Goal: Information Seeking & Learning: Learn about a topic

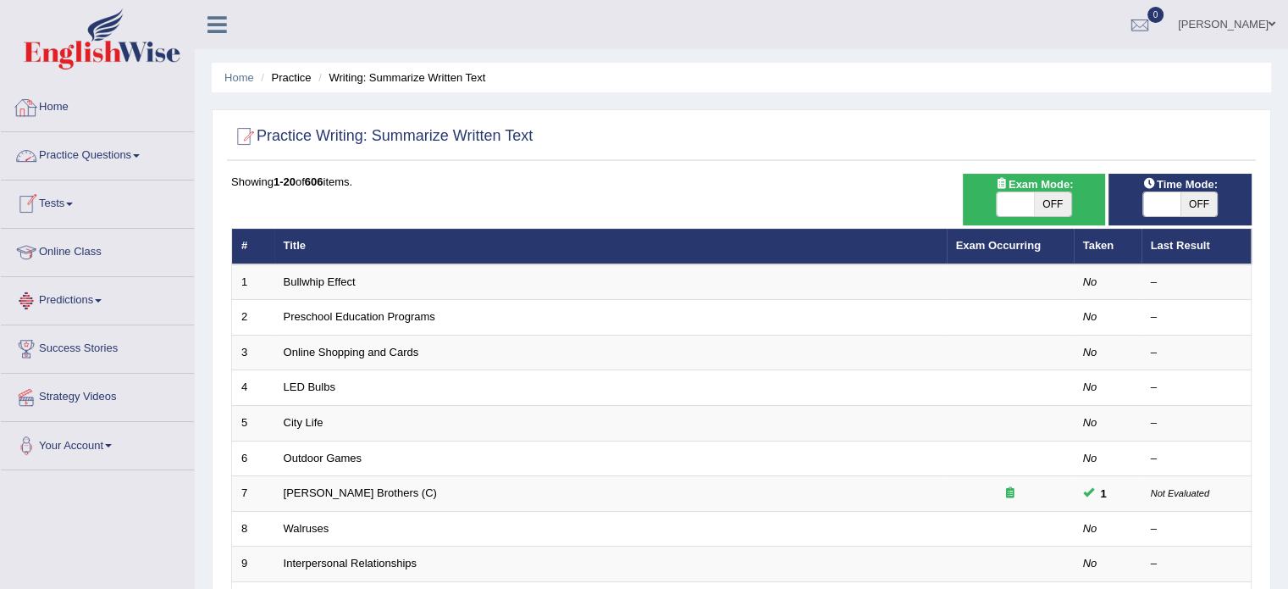
click at [71, 102] on link "Home" at bounding box center [97, 105] width 193 height 42
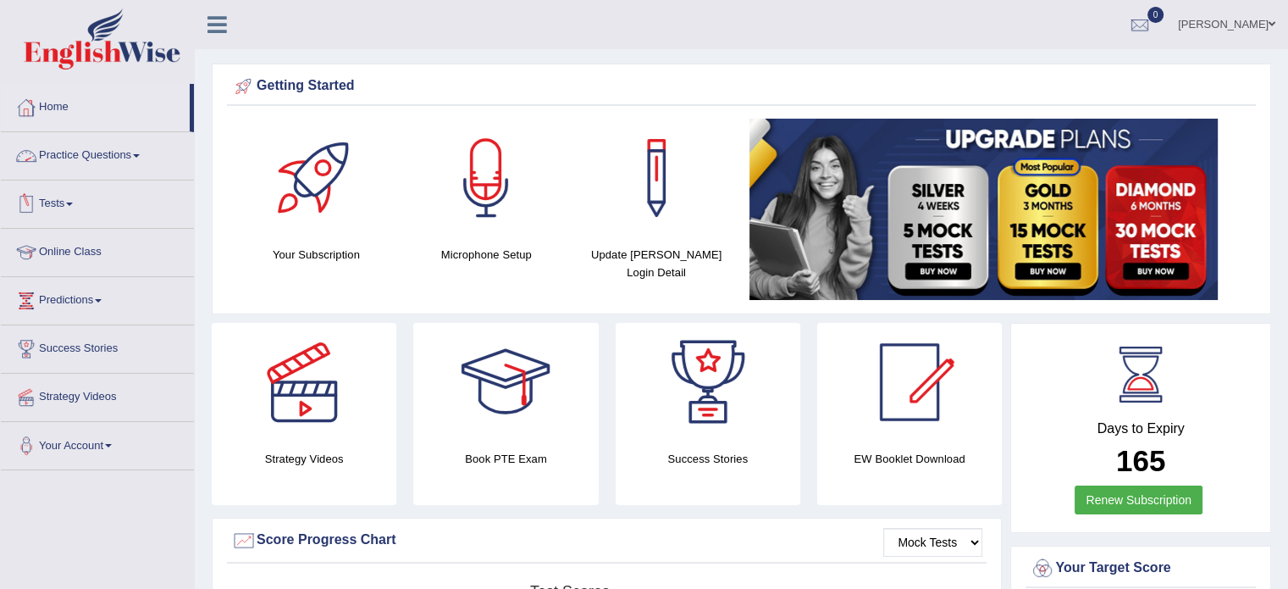
click at [136, 152] on link "Practice Questions" at bounding box center [97, 153] width 193 height 42
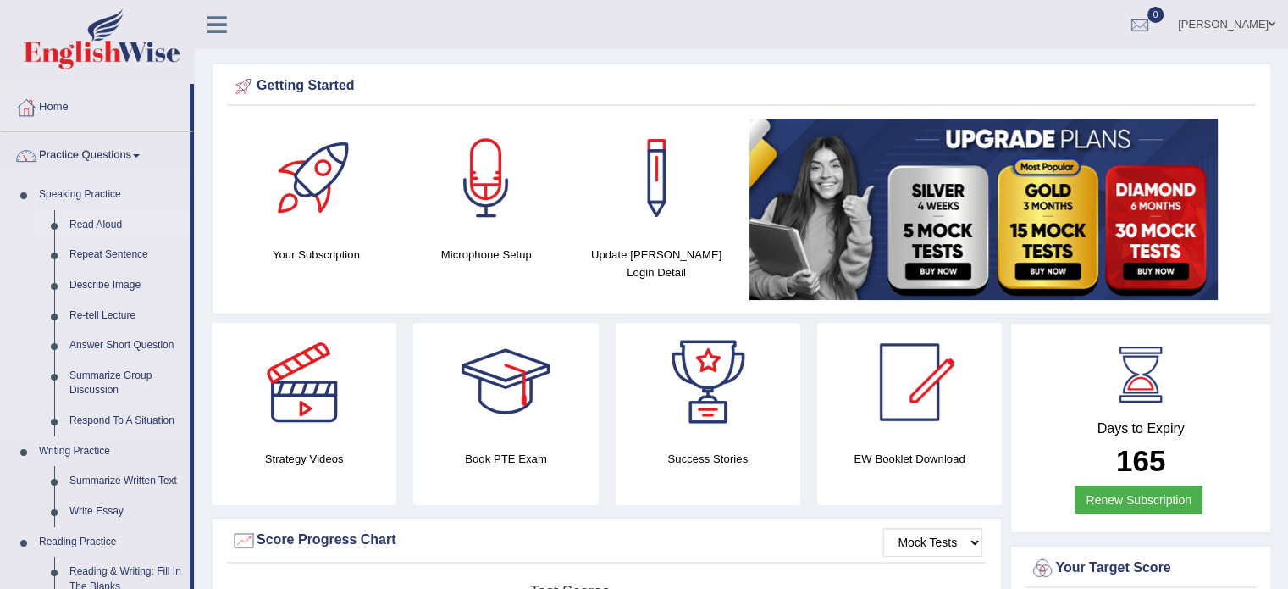
click at [108, 219] on link "Read Aloud" at bounding box center [126, 225] width 128 height 30
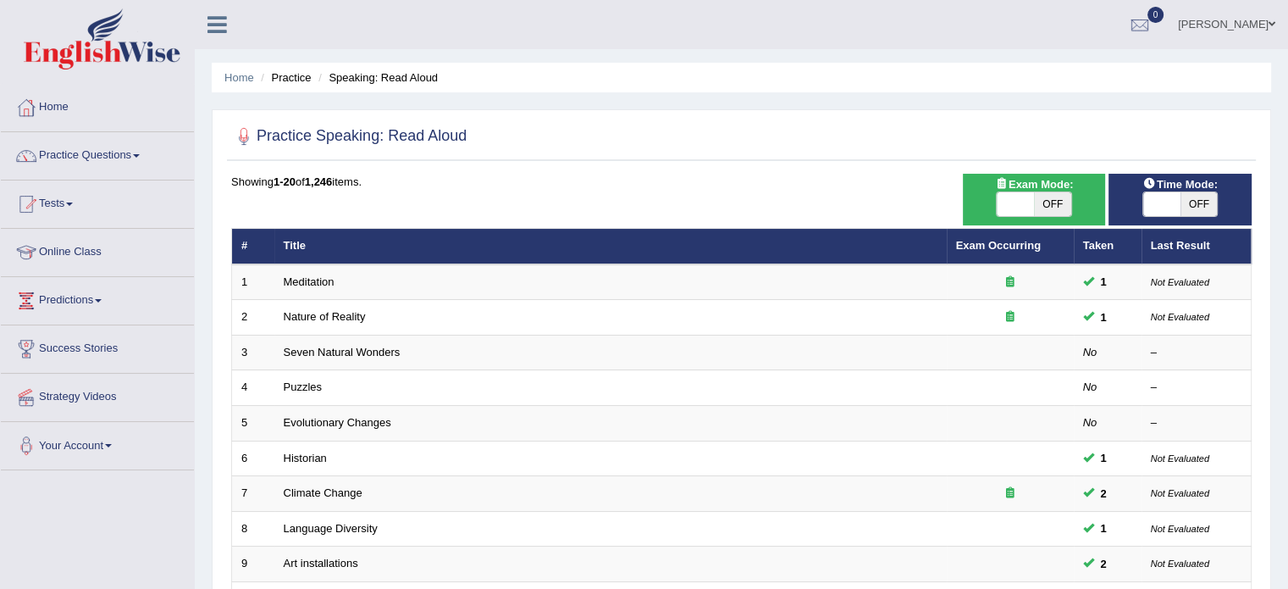
click at [1025, 199] on span at bounding box center [1015, 204] width 37 height 24
click at [1017, 202] on span at bounding box center [1015, 204] width 37 height 24
checkbox input "true"
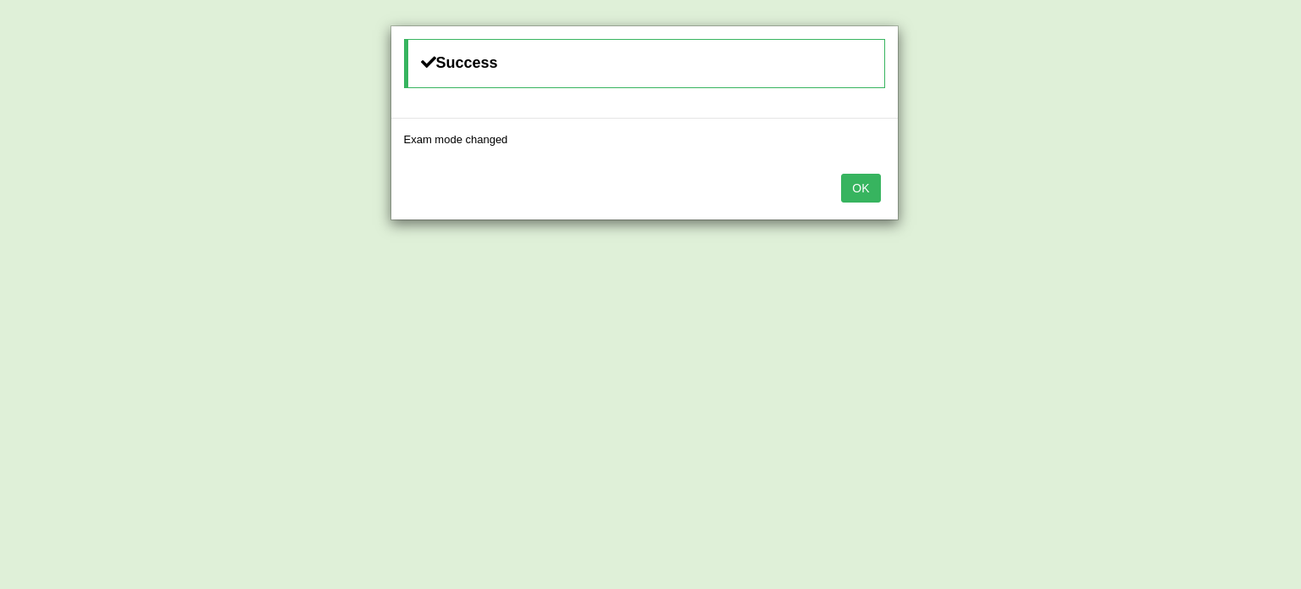
click at [874, 179] on button "OK" at bounding box center [860, 188] width 39 height 29
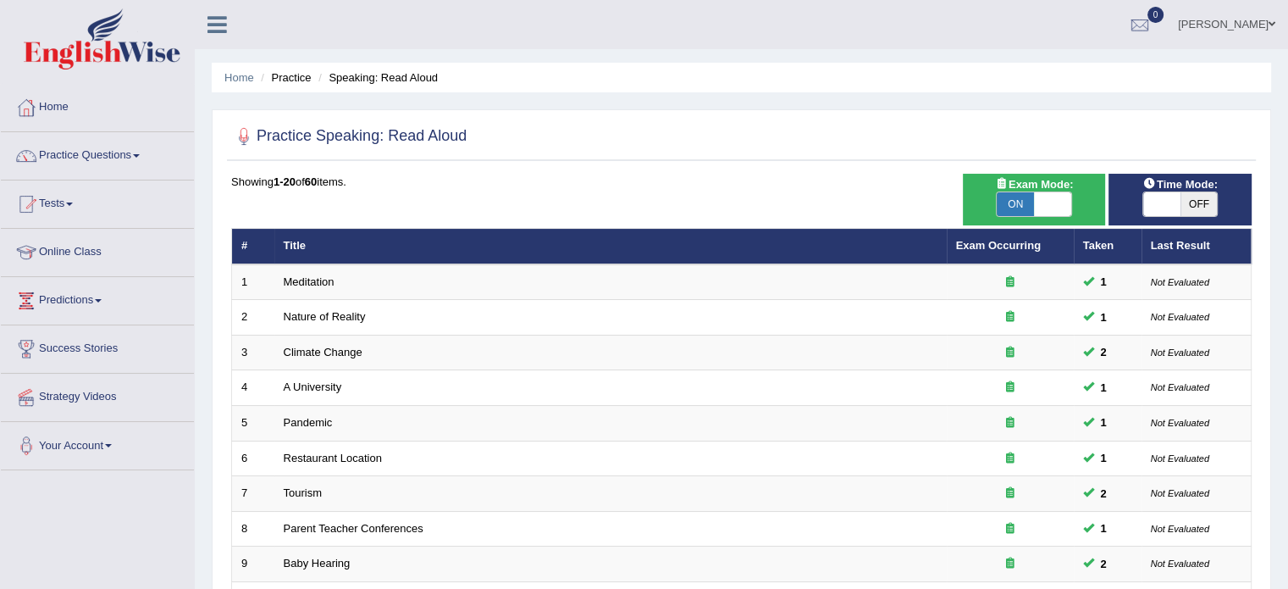
click at [1166, 206] on span at bounding box center [1162, 204] width 37 height 24
checkbox input "true"
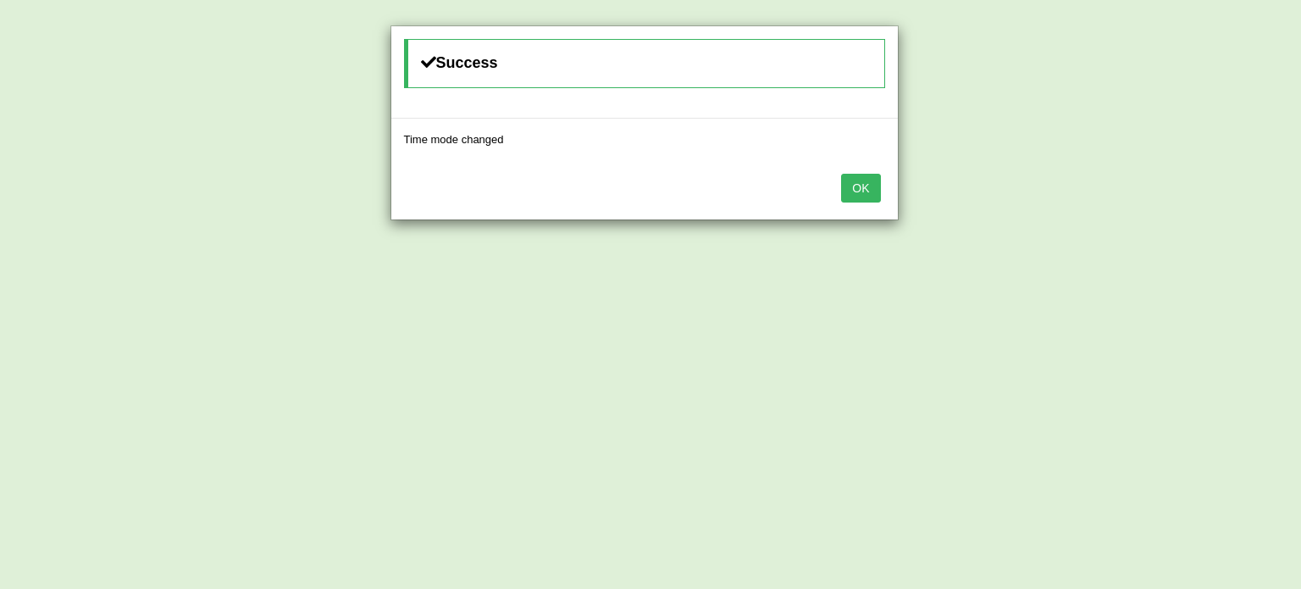
click at [843, 189] on button "OK" at bounding box center [860, 188] width 39 height 29
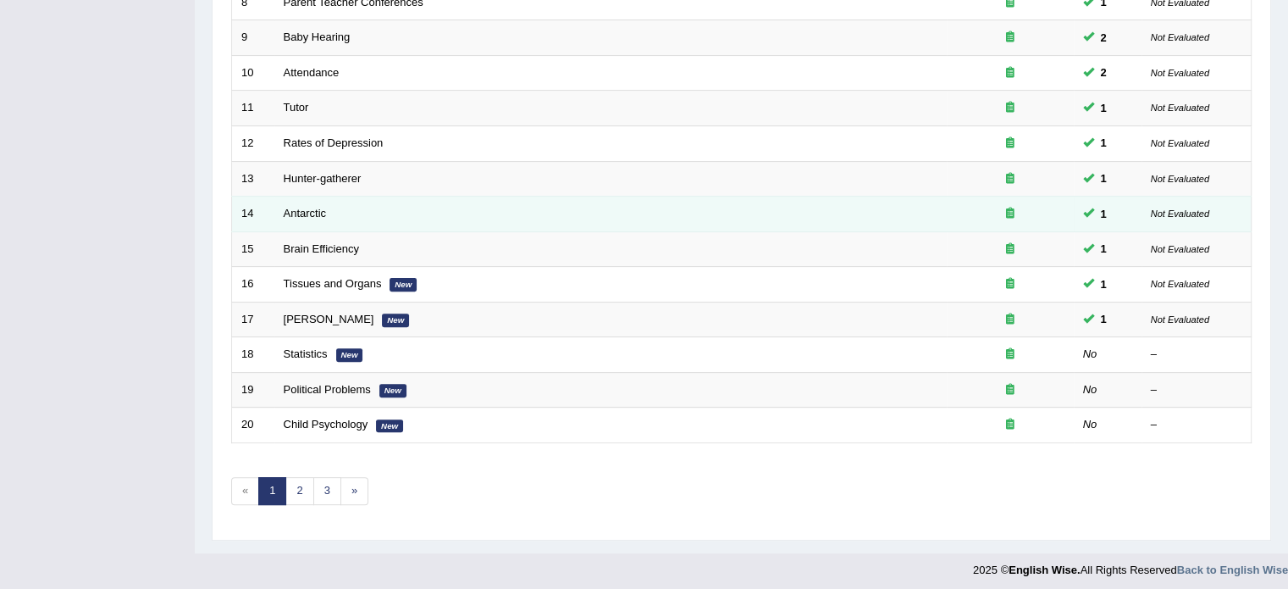
scroll to position [528, 0]
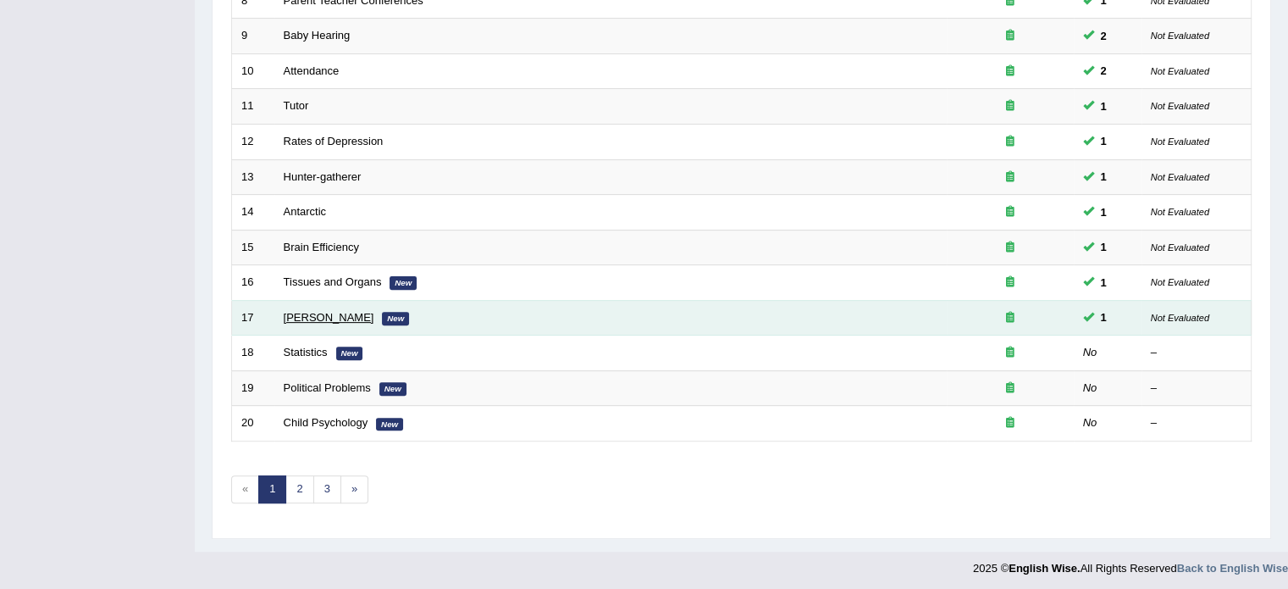
click at [313, 311] on link "William Shakespeare" at bounding box center [329, 317] width 91 height 13
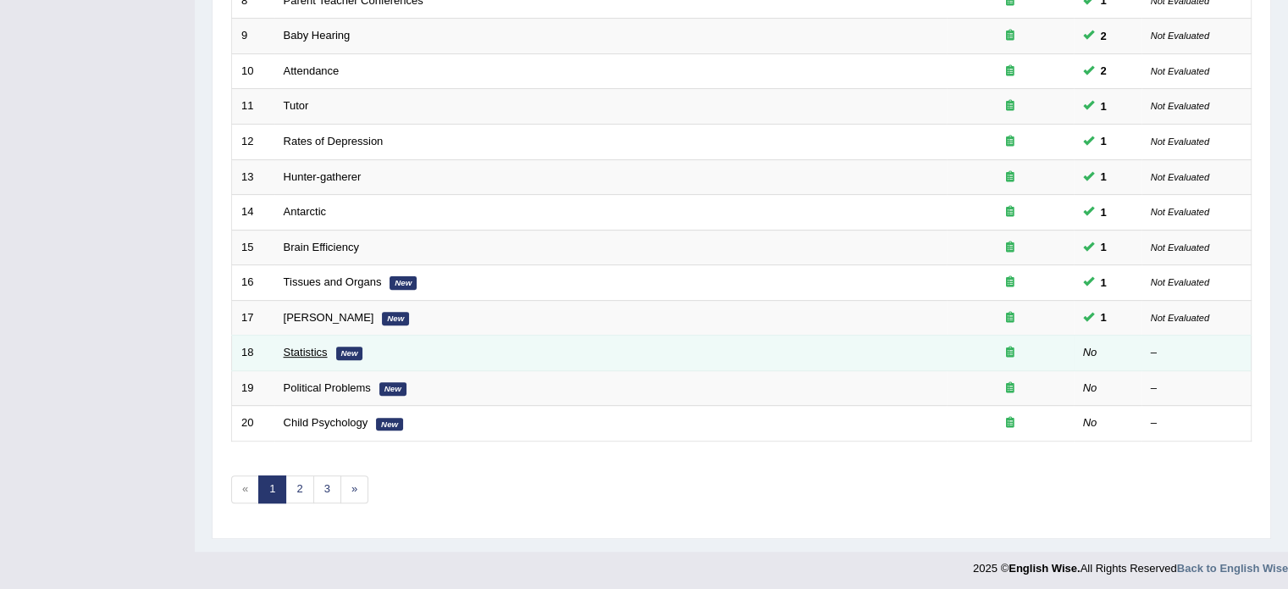
click at [296, 350] on link "Statistics" at bounding box center [306, 352] width 44 height 13
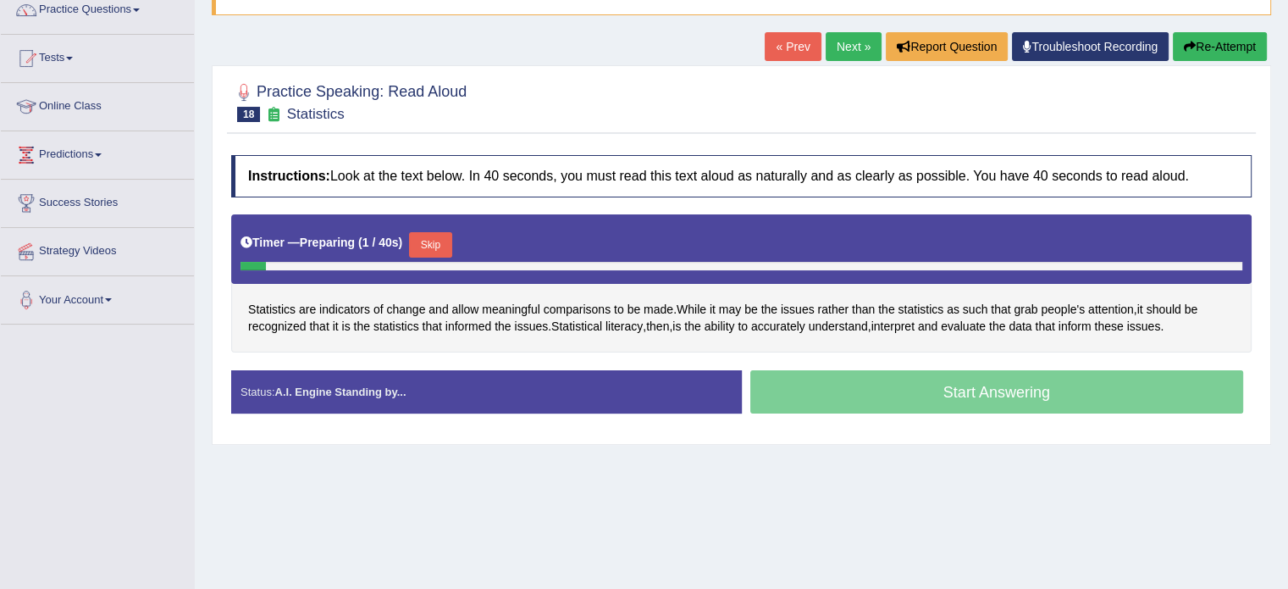
scroll to position [197, 0]
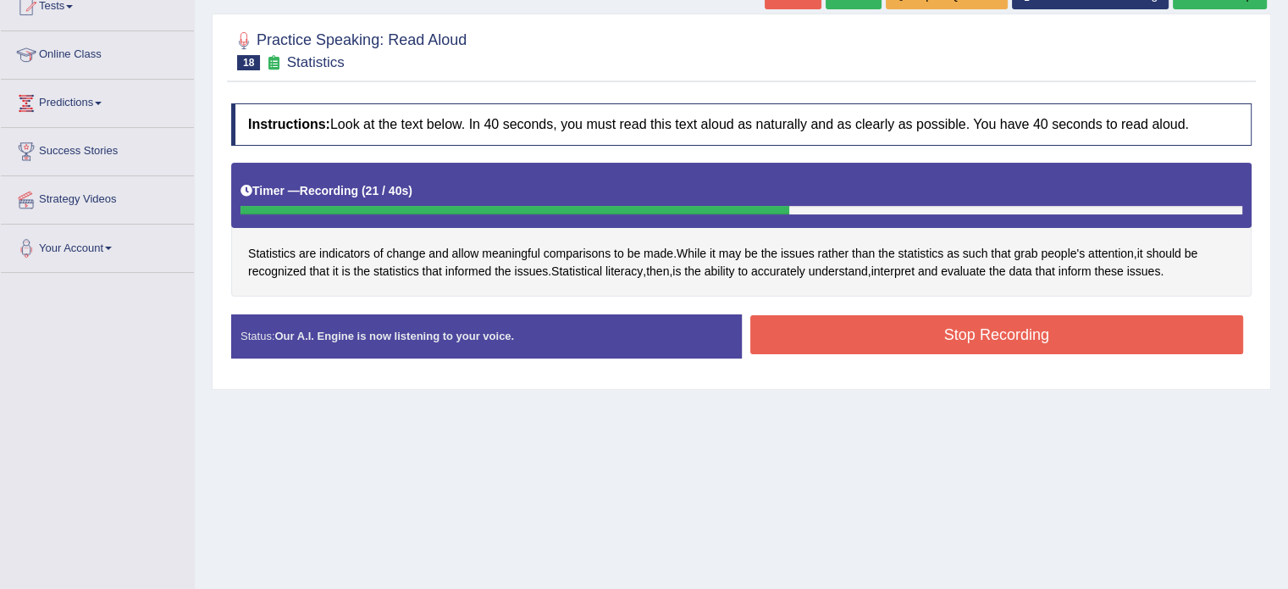
click at [980, 346] on button "Stop Recording" at bounding box center [998, 334] width 494 height 39
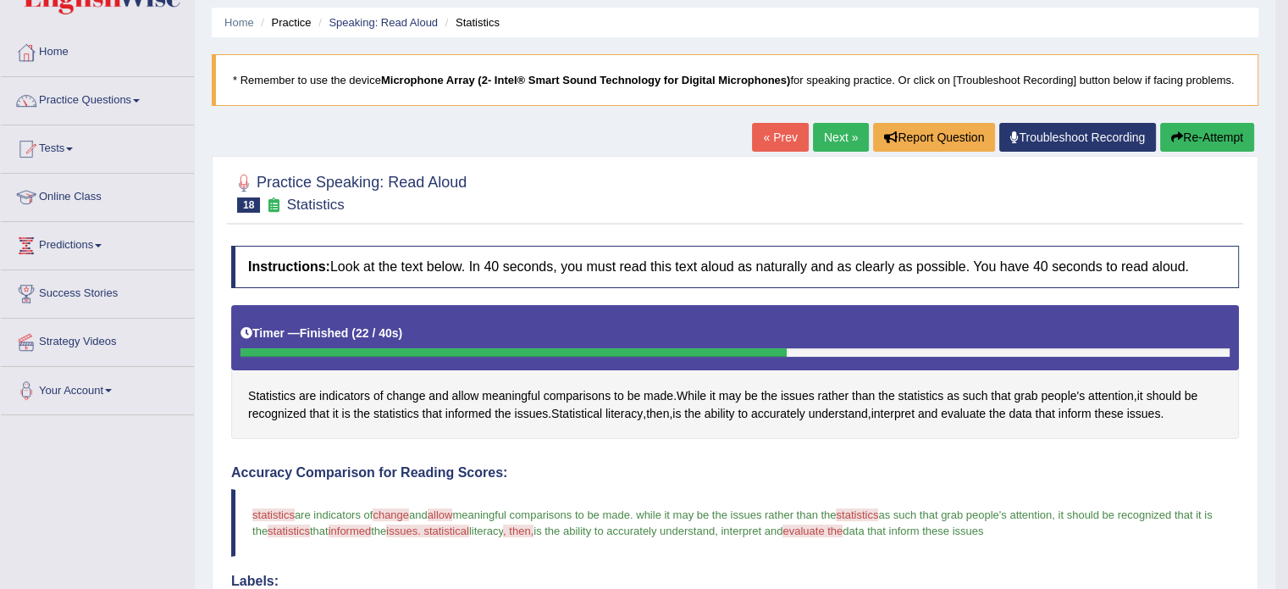
scroll to position [0, 0]
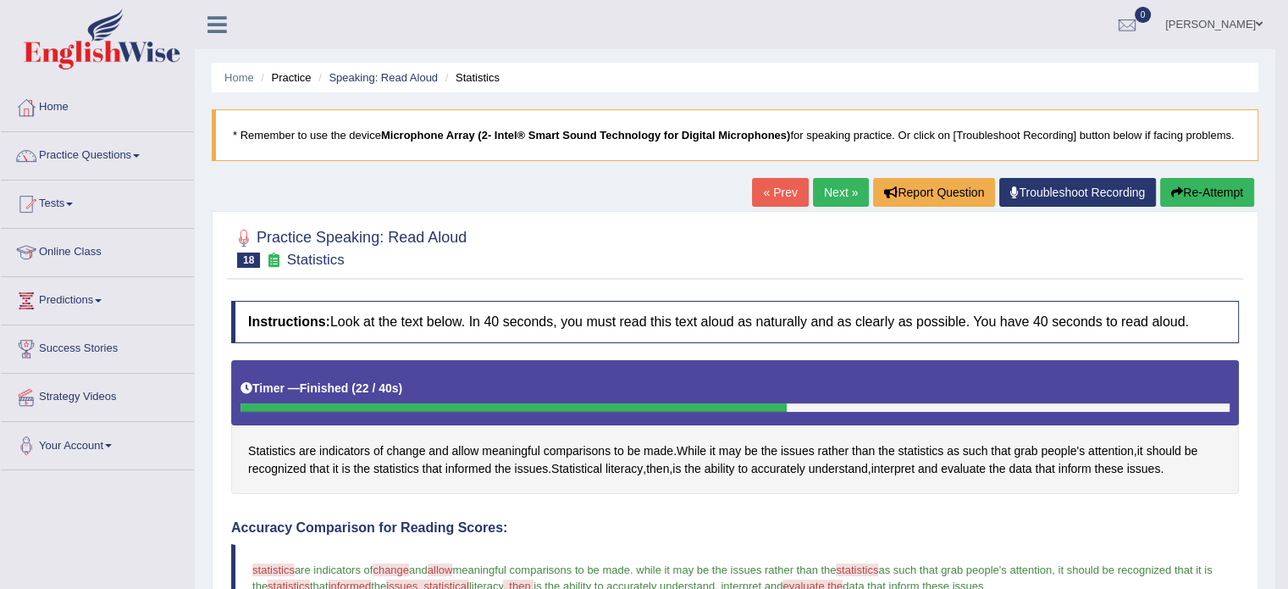
click at [828, 188] on link "Next »" at bounding box center [841, 192] width 56 height 29
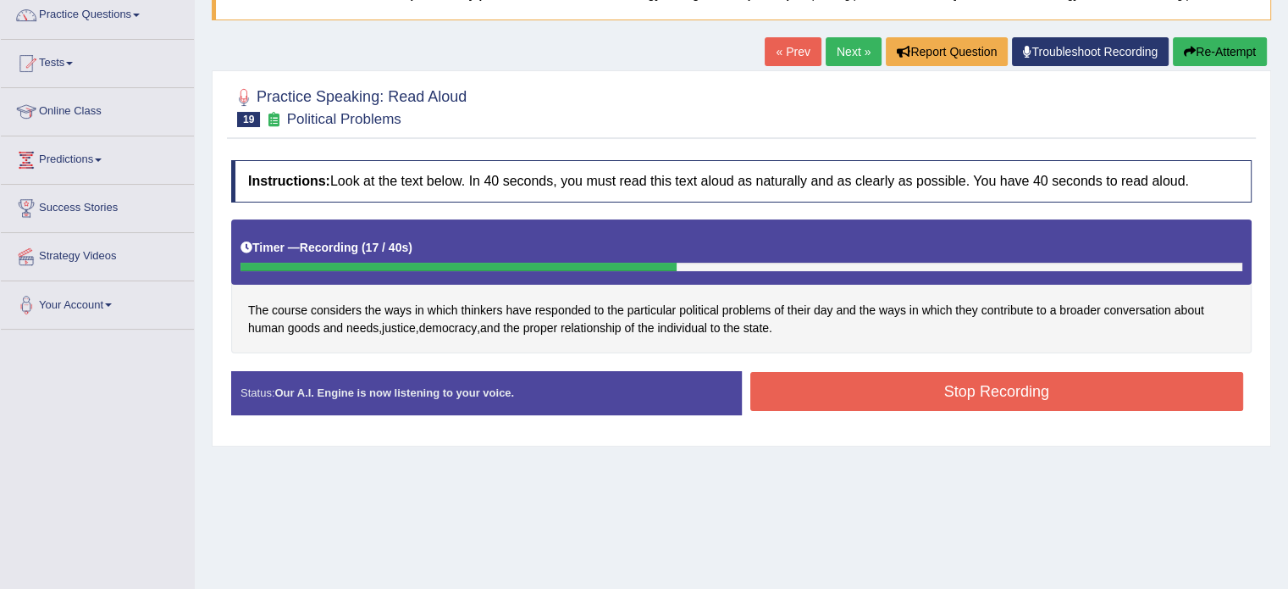
click at [945, 391] on button "Stop Recording" at bounding box center [998, 391] width 494 height 39
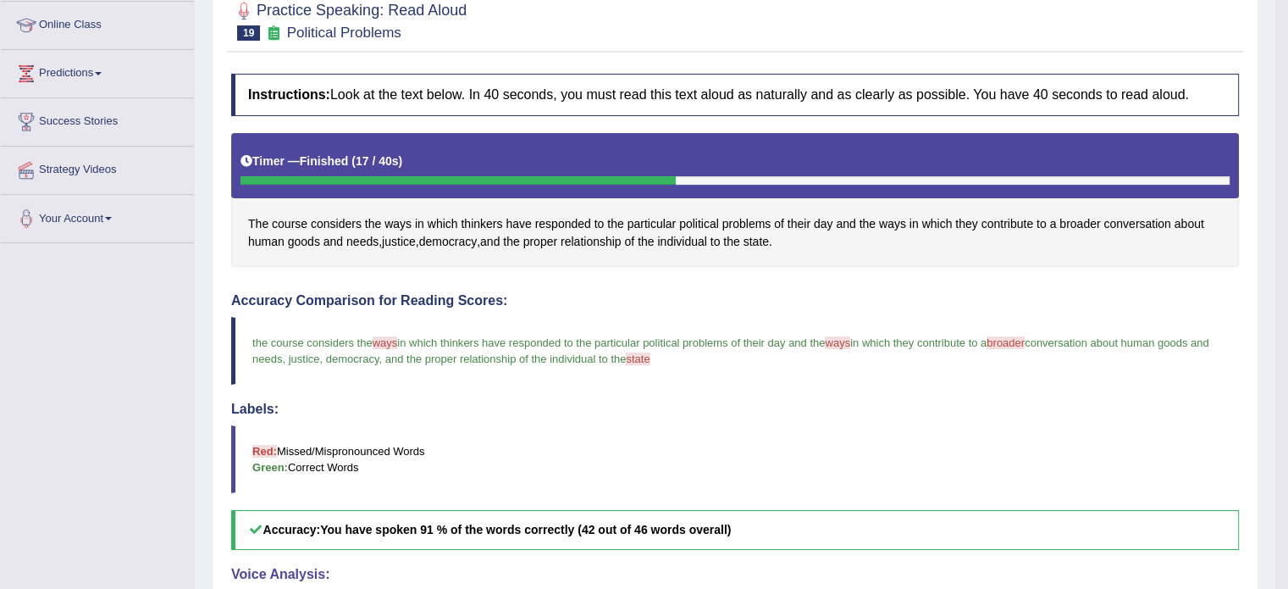
scroll to position [141, 0]
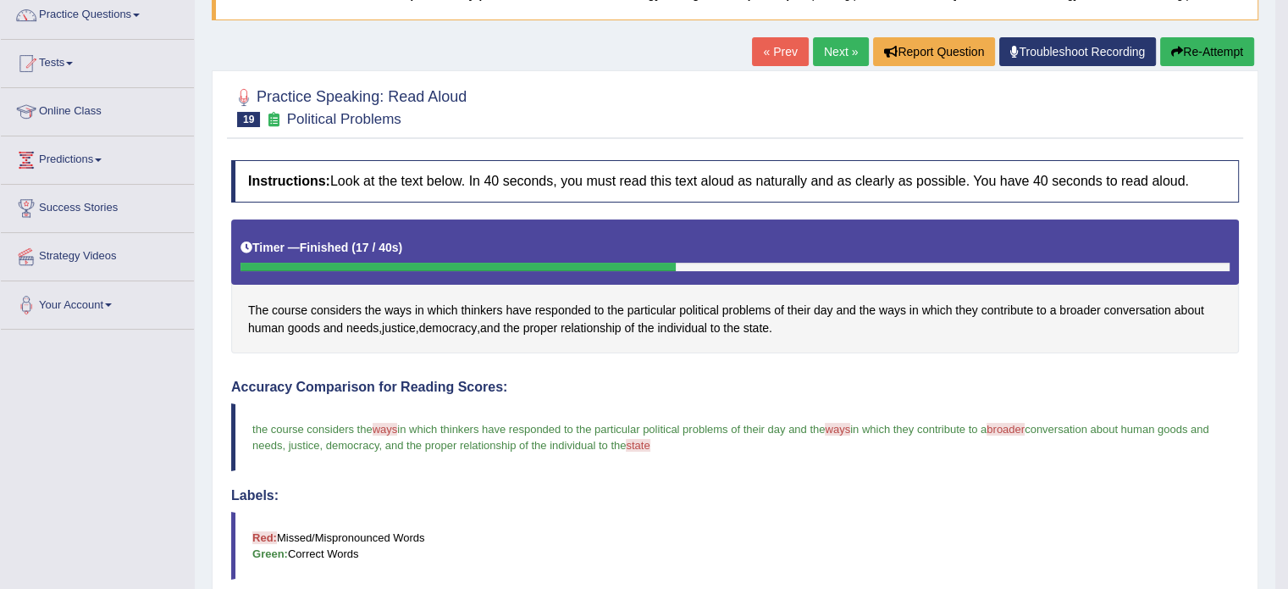
click at [818, 57] on link "Next »" at bounding box center [841, 51] width 56 height 29
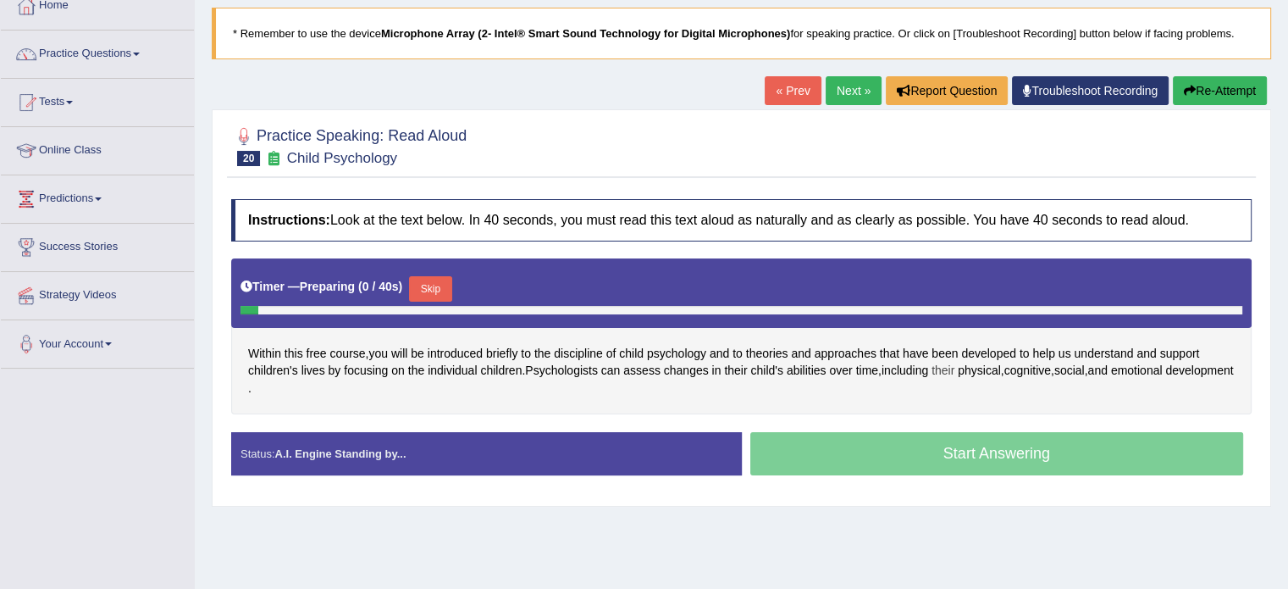
scroll to position [113, 0]
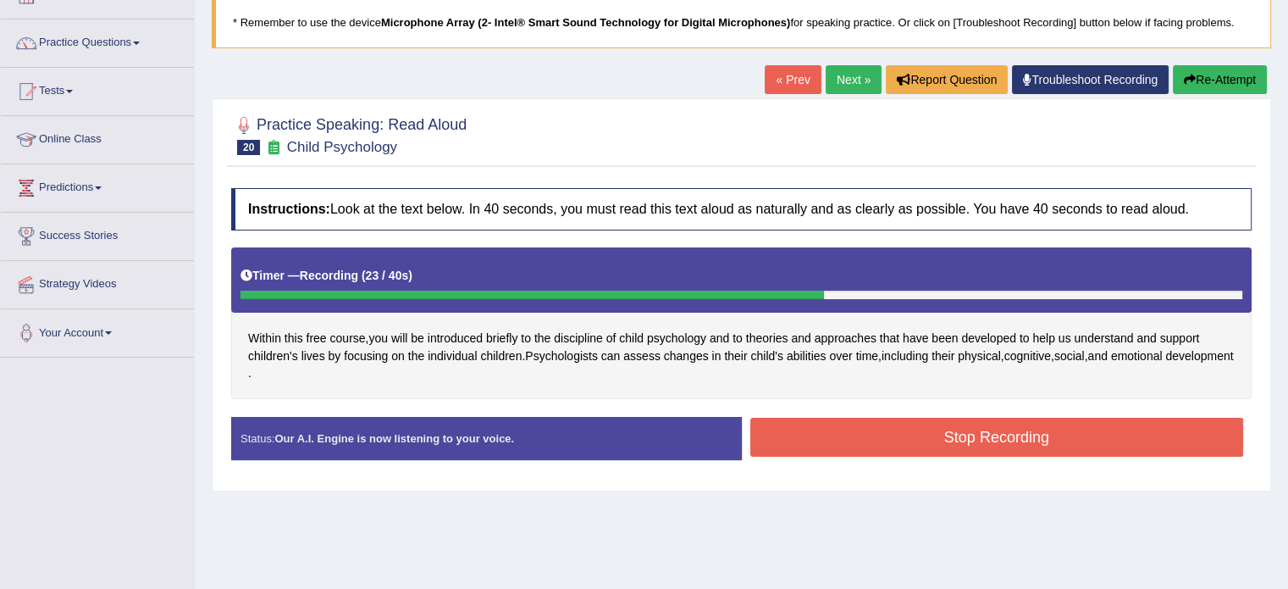
click at [889, 438] on button "Stop Recording" at bounding box center [998, 437] width 494 height 39
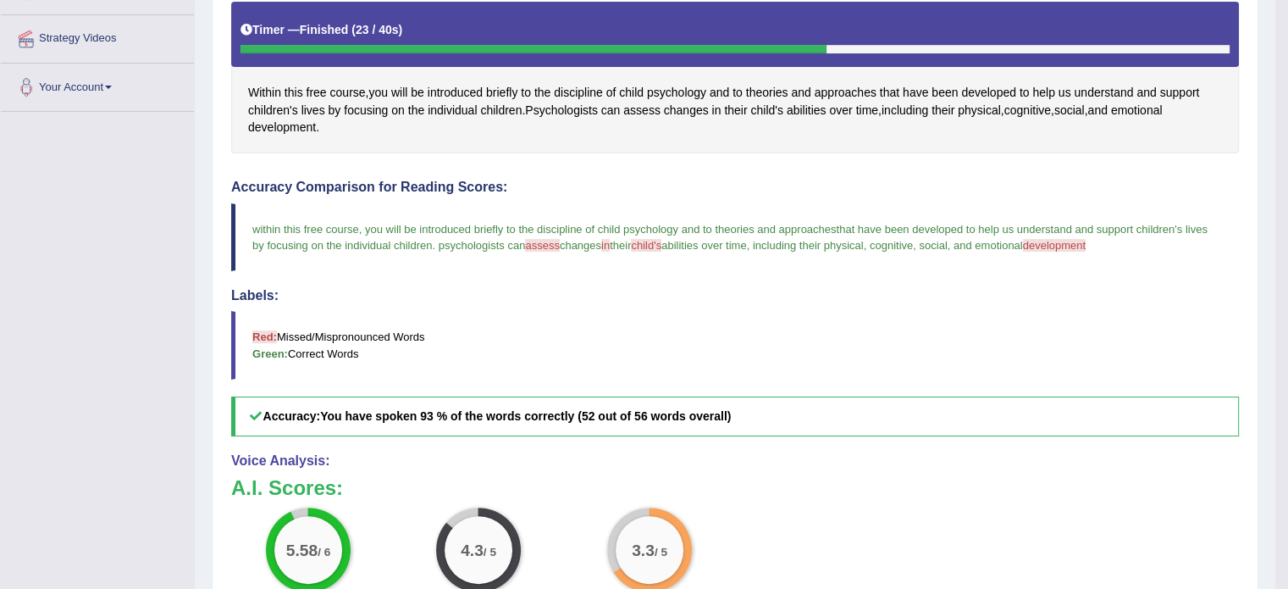
scroll to position [424, 0]
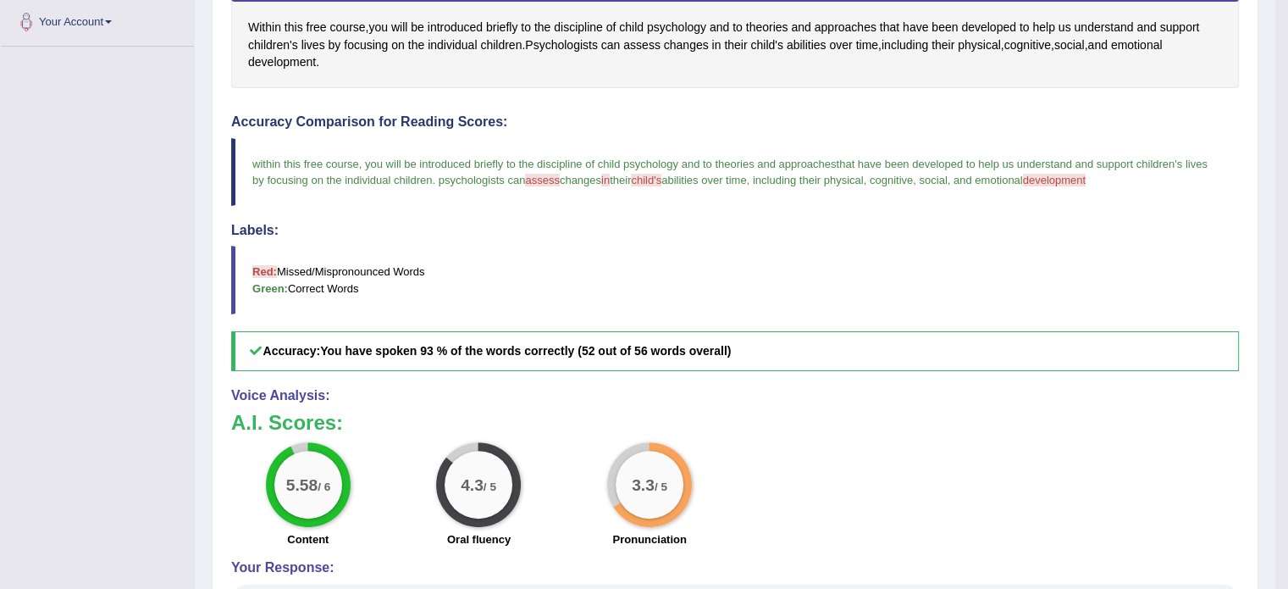
drag, startPoint x: 329, startPoint y: 341, endPoint x: 401, endPoint y: 254, distance: 113.1
click at [332, 344] on b "You have spoken 93 % of the words correctly (52 out of 56 words overall)" at bounding box center [525, 351] width 411 height 14
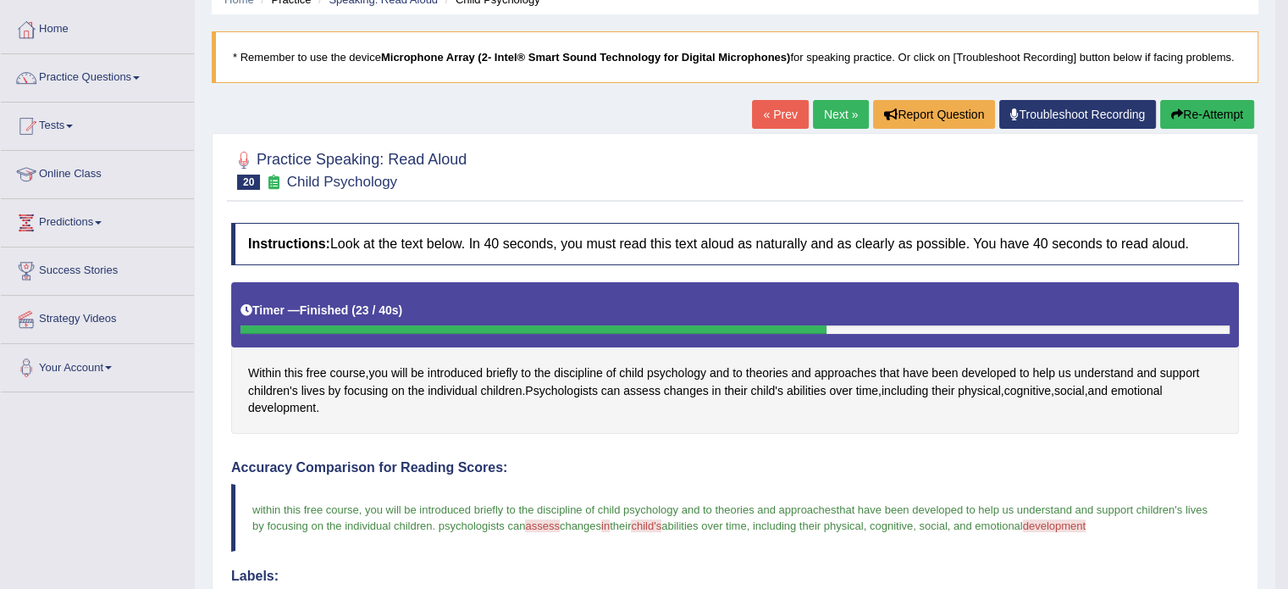
scroll to position [56, 0]
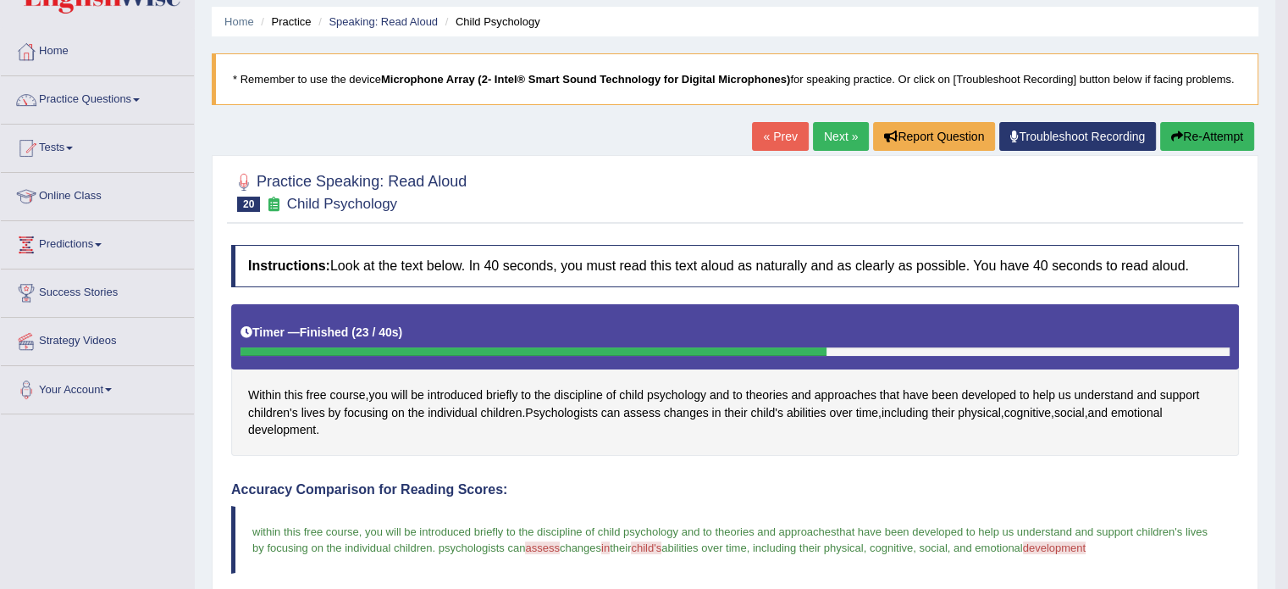
click at [820, 128] on link "Next »" at bounding box center [841, 136] width 56 height 29
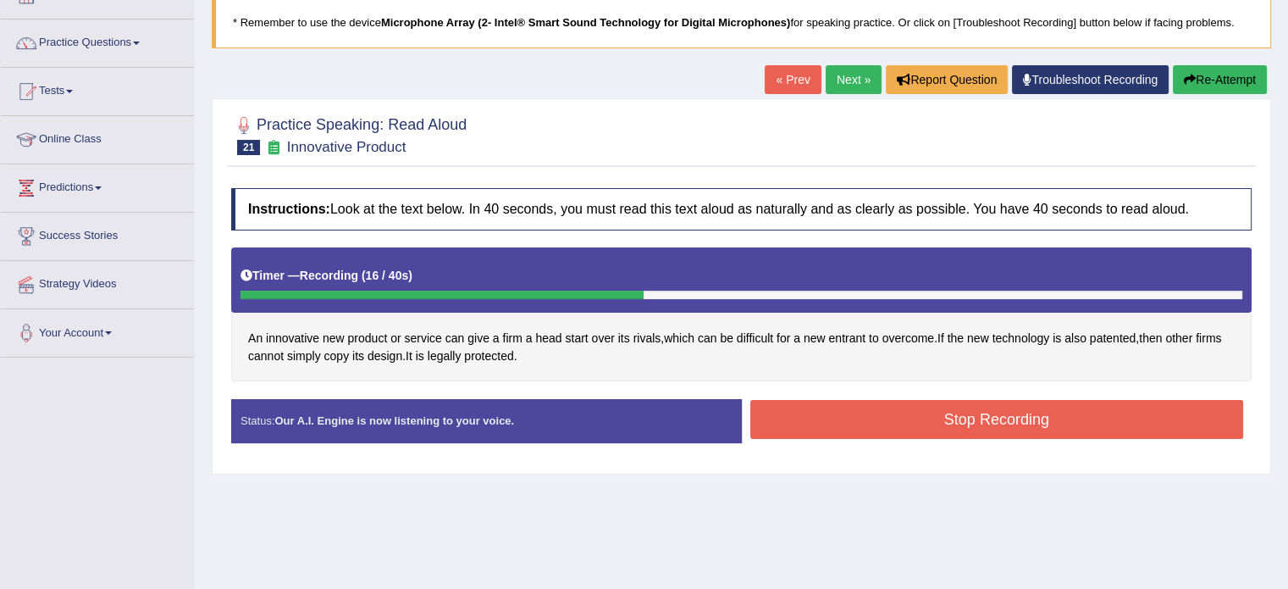
click at [911, 421] on button "Stop Recording" at bounding box center [998, 419] width 494 height 39
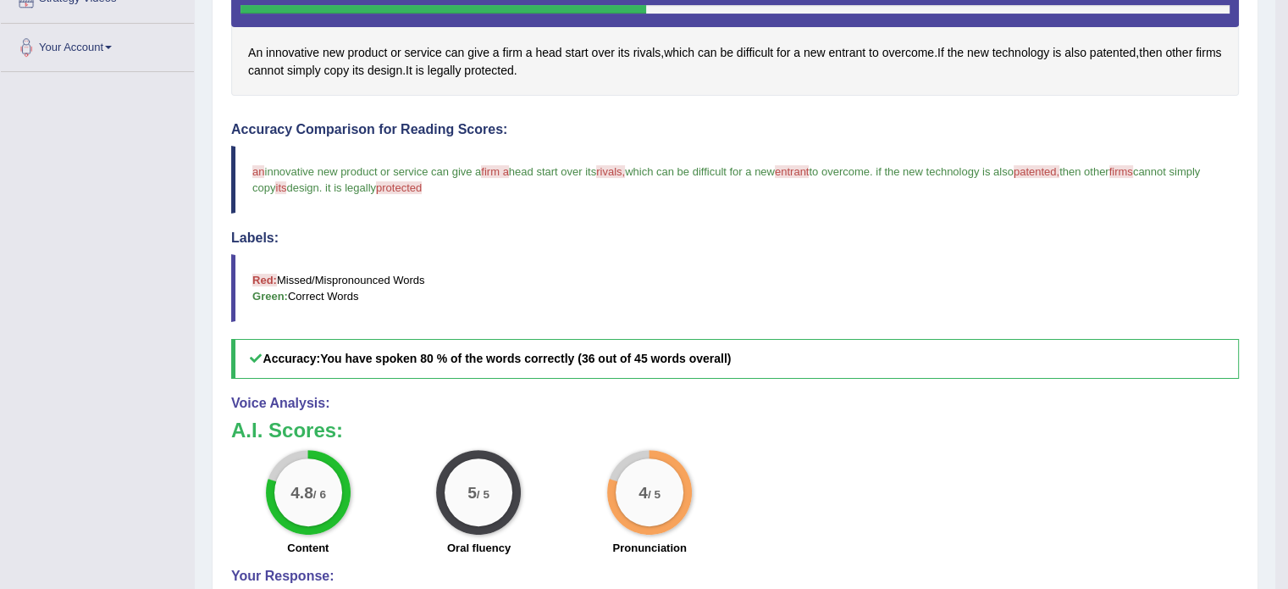
scroll to position [339, 0]
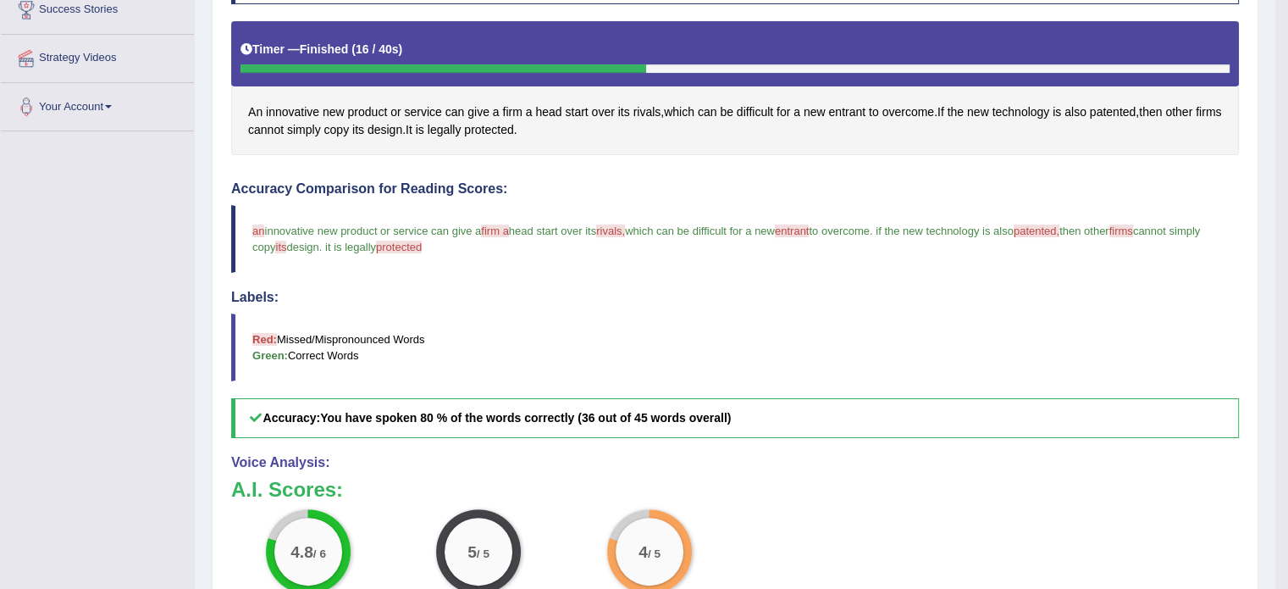
click at [620, 226] on span "rivals," at bounding box center [610, 230] width 29 height 13
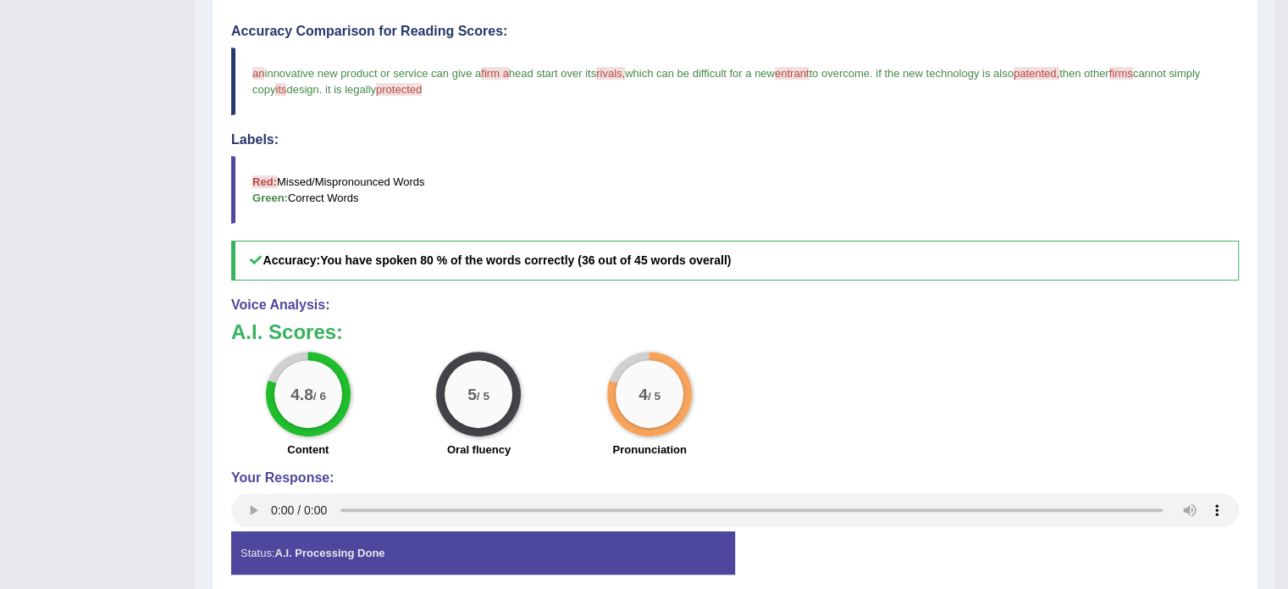
scroll to position [566, 0]
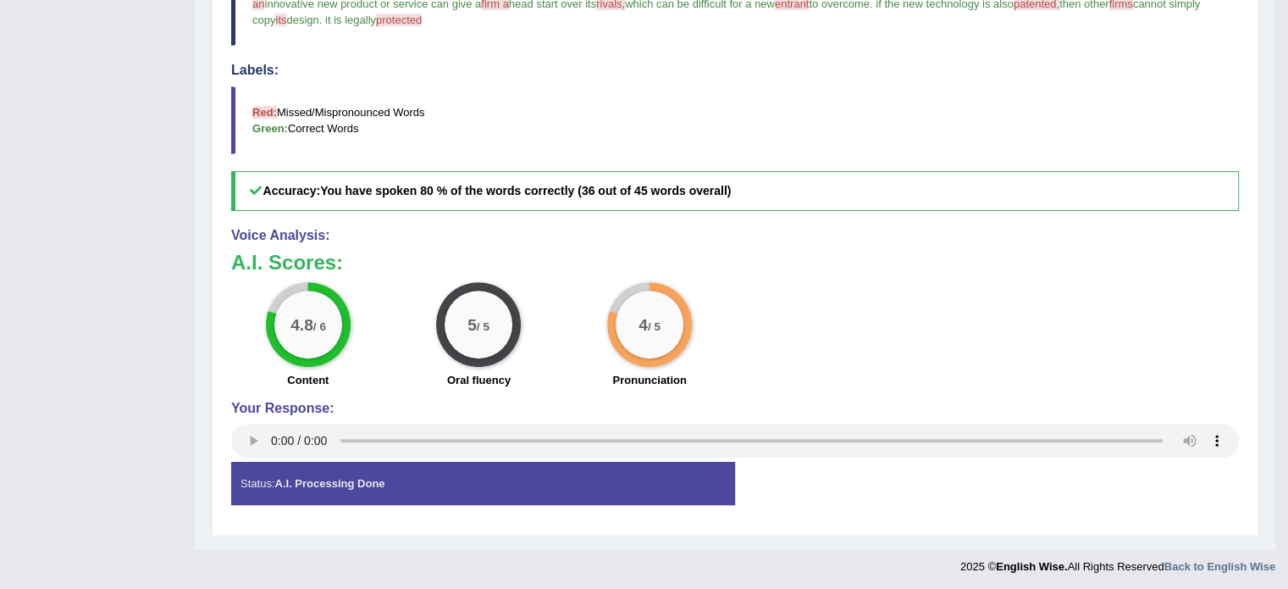
click at [463, 464] on div "Status: A.I. Processing Done" at bounding box center [483, 483] width 504 height 43
click at [460, 474] on div "Status: A.I. Processing Done" at bounding box center [483, 483] width 504 height 43
drag, startPoint x: 460, startPoint y: 474, endPoint x: 468, endPoint y: 460, distance: 15.6
click at [461, 474] on div "Status: A.I. Processing Done" at bounding box center [483, 483] width 504 height 43
drag, startPoint x: 1017, startPoint y: 562, endPoint x: 1097, endPoint y: 358, distance: 219.1
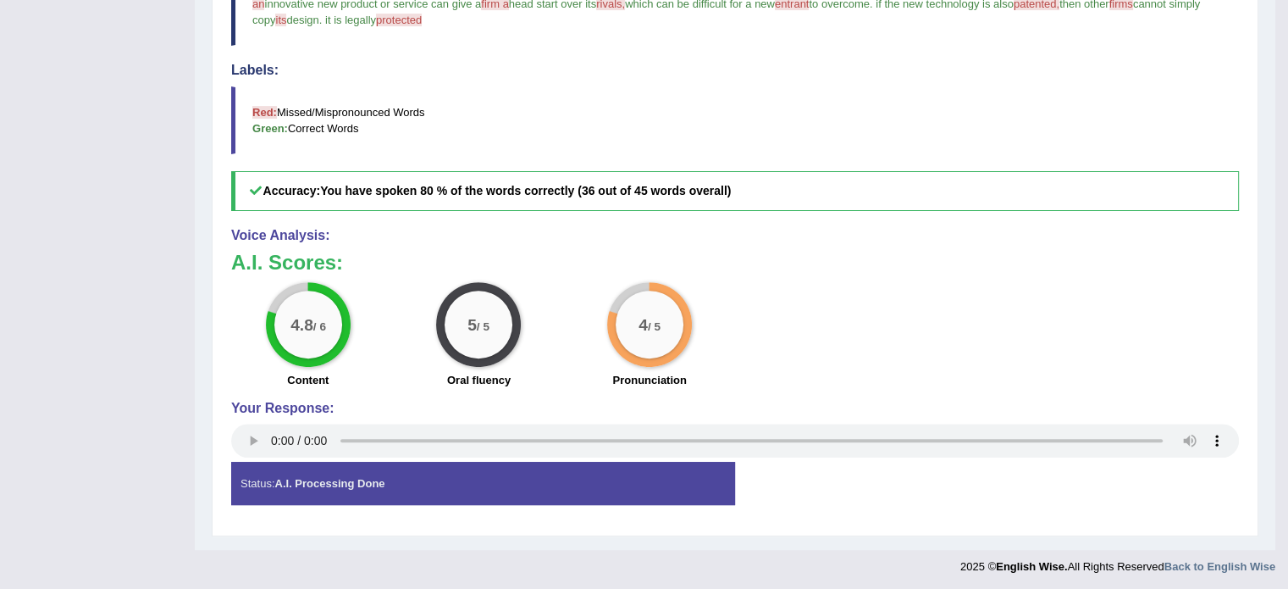
click at [1031, 560] on strong "English Wise." at bounding box center [1031, 566] width 71 height 13
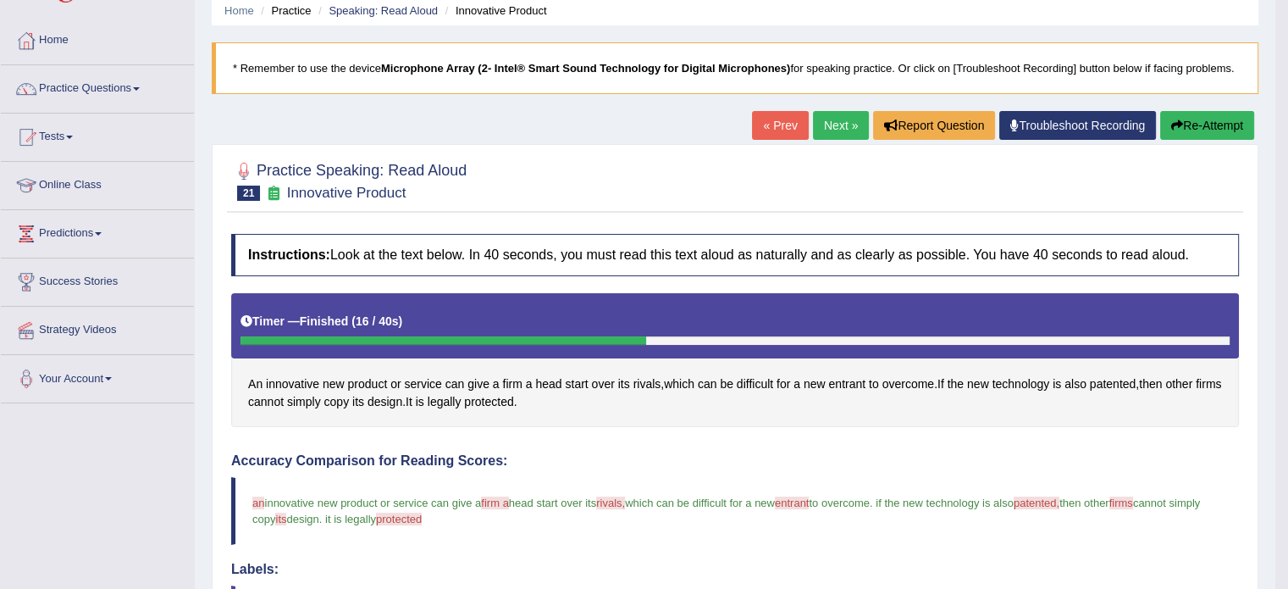
scroll to position [58, 0]
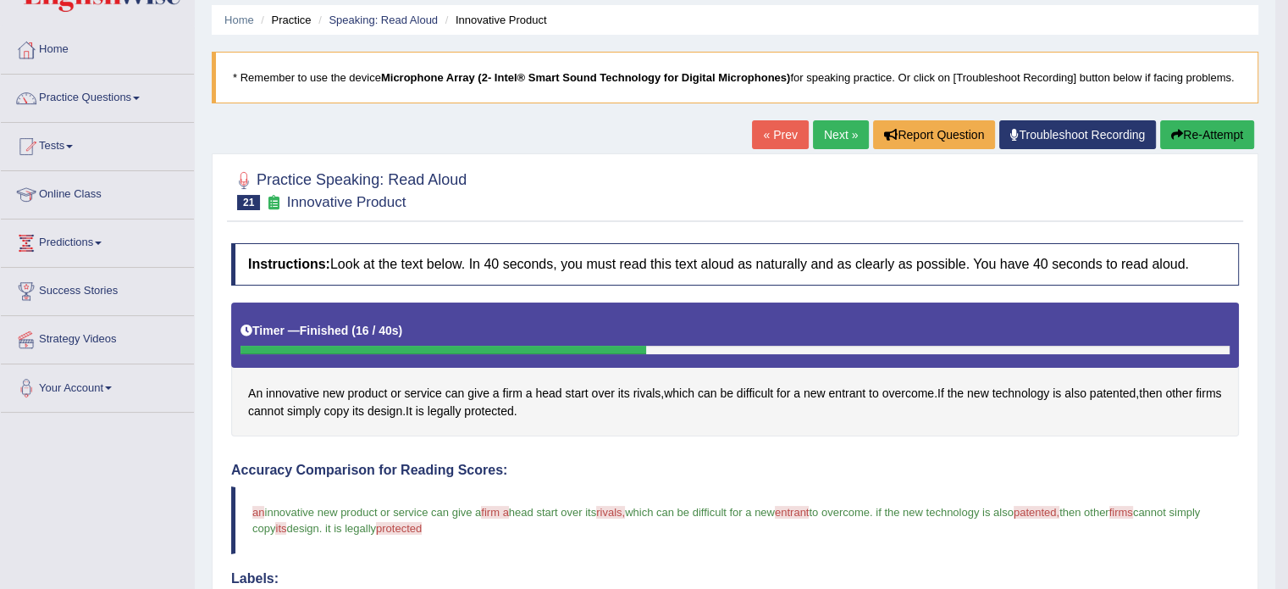
click at [844, 131] on link "Next »" at bounding box center [841, 134] width 56 height 29
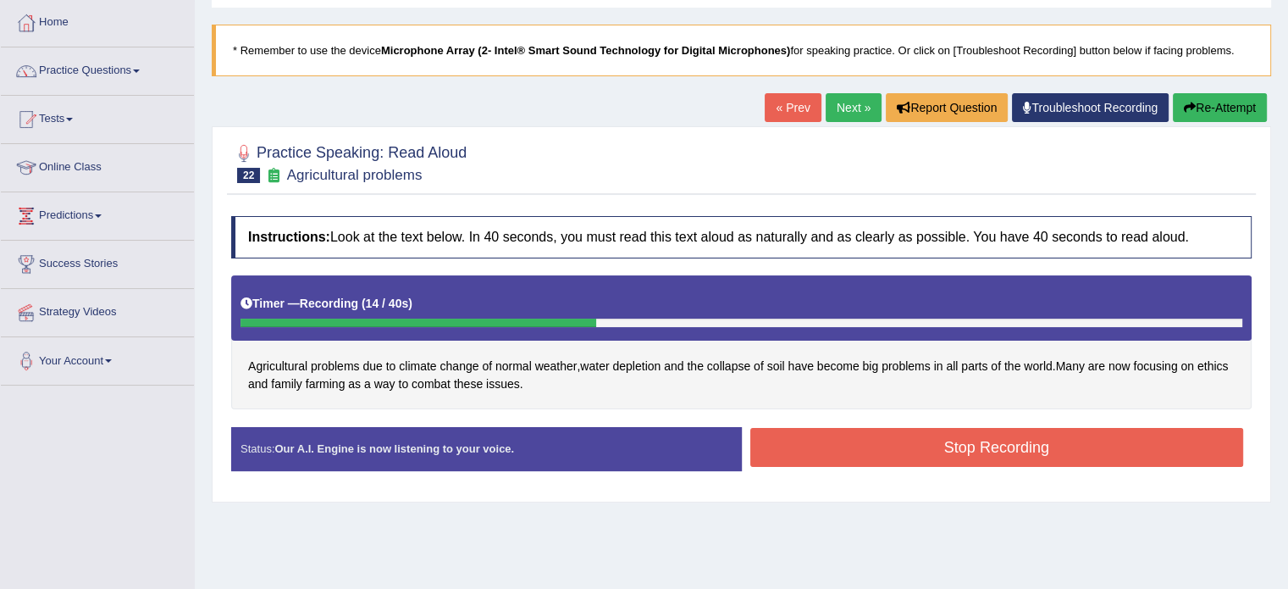
click at [911, 449] on button "Stop Recording" at bounding box center [998, 447] width 494 height 39
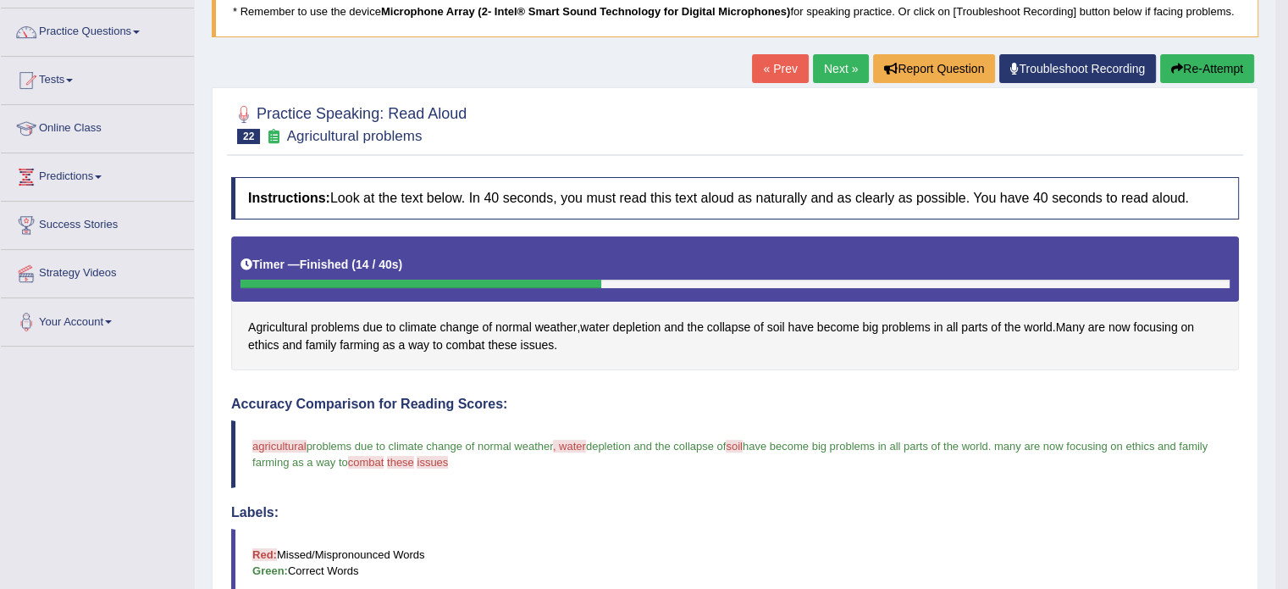
scroll to position [113, 0]
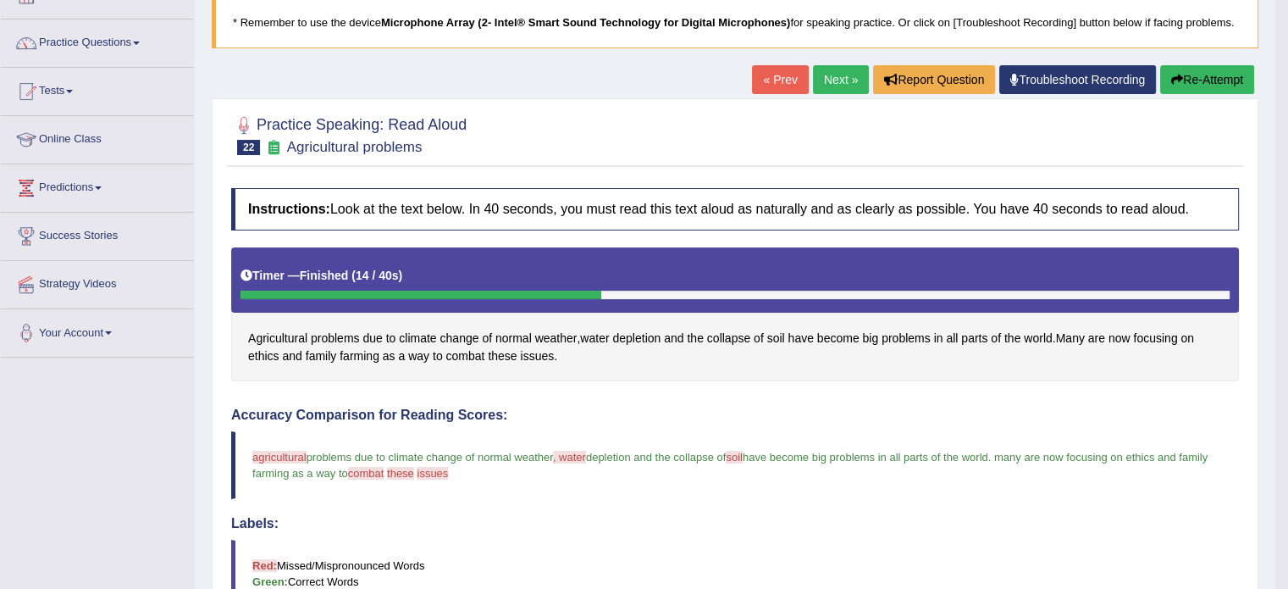
click at [834, 79] on link "Next »" at bounding box center [841, 79] width 56 height 29
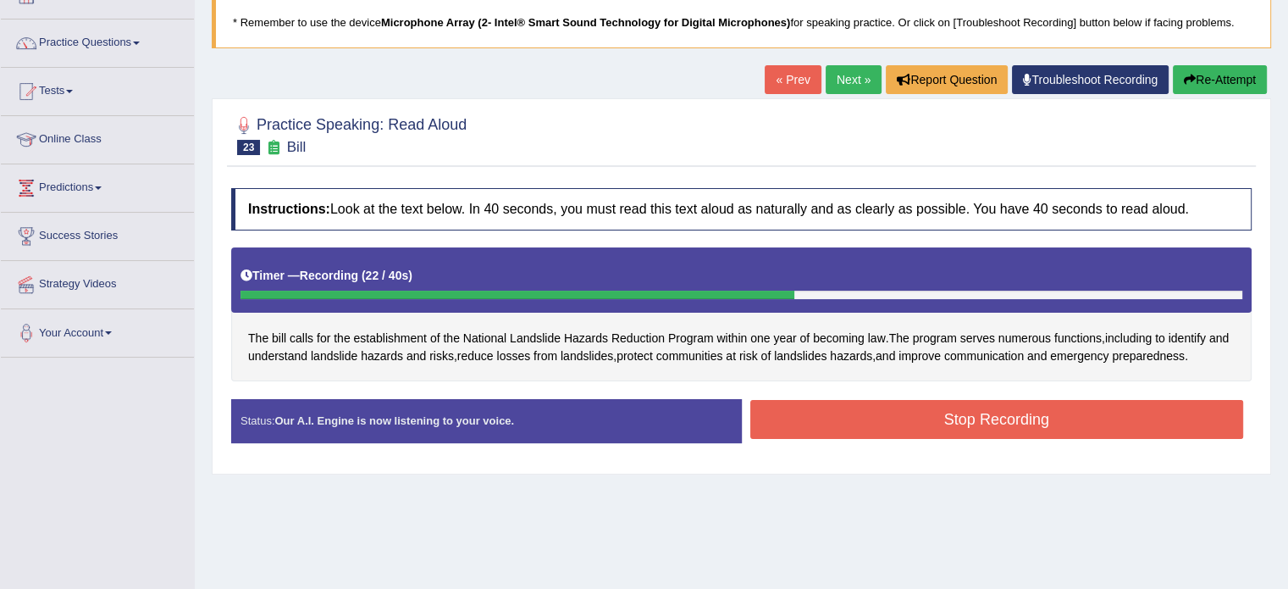
click at [1000, 426] on button "Stop Recording" at bounding box center [998, 419] width 494 height 39
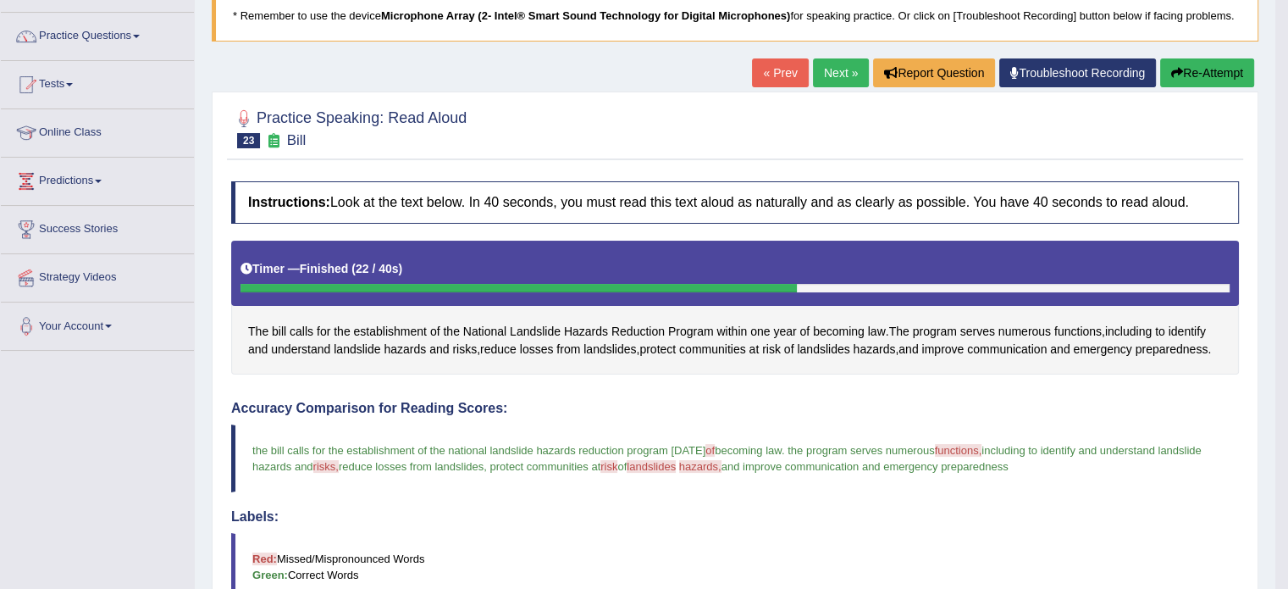
scroll to position [113, 0]
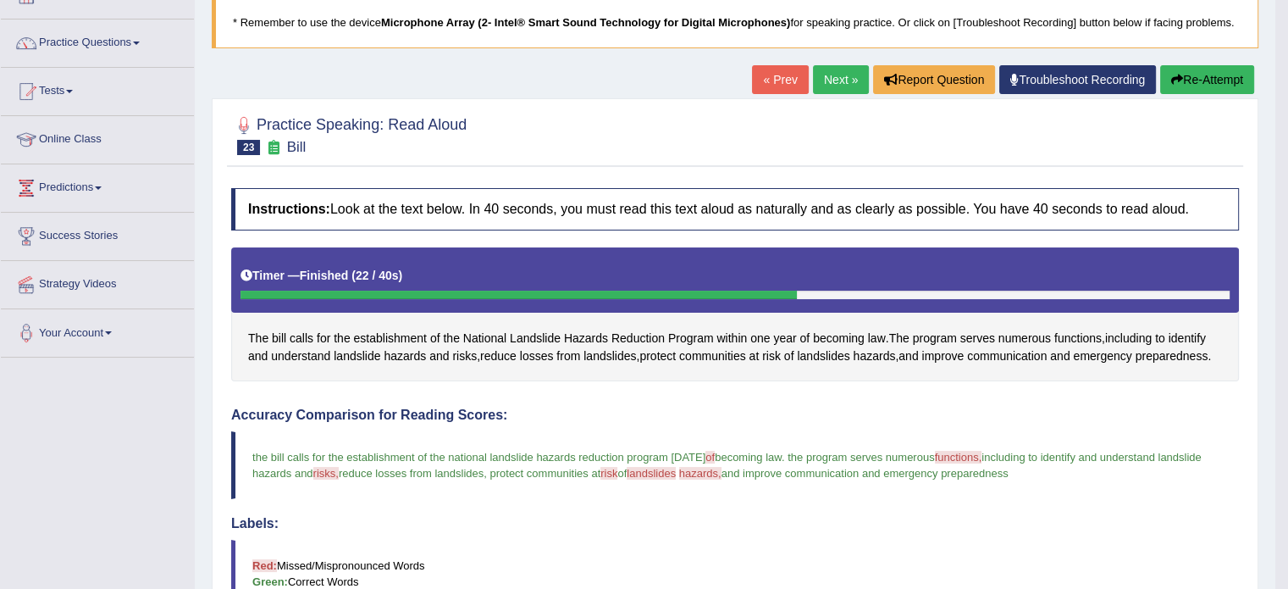
click at [839, 84] on link "Next »" at bounding box center [841, 79] width 56 height 29
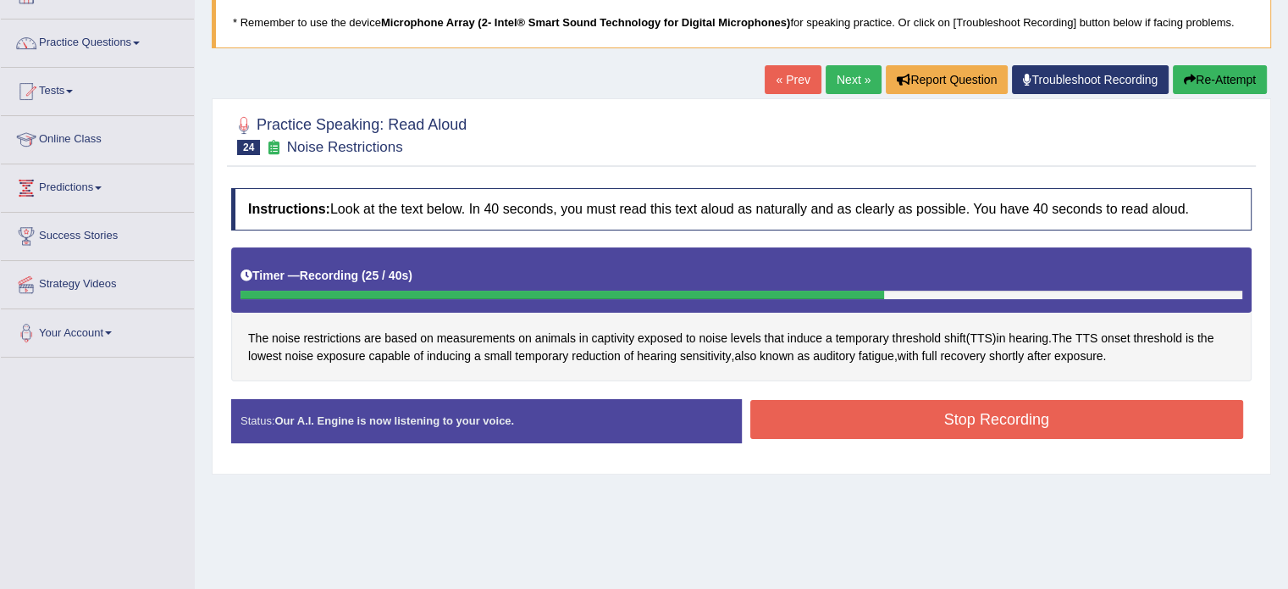
click at [956, 413] on button "Stop Recording" at bounding box center [998, 419] width 494 height 39
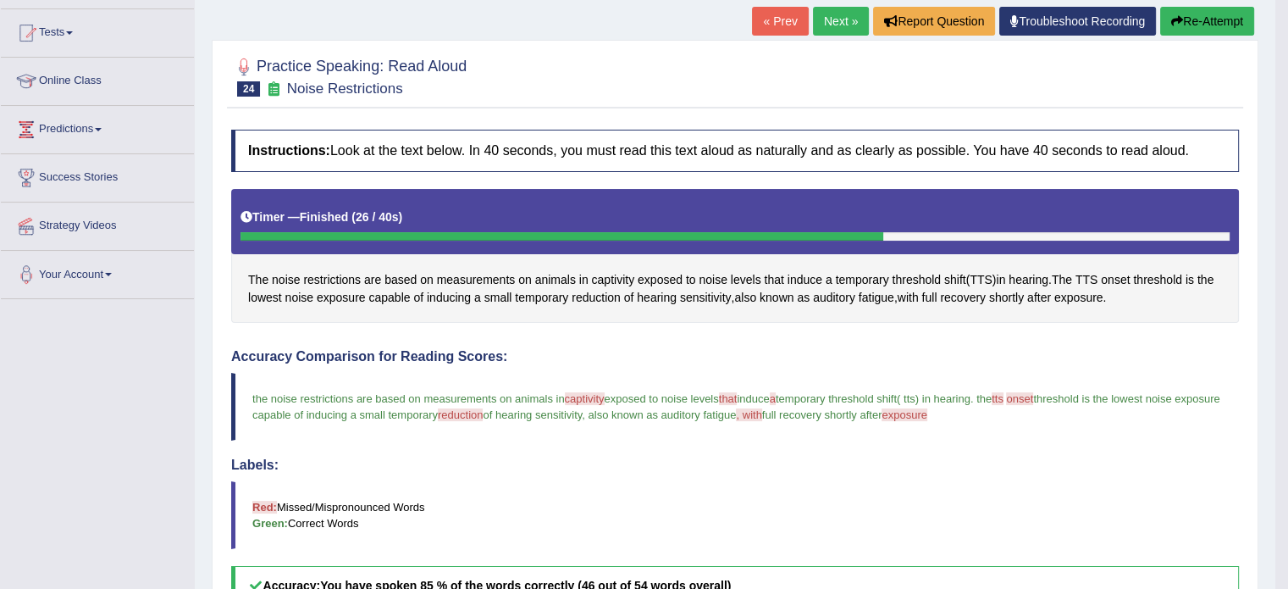
scroll to position [169, 0]
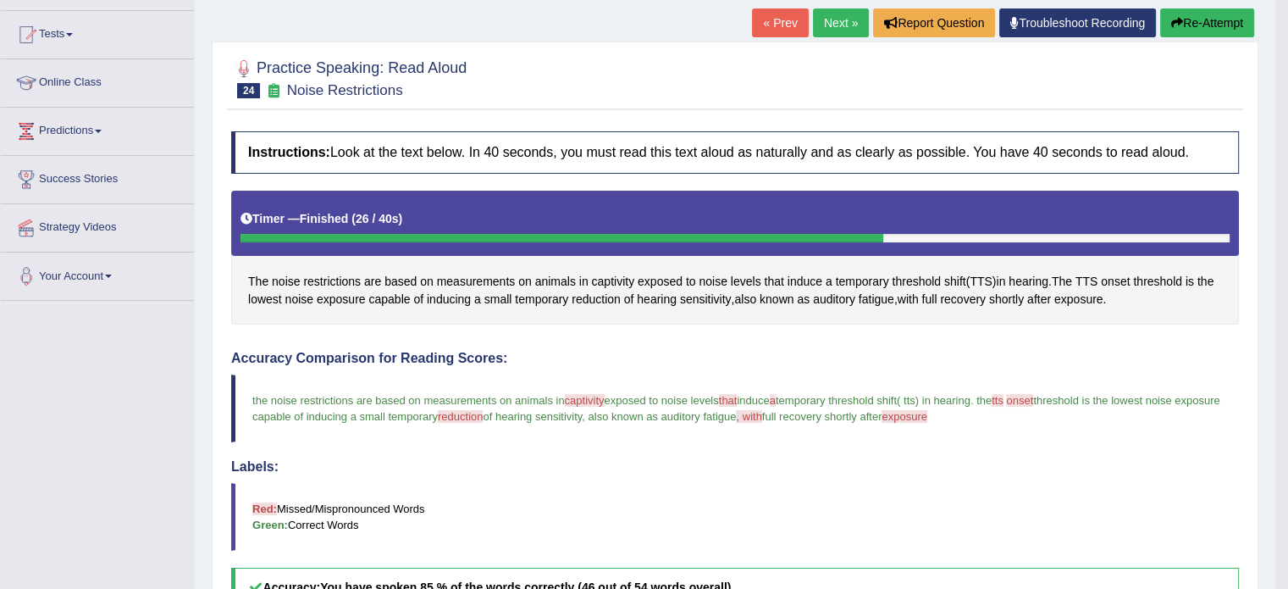
click at [834, 24] on link "Next »" at bounding box center [841, 22] width 56 height 29
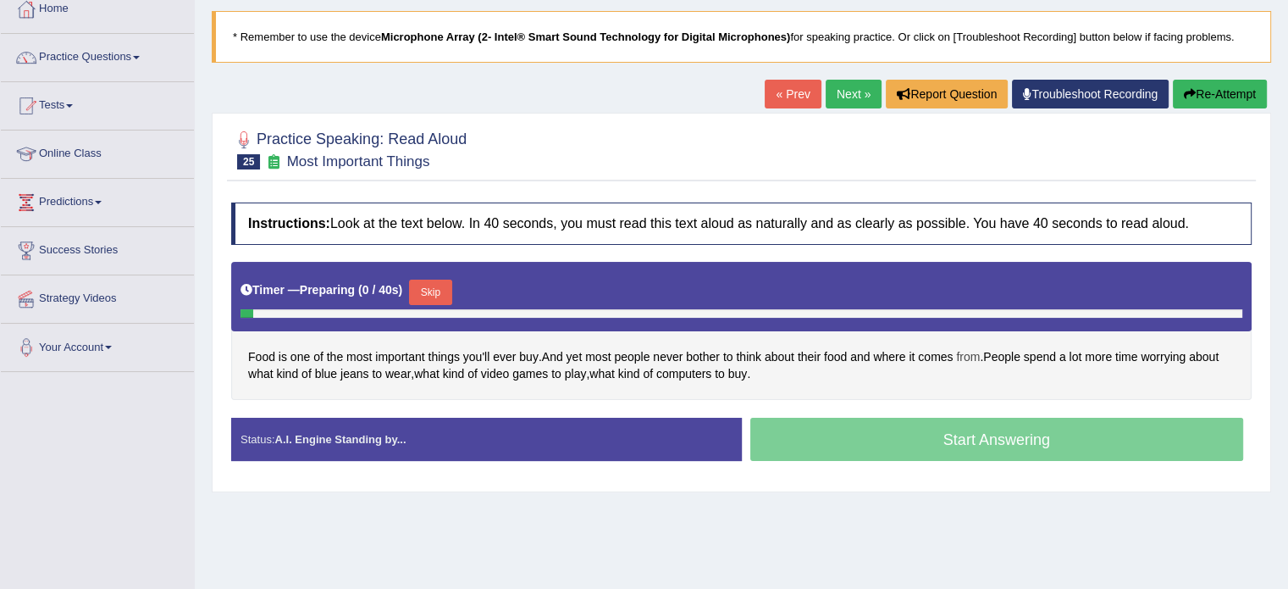
scroll to position [113, 0]
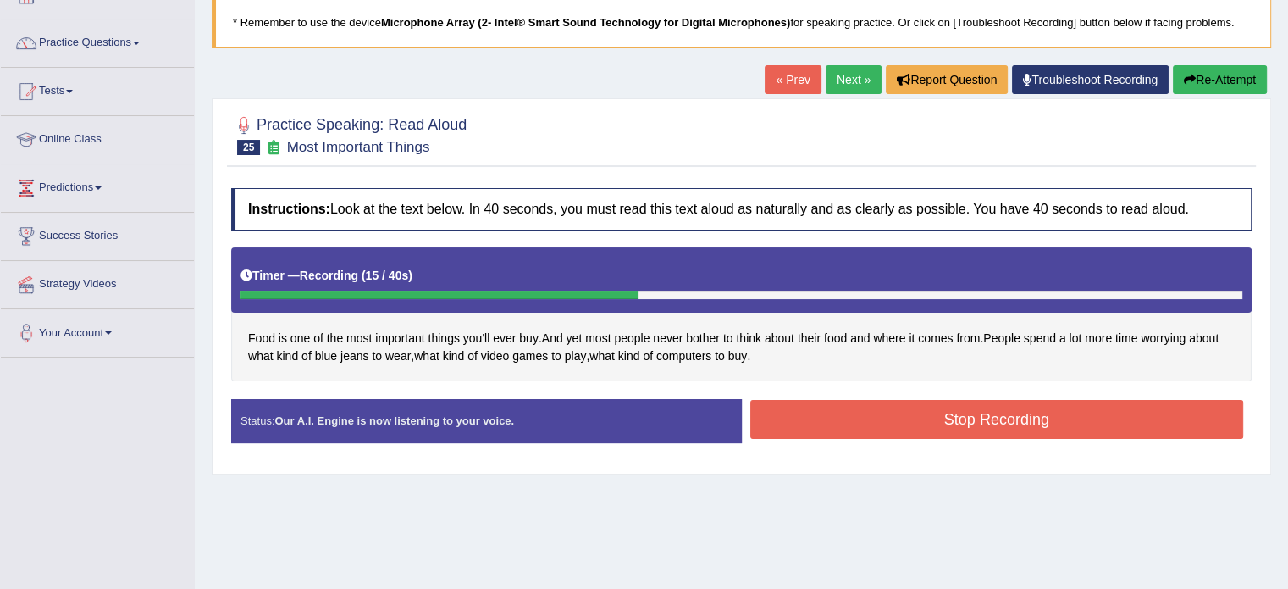
click at [979, 423] on button "Stop Recording" at bounding box center [998, 419] width 494 height 39
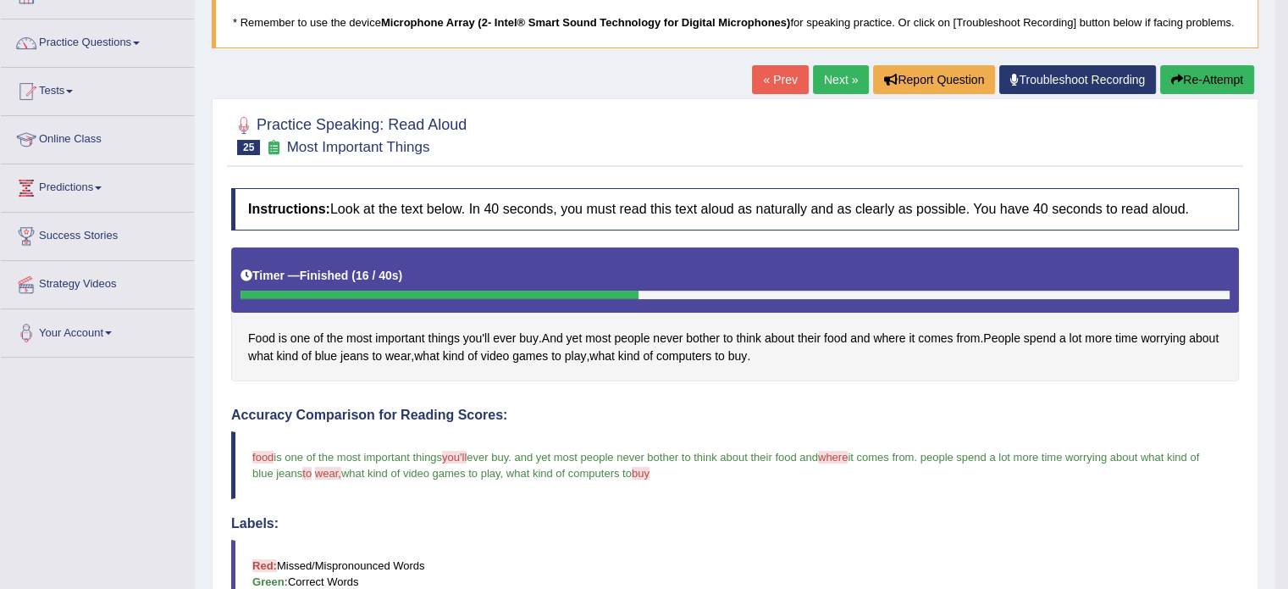
click at [827, 79] on link "Next »" at bounding box center [841, 79] width 56 height 29
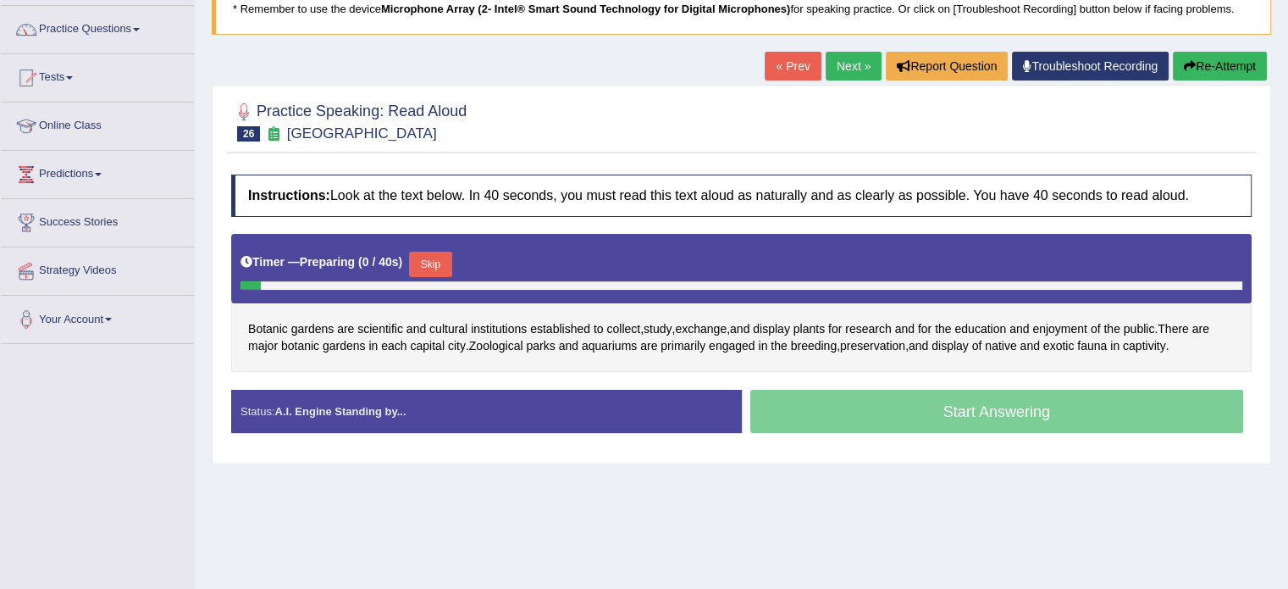
scroll to position [225, 0]
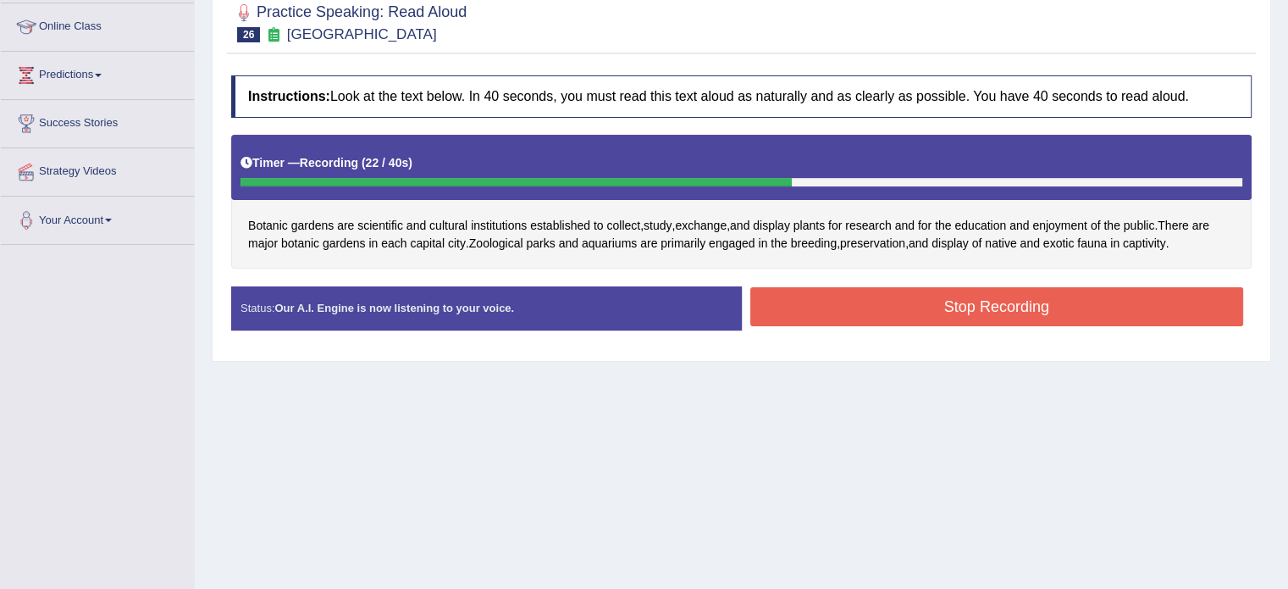
click at [951, 301] on button "Stop Recording" at bounding box center [998, 306] width 494 height 39
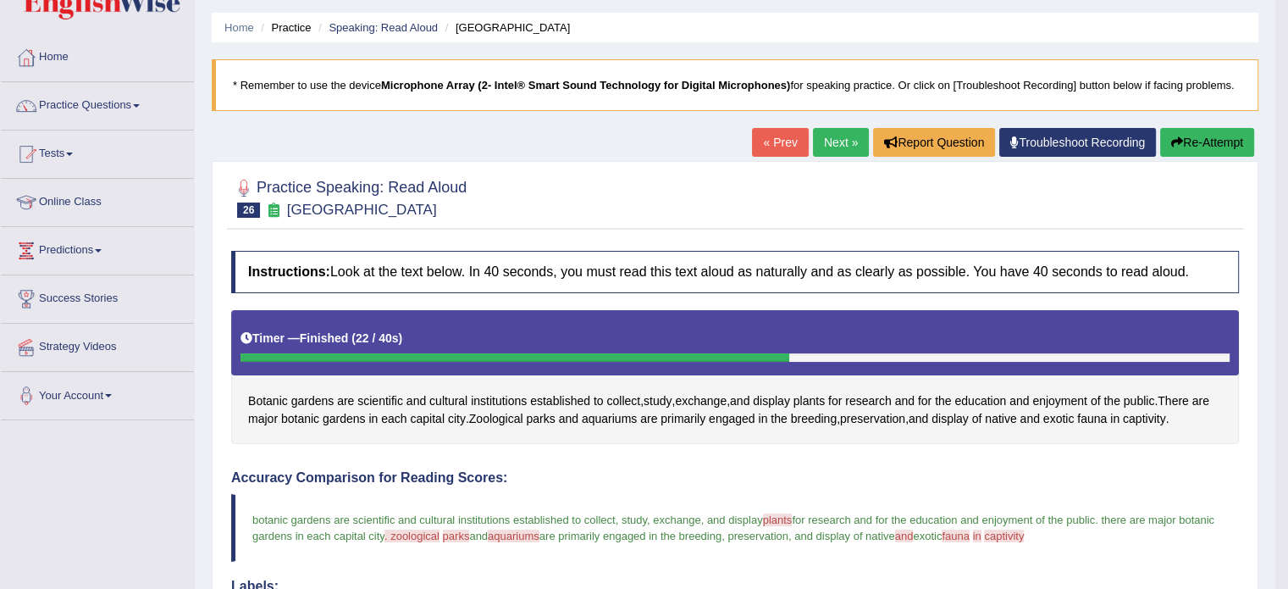
scroll to position [0, 0]
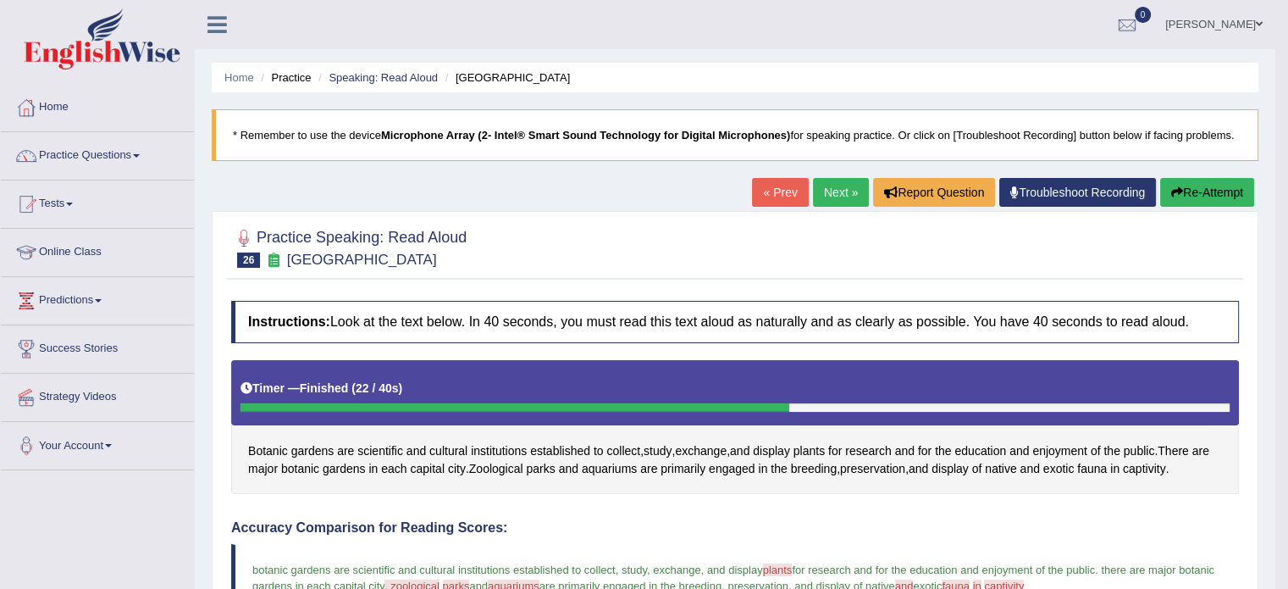
click at [827, 189] on link "Next »" at bounding box center [841, 192] width 56 height 29
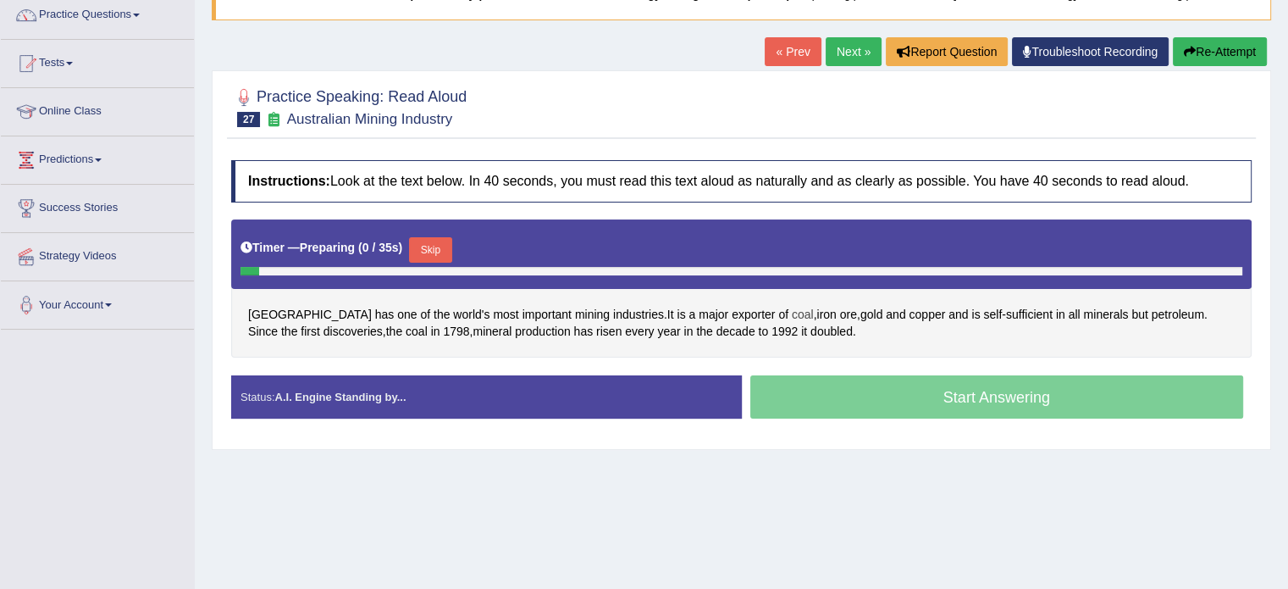
scroll to position [141, 0]
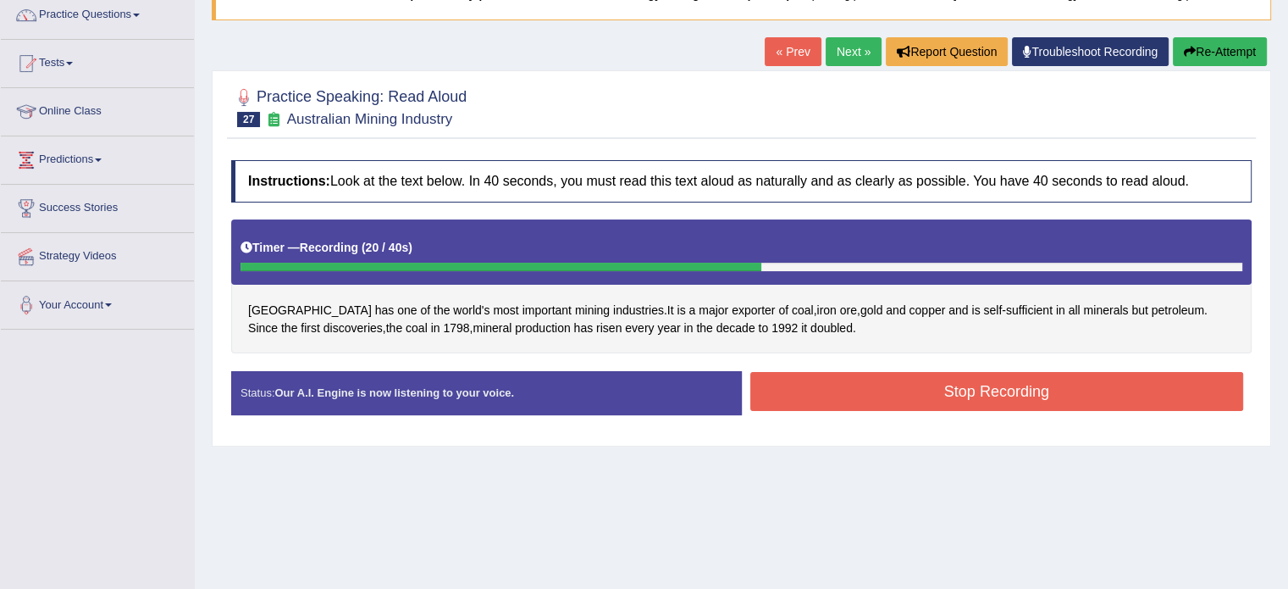
click at [999, 396] on button "Stop Recording" at bounding box center [998, 391] width 494 height 39
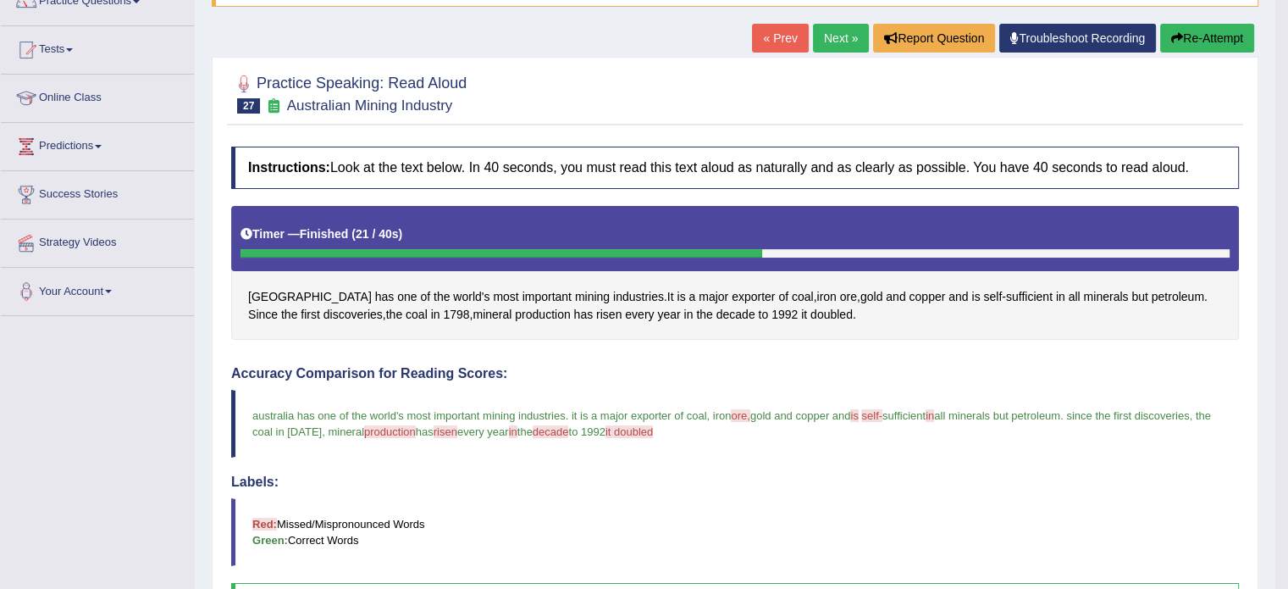
scroll to position [56, 0]
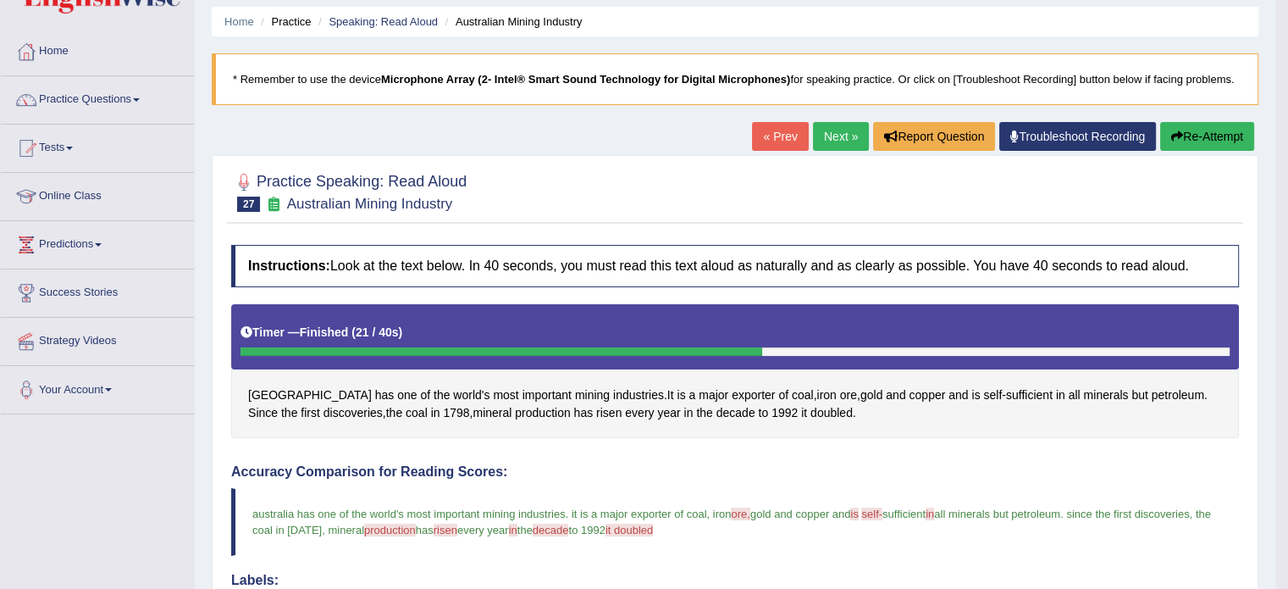
click at [835, 138] on link "Next »" at bounding box center [841, 136] width 56 height 29
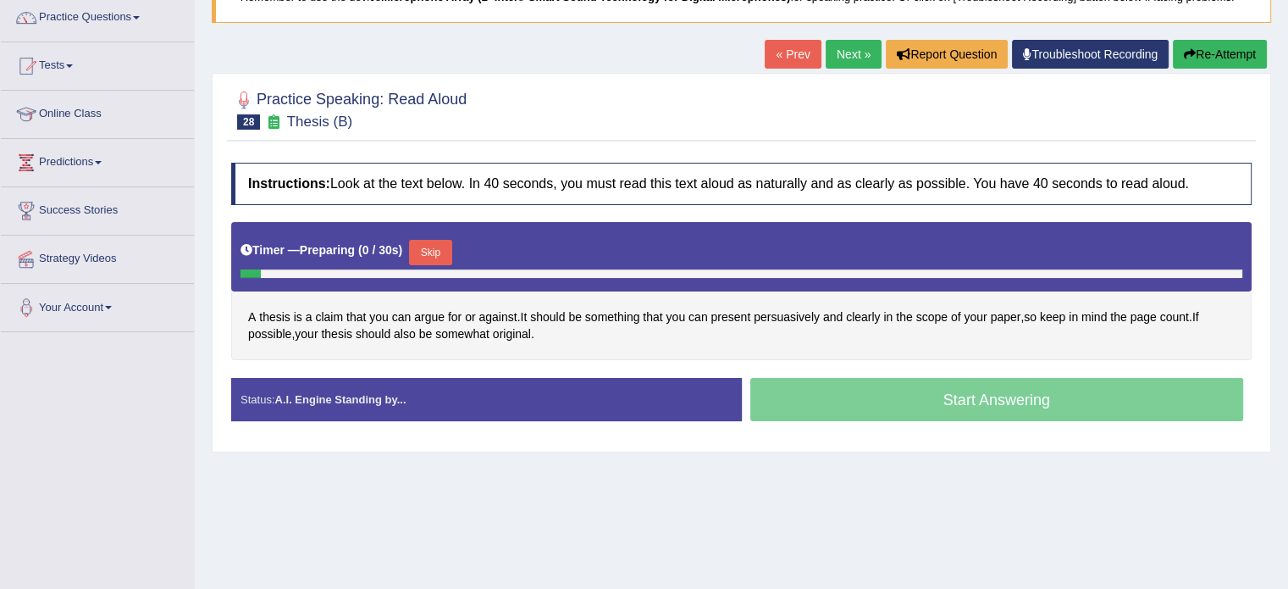
scroll to position [141, 0]
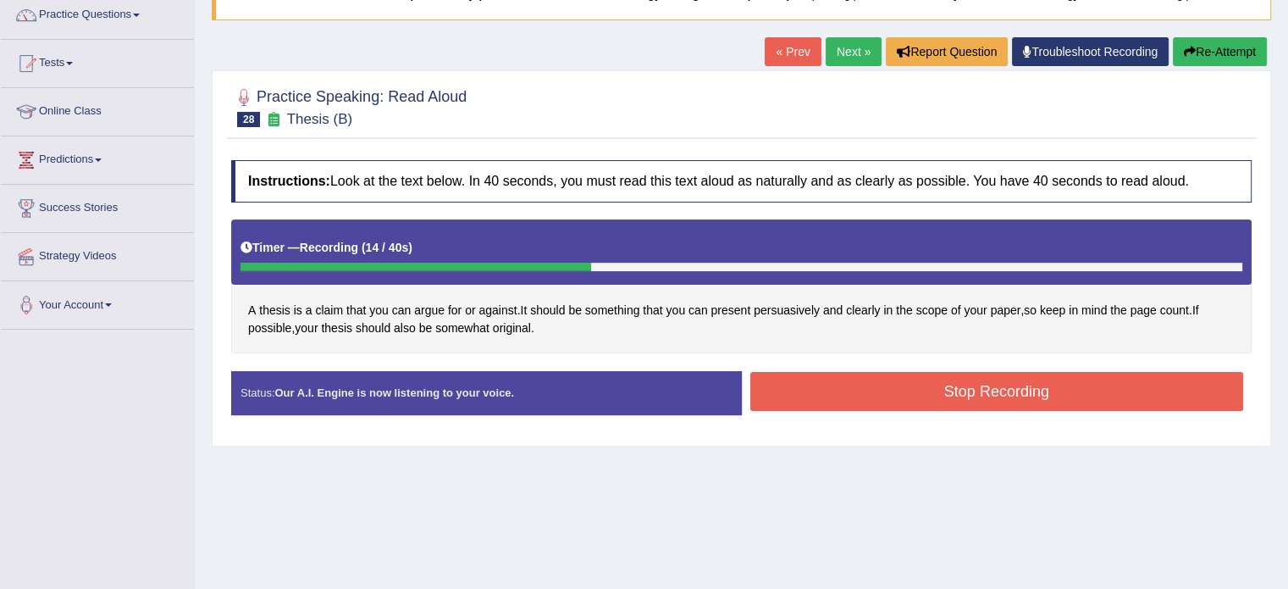
click at [930, 388] on button "Stop Recording" at bounding box center [998, 391] width 494 height 39
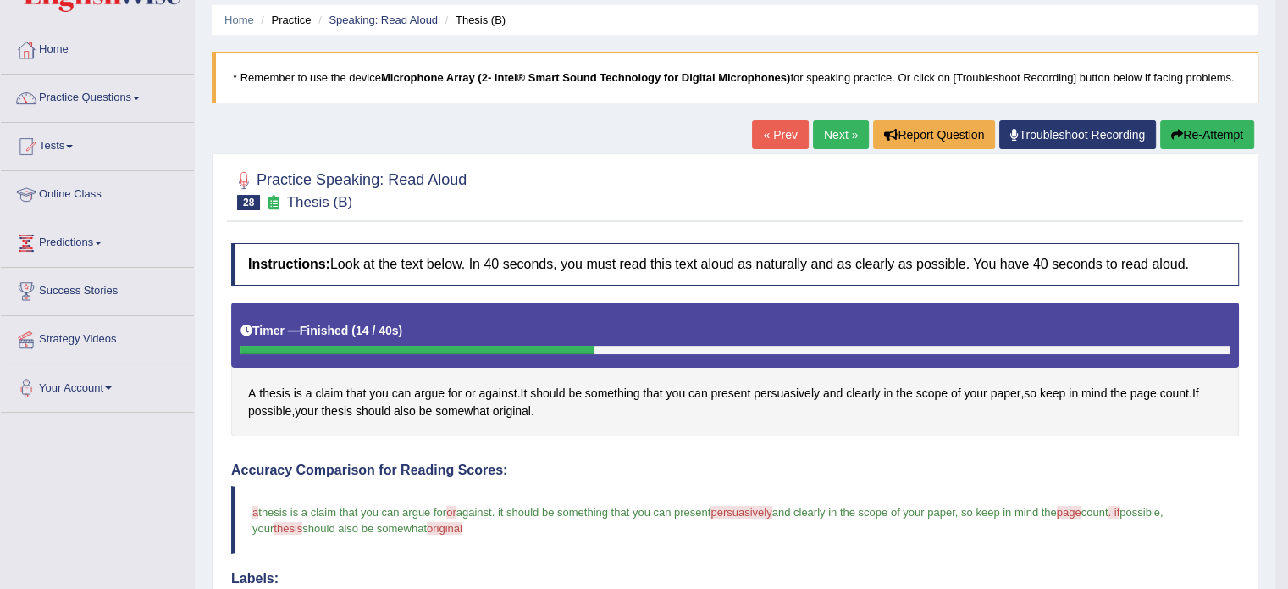
scroll to position [56, 0]
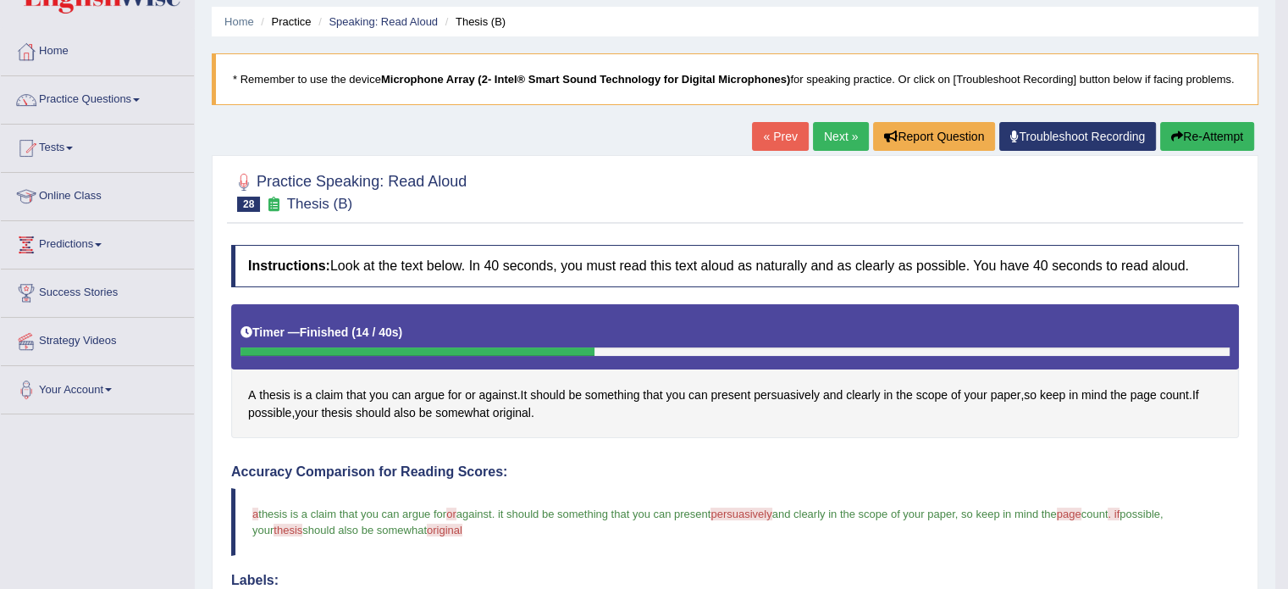
click at [851, 130] on link "Next »" at bounding box center [841, 136] width 56 height 29
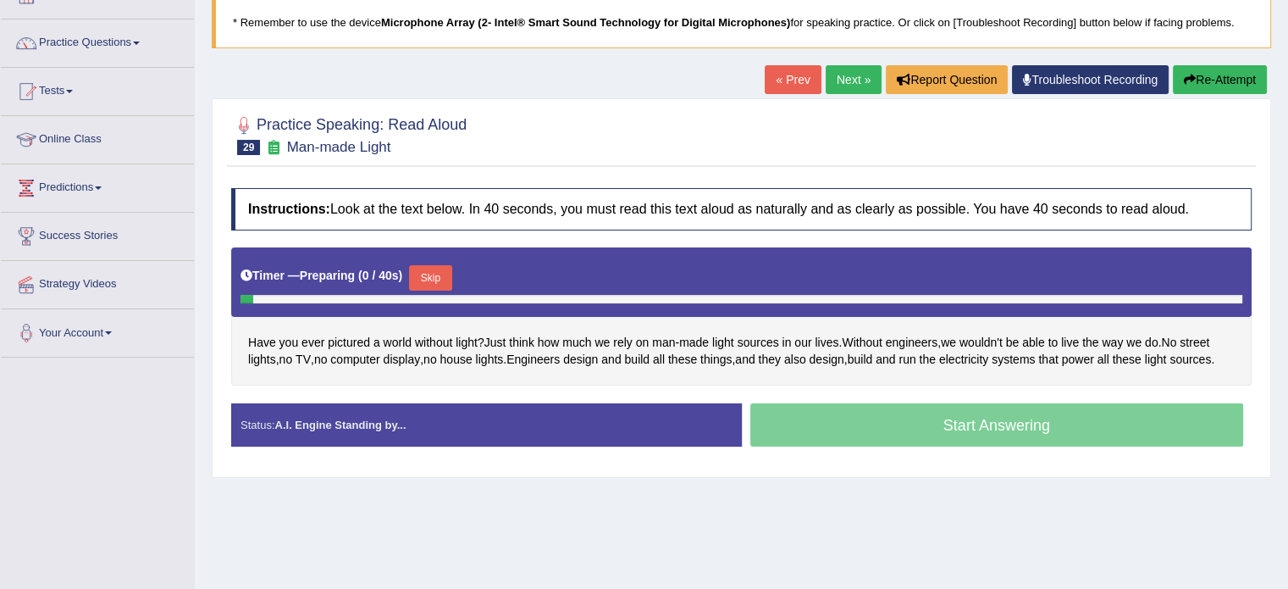
scroll to position [113, 0]
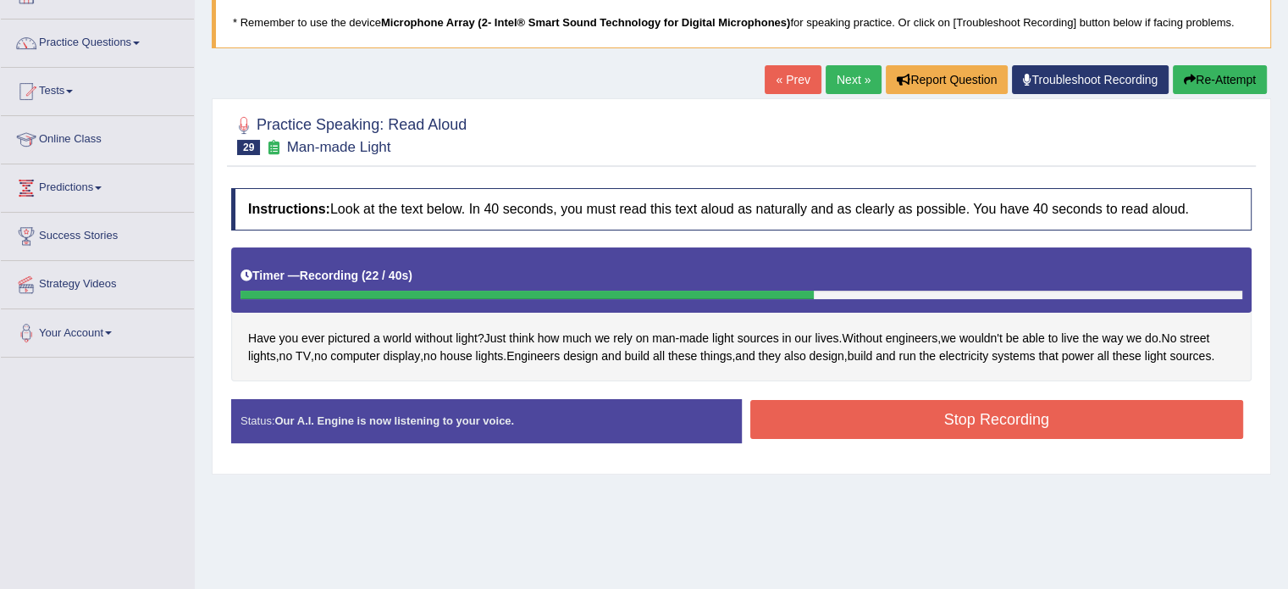
click at [881, 432] on button "Stop Recording" at bounding box center [998, 419] width 494 height 39
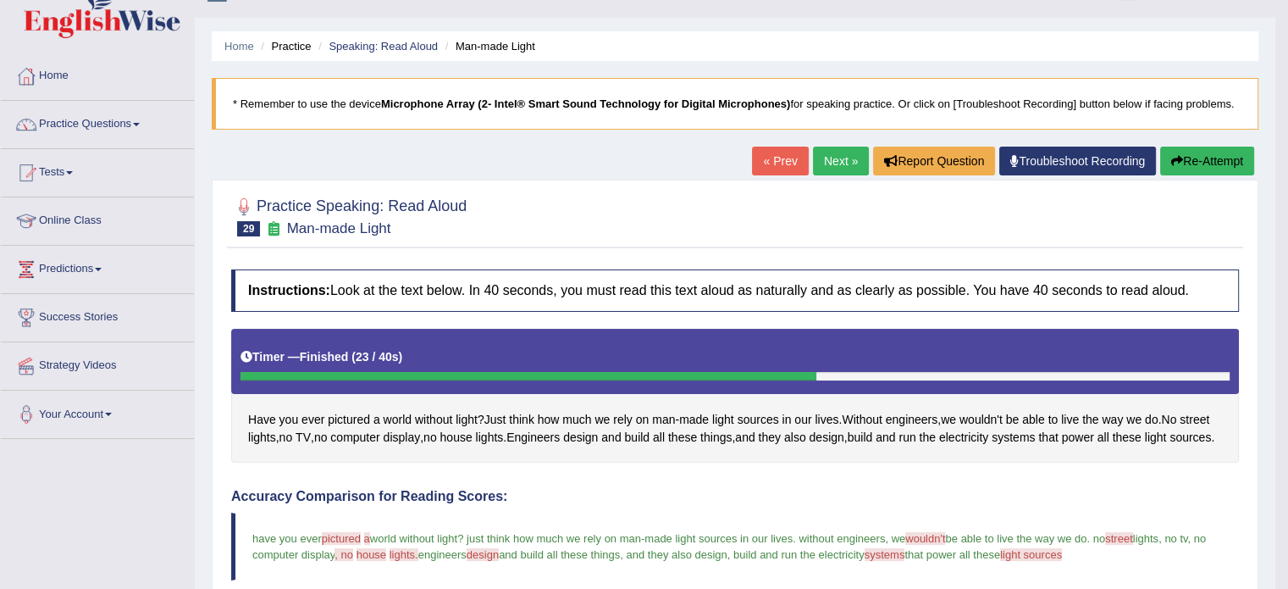
scroll to position [28, 0]
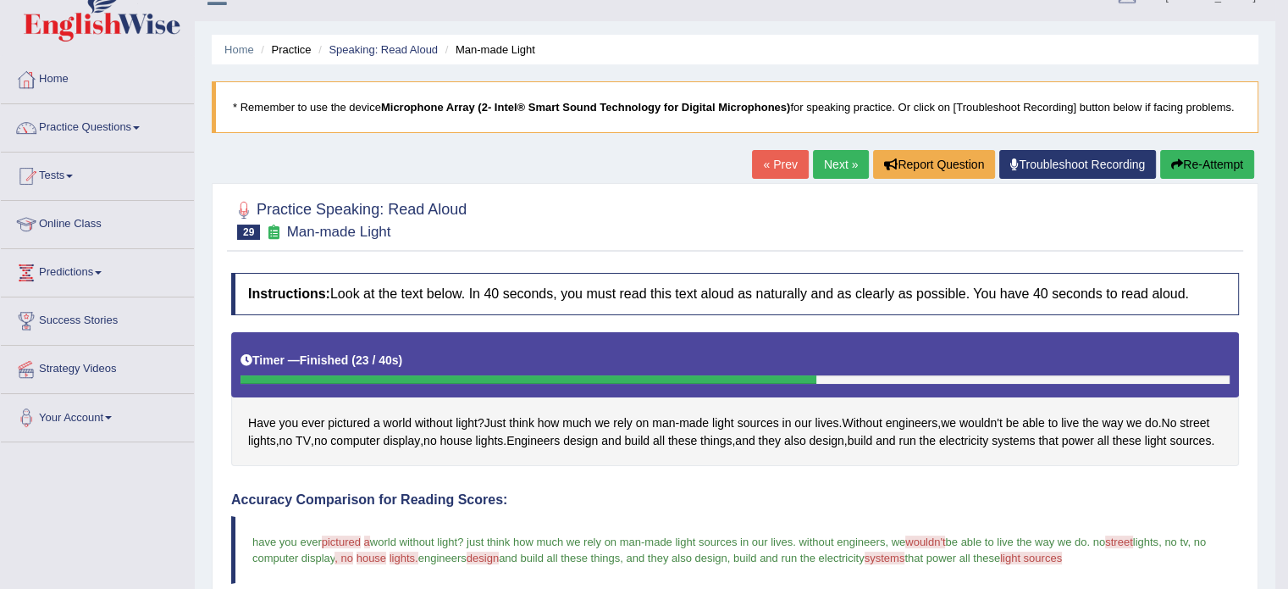
click at [830, 158] on link "Next »" at bounding box center [841, 164] width 56 height 29
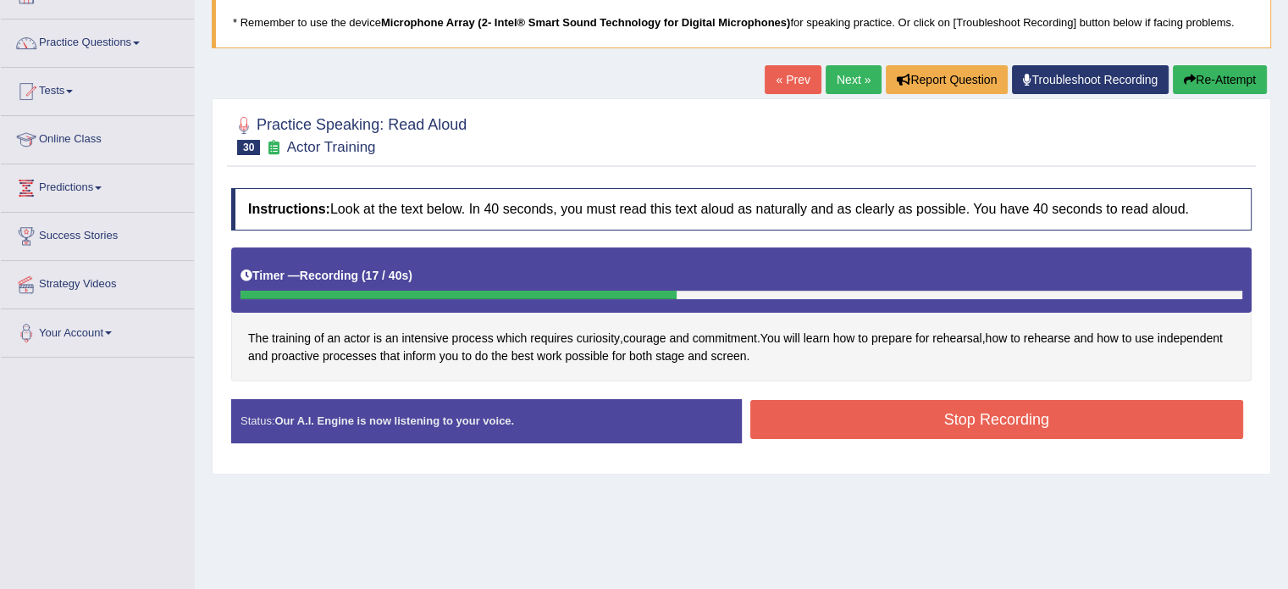
click at [935, 418] on button "Stop Recording" at bounding box center [998, 419] width 494 height 39
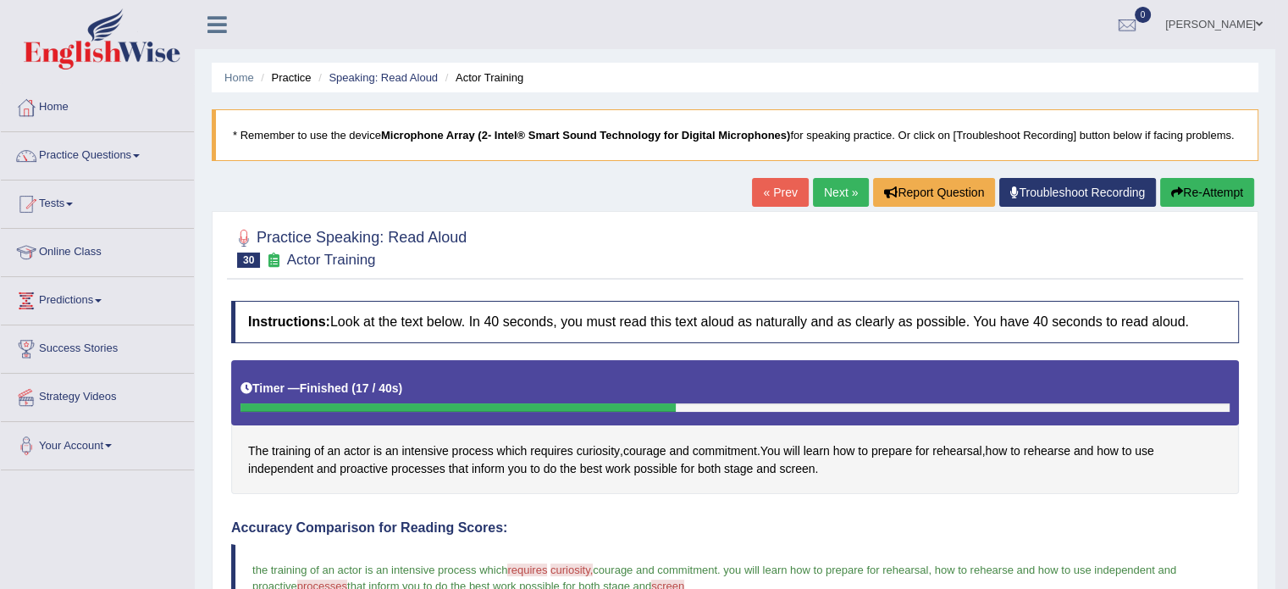
click at [830, 196] on link "Next »" at bounding box center [841, 192] width 56 height 29
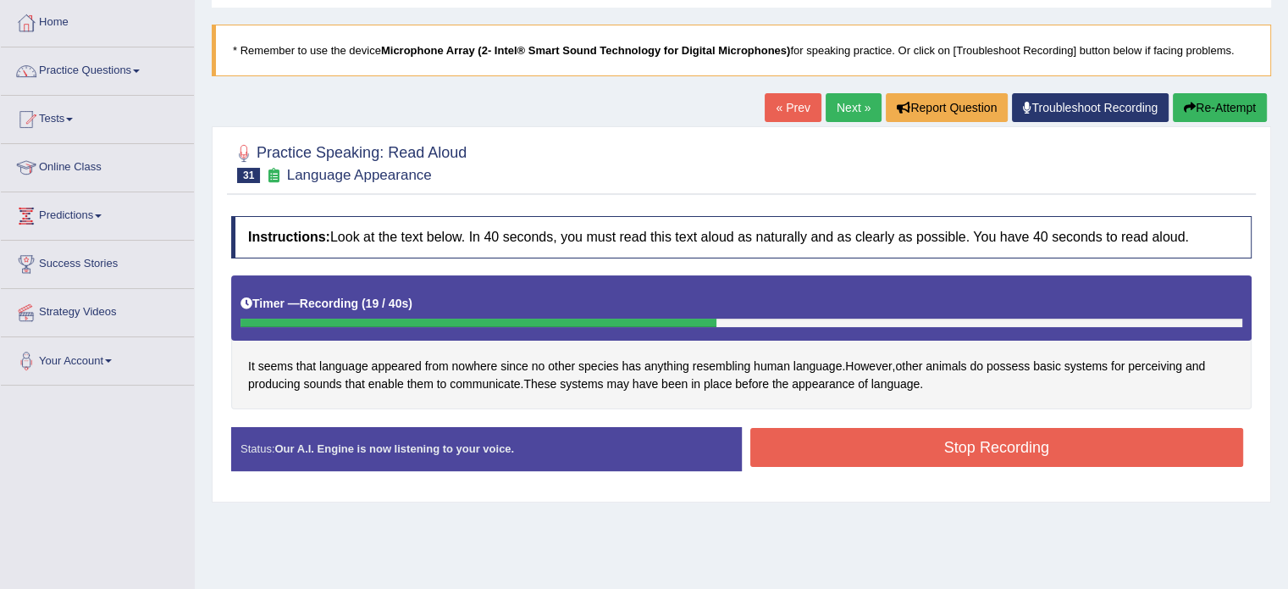
click at [907, 455] on button "Stop Recording" at bounding box center [998, 447] width 494 height 39
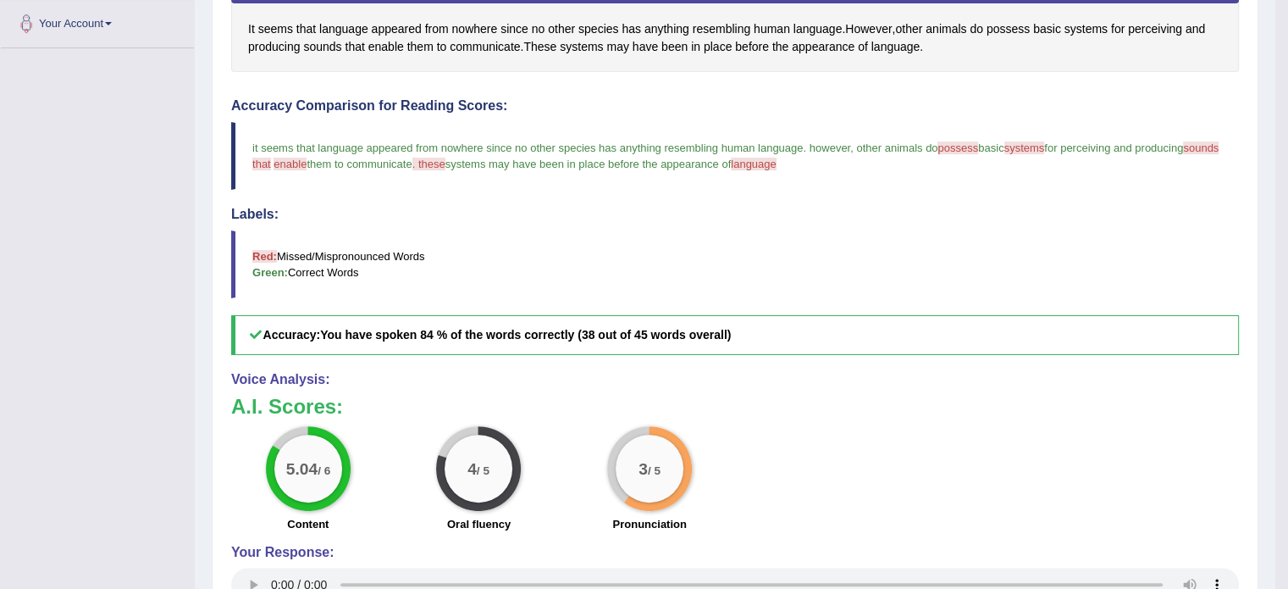
scroll to position [424, 0]
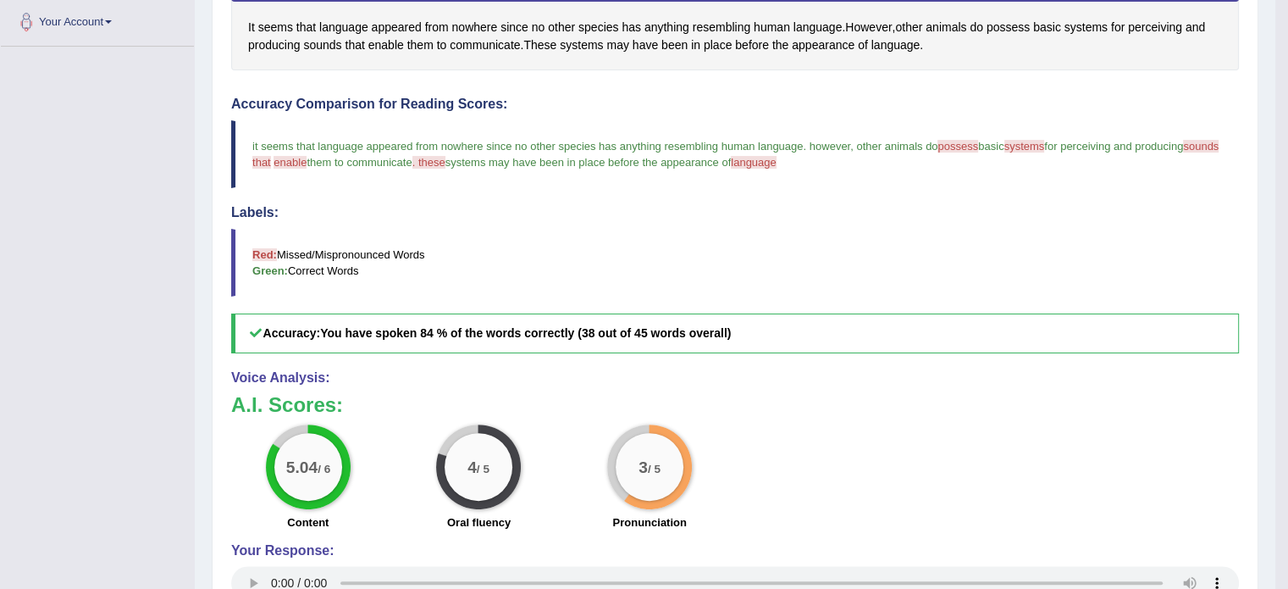
drag, startPoint x: 799, startPoint y: 419, endPoint x: 767, endPoint y: 501, distance: 87.2
click at [752, 509] on div "5.04 / 6 Content 4 / 5 Oral fluency 3 / 5 Pronunciation" at bounding box center [735, 478] width 1025 height 109
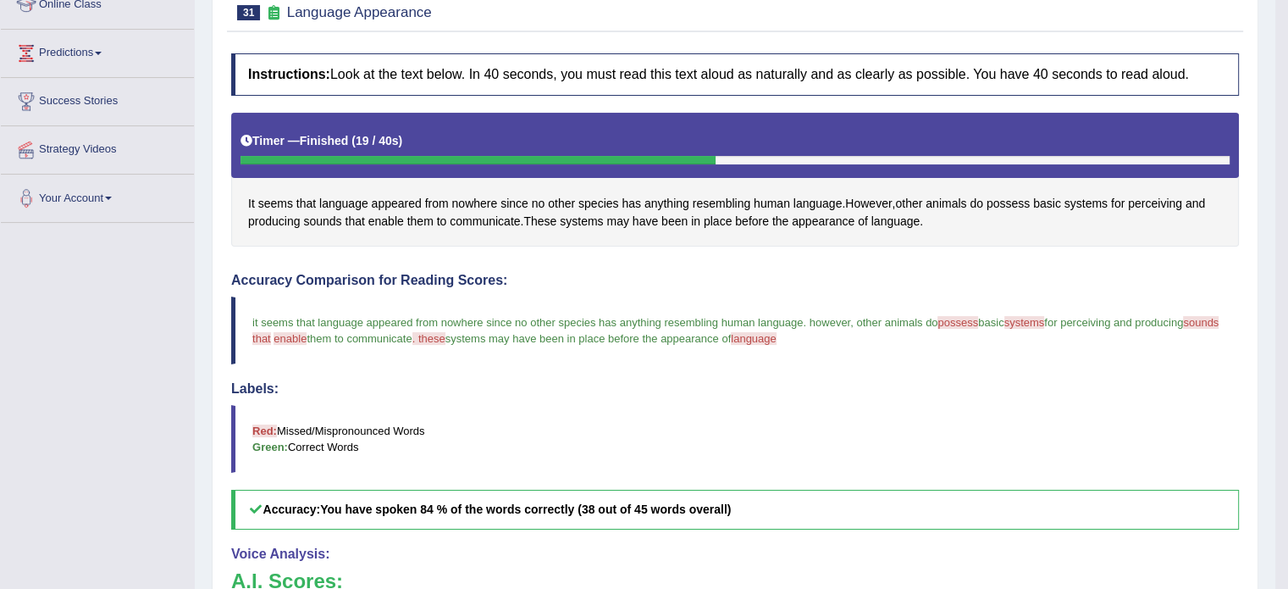
scroll to position [113, 0]
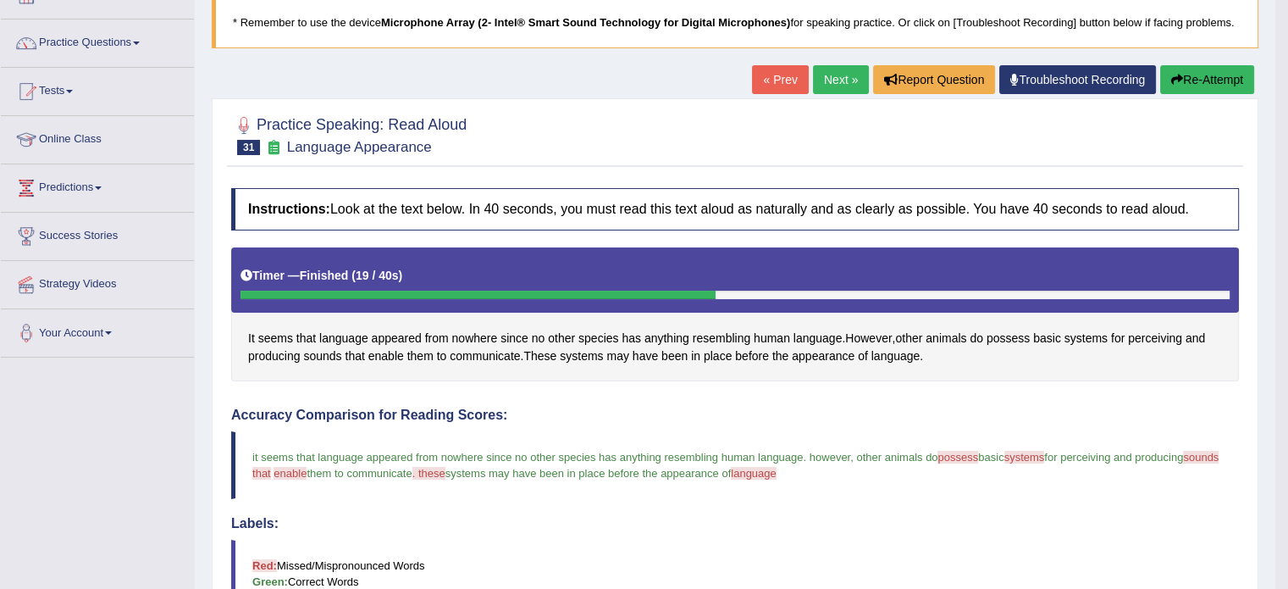
click at [834, 79] on link "Next »" at bounding box center [841, 79] width 56 height 29
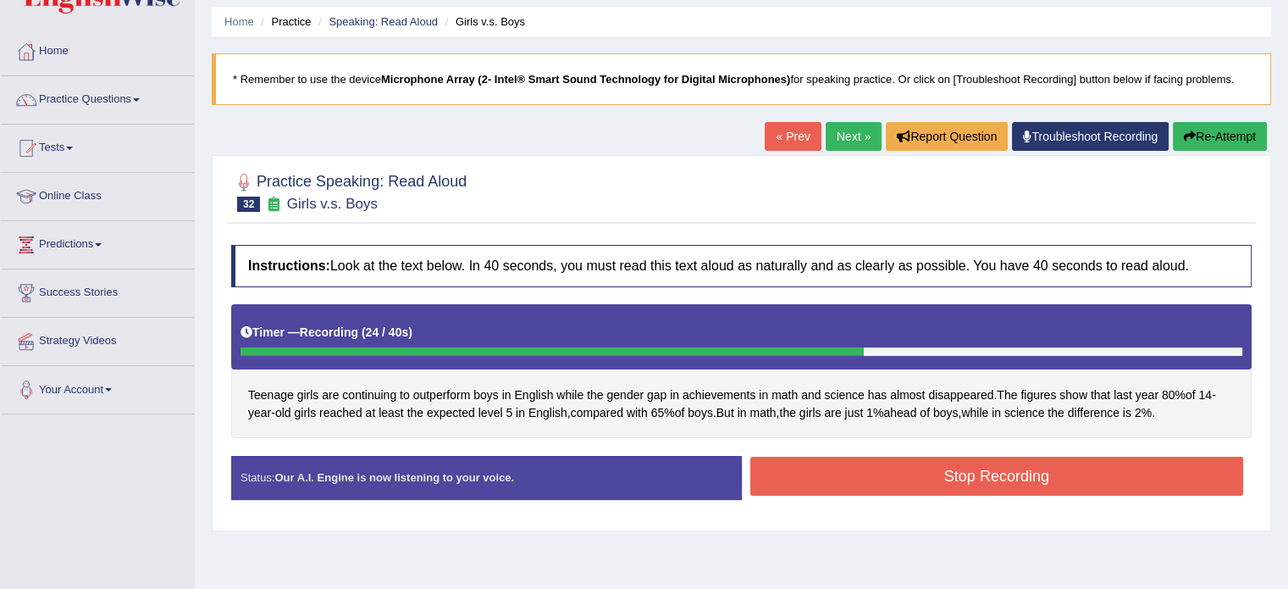
click at [985, 465] on button "Stop Recording" at bounding box center [998, 476] width 494 height 39
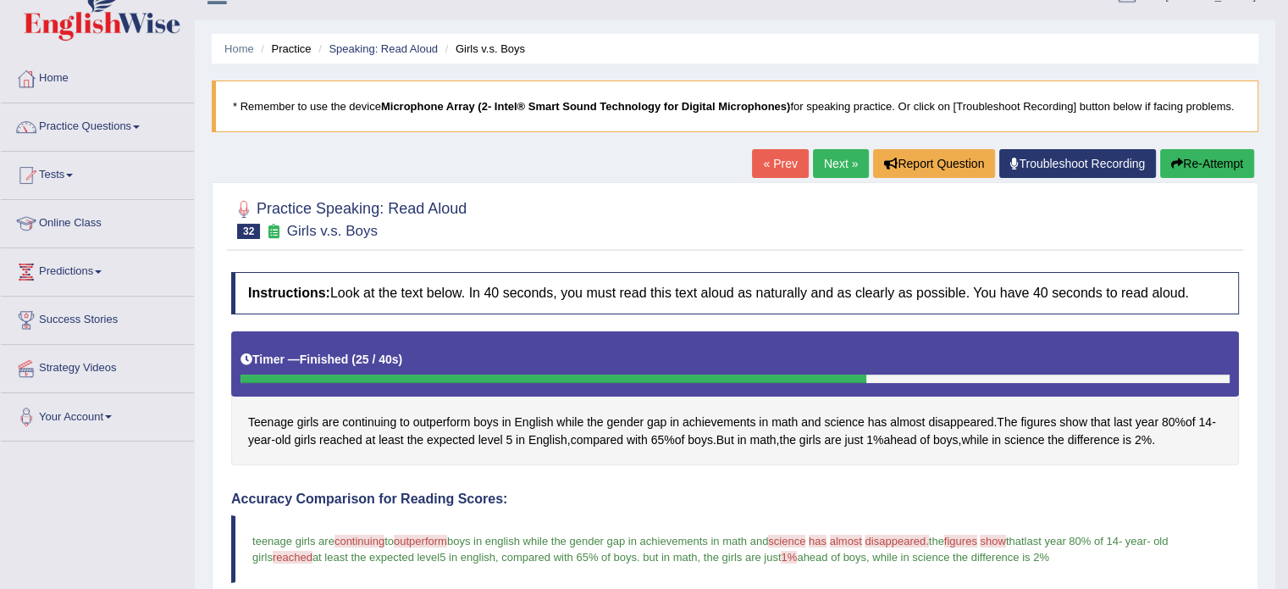
scroll to position [28, 0]
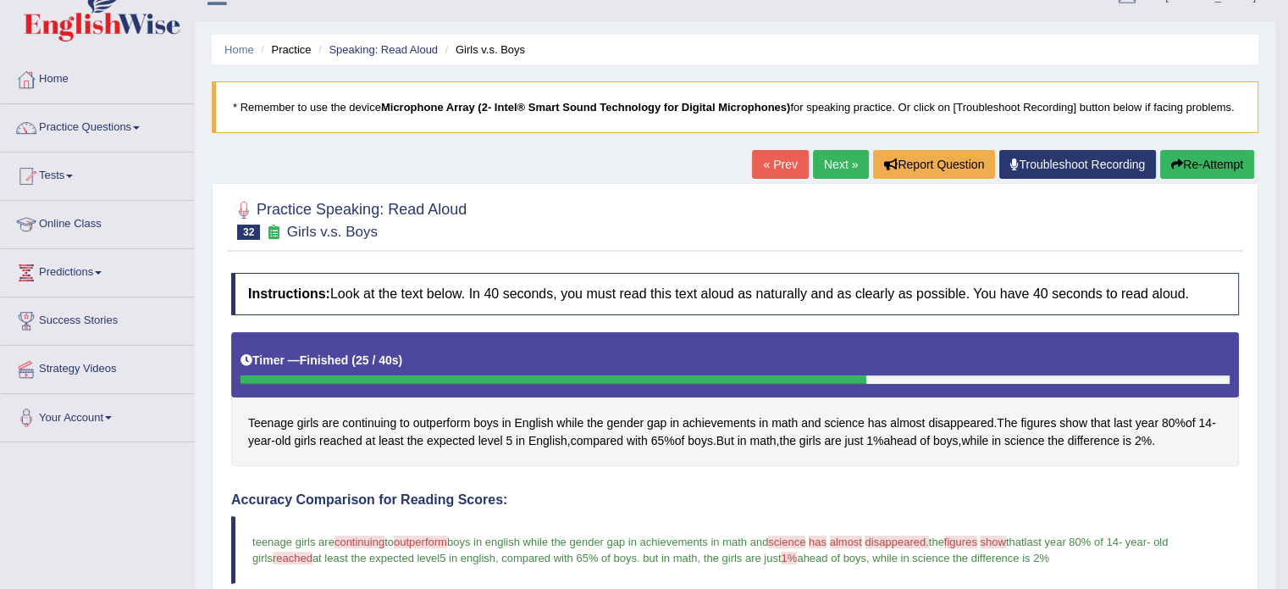
click at [834, 161] on link "Next »" at bounding box center [841, 164] width 56 height 29
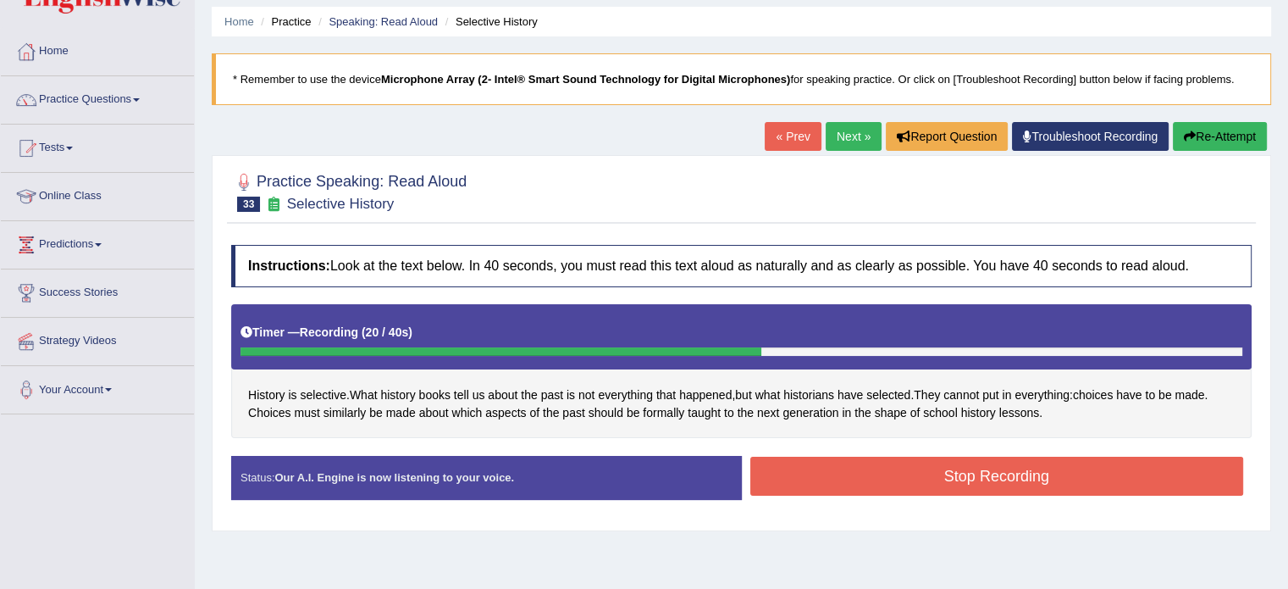
click at [983, 470] on button "Stop Recording" at bounding box center [998, 476] width 494 height 39
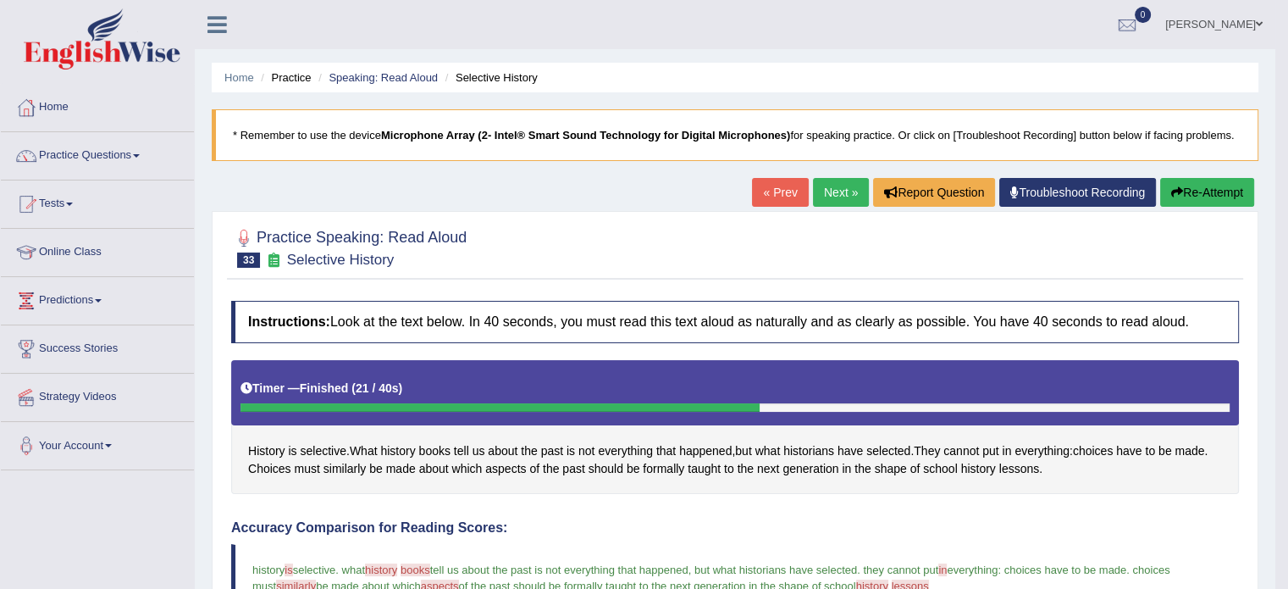
click at [844, 202] on link "Next »" at bounding box center [841, 192] width 56 height 29
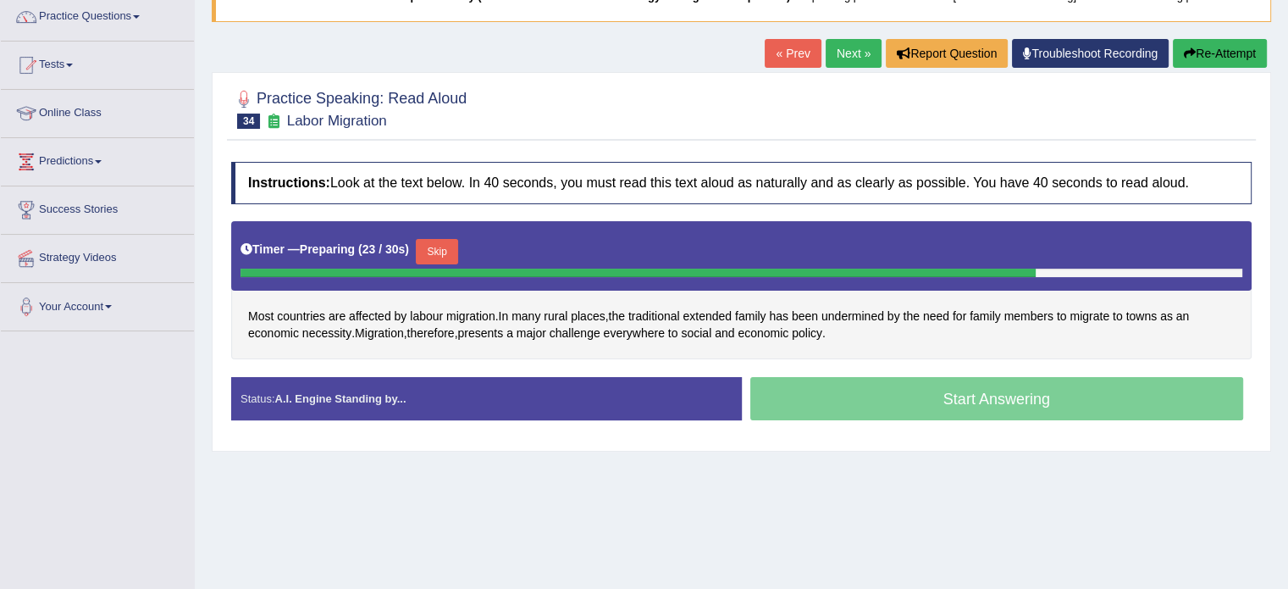
scroll to position [141, 0]
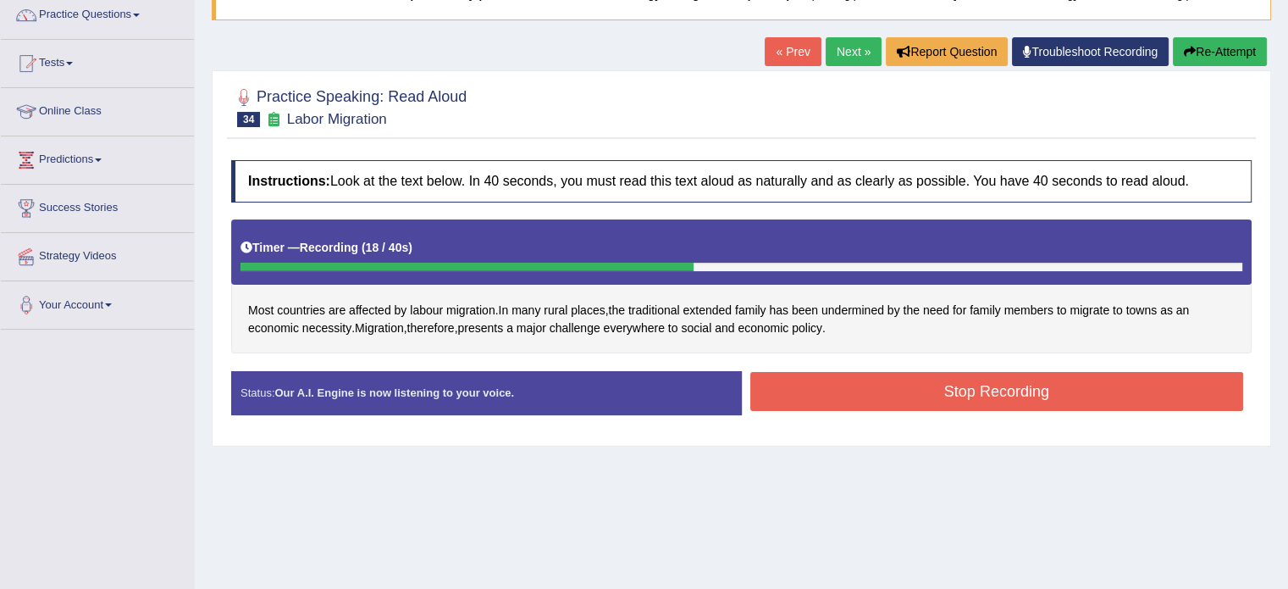
click at [915, 388] on button "Stop Recording" at bounding box center [998, 391] width 494 height 39
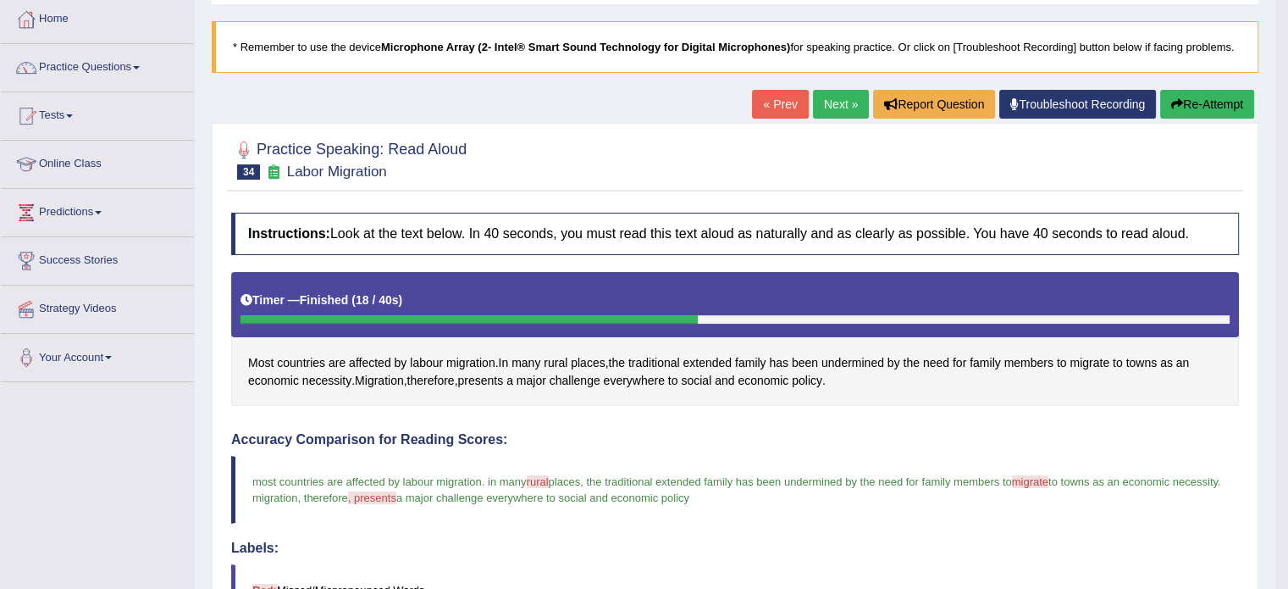
scroll to position [85, 0]
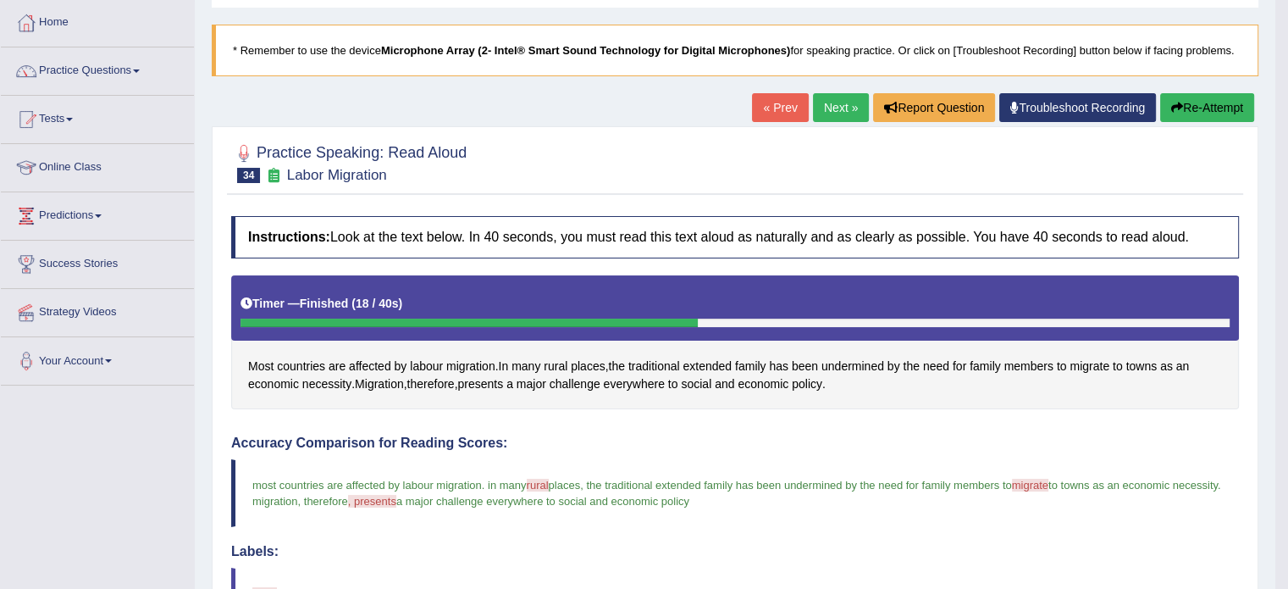
click at [824, 106] on link "Next »" at bounding box center [841, 107] width 56 height 29
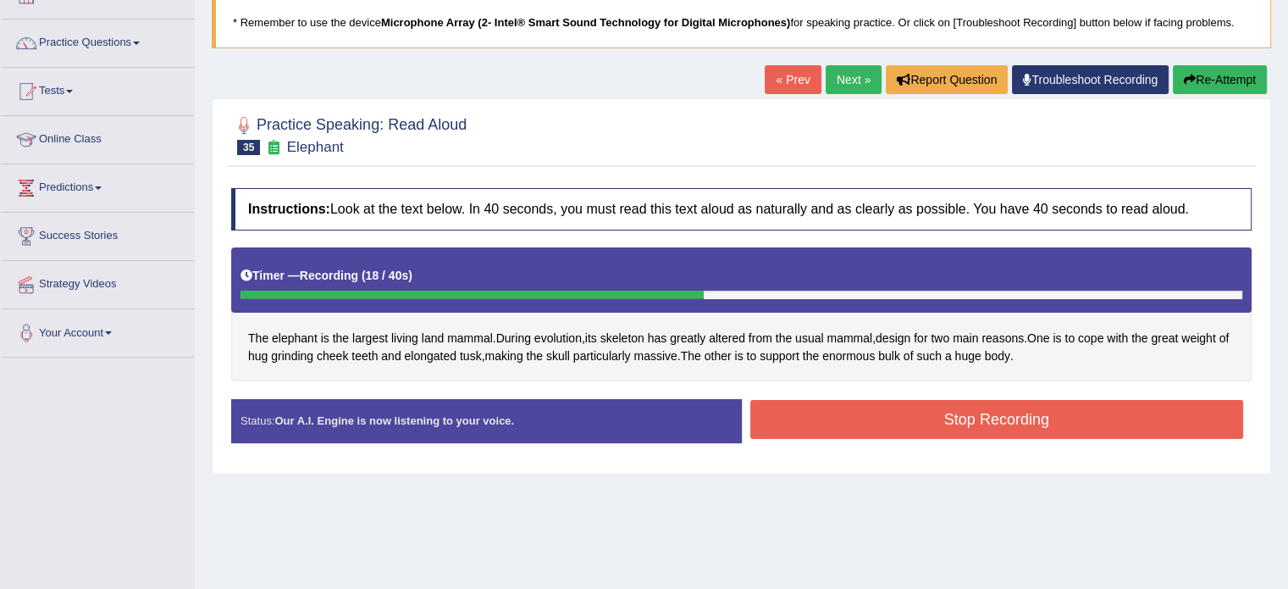
click at [1026, 418] on button "Stop Recording" at bounding box center [998, 419] width 494 height 39
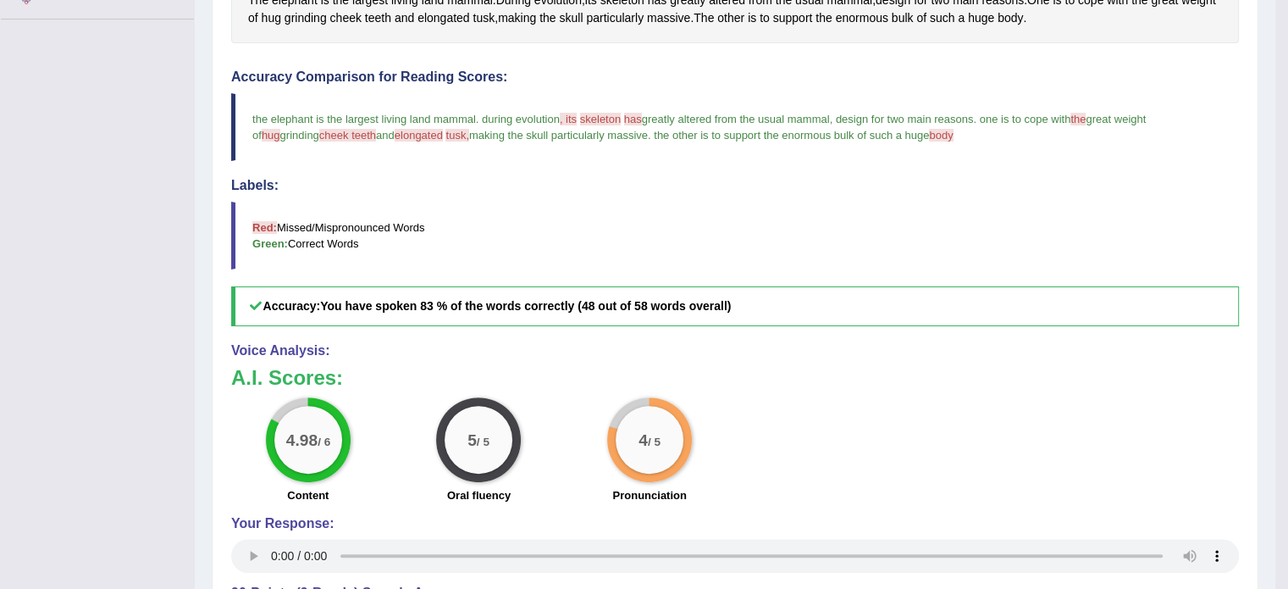
scroll to position [451, 0]
drag, startPoint x: 601, startPoint y: 368, endPoint x: 602, endPoint y: 409, distance: 40.7
click at [602, 409] on div "A.I. Scores: 4.98 / 6 Content 5 / 5 Oral fluency 4 / 5 Pronunciation" at bounding box center [735, 436] width 1008 height 141
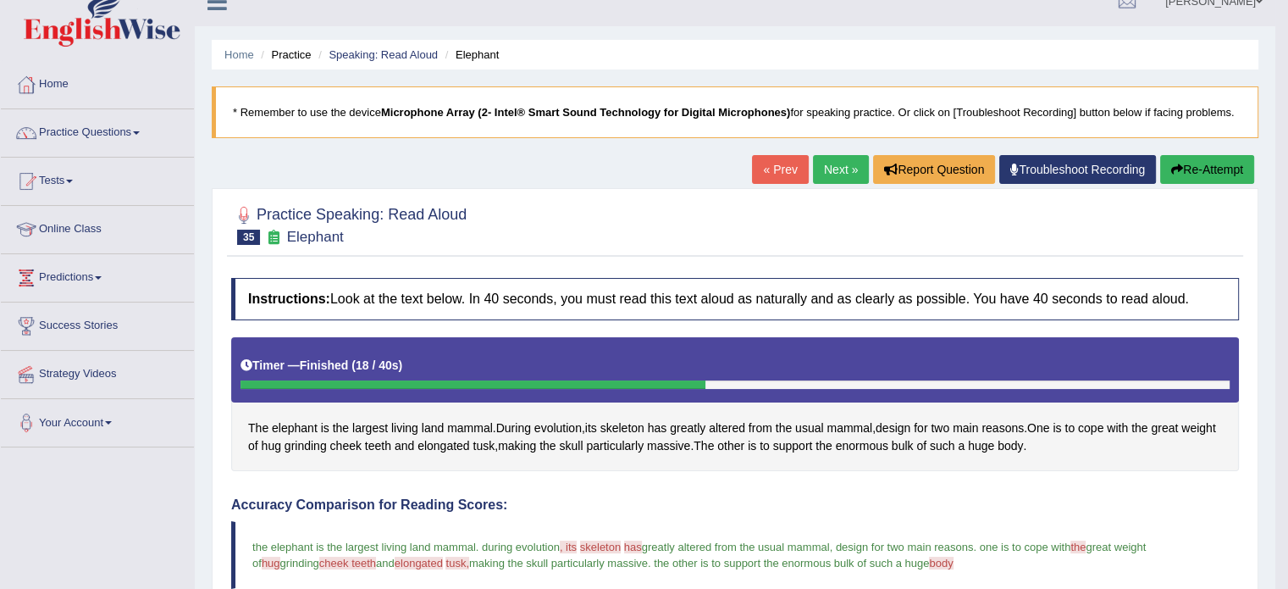
scroll to position [0, 0]
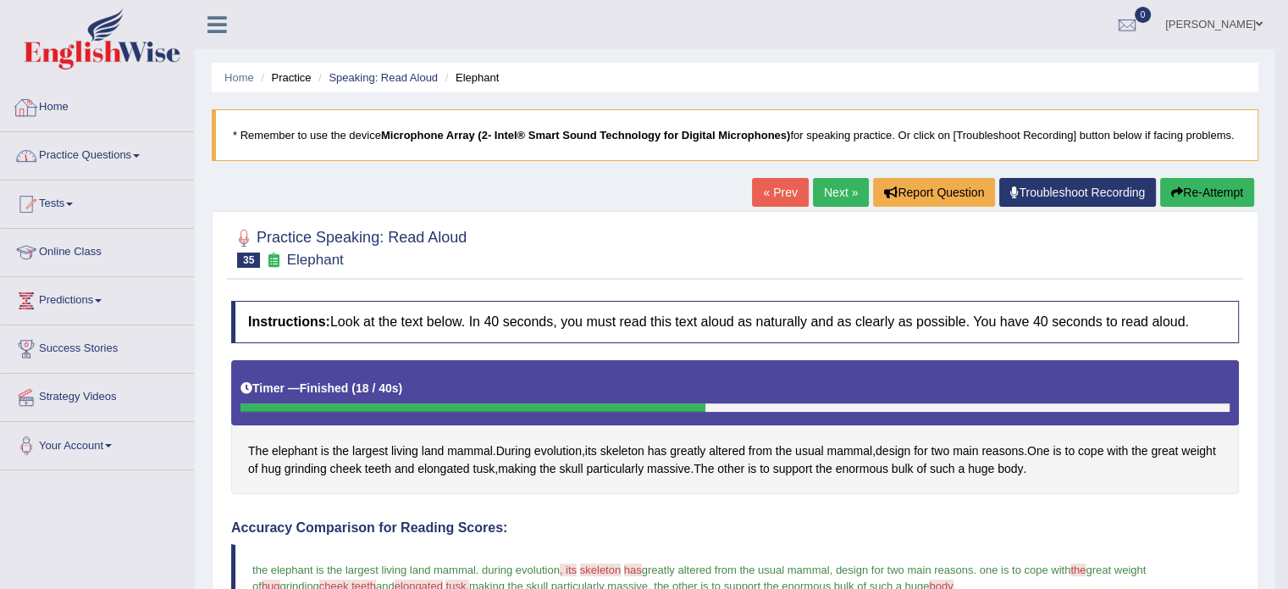
click at [115, 160] on link "Practice Questions" at bounding box center [97, 153] width 193 height 42
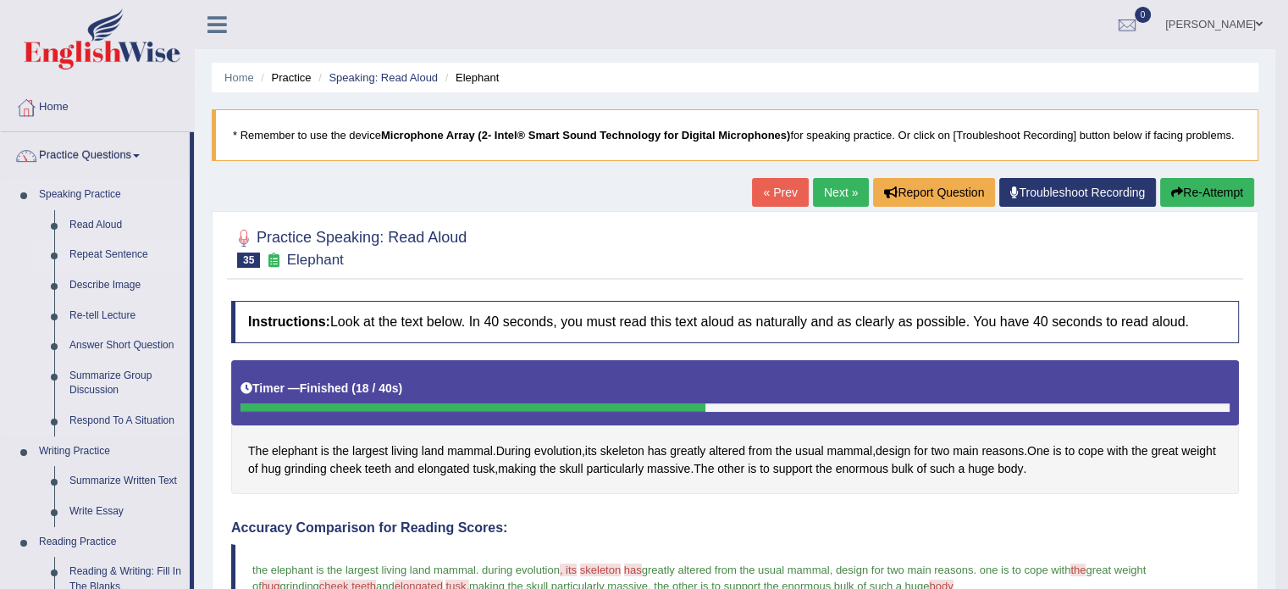
click at [105, 252] on link "Repeat Sentence" at bounding box center [126, 255] width 128 height 30
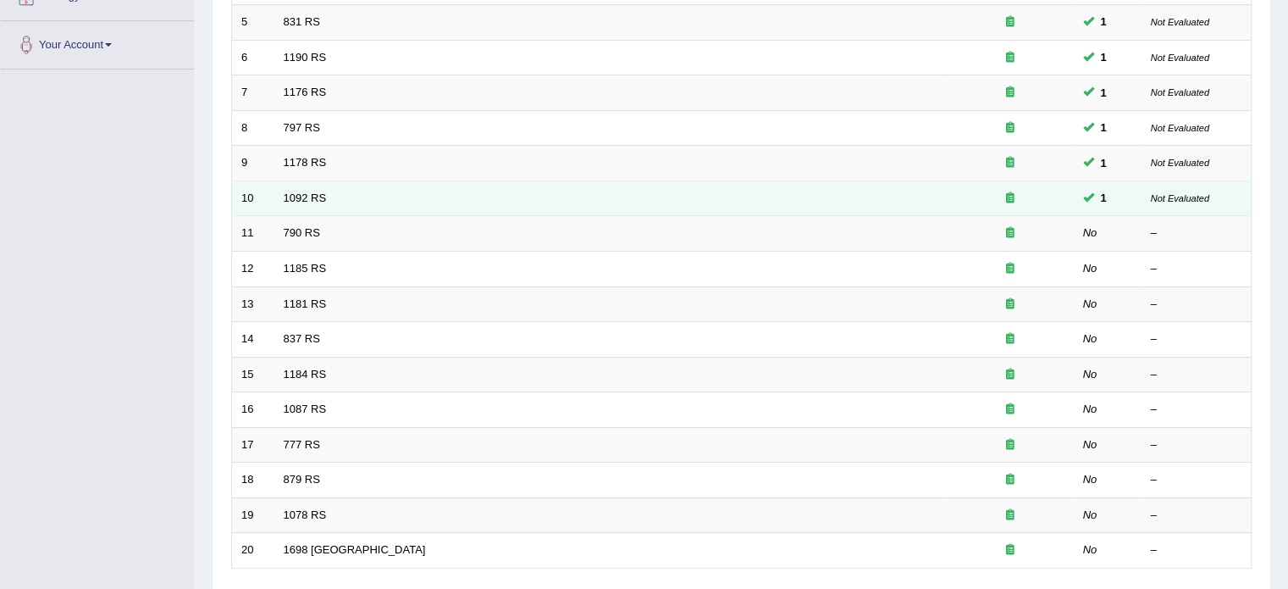
scroll to position [367, 0]
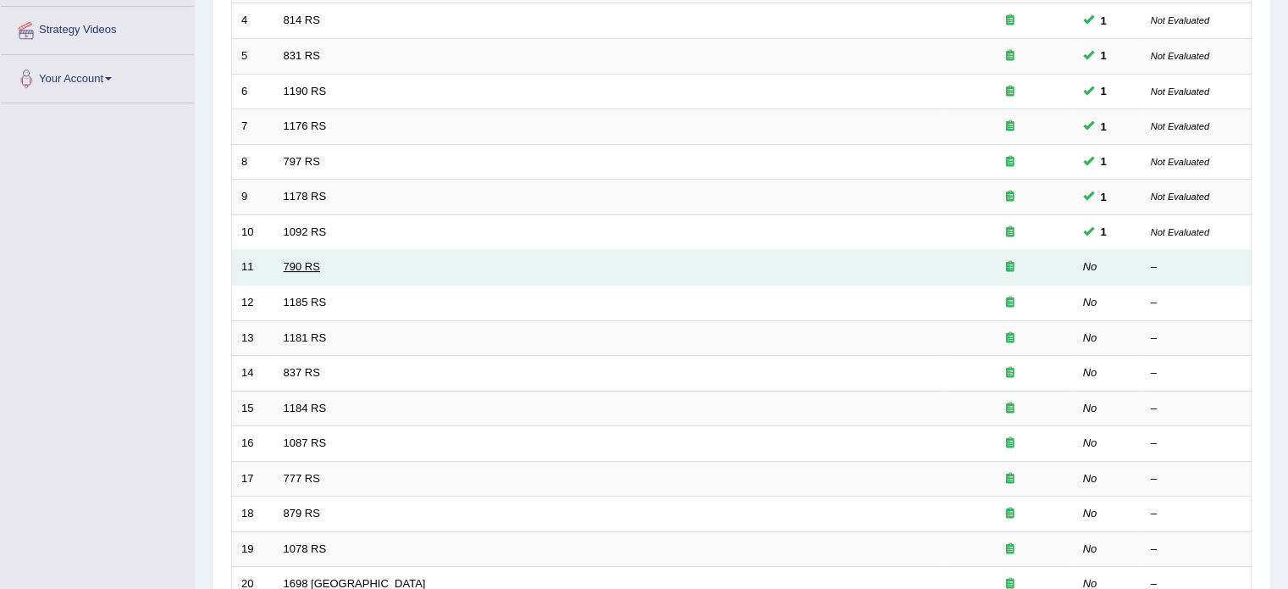
click at [299, 260] on link "790 RS" at bounding box center [302, 266] width 36 height 13
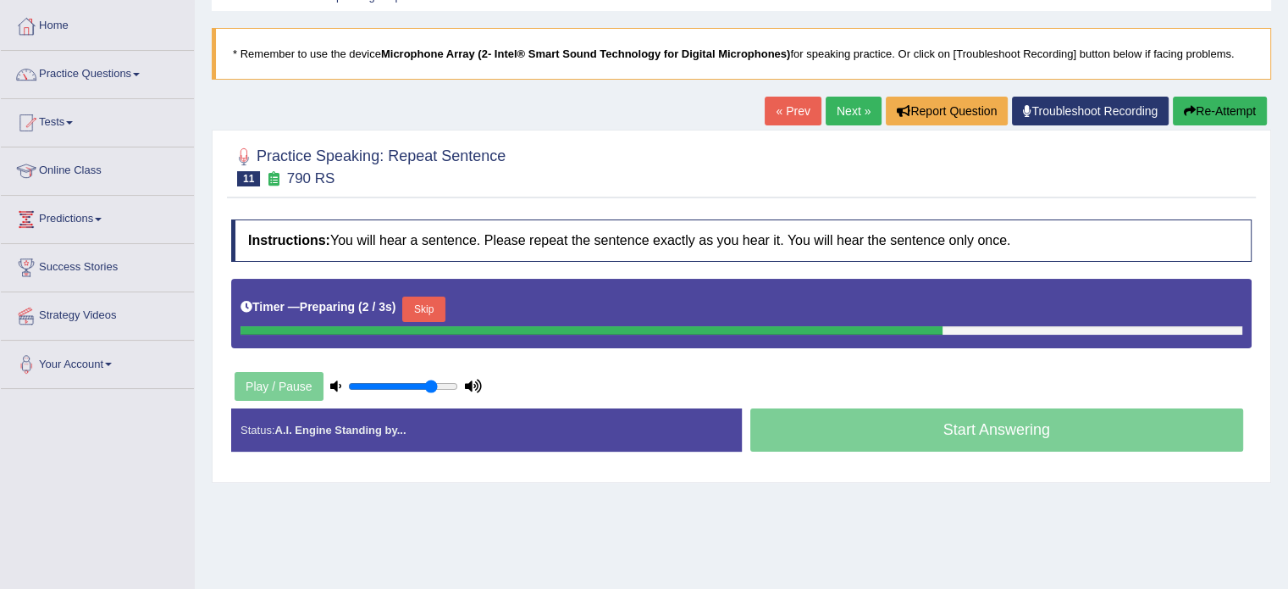
scroll to position [113, 0]
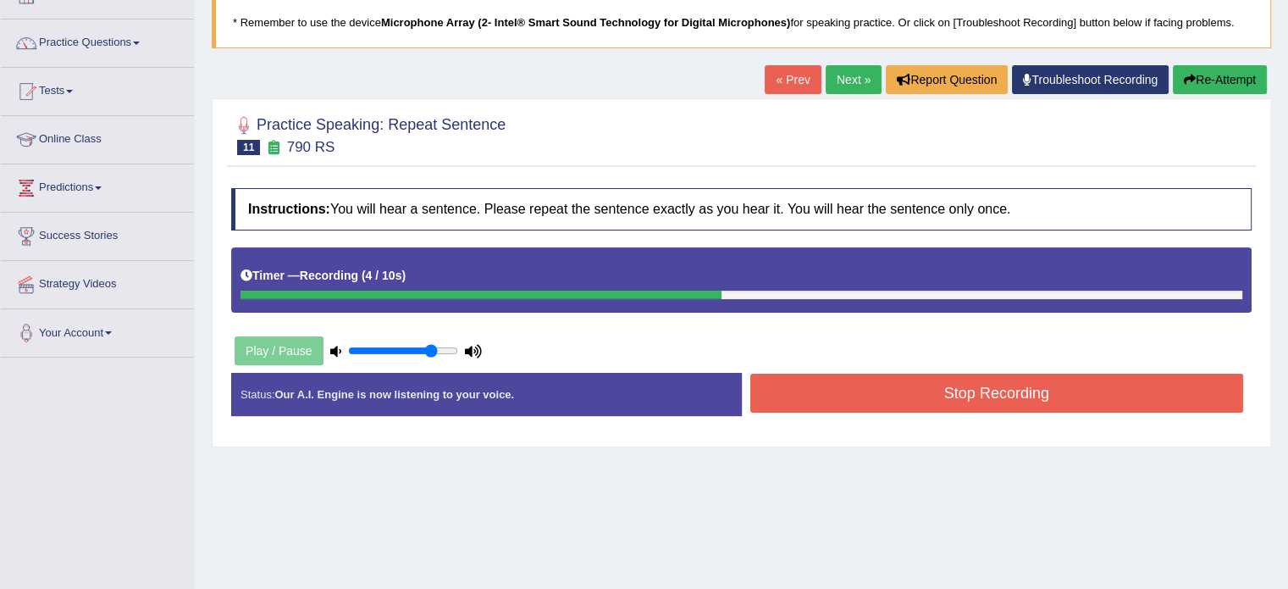
click at [963, 400] on button "Stop Recording" at bounding box center [998, 393] width 494 height 39
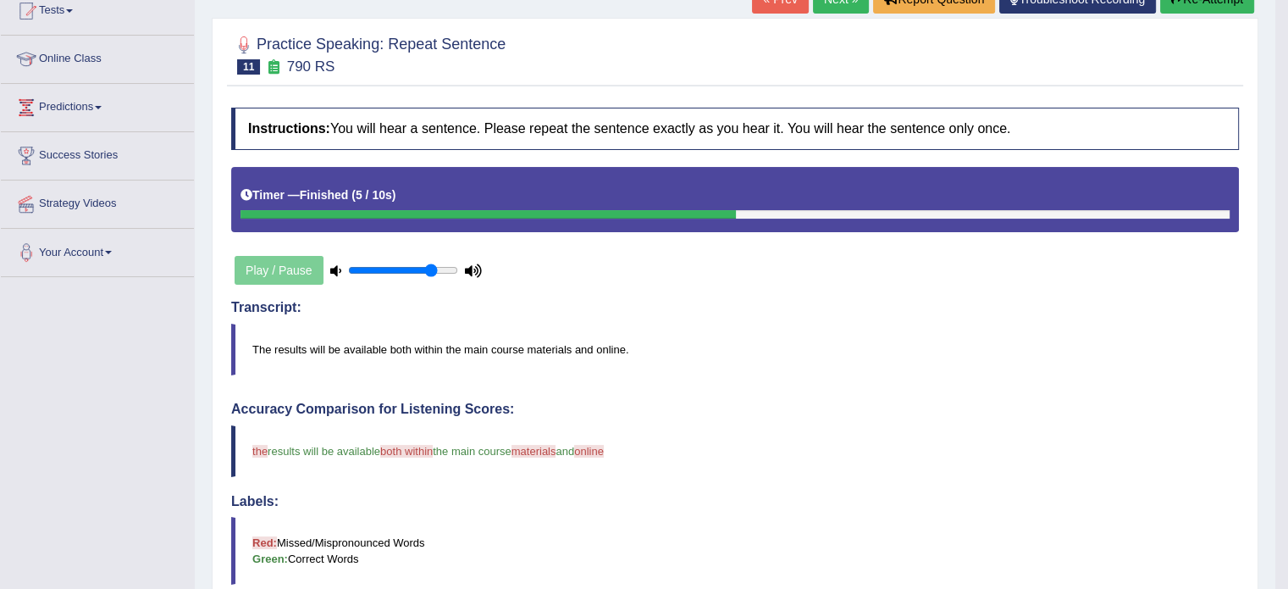
scroll to position [169, 0]
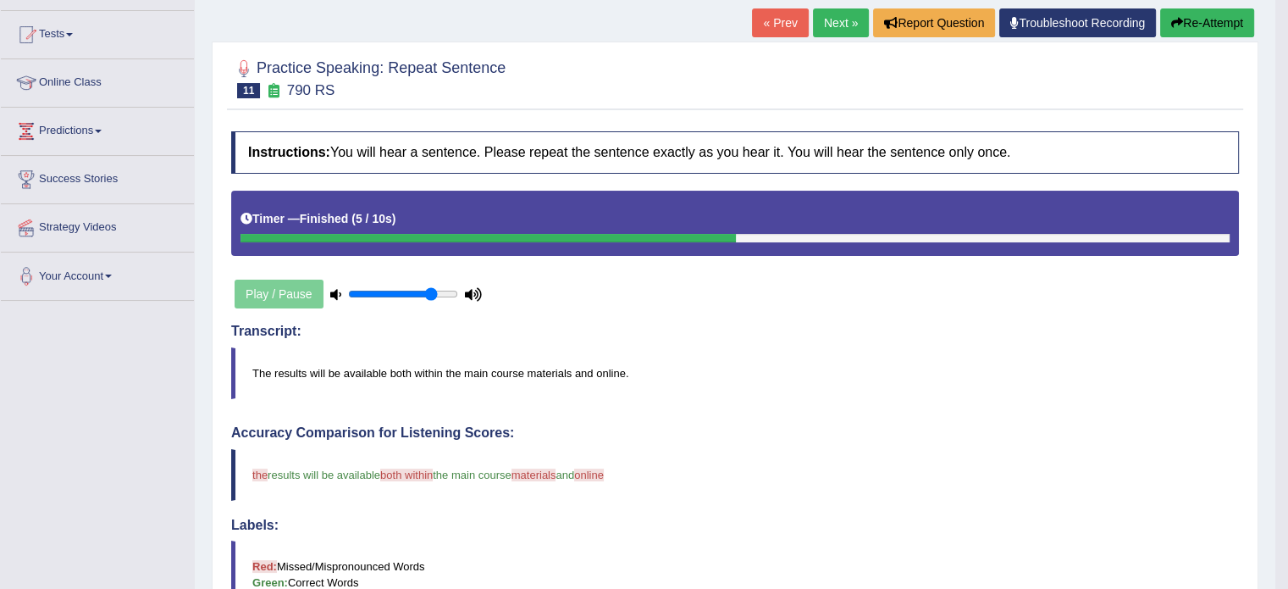
click at [832, 25] on link "Next »" at bounding box center [841, 22] width 56 height 29
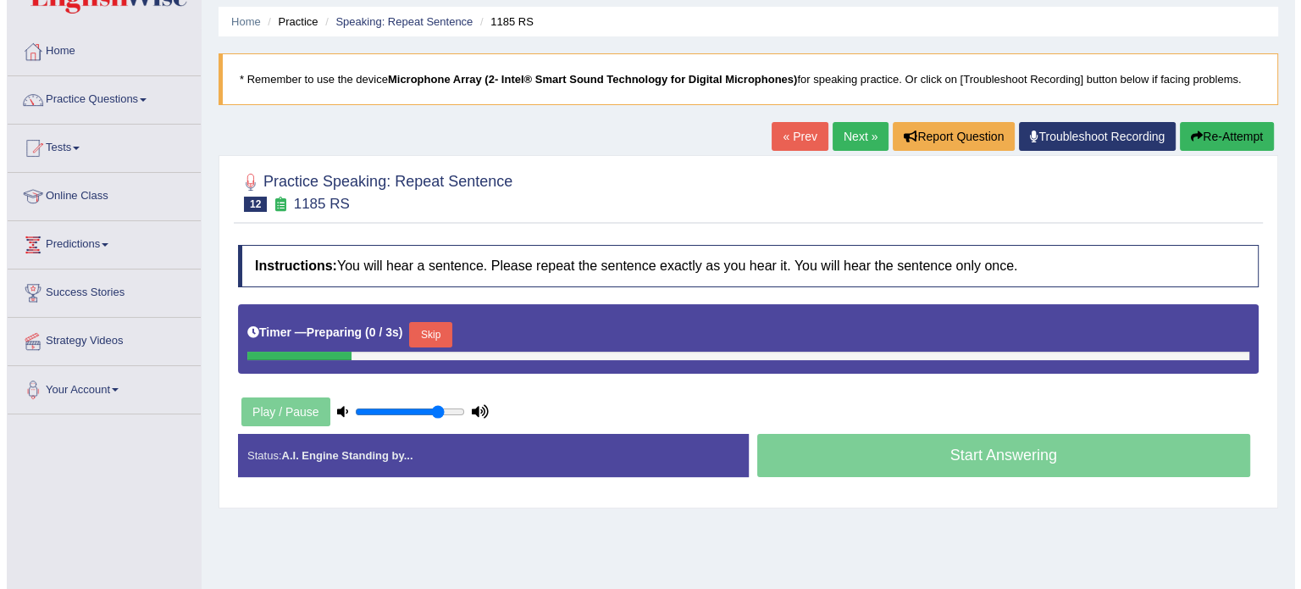
scroll to position [56, 0]
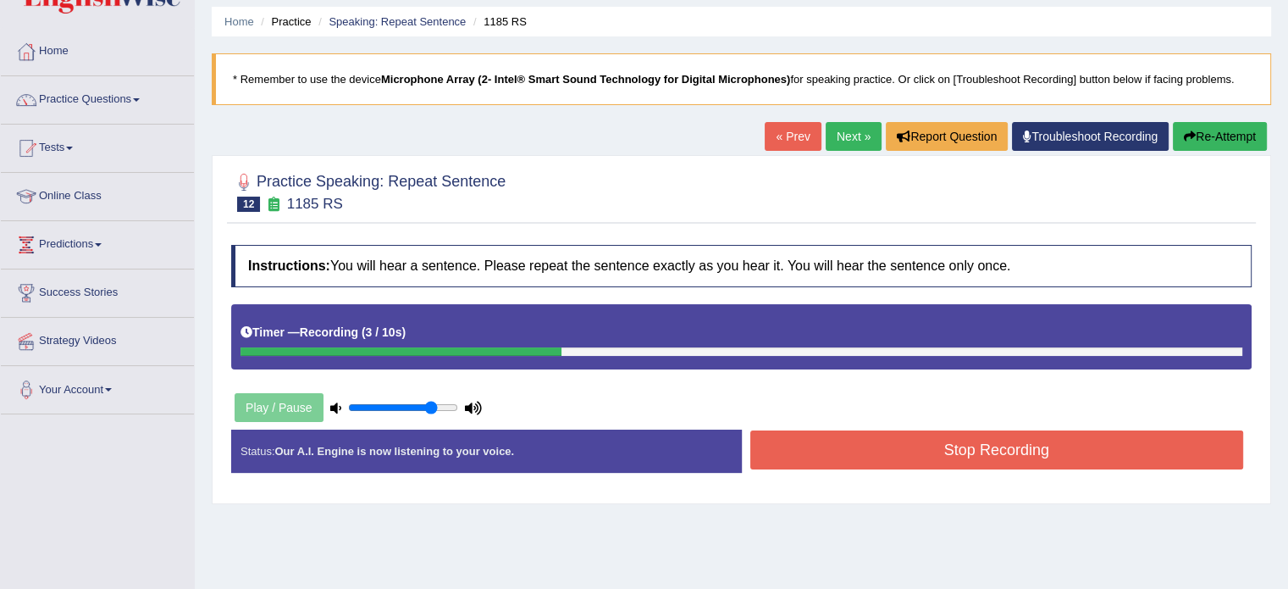
click at [972, 451] on button "Stop Recording" at bounding box center [998, 449] width 494 height 39
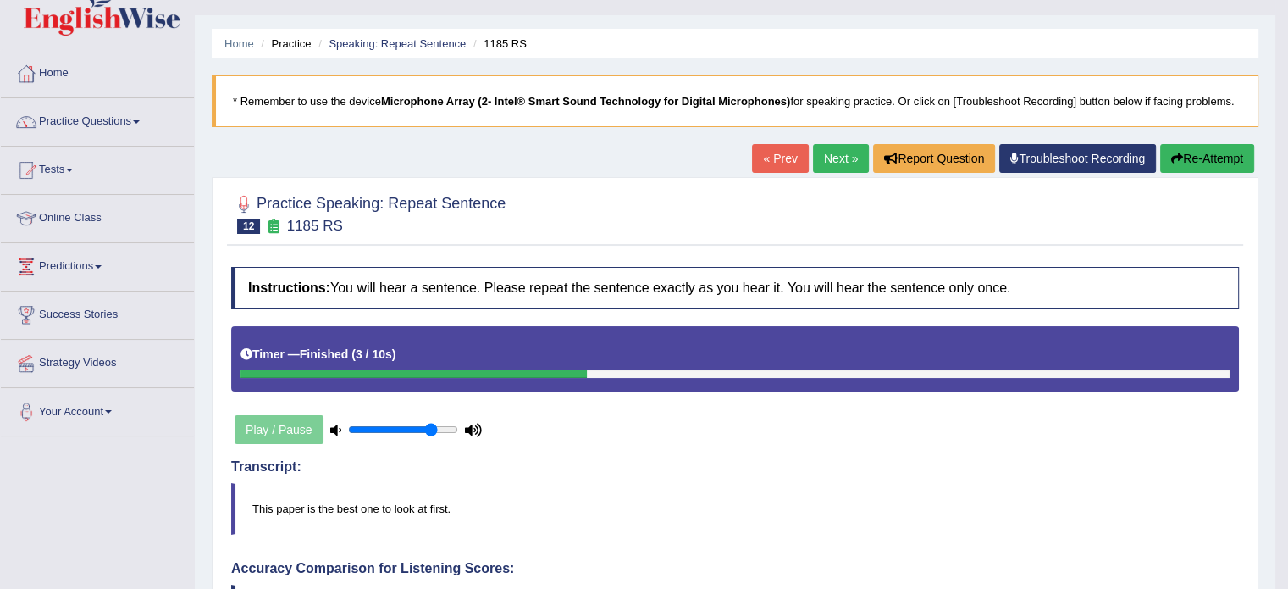
scroll to position [28, 0]
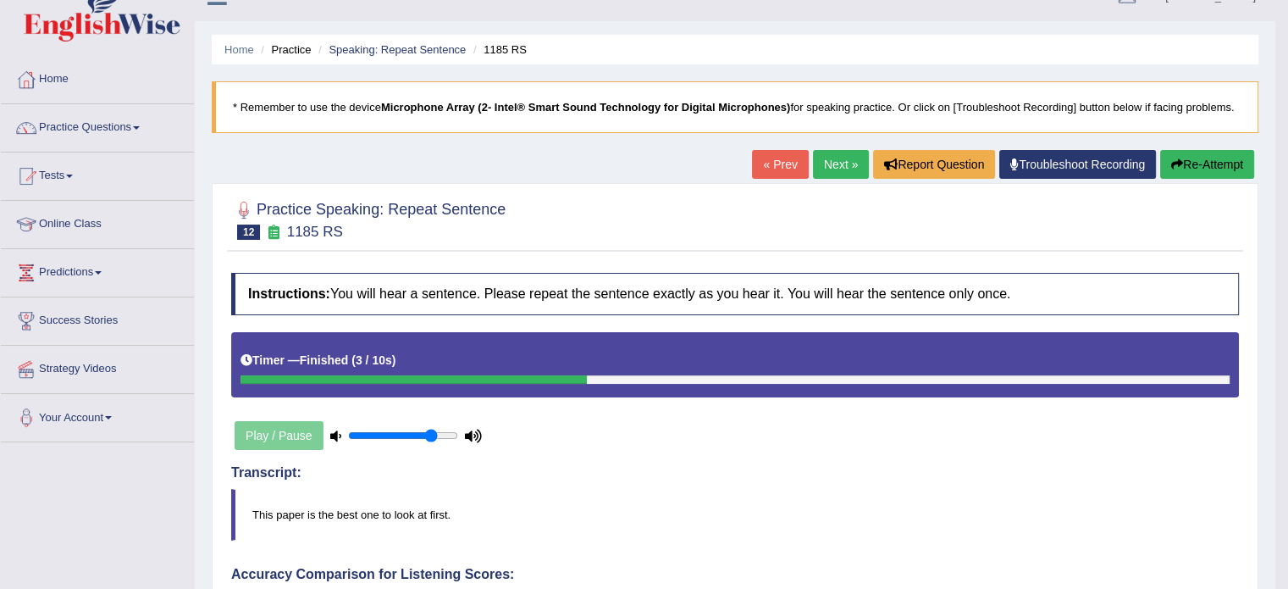
click at [822, 164] on link "Next »" at bounding box center [841, 164] width 56 height 29
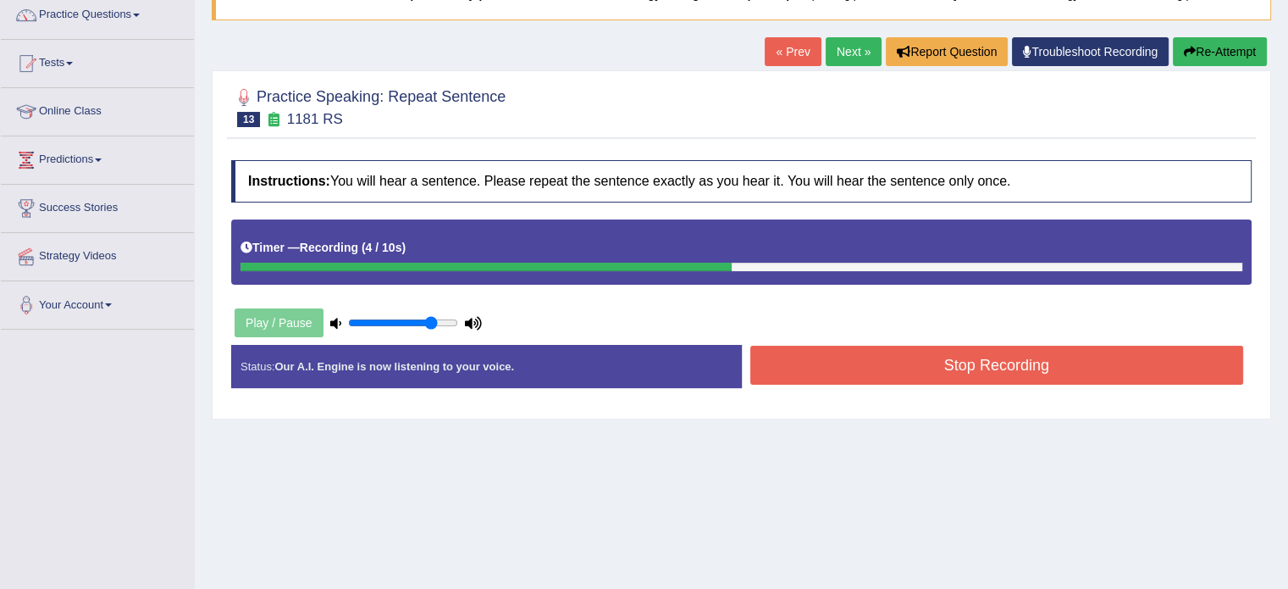
click at [950, 369] on button "Stop Recording" at bounding box center [998, 365] width 494 height 39
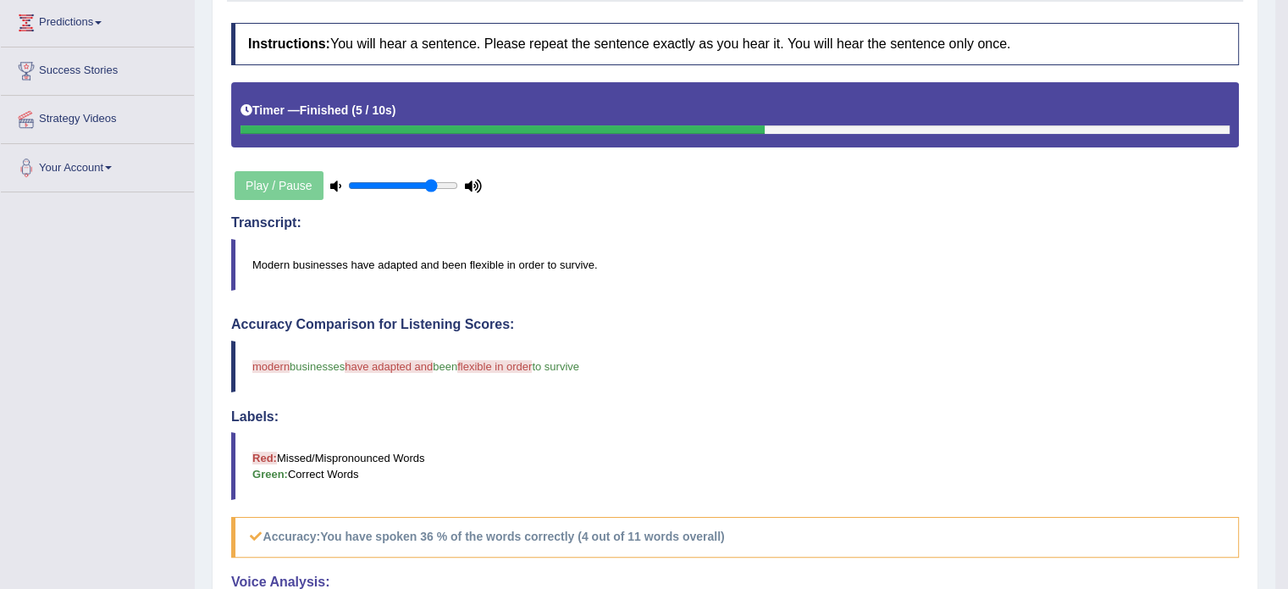
scroll to position [113, 0]
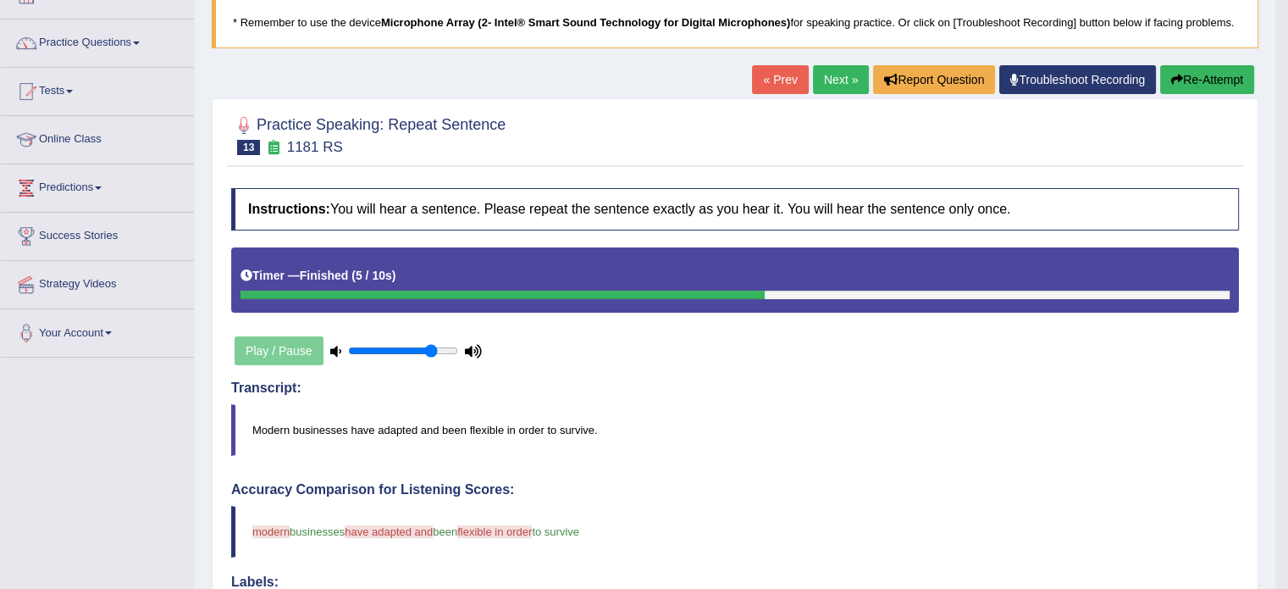
click at [830, 92] on link "Next »" at bounding box center [841, 79] width 56 height 29
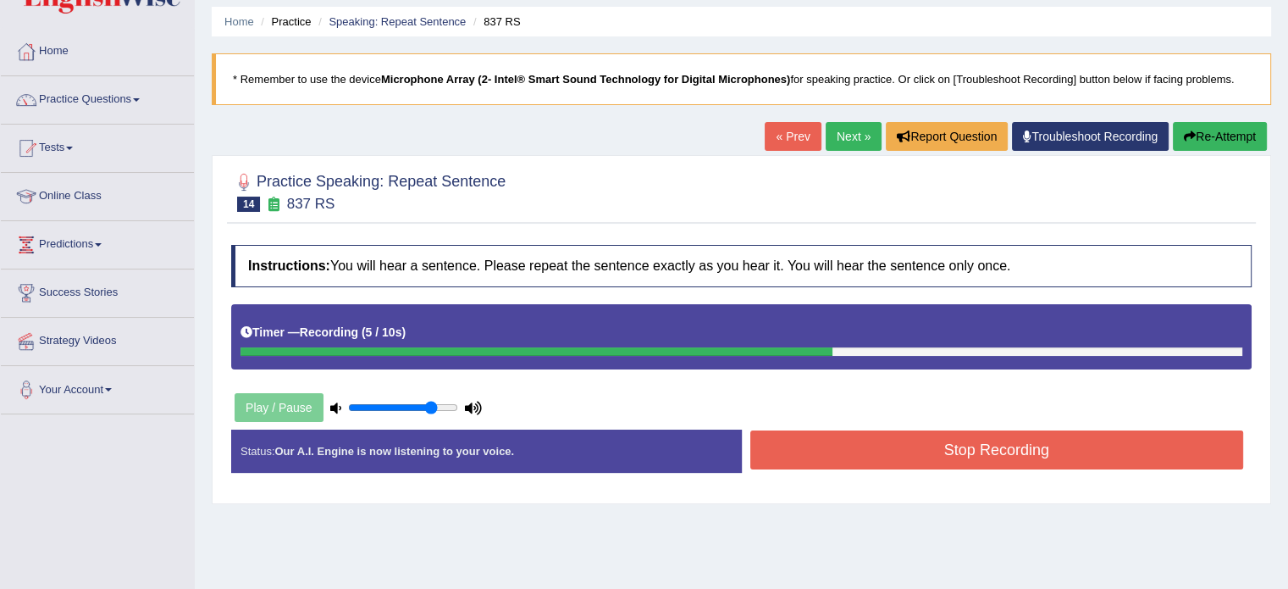
click at [972, 455] on button "Stop Recording" at bounding box center [998, 449] width 494 height 39
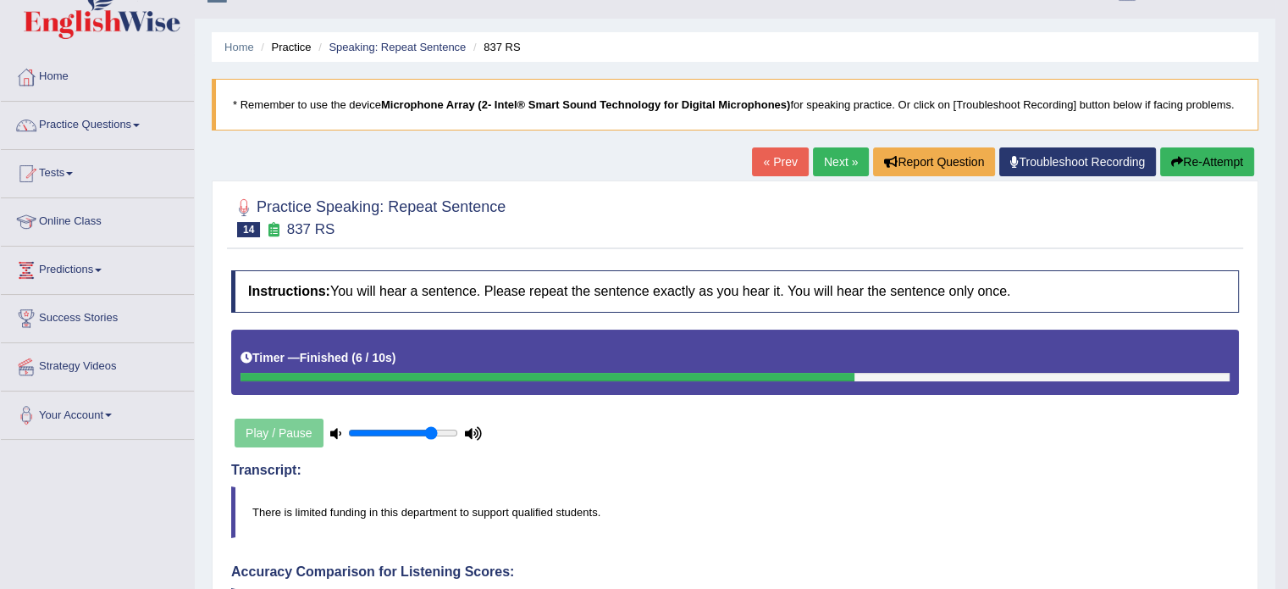
scroll to position [28, 0]
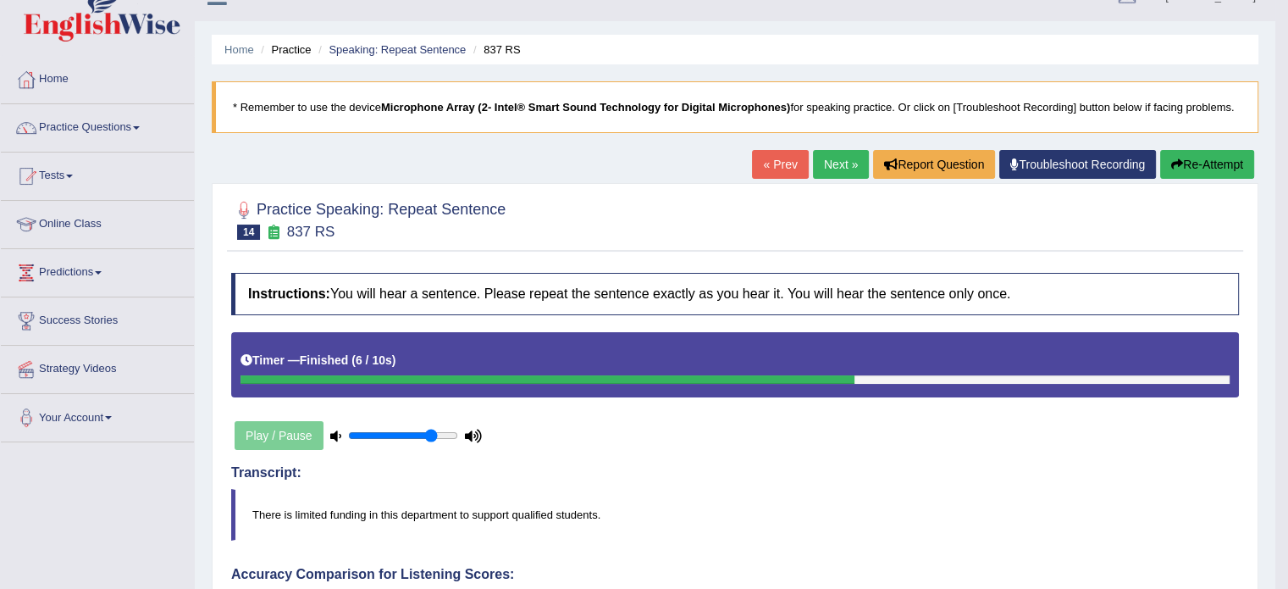
click at [834, 158] on link "Next »" at bounding box center [841, 164] width 56 height 29
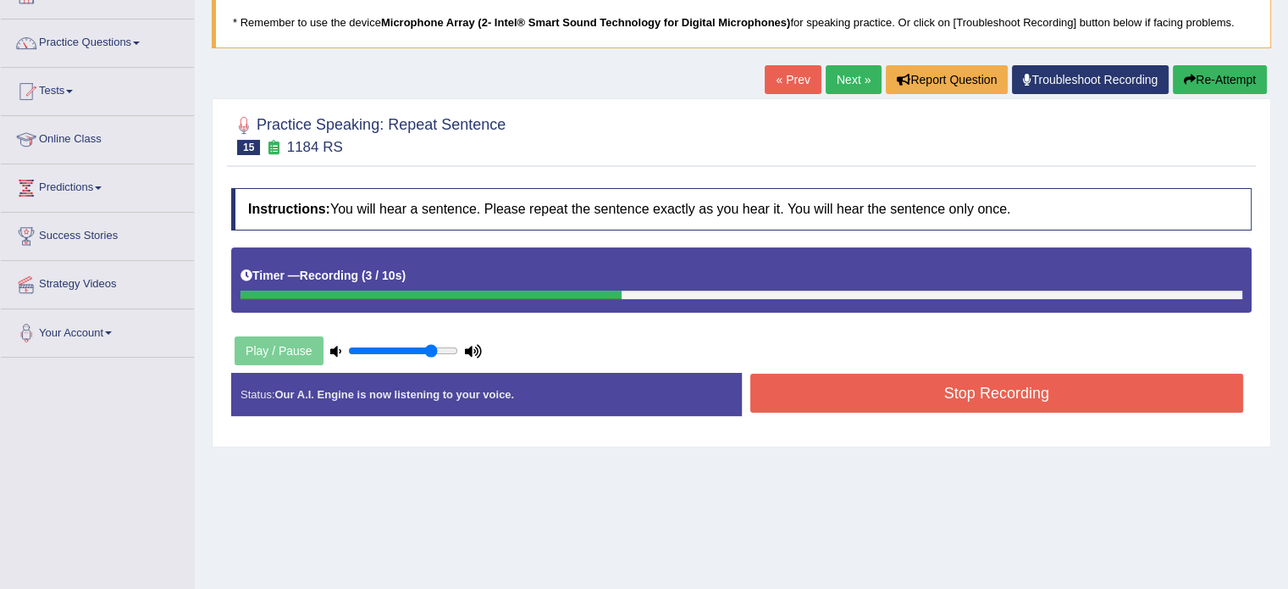
click at [953, 385] on button "Stop Recording" at bounding box center [998, 393] width 494 height 39
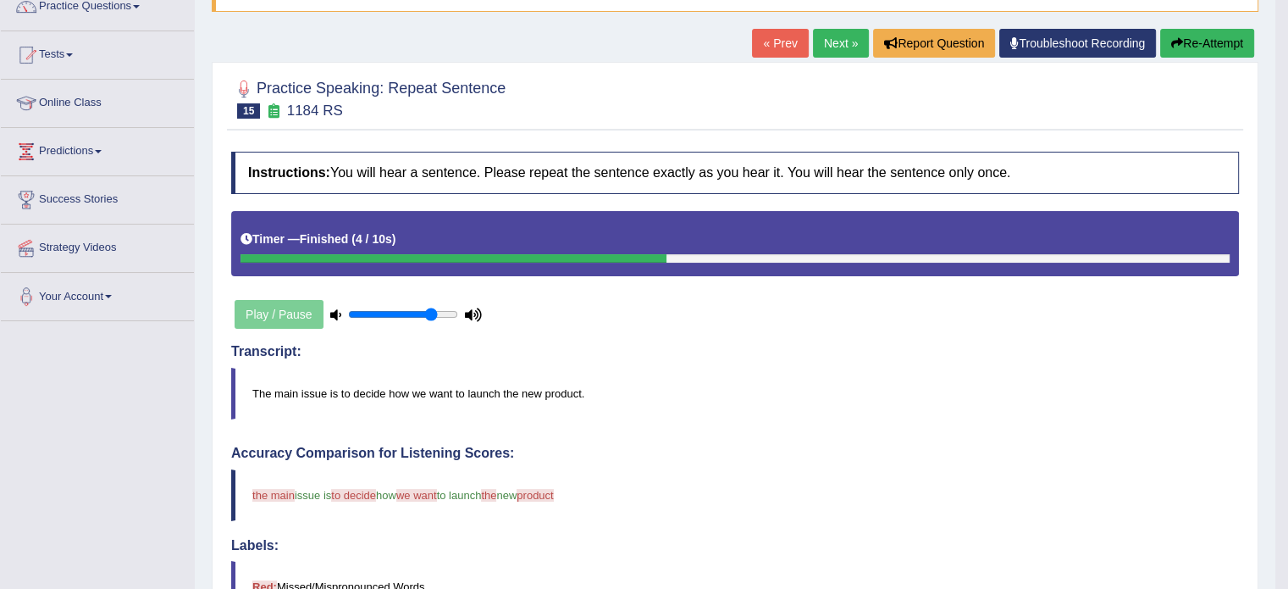
scroll to position [144, 0]
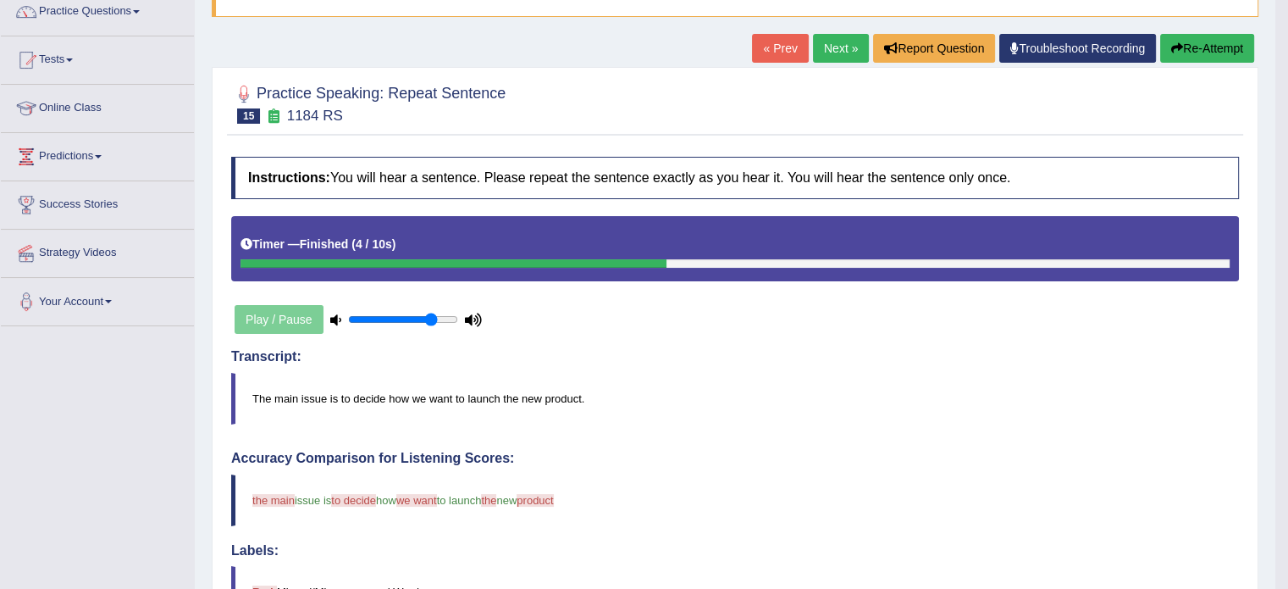
click at [834, 47] on link "Next »" at bounding box center [841, 48] width 56 height 29
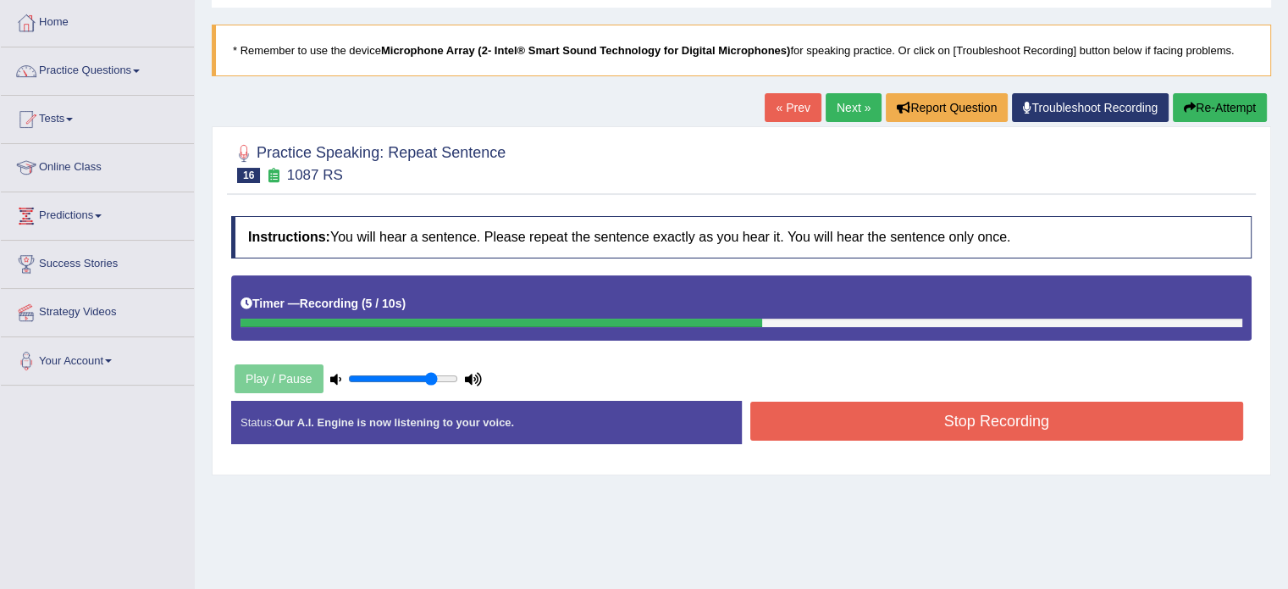
click at [966, 420] on button "Stop Recording" at bounding box center [998, 421] width 494 height 39
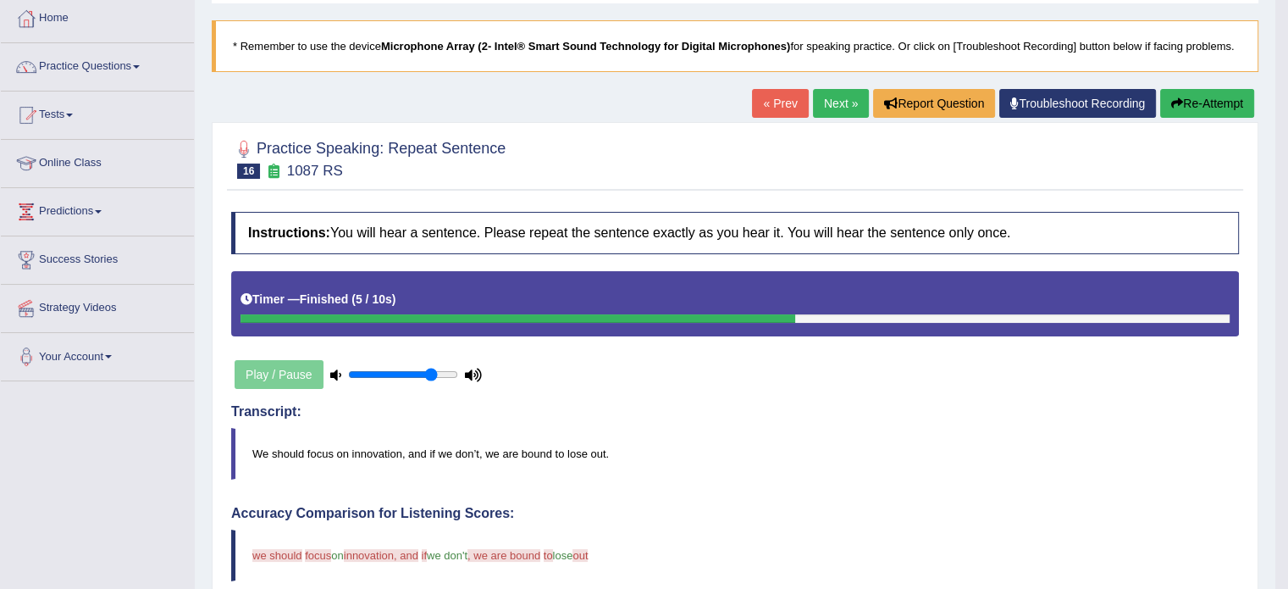
scroll to position [56, 0]
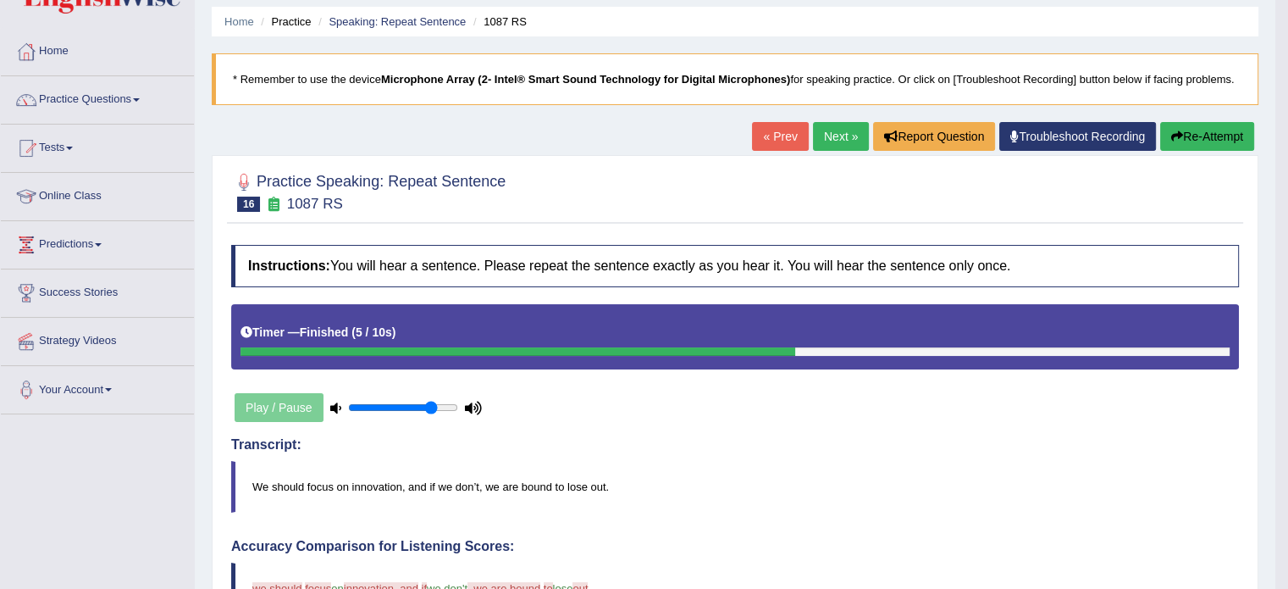
click at [850, 138] on link "Next »" at bounding box center [841, 136] width 56 height 29
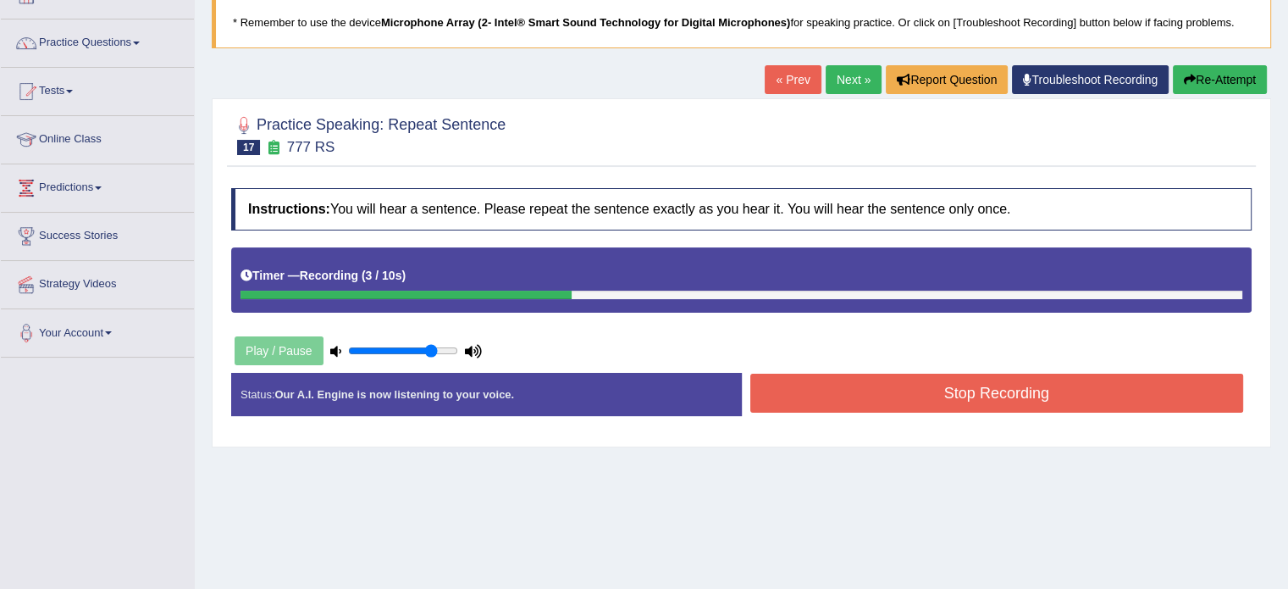
click at [969, 402] on button "Stop Recording" at bounding box center [998, 393] width 494 height 39
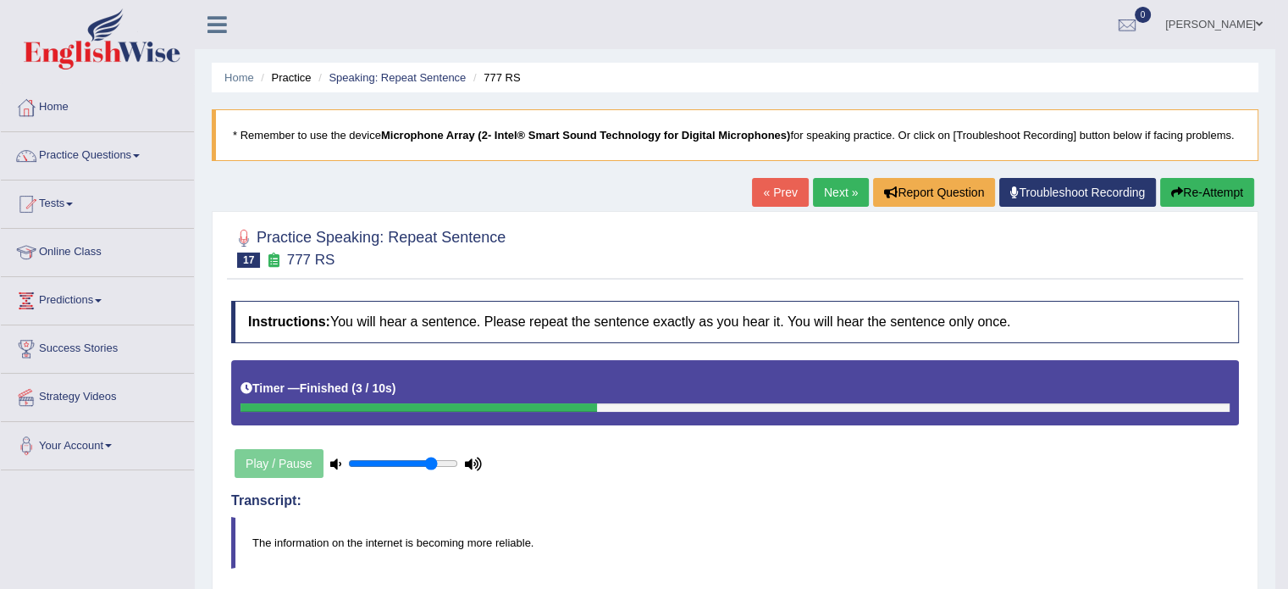
click at [826, 192] on link "Next »" at bounding box center [841, 192] width 56 height 29
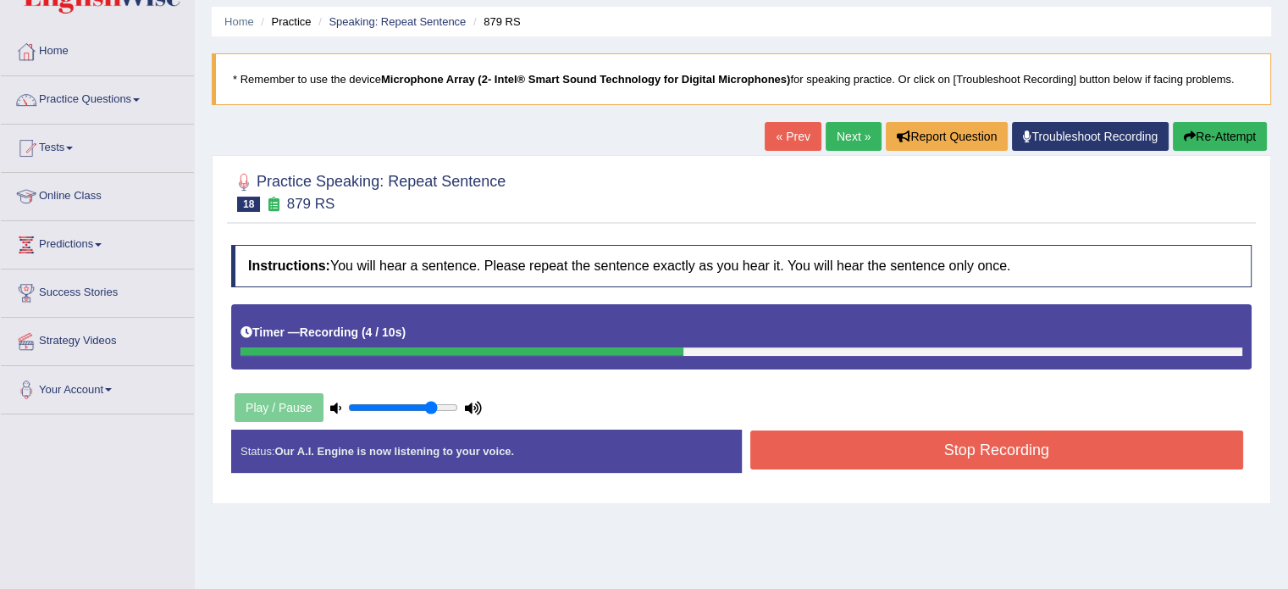
click at [950, 441] on button "Stop Recording" at bounding box center [998, 449] width 494 height 39
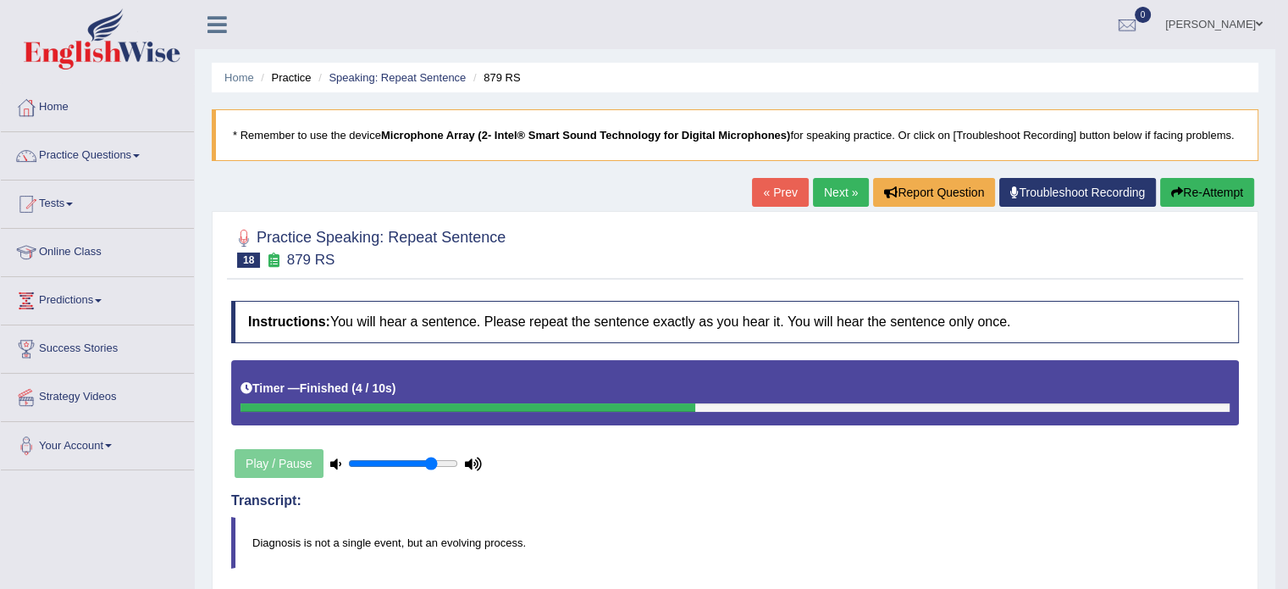
click at [844, 192] on link "Next »" at bounding box center [841, 192] width 56 height 29
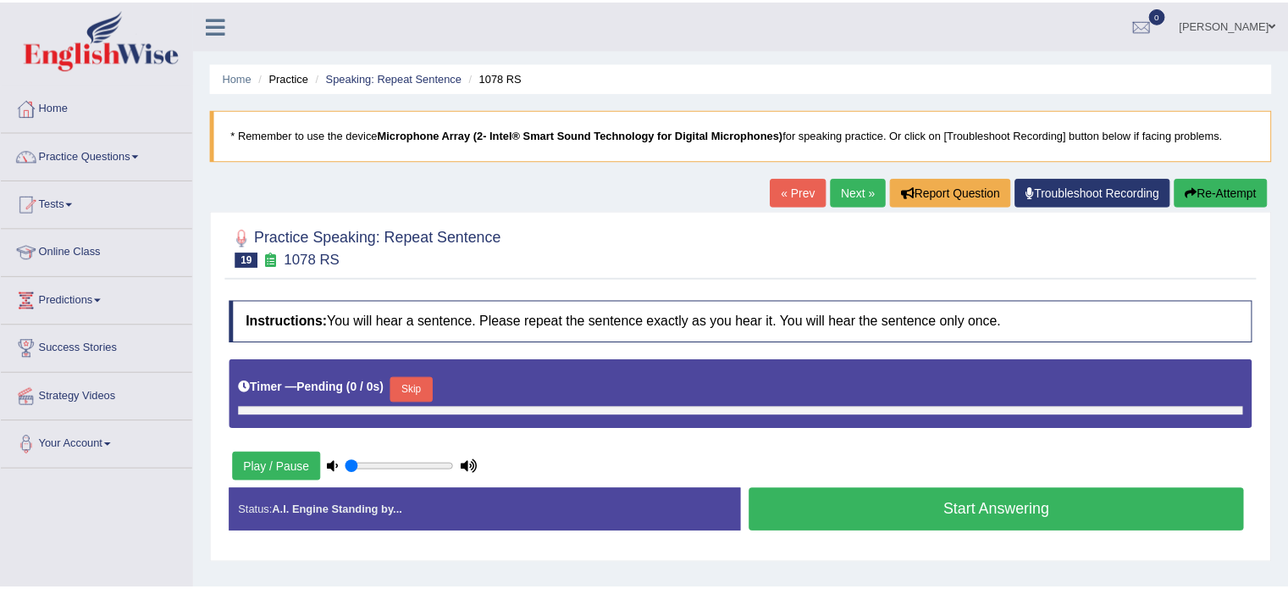
scroll to position [85, 0]
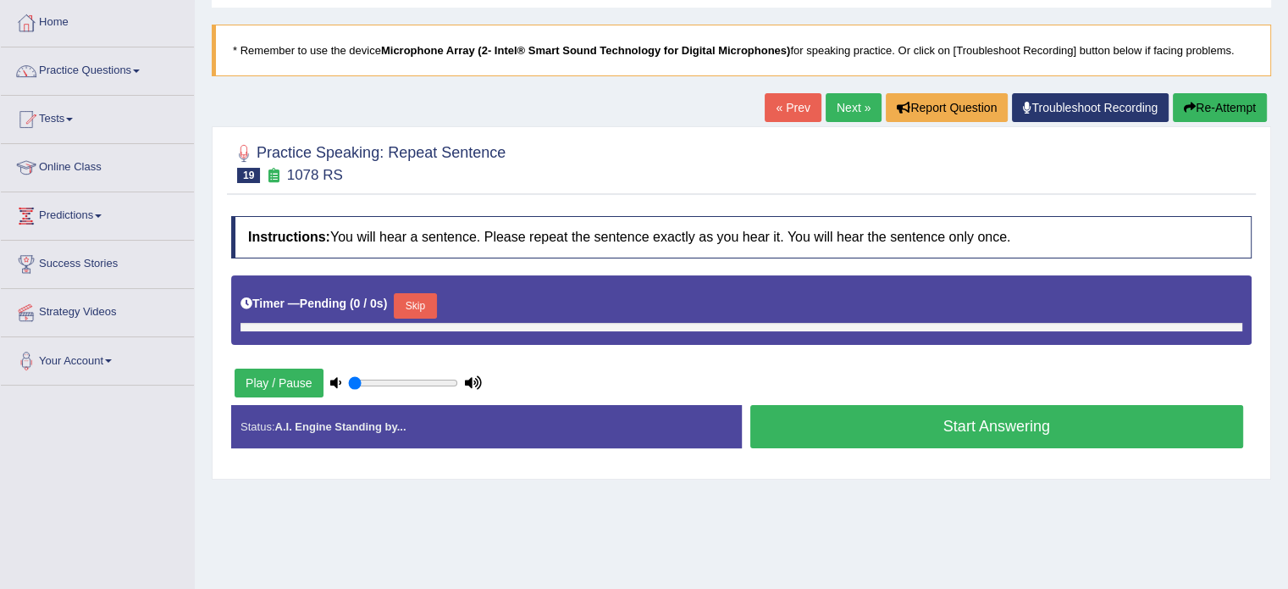
type input "0.8"
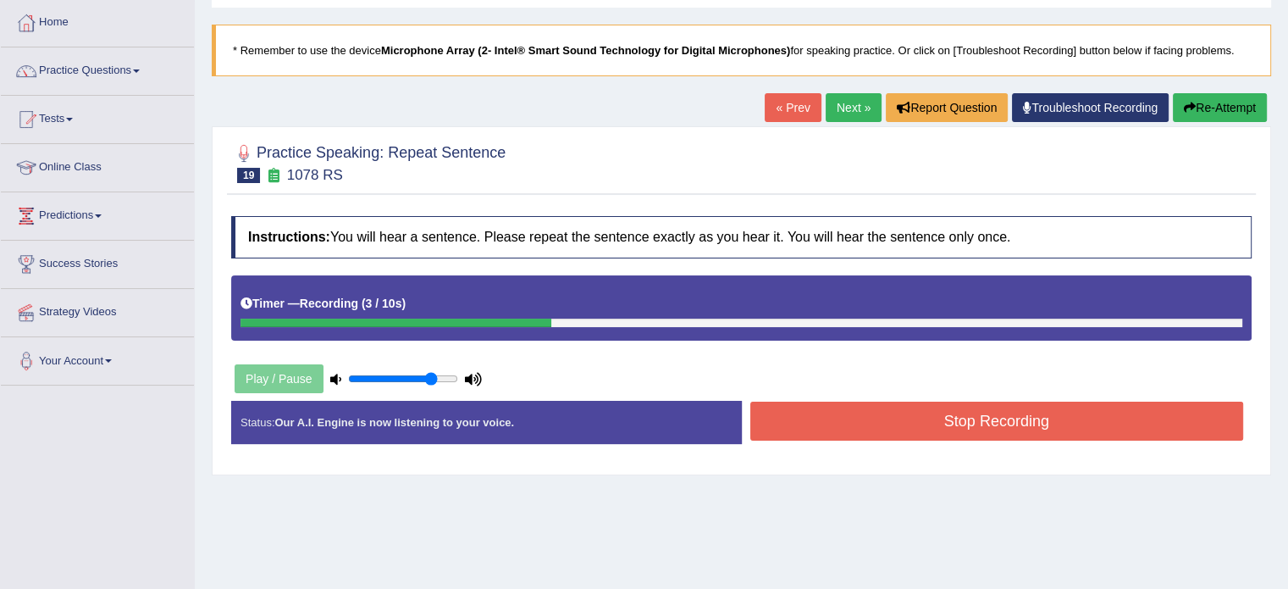
click at [976, 429] on button "Stop Recording" at bounding box center [998, 421] width 494 height 39
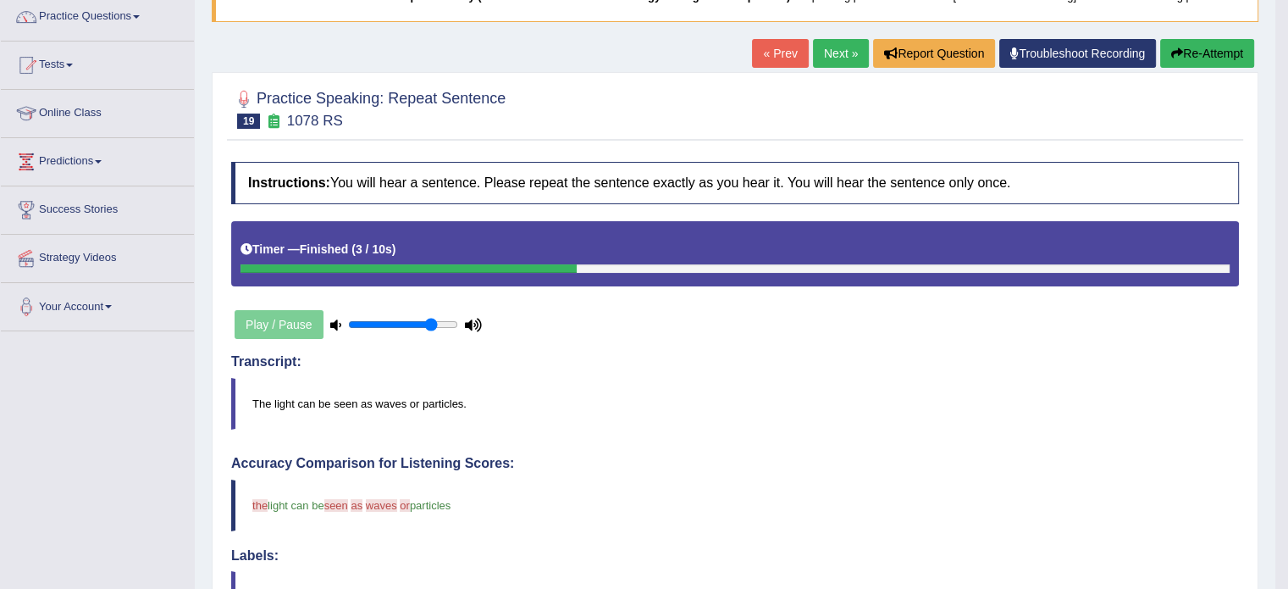
scroll to position [141, 0]
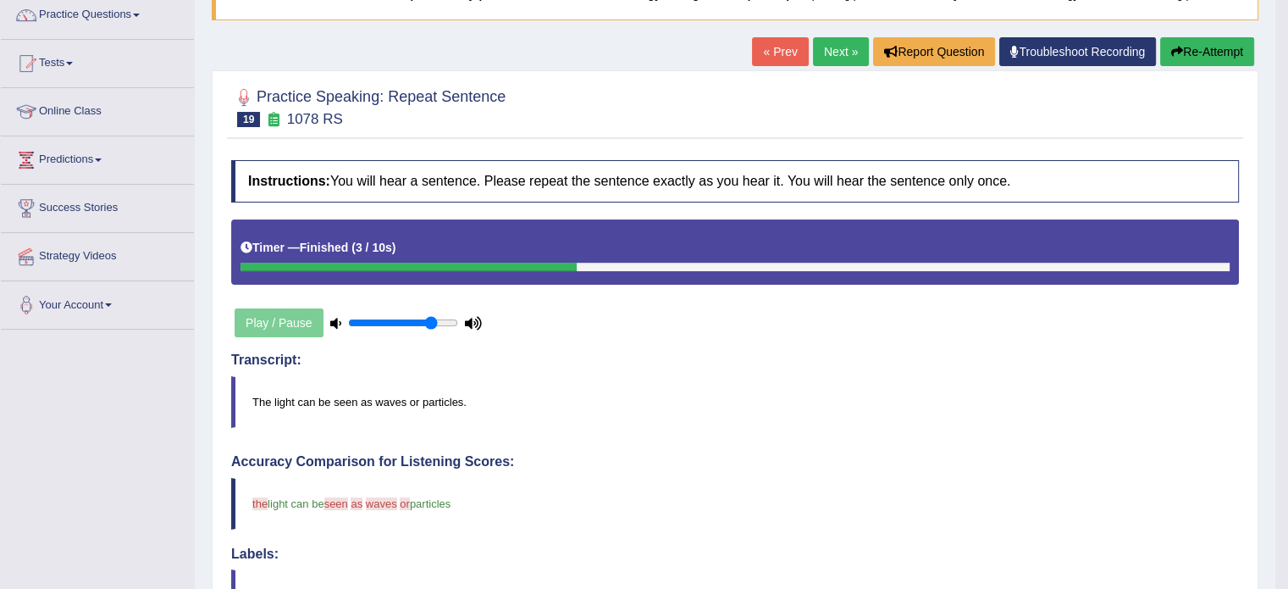
click at [834, 53] on link "Next »" at bounding box center [841, 51] width 56 height 29
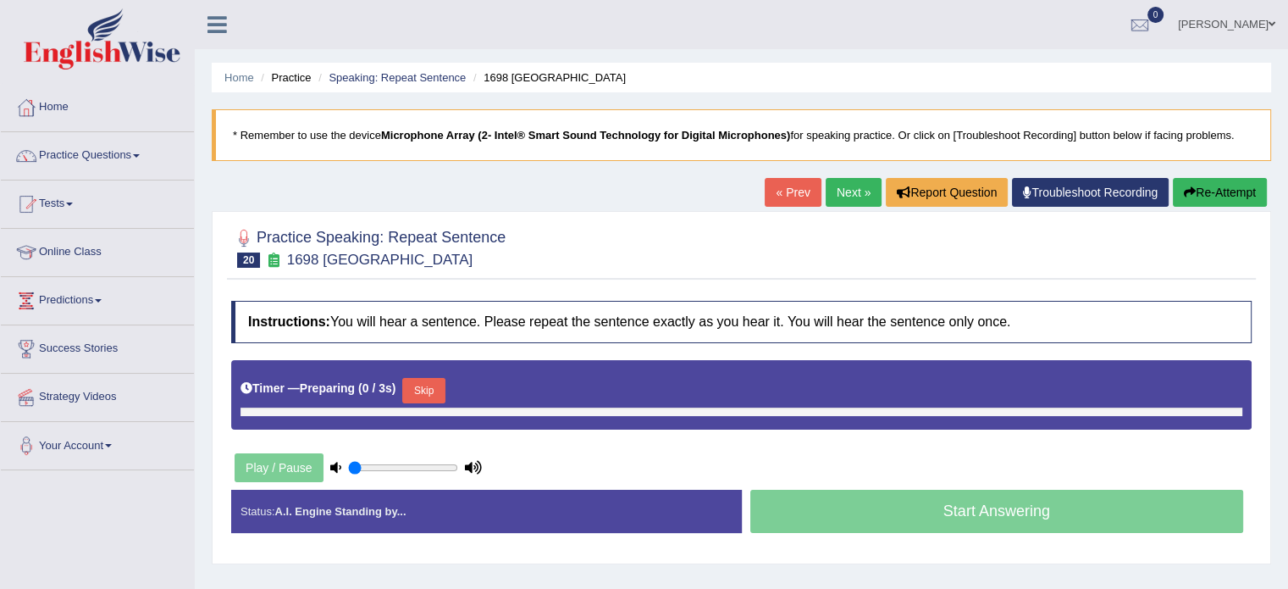
type input "0.8"
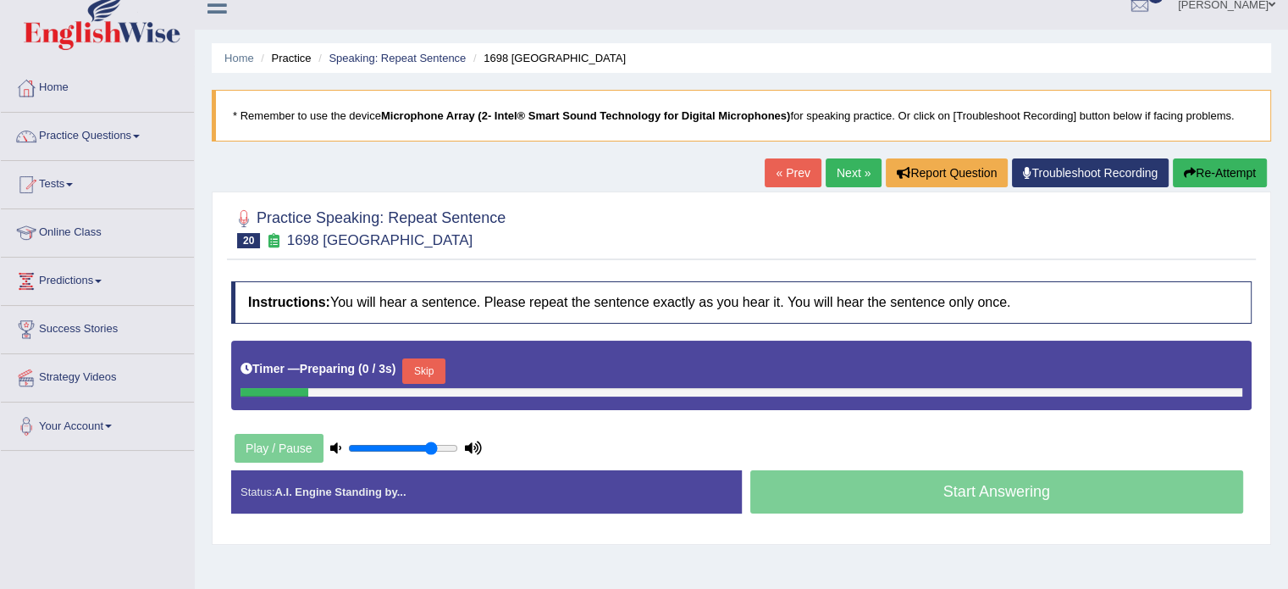
scroll to position [56, 0]
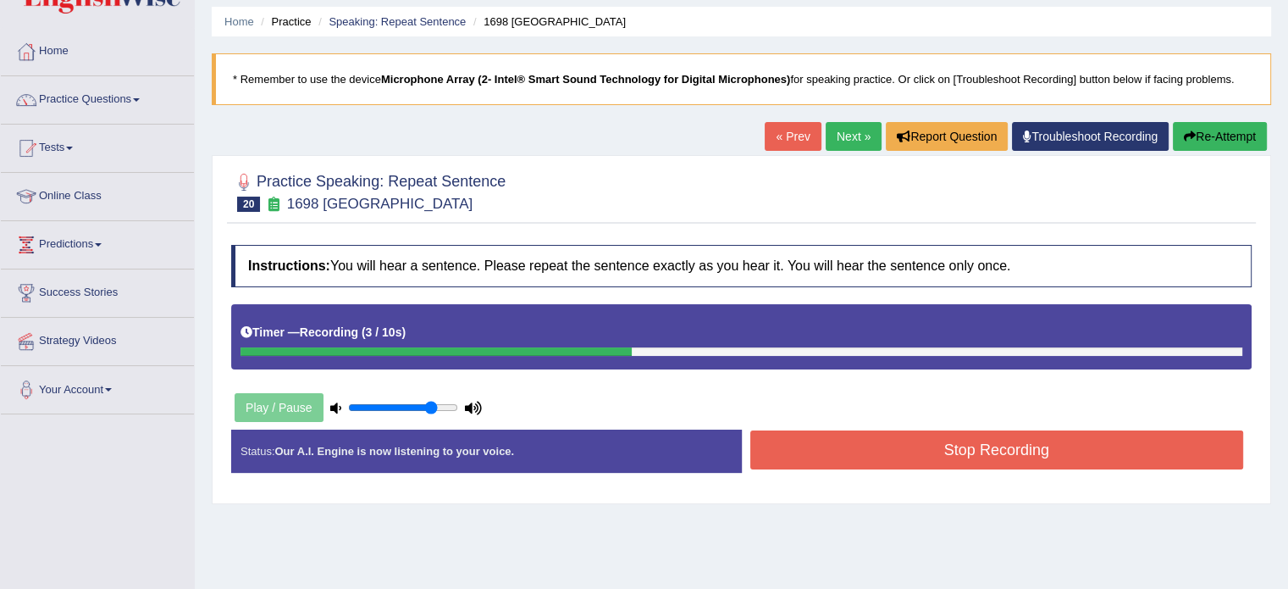
click at [957, 445] on button "Stop Recording" at bounding box center [998, 449] width 494 height 39
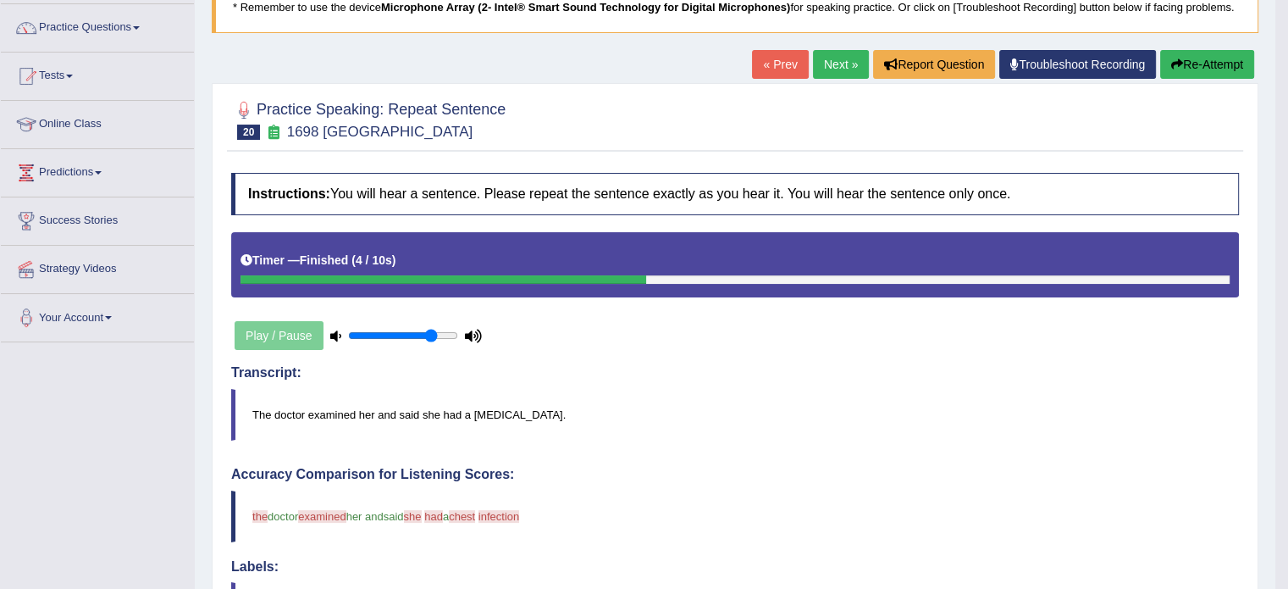
scroll to position [113, 0]
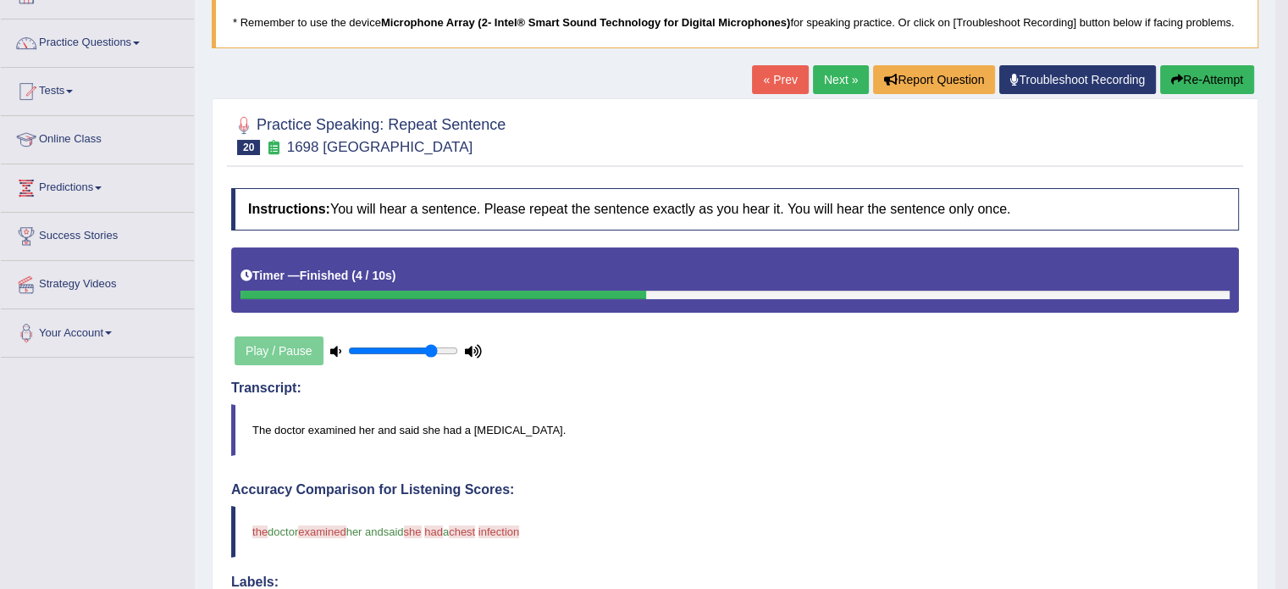
click at [820, 86] on link "Next »" at bounding box center [841, 79] width 56 height 29
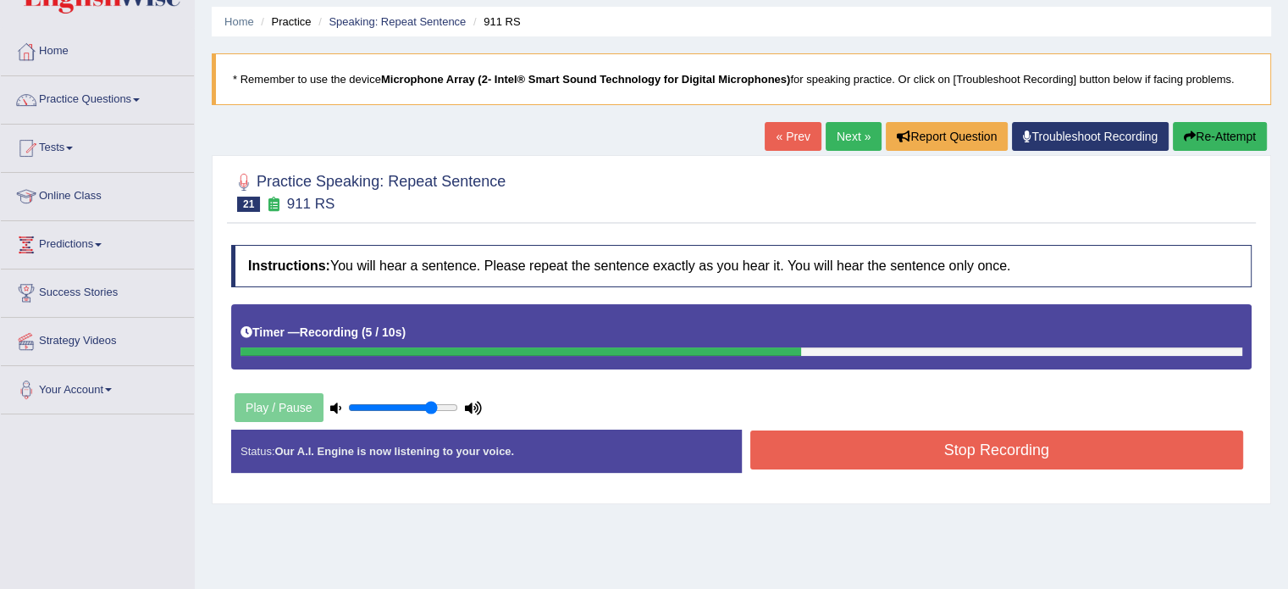
click at [936, 453] on button "Stop Recording" at bounding box center [998, 449] width 494 height 39
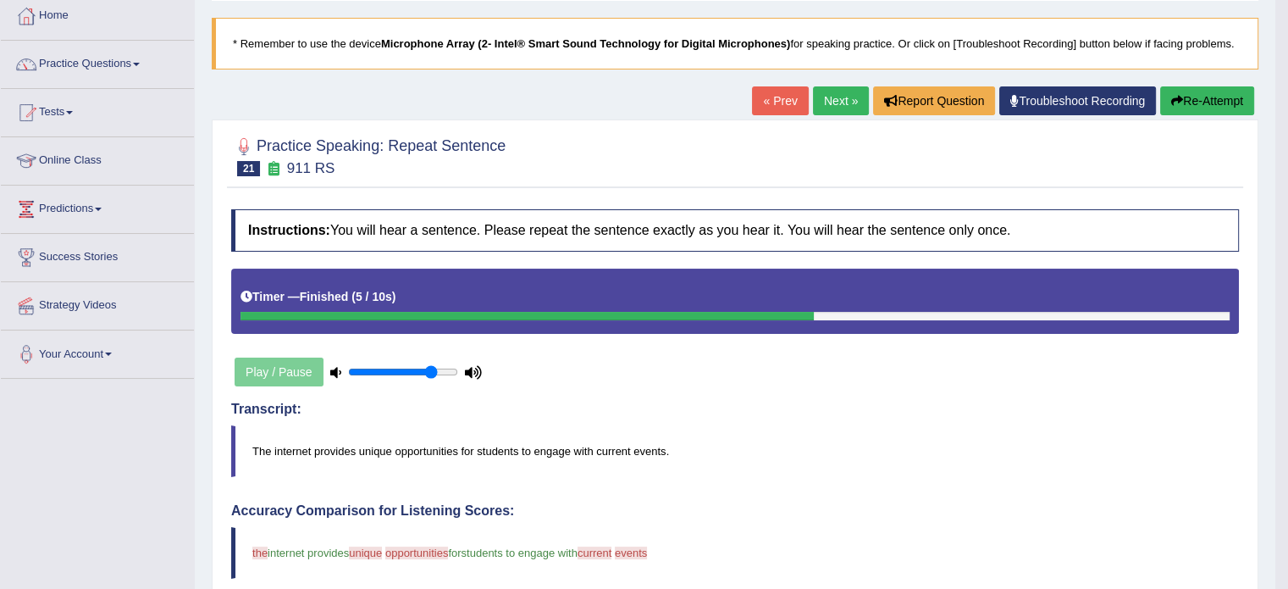
scroll to position [56, 0]
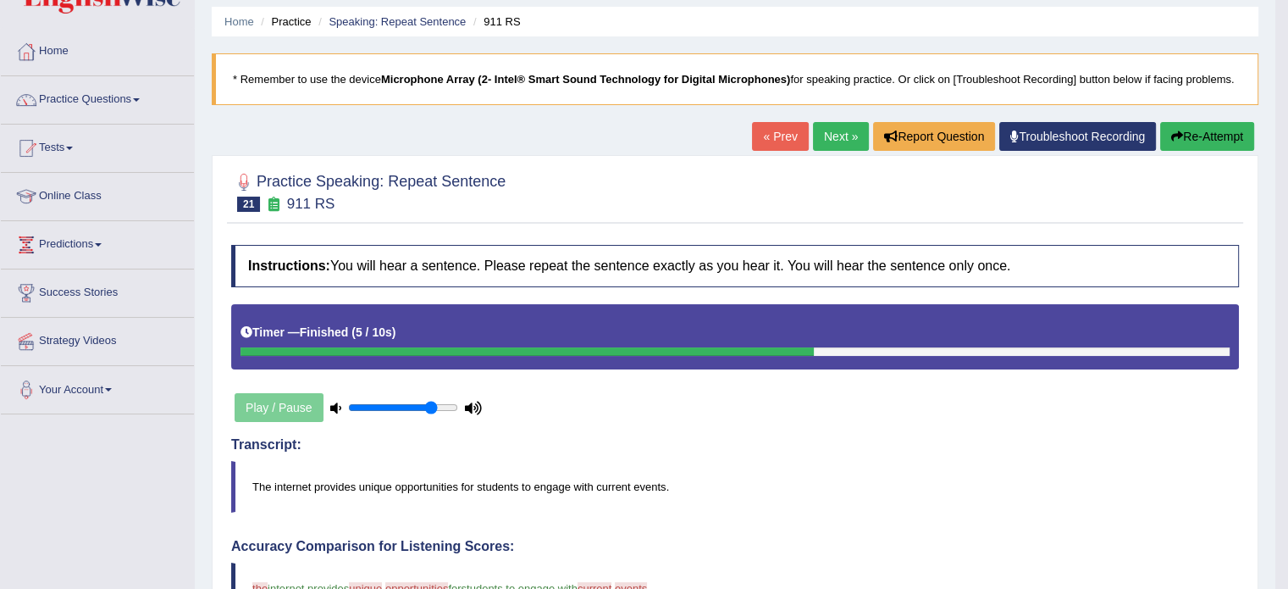
click at [854, 141] on link "Next »" at bounding box center [841, 136] width 56 height 29
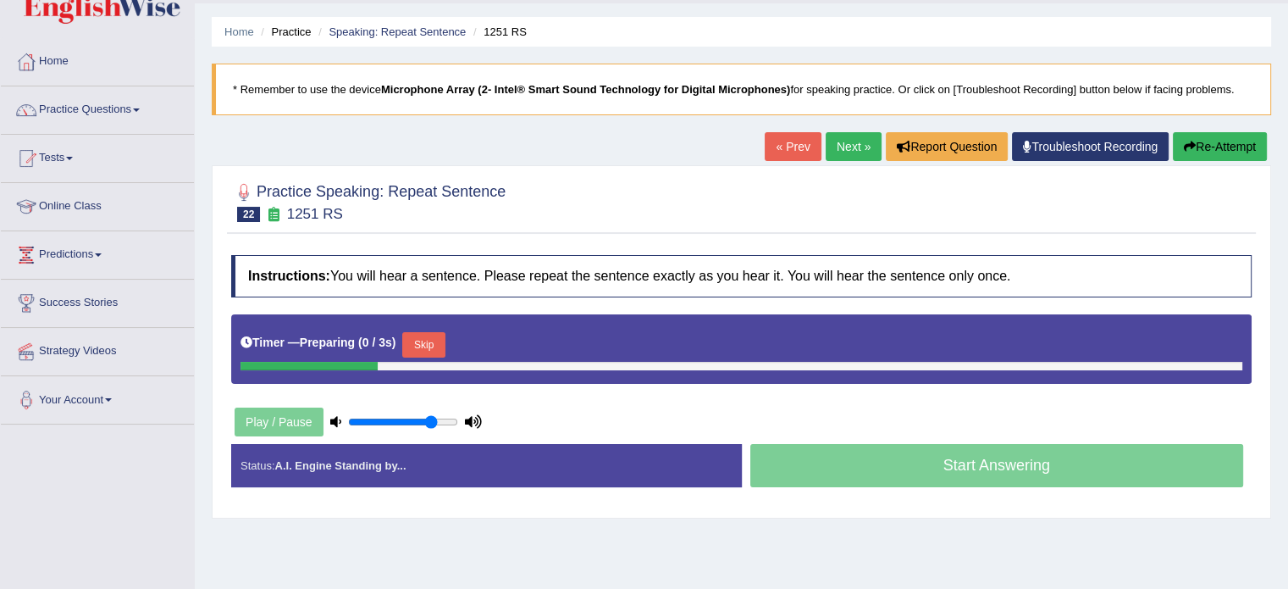
scroll to position [56, 0]
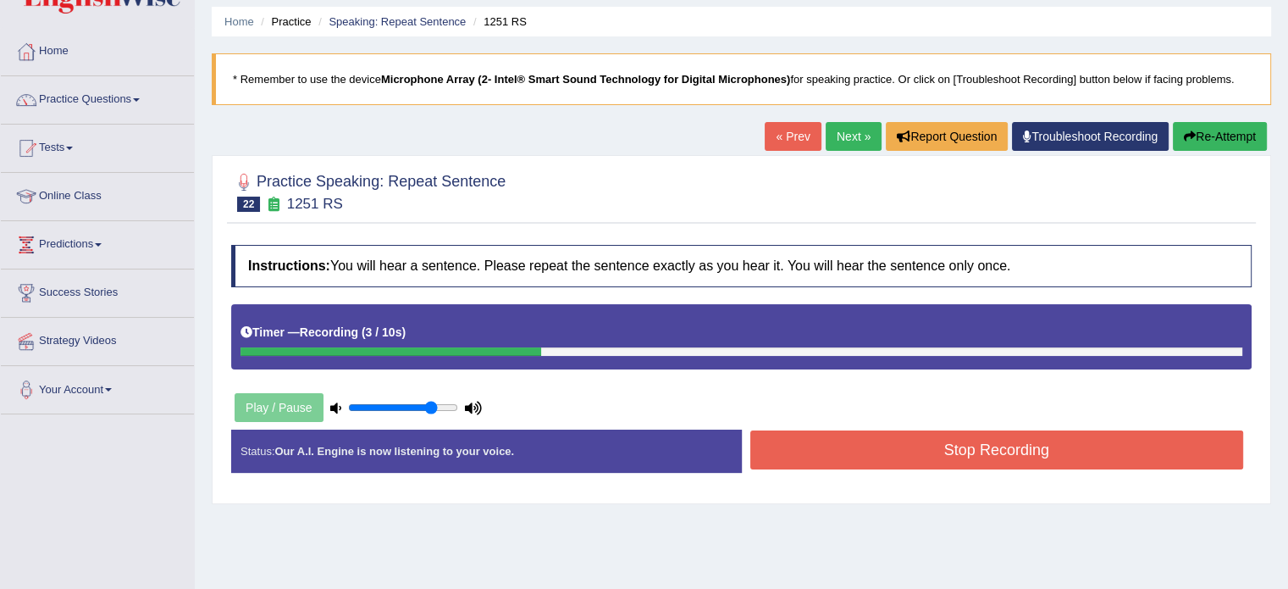
click at [911, 457] on button "Stop Recording" at bounding box center [998, 449] width 494 height 39
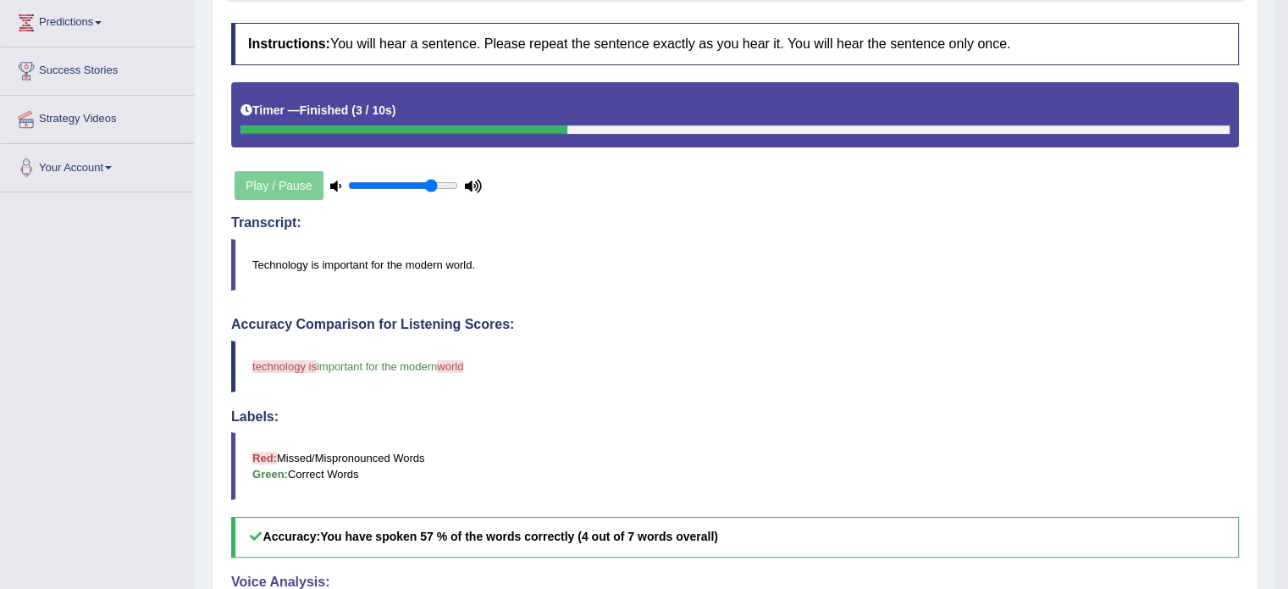
scroll to position [141, 0]
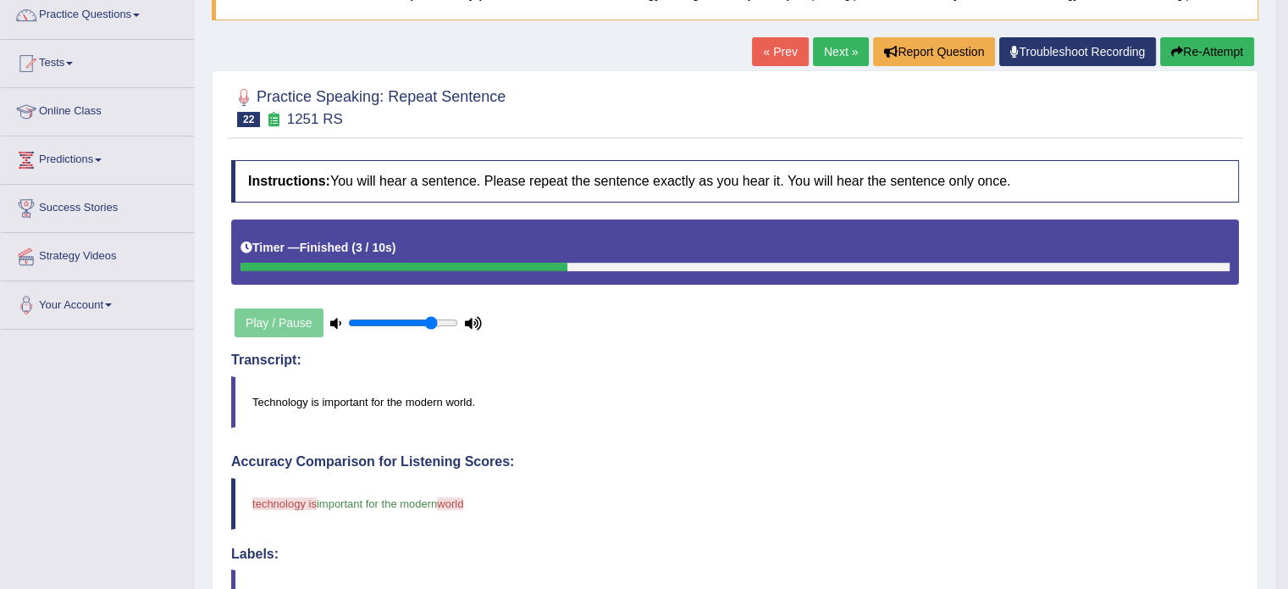
click at [1196, 53] on button "Re-Attempt" at bounding box center [1208, 51] width 94 height 29
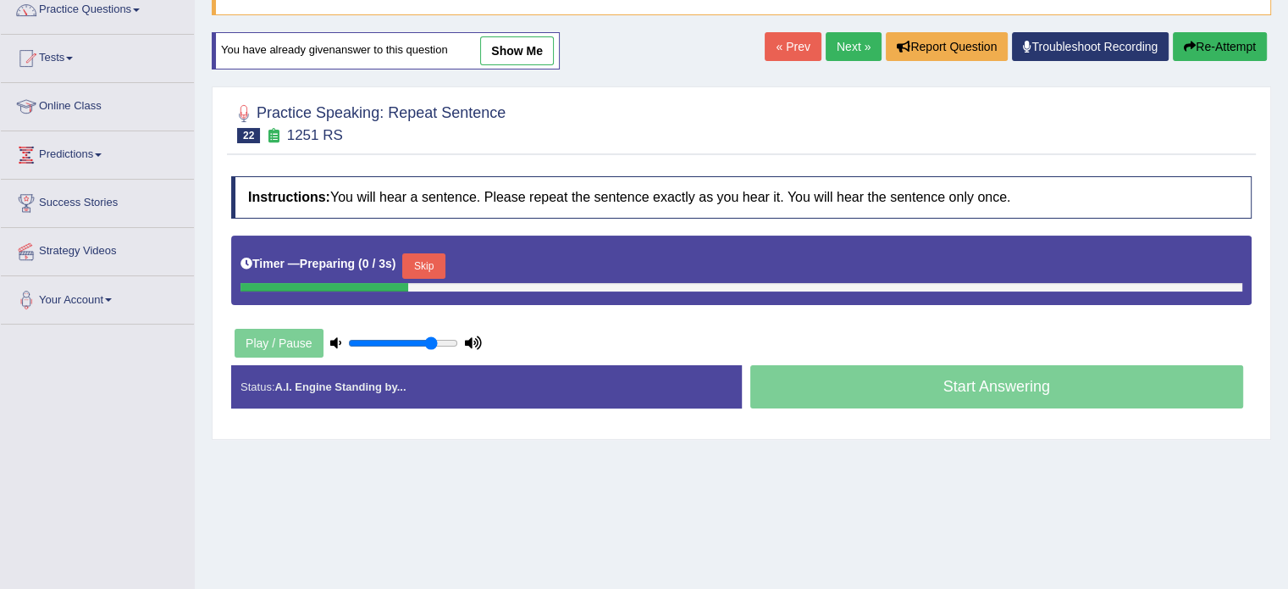
scroll to position [118, 0]
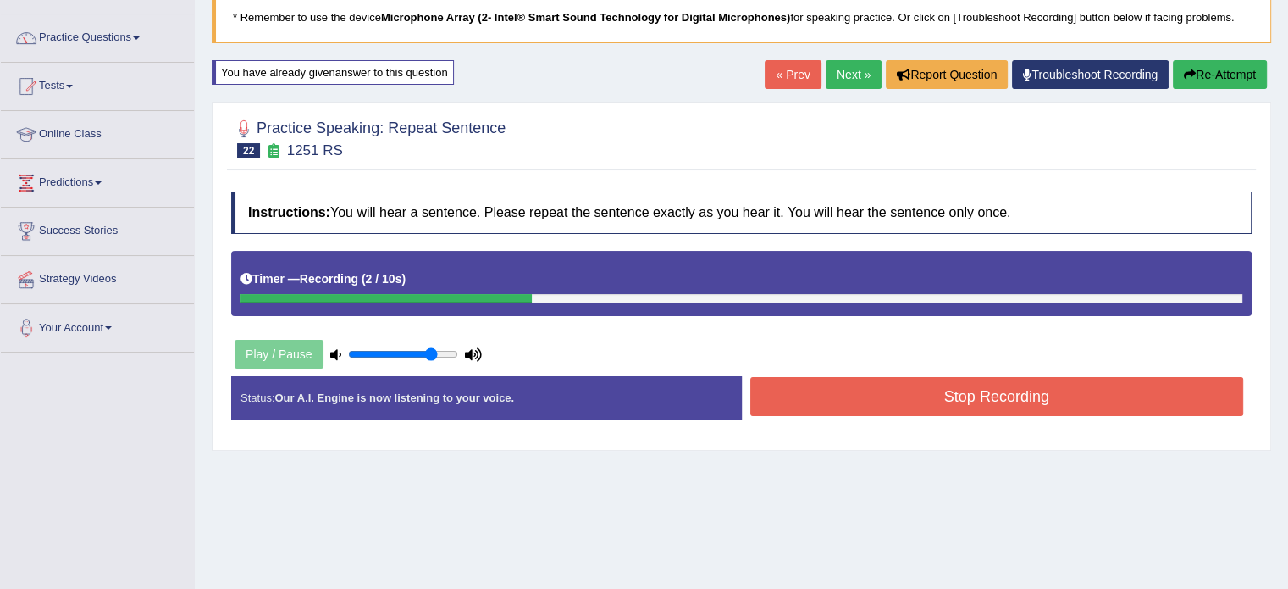
click at [986, 399] on button "Stop Recording" at bounding box center [998, 396] width 494 height 39
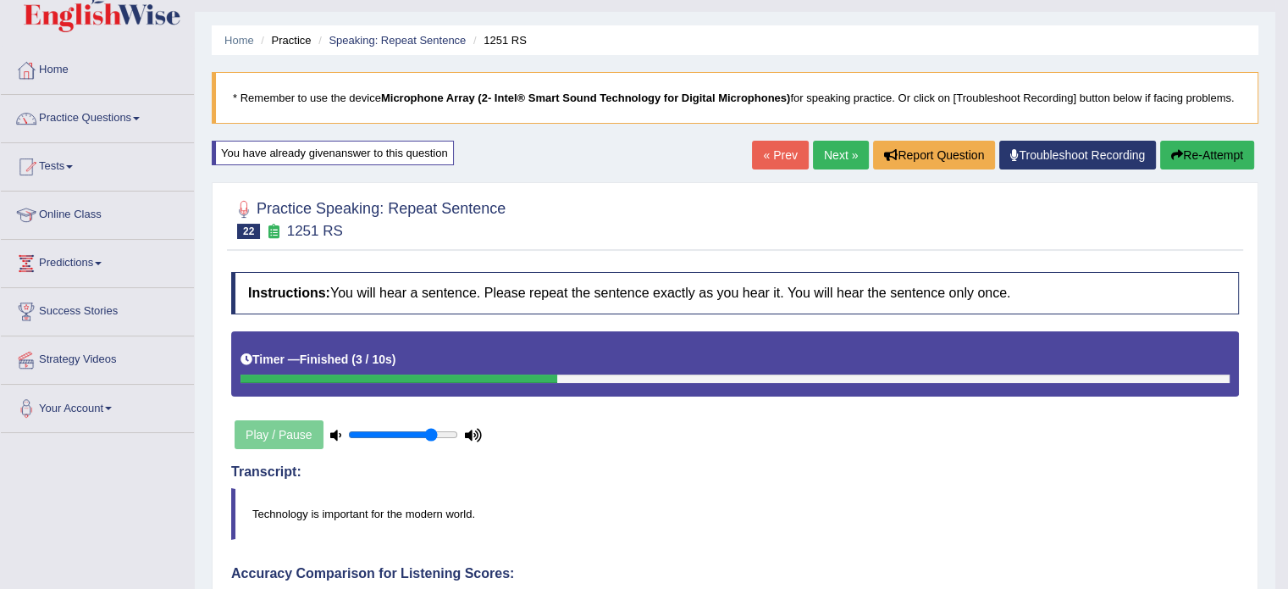
scroll to position [0, 0]
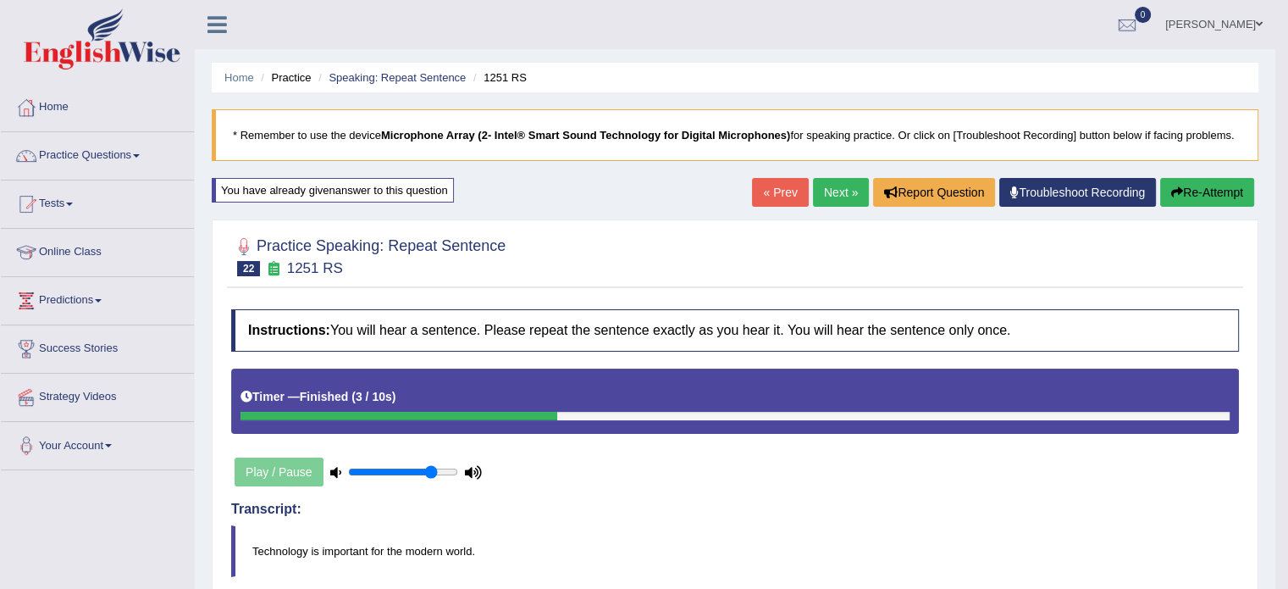
click at [845, 192] on link "Next »" at bounding box center [841, 192] width 56 height 29
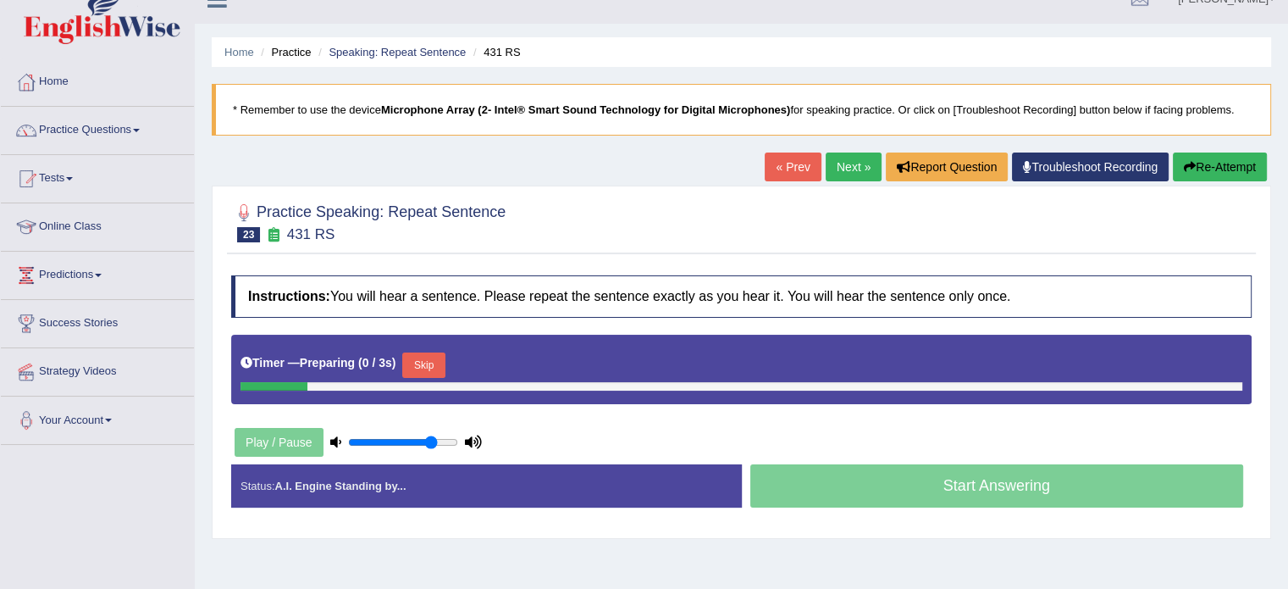
scroll to position [85, 0]
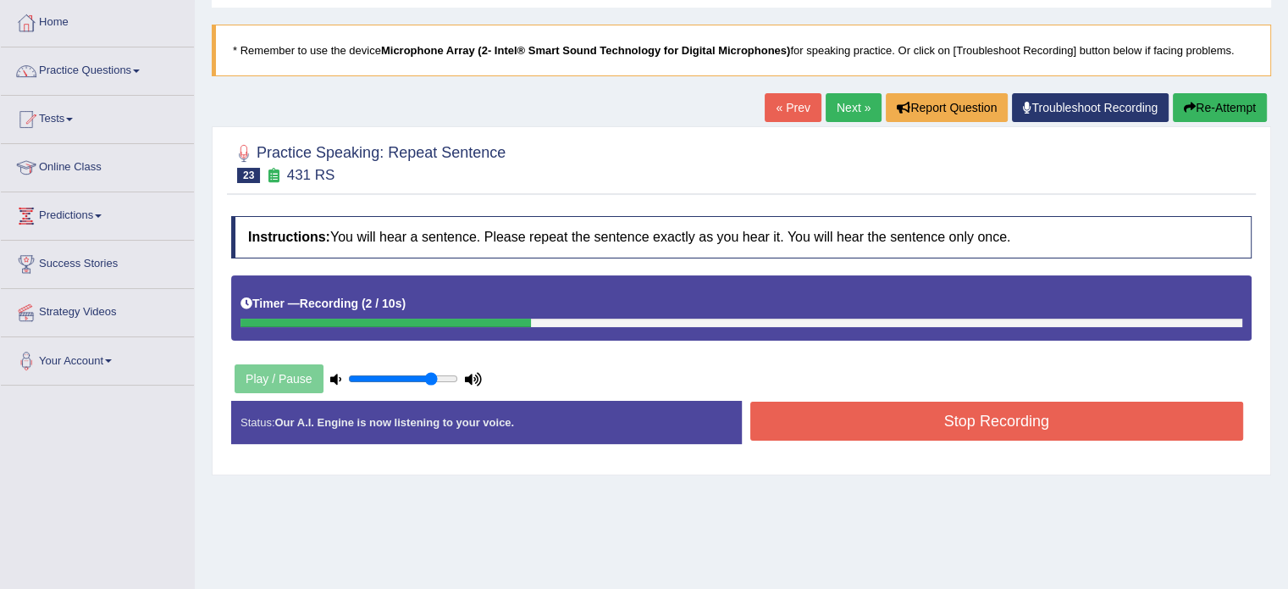
click at [1000, 422] on button "Stop Recording" at bounding box center [998, 421] width 494 height 39
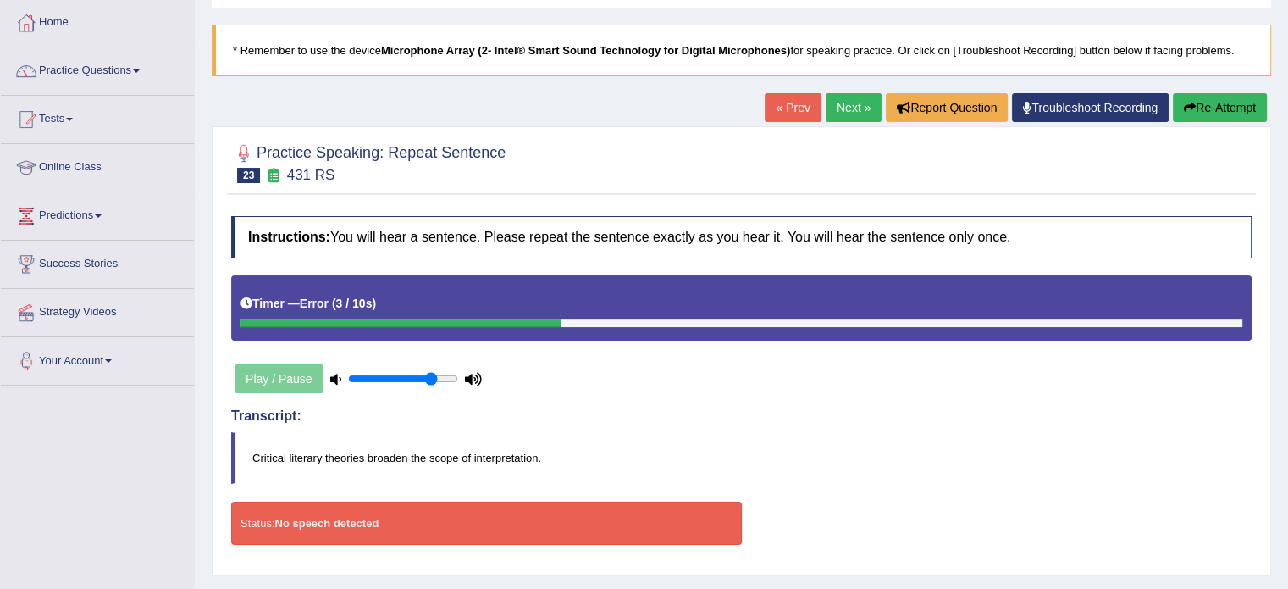
click at [1189, 108] on icon "button" at bounding box center [1190, 108] width 12 height 12
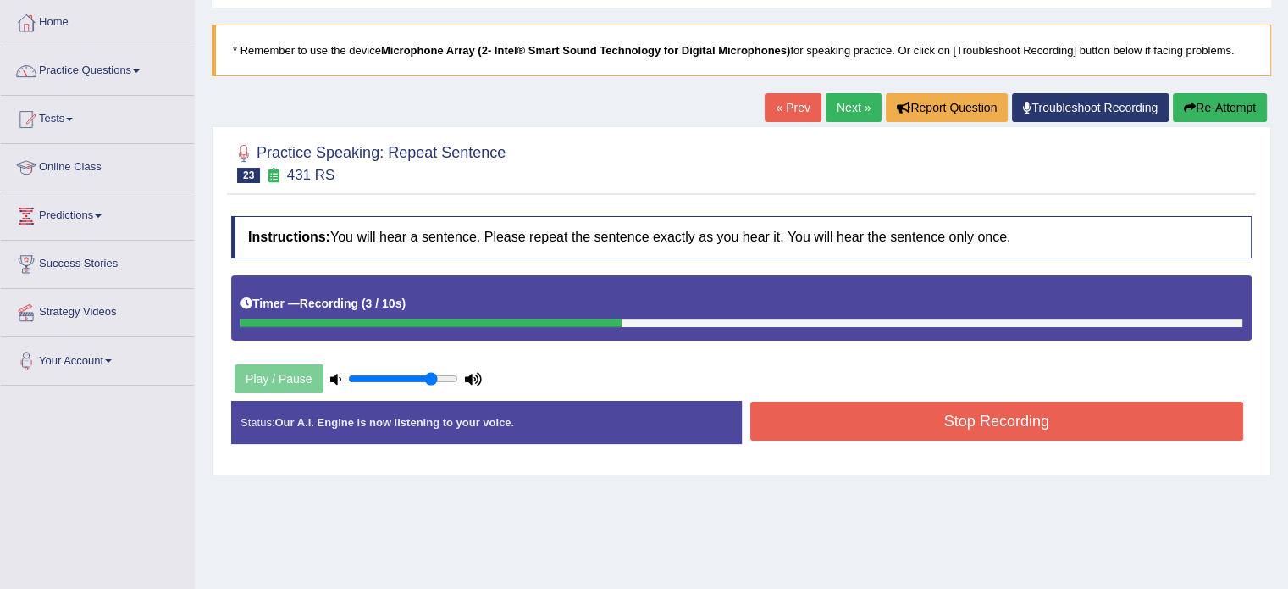
click at [1017, 429] on button "Stop Recording" at bounding box center [998, 421] width 494 height 39
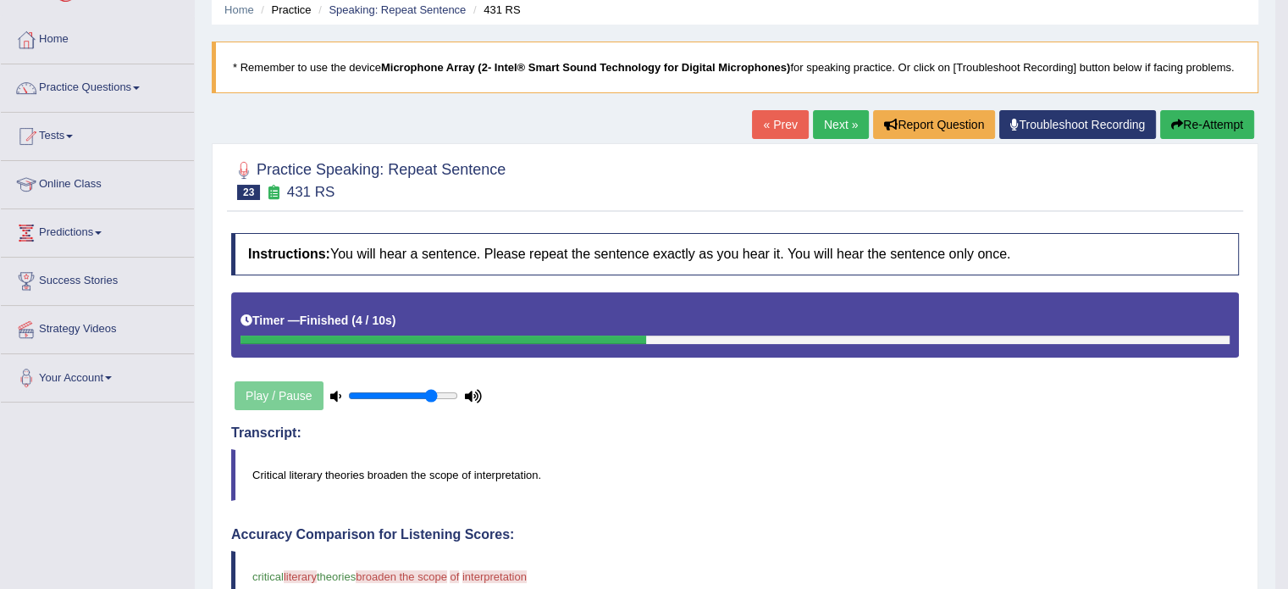
scroll to position [56, 0]
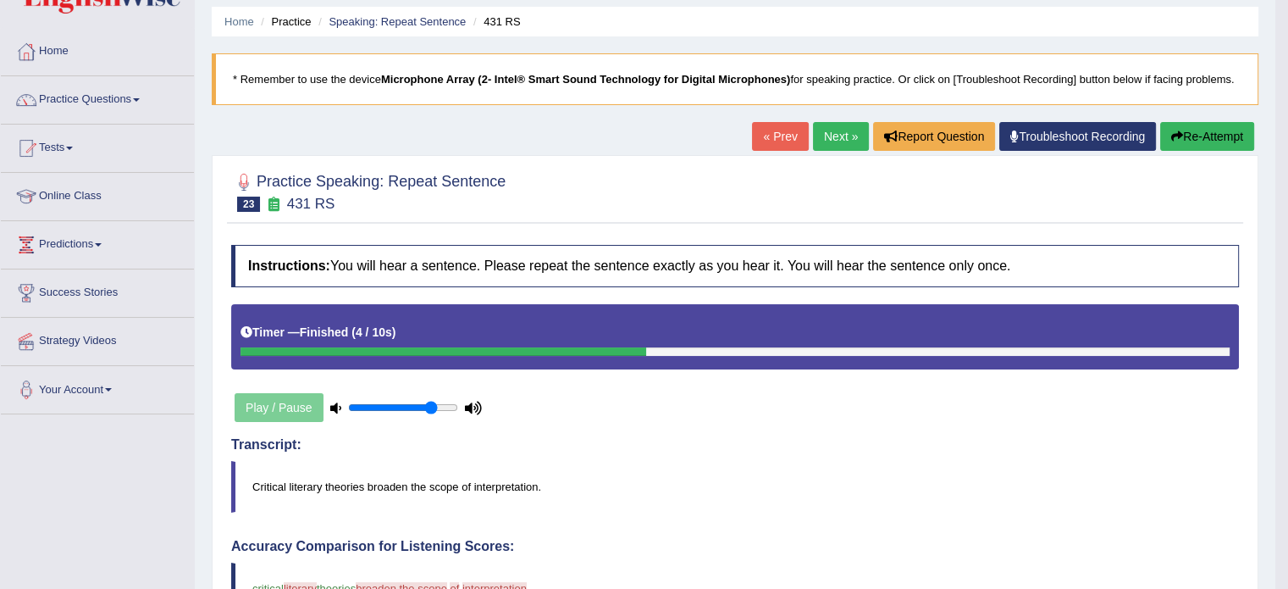
click at [842, 137] on link "Next »" at bounding box center [841, 136] width 56 height 29
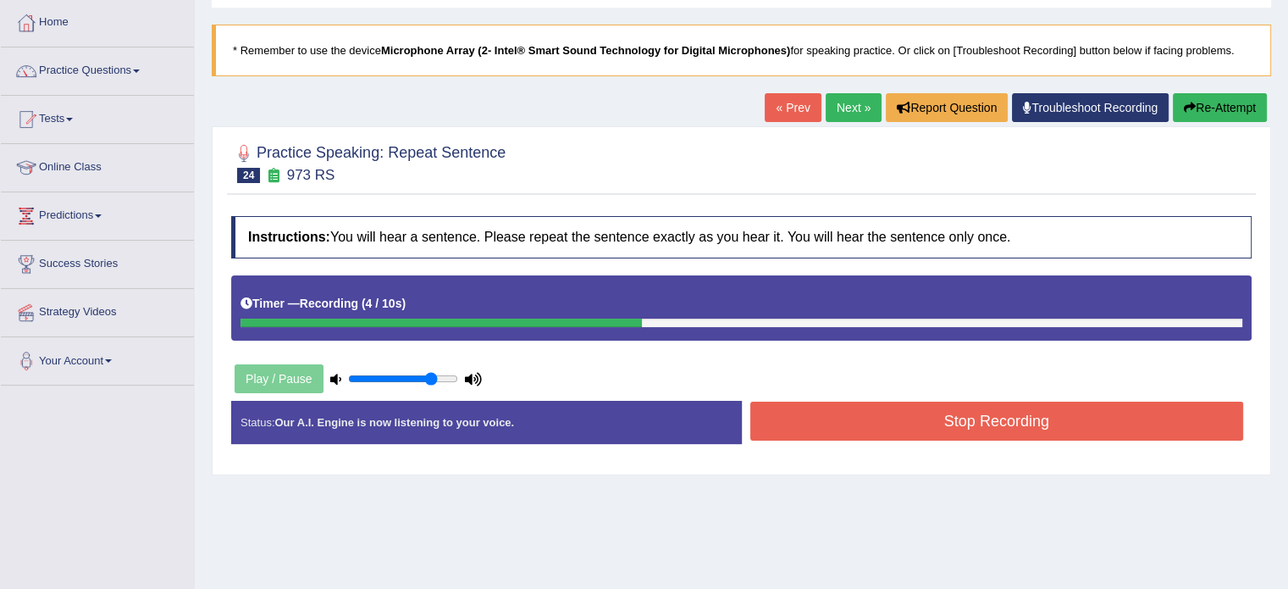
click at [980, 418] on button "Stop Recording" at bounding box center [998, 421] width 494 height 39
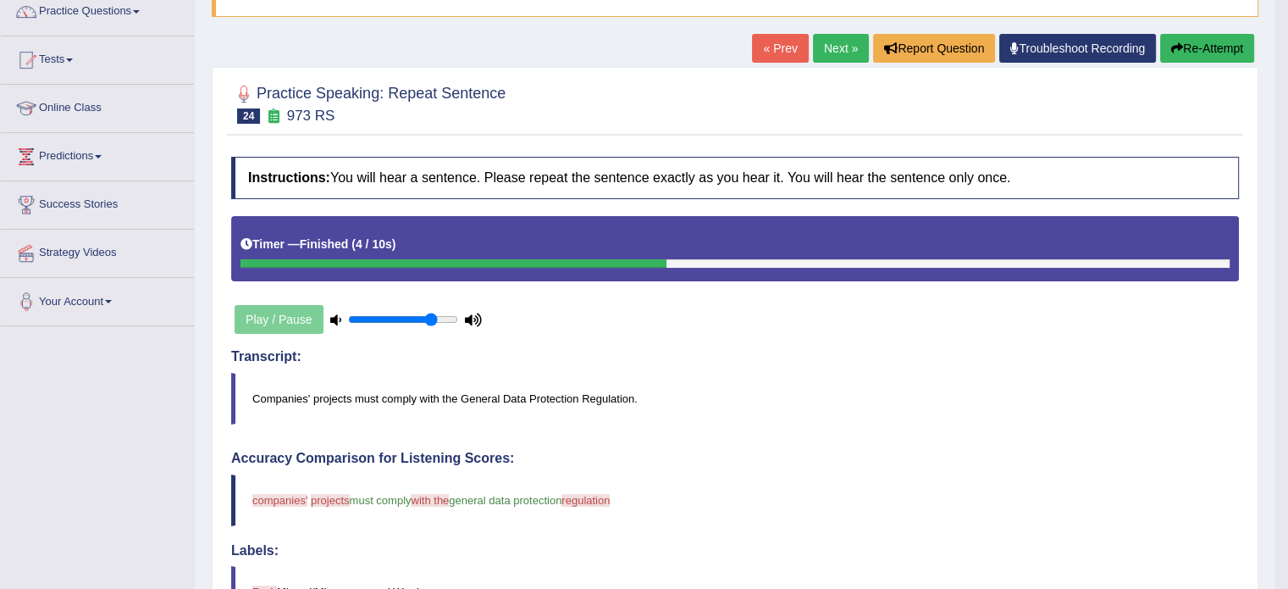
scroll to position [56, 0]
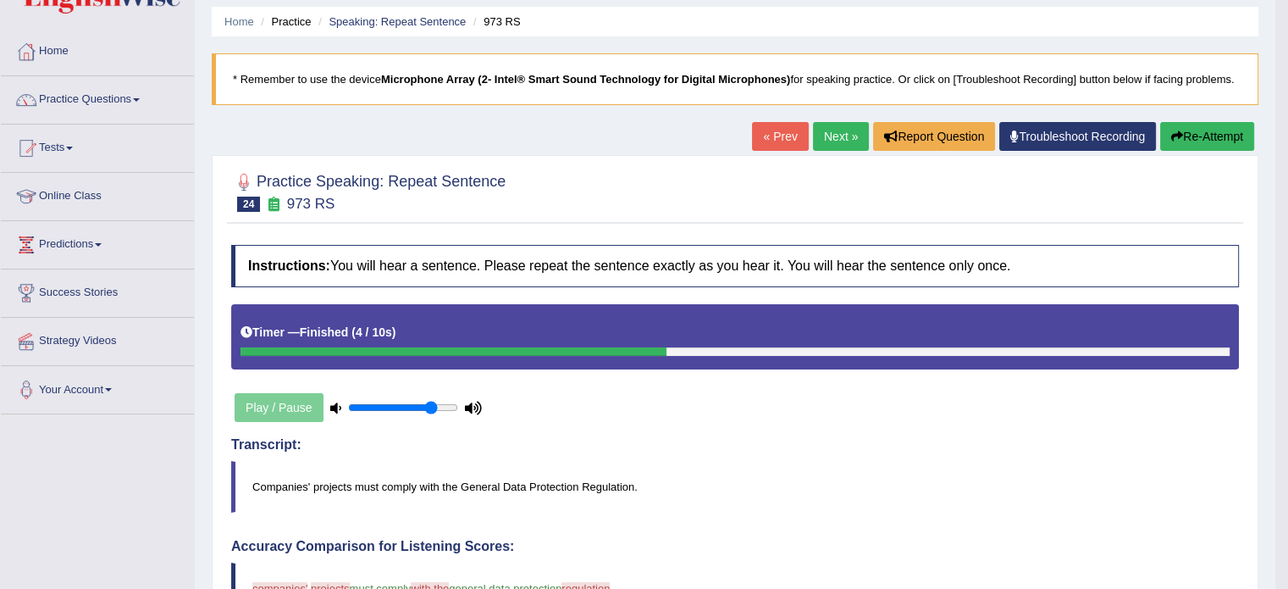
click at [832, 130] on link "Next »" at bounding box center [841, 136] width 56 height 29
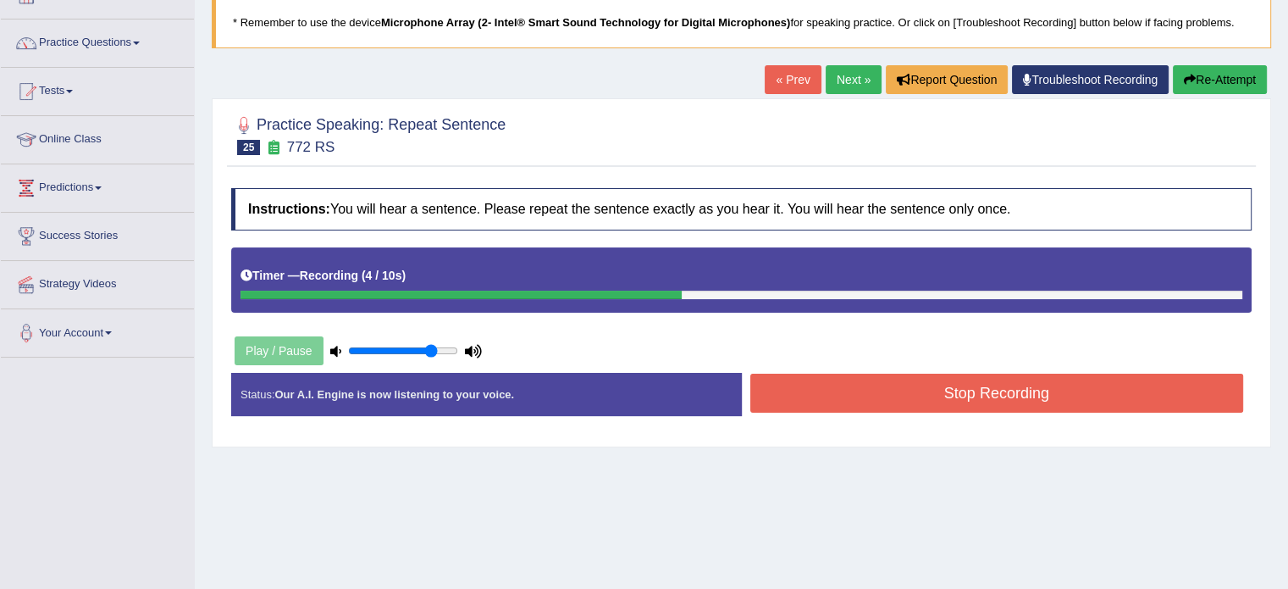
click at [960, 382] on button "Stop Recording" at bounding box center [998, 393] width 494 height 39
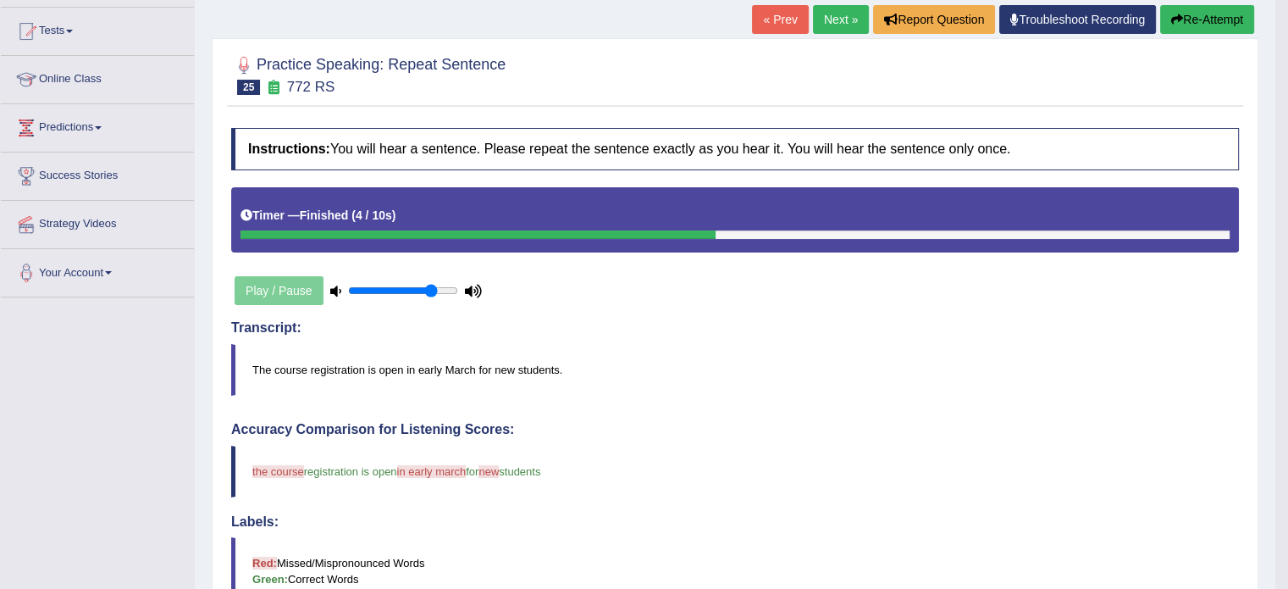
scroll to position [113, 0]
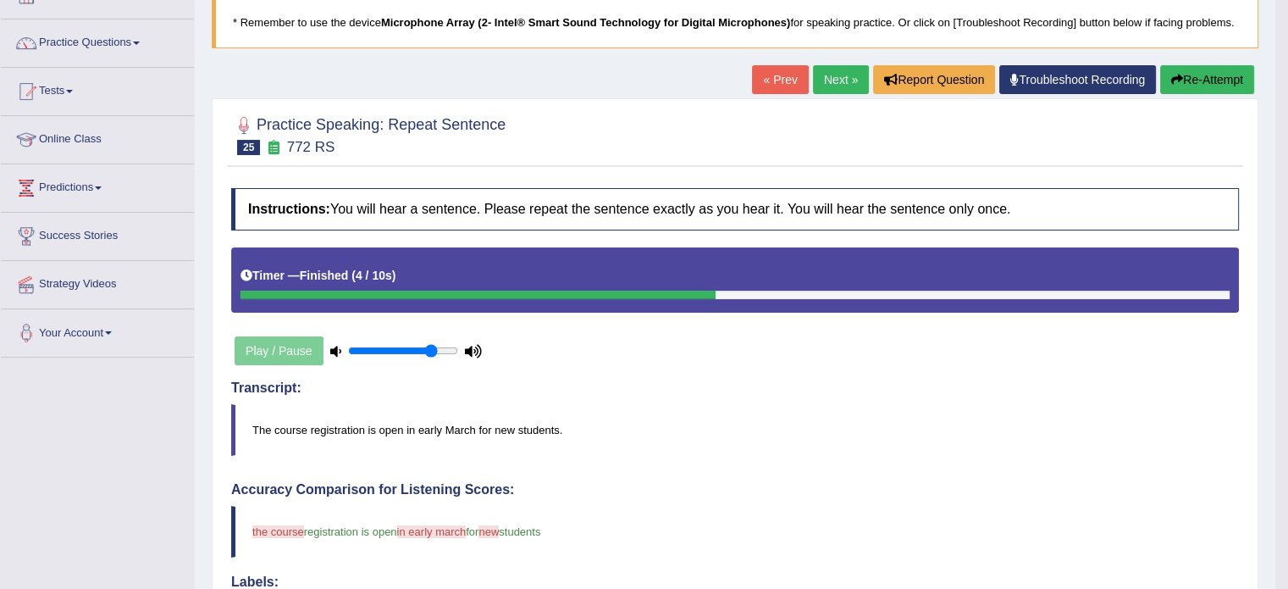
click at [813, 80] on link "Next »" at bounding box center [841, 79] width 56 height 29
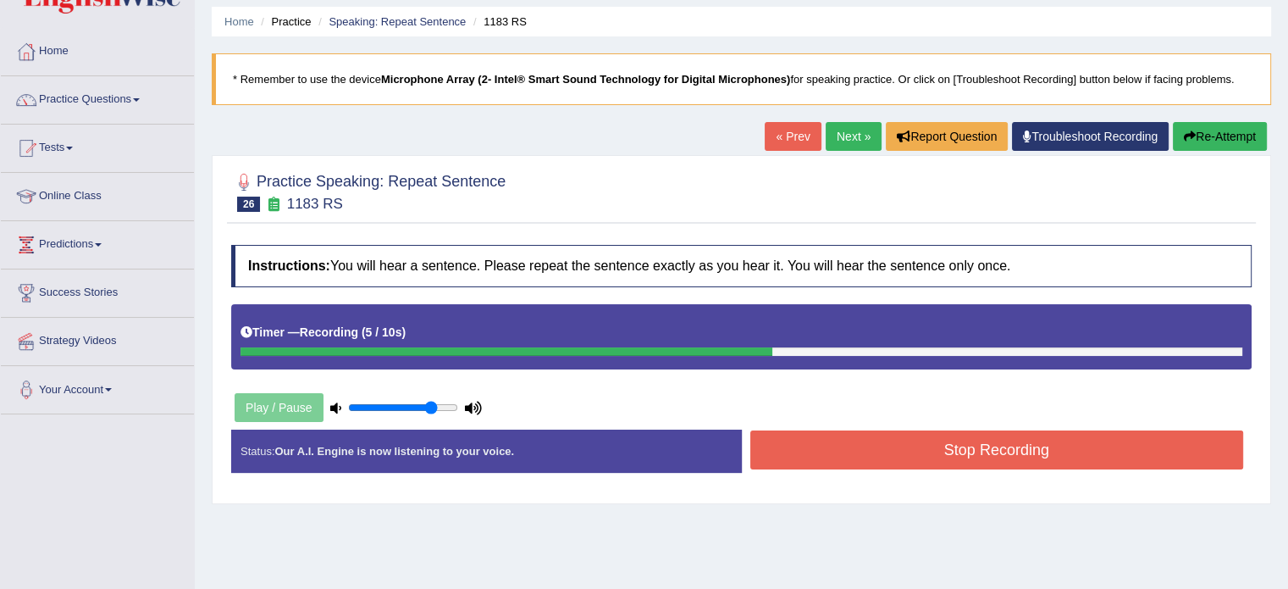
click at [1002, 452] on button "Stop Recording" at bounding box center [998, 449] width 494 height 39
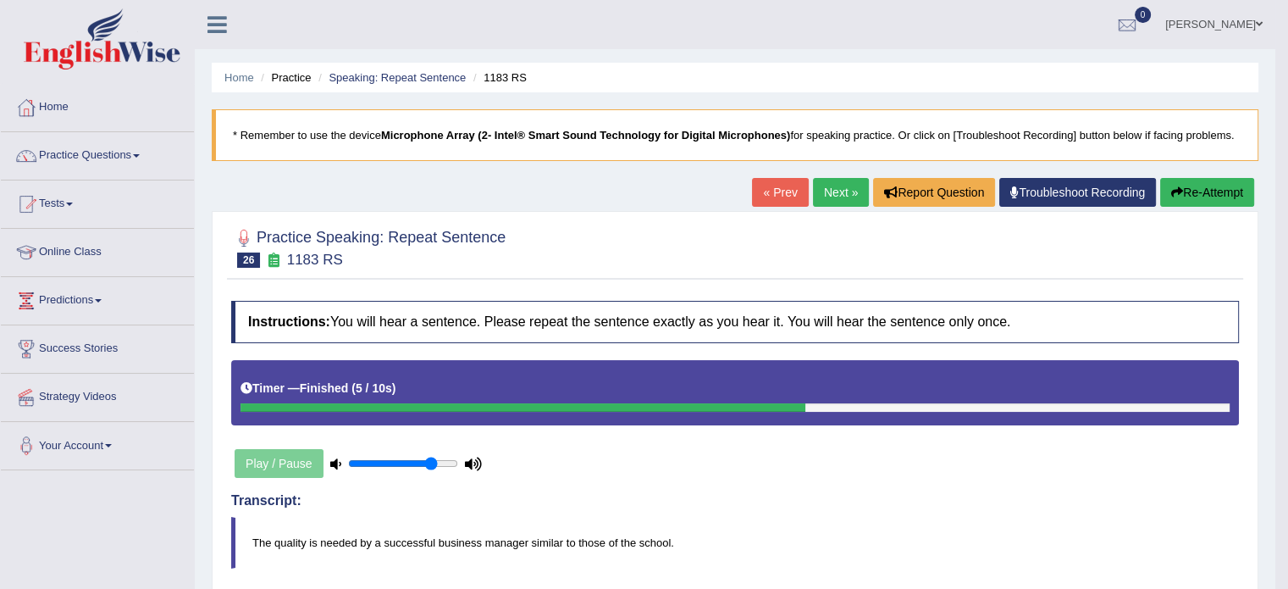
click at [839, 199] on link "Next »" at bounding box center [841, 192] width 56 height 29
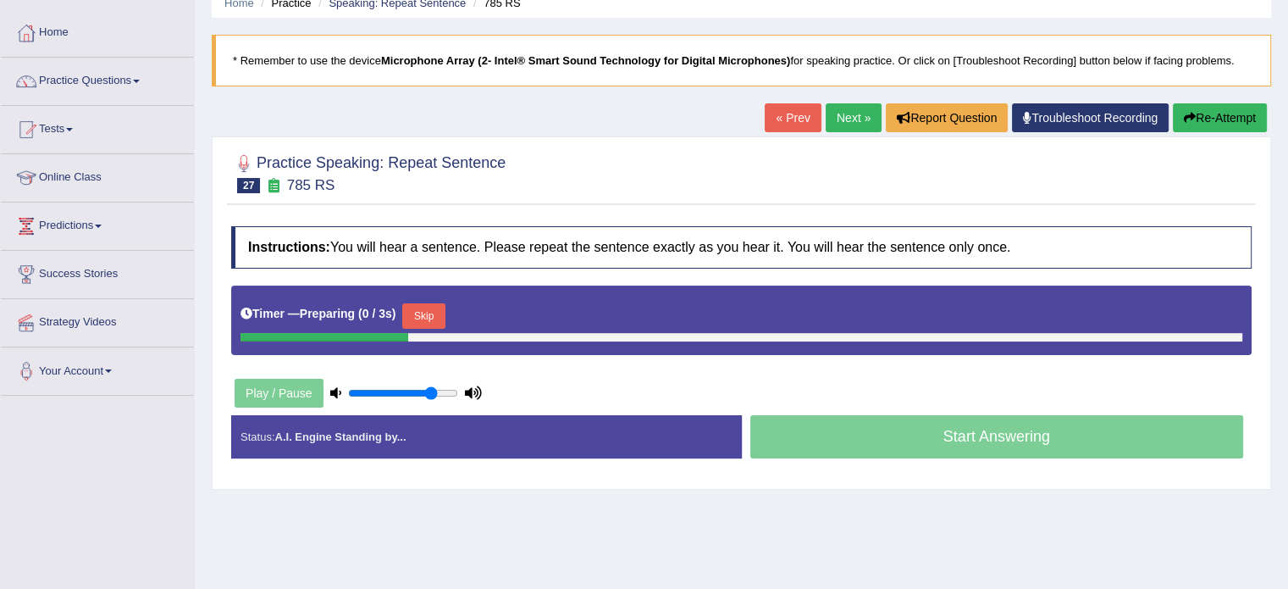
scroll to position [85, 0]
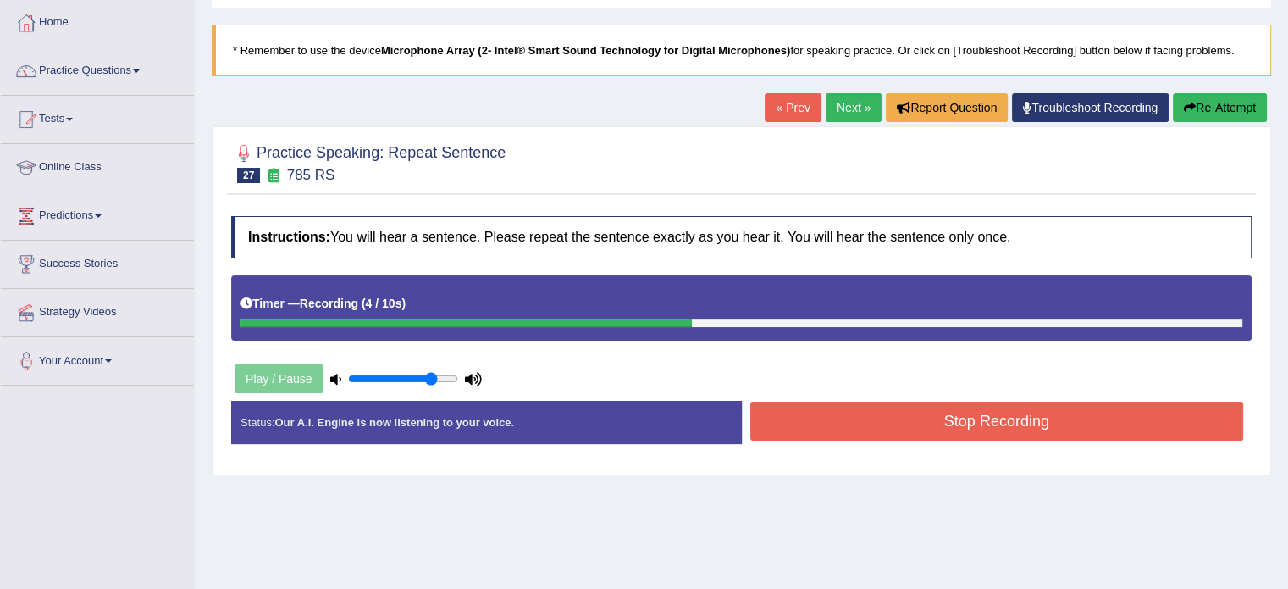
click at [991, 418] on button "Stop Recording" at bounding box center [998, 421] width 494 height 39
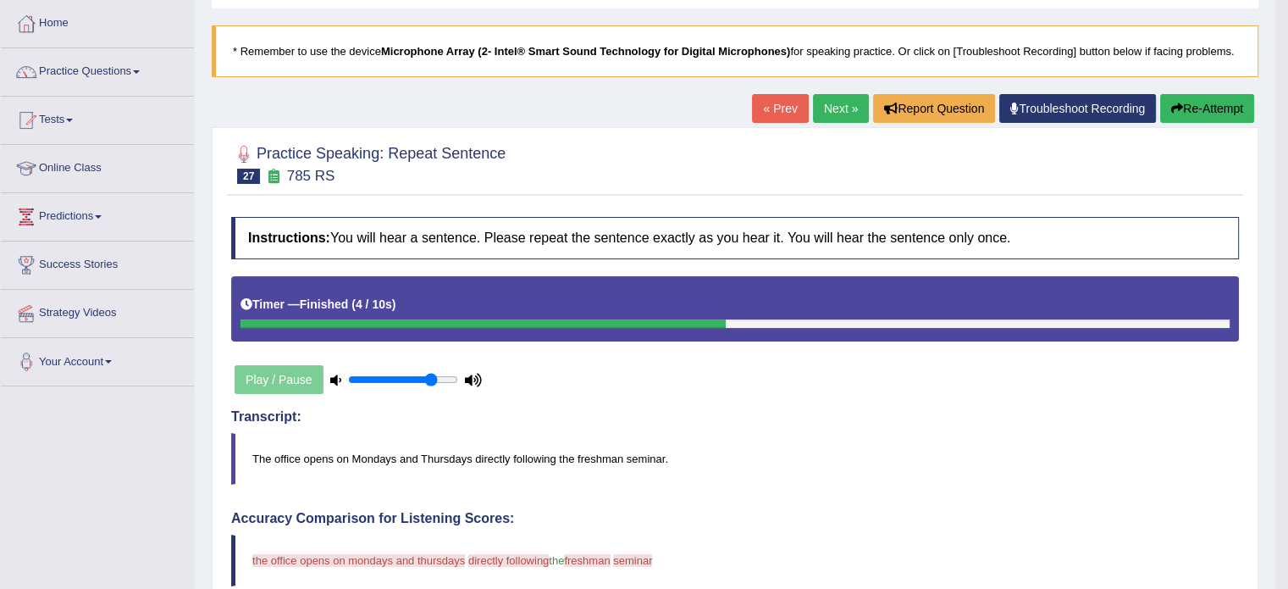
scroll to position [56, 0]
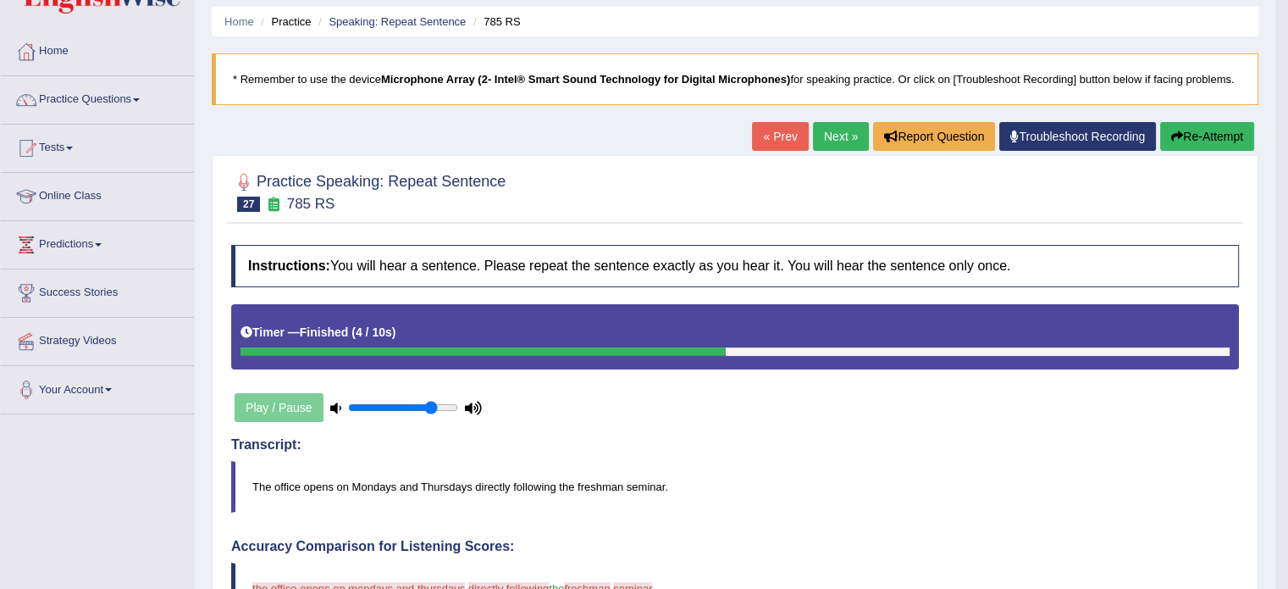
click at [835, 137] on link "Next »" at bounding box center [841, 136] width 56 height 29
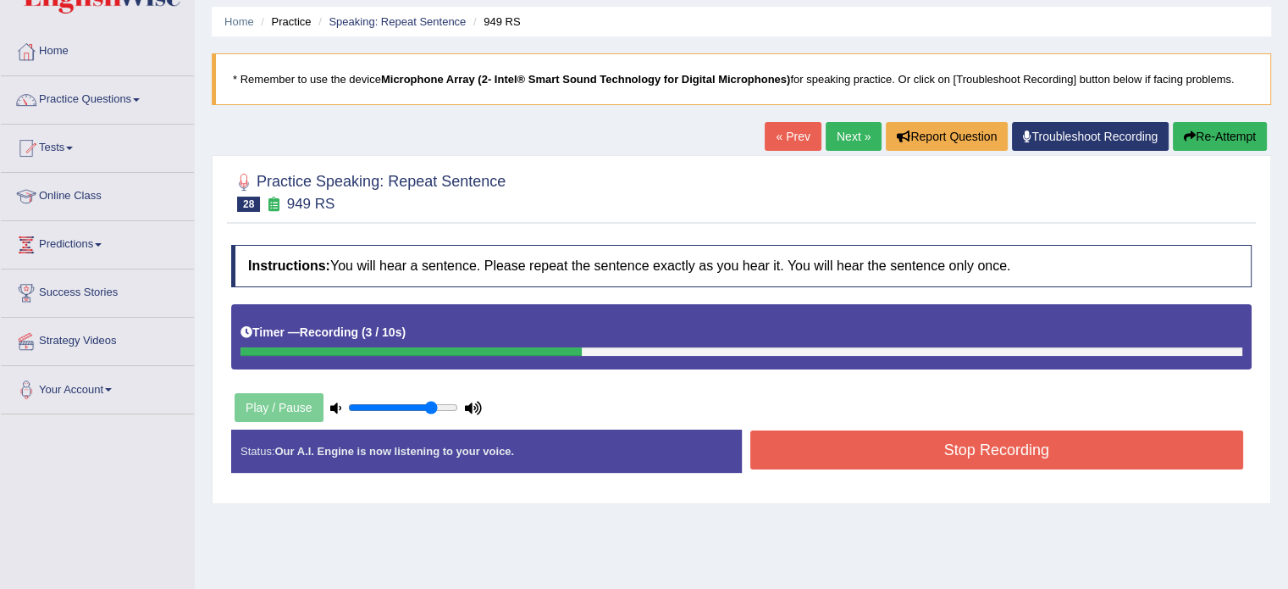
click at [967, 448] on button "Stop Recording" at bounding box center [998, 449] width 494 height 39
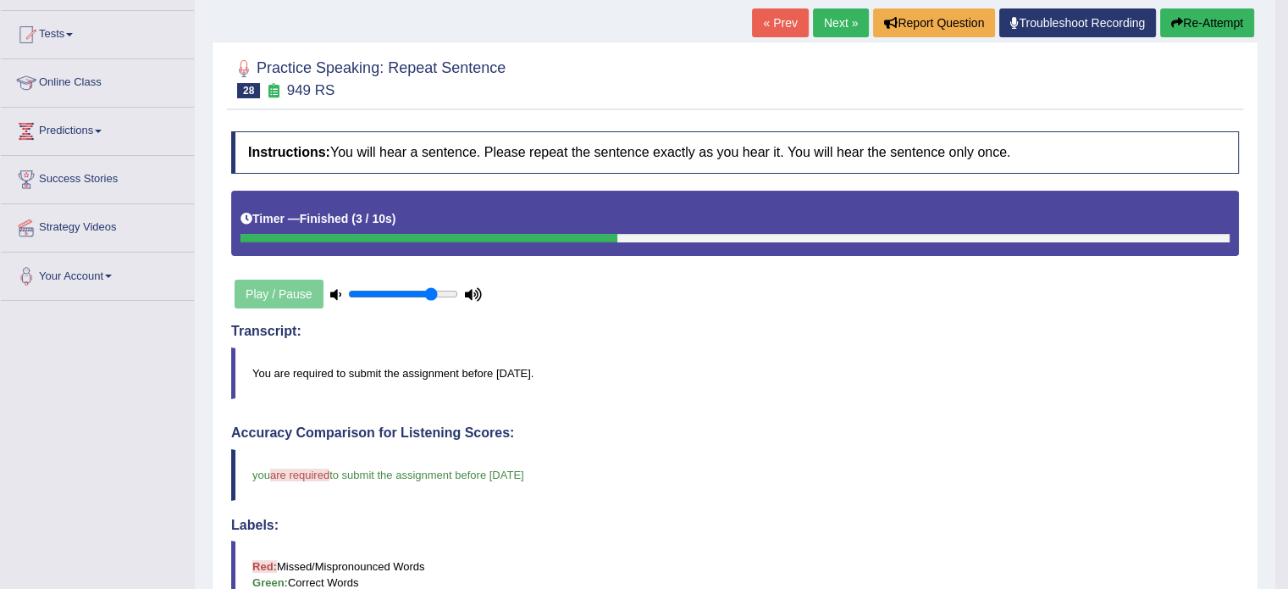
scroll to position [28, 0]
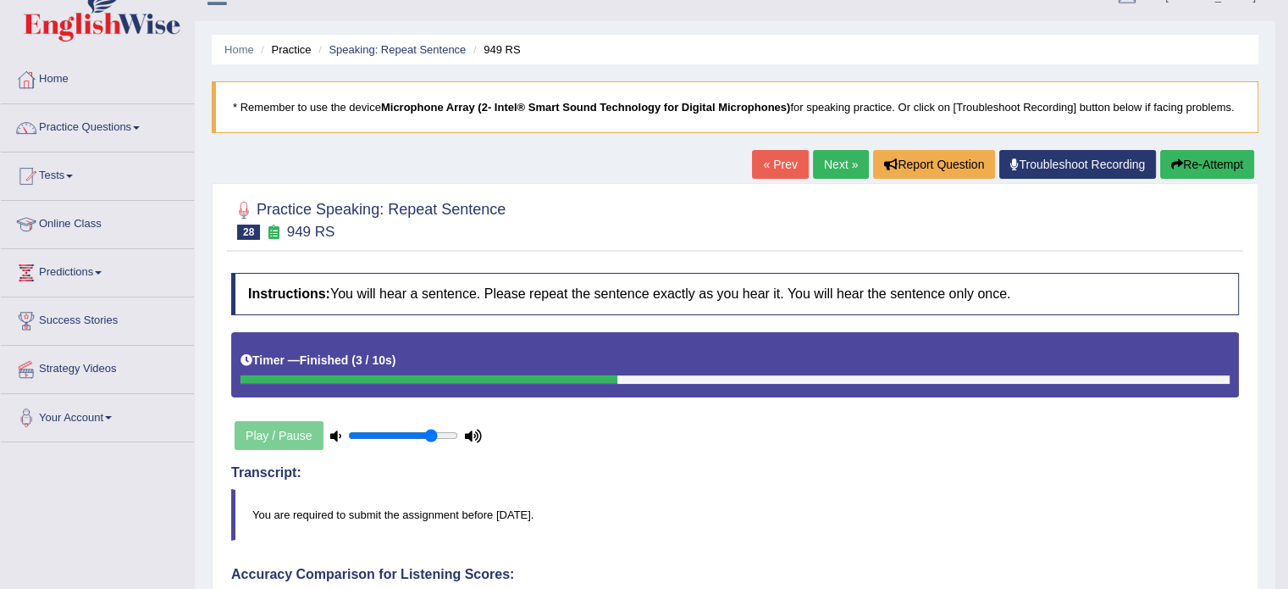
click at [834, 169] on link "Next »" at bounding box center [841, 164] width 56 height 29
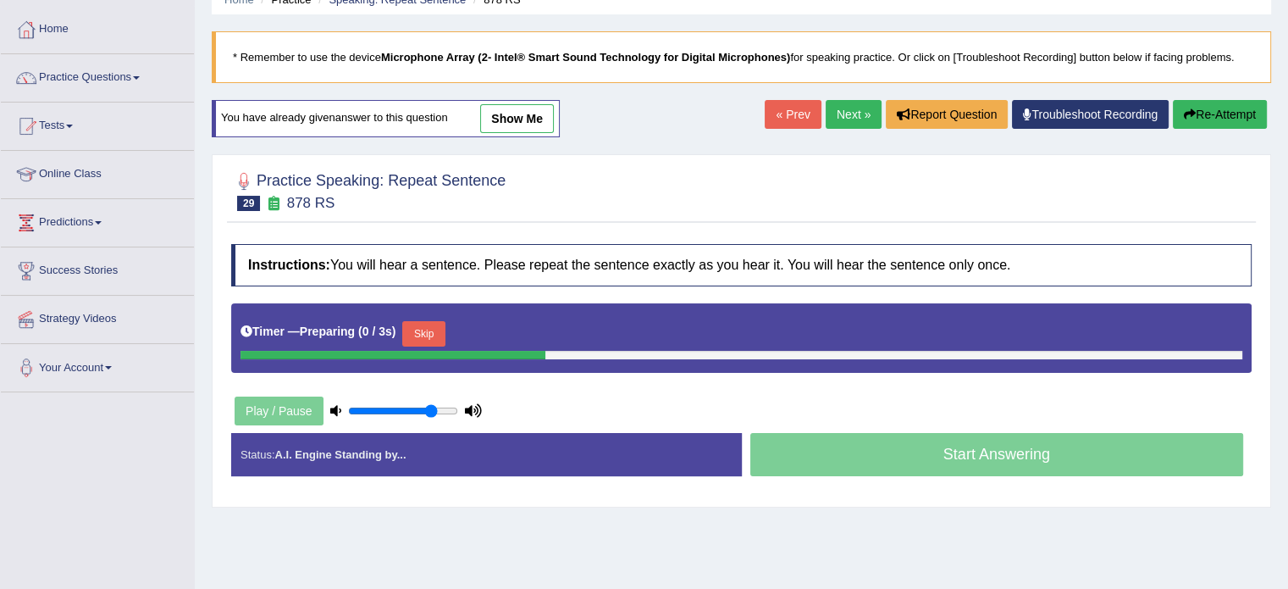
scroll to position [85, 0]
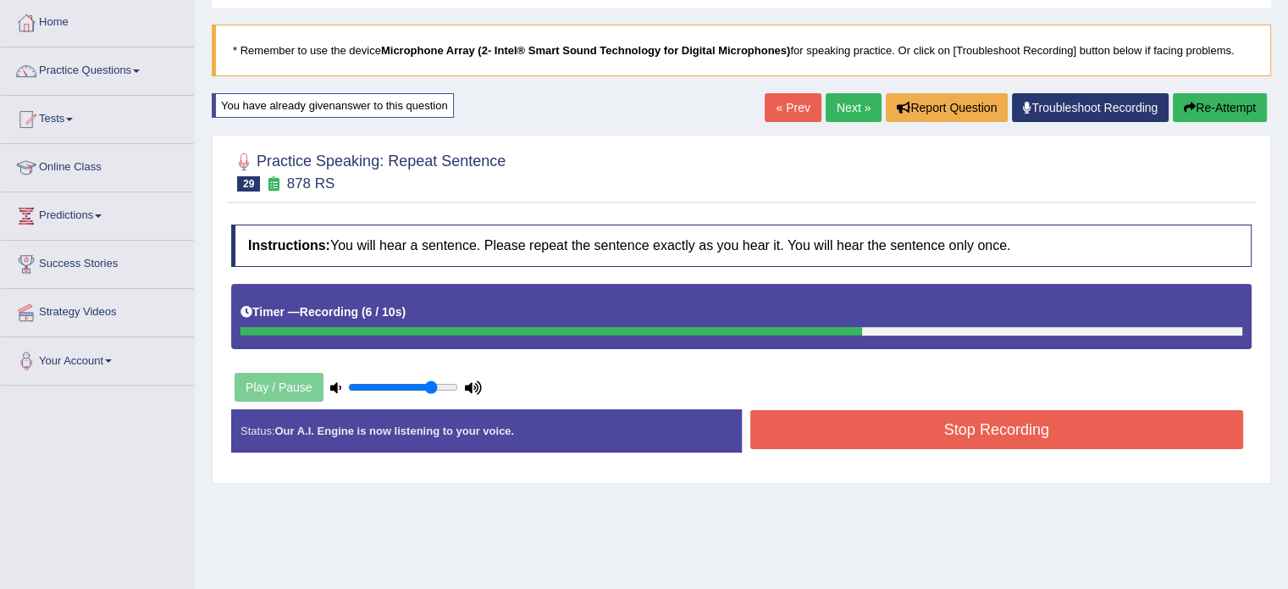
click at [1003, 426] on button "Stop Recording" at bounding box center [998, 429] width 494 height 39
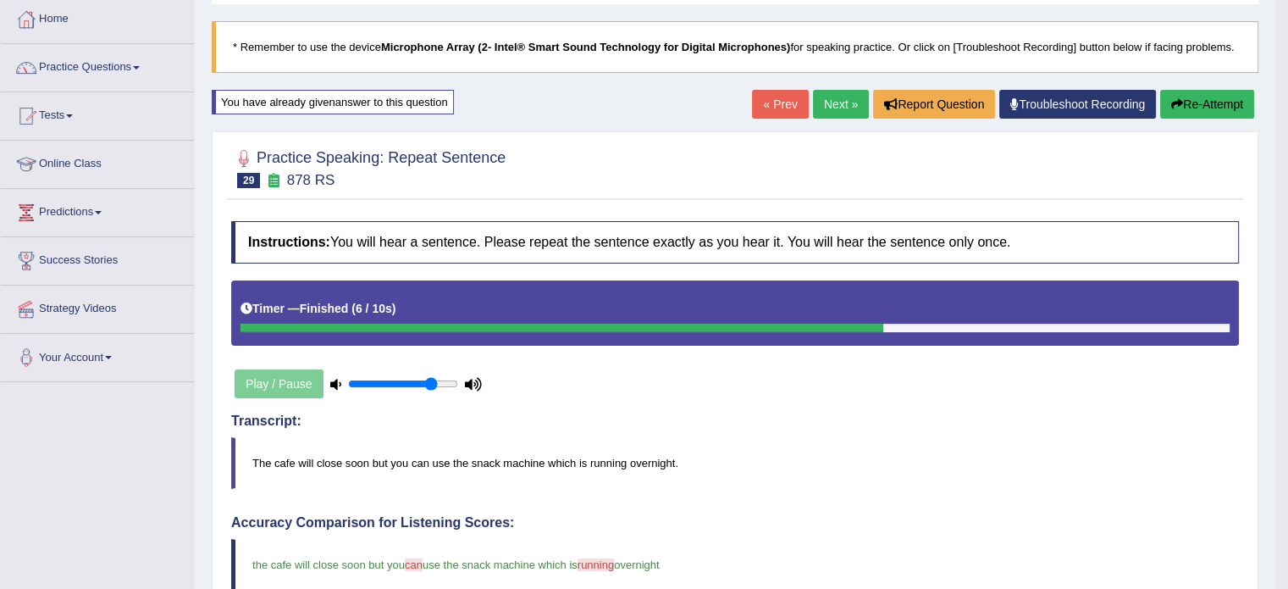
scroll to position [56, 0]
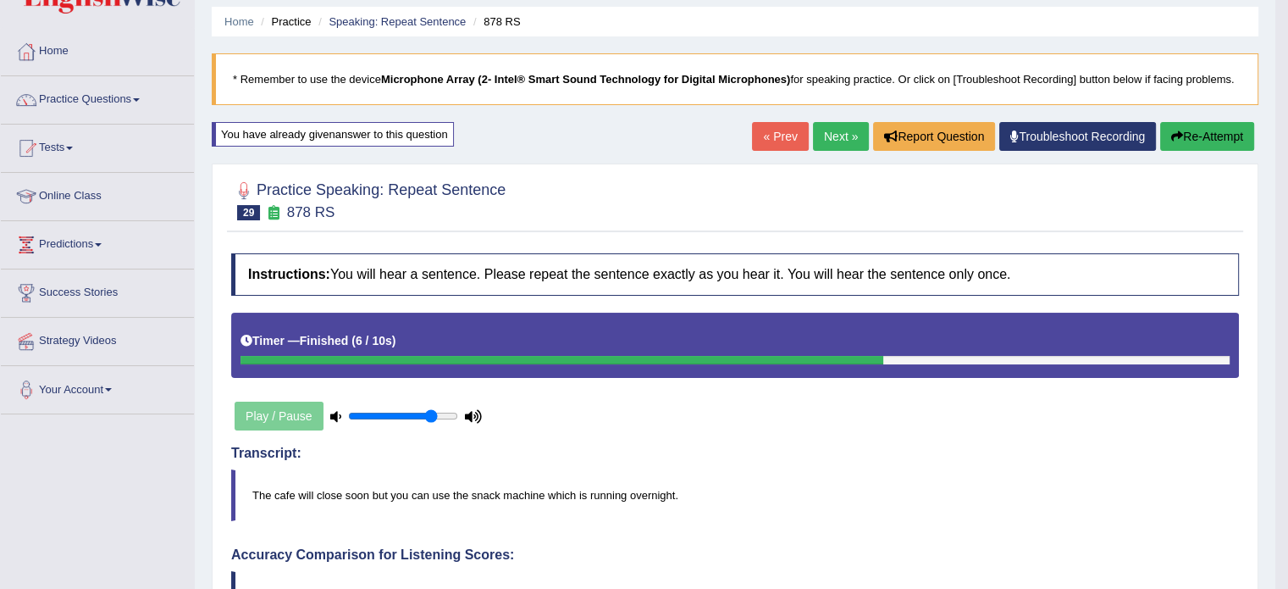
click at [836, 134] on link "Next »" at bounding box center [841, 136] width 56 height 29
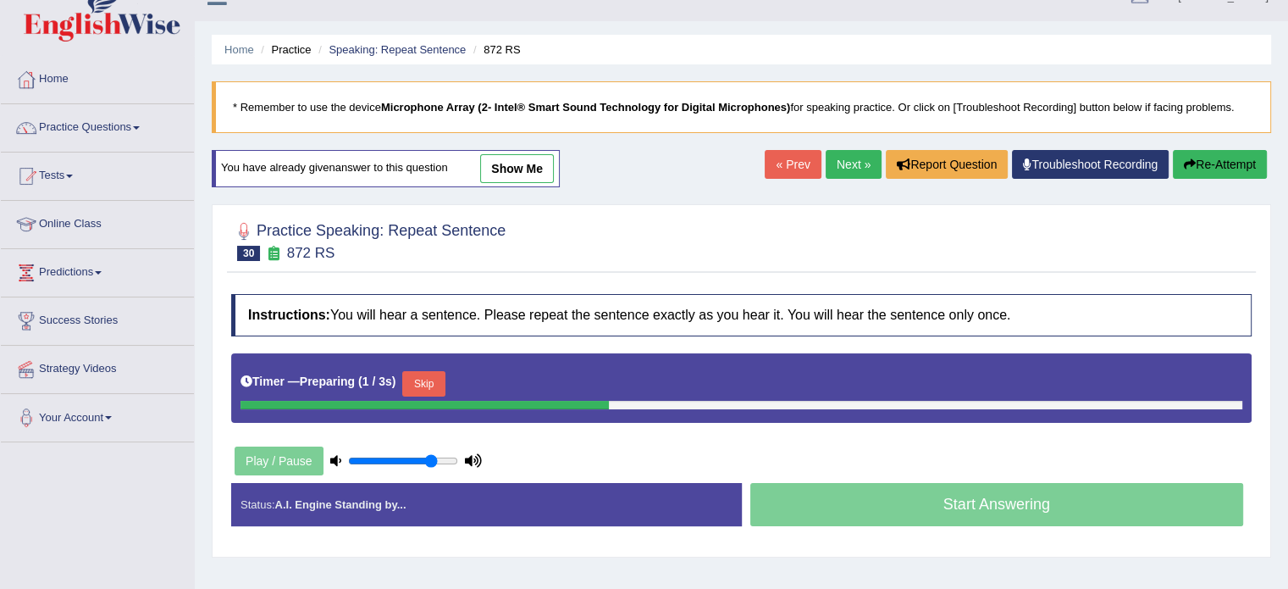
click at [535, 169] on link "show me" at bounding box center [517, 168] width 74 height 29
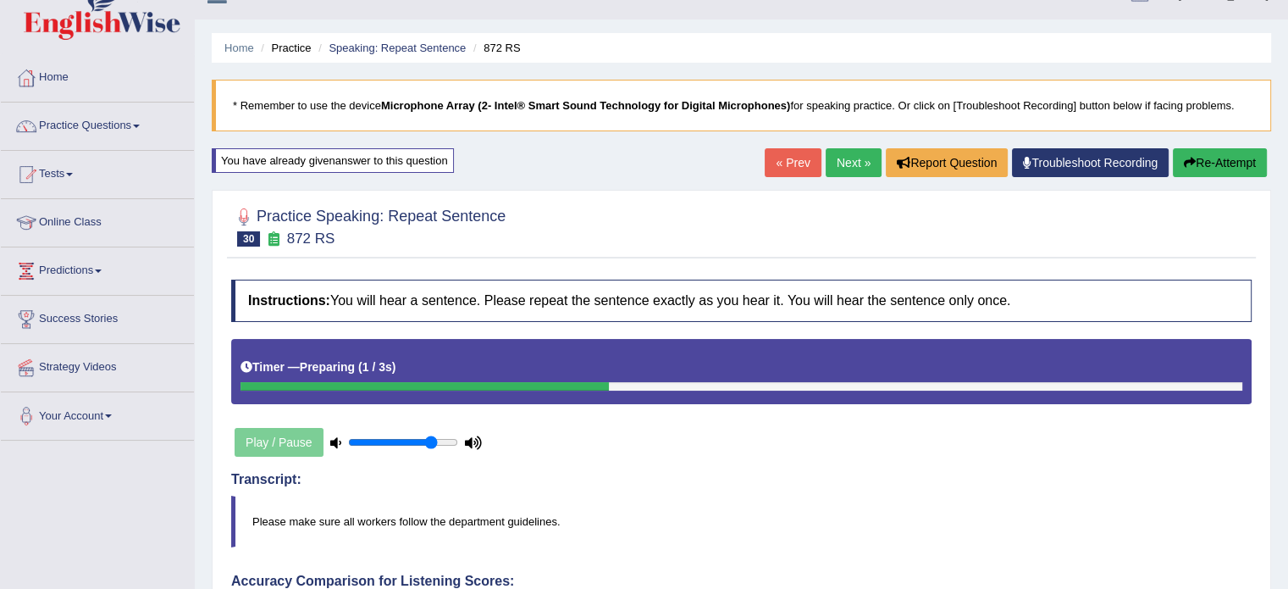
scroll to position [28, 0]
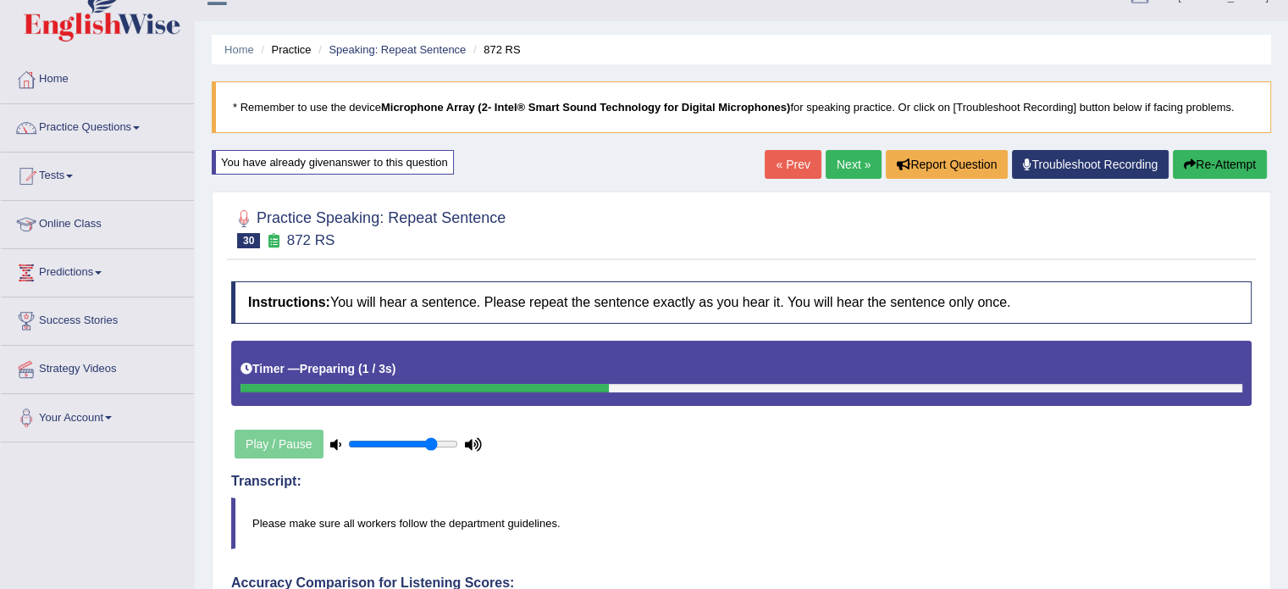
click at [840, 160] on link "Next »" at bounding box center [854, 164] width 56 height 29
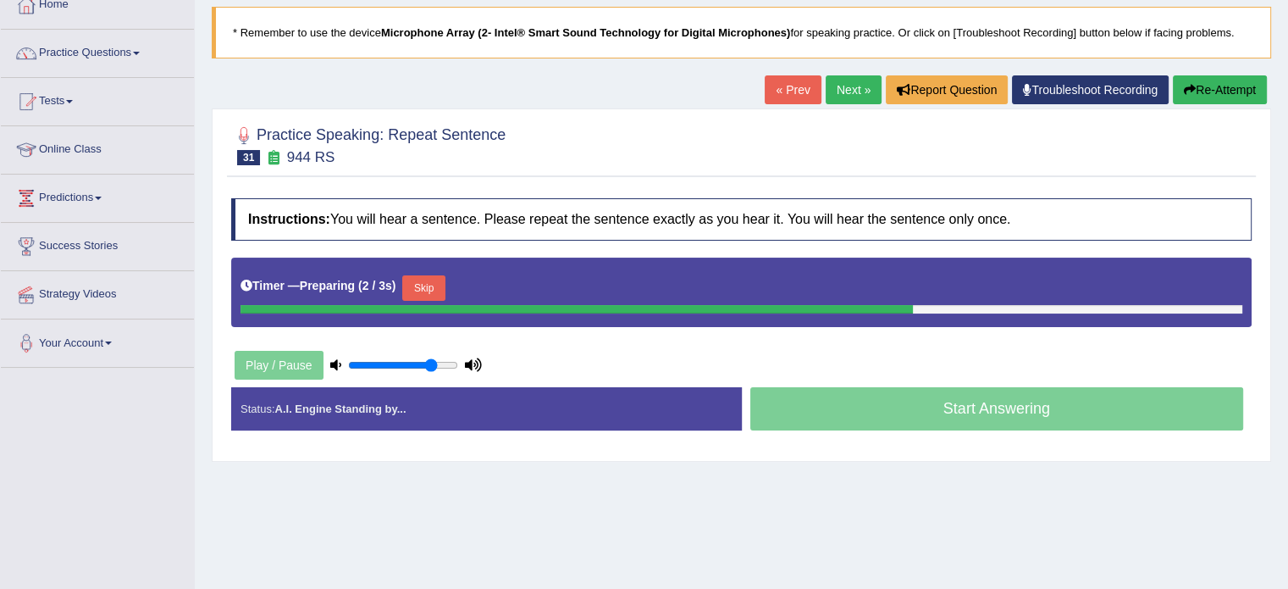
scroll to position [113, 0]
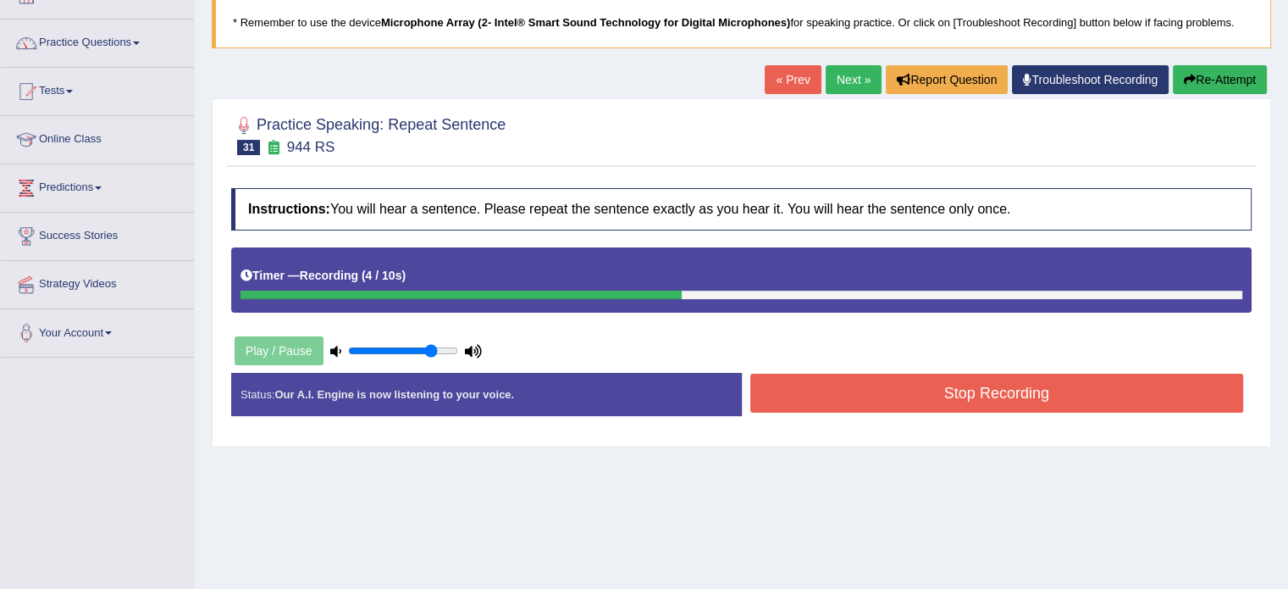
click at [1046, 398] on button "Stop Recording" at bounding box center [998, 393] width 494 height 39
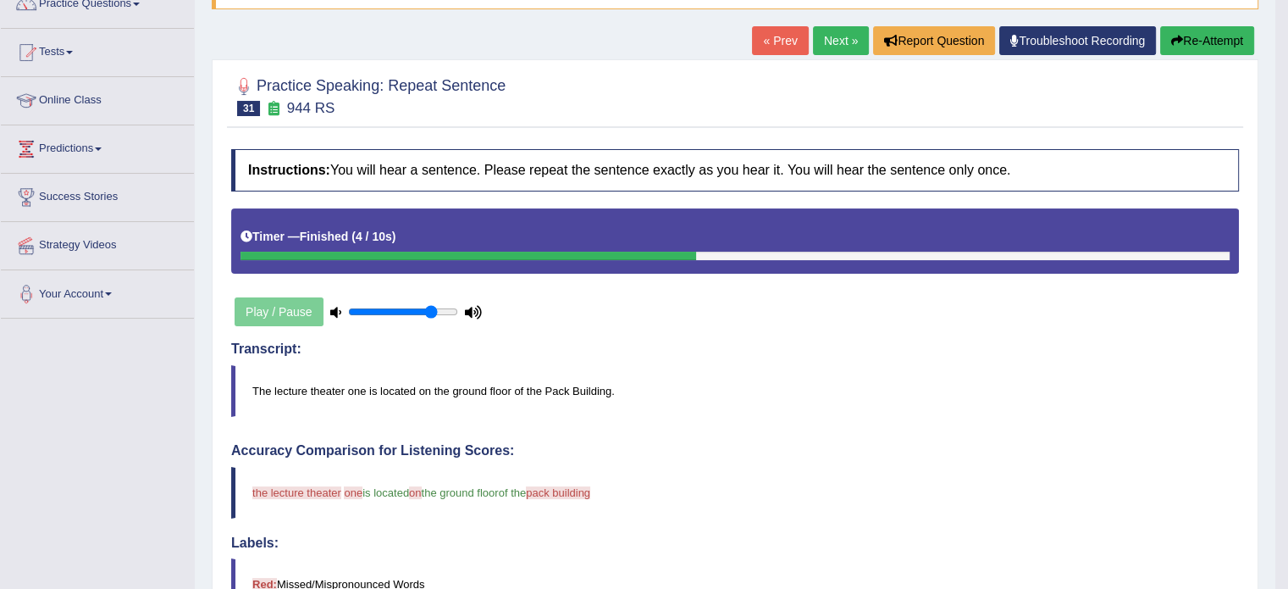
scroll to position [144, 0]
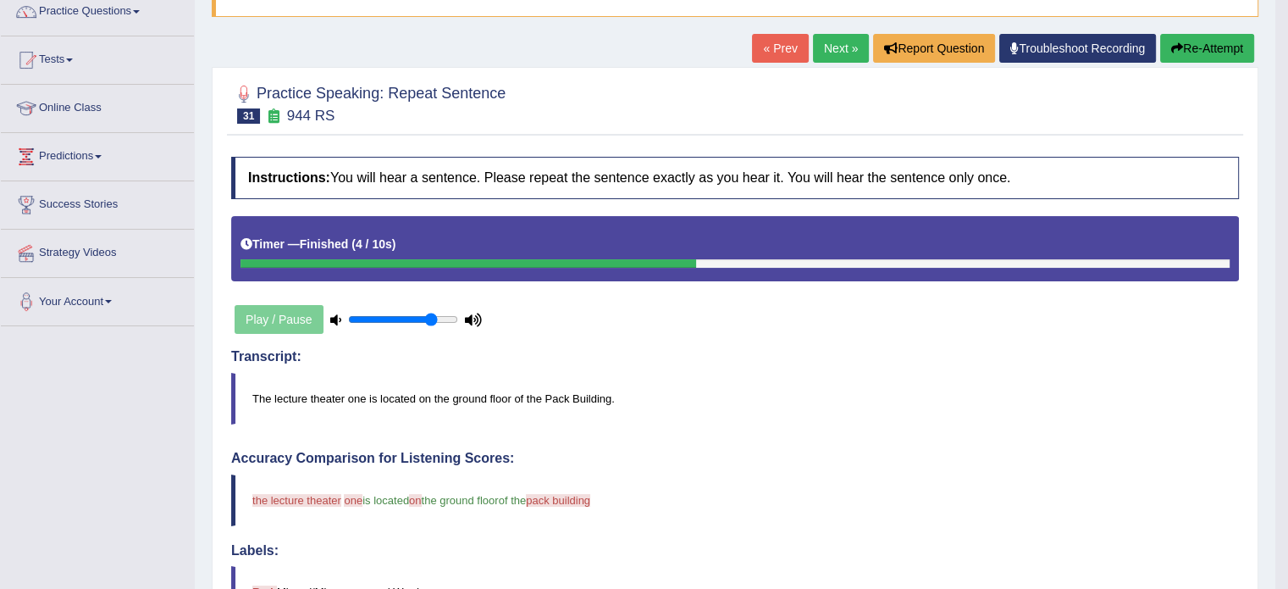
click at [839, 48] on link "Next »" at bounding box center [841, 48] width 56 height 29
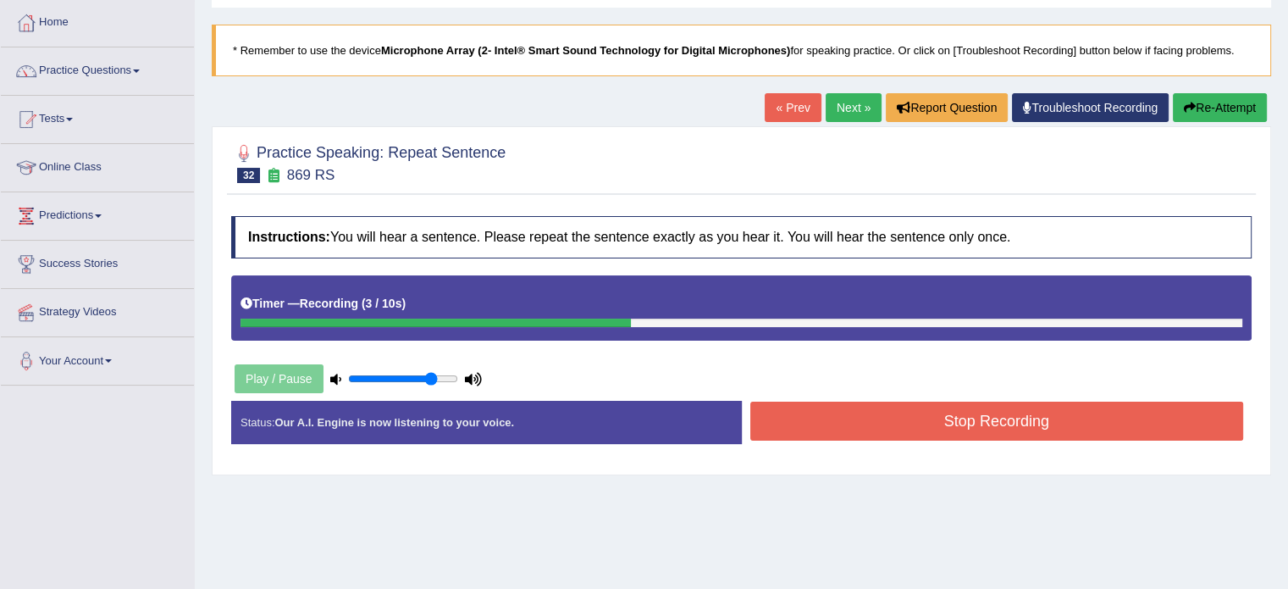
click at [973, 431] on button "Stop Recording" at bounding box center [998, 421] width 494 height 39
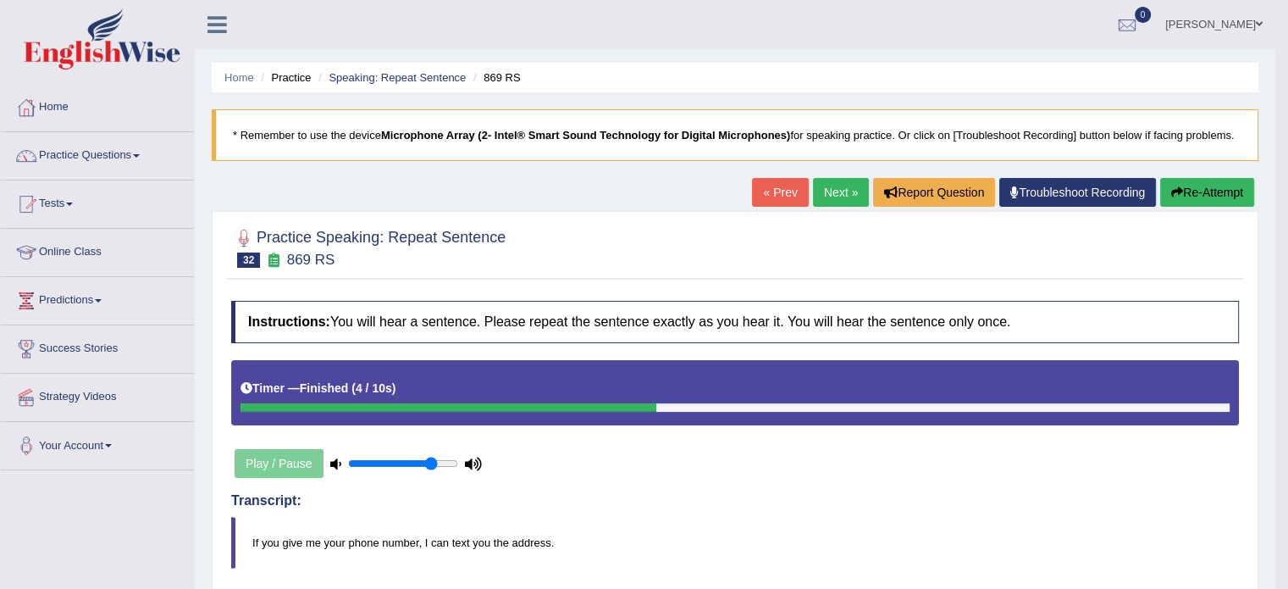
click at [828, 186] on link "Next »" at bounding box center [841, 192] width 56 height 29
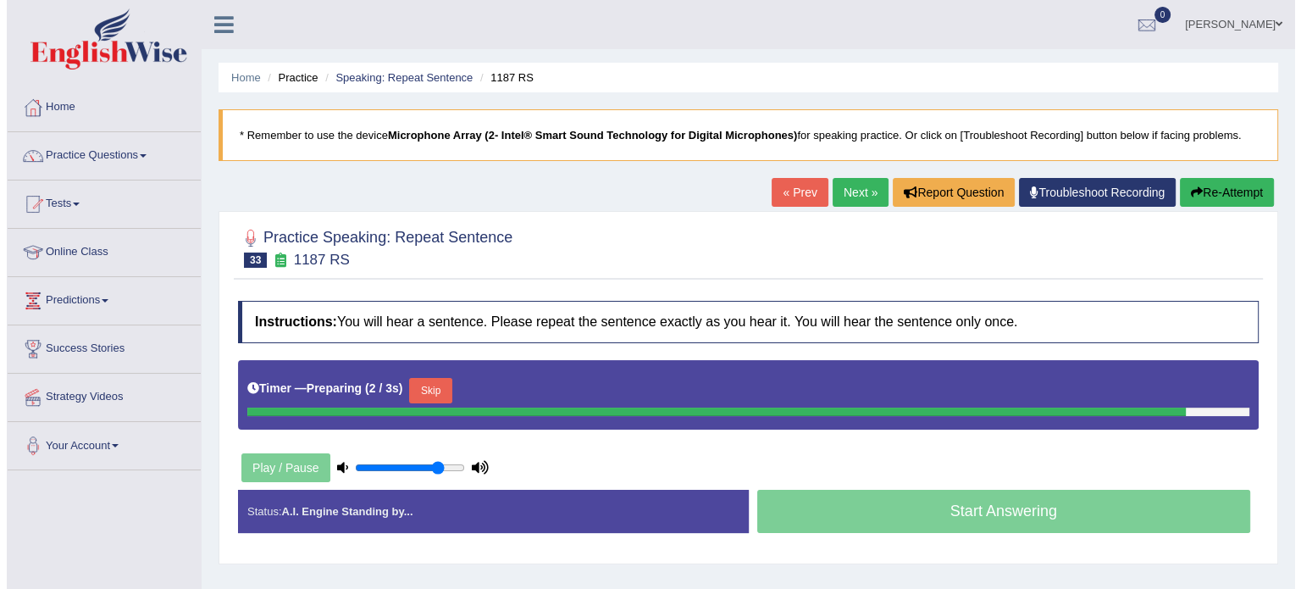
scroll to position [56, 0]
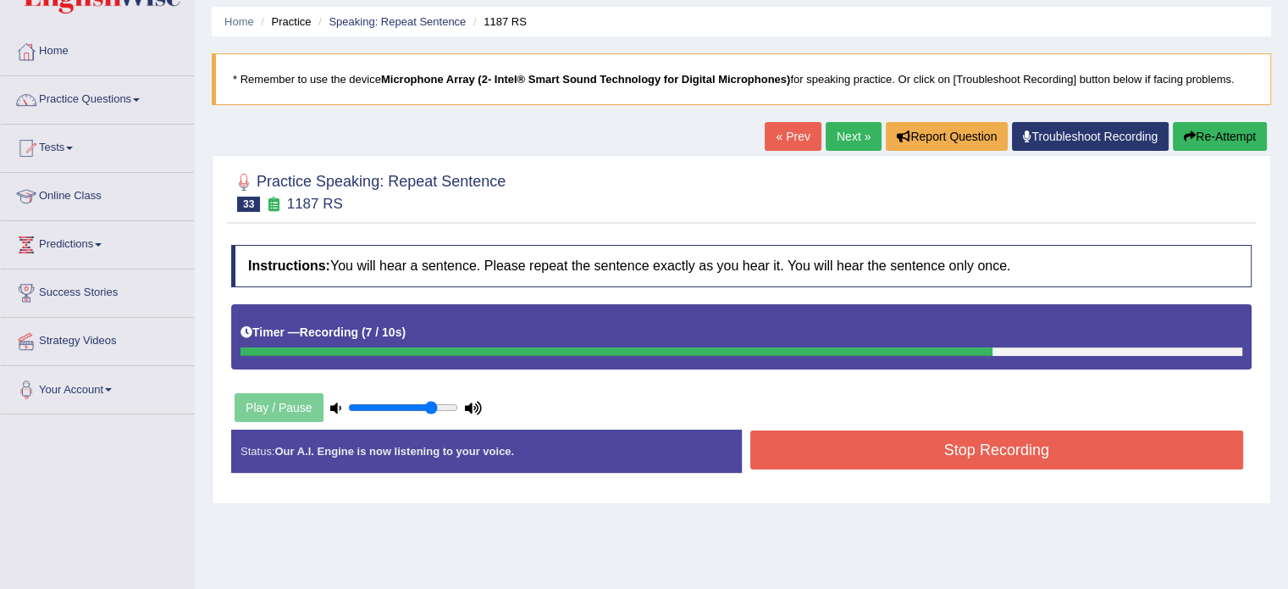
click at [819, 451] on button "Stop Recording" at bounding box center [998, 449] width 494 height 39
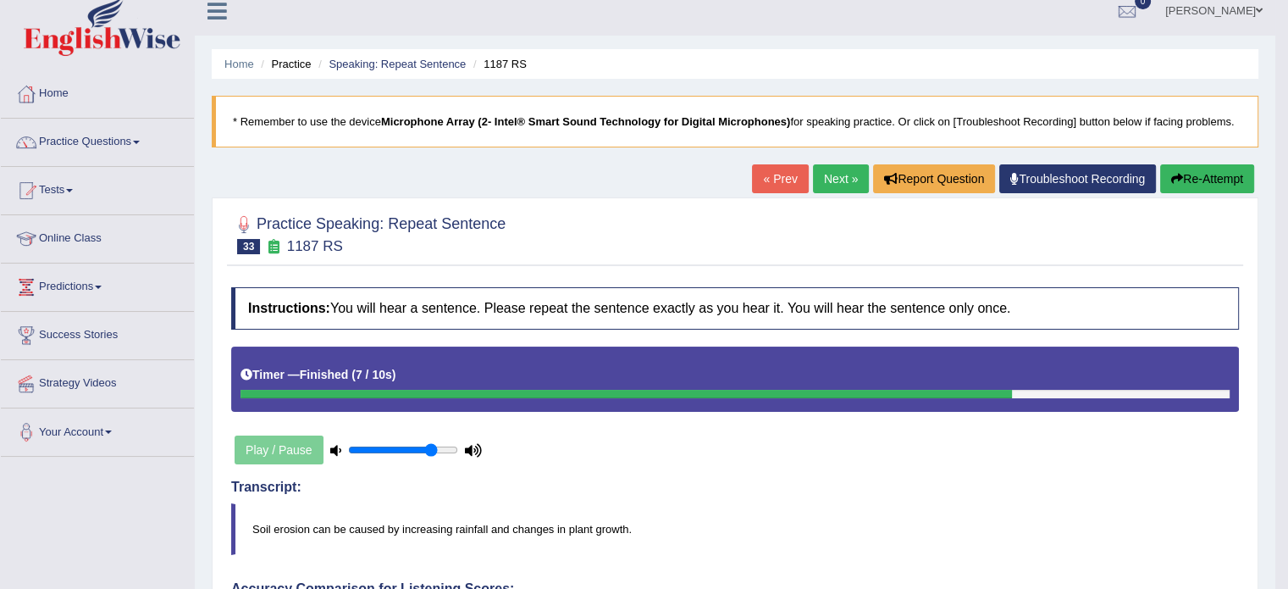
scroll to position [0, 0]
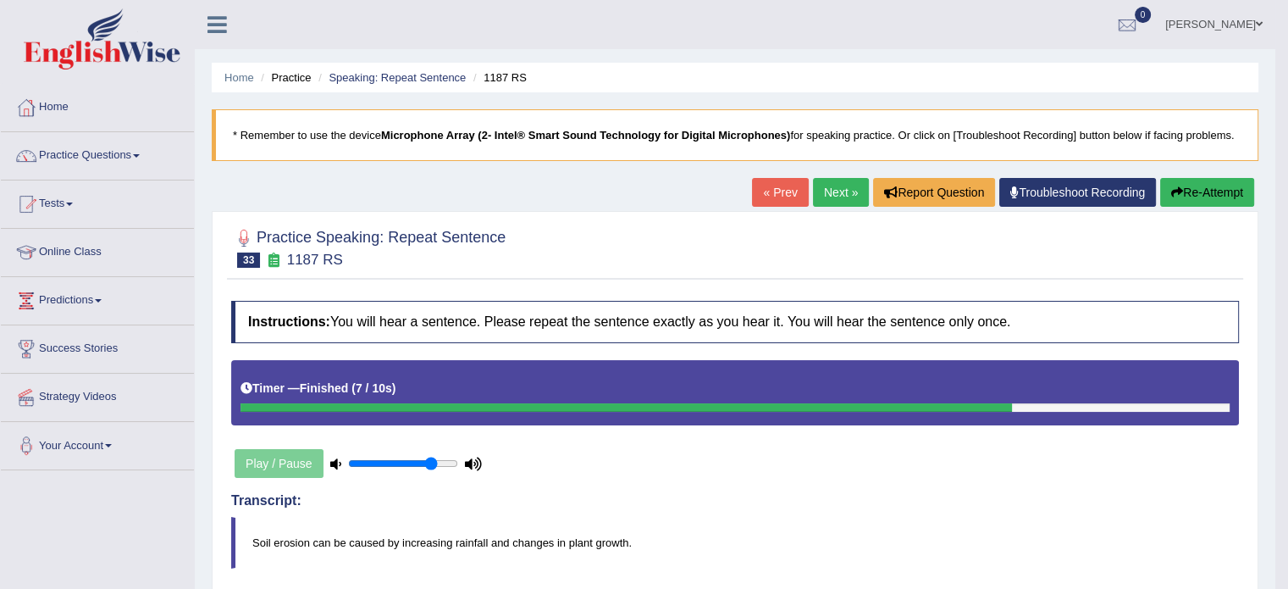
click at [1172, 191] on icon "button" at bounding box center [1178, 192] width 12 height 12
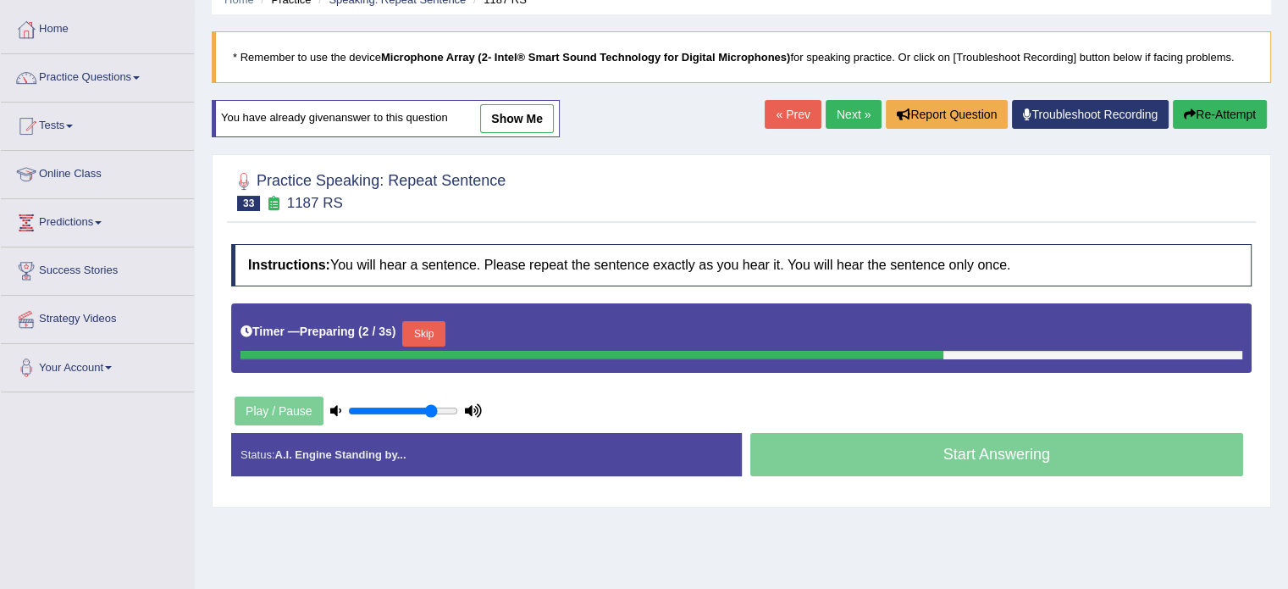
scroll to position [113, 0]
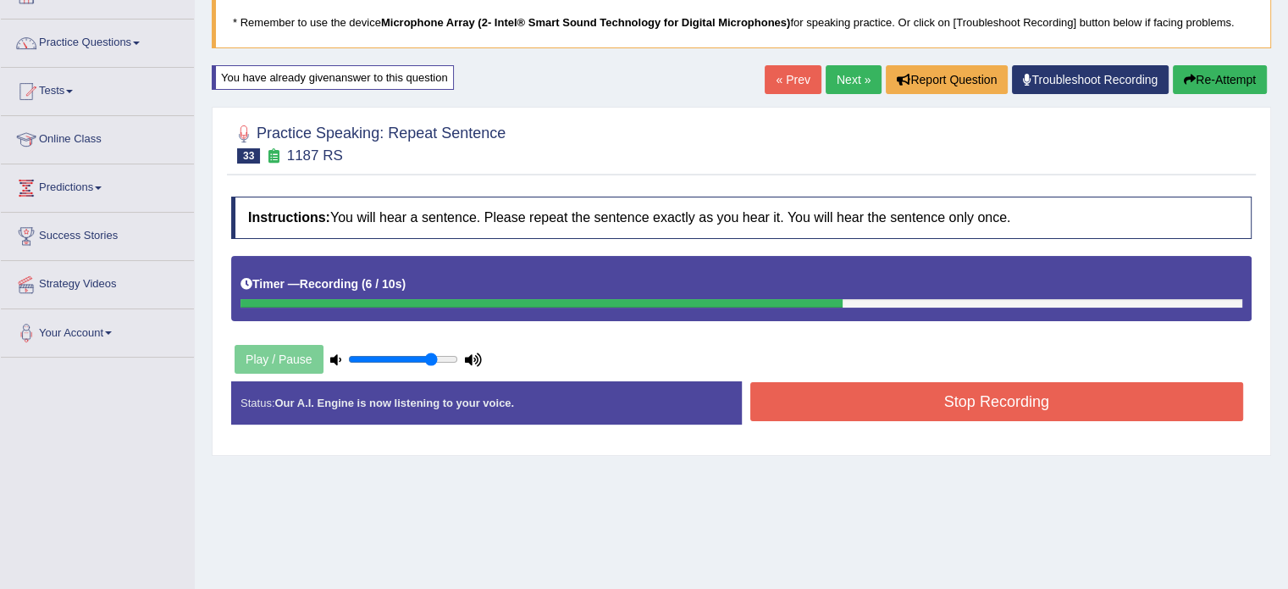
click at [959, 416] on button "Stop Recording" at bounding box center [998, 401] width 494 height 39
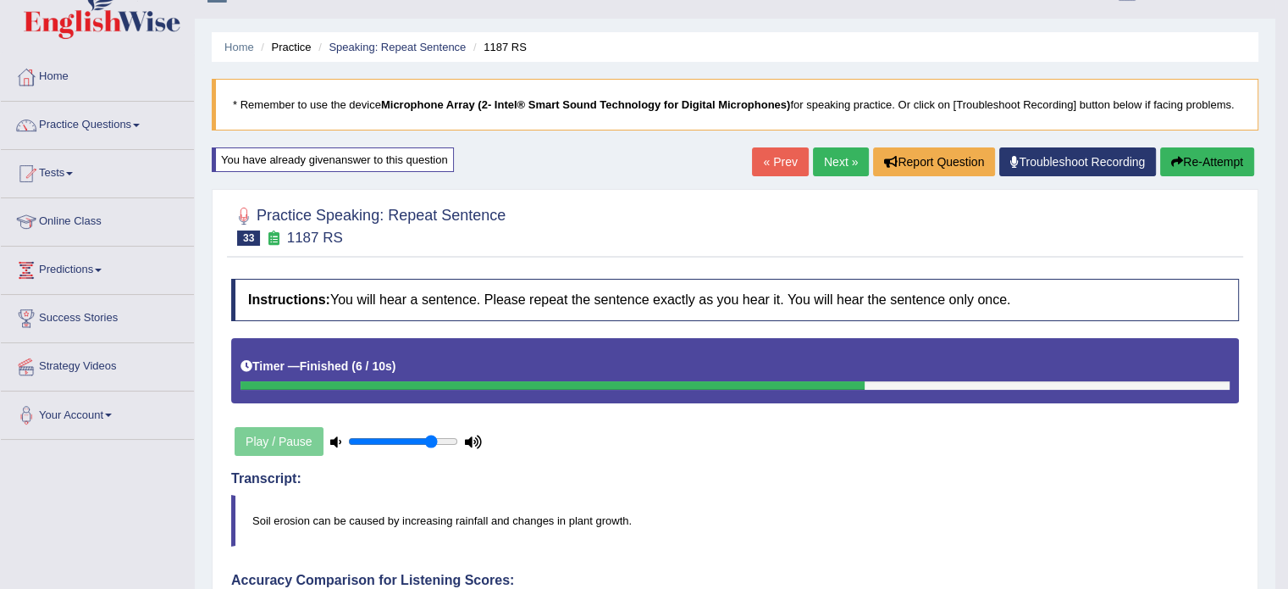
scroll to position [0, 0]
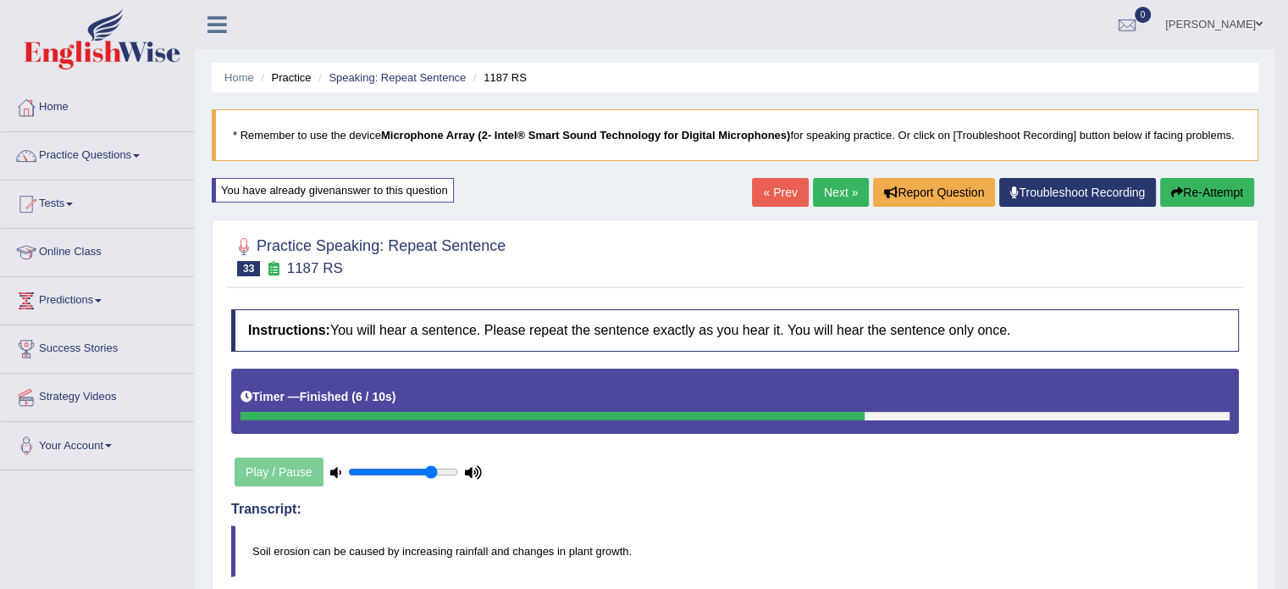
click at [834, 191] on link "Next »" at bounding box center [841, 192] width 56 height 29
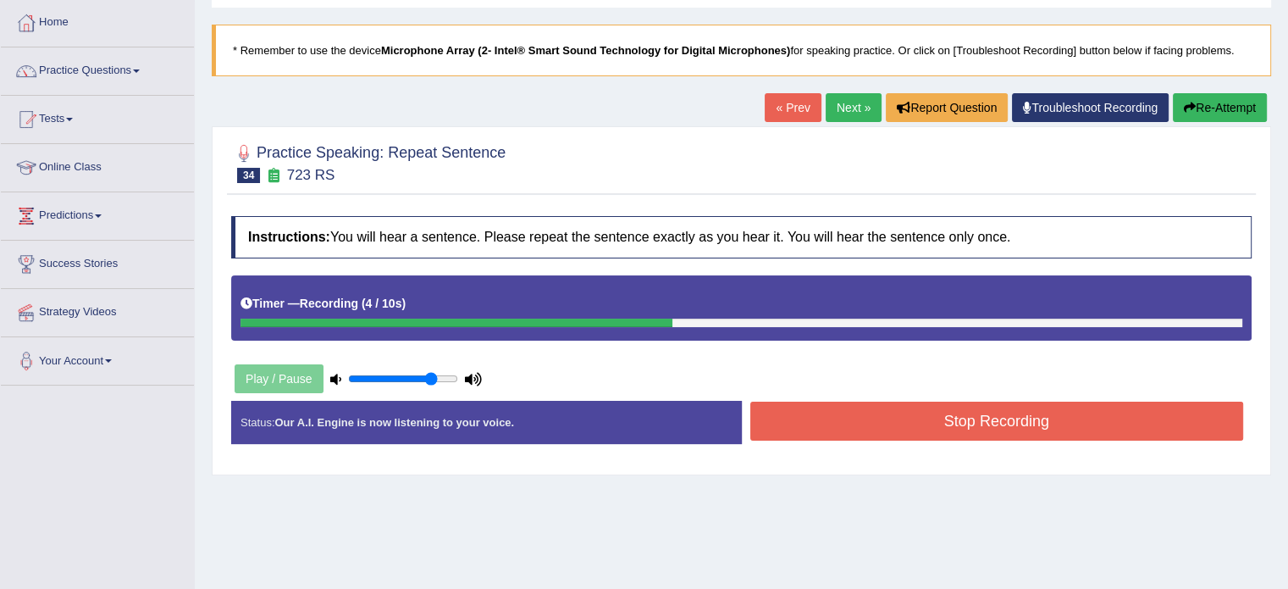
click at [950, 415] on button "Stop Recording" at bounding box center [998, 421] width 494 height 39
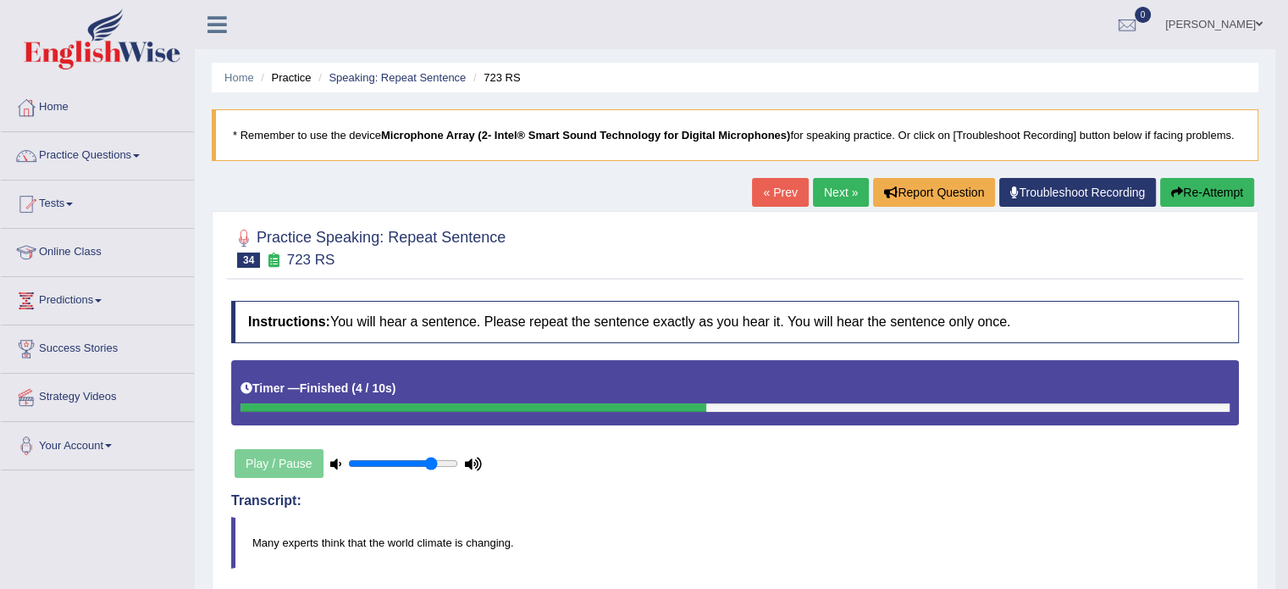
click at [834, 185] on link "Next »" at bounding box center [841, 192] width 56 height 29
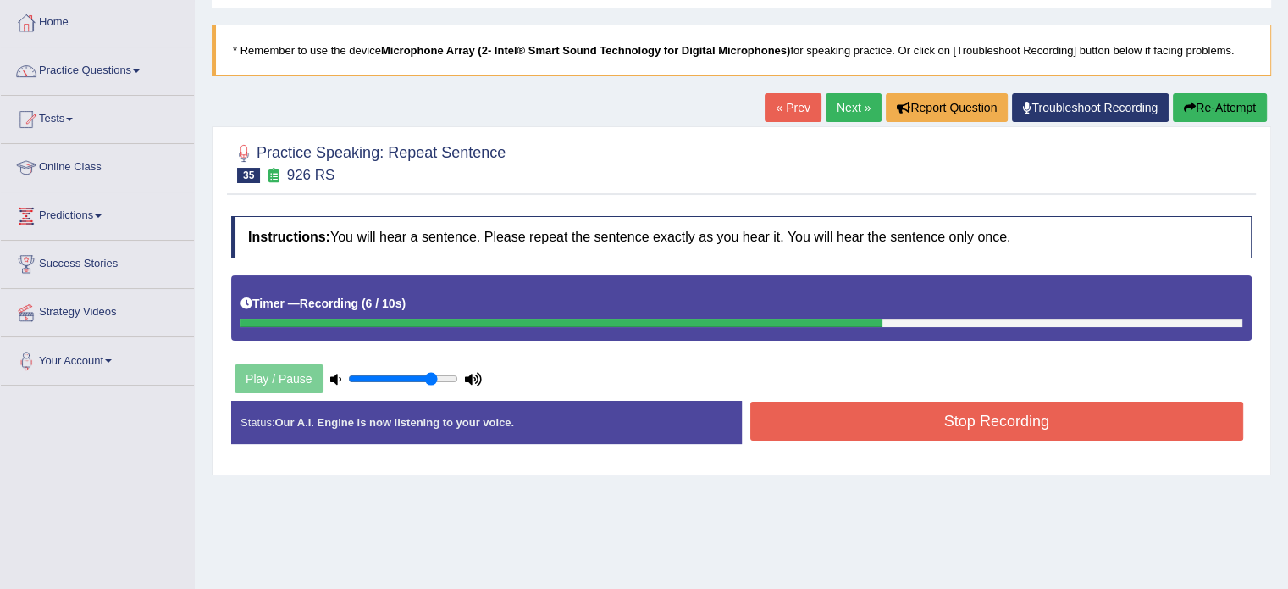
click at [1010, 427] on button "Stop Recording" at bounding box center [998, 421] width 494 height 39
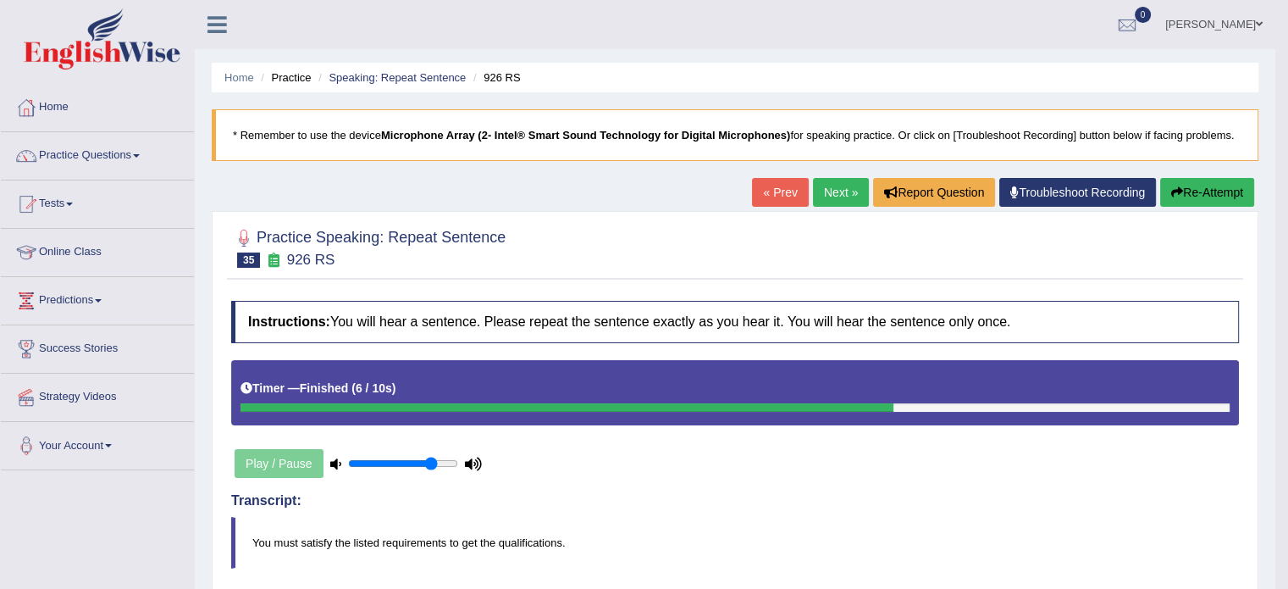
click at [837, 196] on link "Next »" at bounding box center [841, 192] width 56 height 29
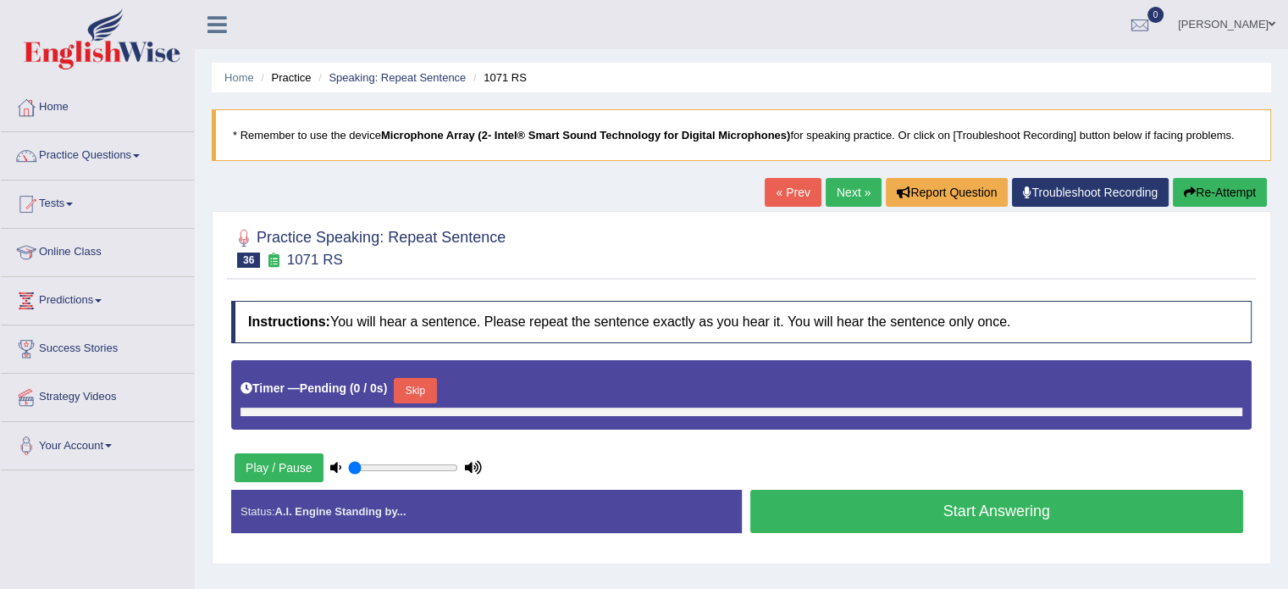
type input "0.8"
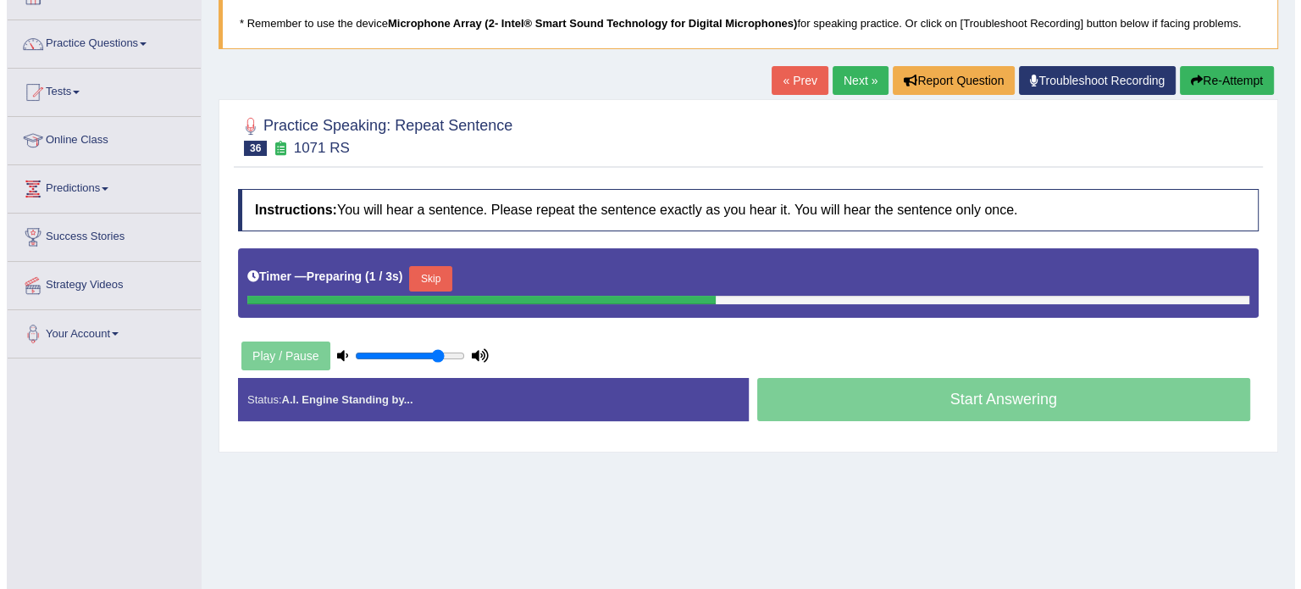
scroll to position [113, 0]
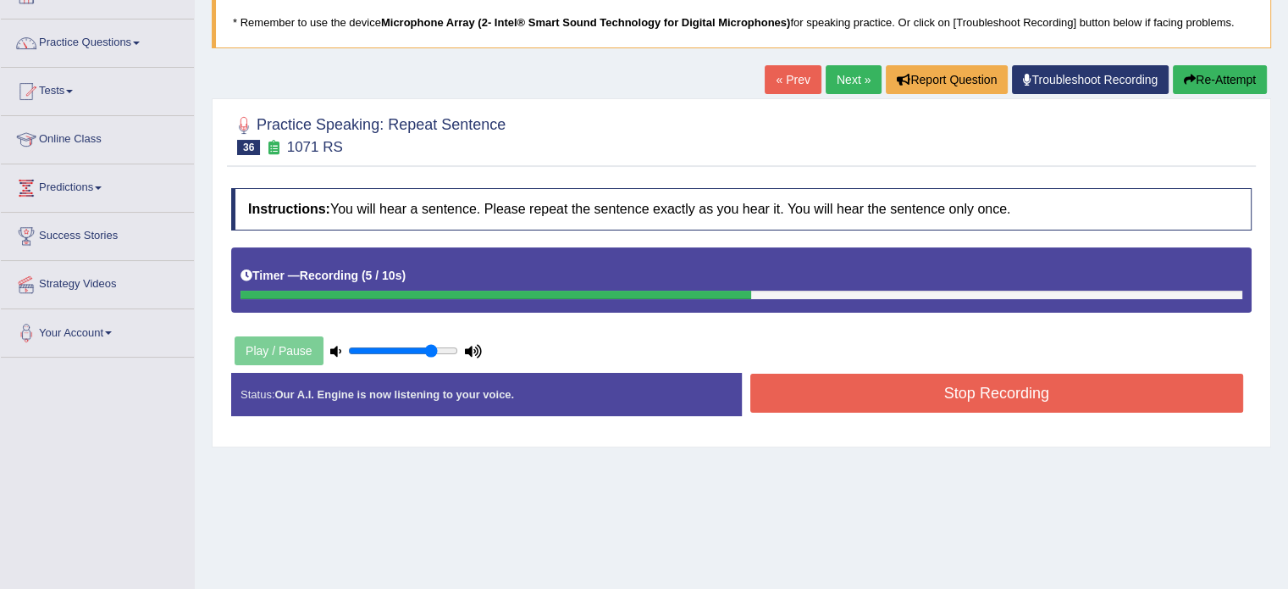
click at [983, 392] on button "Stop Recording" at bounding box center [998, 393] width 494 height 39
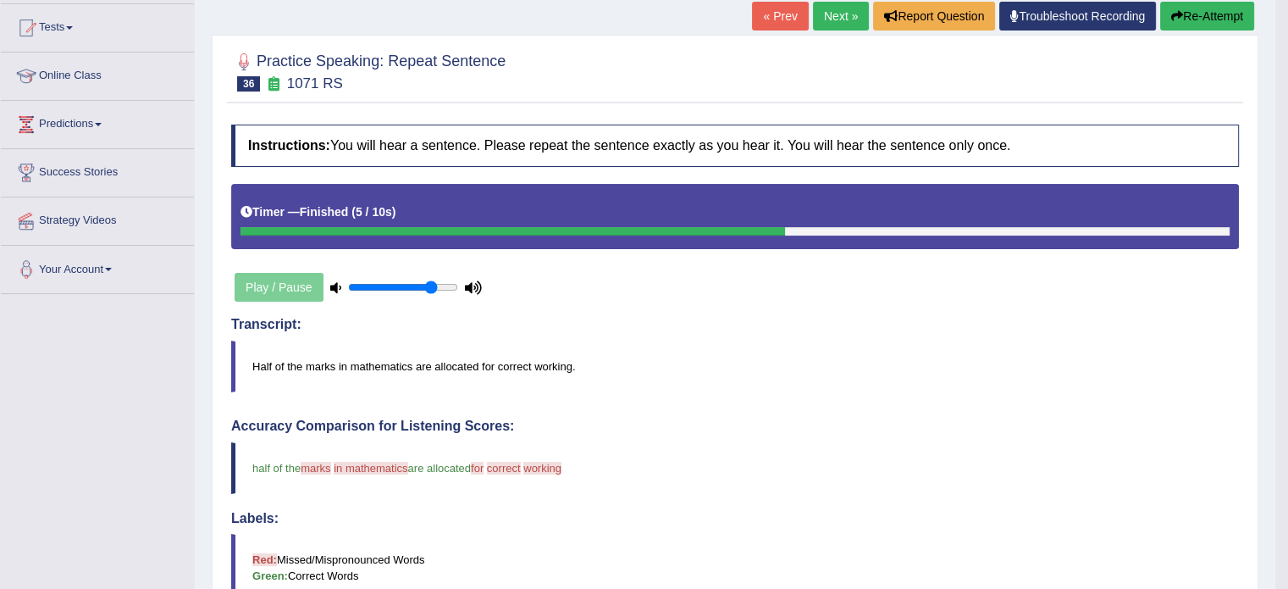
scroll to position [85, 0]
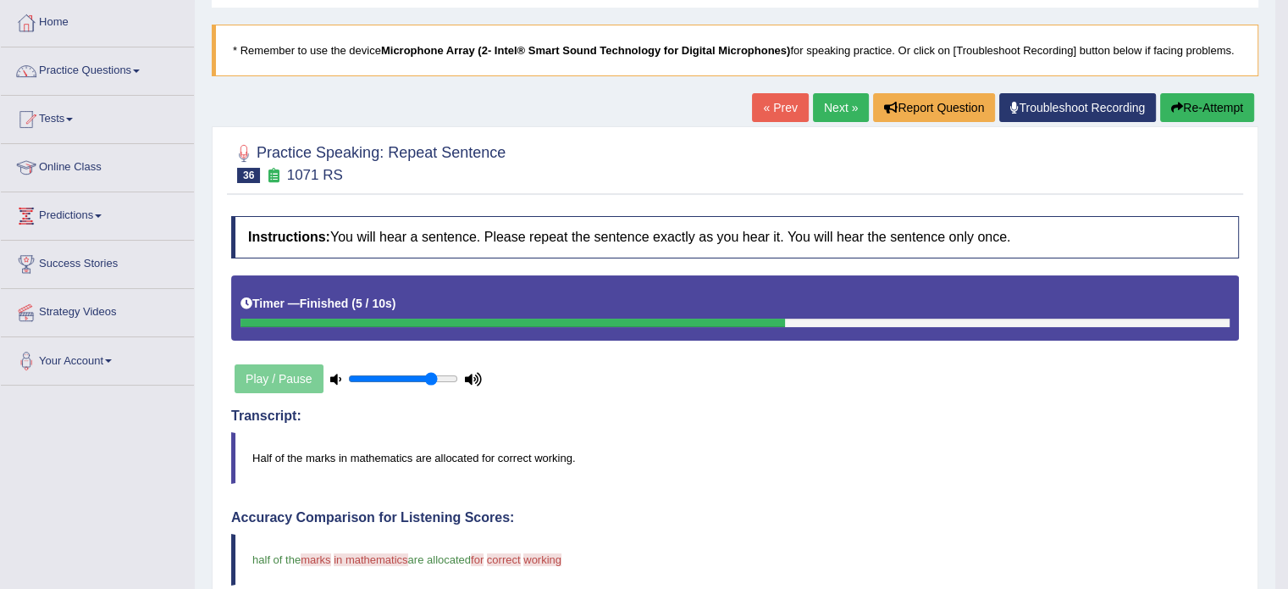
click at [815, 106] on link "Next »" at bounding box center [841, 107] width 56 height 29
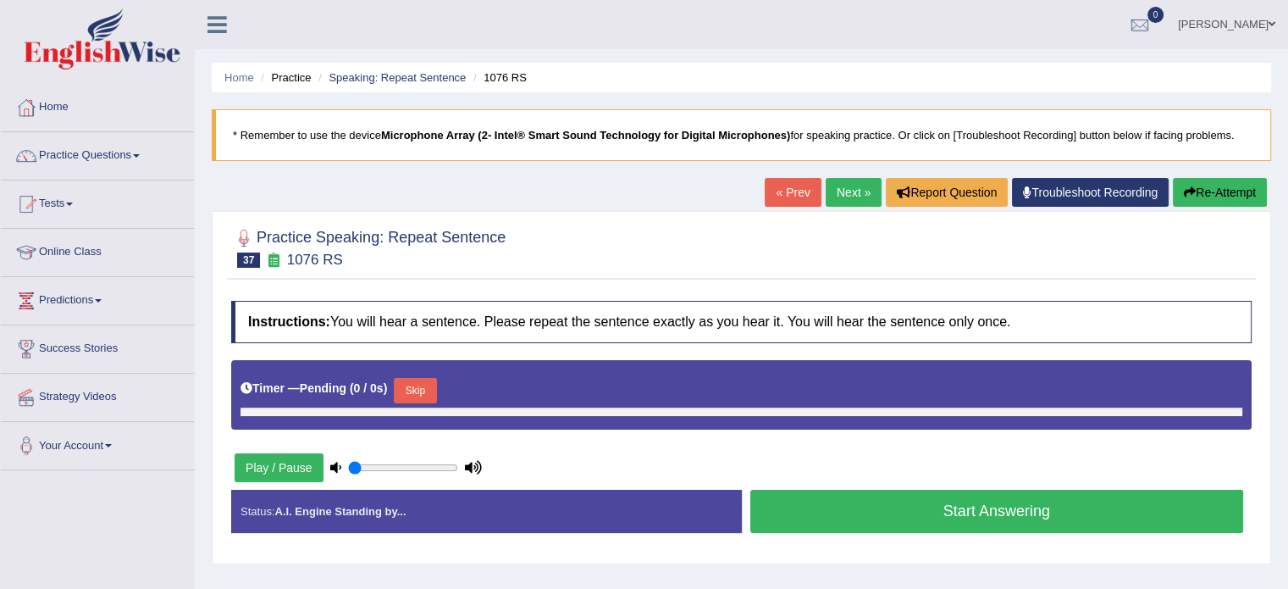
type input "0.8"
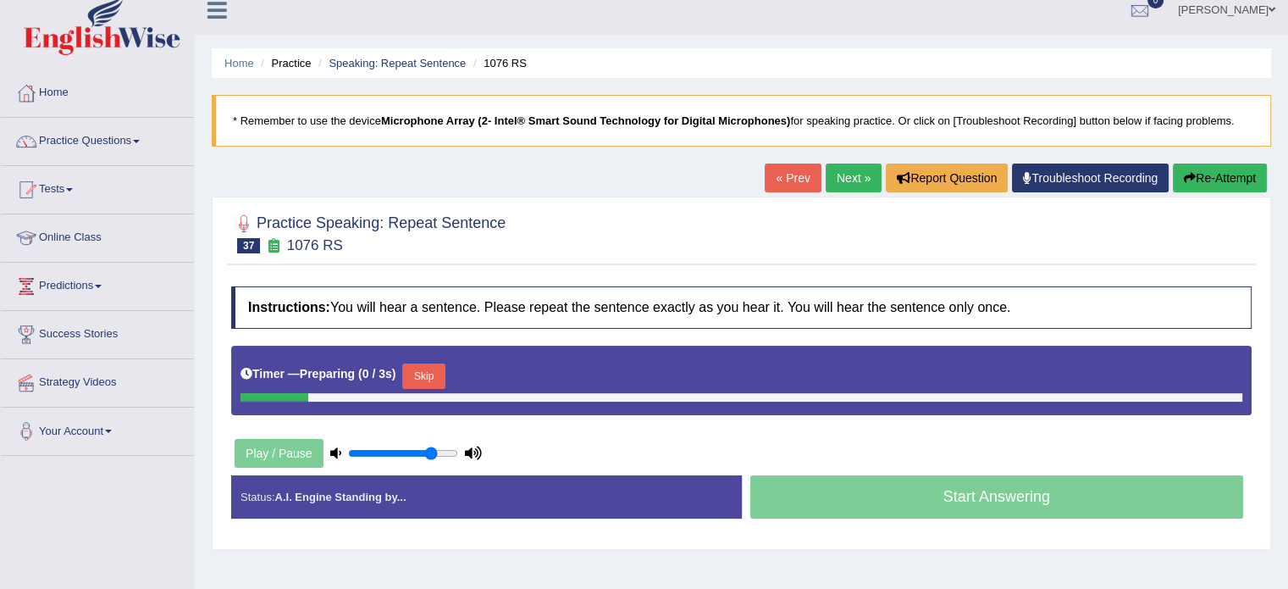
scroll to position [85, 0]
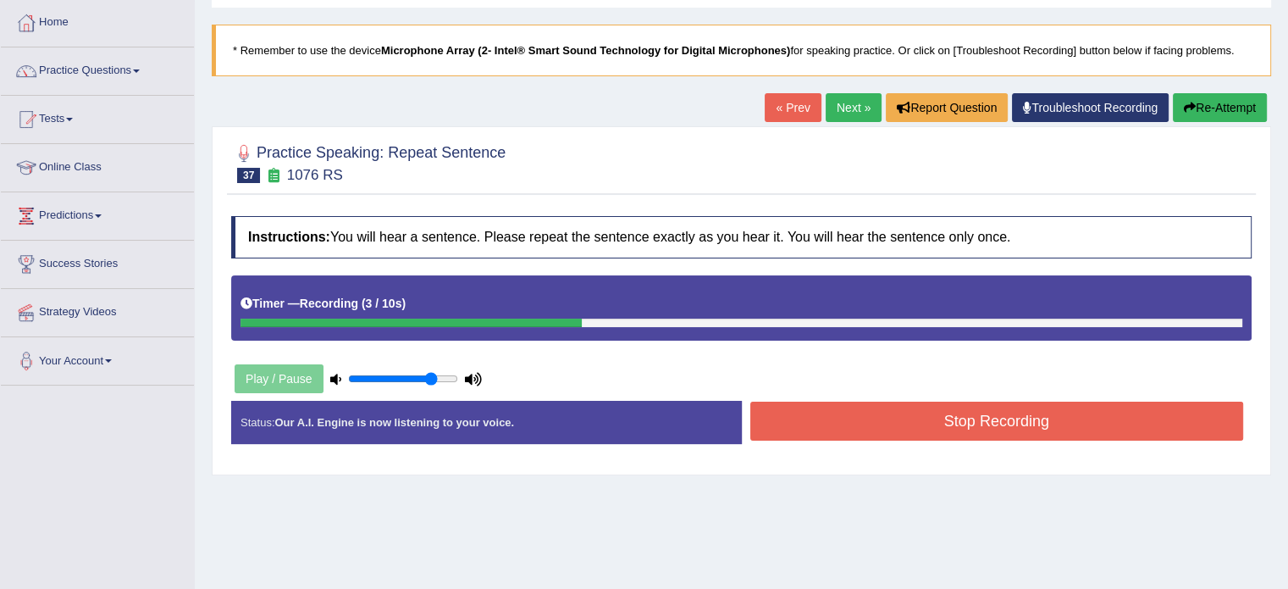
click at [956, 425] on button "Stop Recording" at bounding box center [998, 421] width 494 height 39
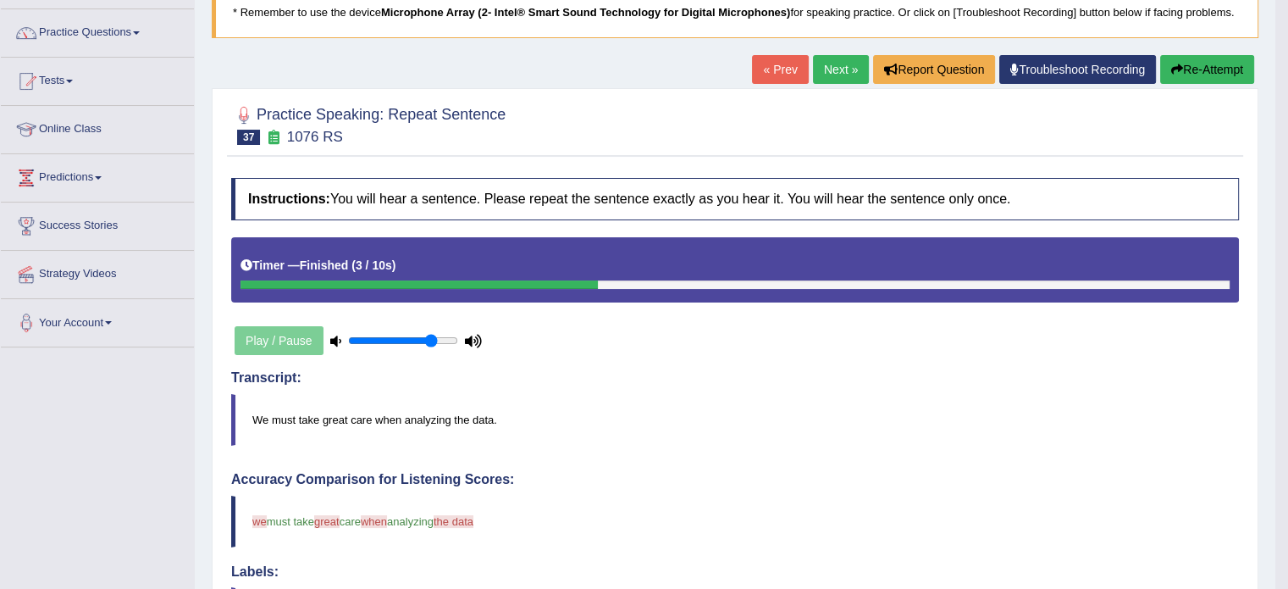
scroll to position [56, 0]
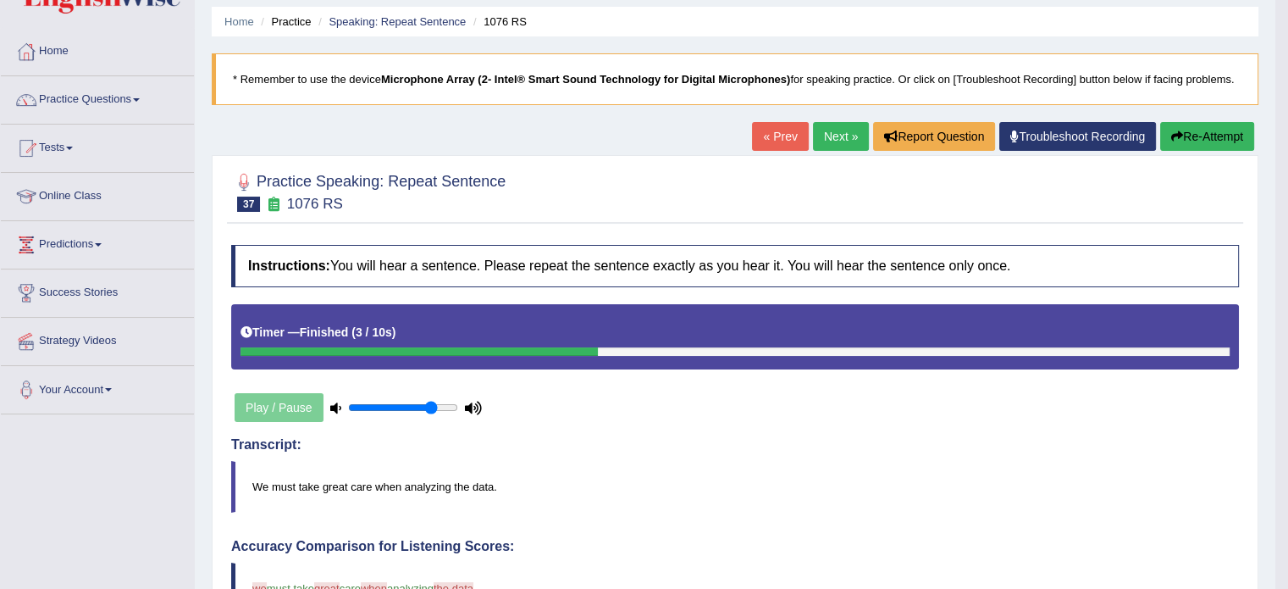
click at [834, 138] on link "Next »" at bounding box center [841, 136] width 56 height 29
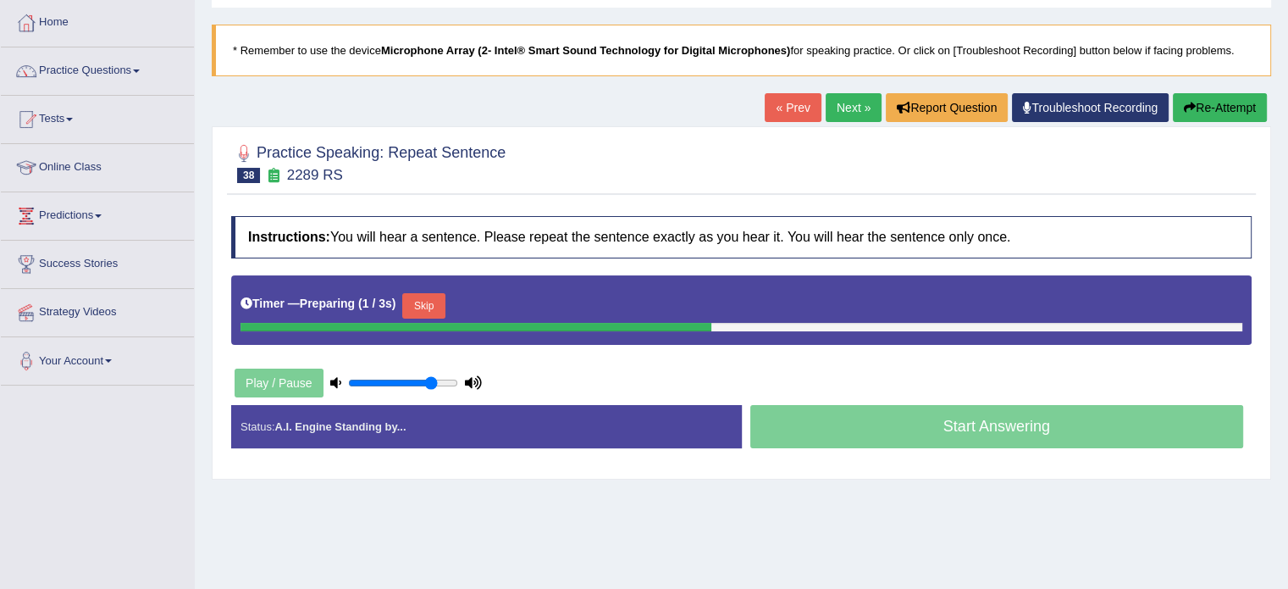
scroll to position [113, 0]
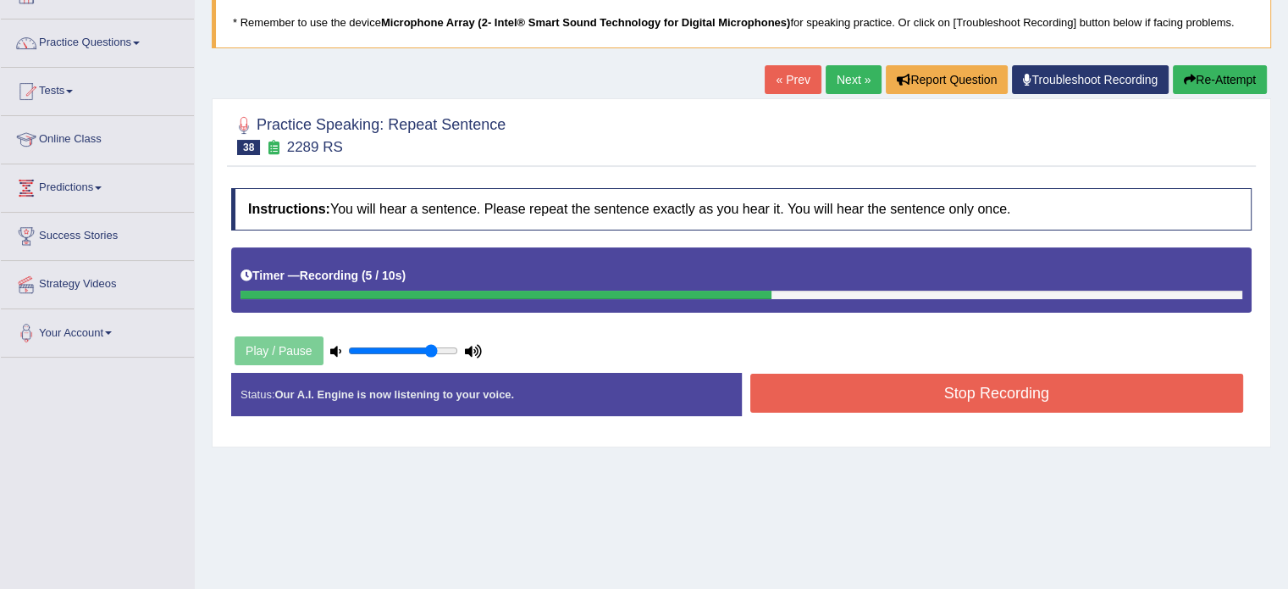
click at [999, 400] on button "Stop Recording" at bounding box center [998, 393] width 494 height 39
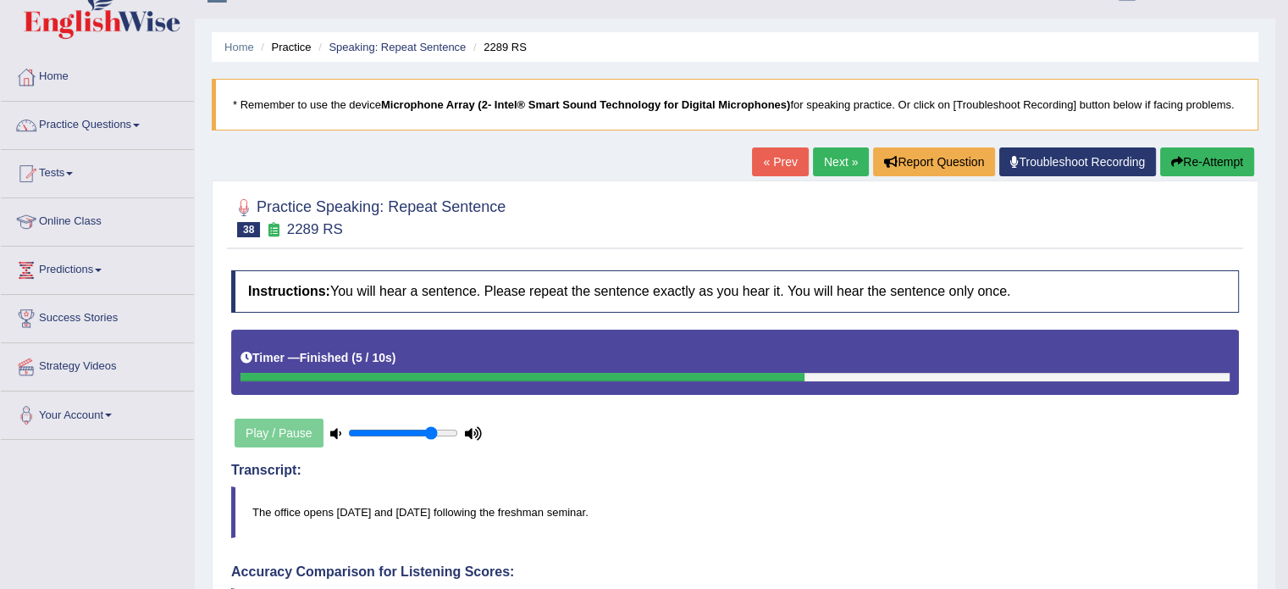
scroll to position [28, 0]
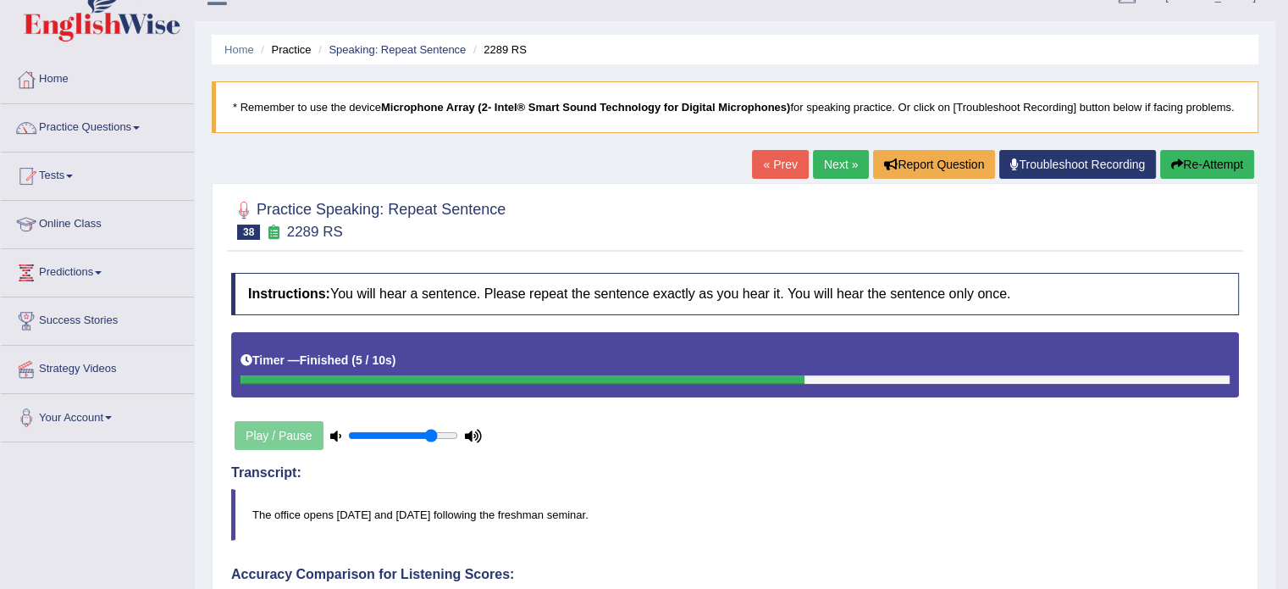
click at [835, 162] on link "Next »" at bounding box center [841, 164] width 56 height 29
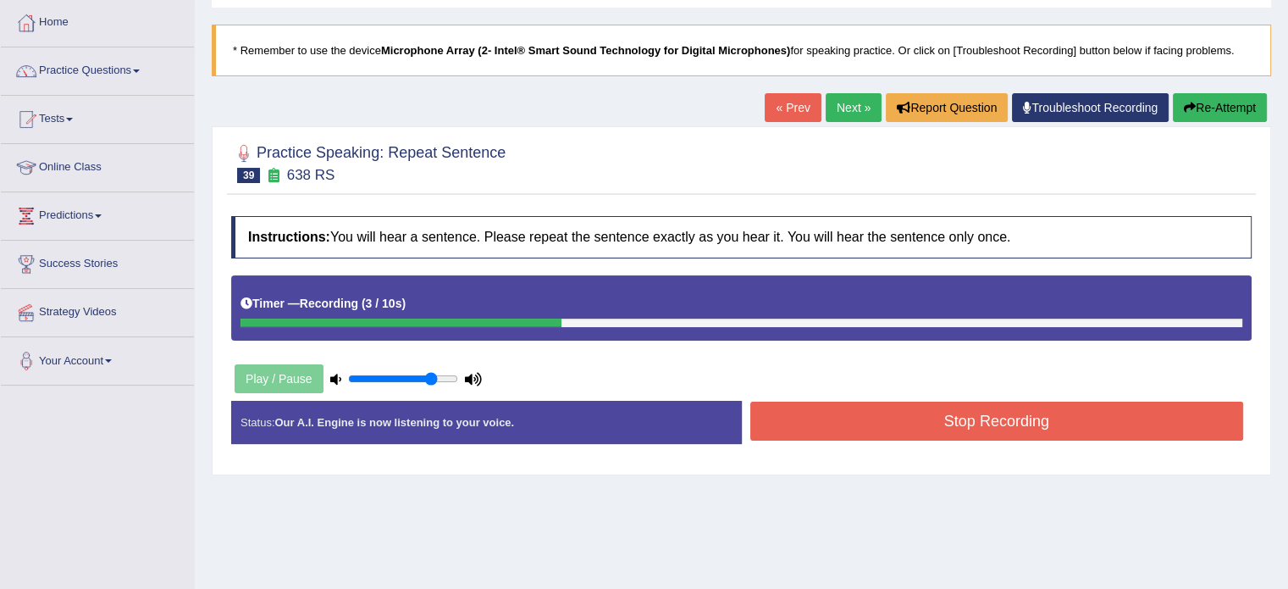
click at [959, 426] on button "Stop Recording" at bounding box center [998, 421] width 494 height 39
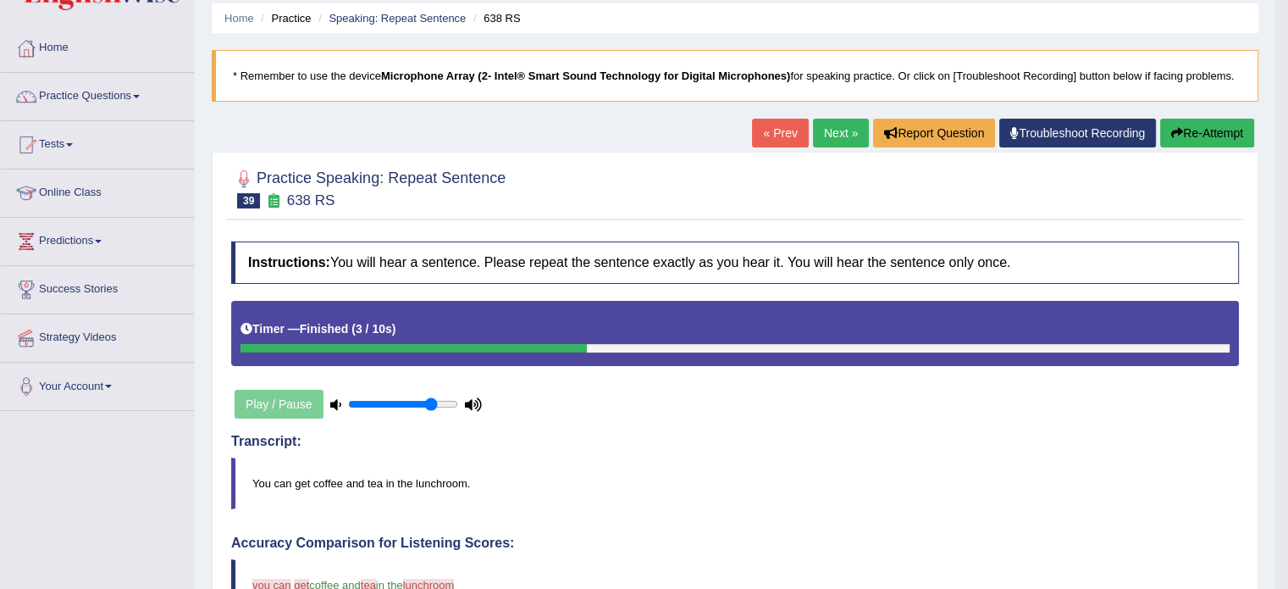
scroll to position [56, 0]
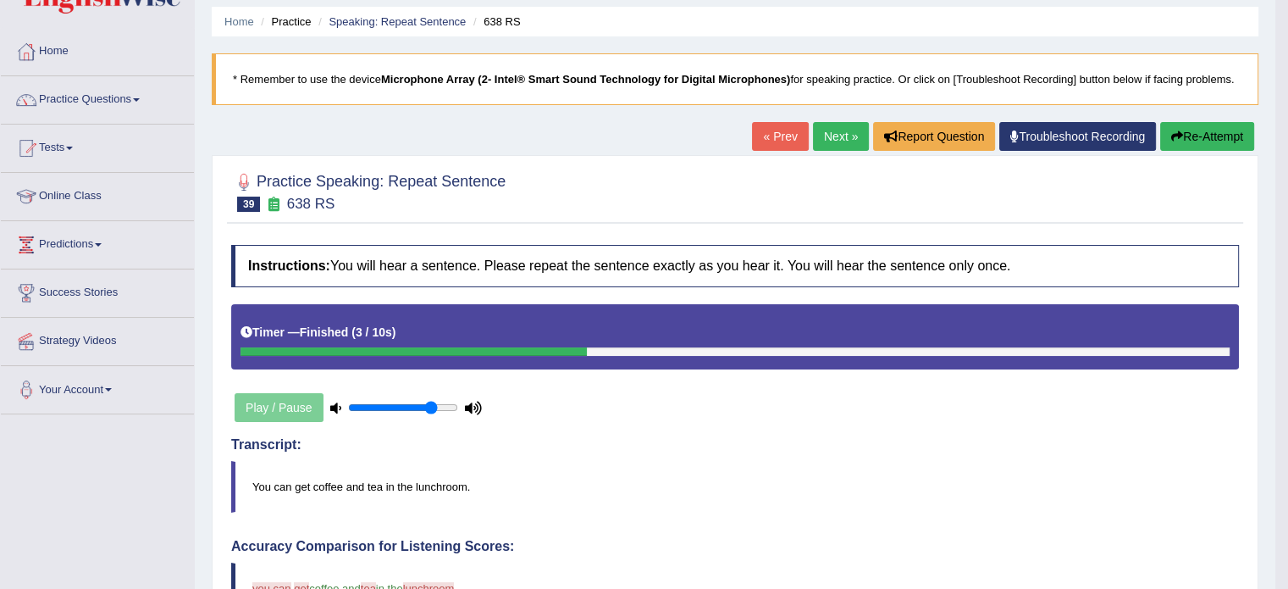
click at [823, 142] on link "Next »" at bounding box center [841, 136] width 56 height 29
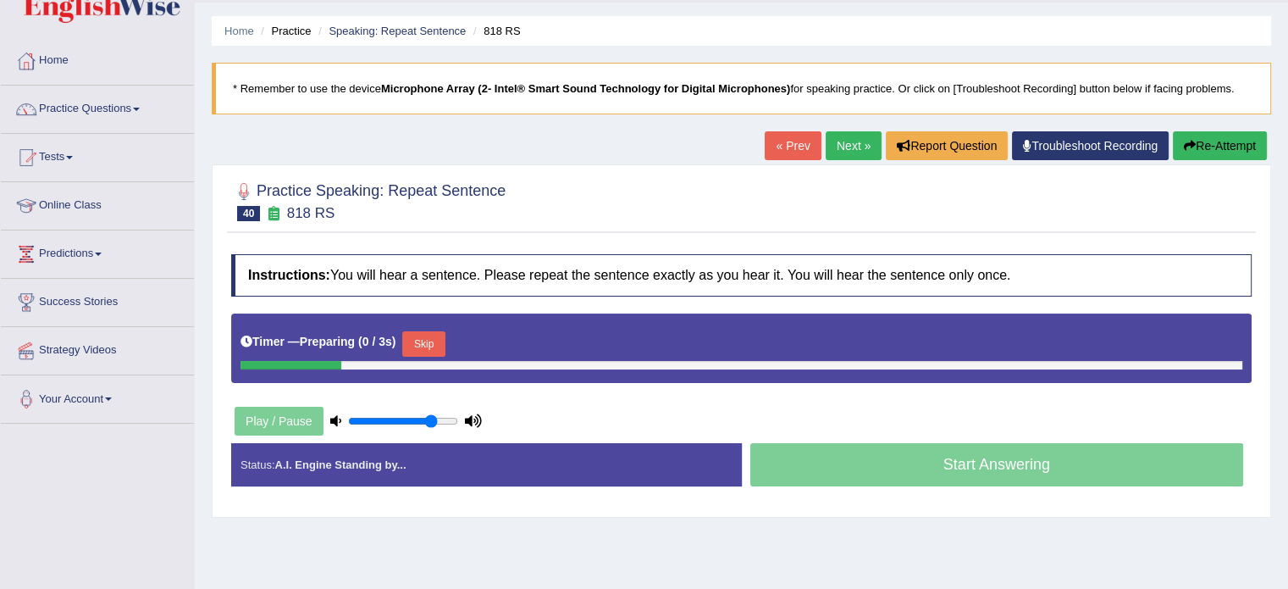
scroll to position [56, 0]
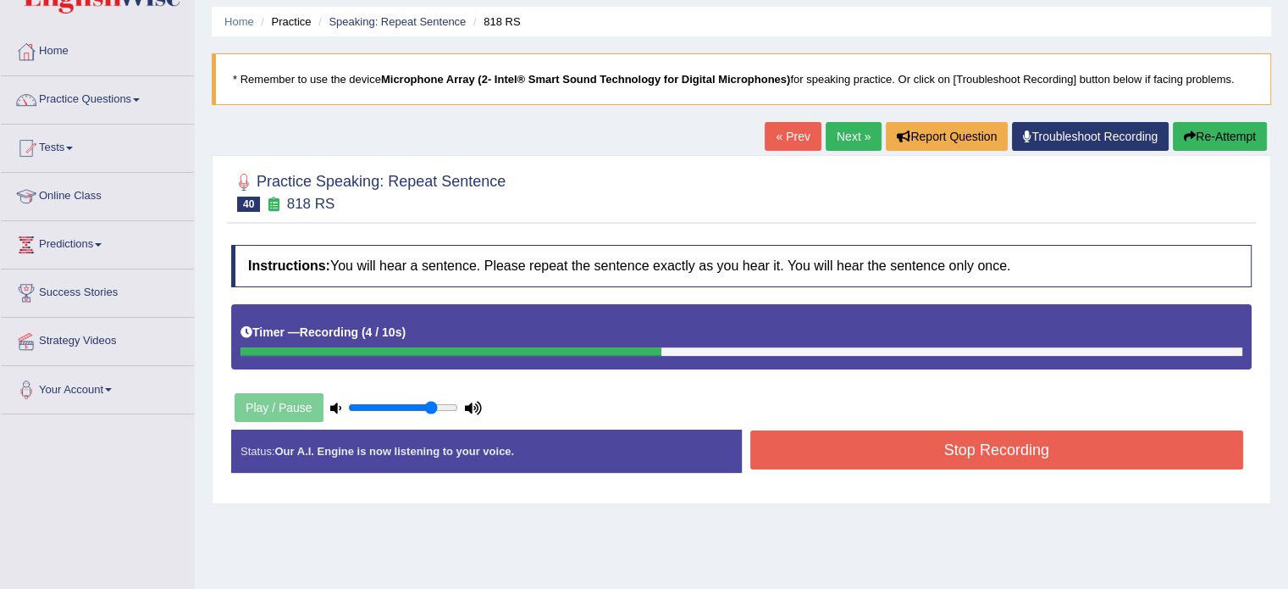
click at [1006, 452] on button "Stop Recording" at bounding box center [998, 449] width 494 height 39
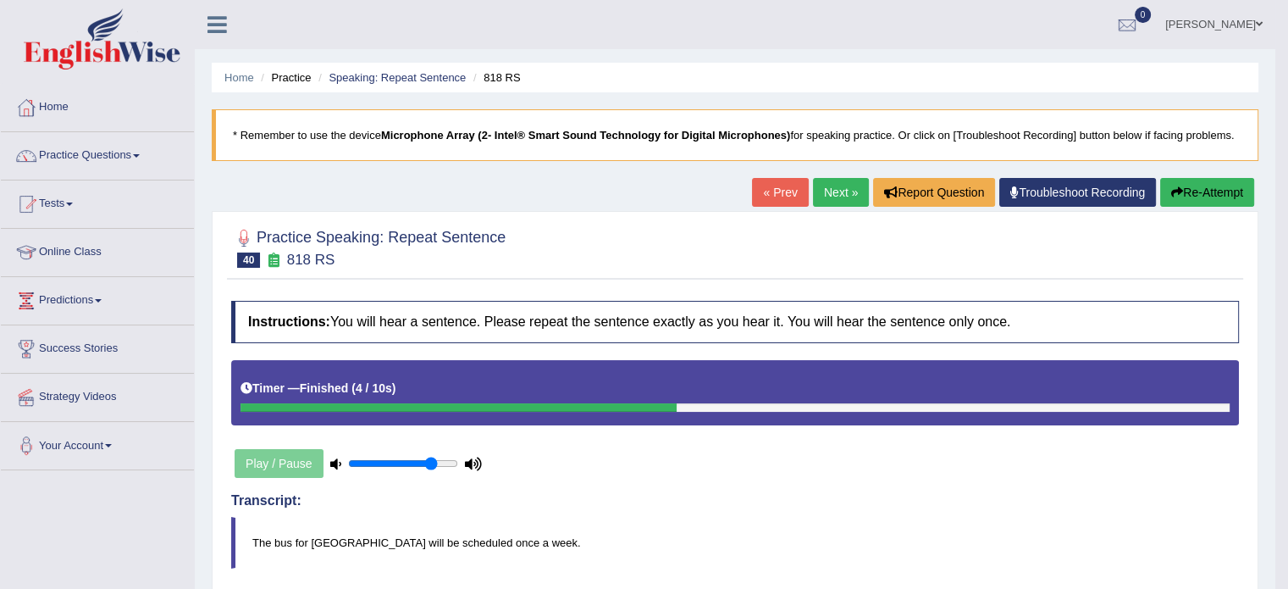
scroll to position [0, 0]
click at [1199, 199] on button "Re-Attempt" at bounding box center [1208, 192] width 94 height 29
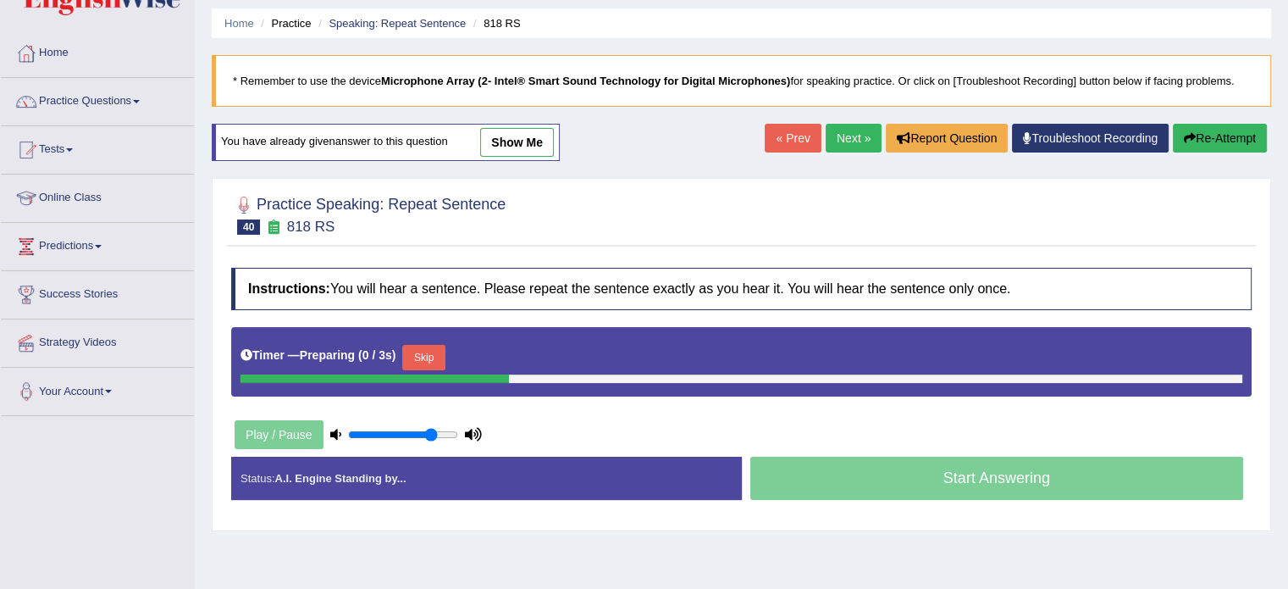
scroll to position [56, 0]
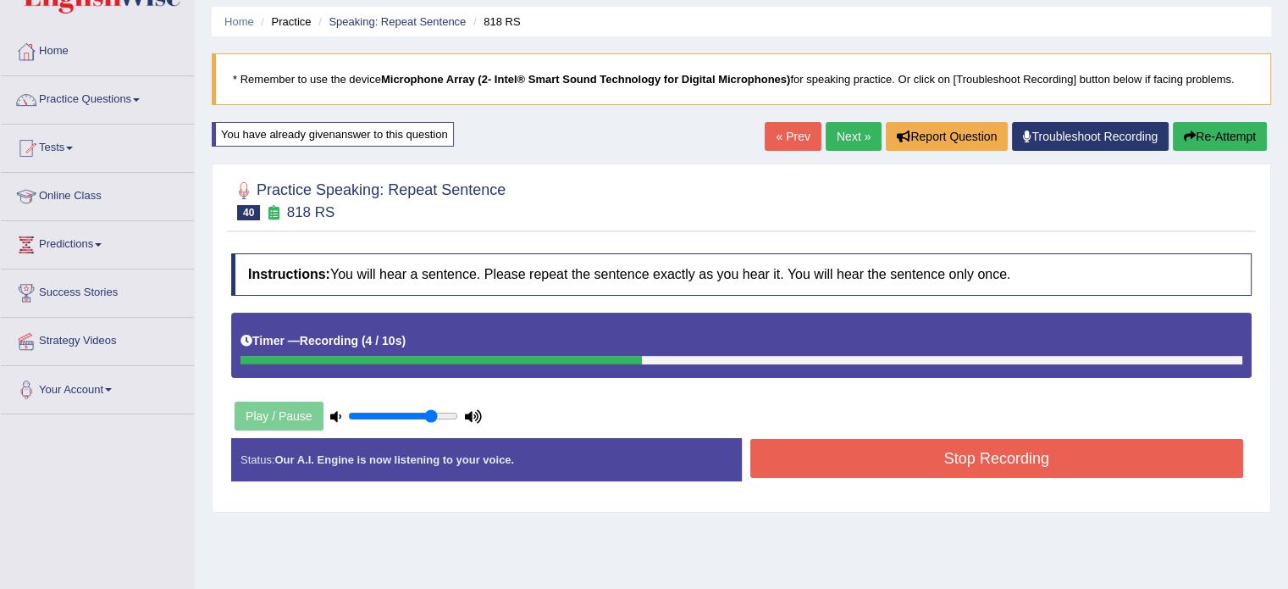
click at [977, 468] on button "Stop Recording" at bounding box center [998, 458] width 494 height 39
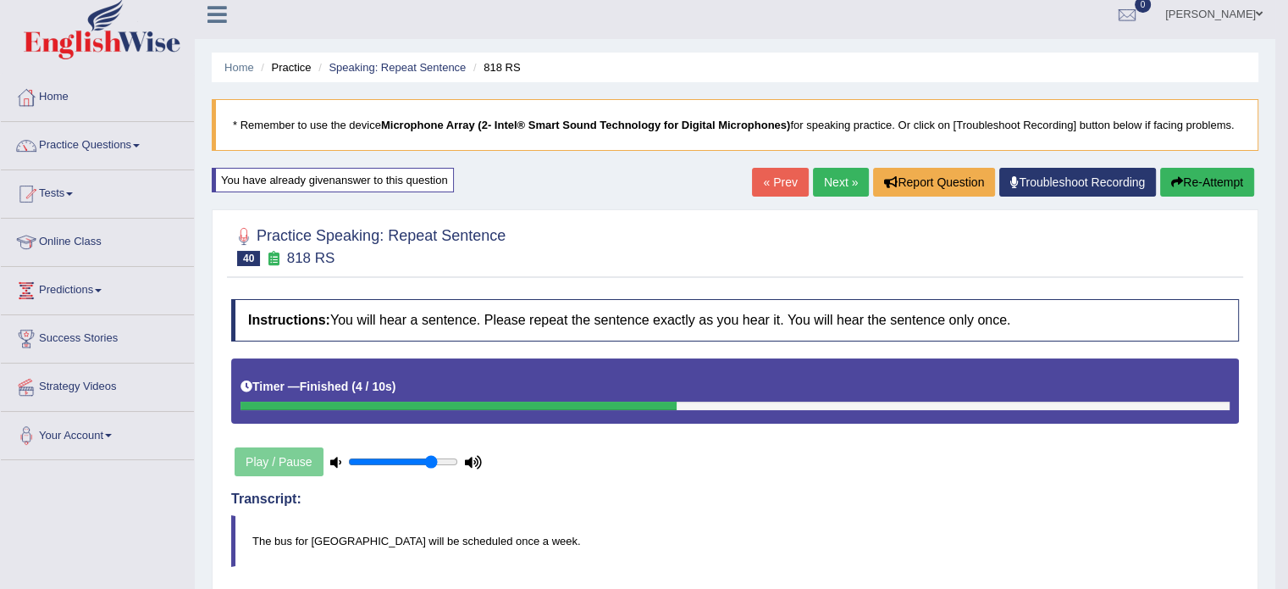
scroll to position [0, 0]
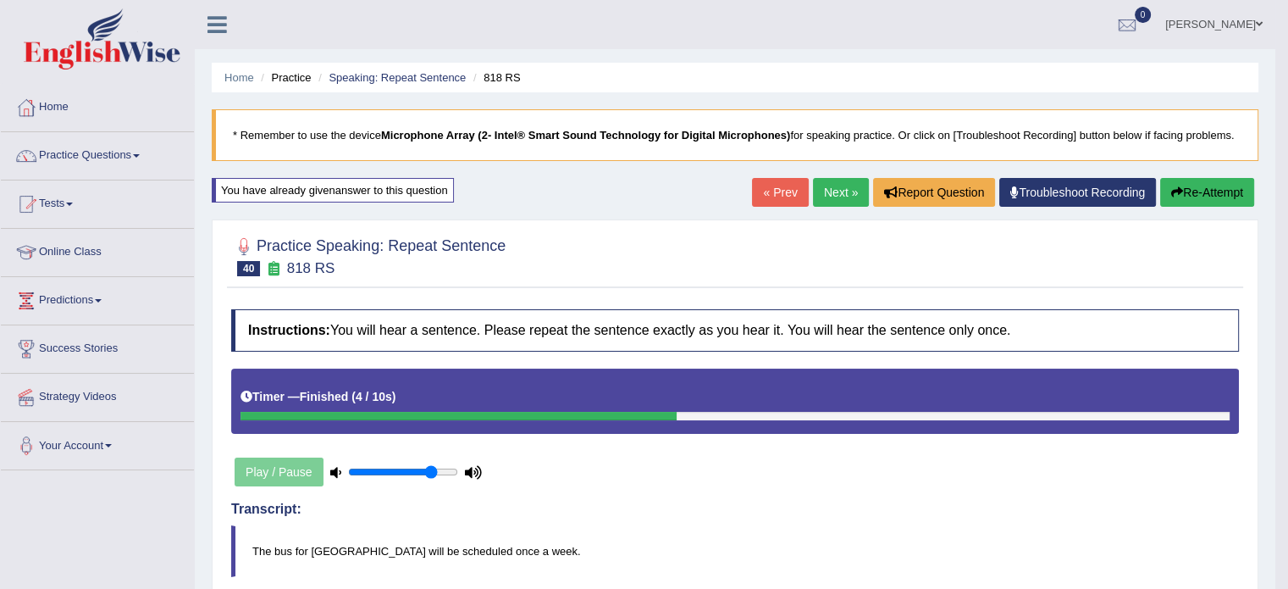
click at [813, 185] on link "Next »" at bounding box center [841, 192] width 56 height 29
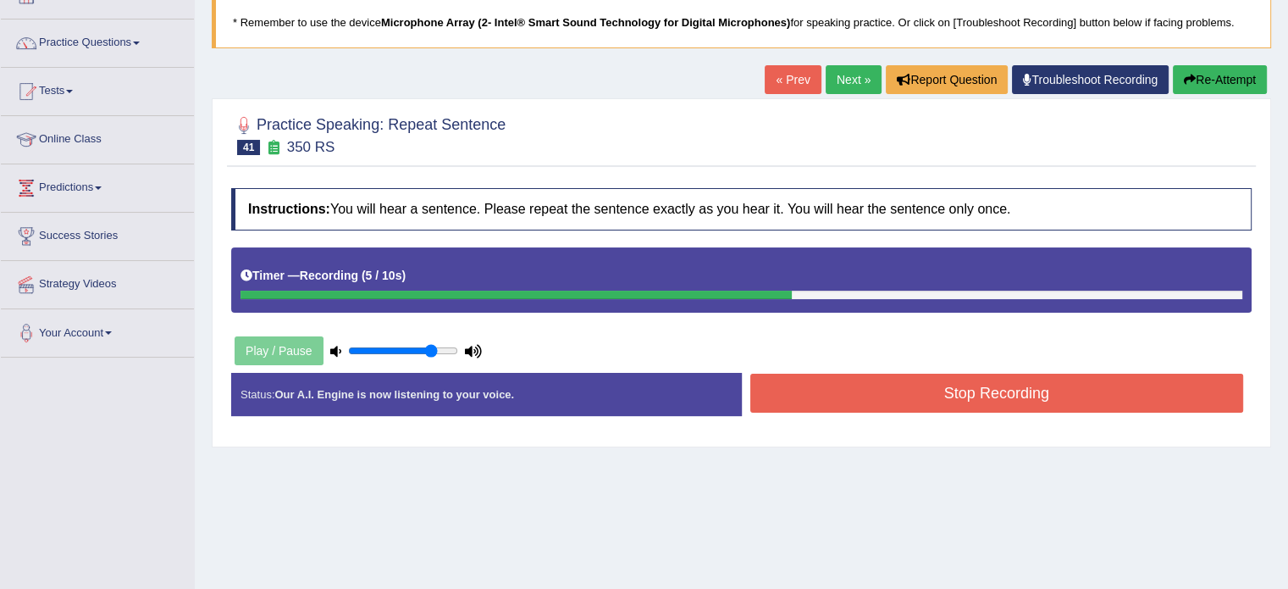
click at [996, 399] on button "Stop Recording" at bounding box center [998, 393] width 494 height 39
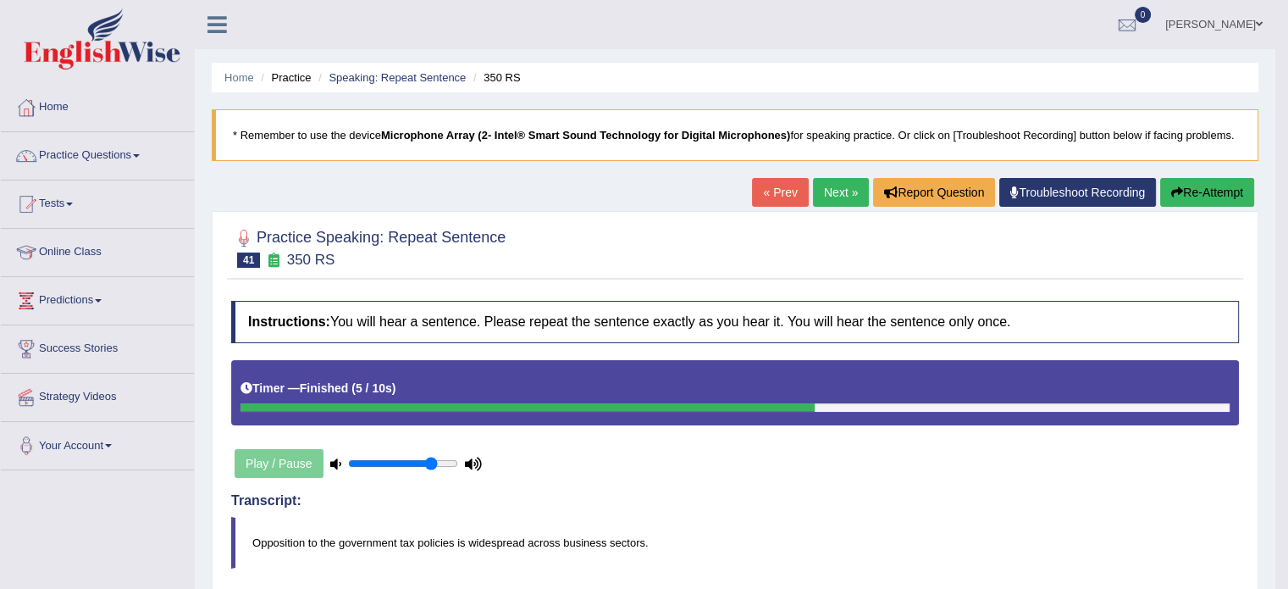
click at [839, 196] on link "Next »" at bounding box center [841, 192] width 56 height 29
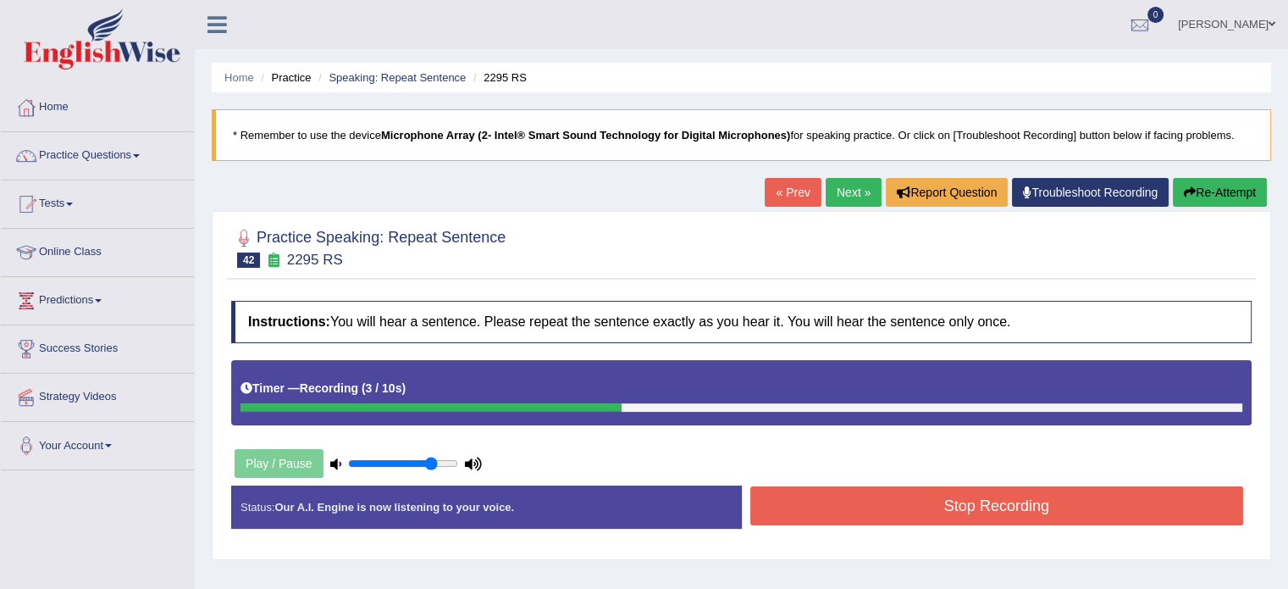
click at [982, 500] on button "Stop Recording" at bounding box center [998, 505] width 494 height 39
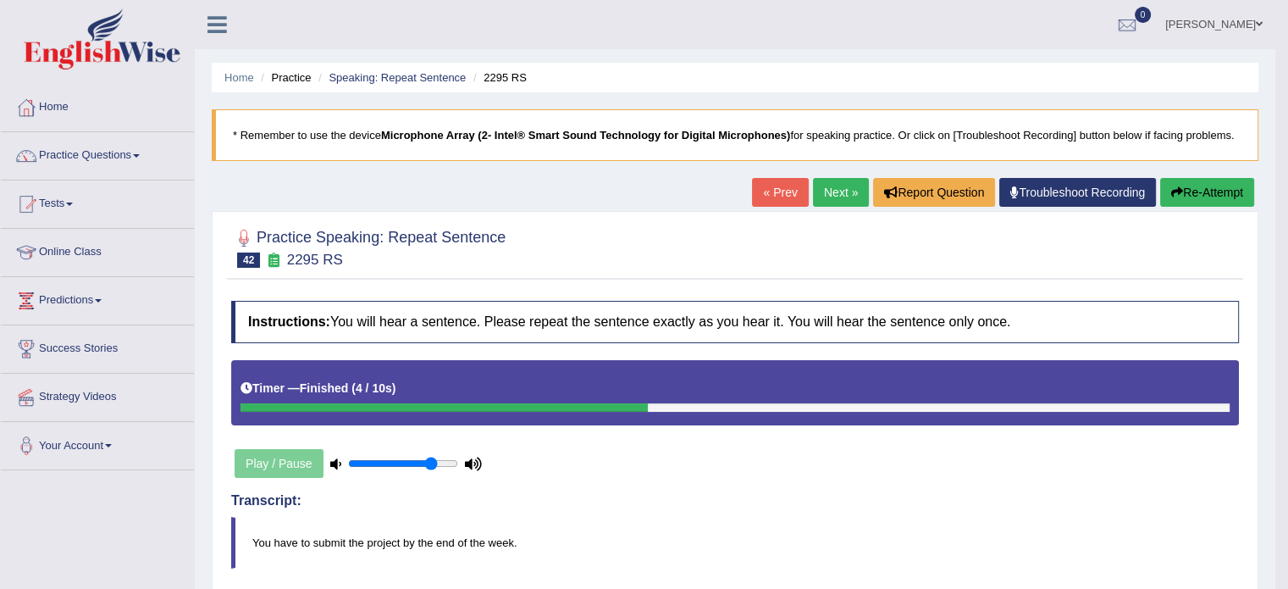
click at [834, 195] on link "Next »" at bounding box center [841, 192] width 56 height 29
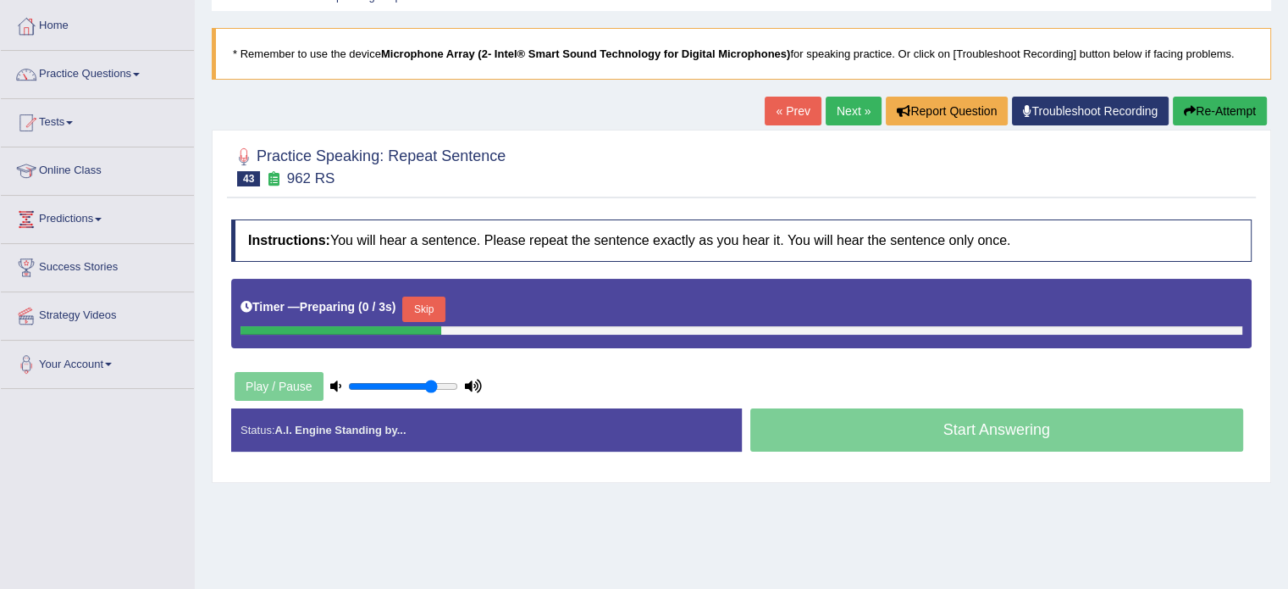
scroll to position [85, 0]
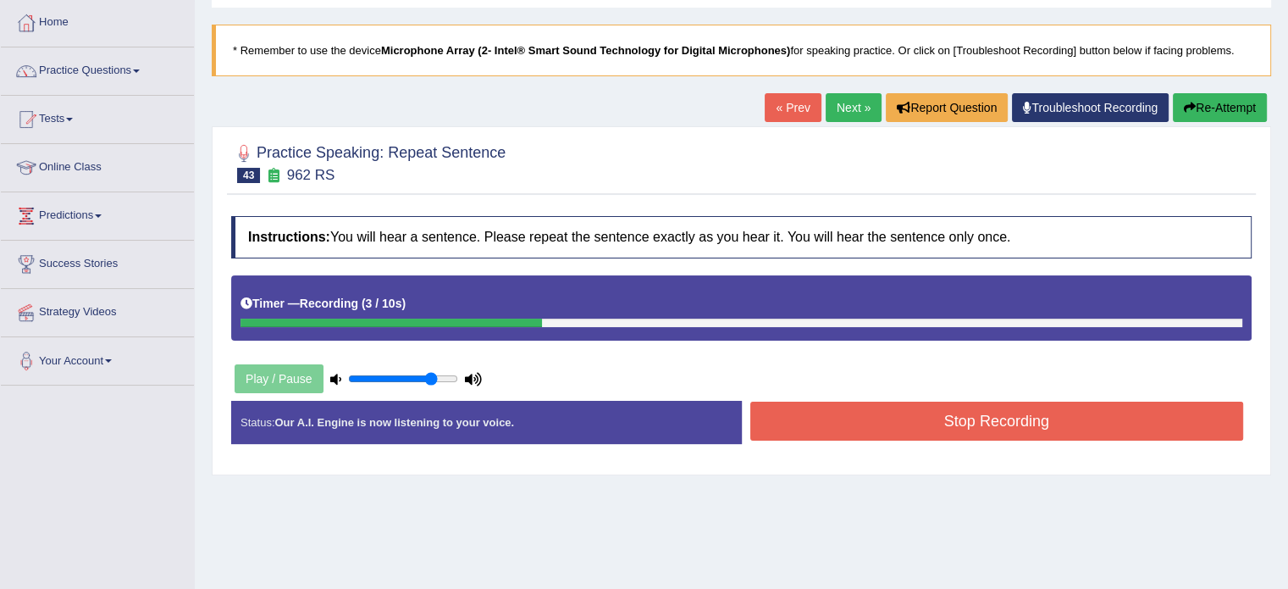
click at [989, 429] on button "Stop Recording" at bounding box center [998, 421] width 494 height 39
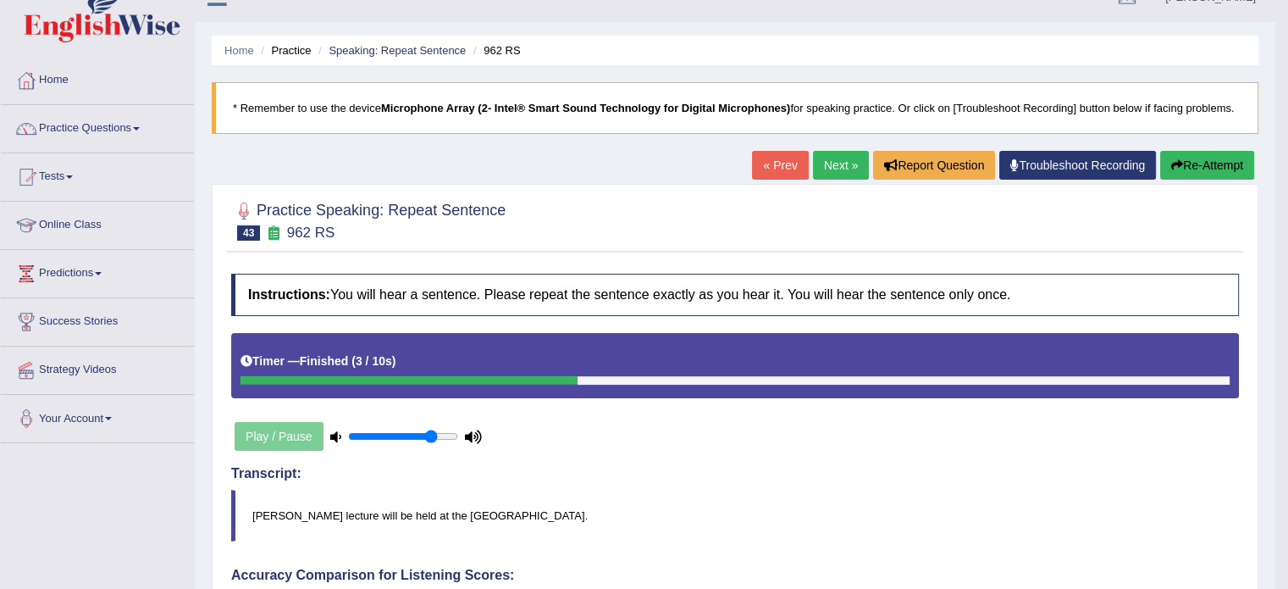
scroll to position [0, 0]
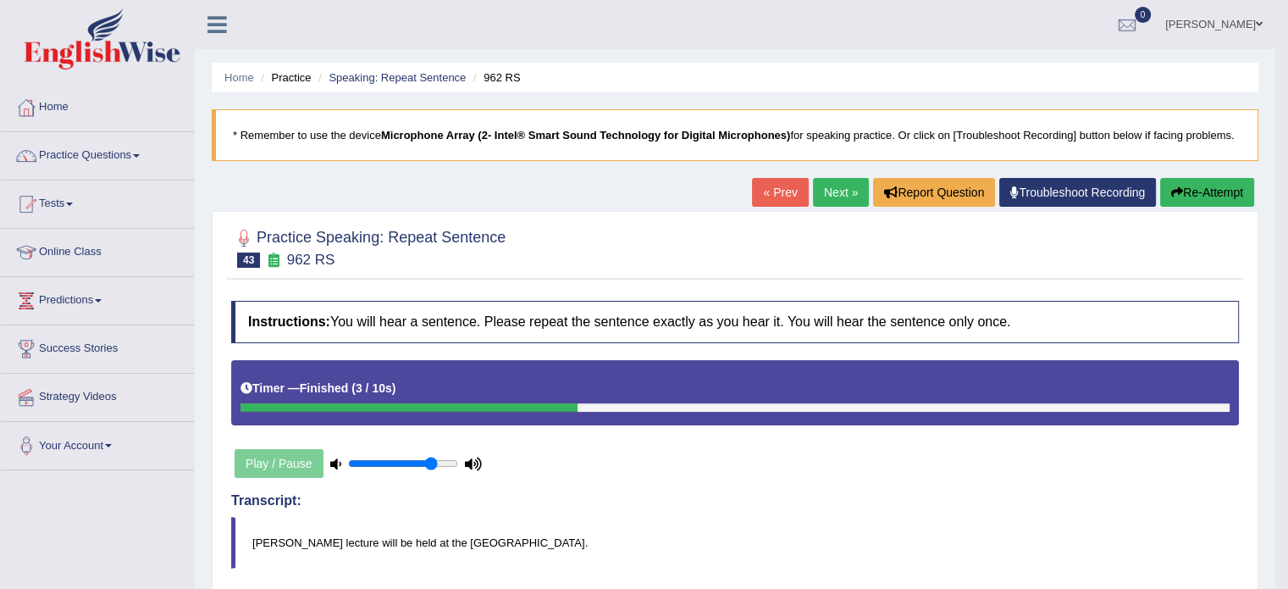
click at [827, 192] on link "Next »" at bounding box center [841, 192] width 56 height 29
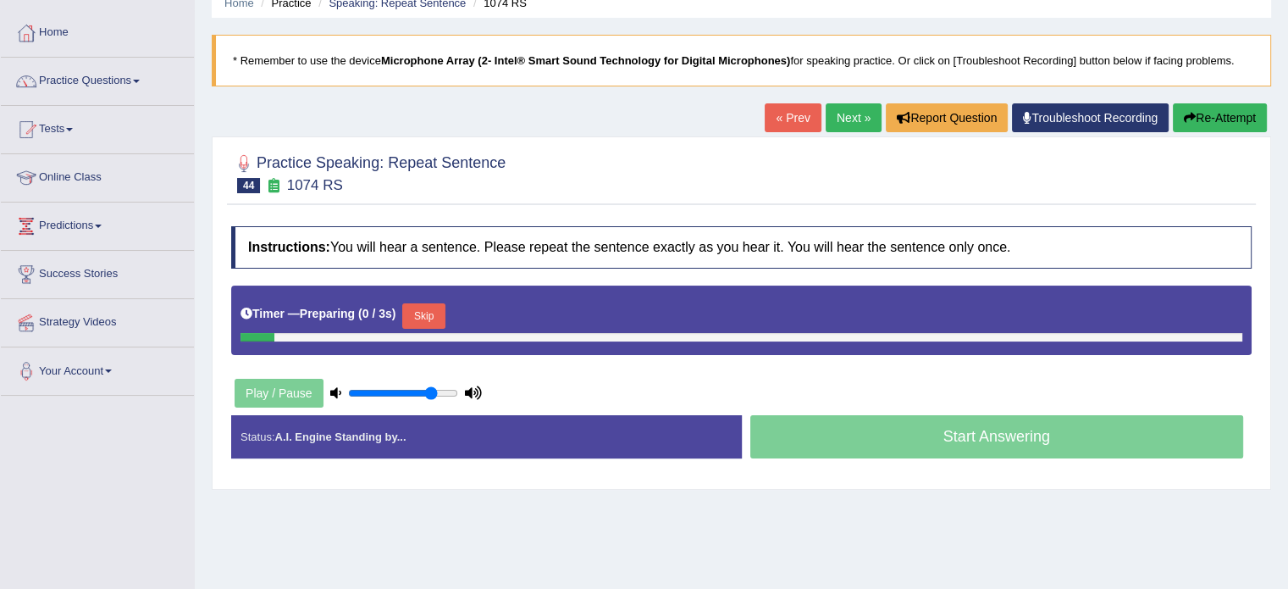
scroll to position [85, 0]
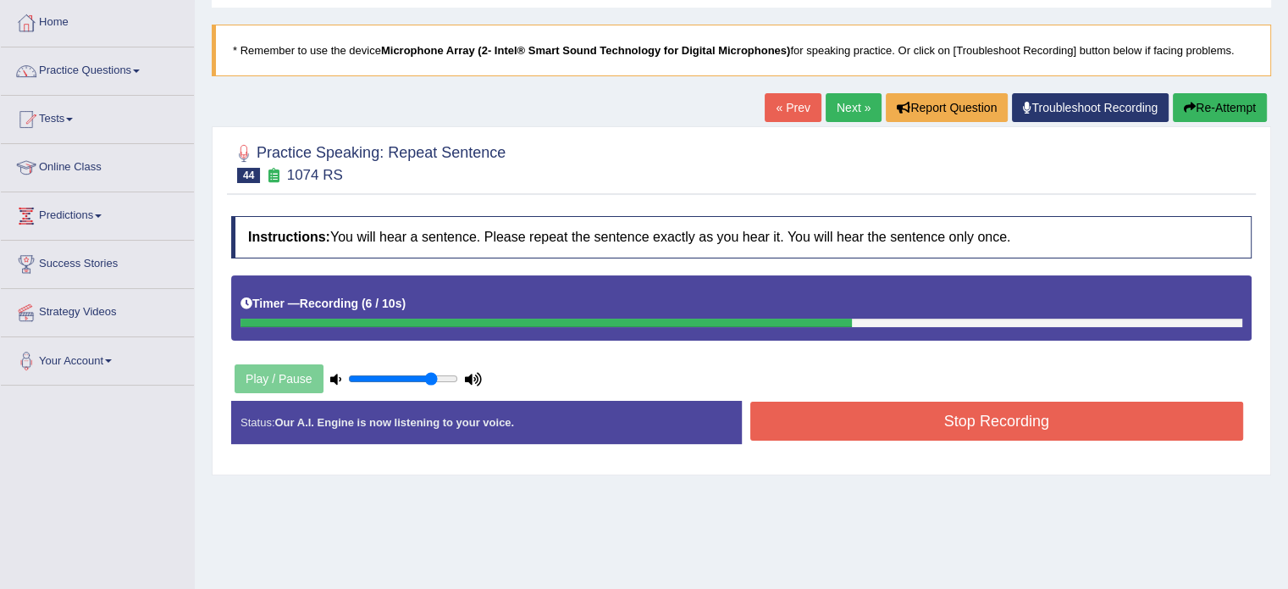
click at [996, 430] on button "Stop Recording" at bounding box center [998, 421] width 494 height 39
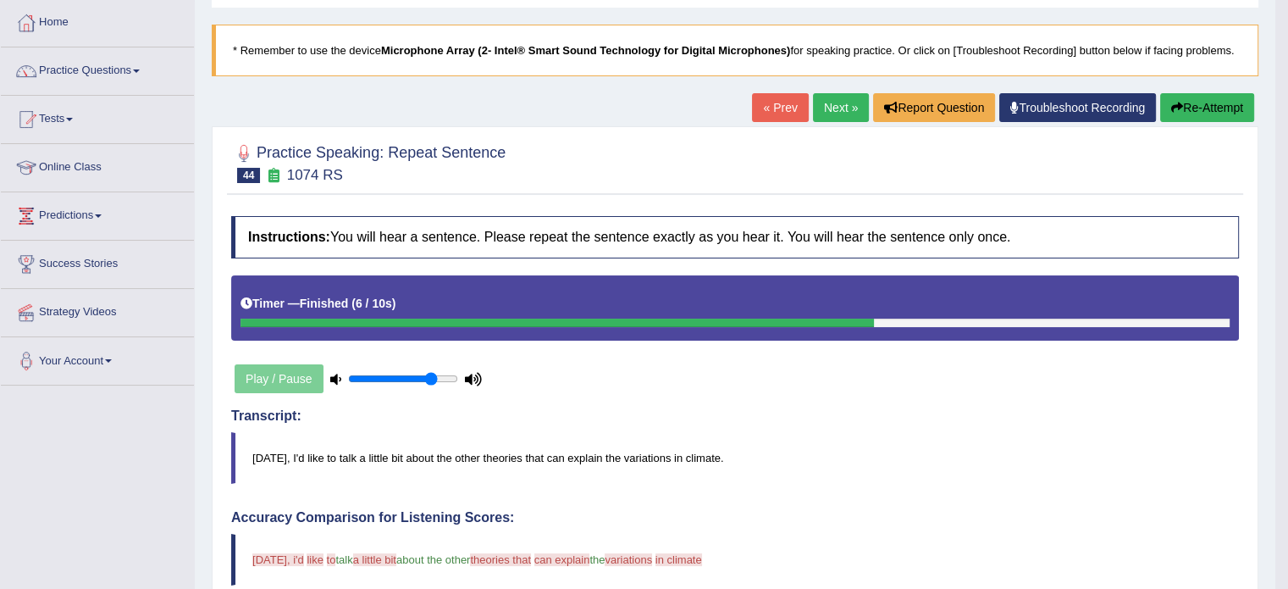
click at [823, 97] on link "Next »" at bounding box center [841, 107] width 56 height 29
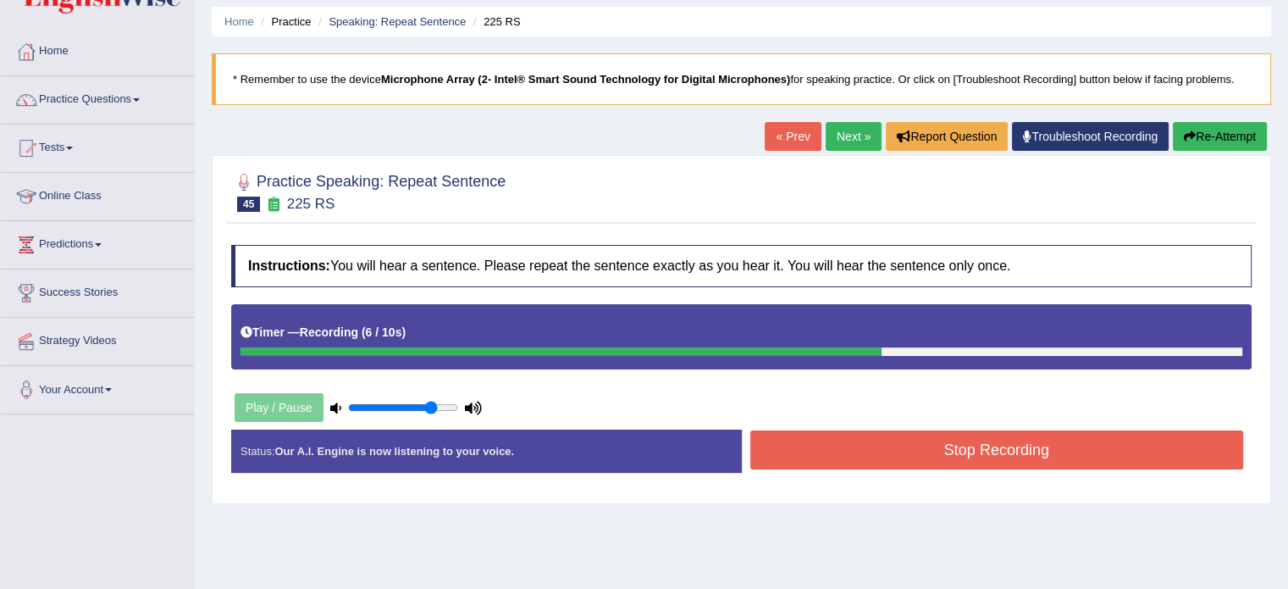
click at [871, 450] on button "Stop Recording" at bounding box center [998, 449] width 494 height 39
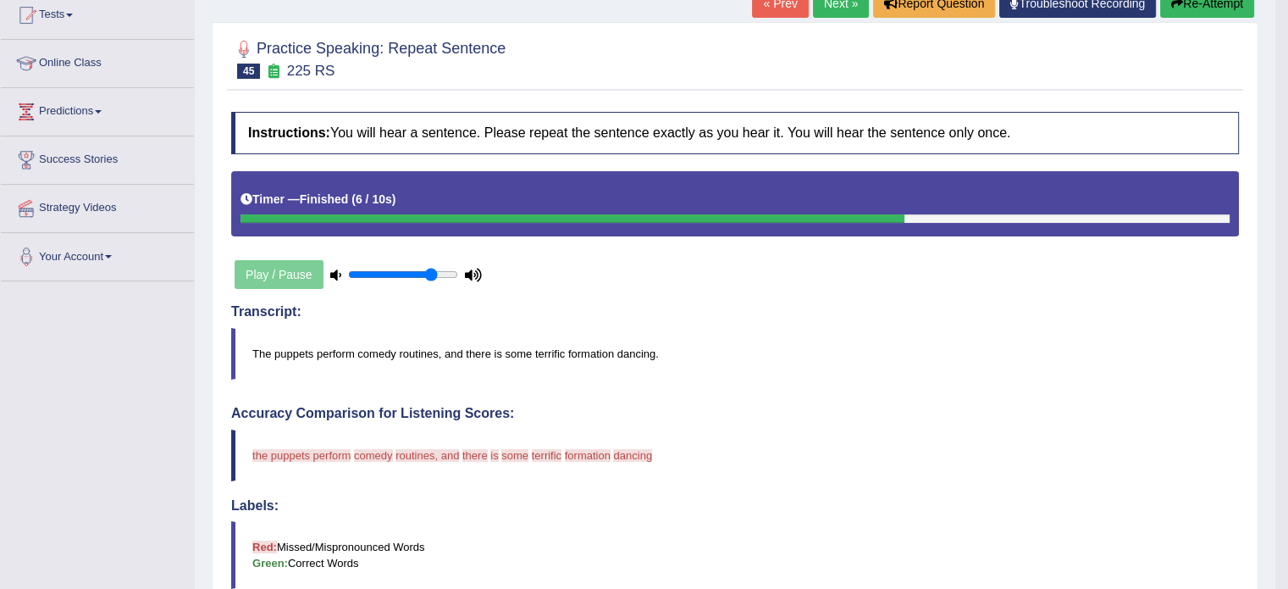
scroll to position [85, 0]
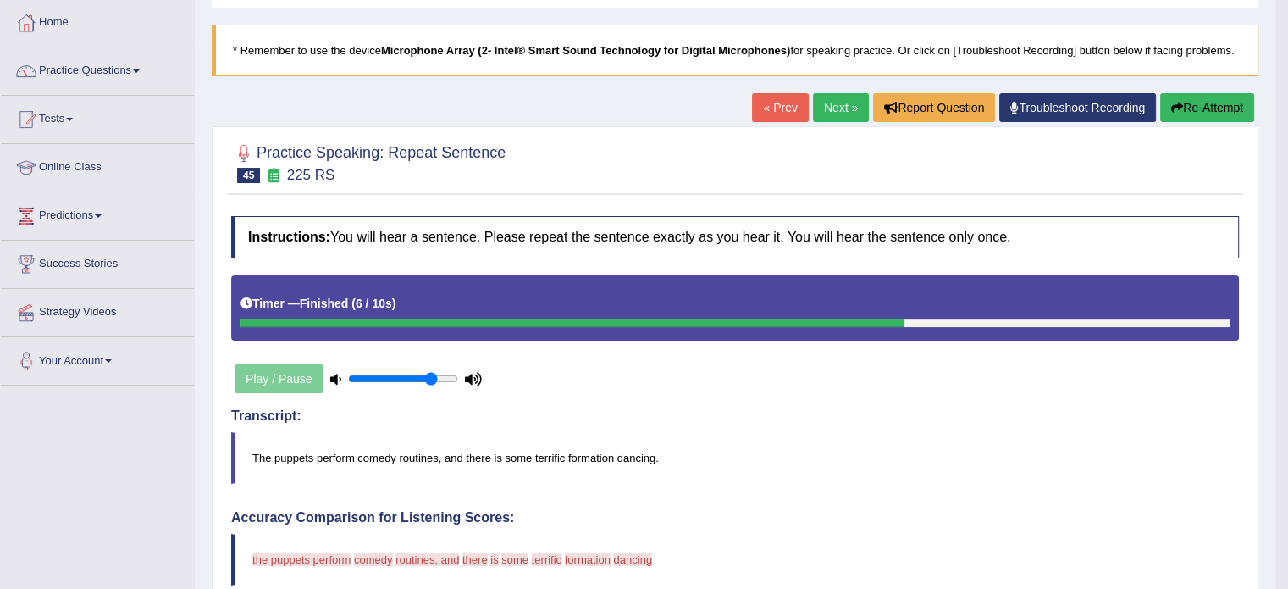
click at [841, 114] on link "Next »" at bounding box center [841, 107] width 56 height 29
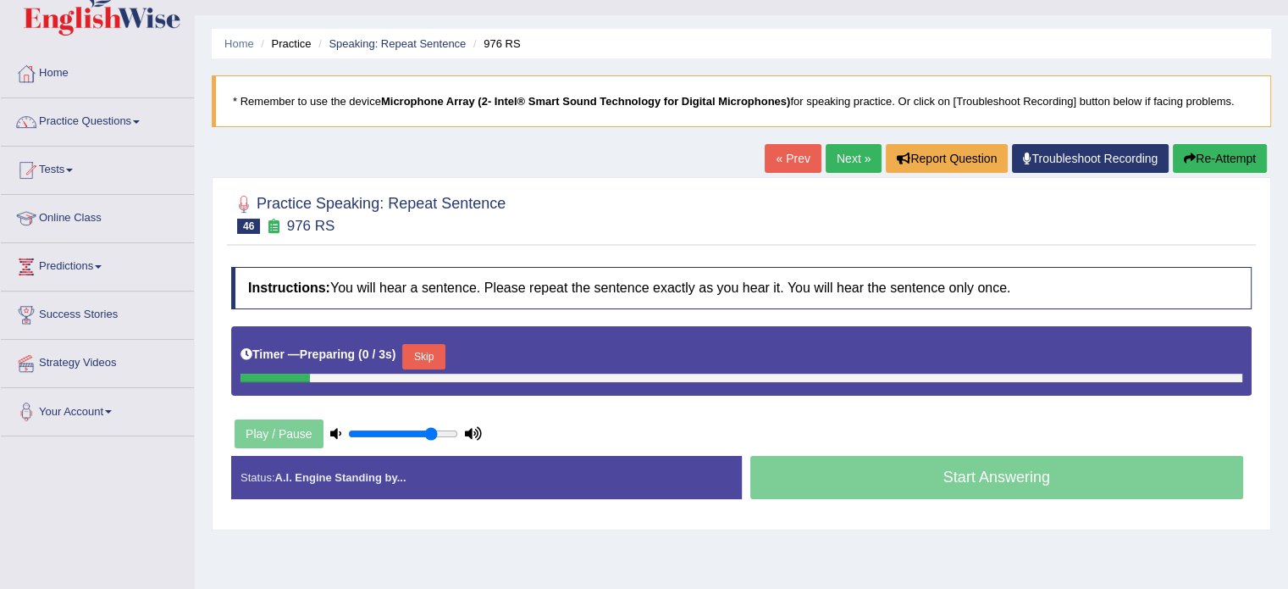
scroll to position [85, 0]
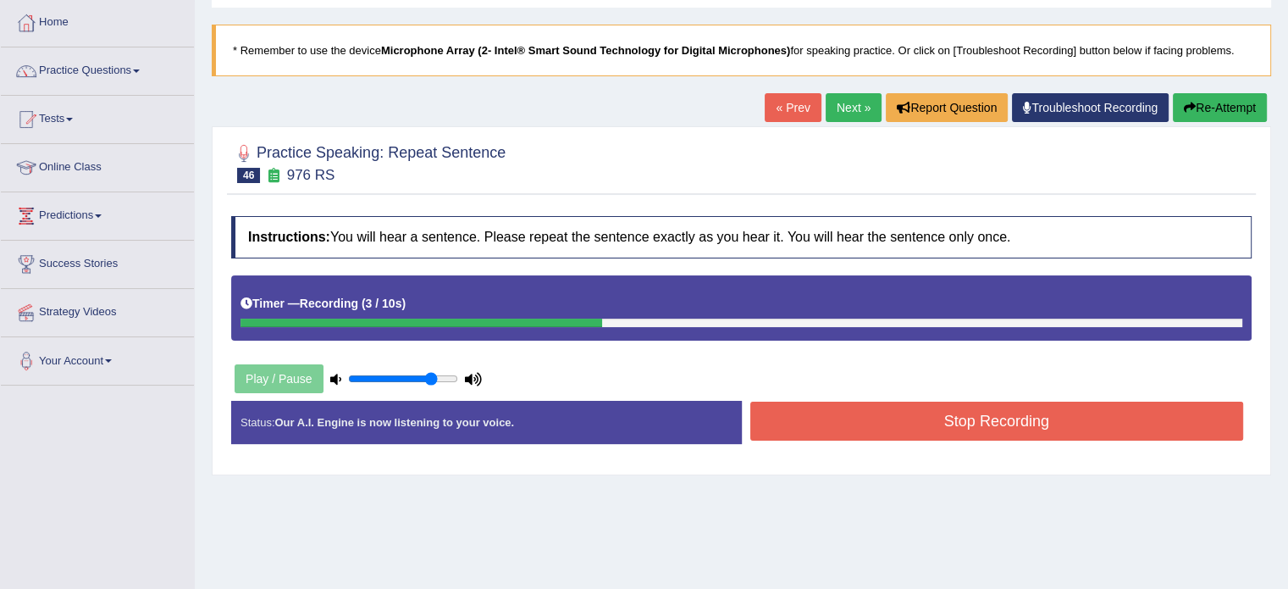
click at [1060, 424] on button "Stop Recording" at bounding box center [998, 421] width 494 height 39
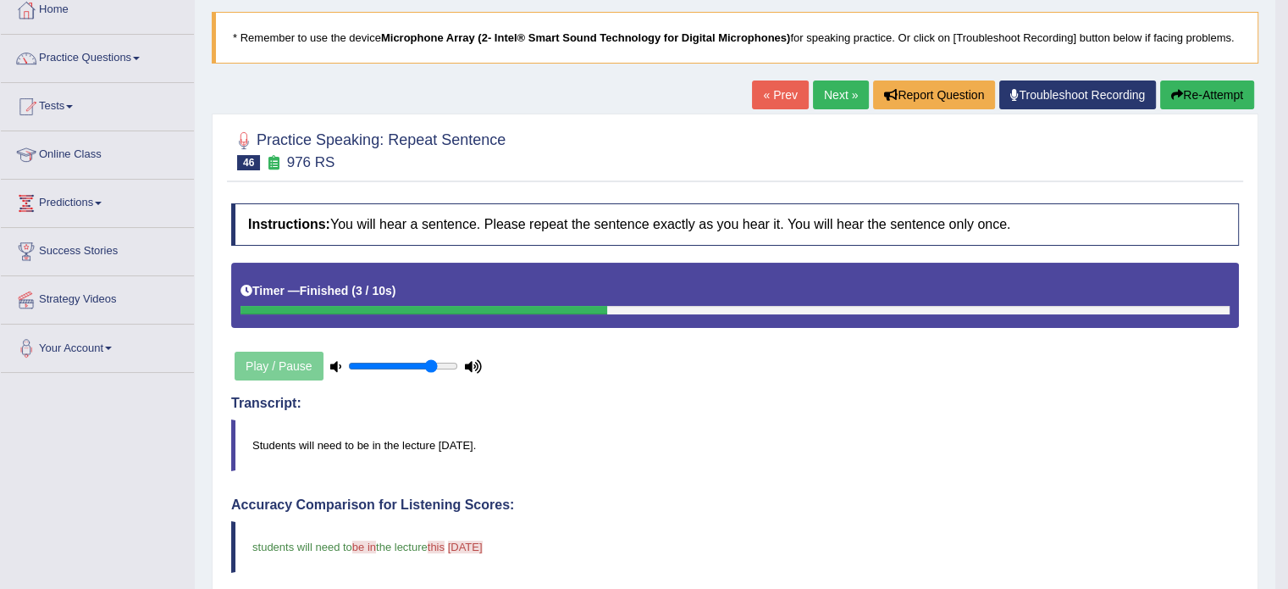
scroll to position [0, 0]
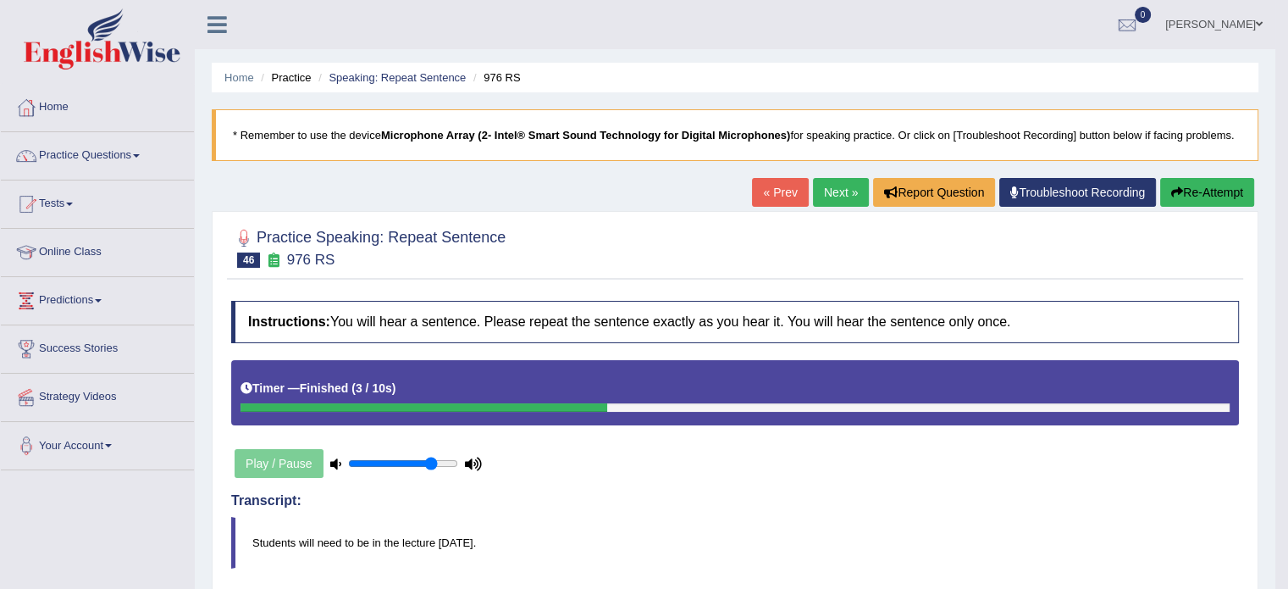
click at [840, 188] on link "Next »" at bounding box center [841, 192] width 56 height 29
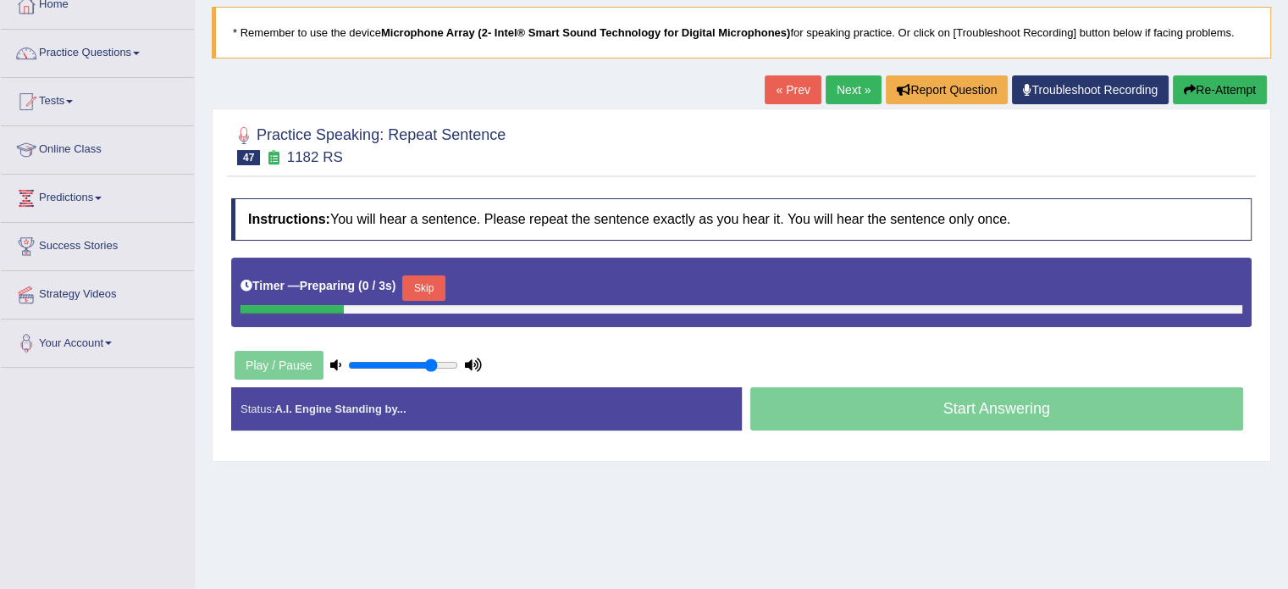
scroll to position [113, 0]
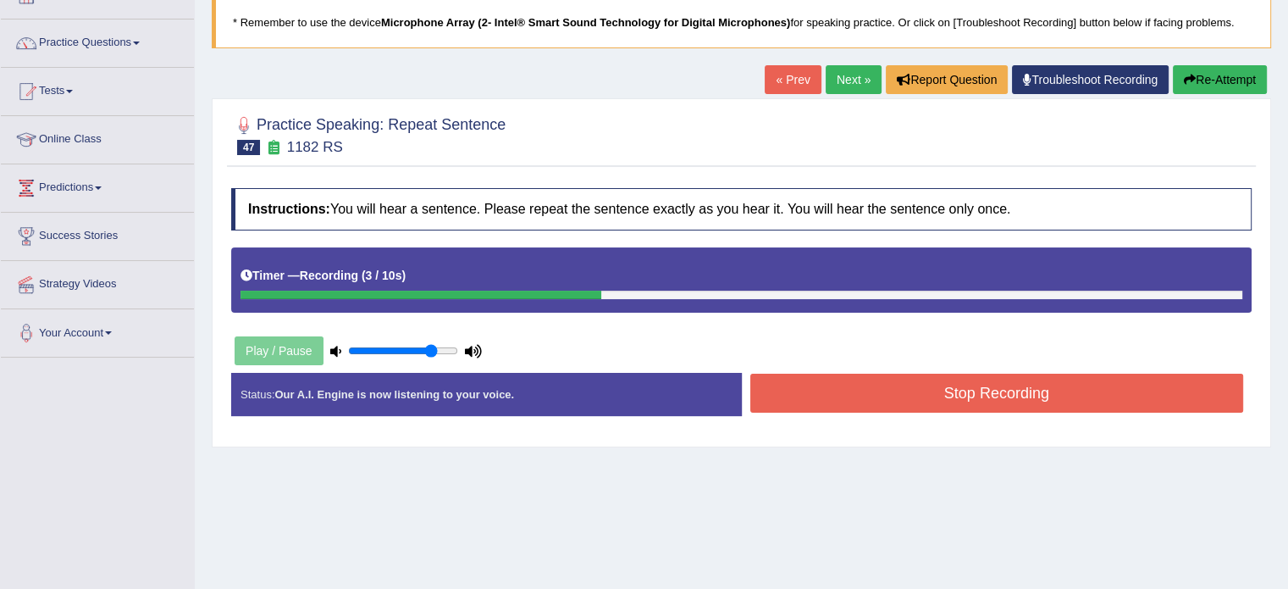
click at [945, 397] on button "Stop Recording" at bounding box center [998, 393] width 494 height 39
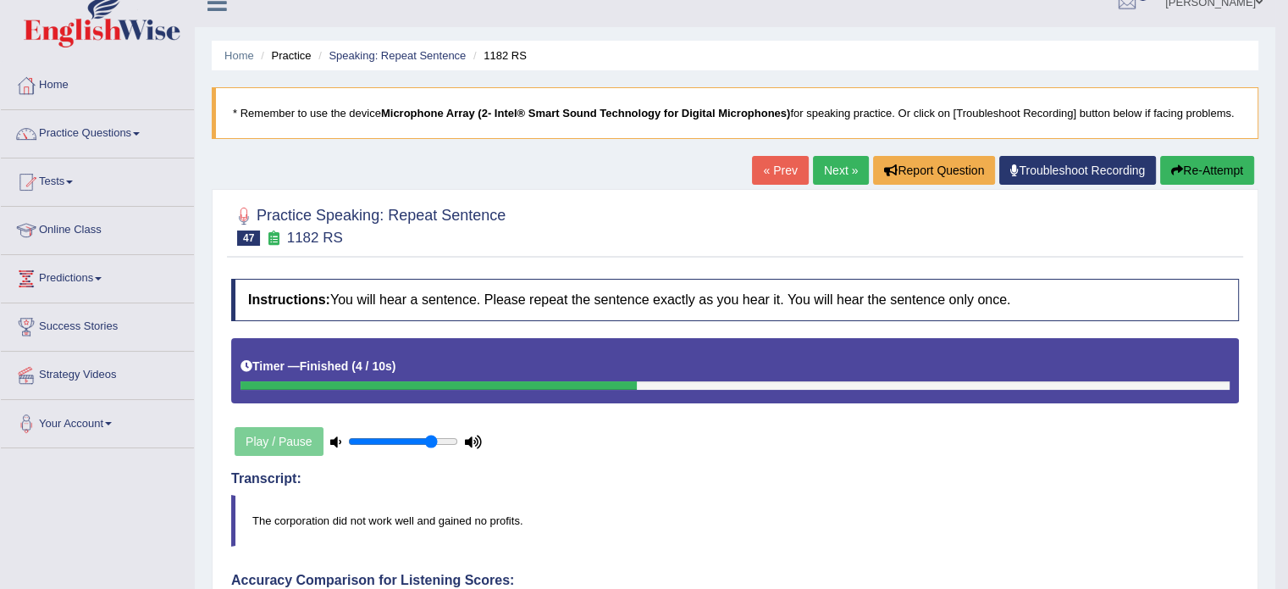
scroll to position [0, 0]
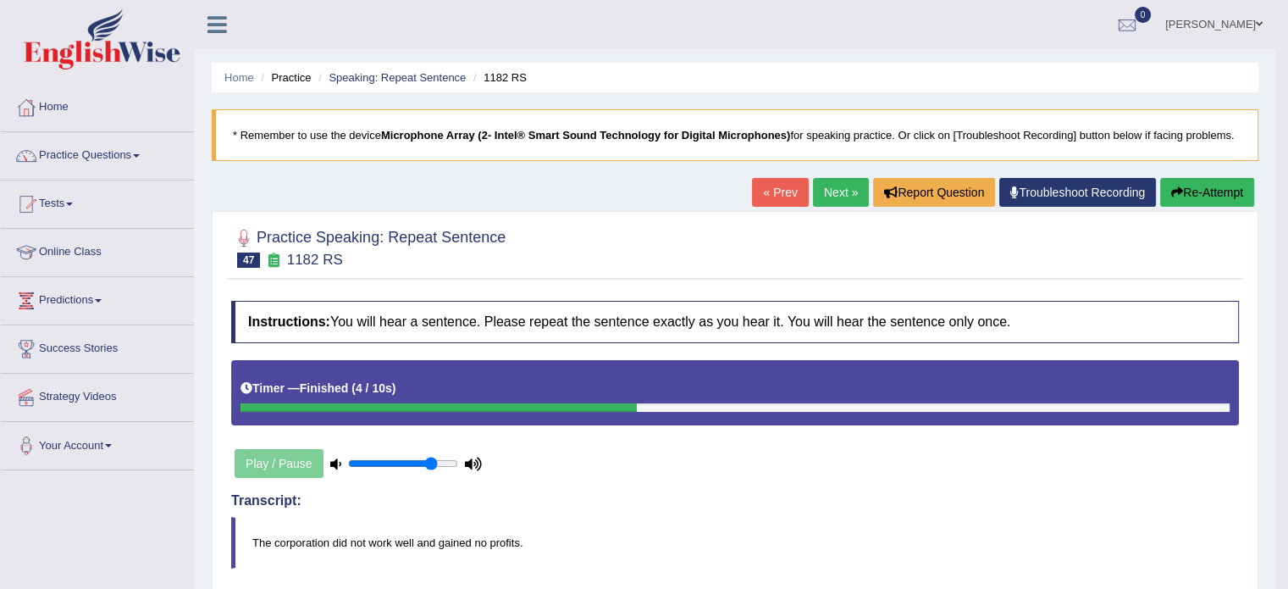
click at [827, 184] on link "Next »" at bounding box center [841, 192] width 56 height 29
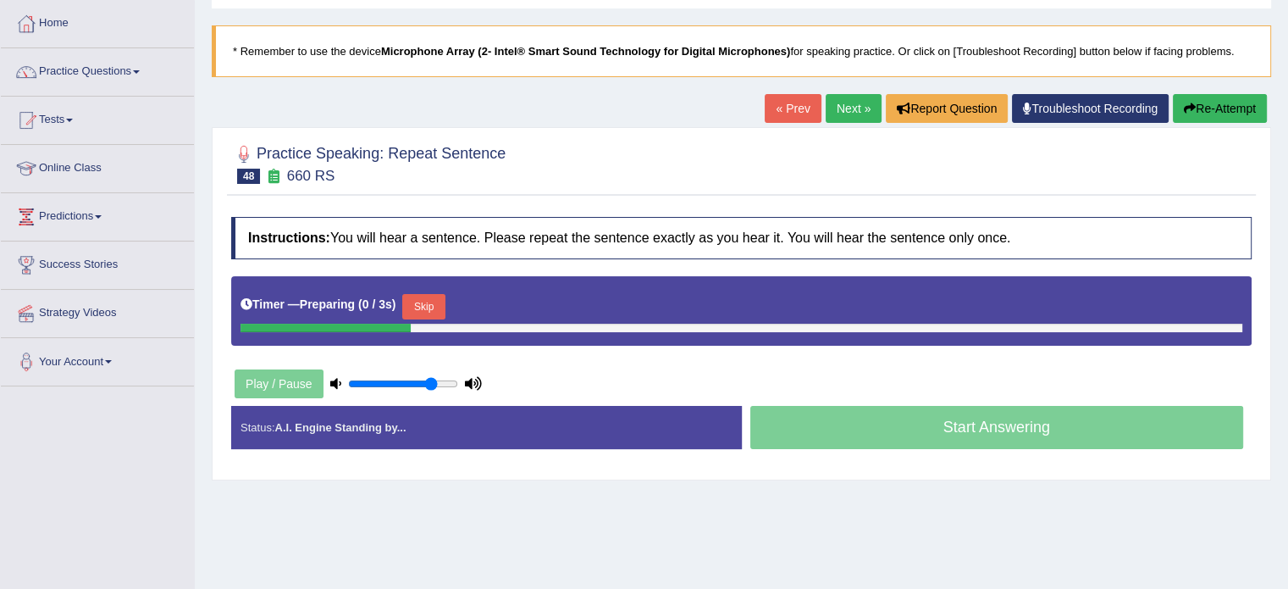
scroll to position [85, 0]
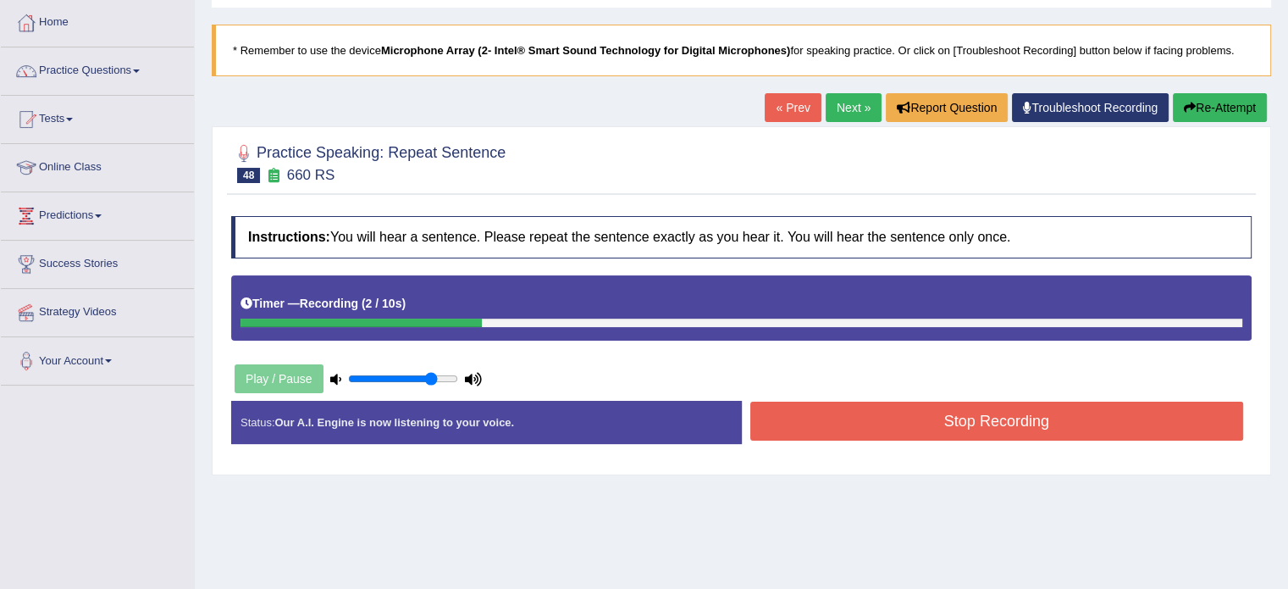
click at [979, 425] on button "Stop Recording" at bounding box center [998, 421] width 494 height 39
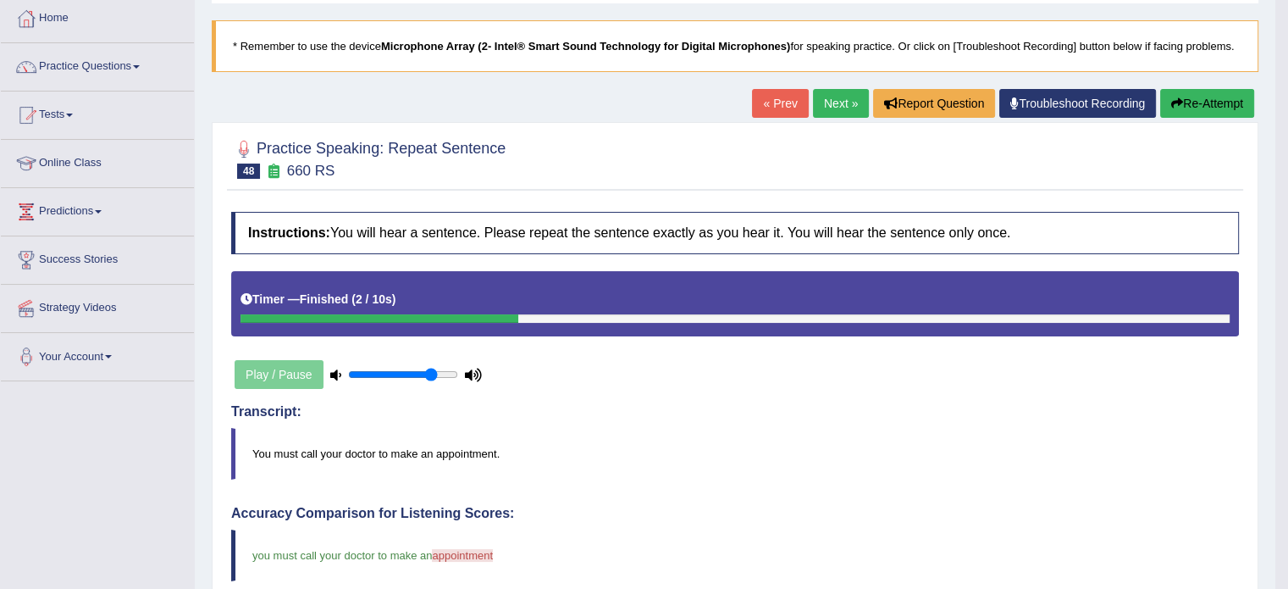
scroll to position [0, 0]
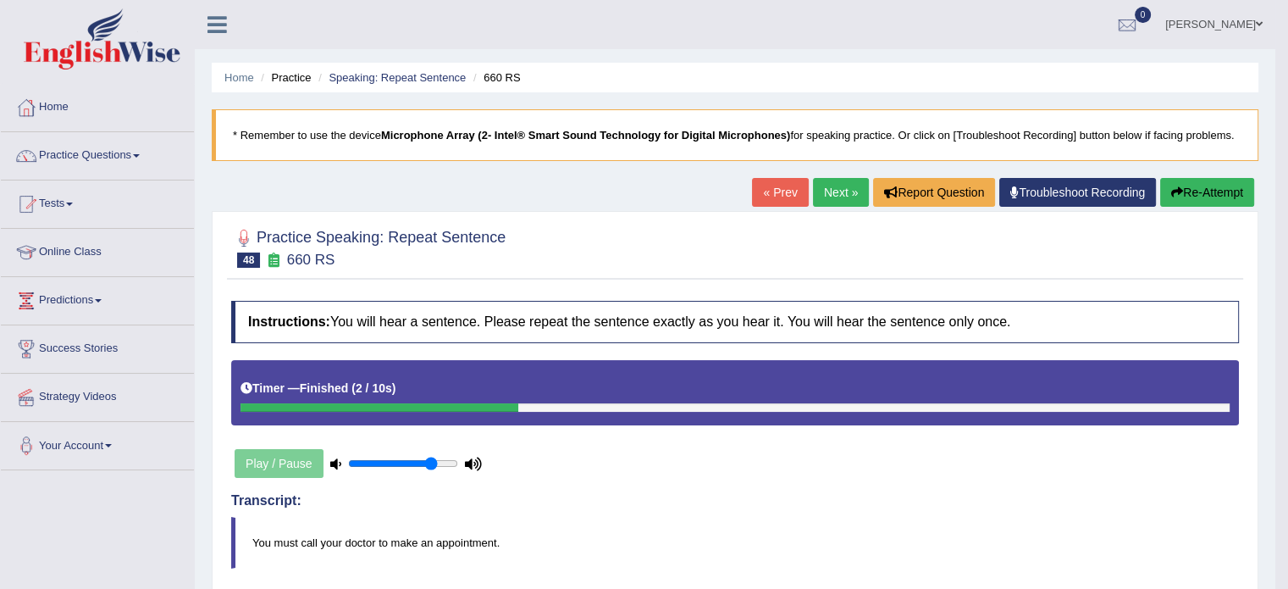
click at [834, 192] on link "Next »" at bounding box center [841, 192] width 56 height 29
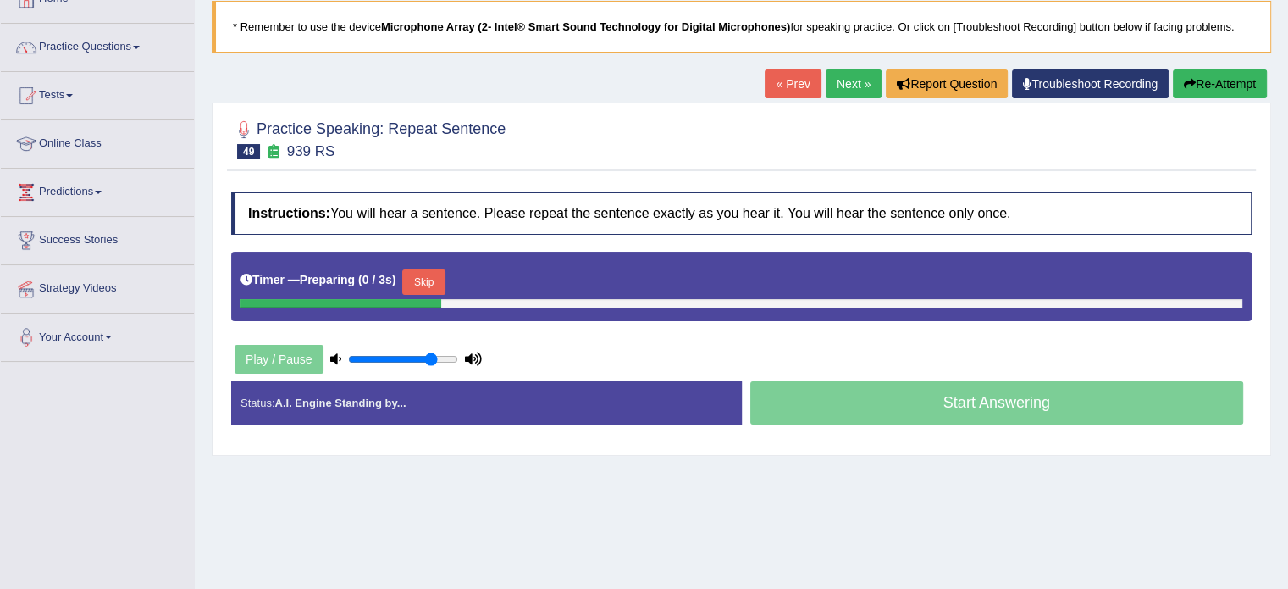
scroll to position [113, 0]
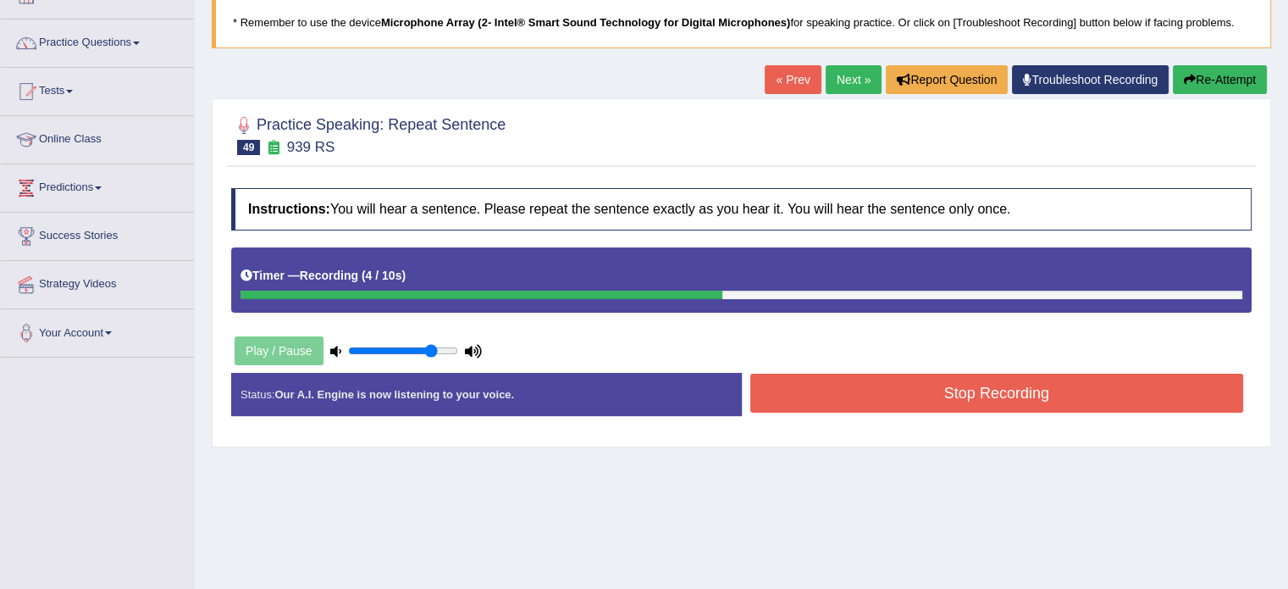
click at [994, 394] on button "Stop Recording" at bounding box center [998, 393] width 494 height 39
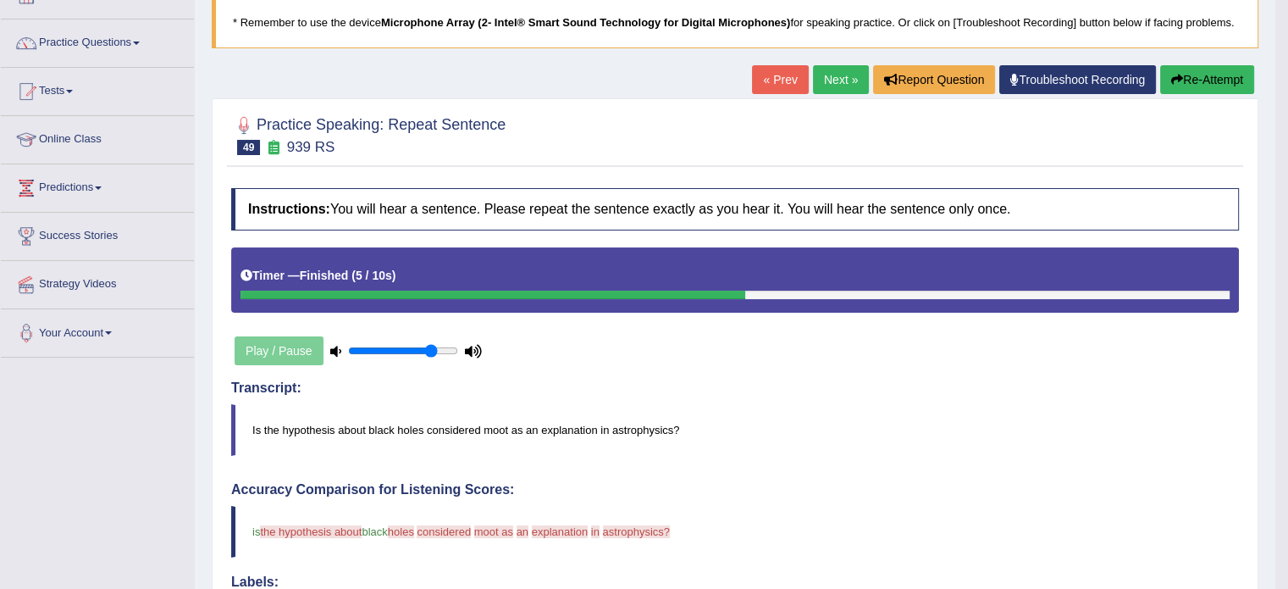
click at [825, 72] on link "Next »" at bounding box center [841, 79] width 56 height 29
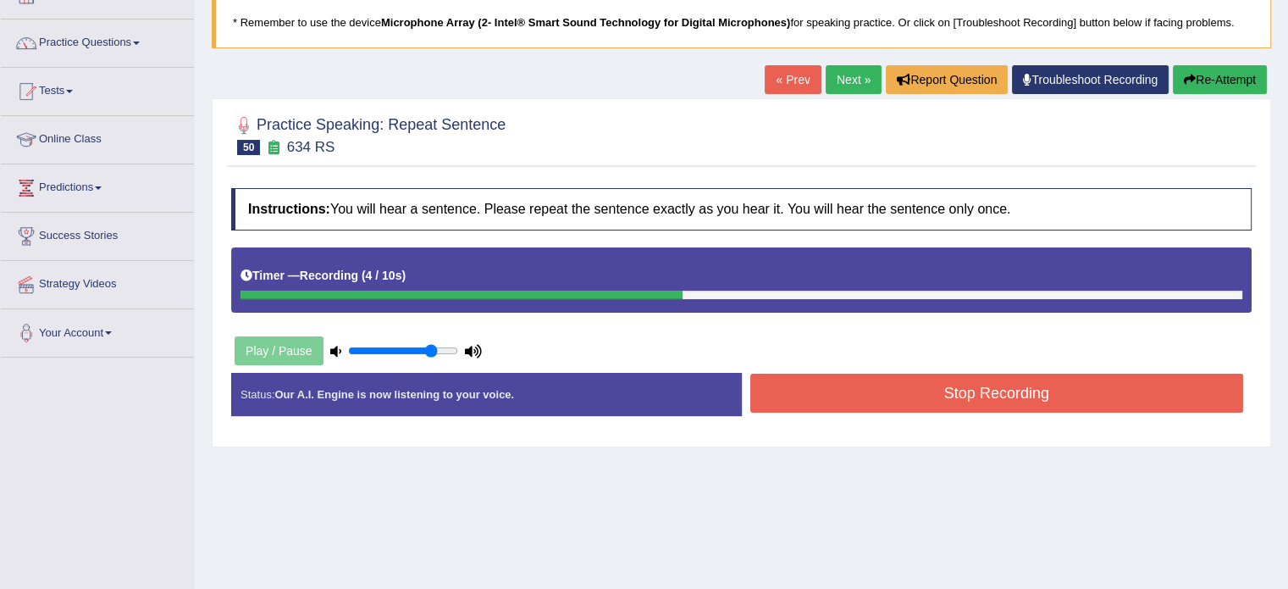
click at [919, 392] on button "Stop Recording" at bounding box center [998, 393] width 494 height 39
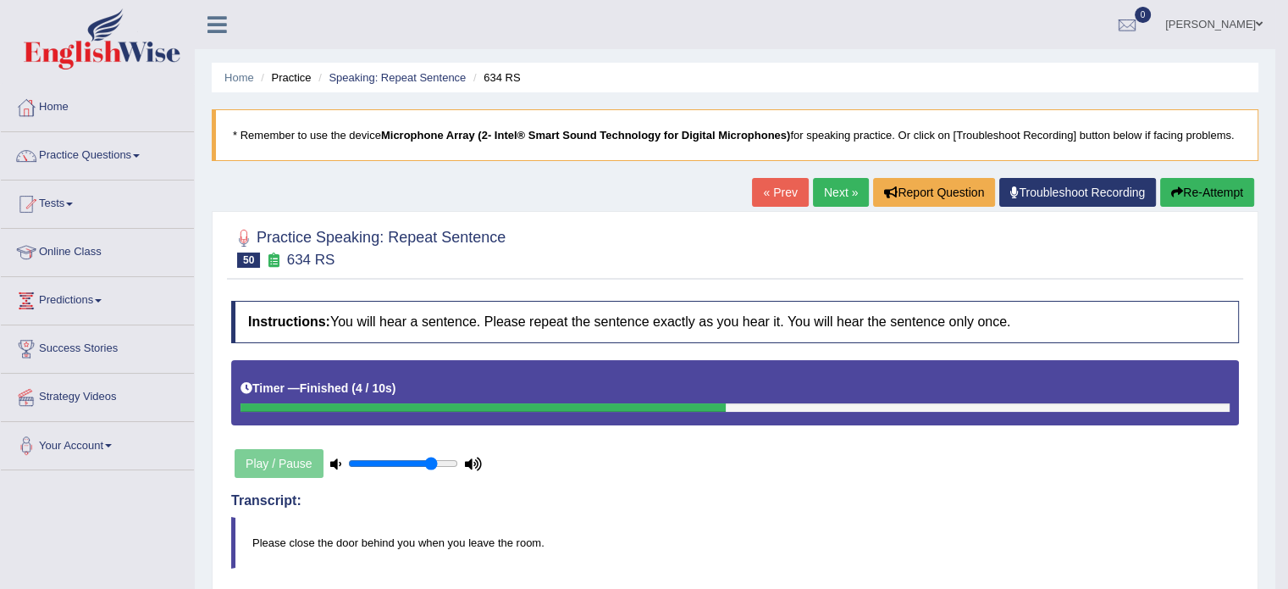
click at [1205, 186] on button "Re-Attempt" at bounding box center [1208, 192] width 94 height 29
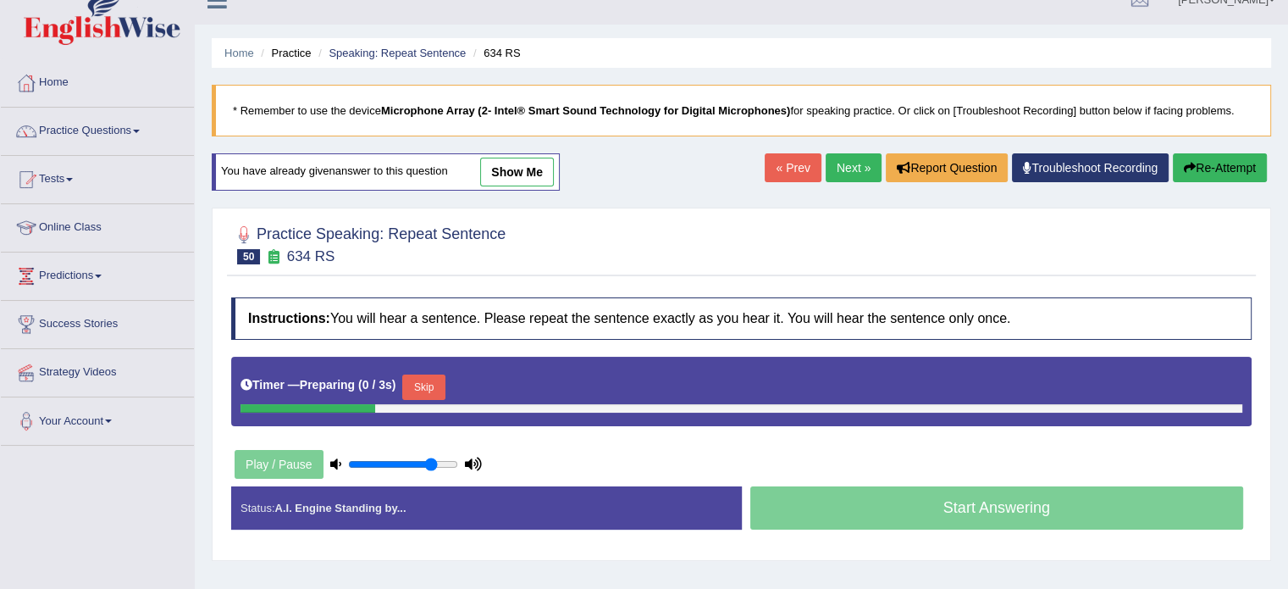
scroll to position [85, 0]
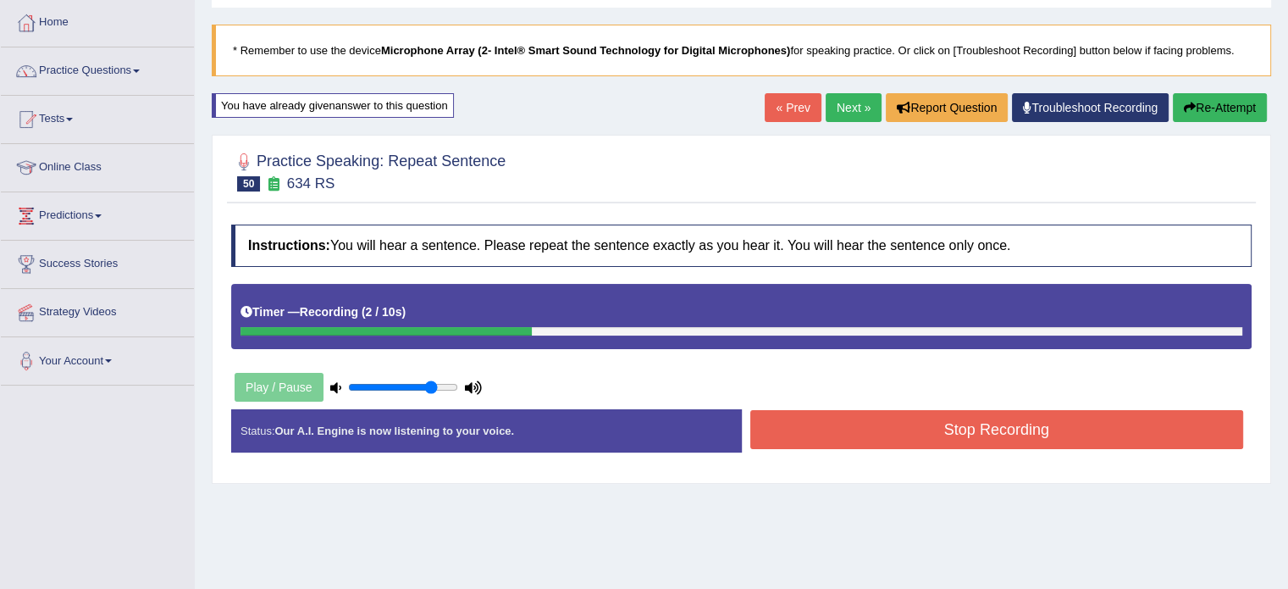
click at [1006, 433] on button "Stop Recording" at bounding box center [998, 429] width 494 height 39
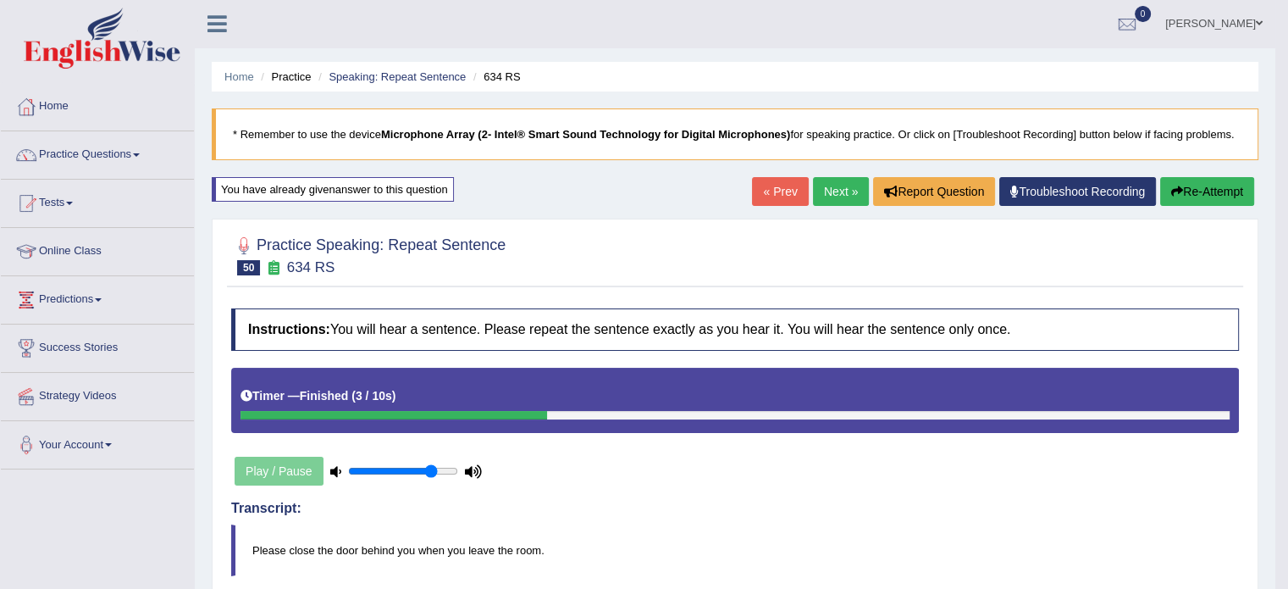
scroll to position [0, 0]
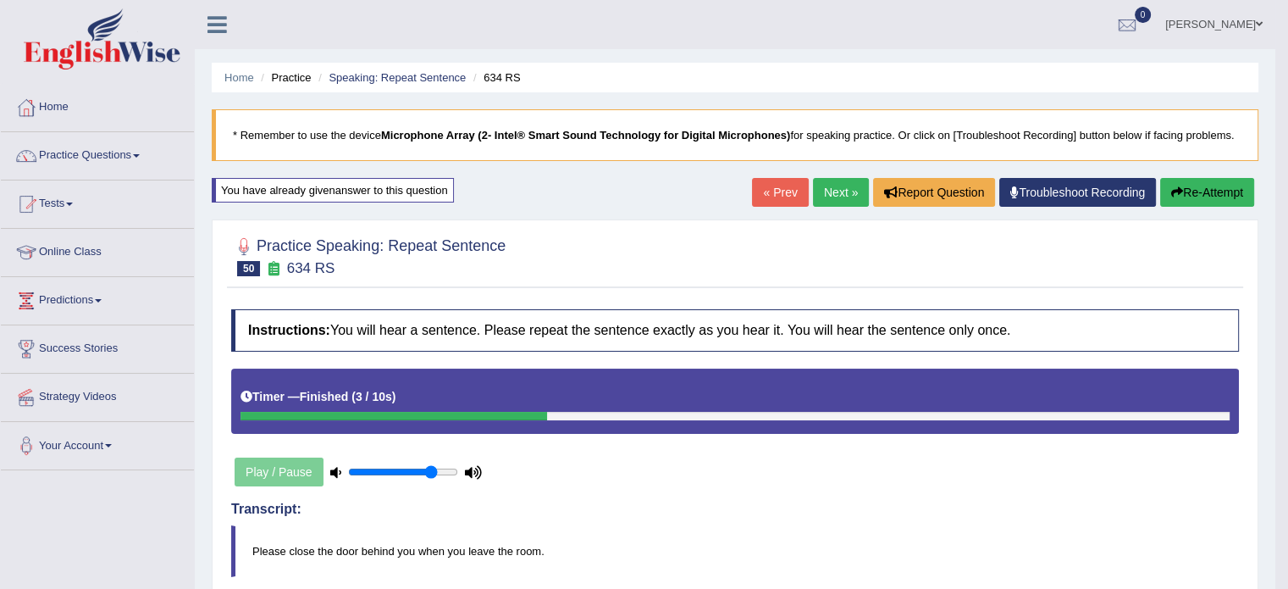
click at [827, 196] on link "Next »" at bounding box center [841, 192] width 56 height 29
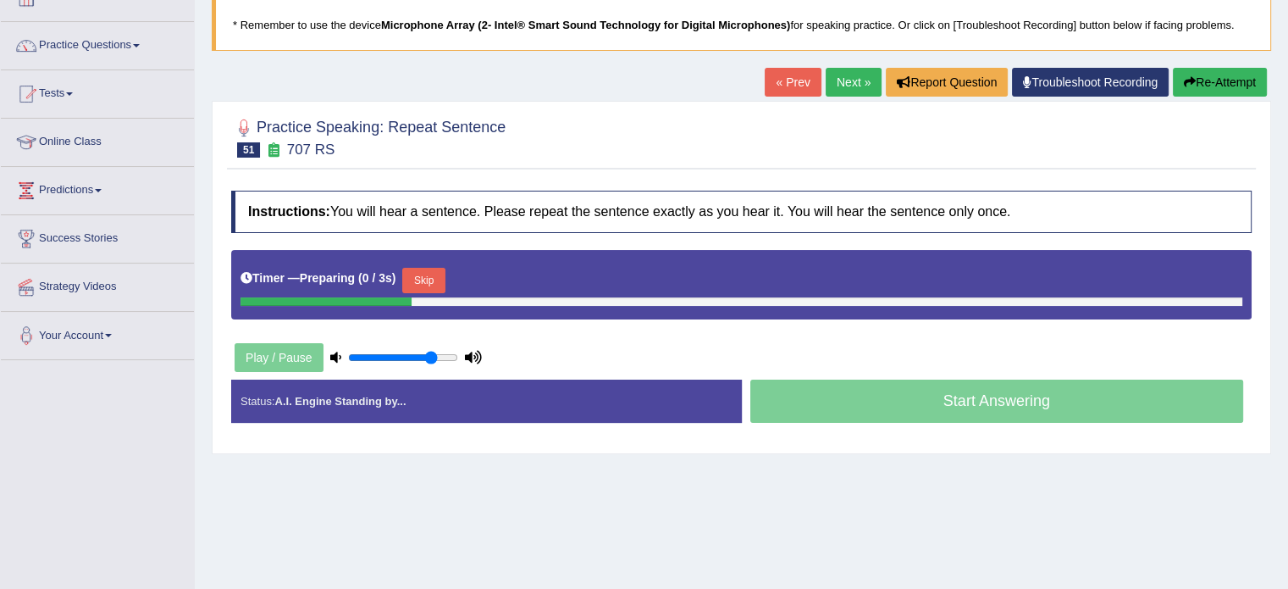
scroll to position [113, 0]
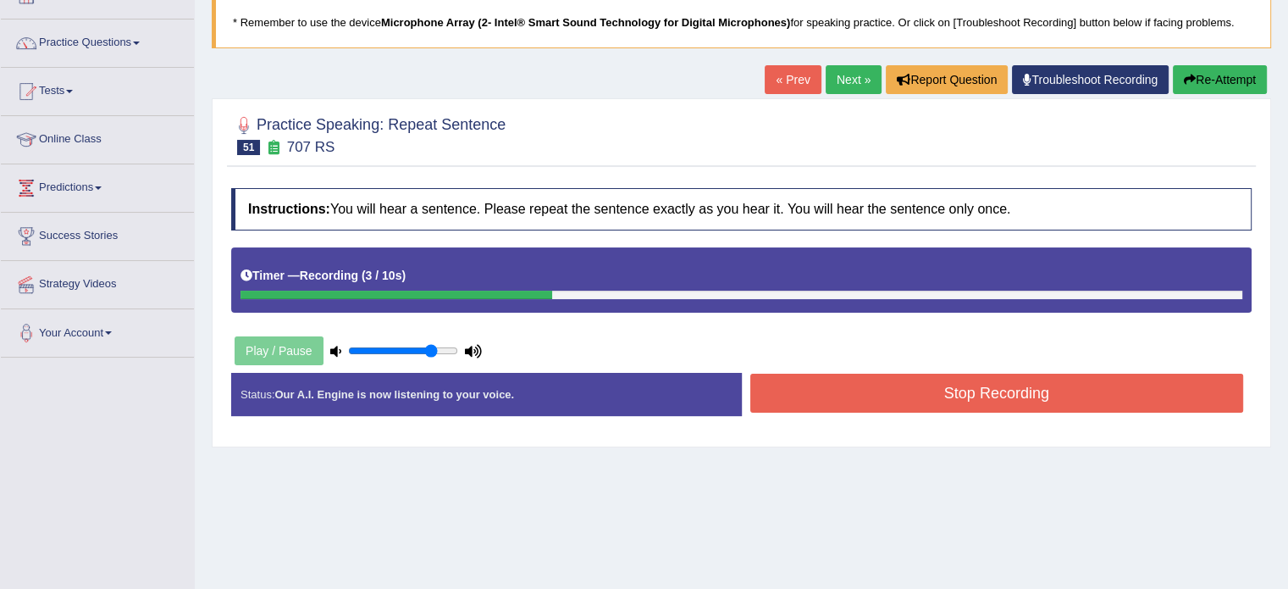
click at [950, 391] on button "Stop Recording" at bounding box center [998, 393] width 494 height 39
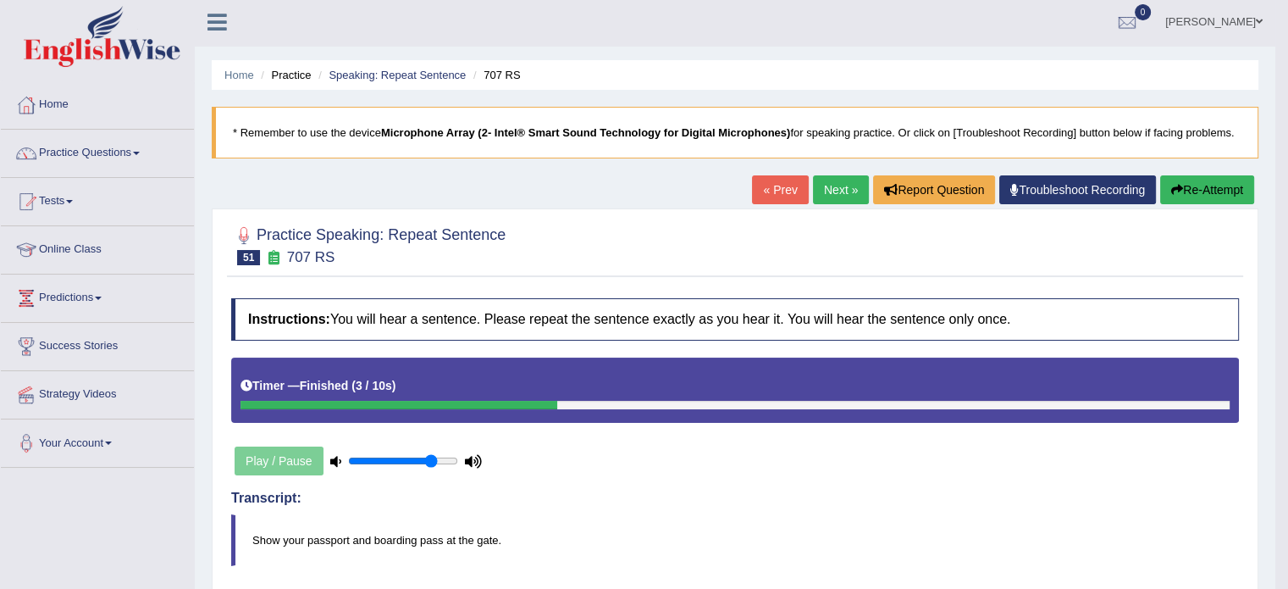
scroll to position [0, 0]
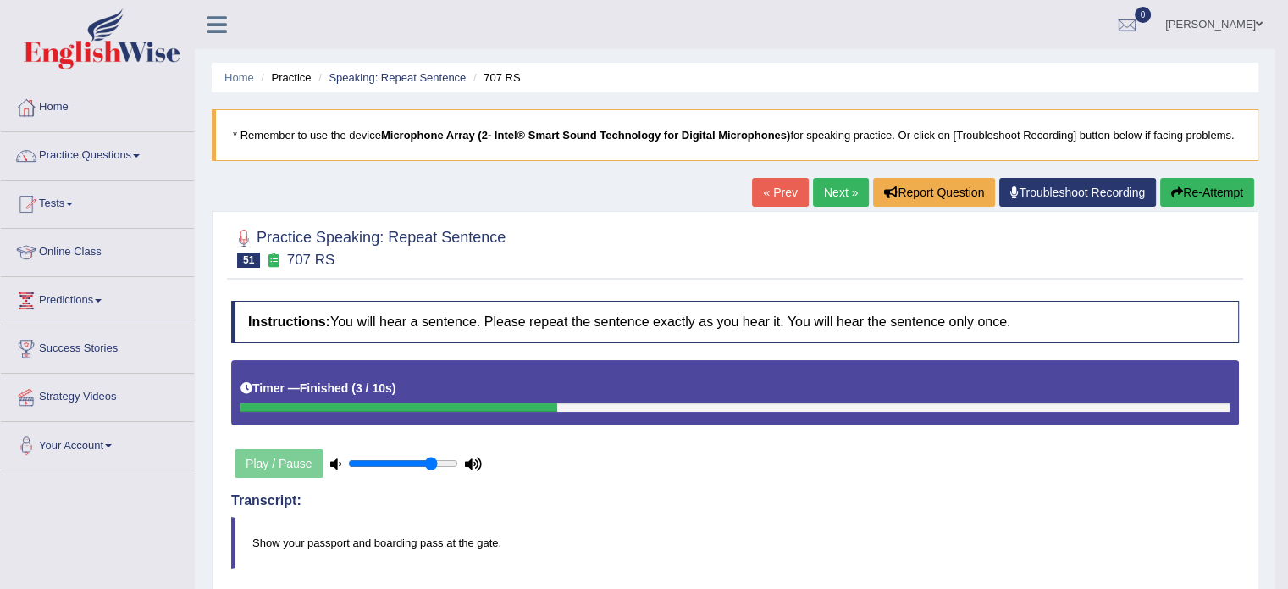
click at [843, 190] on link "Next »" at bounding box center [841, 192] width 56 height 29
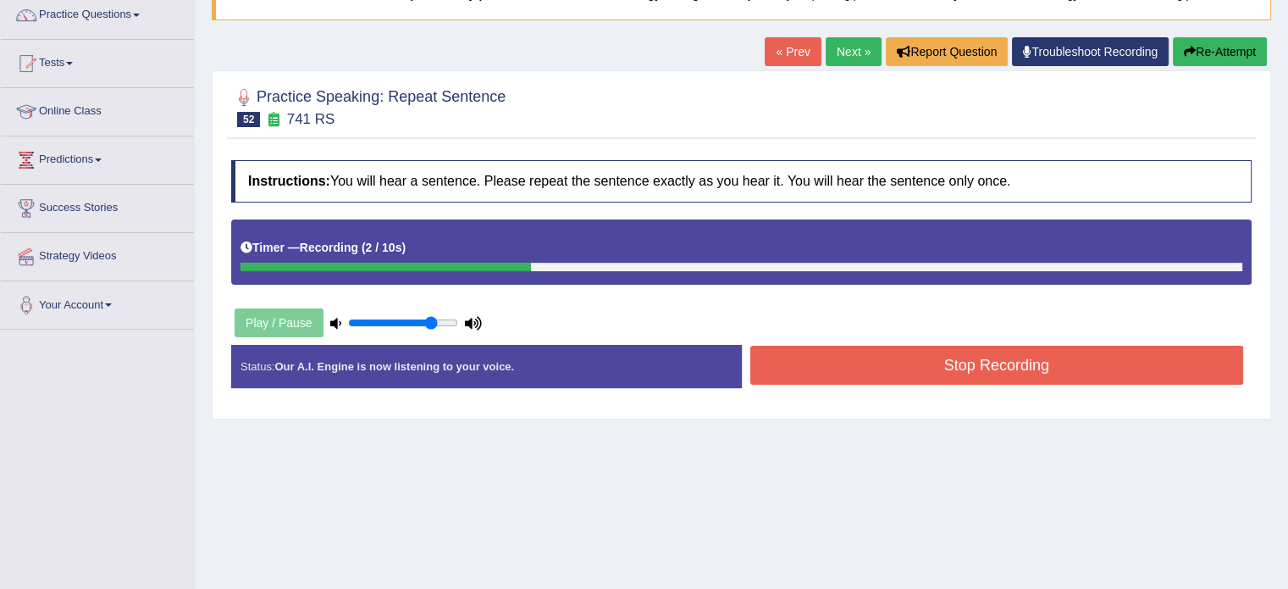
click at [911, 366] on button "Stop Recording" at bounding box center [998, 365] width 494 height 39
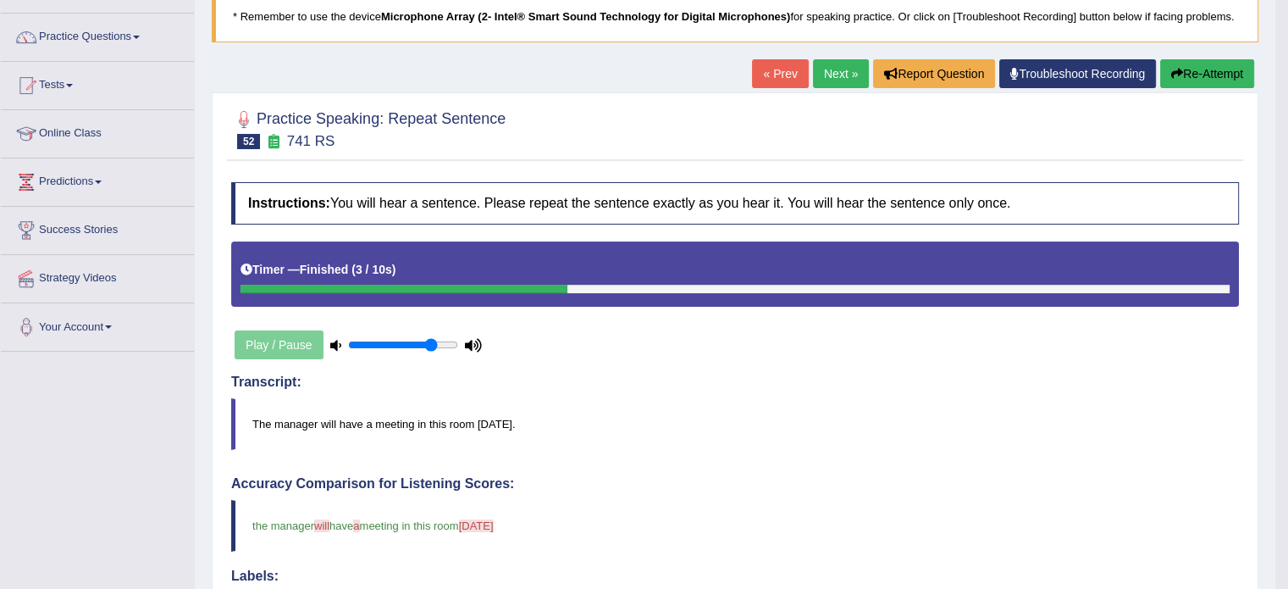
scroll to position [28, 0]
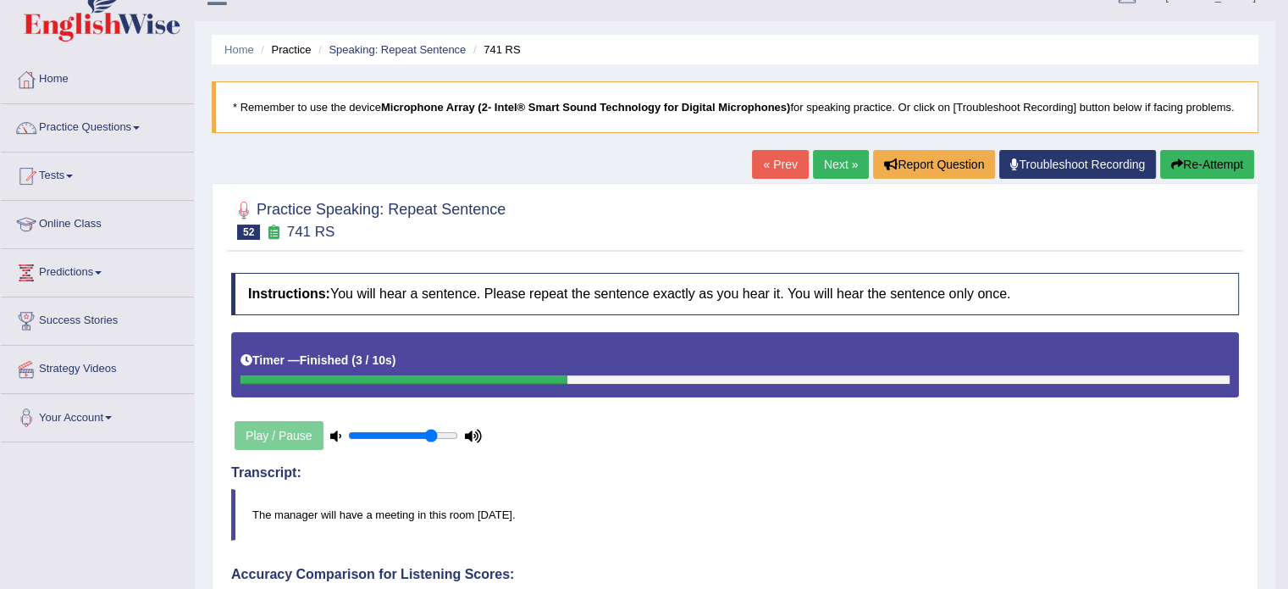
click at [827, 165] on link "Next »" at bounding box center [841, 164] width 56 height 29
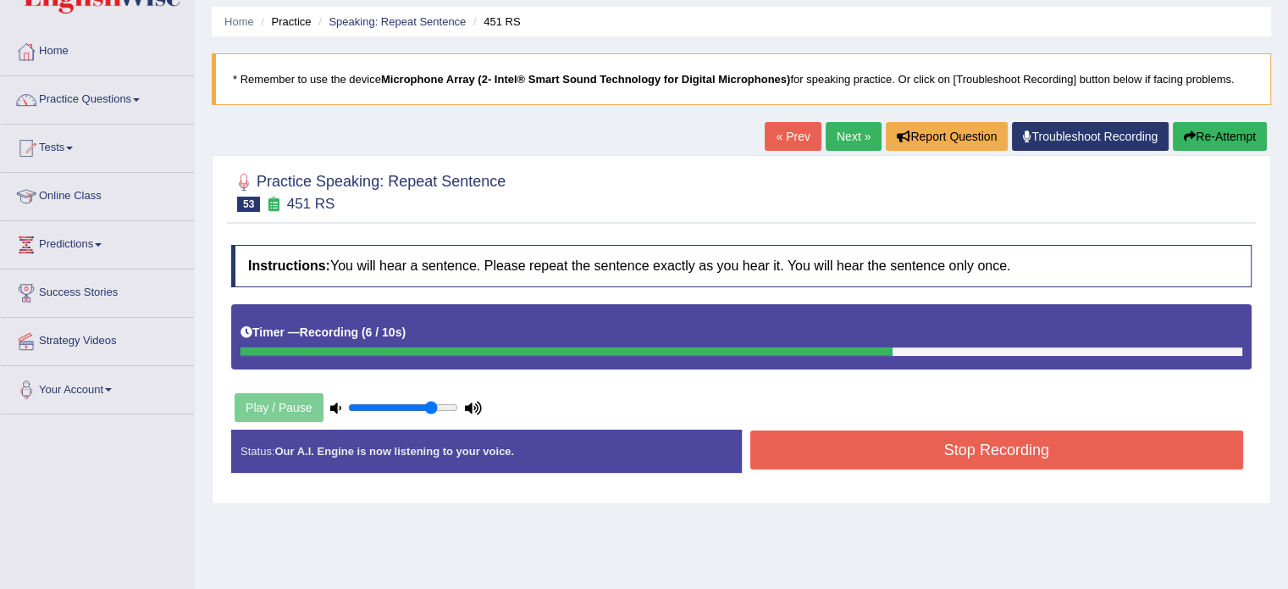
click at [1005, 450] on button "Stop Recording" at bounding box center [998, 449] width 494 height 39
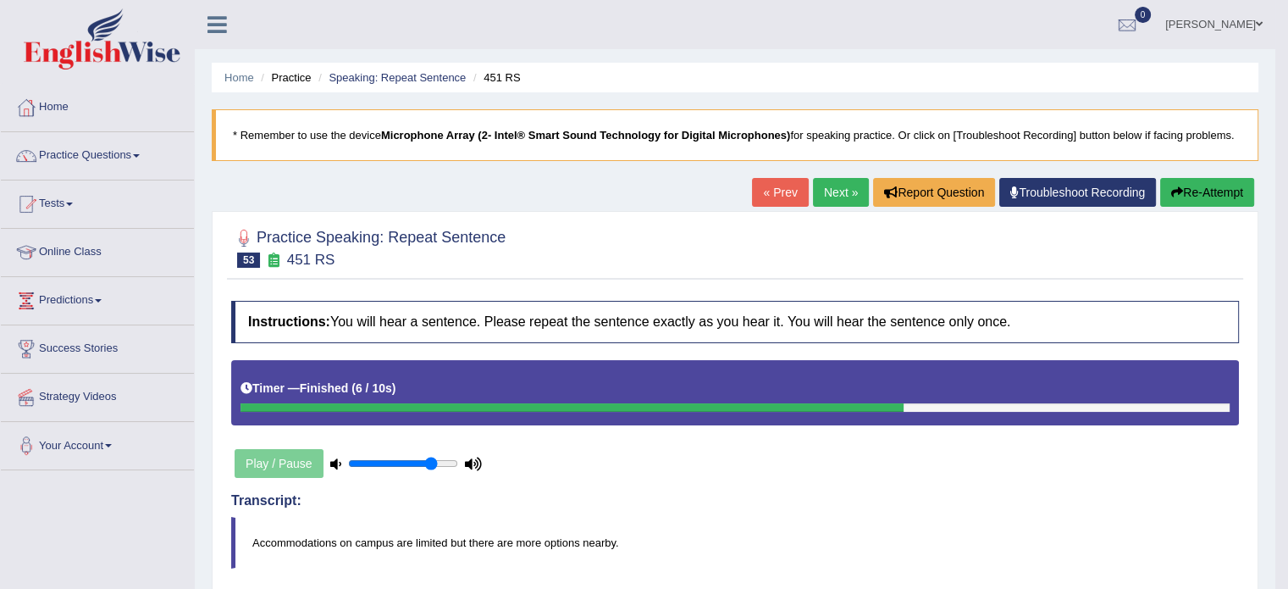
click at [844, 189] on link "Next »" at bounding box center [841, 192] width 56 height 29
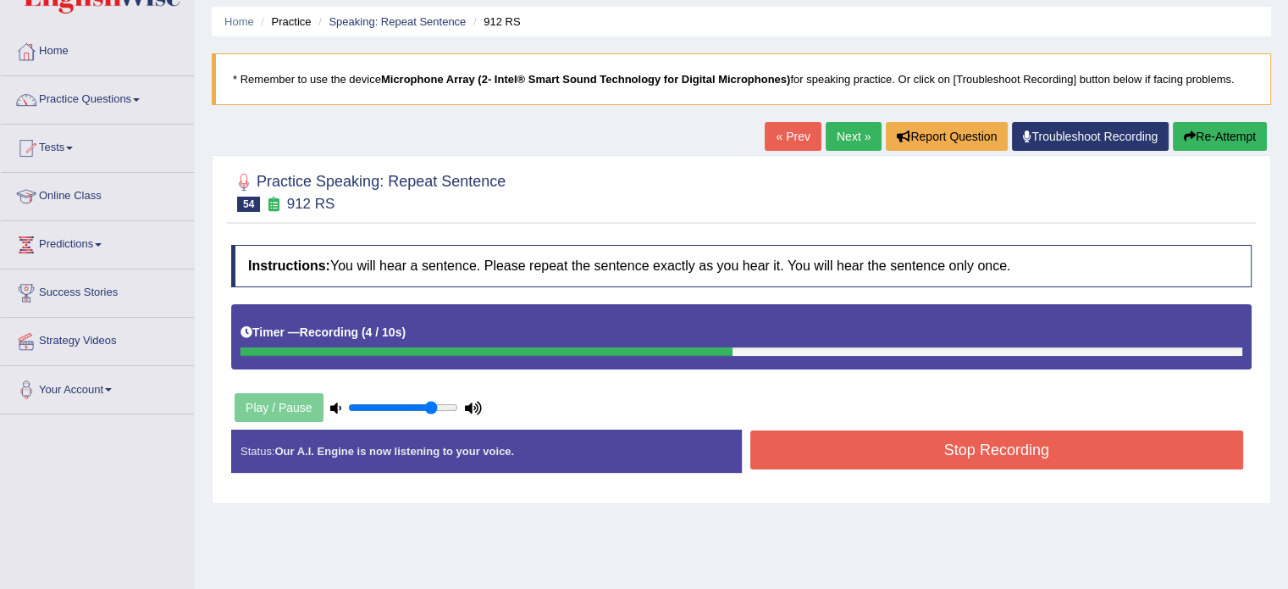
click at [1008, 453] on button "Stop Recording" at bounding box center [998, 449] width 494 height 39
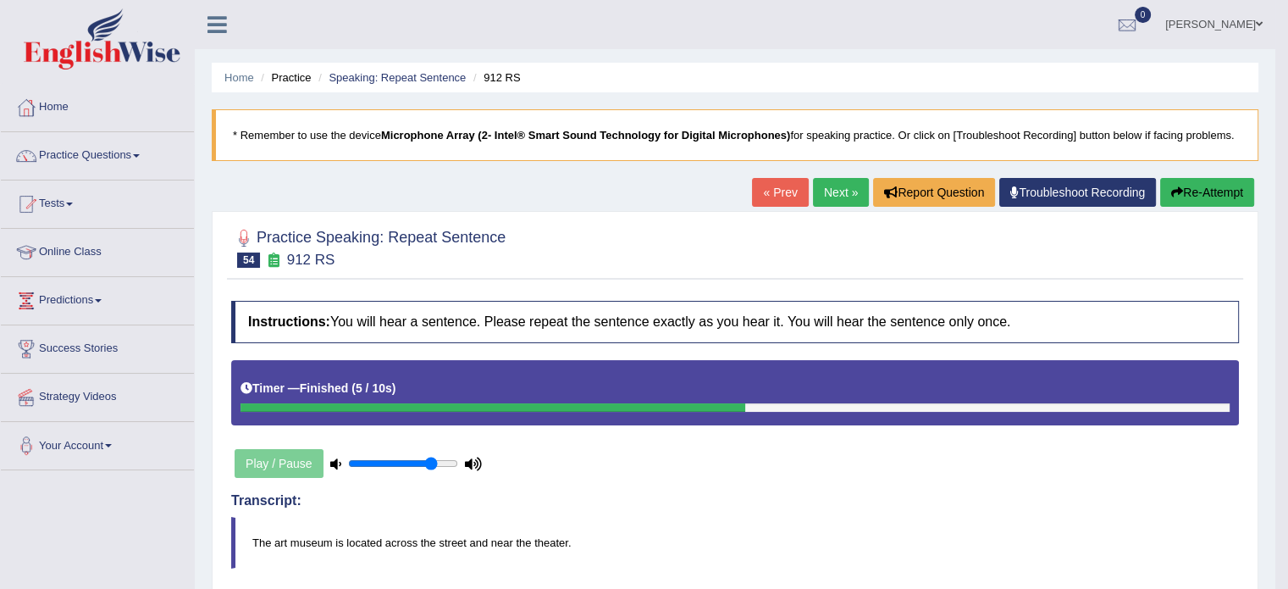
click at [831, 195] on link "Next »" at bounding box center [841, 192] width 56 height 29
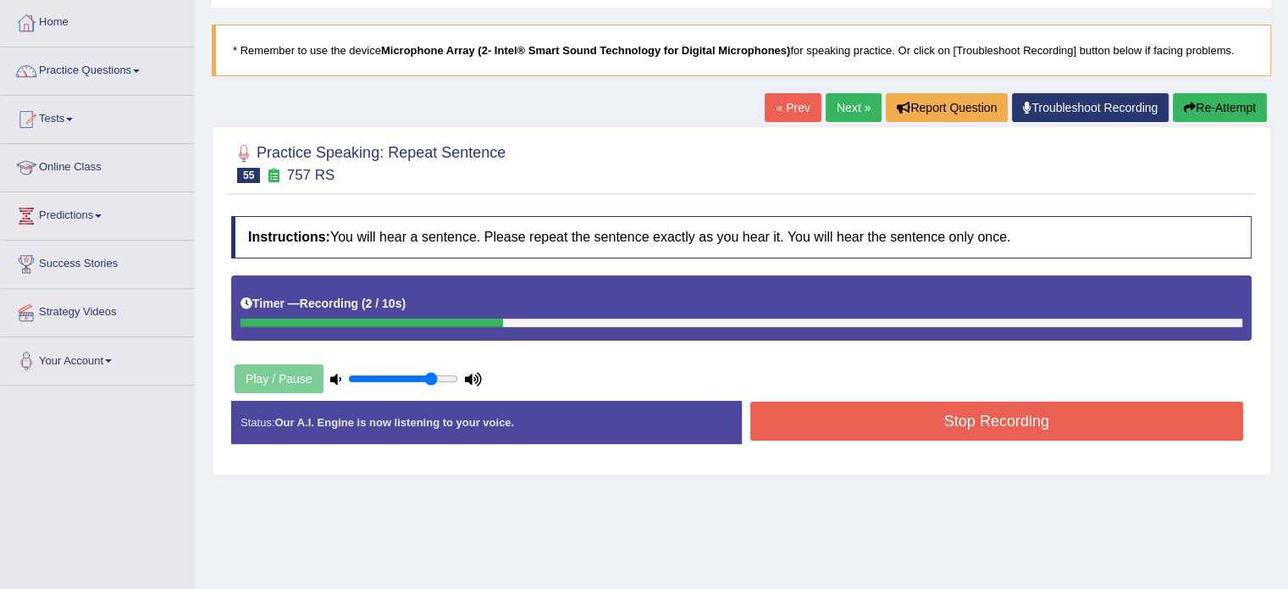
click at [935, 432] on button "Stop Recording" at bounding box center [998, 421] width 494 height 39
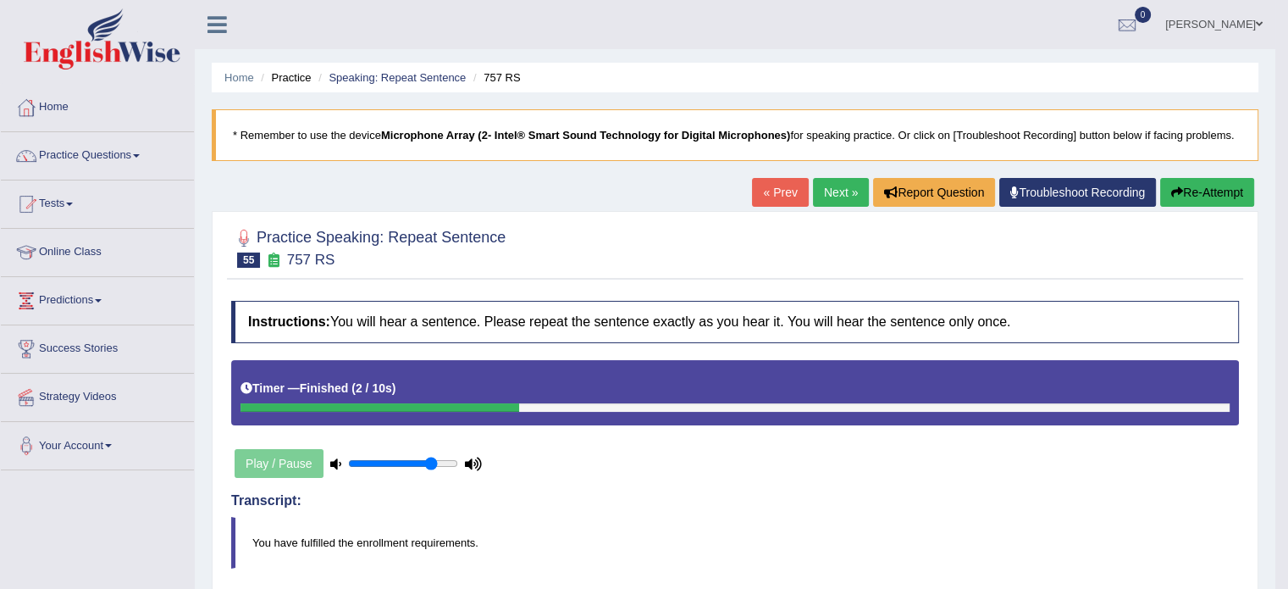
click at [813, 189] on link "Next »" at bounding box center [841, 192] width 56 height 29
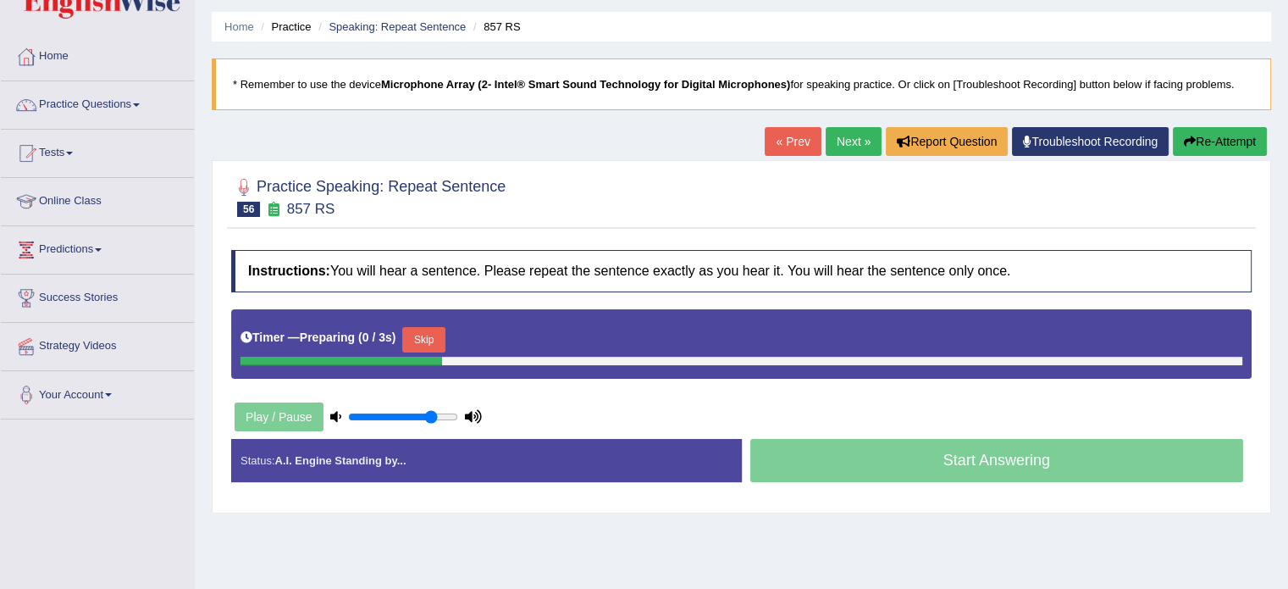
scroll to position [56, 0]
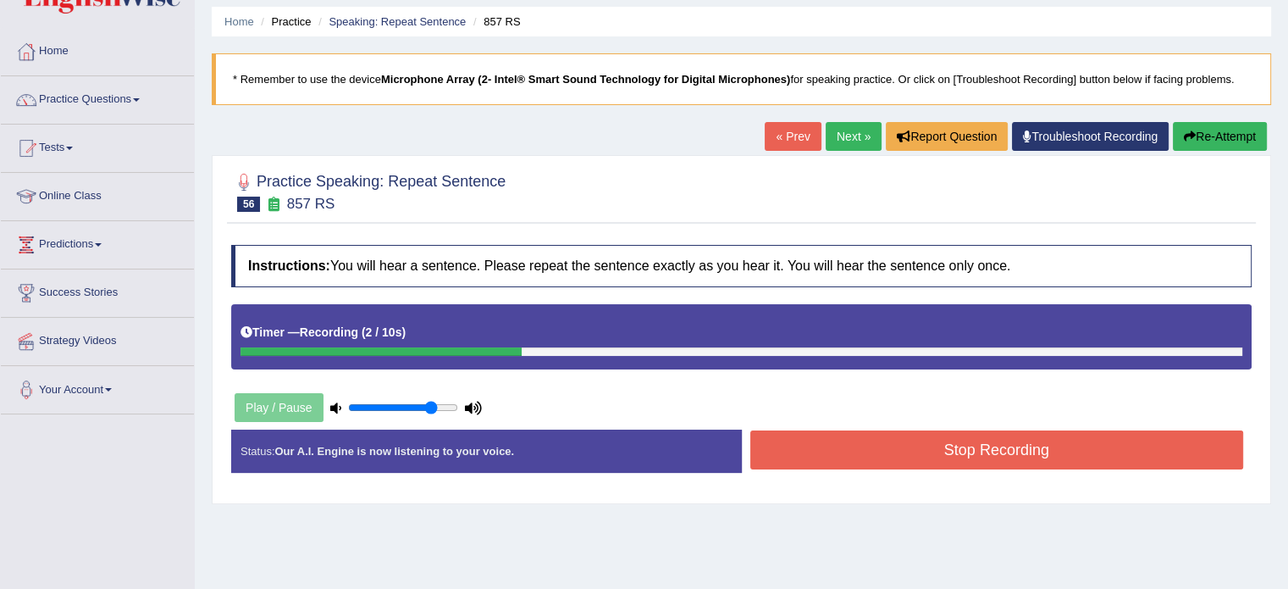
click at [994, 457] on button "Stop Recording" at bounding box center [998, 449] width 494 height 39
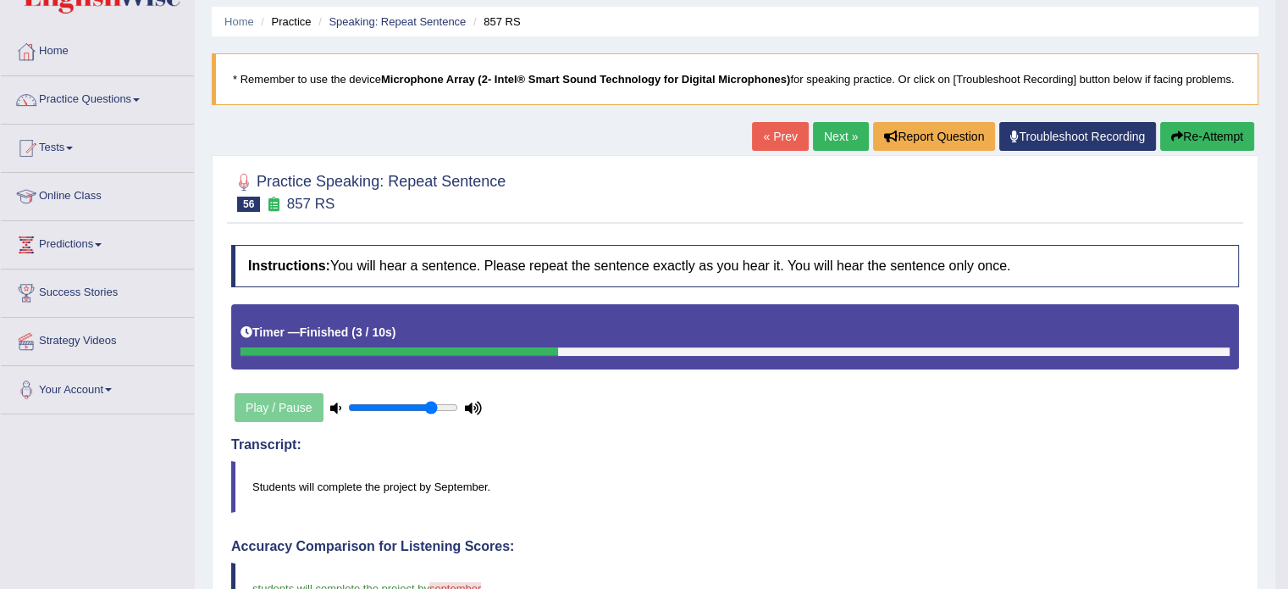
click at [843, 136] on link "Next »" at bounding box center [841, 136] width 56 height 29
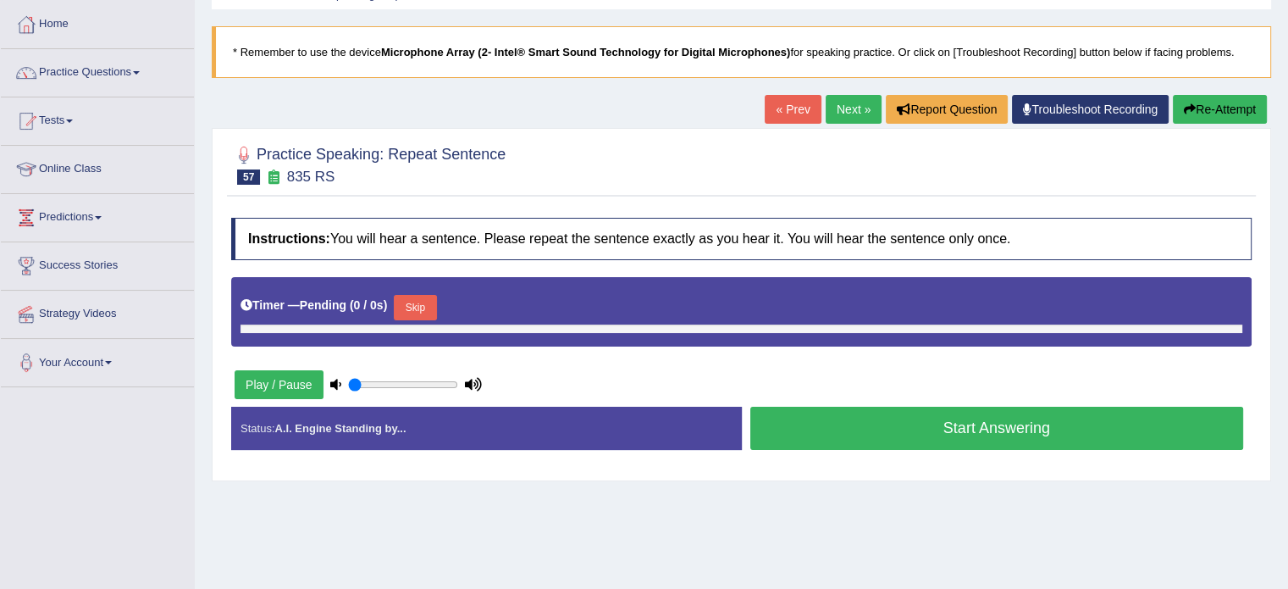
scroll to position [85, 0]
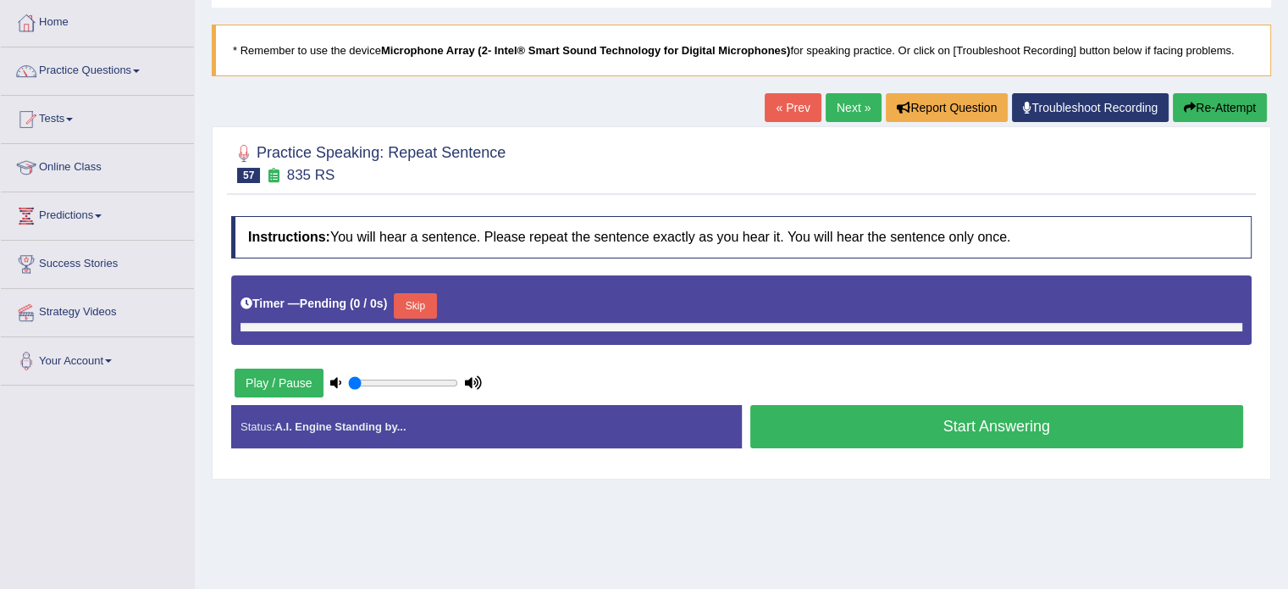
type input "0.8"
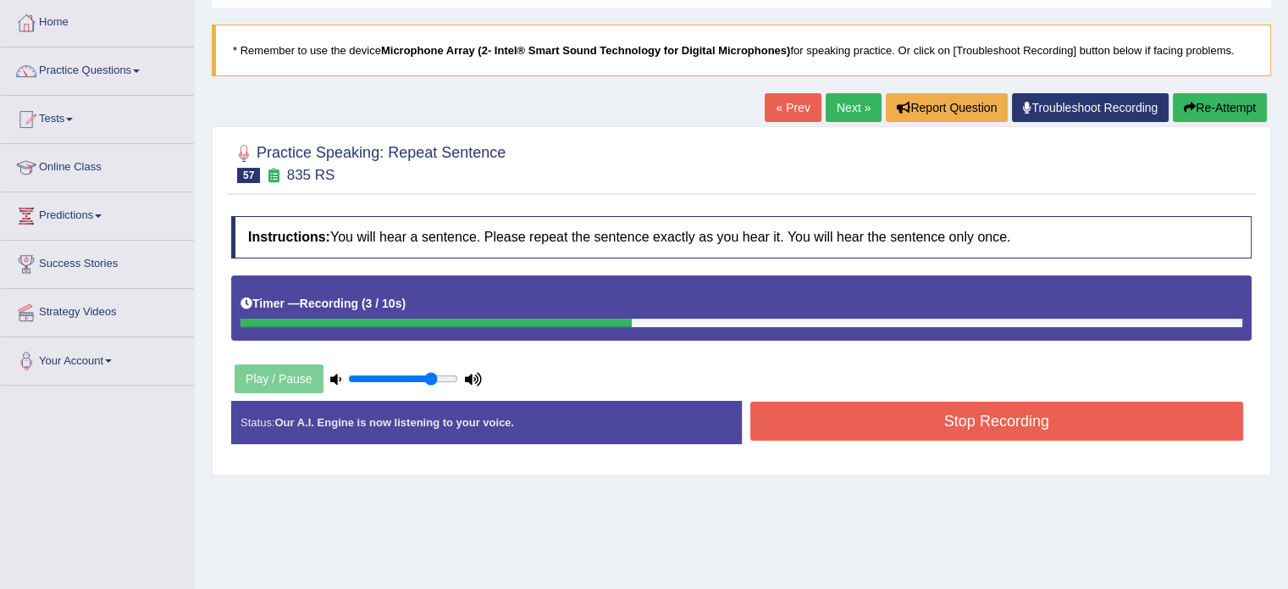
click at [962, 429] on button "Stop Recording" at bounding box center [998, 421] width 494 height 39
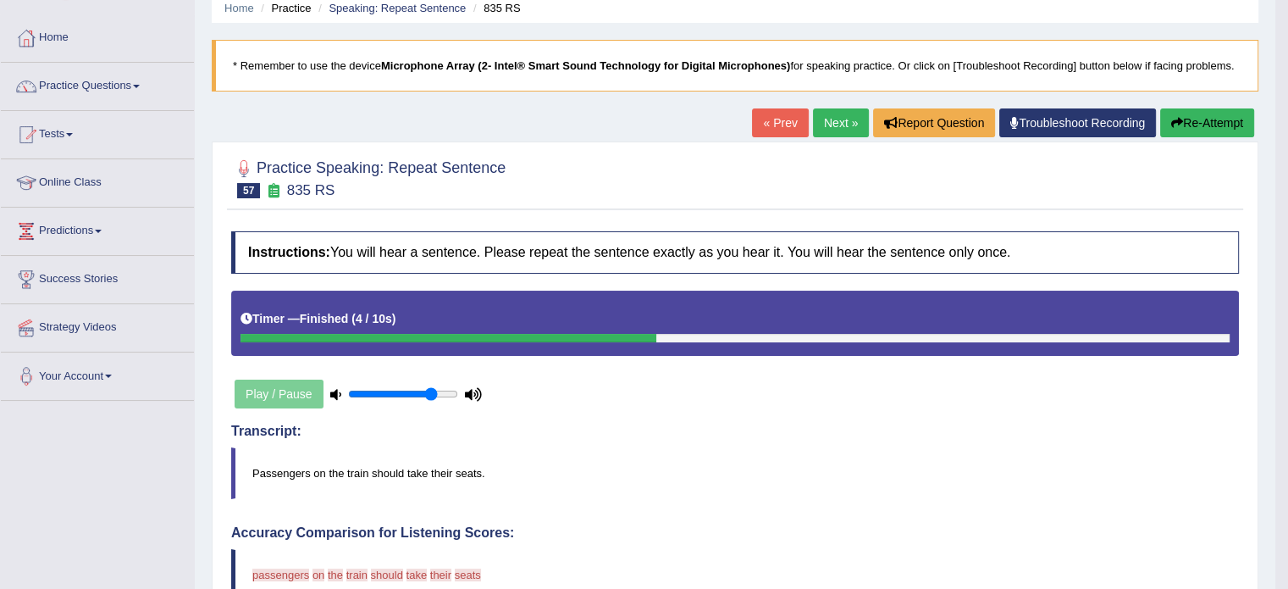
scroll to position [0, 0]
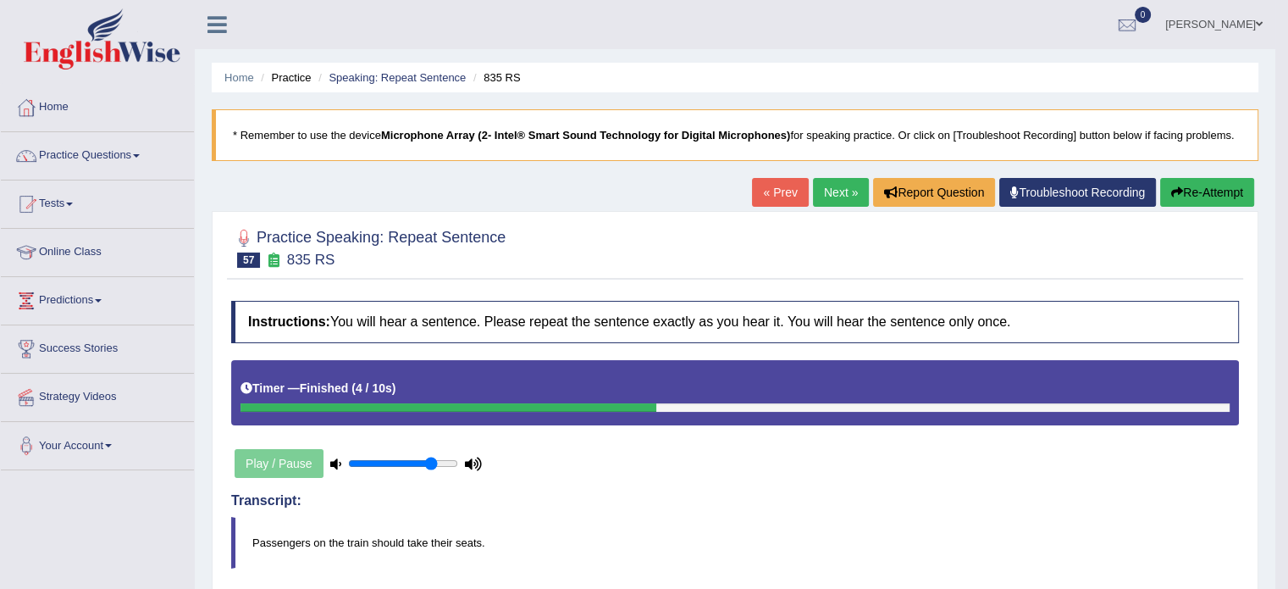
click at [830, 197] on link "Next »" at bounding box center [841, 192] width 56 height 29
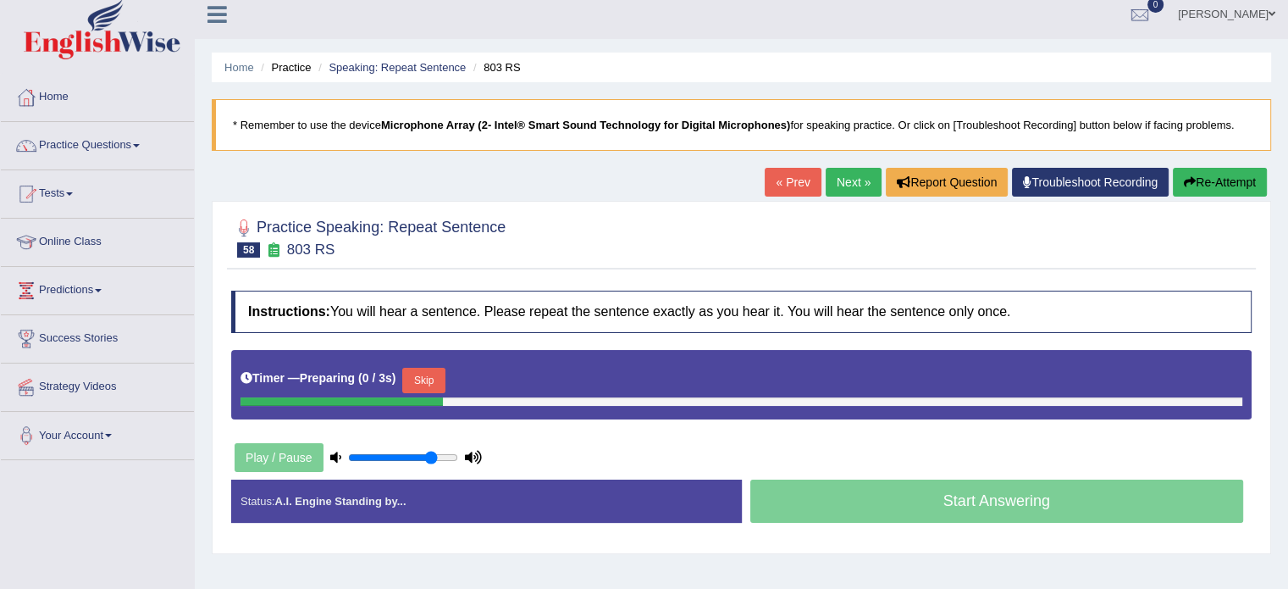
scroll to position [28, 0]
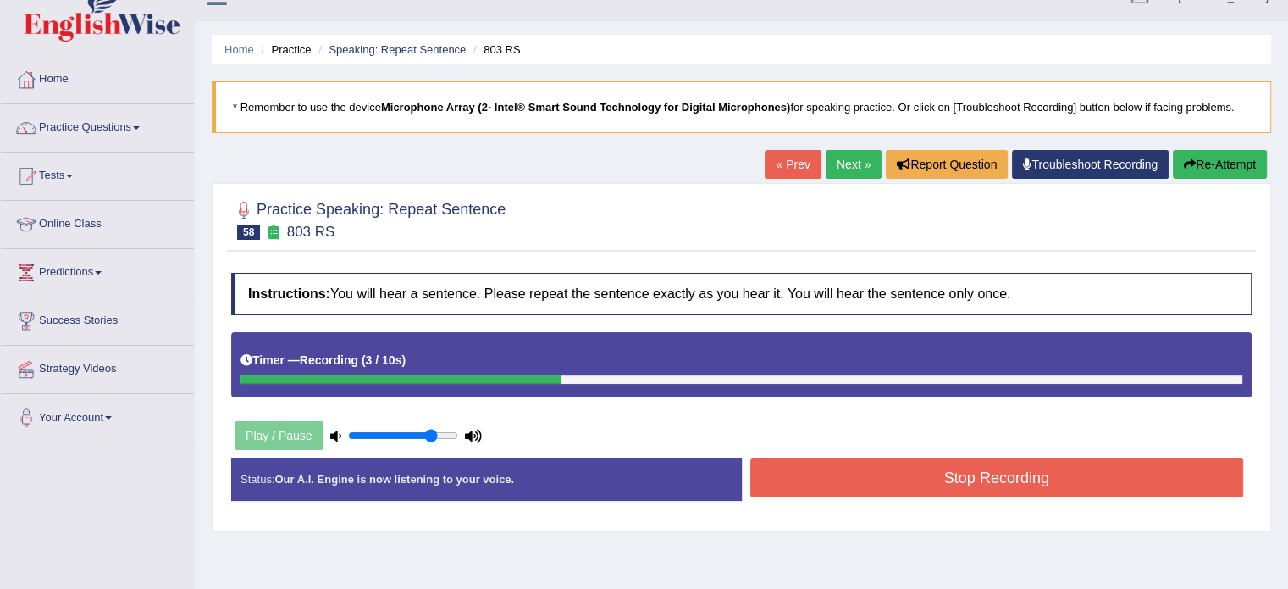
click at [962, 472] on button "Stop Recording" at bounding box center [998, 477] width 494 height 39
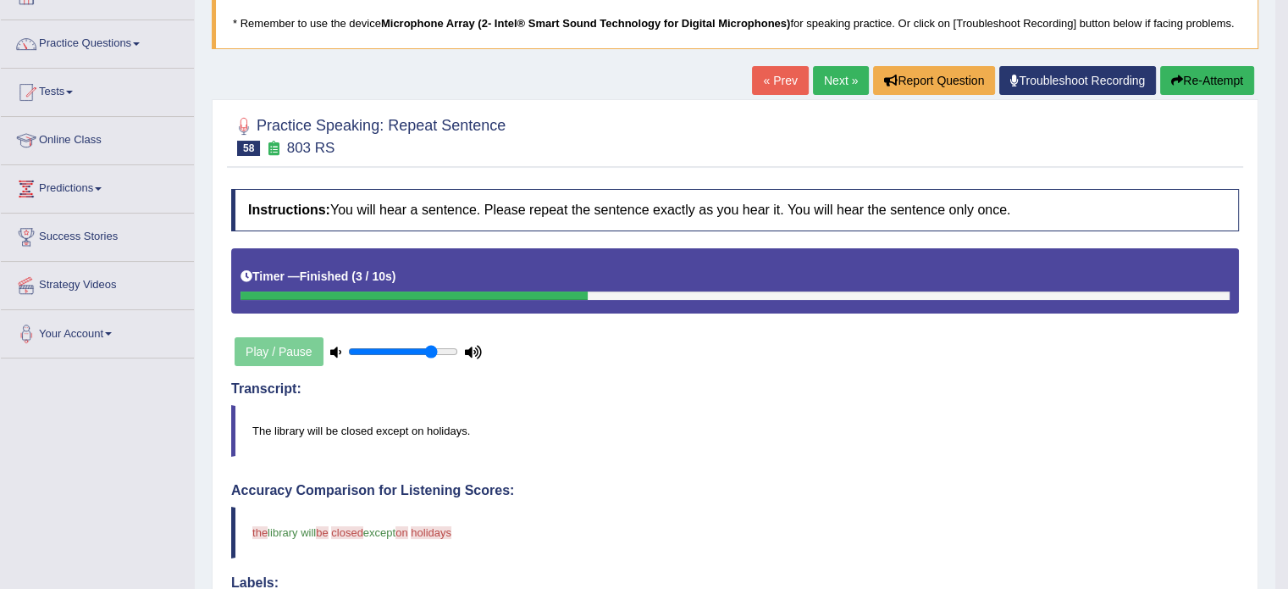
scroll to position [0, 0]
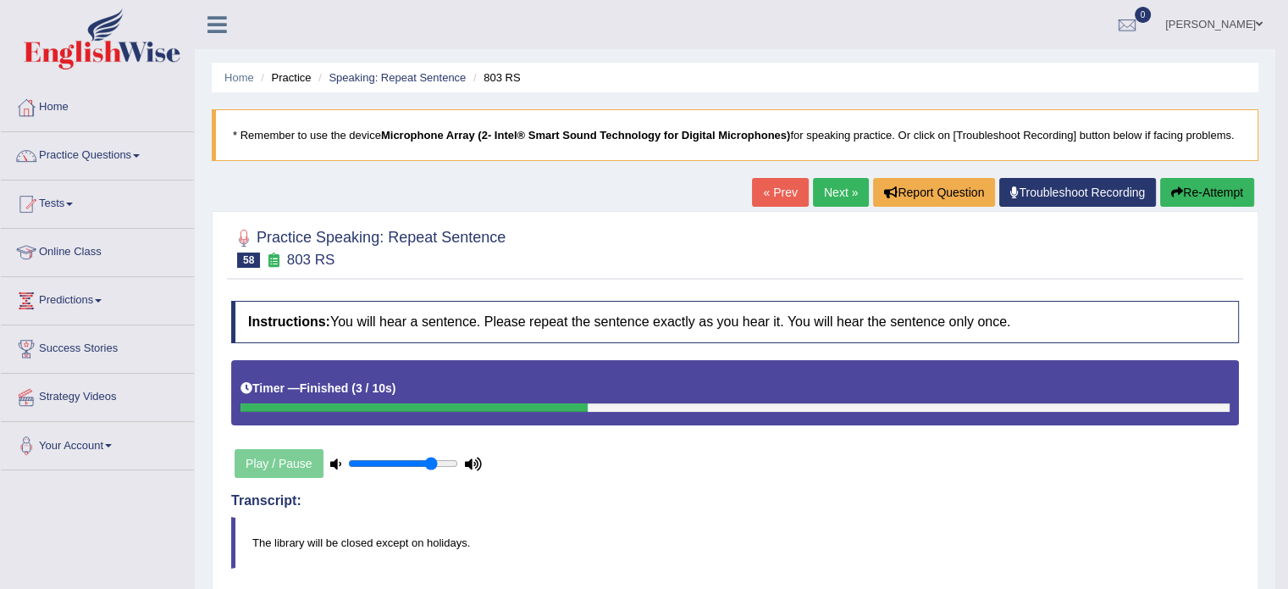
click at [834, 189] on link "Next »" at bounding box center [841, 192] width 56 height 29
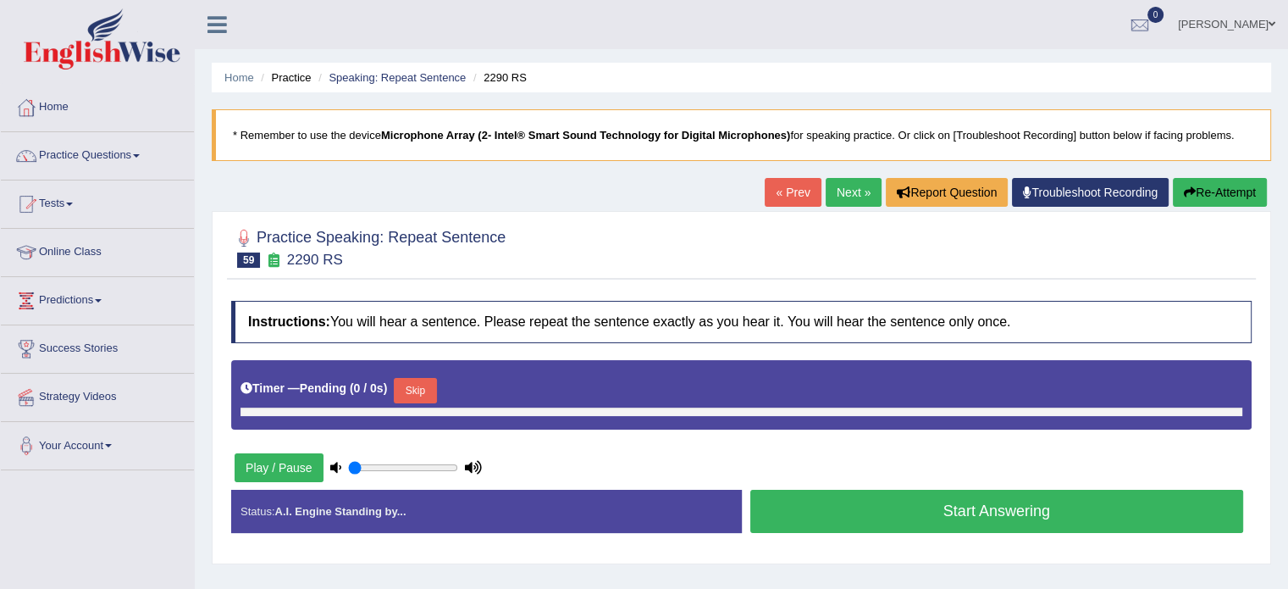
type input "0.8"
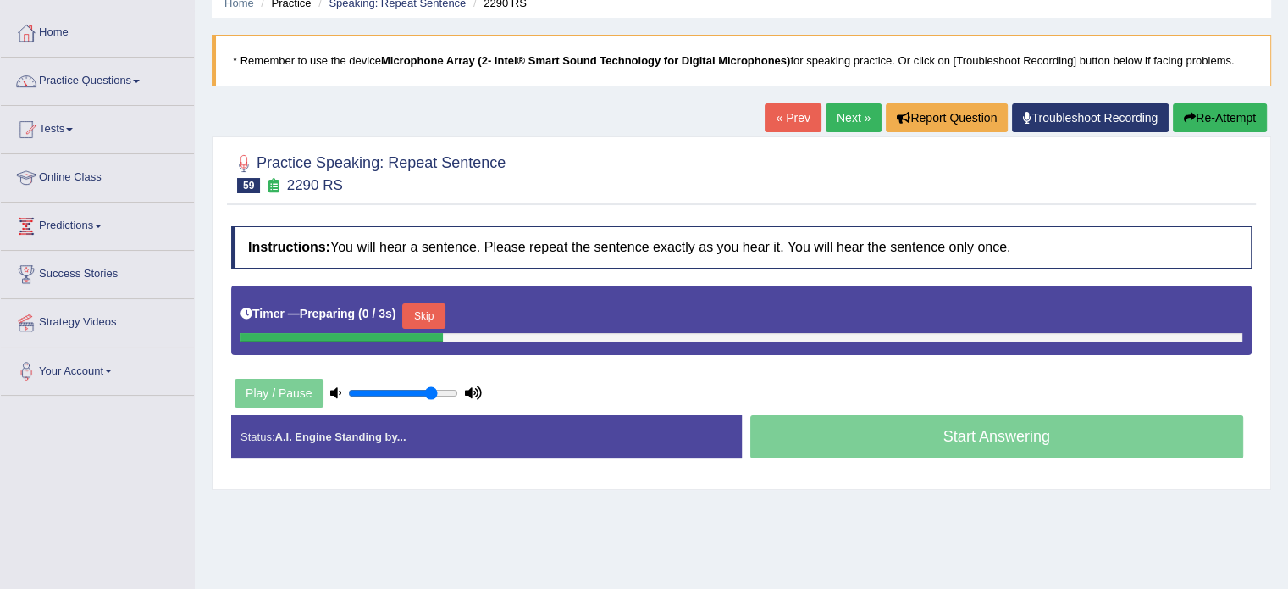
scroll to position [85, 0]
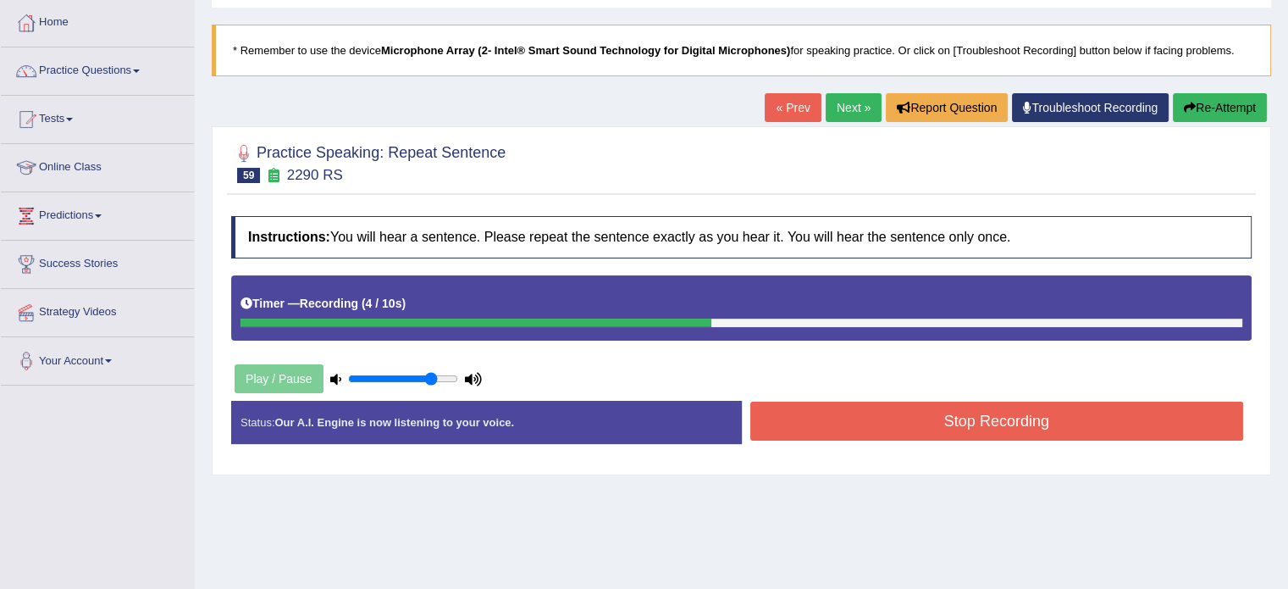
click at [973, 423] on button "Stop Recording" at bounding box center [998, 421] width 494 height 39
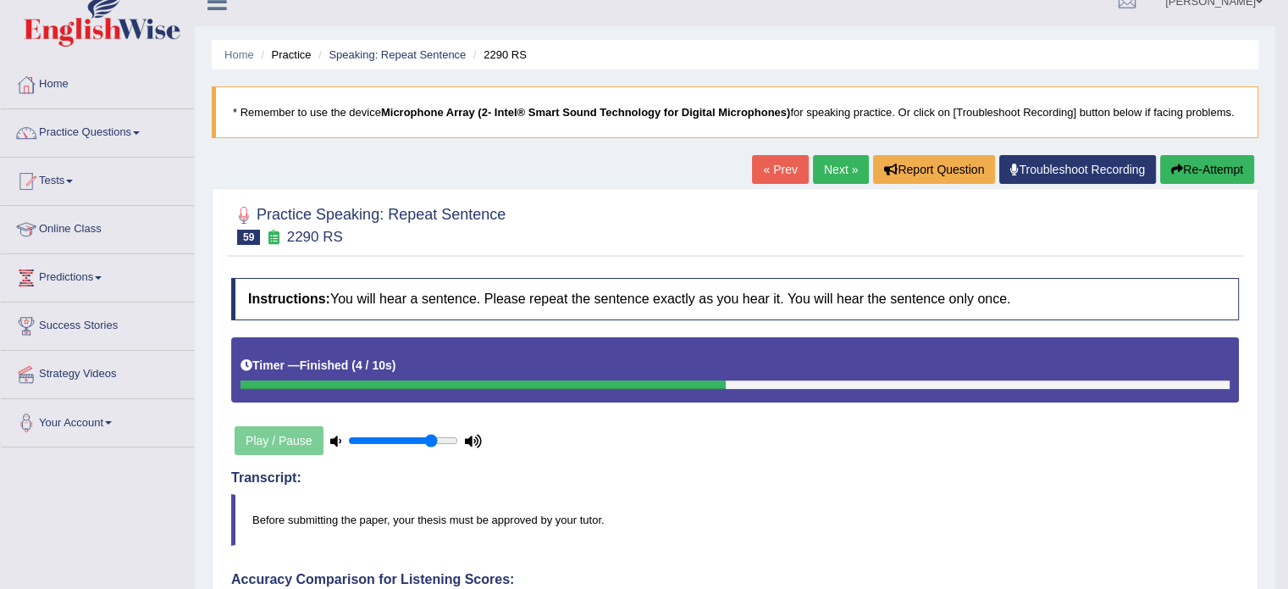
scroll to position [0, 0]
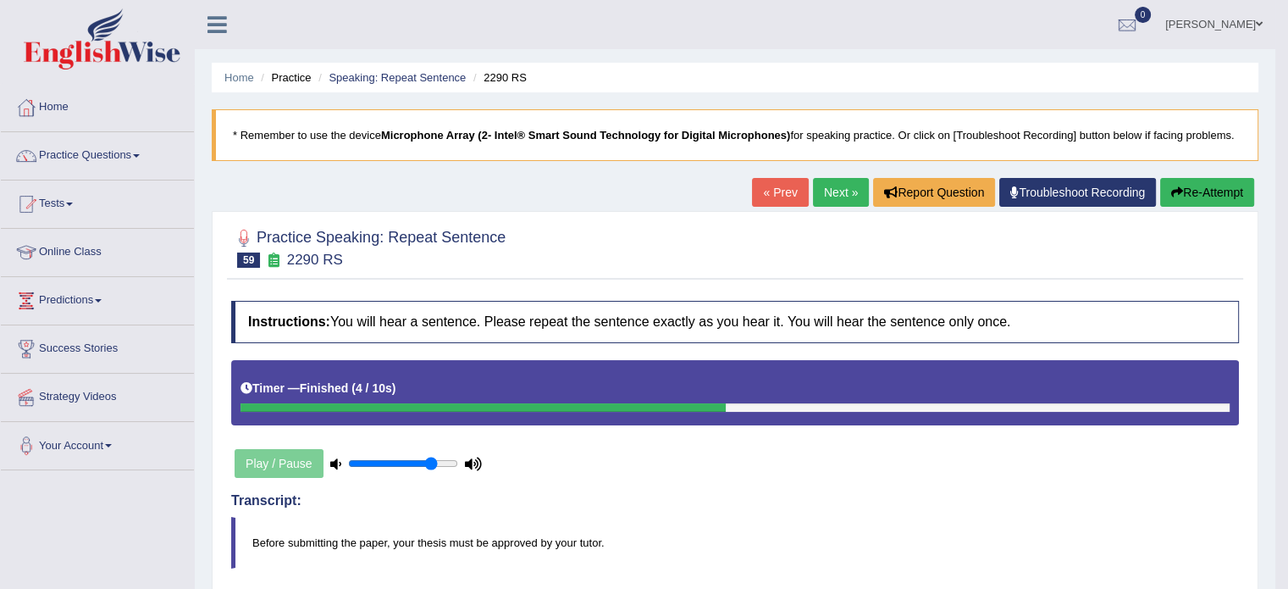
click at [834, 193] on link "Next »" at bounding box center [841, 192] width 56 height 29
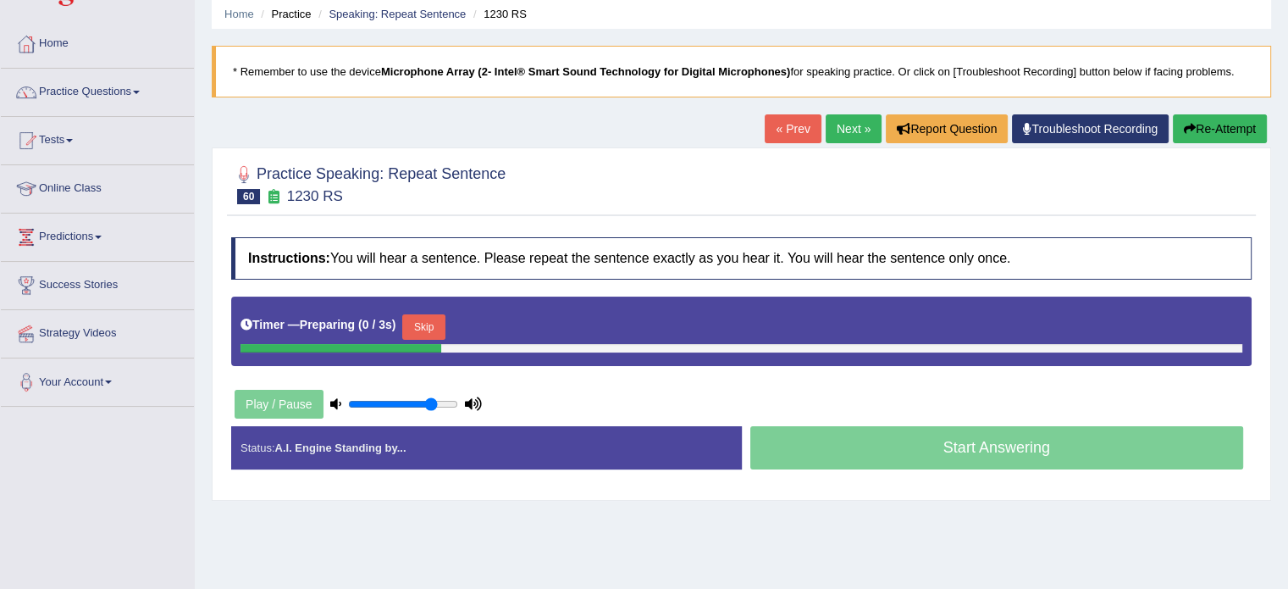
scroll to position [85, 0]
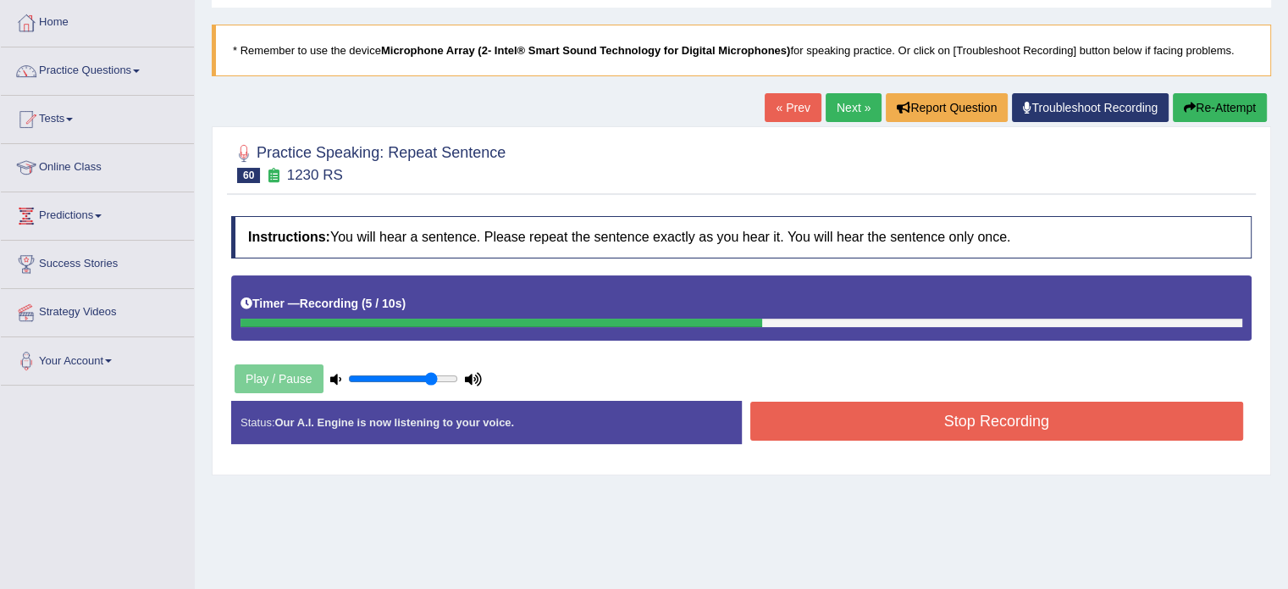
click at [965, 422] on button "Stop Recording" at bounding box center [998, 421] width 494 height 39
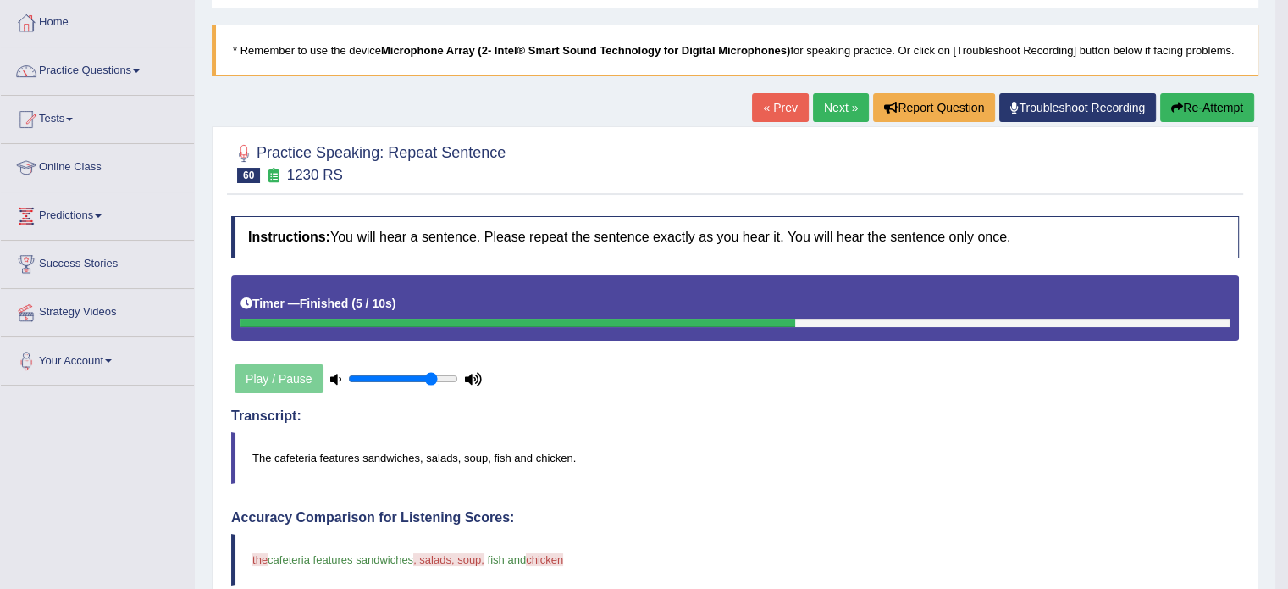
click at [834, 102] on link "Next »" at bounding box center [841, 107] width 56 height 29
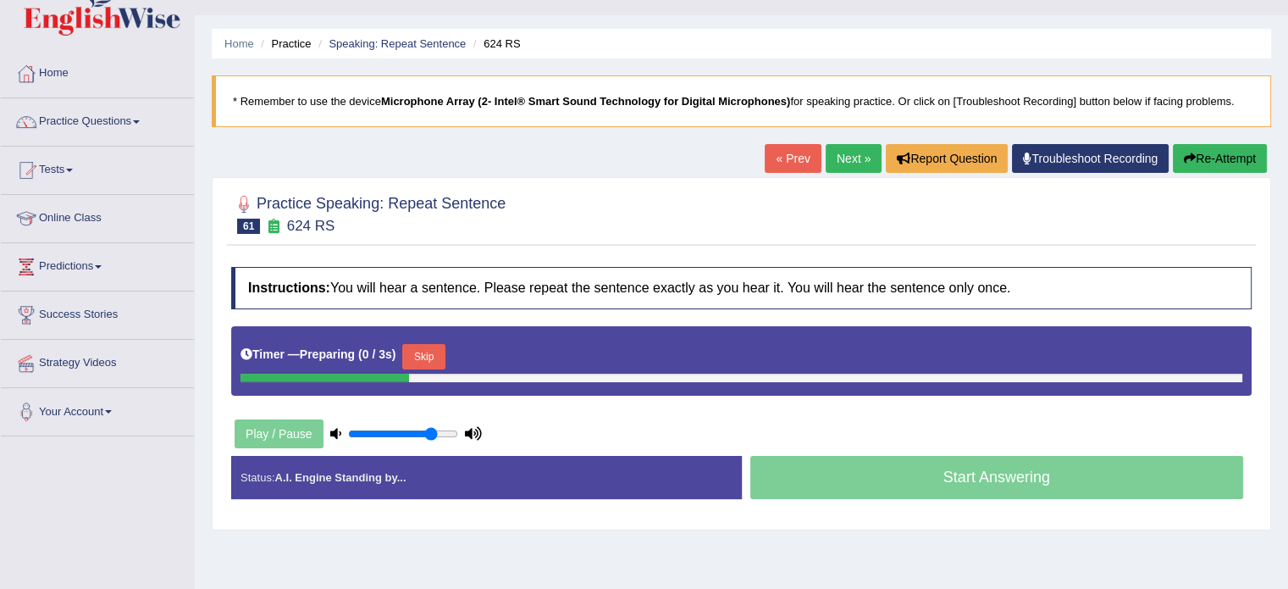
scroll to position [56, 0]
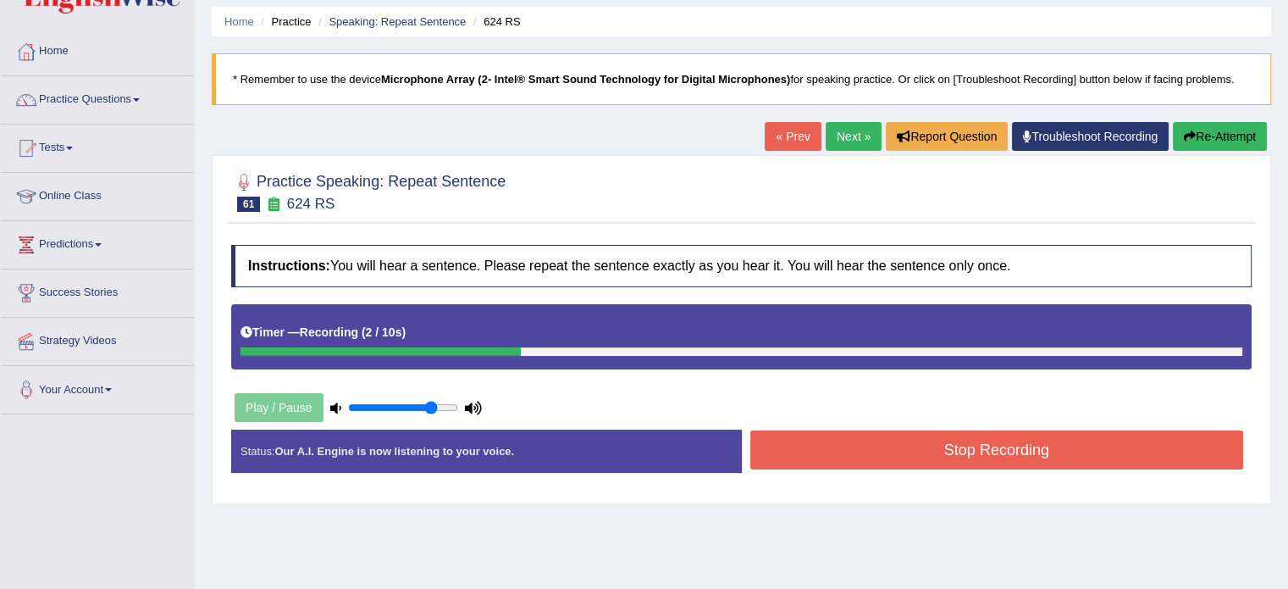
click at [963, 449] on button "Stop Recording" at bounding box center [998, 449] width 494 height 39
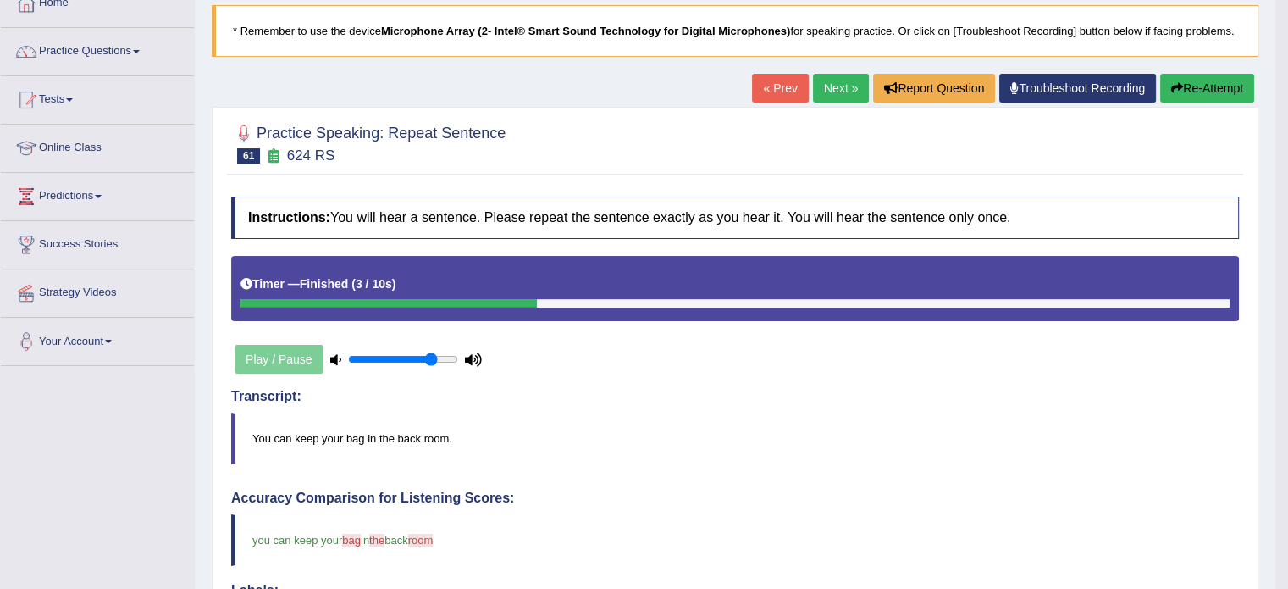
scroll to position [85, 0]
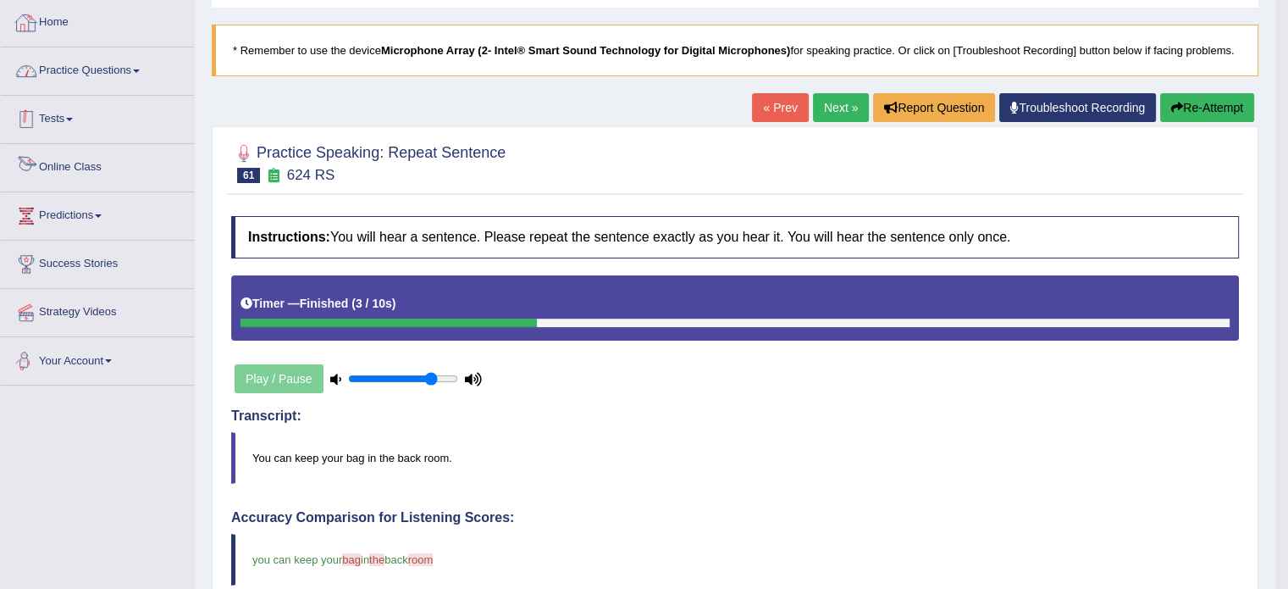
click at [129, 77] on link "Practice Questions" at bounding box center [97, 68] width 193 height 42
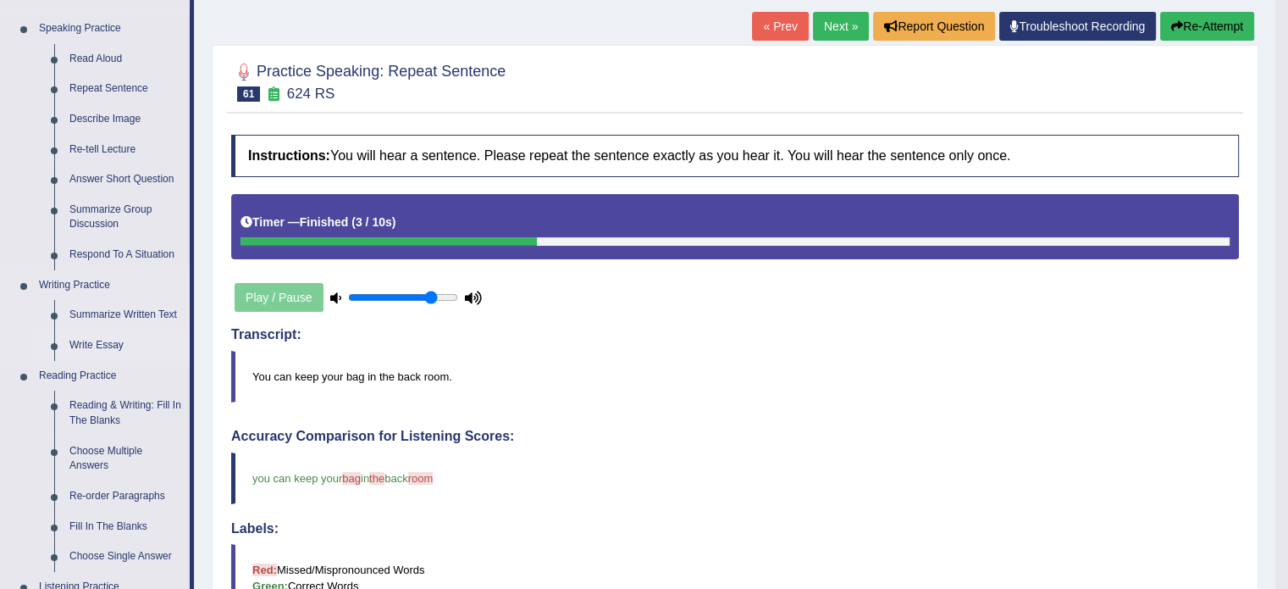
scroll to position [169, 0]
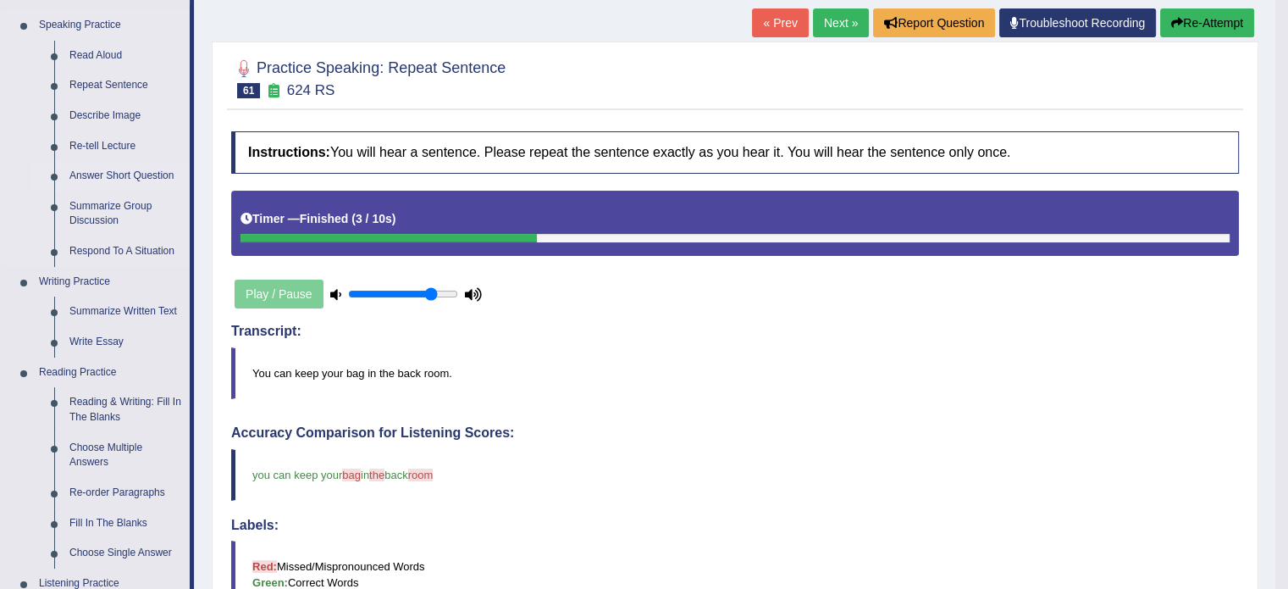
click at [91, 169] on link "Answer Short Question" at bounding box center [126, 176] width 128 height 30
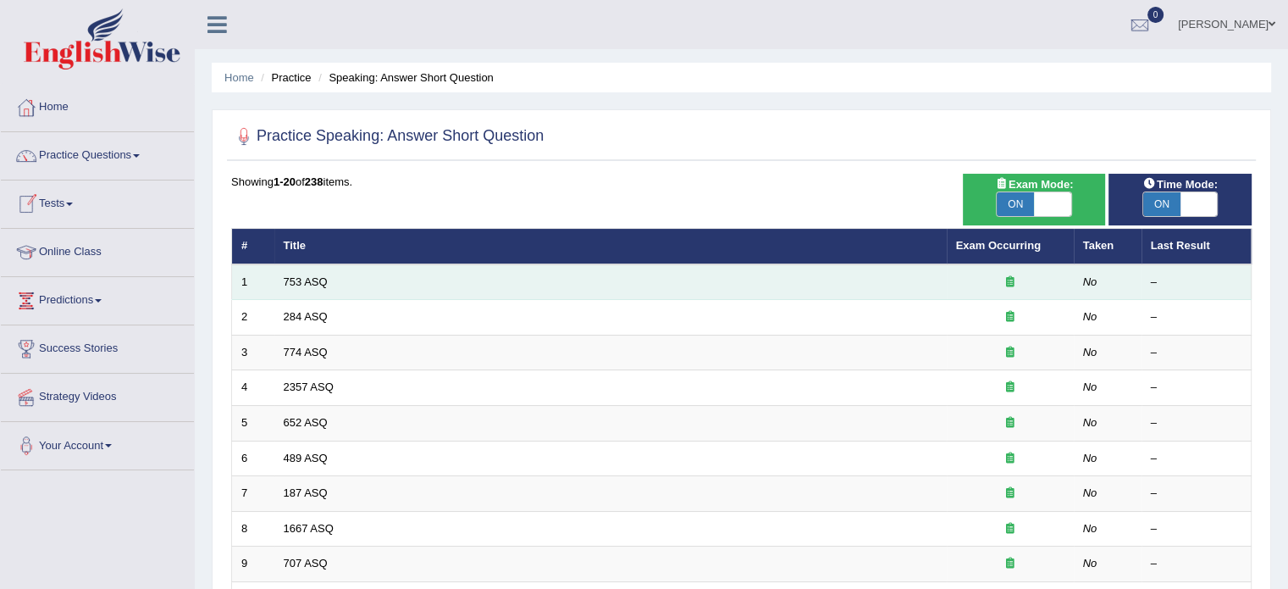
click at [293, 273] on td "753 ASQ" at bounding box center [610, 282] width 673 height 36
click at [295, 280] on link "753 ASQ" at bounding box center [306, 281] width 44 height 13
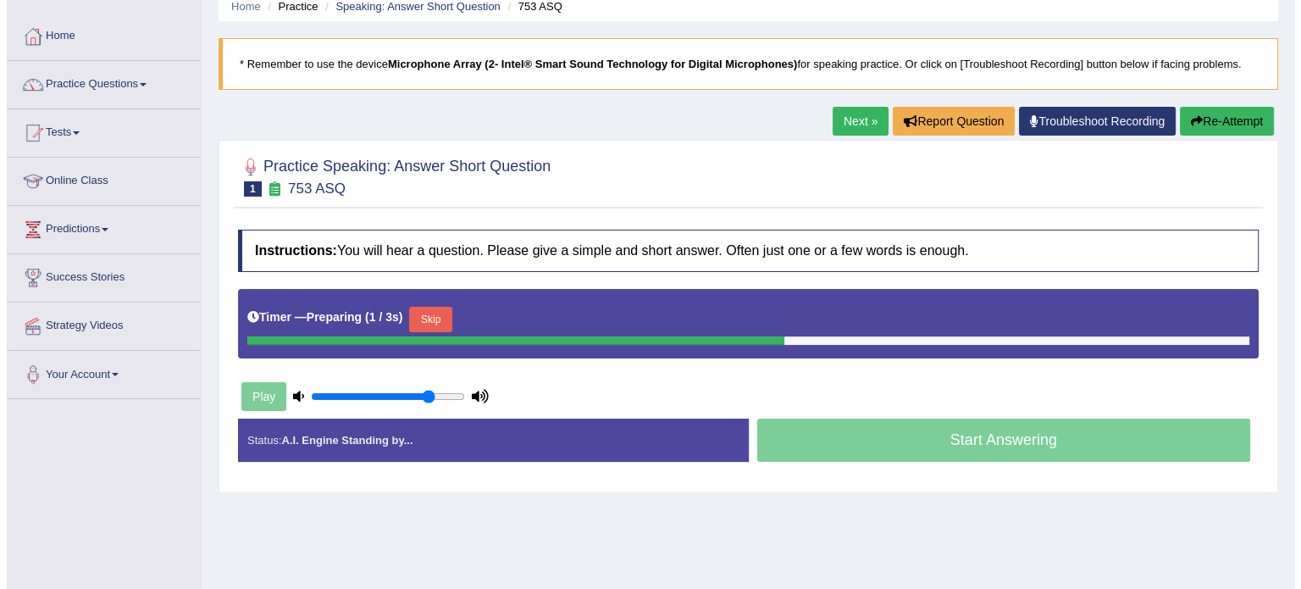
scroll to position [85, 0]
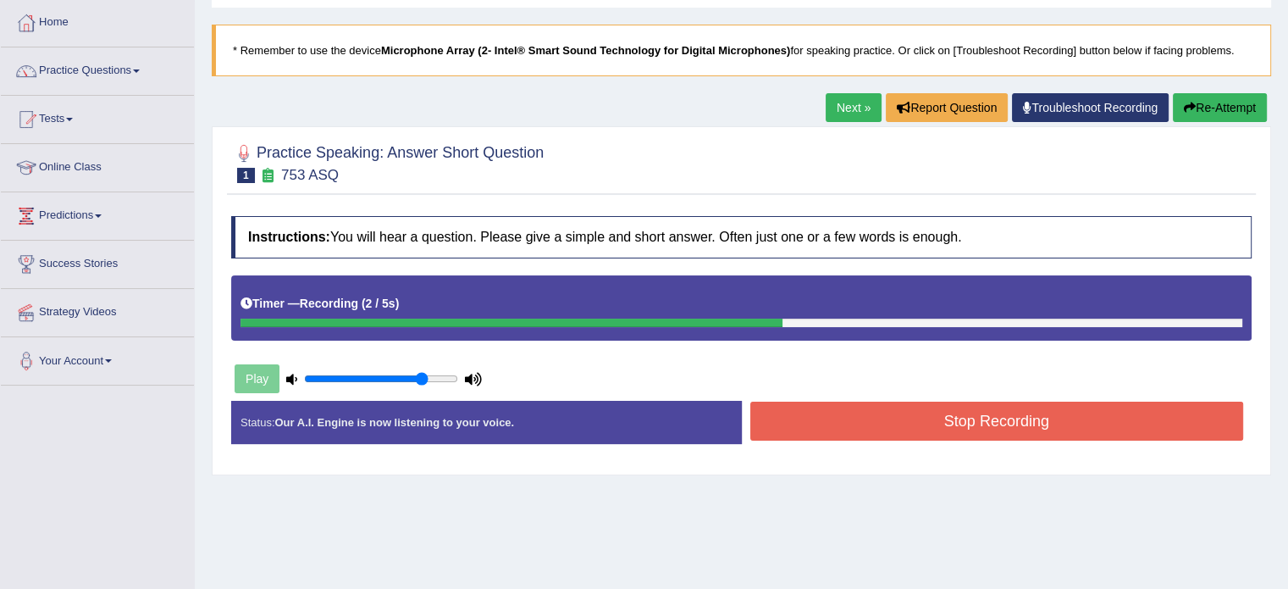
click at [947, 432] on button "Stop Recording" at bounding box center [998, 421] width 494 height 39
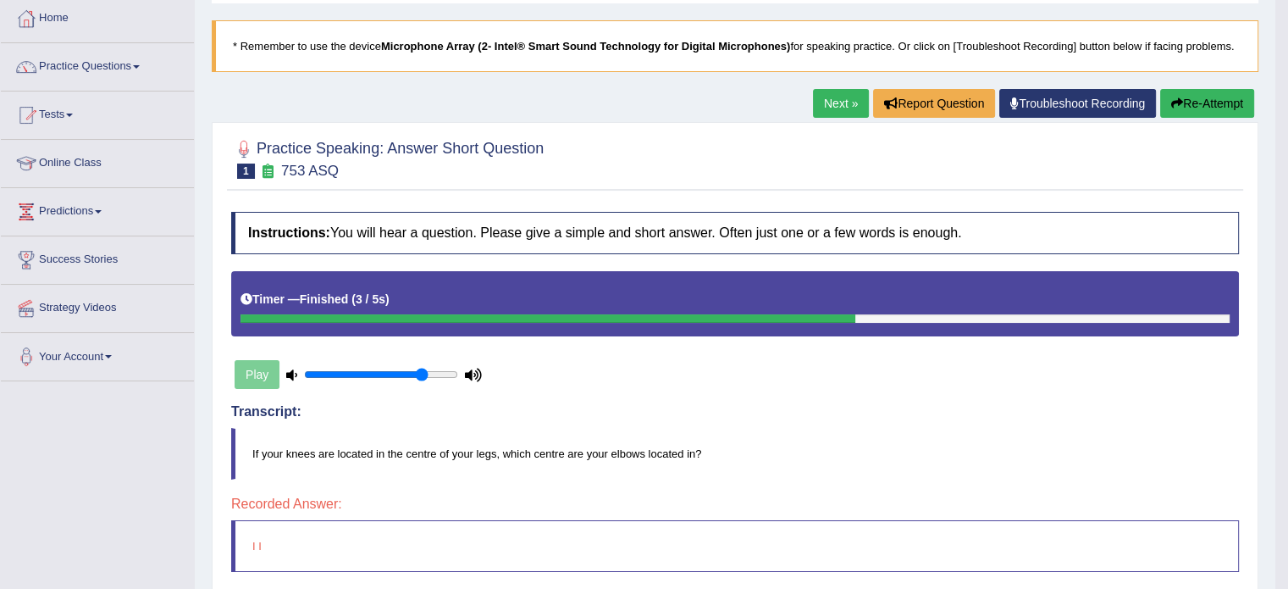
scroll to position [0, 0]
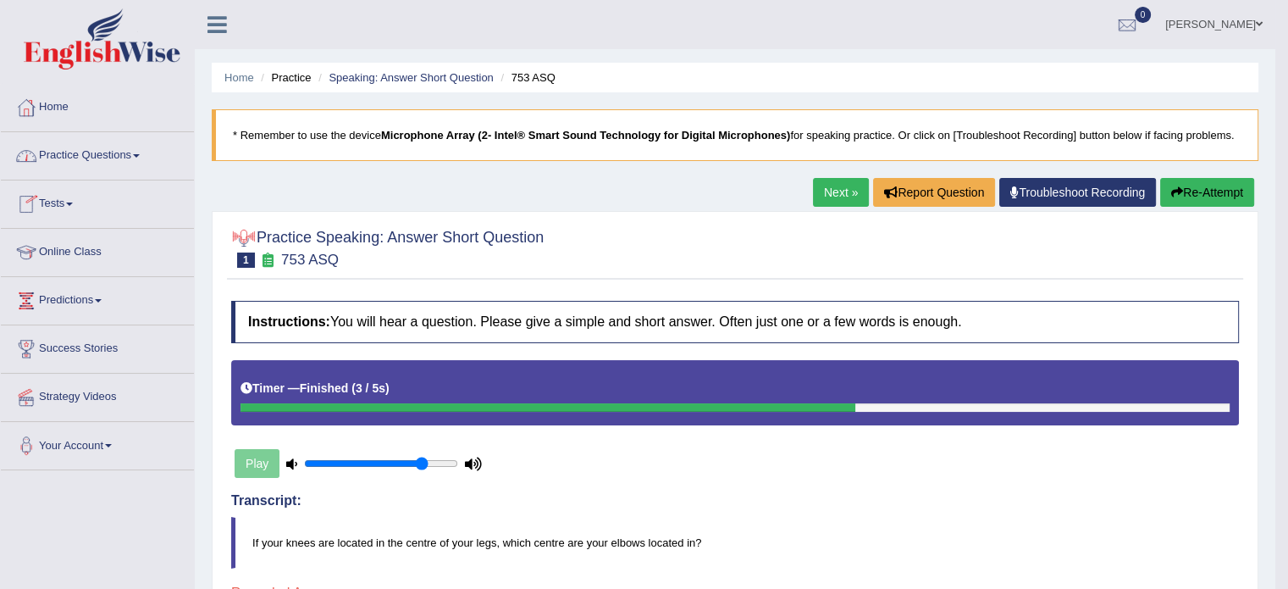
click at [53, 169] on link "Practice Questions" at bounding box center [97, 153] width 193 height 42
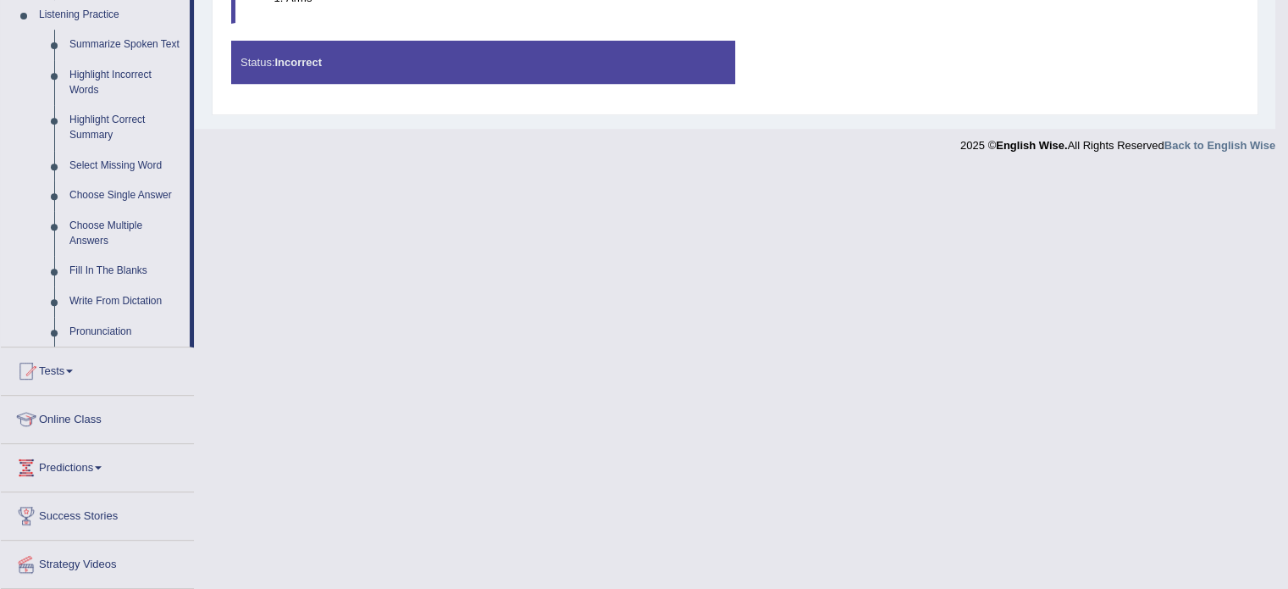
scroll to position [785, 0]
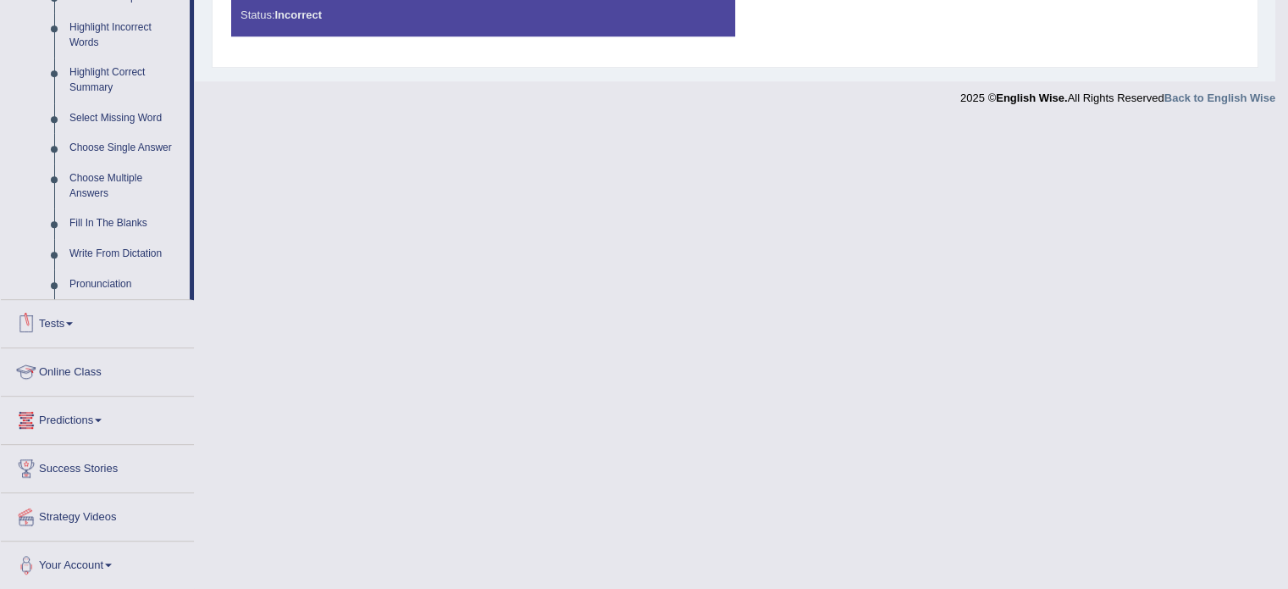
click at [83, 371] on link "Online Class" at bounding box center [97, 369] width 193 height 42
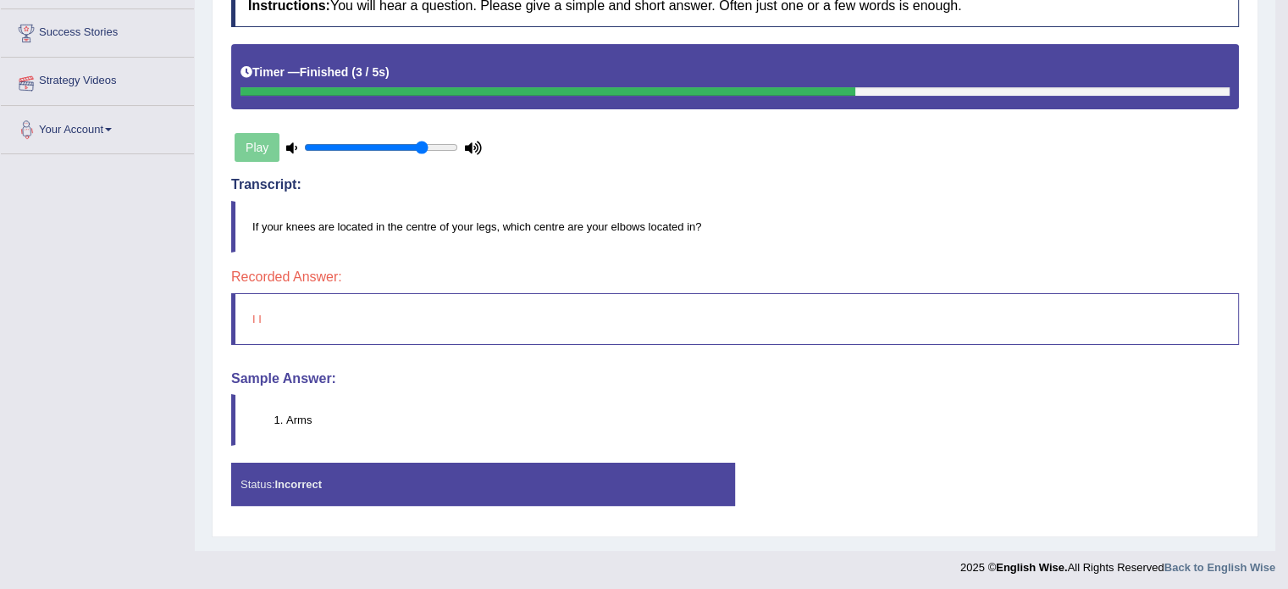
scroll to position [210, 0]
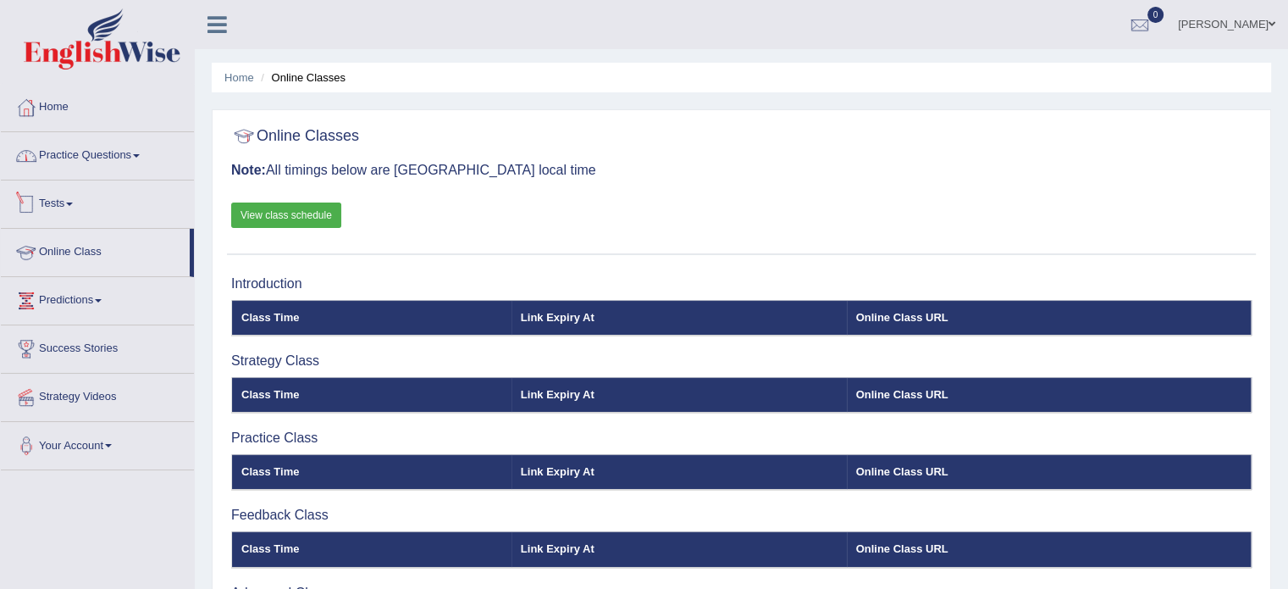
click at [92, 159] on link "Practice Questions" at bounding box center [97, 153] width 193 height 42
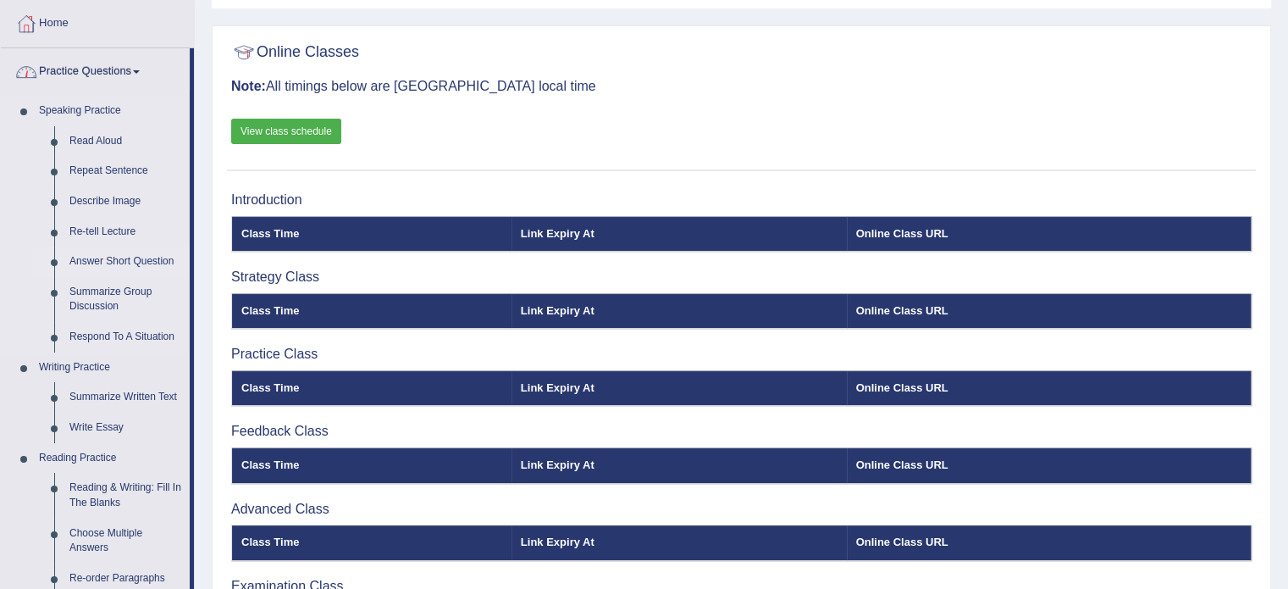
scroll to position [85, 0]
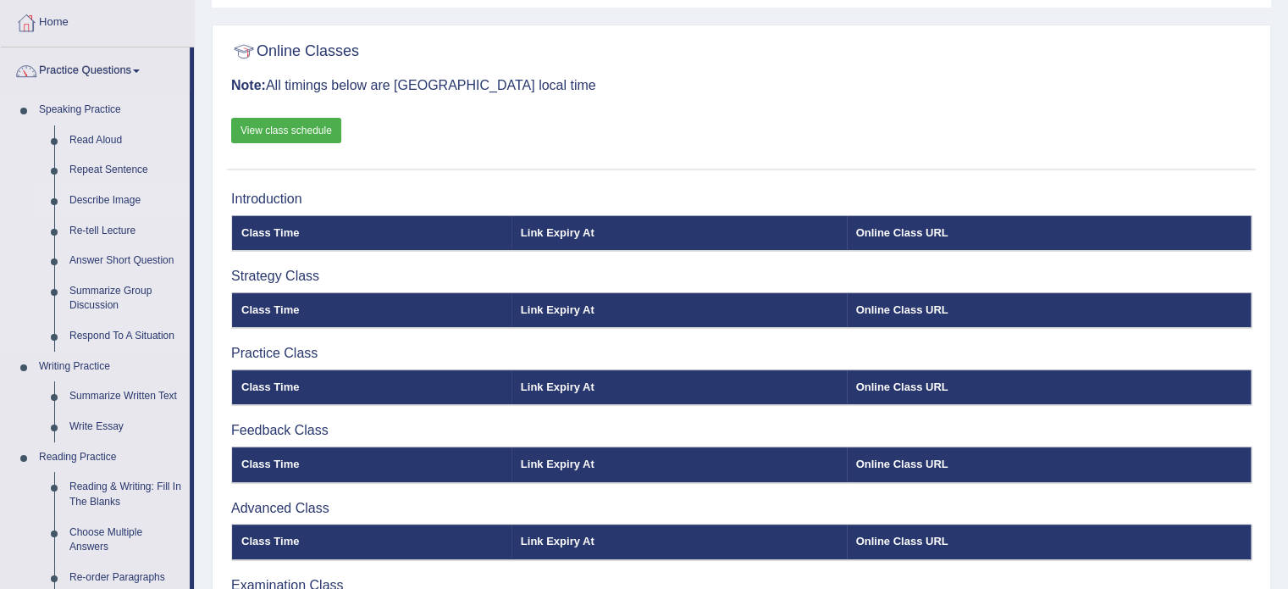
click at [107, 200] on link "Describe Image" at bounding box center [126, 201] width 128 height 30
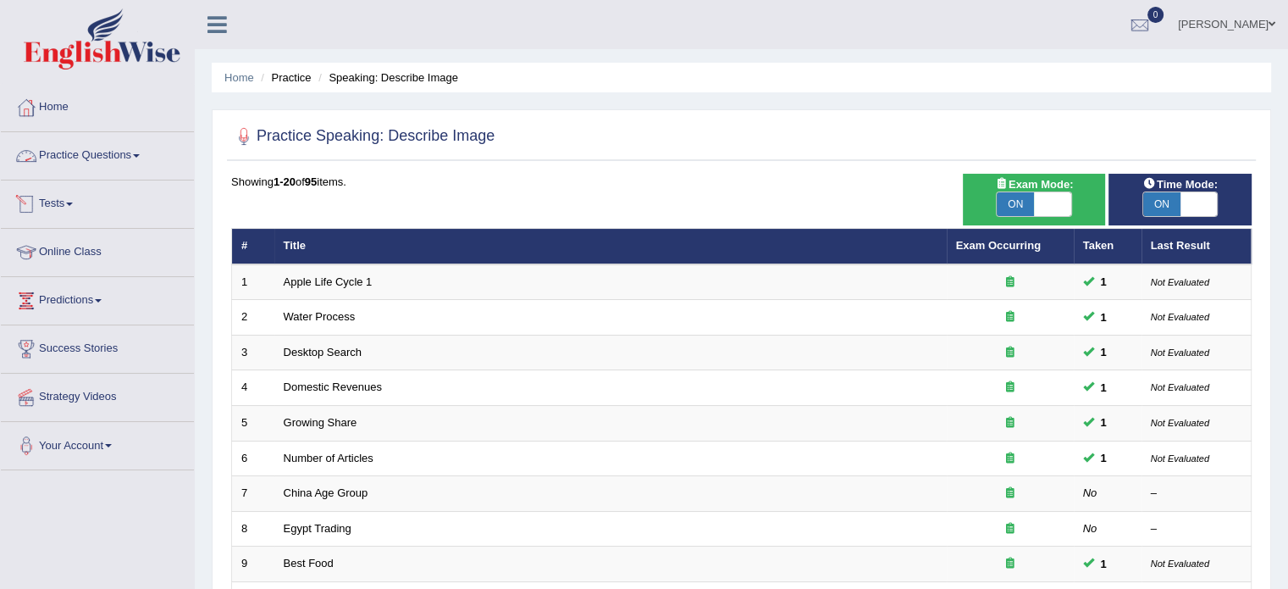
click at [154, 159] on link "Practice Questions" at bounding box center [97, 153] width 193 height 42
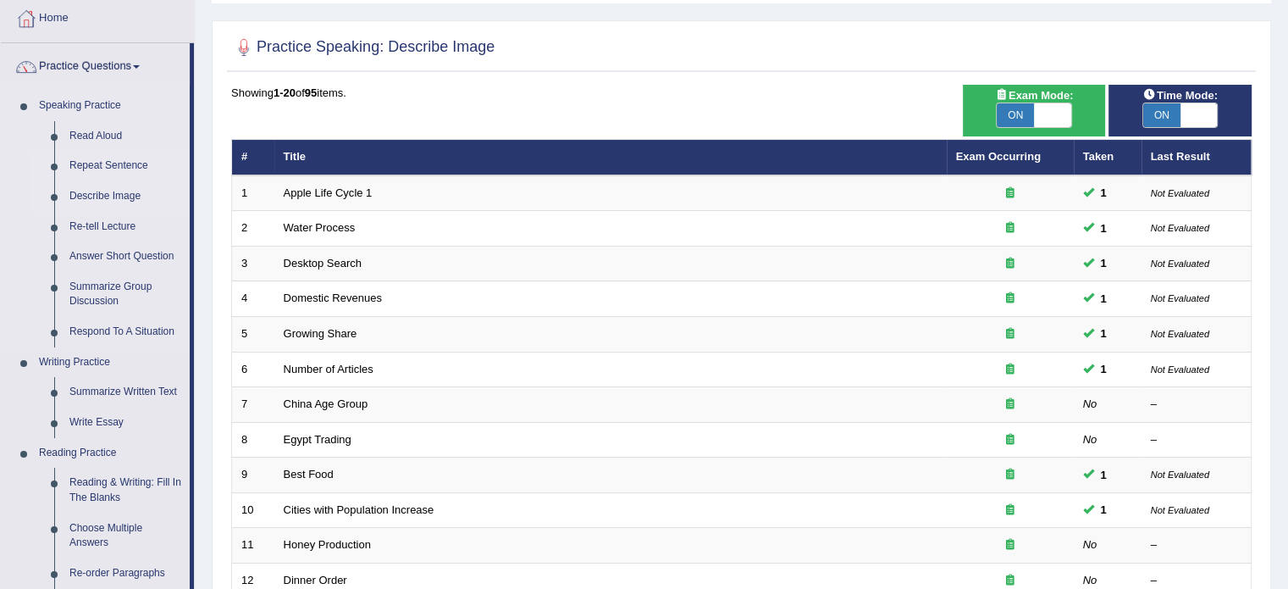
scroll to position [113, 0]
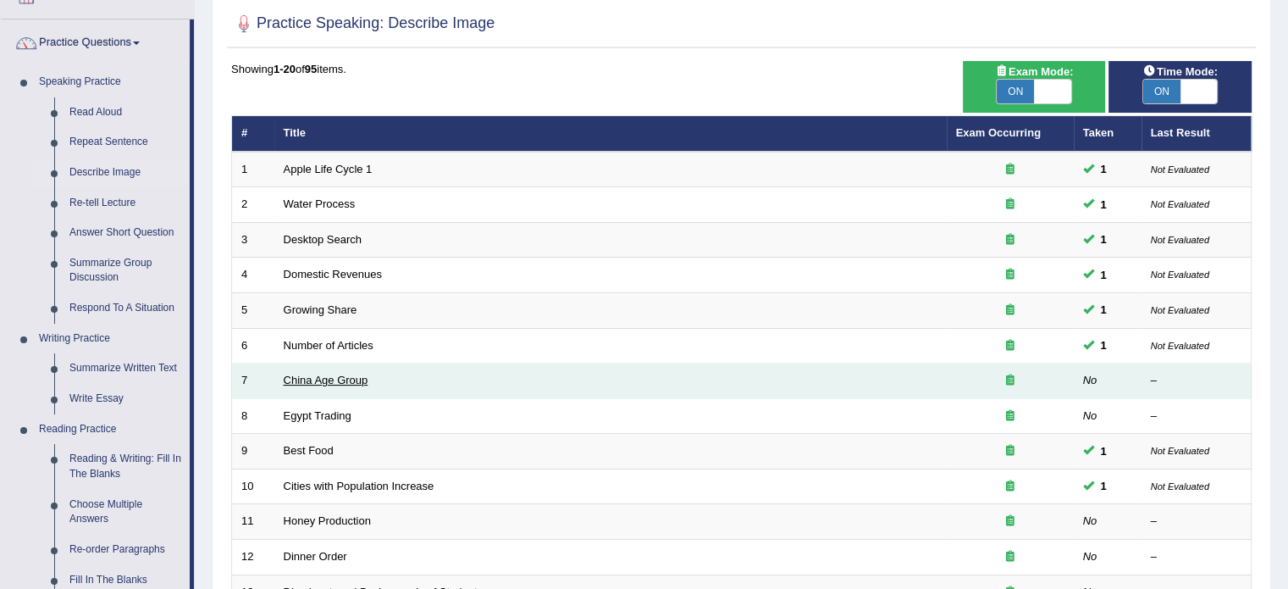
click at [307, 379] on link "China Age Group" at bounding box center [326, 380] width 85 height 13
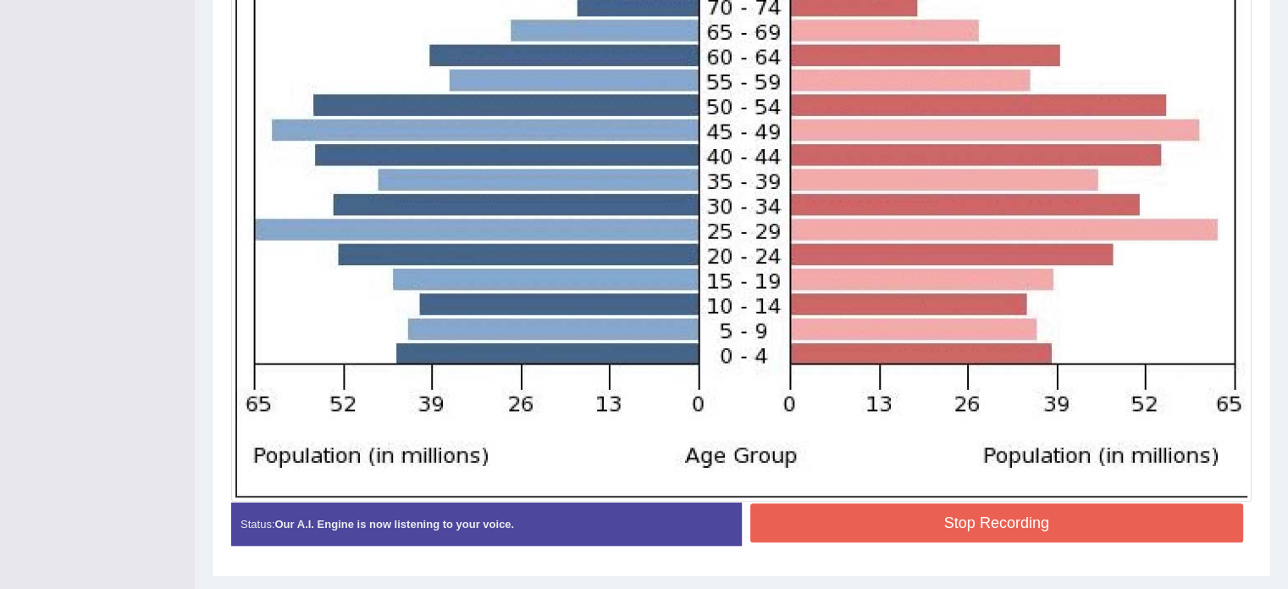
scroll to position [689, 0]
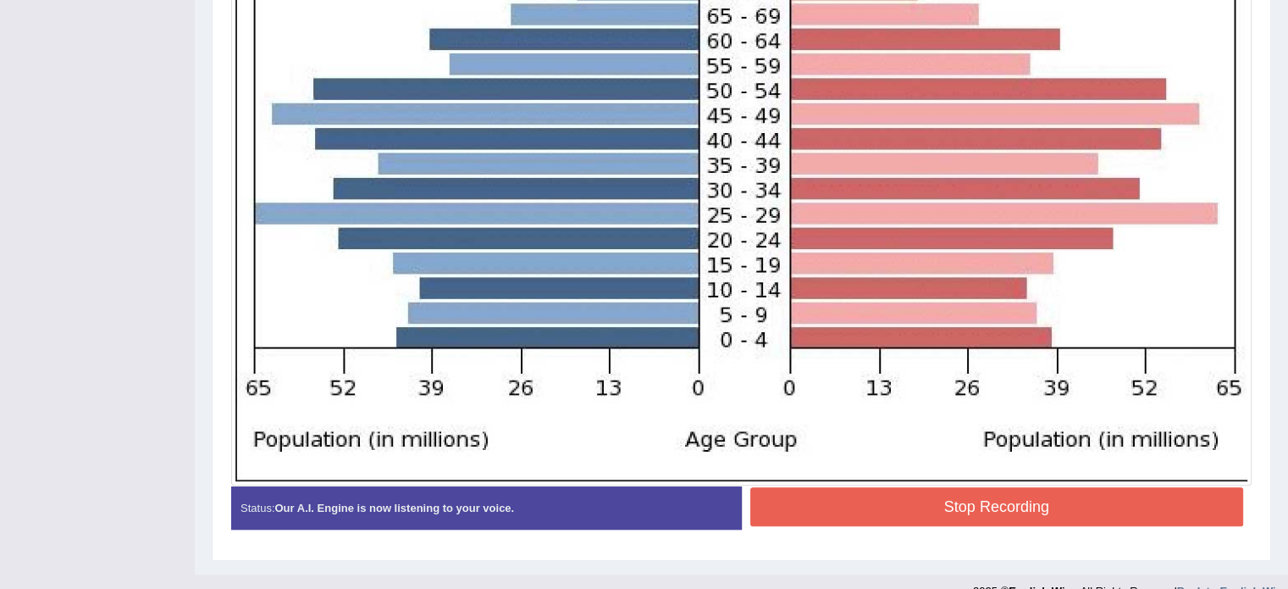
click at [978, 496] on button "Stop Recording" at bounding box center [998, 506] width 494 height 39
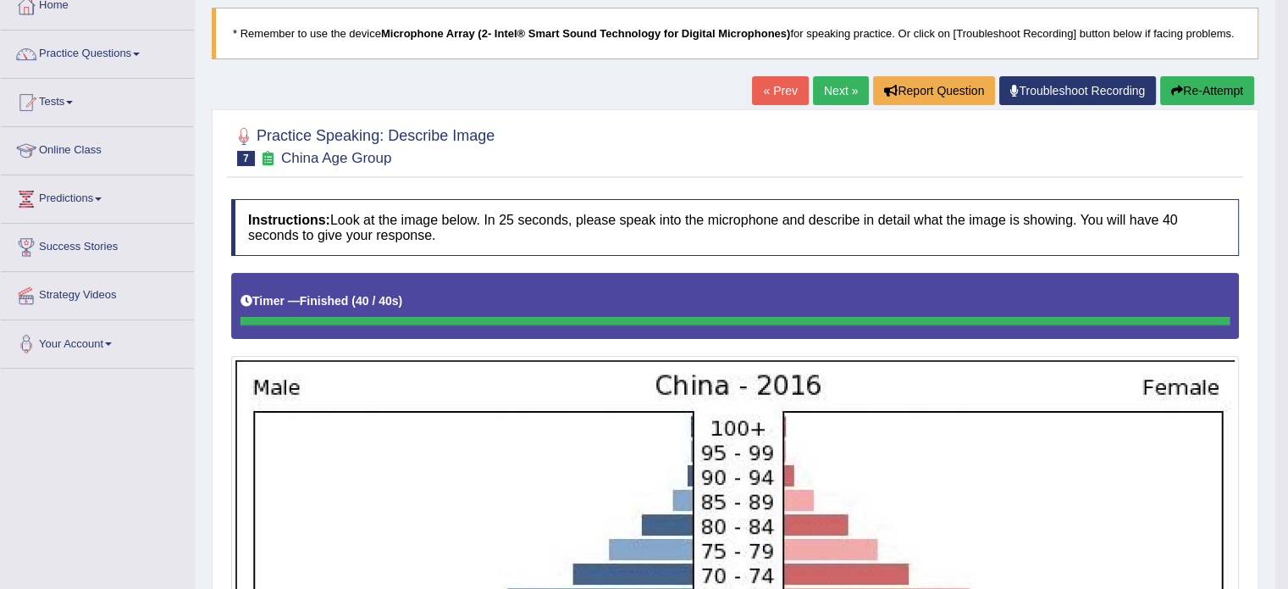
scroll to position [68, 0]
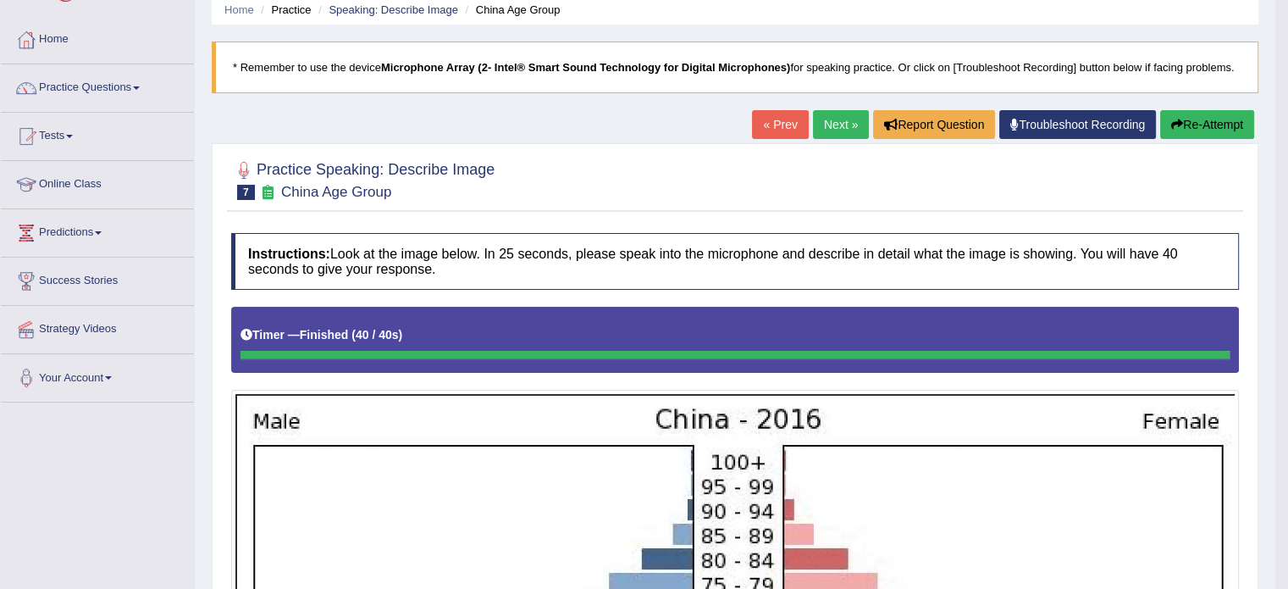
click at [834, 125] on link "Next »" at bounding box center [841, 124] width 56 height 29
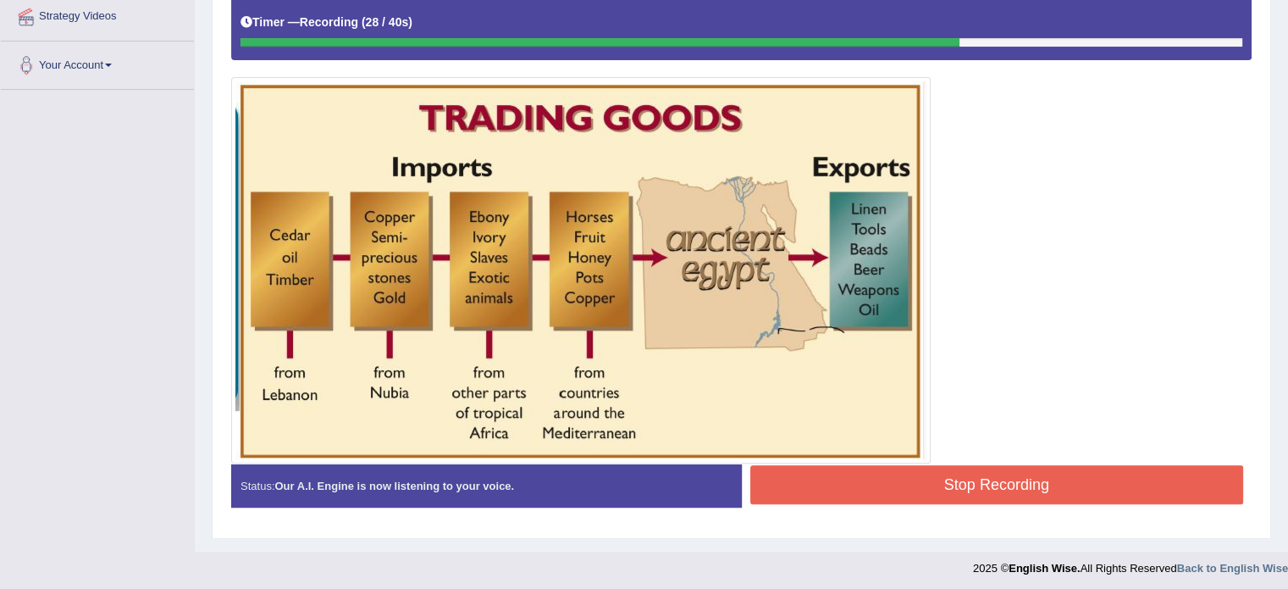
scroll to position [383, 0]
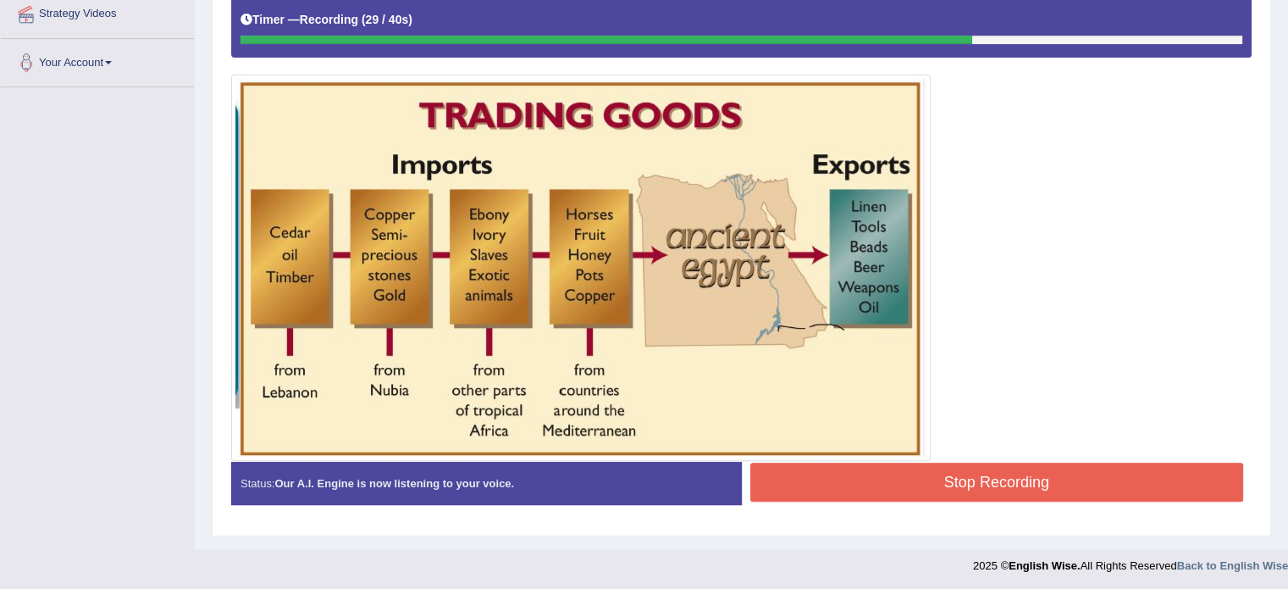
click at [1006, 463] on button "Stop Recording" at bounding box center [998, 482] width 494 height 39
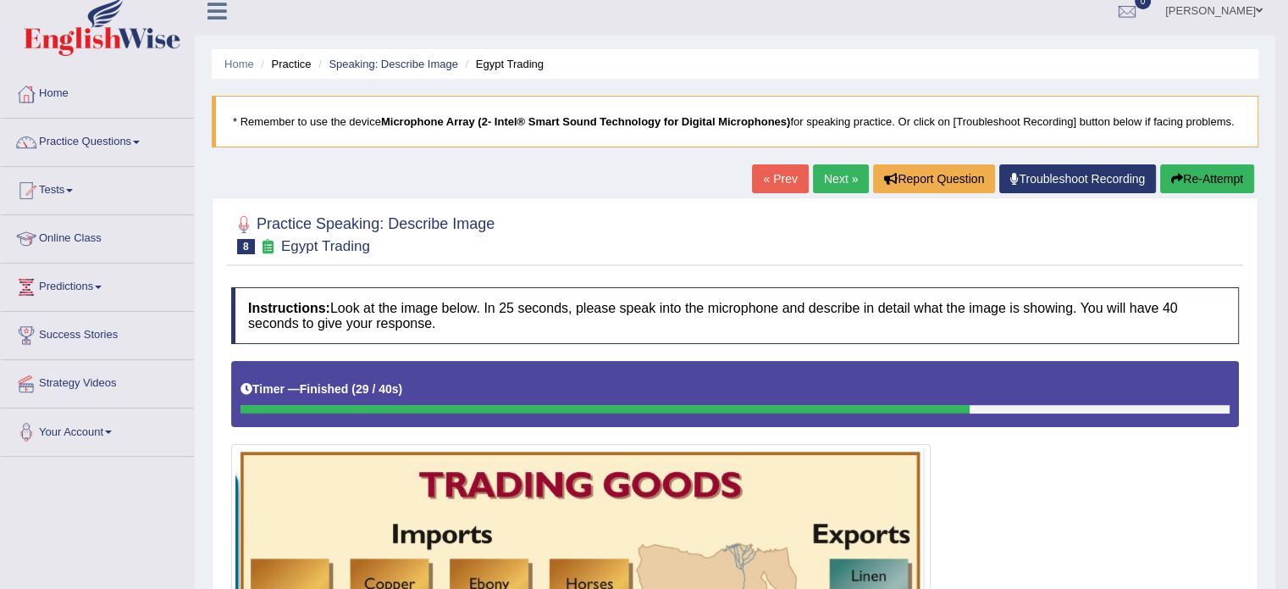
scroll to position [0, 0]
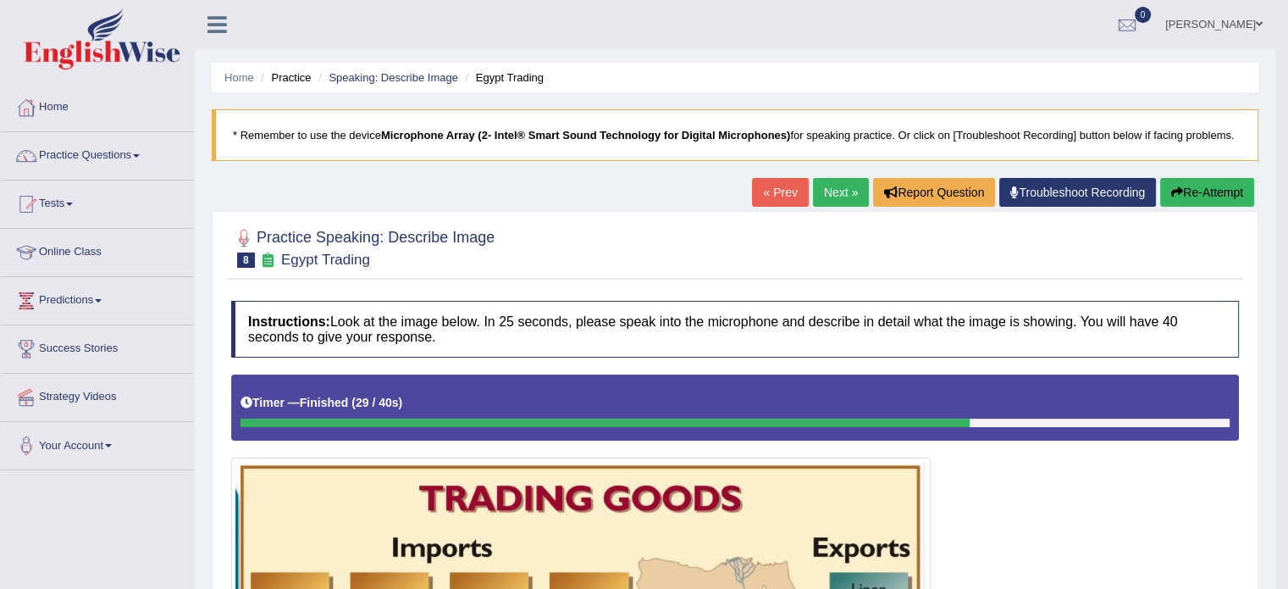
click at [822, 189] on link "Next »" at bounding box center [841, 192] width 56 height 29
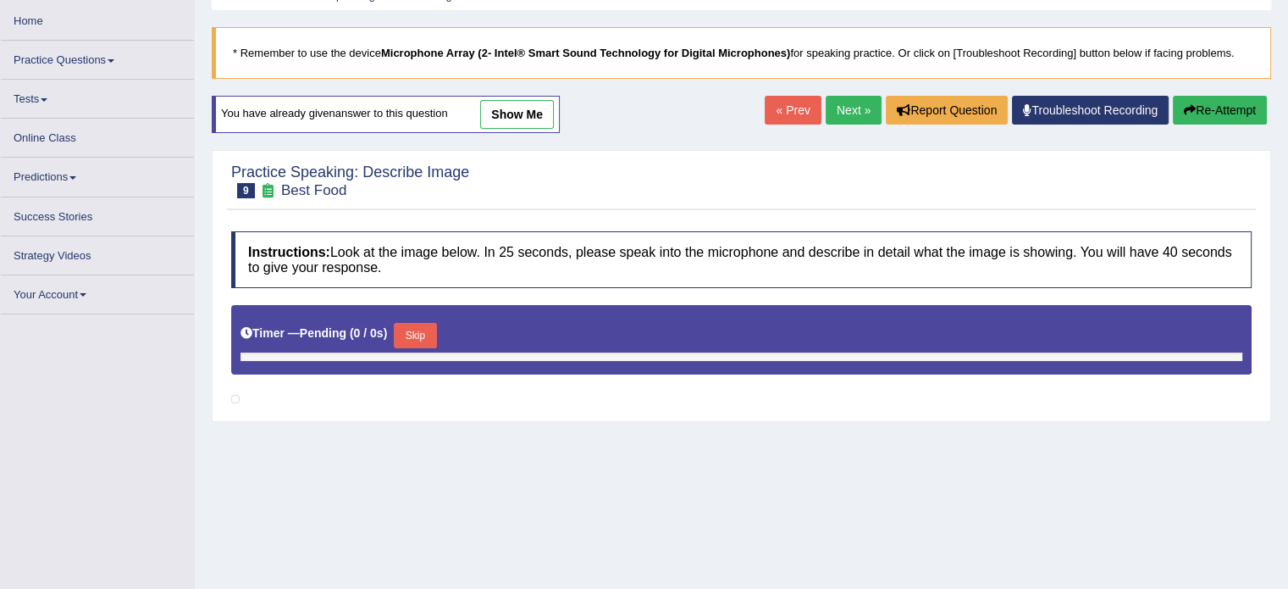
scroll to position [85, 0]
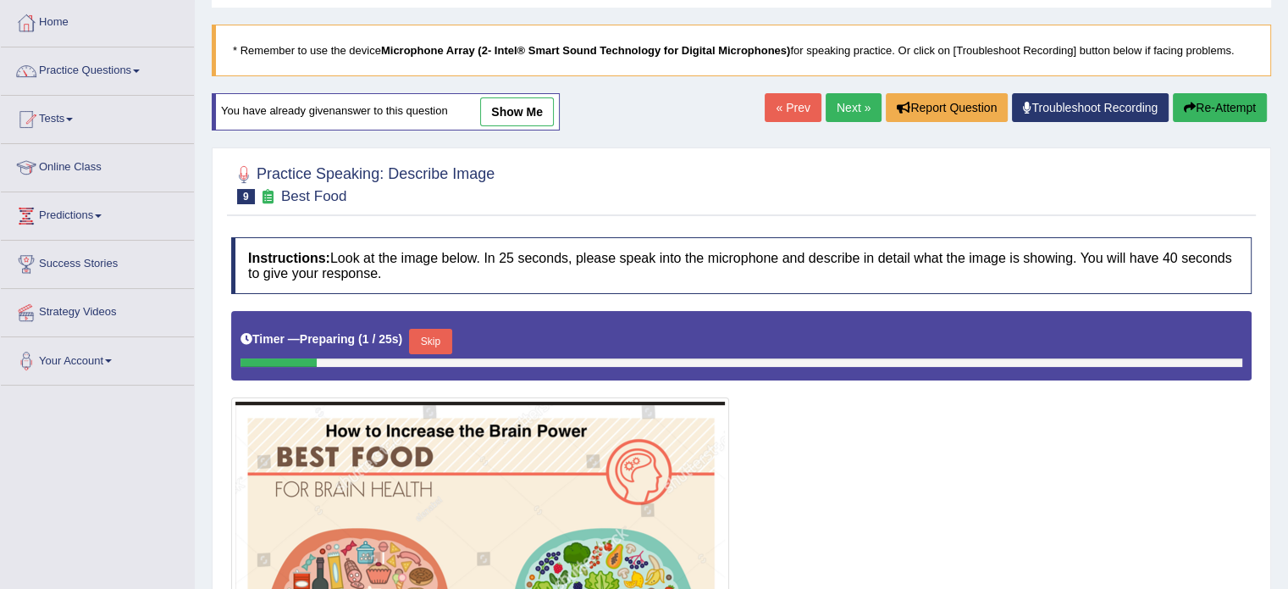
click at [854, 111] on link "Next »" at bounding box center [854, 107] width 56 height 29
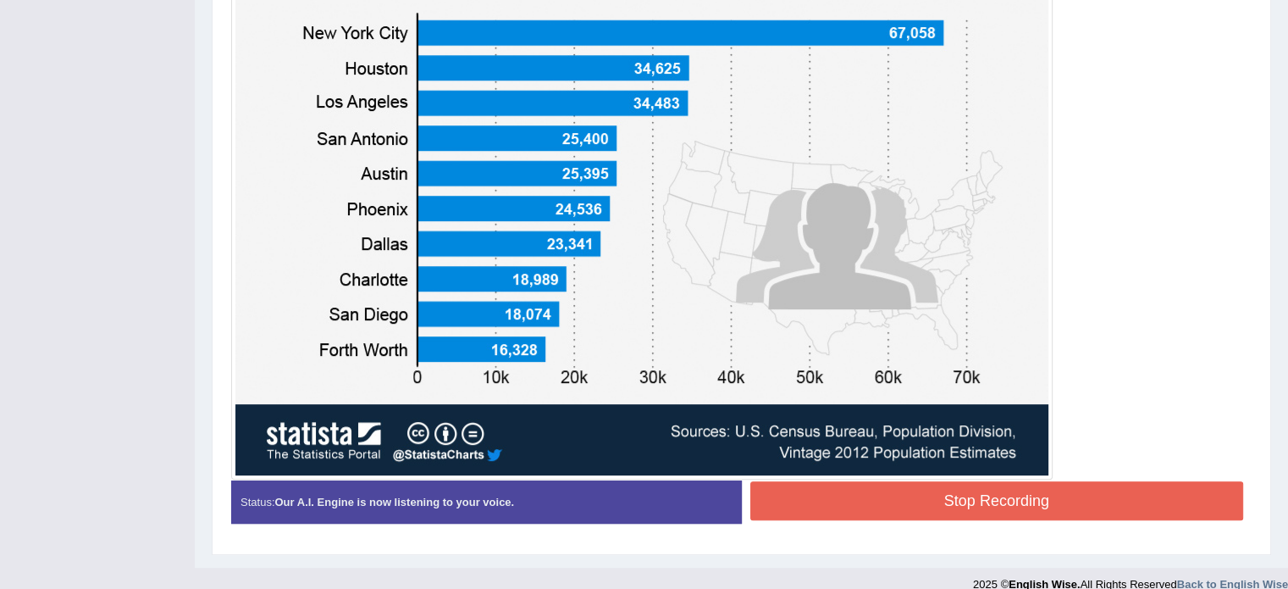
scroll to position [579, 0]
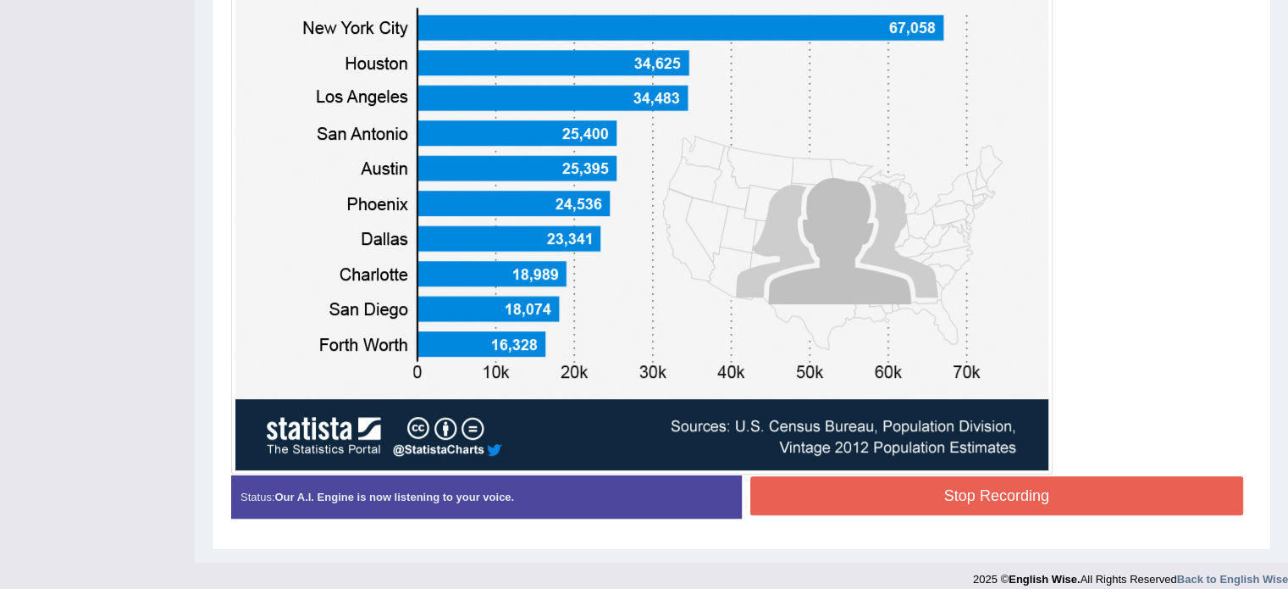
click at [1001, 493] on button "Stop Recording" at bounding box center [998, 495] width 494 height 39
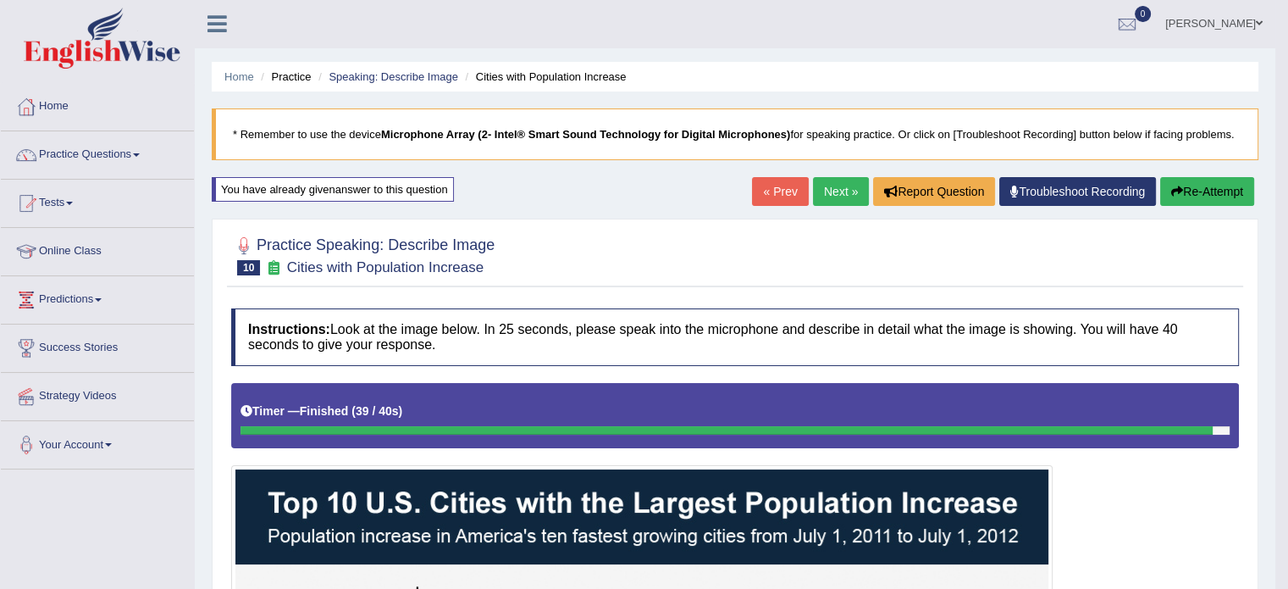
scroll to position [0, 0]
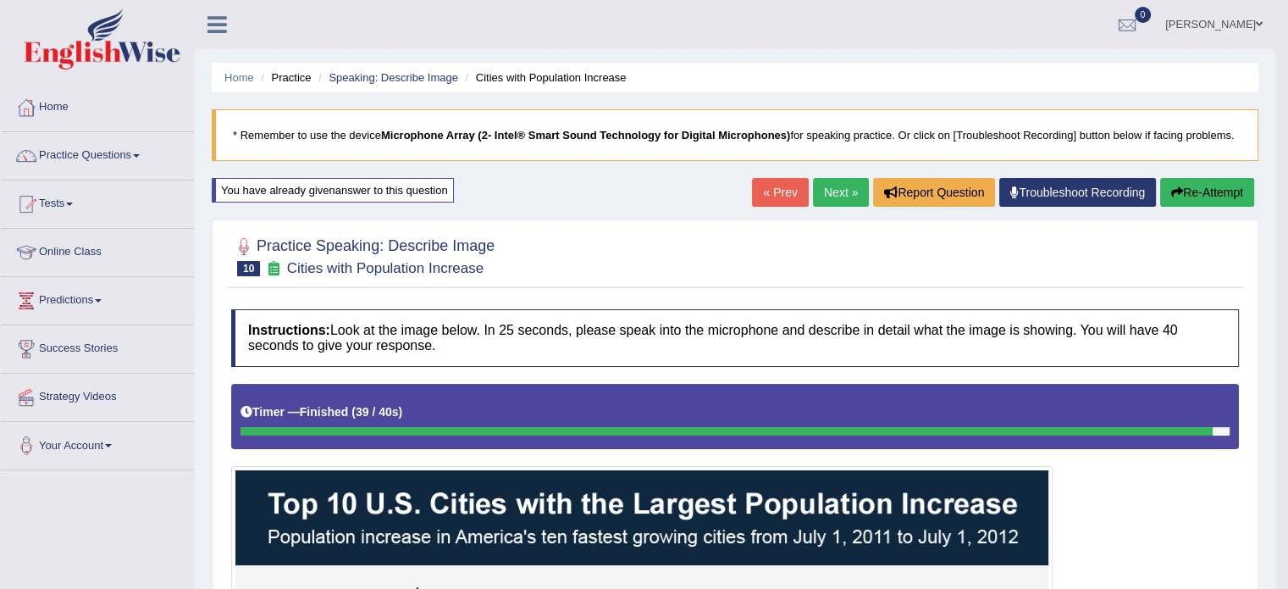
click at [838, 197] on link "Next »" at bounding box center [841, 192] width 56 height 29
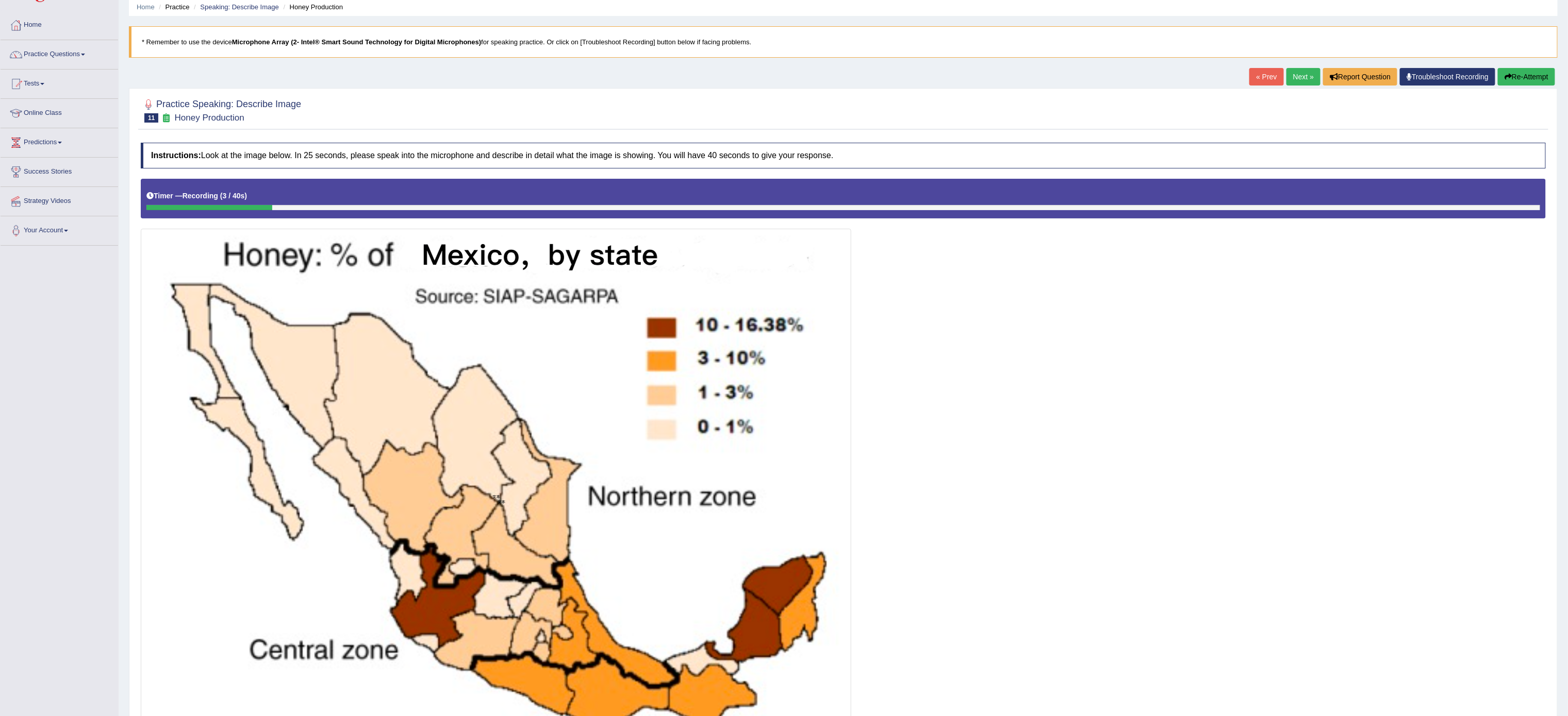
scroll to position [35, 0]
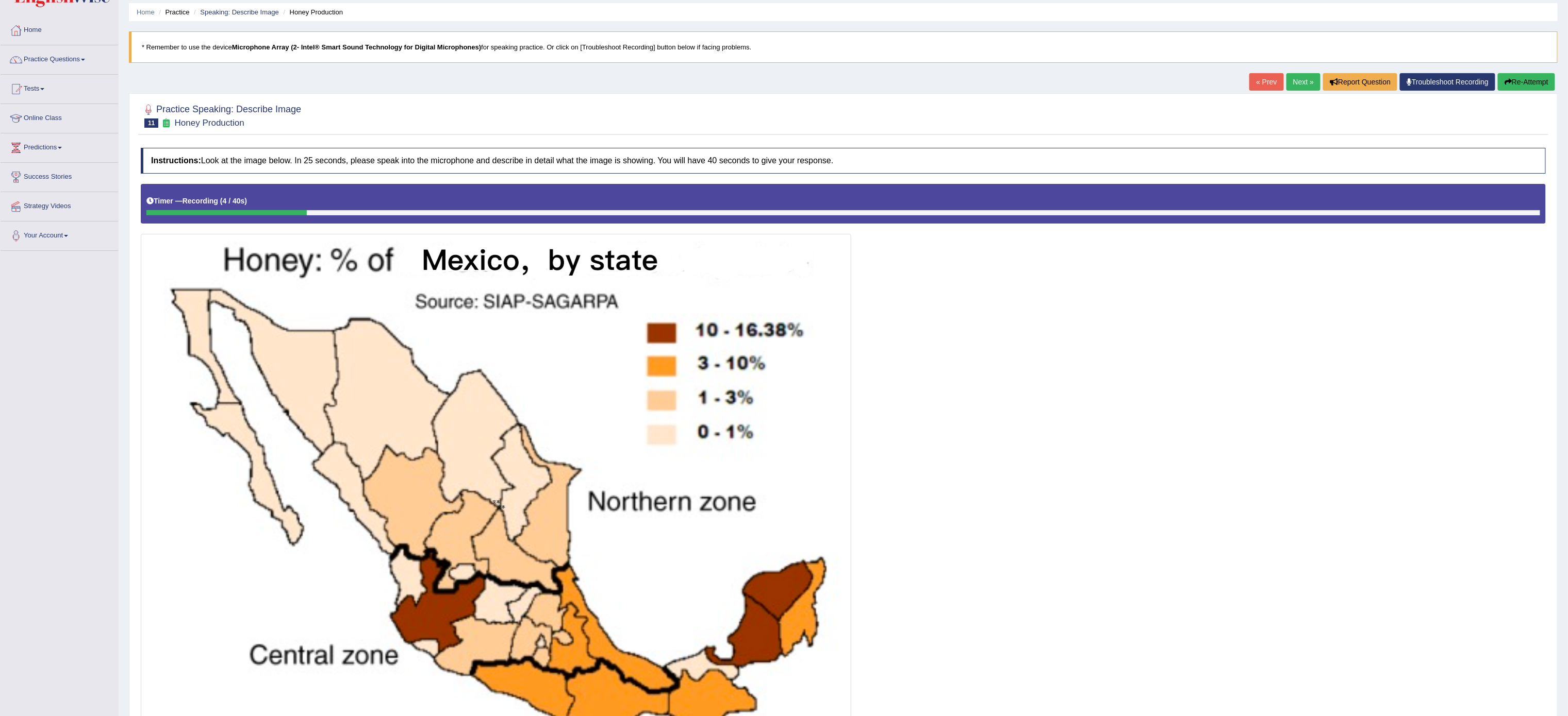
click at [784, 85] on button "Re-Attempt" at bounding box center [1527, 82] width 57 height 18
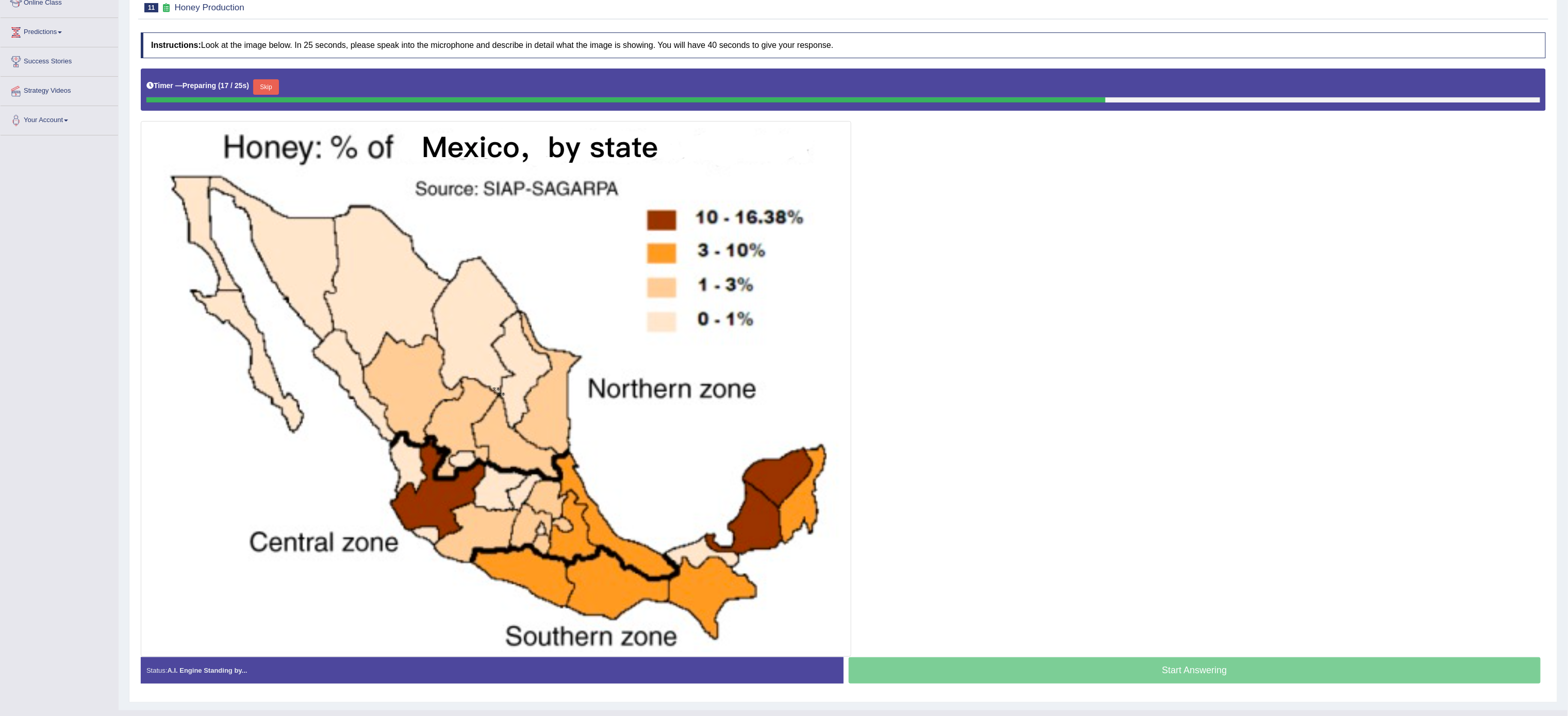
scroll to position [138, 0]
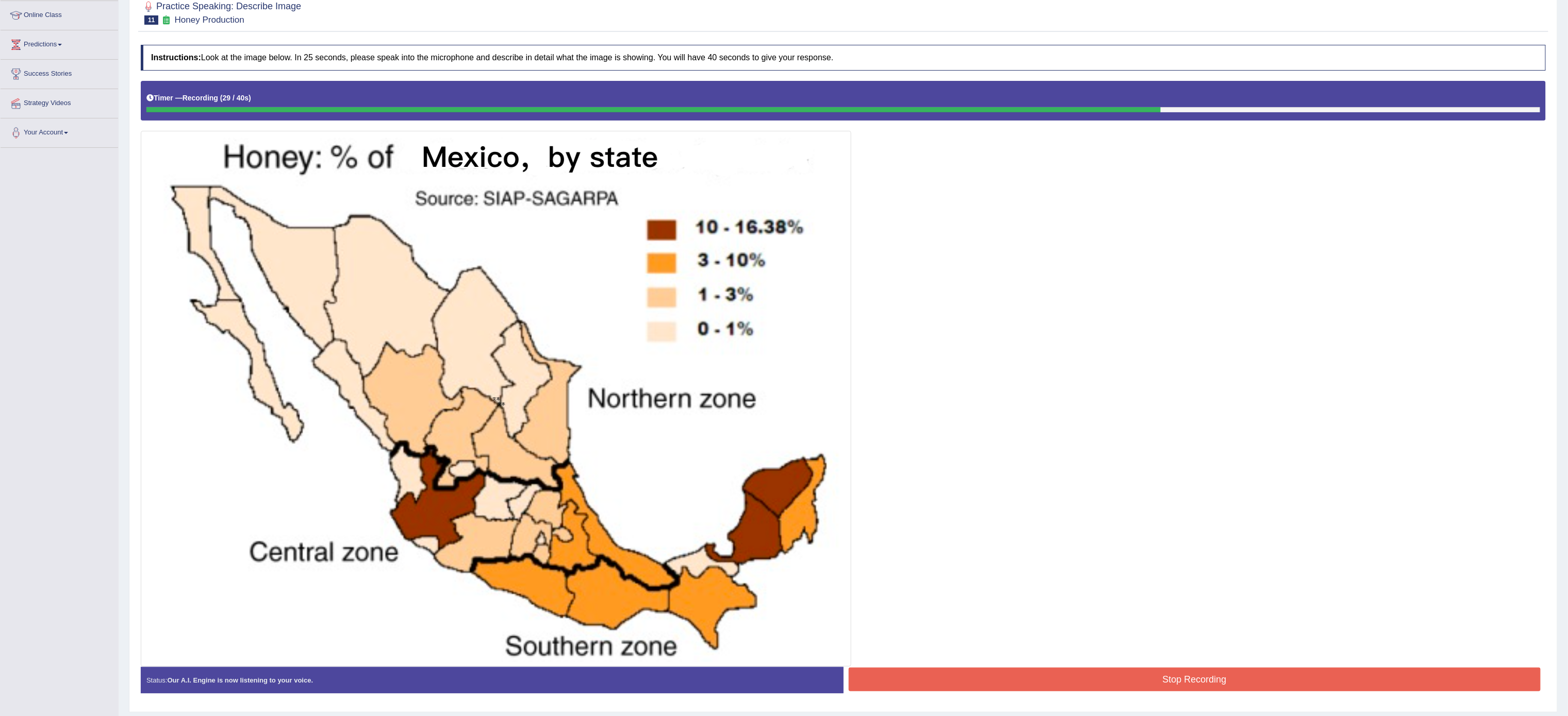
click at [1185, 687] on button "Stop Recording" at bounding box center [1195, 680] width 693 height 24
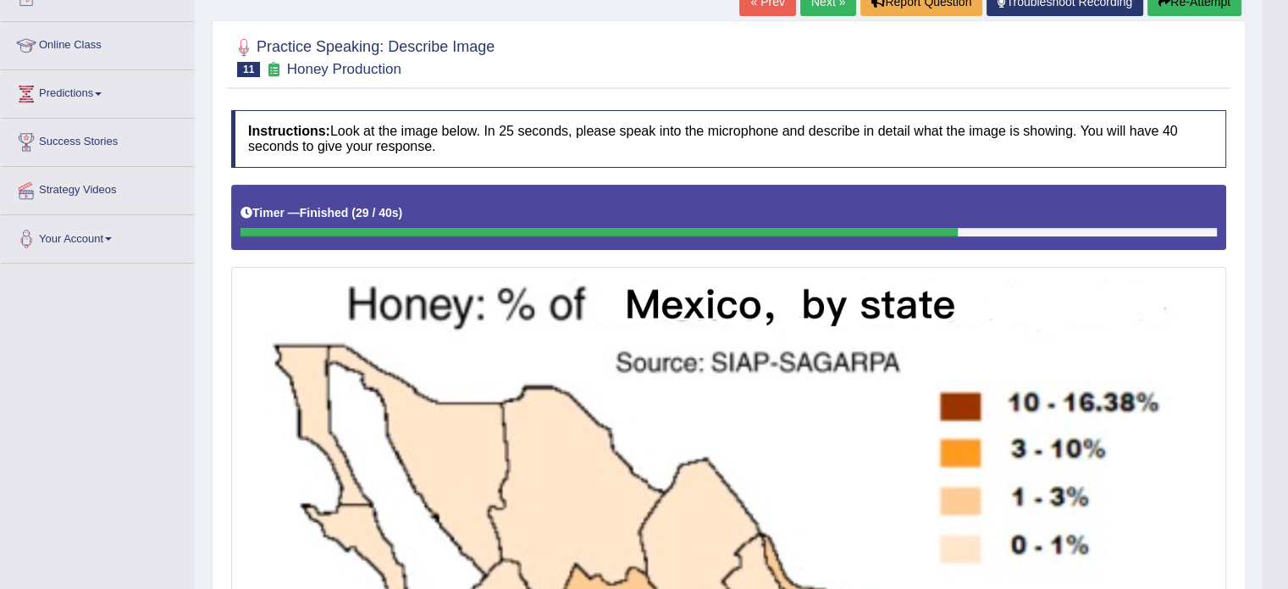
scroll to position [167, 0]
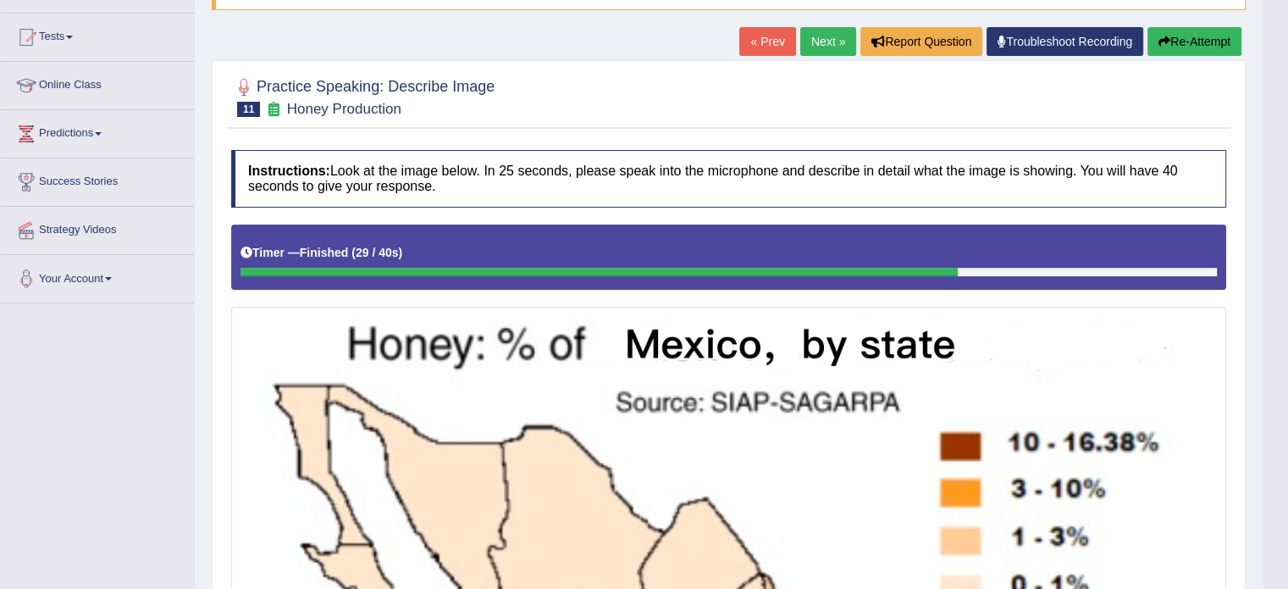
click at [816, 47] on link "Next »" at bounding box center [828, 41] width 56 height 29
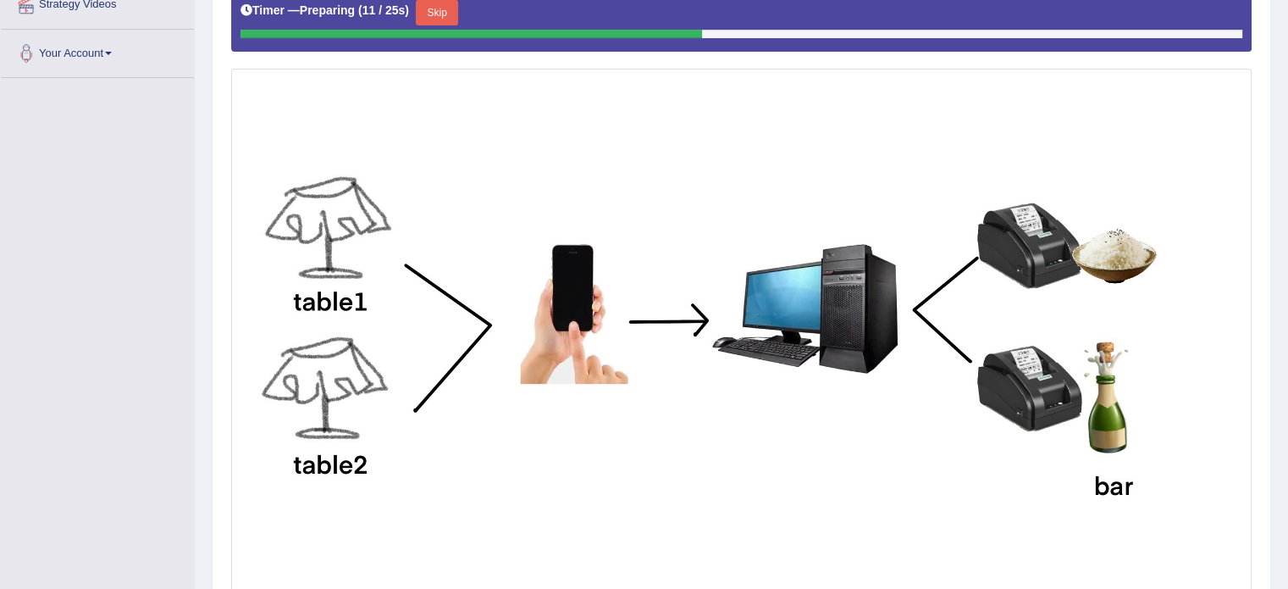
scroll to position [410, 0]
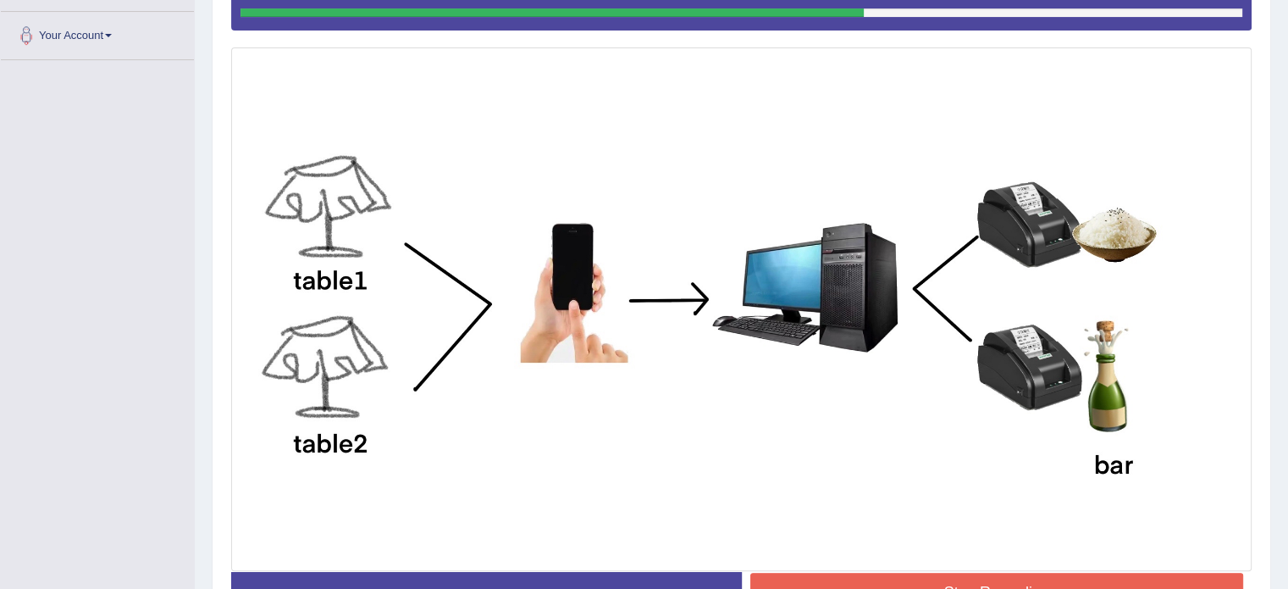
click at [1044, 580] on button "Stop Recording" at bounding box center [998, 592] width 494 height 39
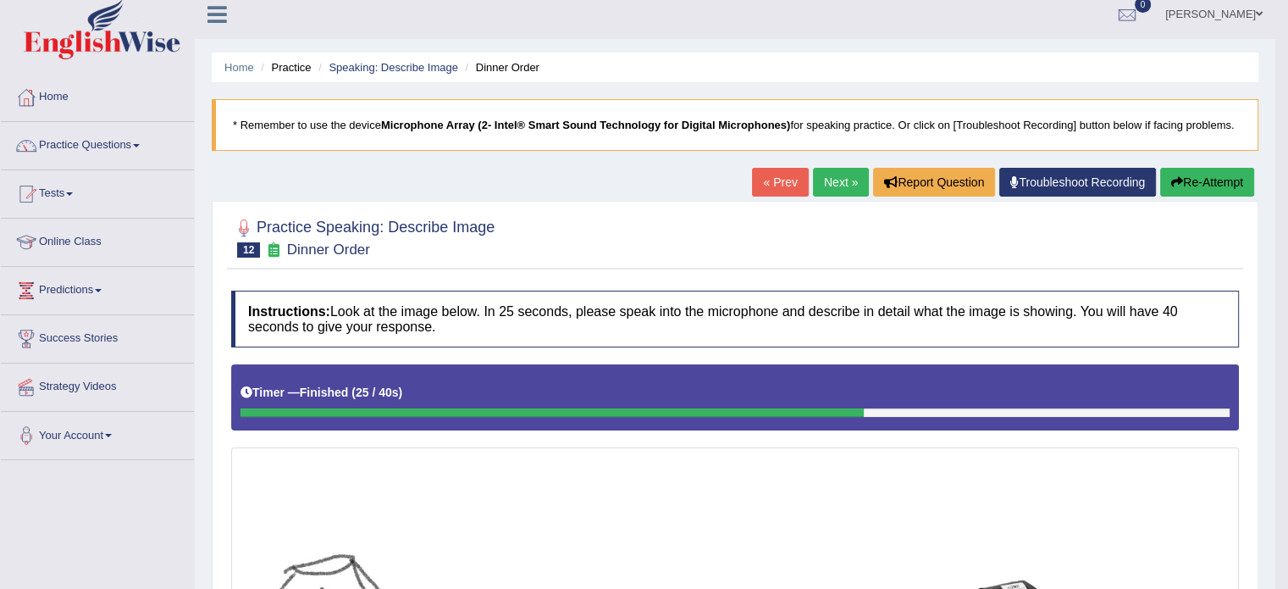
scroll to position [10, 0]
click at [834, 187] on link "Next »" at bounding box center [841, 182] width 56 height 29
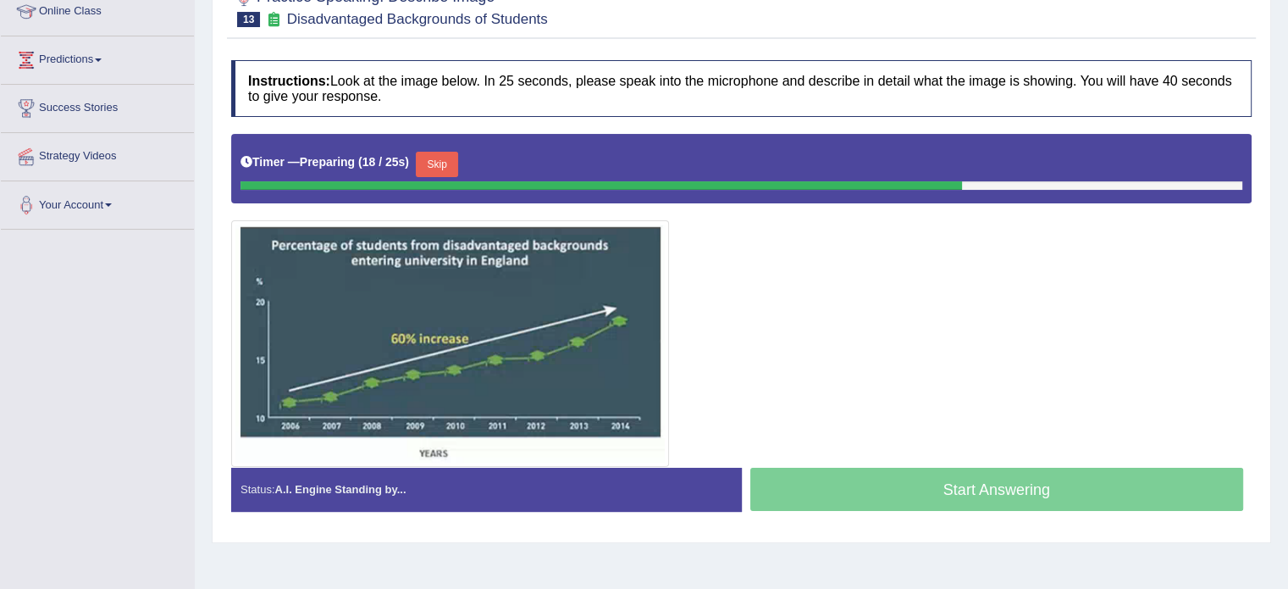
scroll to position [254, 0]
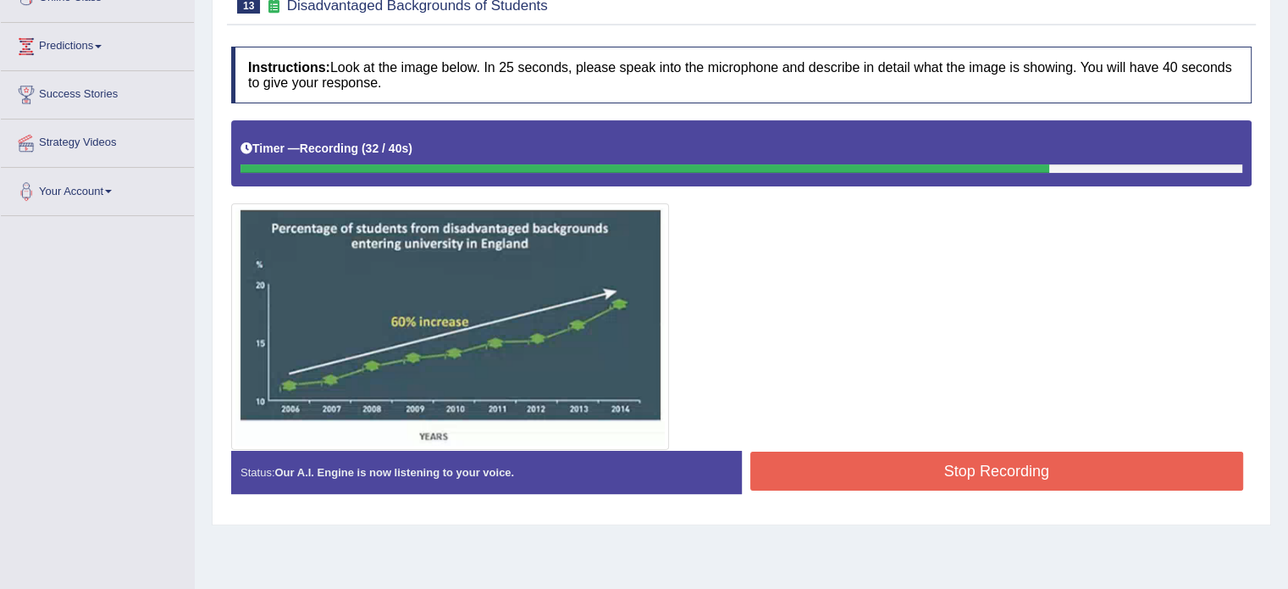
click at [976, 470] on button "Stop Recording" at bounding box center [998, 470] width 494 height 39
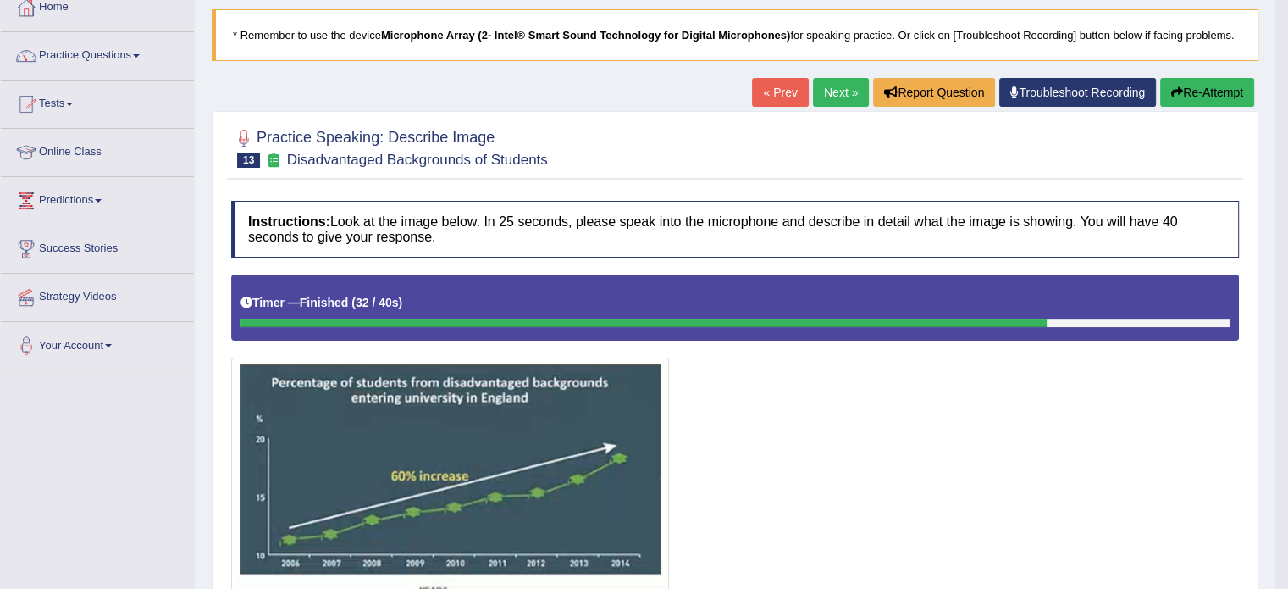
scroll to position [85, 0]
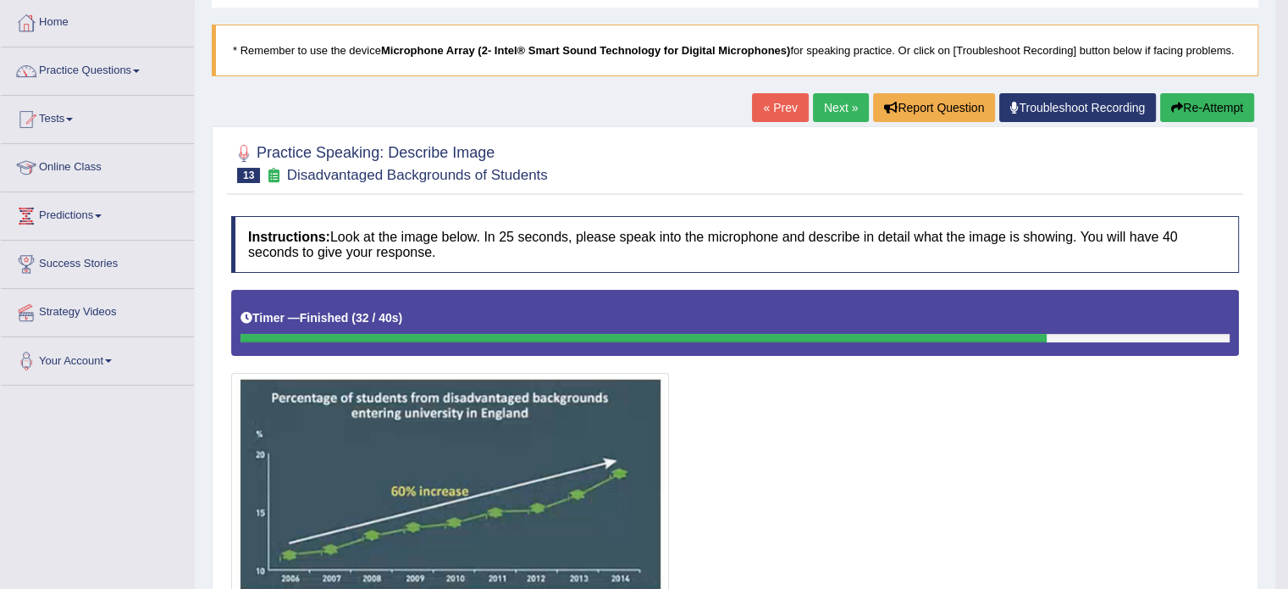
click at [827, 97] on link "Next »" at bounding box center [841, 107] width 56 height 29
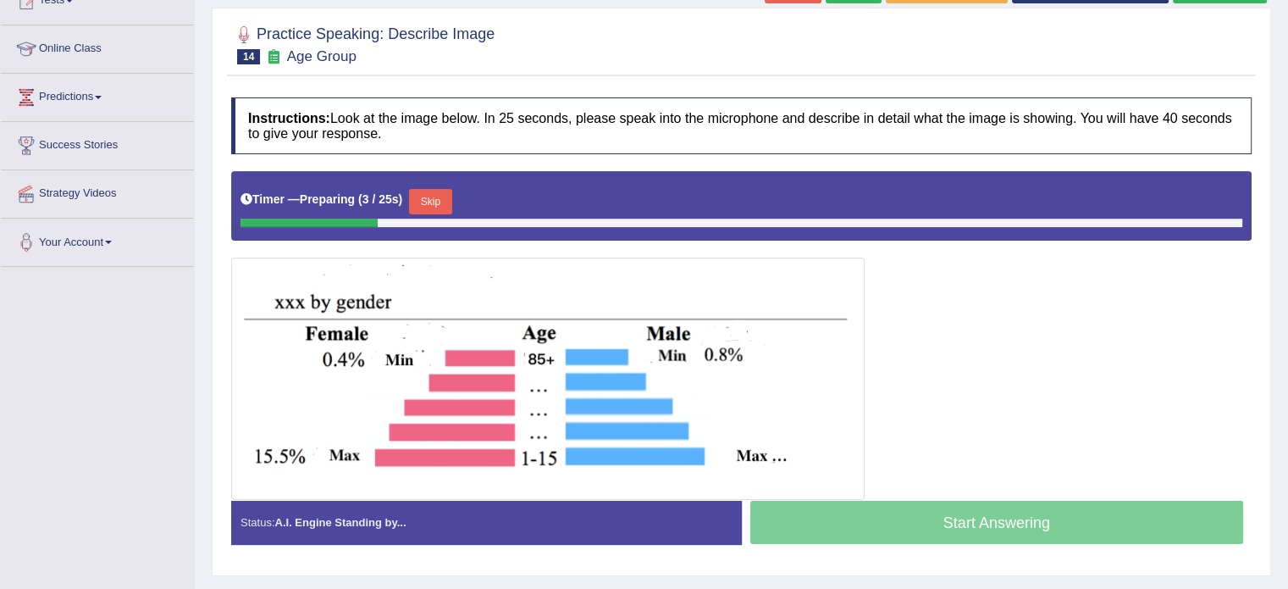
scroll to position [197, 0]
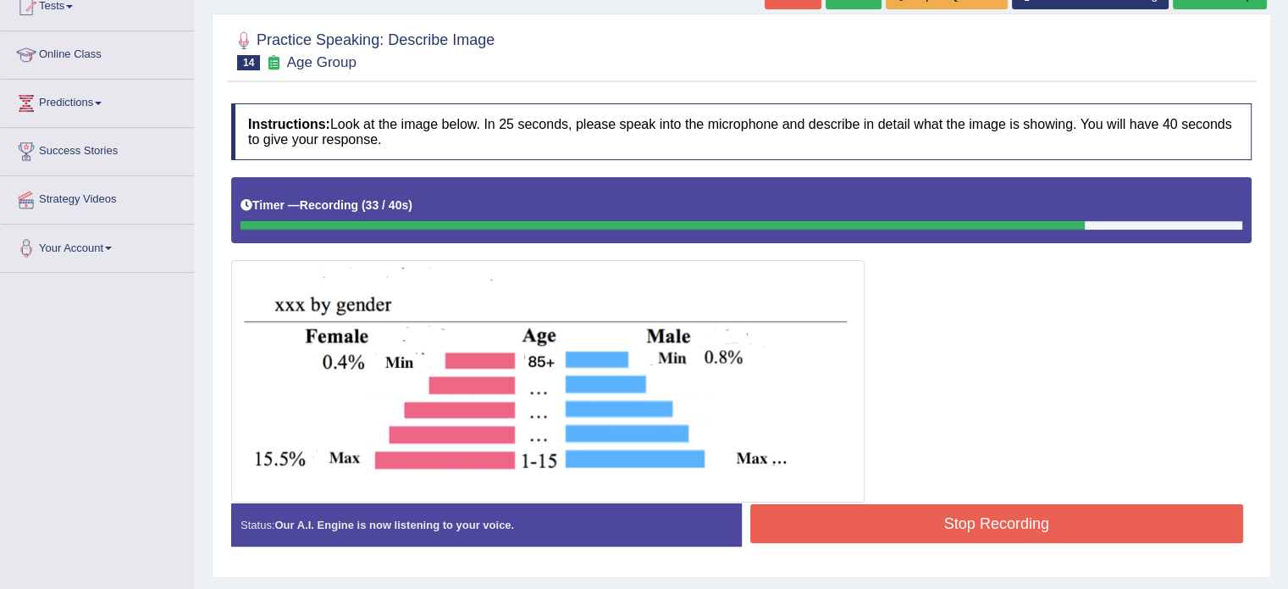
click at [950, 524] on button "Stop Recording" at bounding box center [998, 523] width 494 height 39
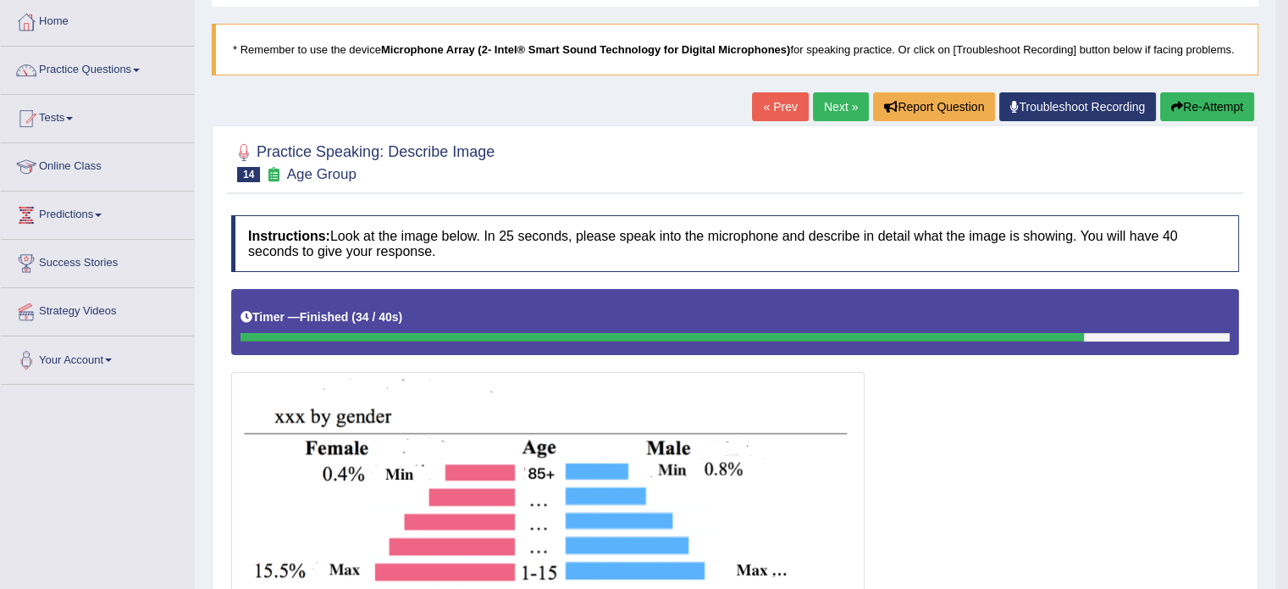
scroll to position [85, 0]
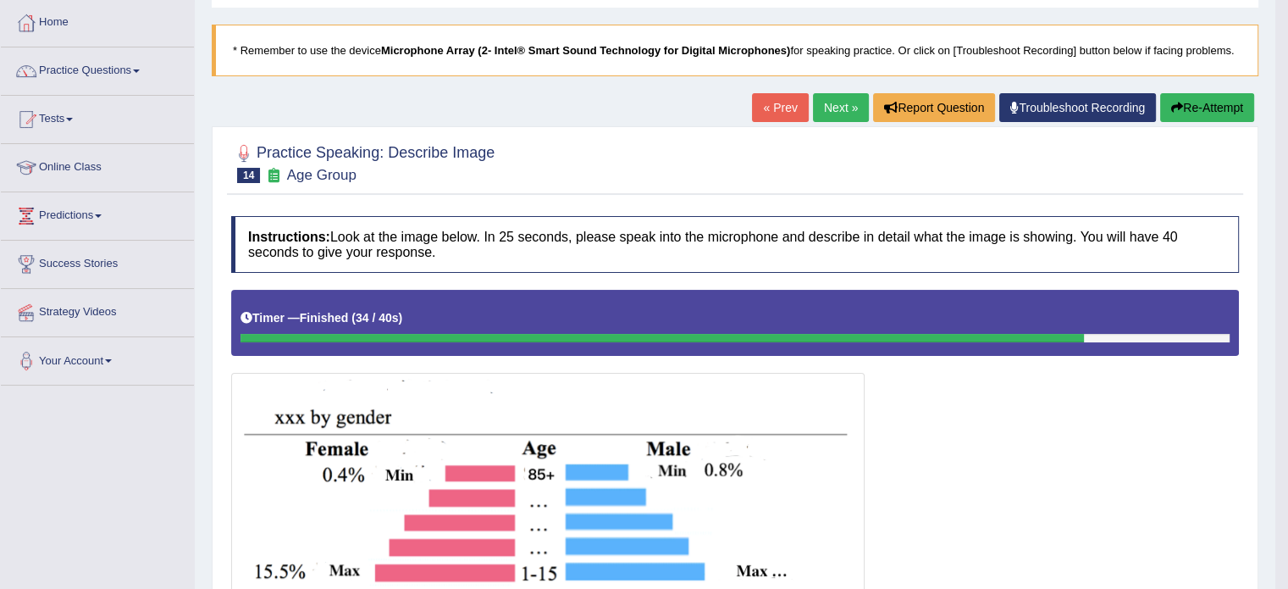
click at [843, 113] on link "Next »" at bounding box center [841, 107] width 56 height 29
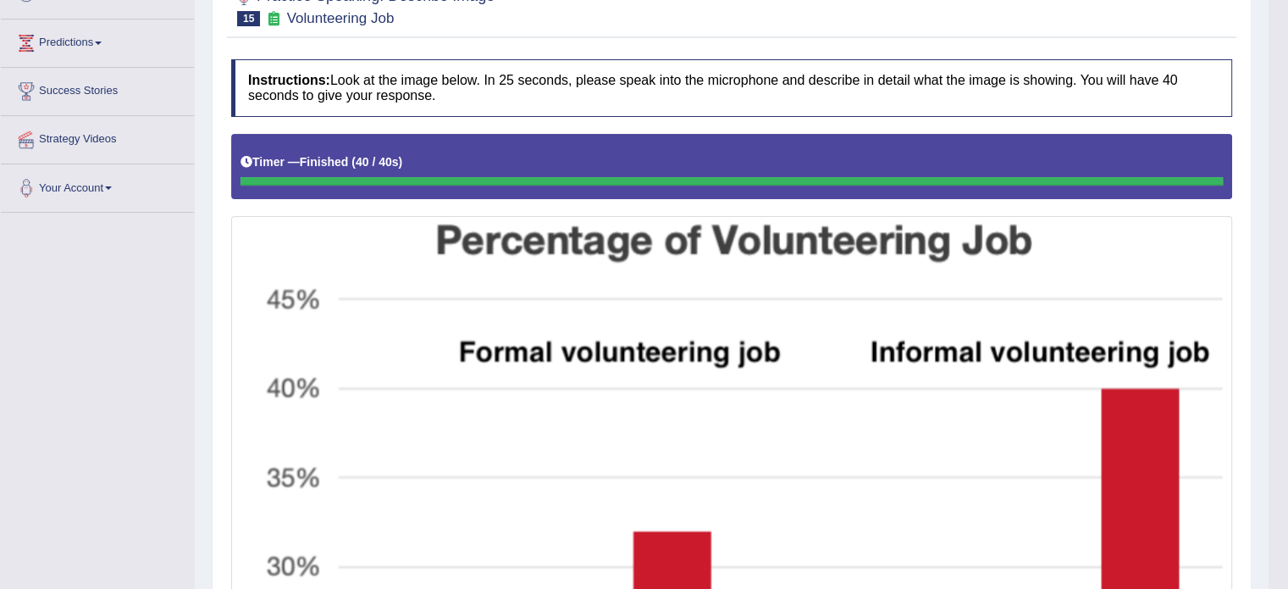
scroll to position [165, 0]
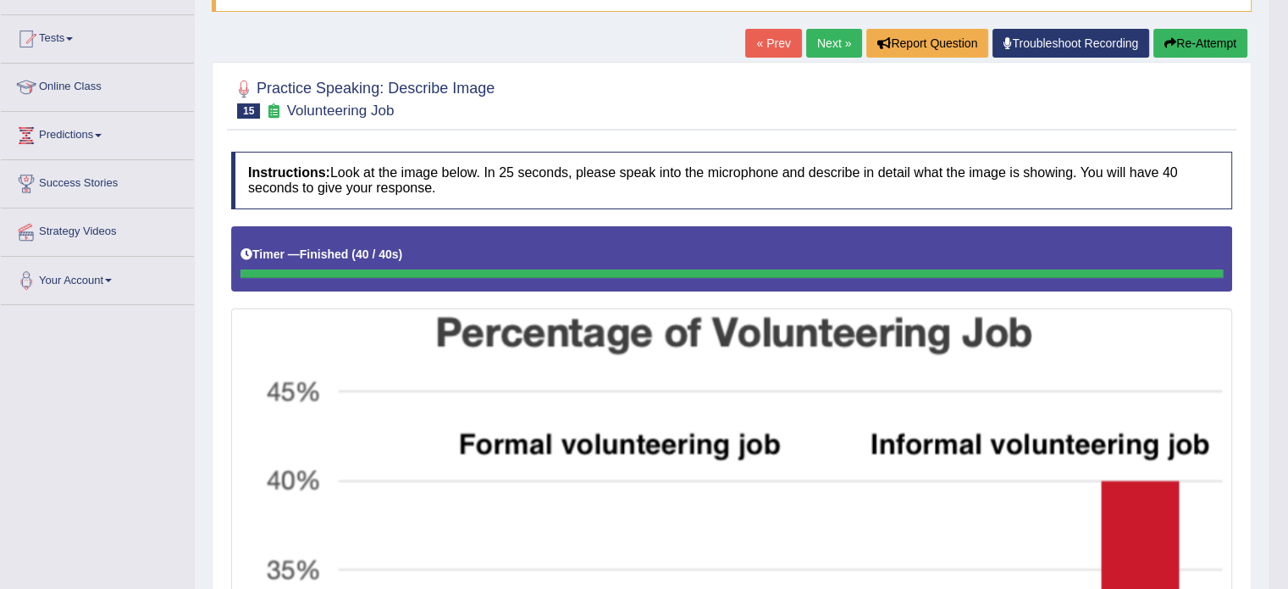
click at [827, 40] on link "Next »" at bounding box center [834, 43] width 56 height 29
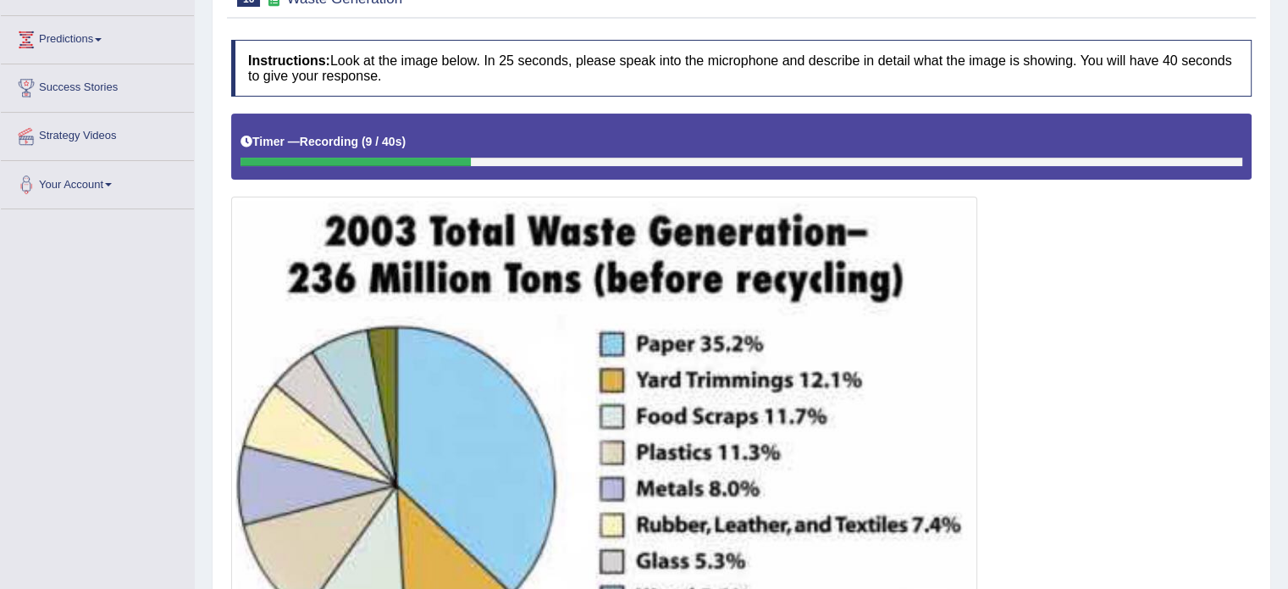
scroll to position [100, 0]
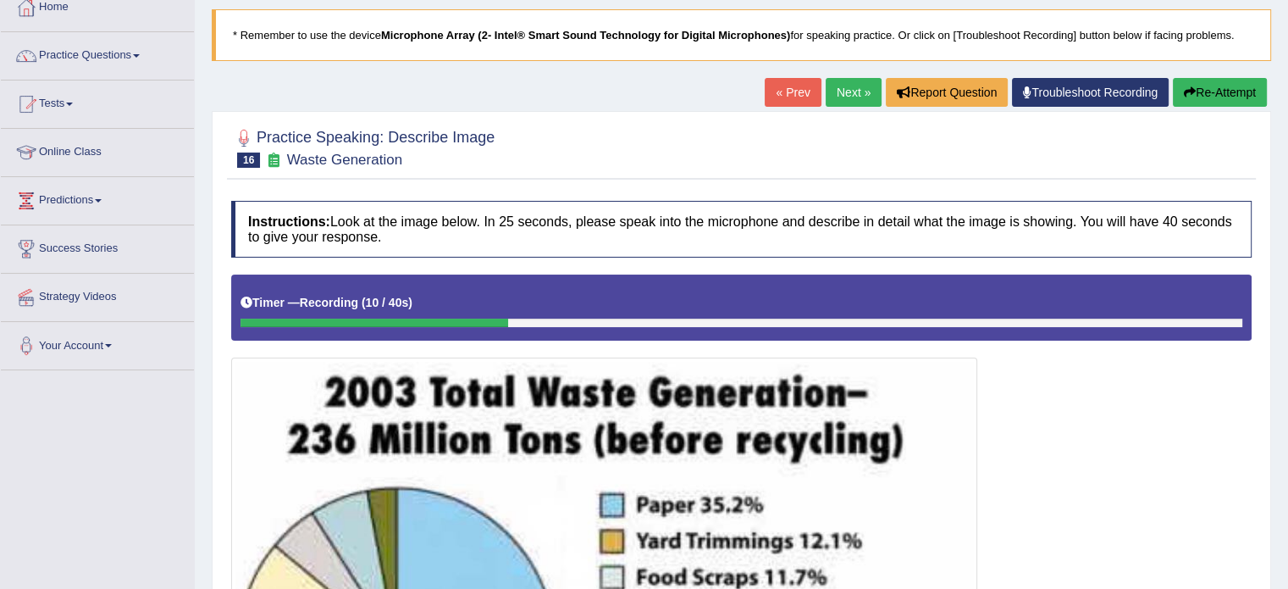
click at [1208, 82] on button "Re-Attempt" at bounding box center [1220, 92] width 94 height 29
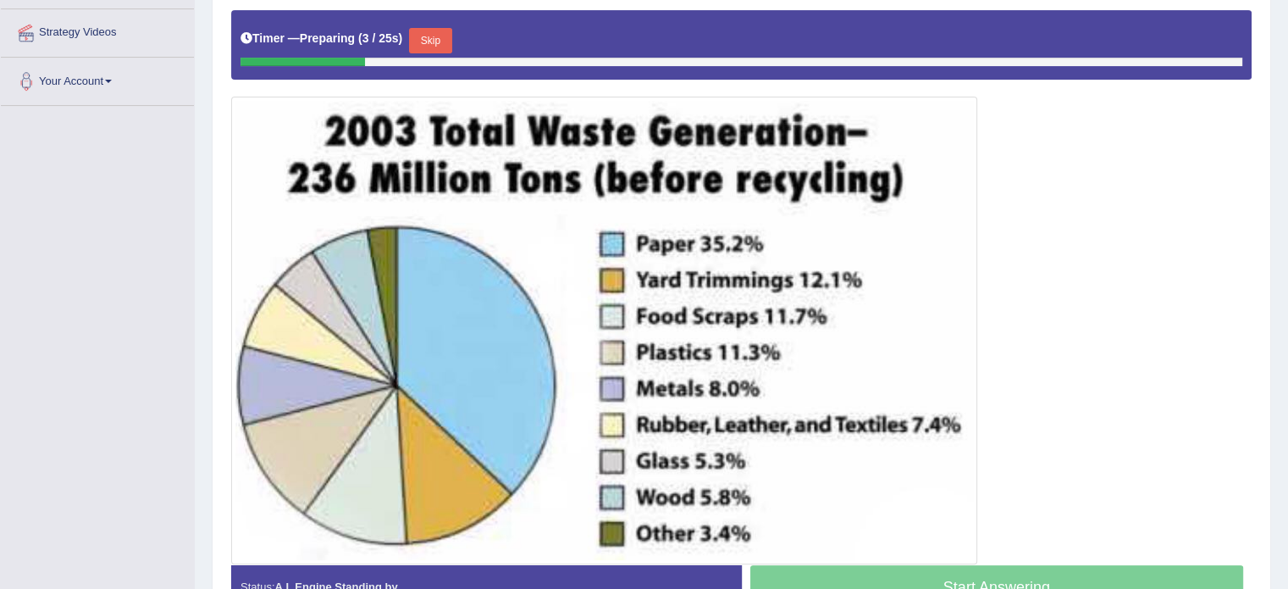
scroll to position [354, 0]
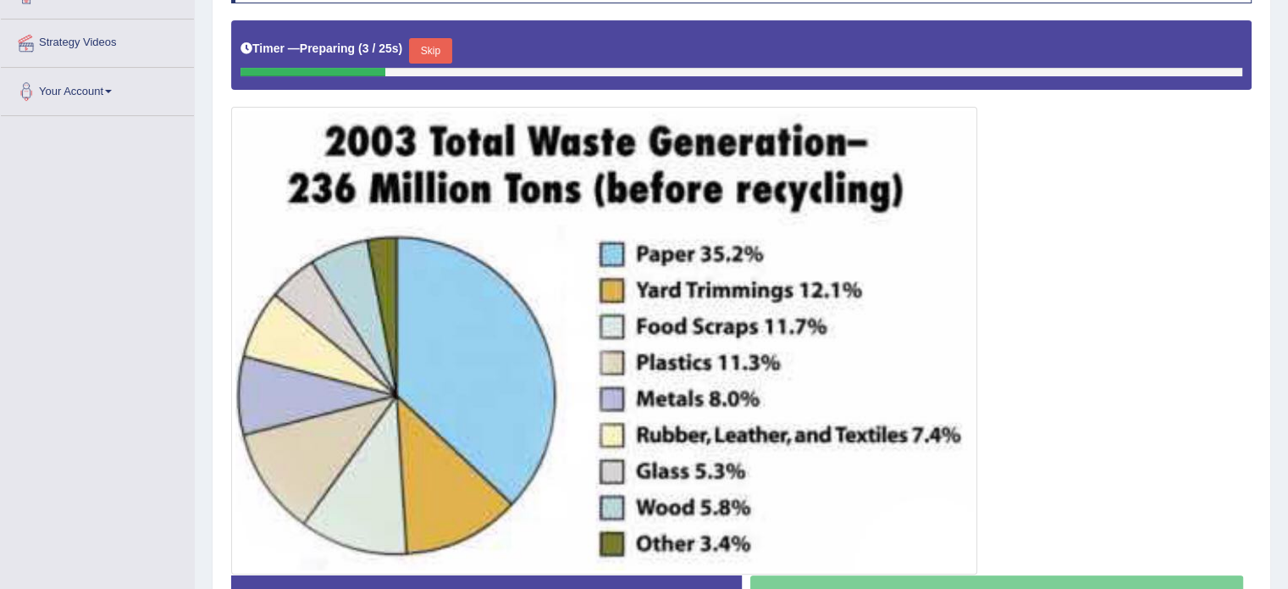
click at [451, 53] on button "Skip" at bounding box center [430, 50] width 42 height 25
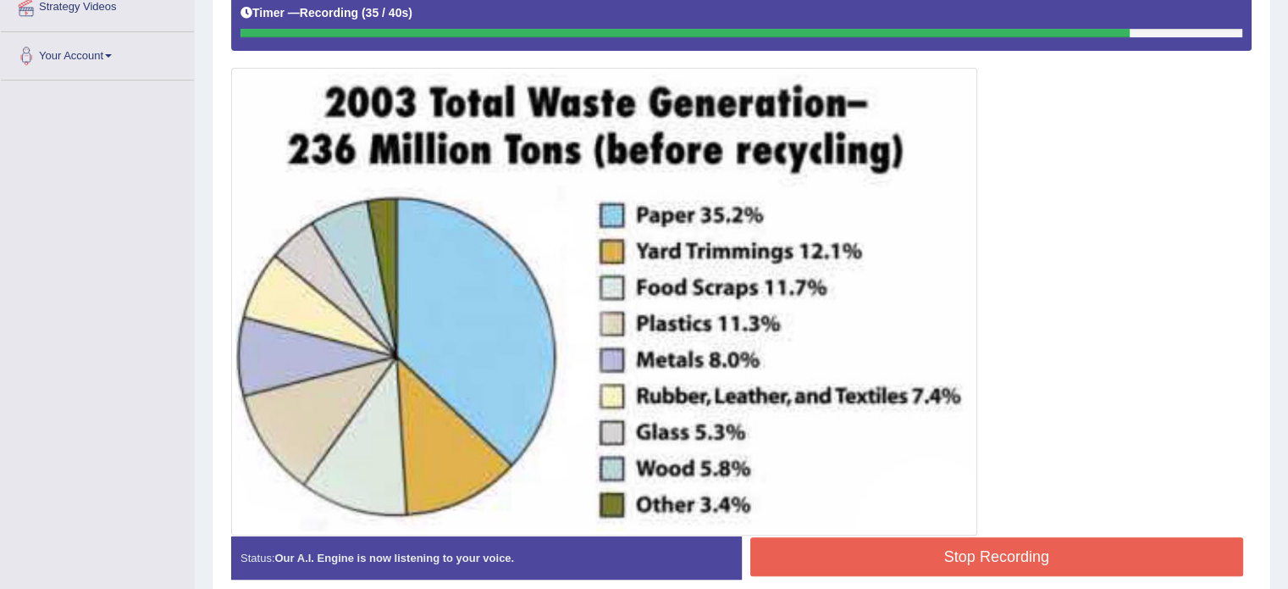
scroll to position [464, 0]
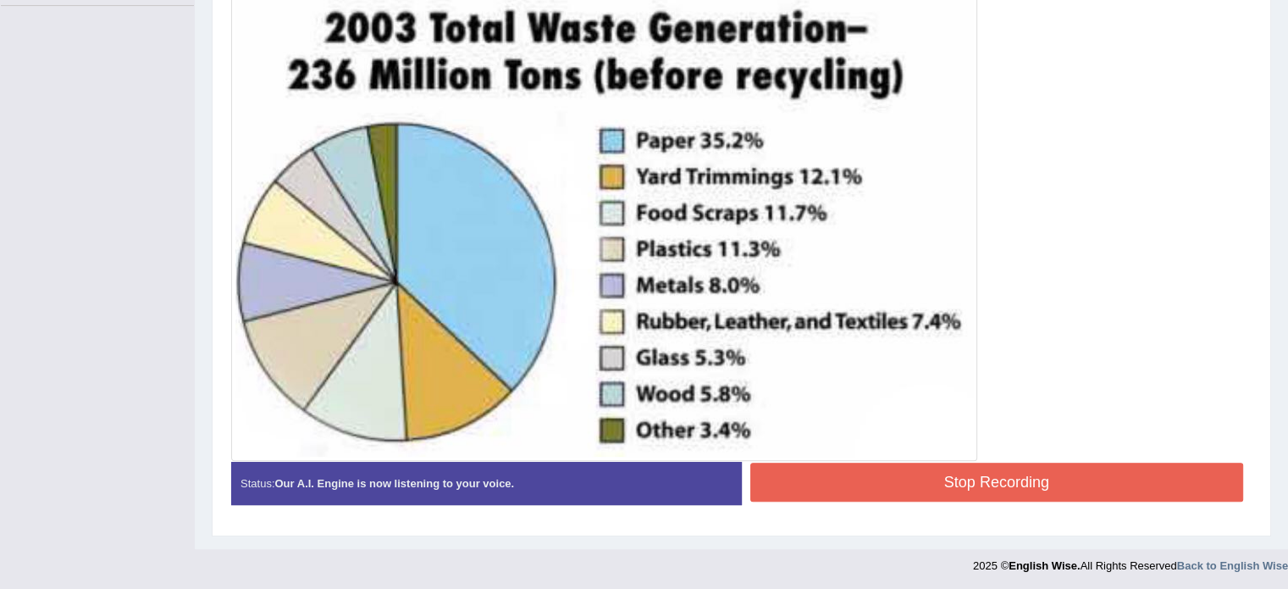
click at [1045, 486] on button "Stop Recording" at bounding box center [998, 482] width 494 height 39
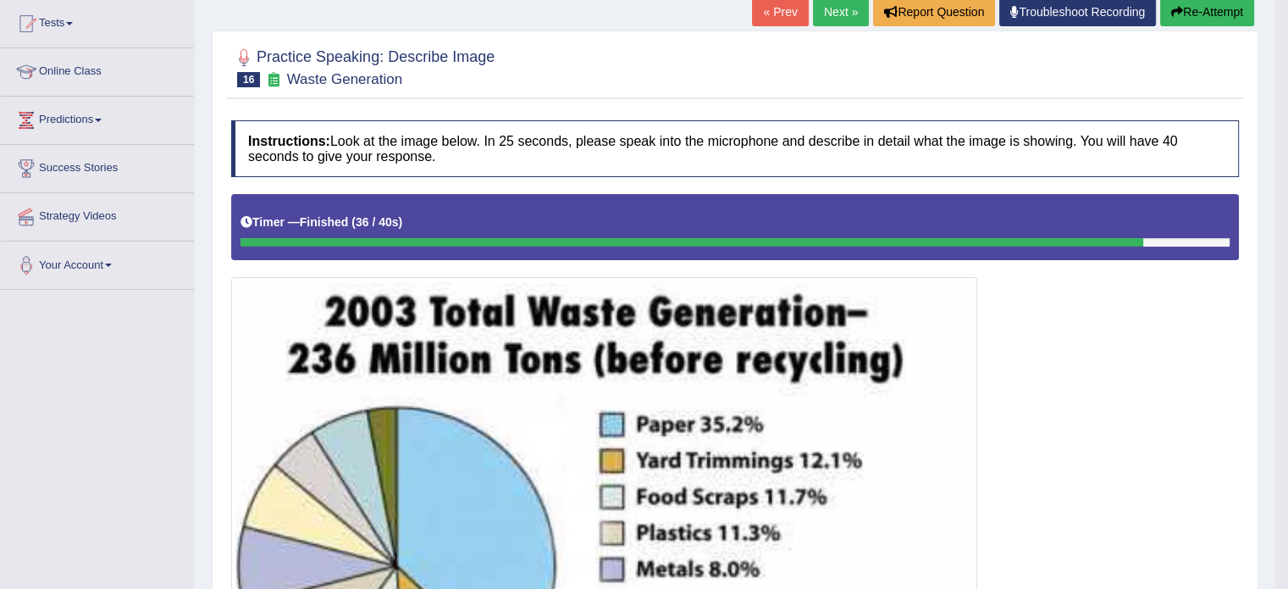
scroll to position [125, 0]
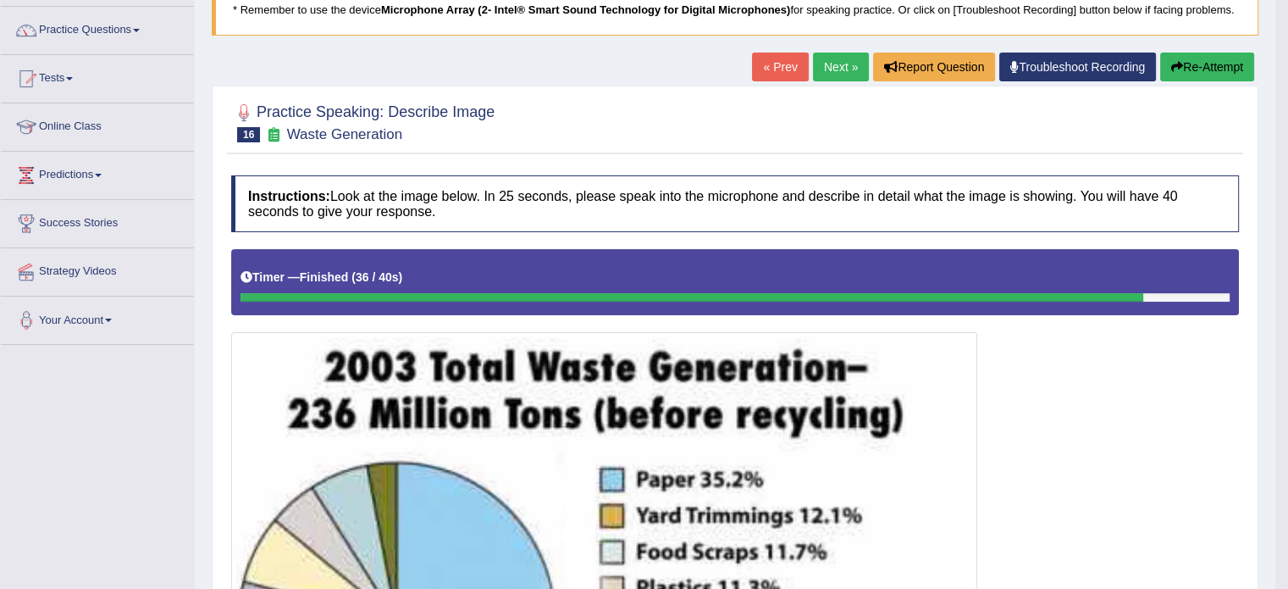
click at [1194, 63] on button "Re-Attempt" at bounding box center [1208, 67] width 94 height 29
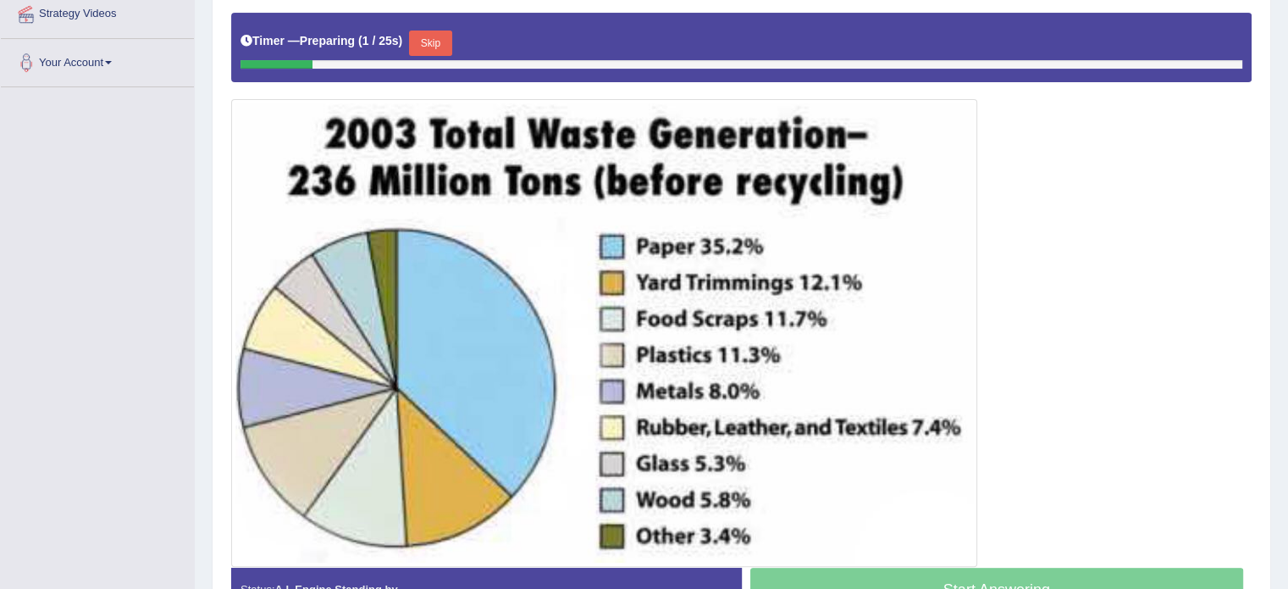
scroll to position [393, 0]
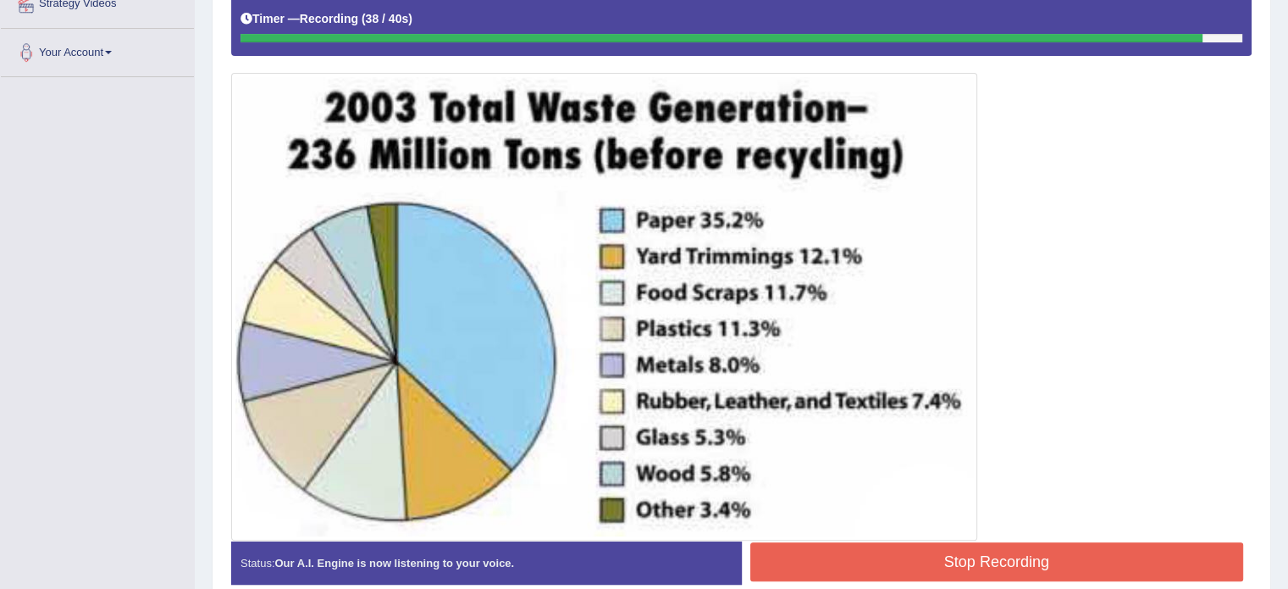
click at [969, 542] on button "Stop Recording" at bounding box center [998, 561] width 494 height 39
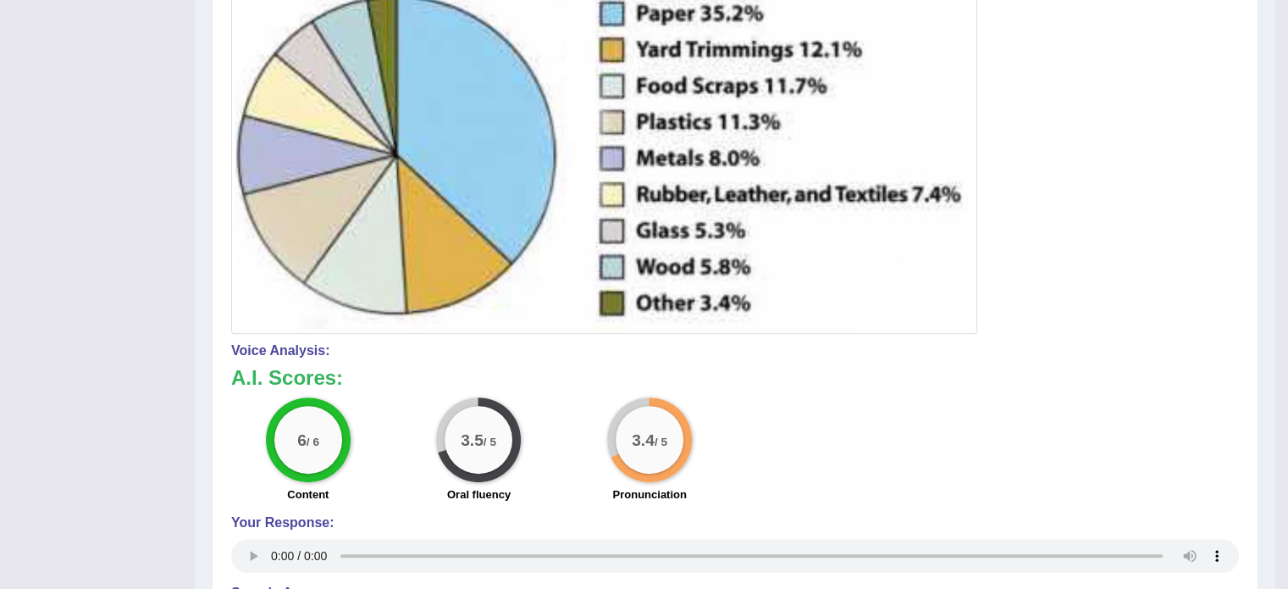
scroll to position [618, 0]
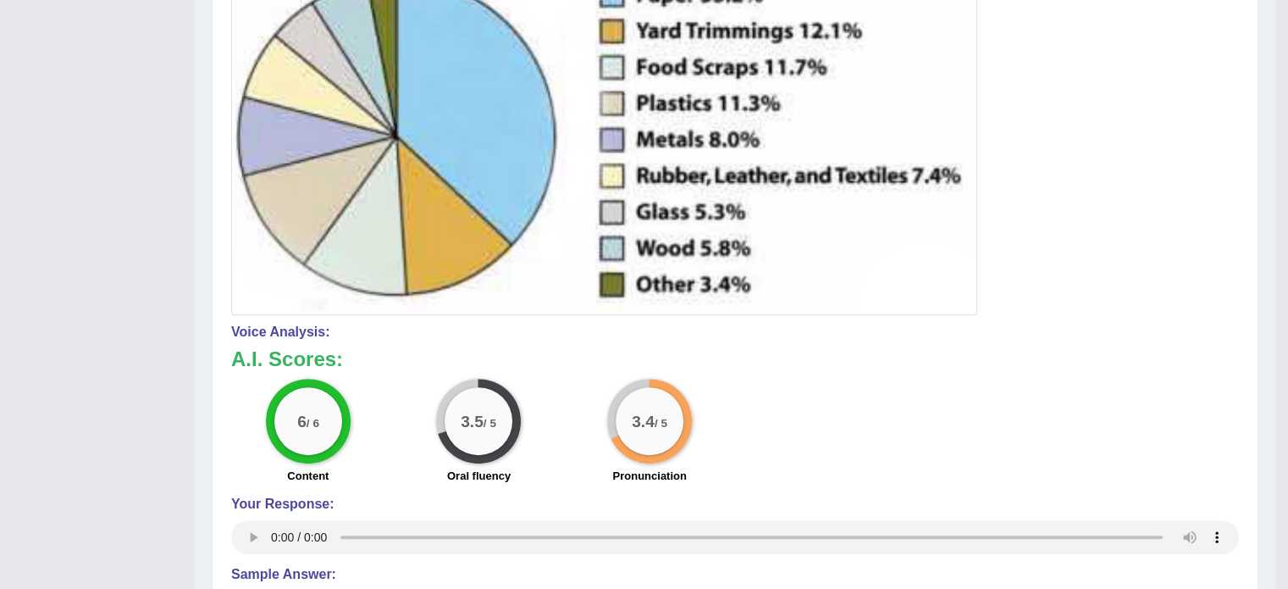
click at [496, 420] on small "/ 5" at bounding box center [490, 422] width 13 height 13
click at [619, 419] on div "3.4 / 5" at bounding box center [650, 421] width 68 height 68
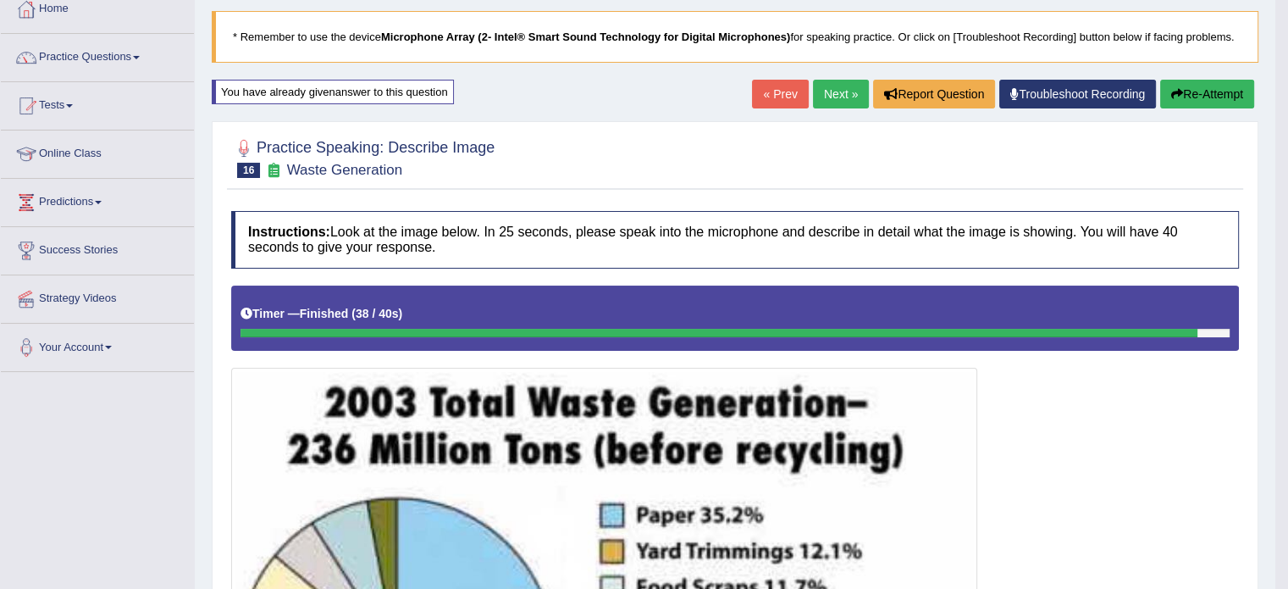
scroll to position [25, 0]
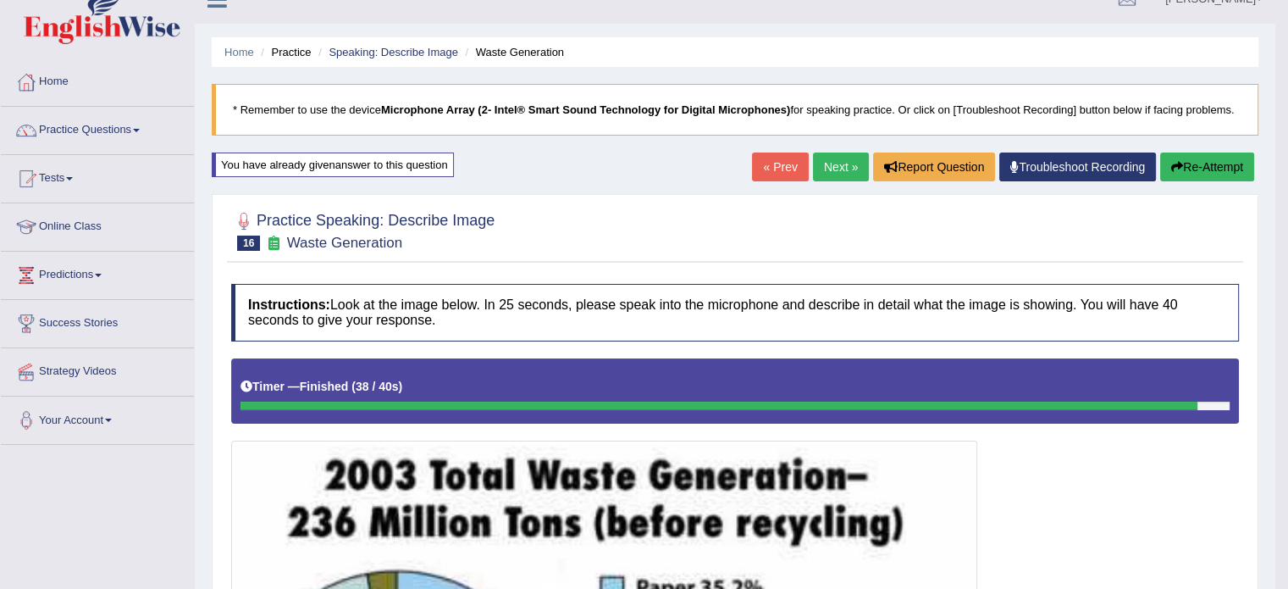
click at [823, 173] on link "Next »" at bounding box center [841, 166] width 56 height 29
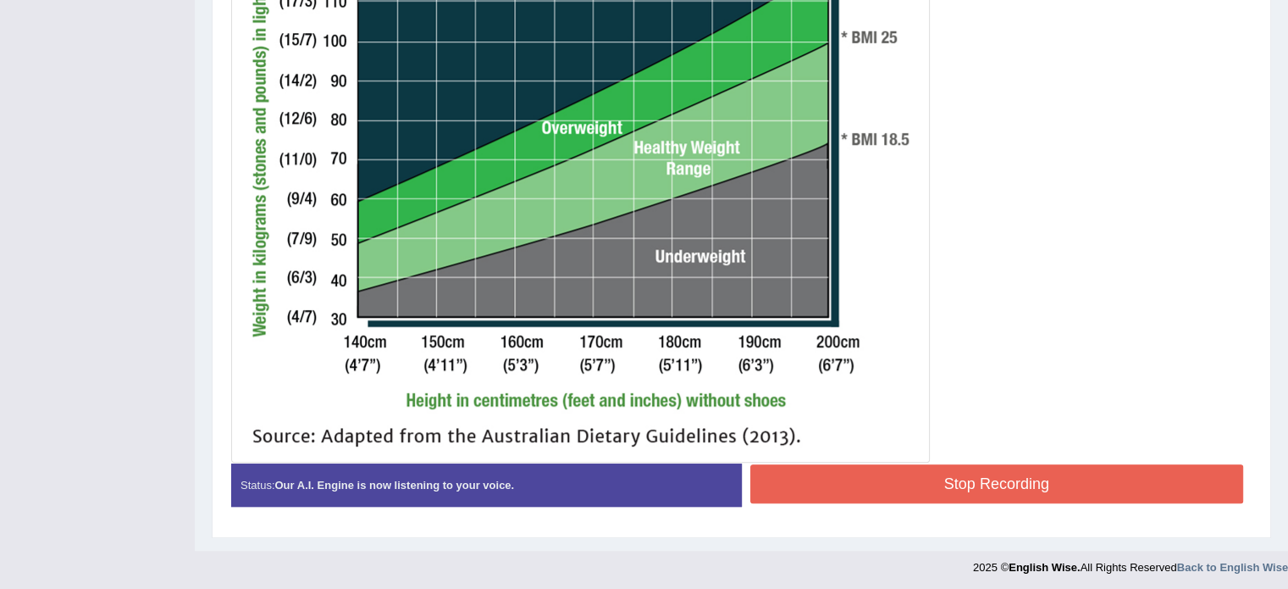
scroll to position [712, 0]
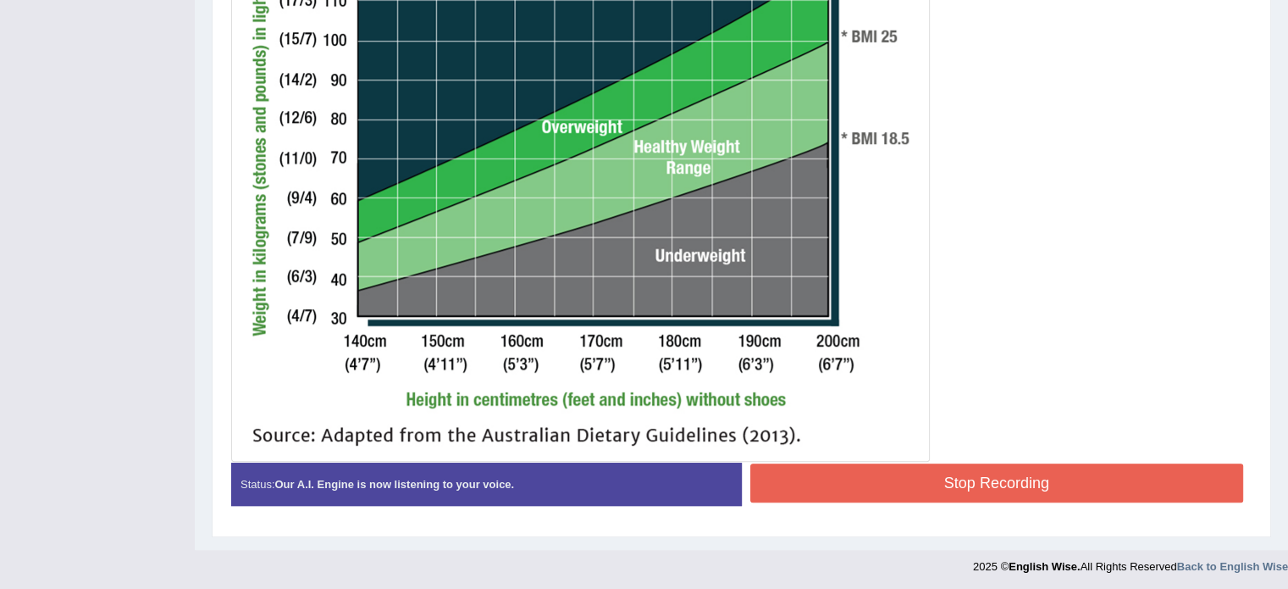
click at [1019, 484] on button "Stop Recording" at bounding box center [998, 482] width 494 height 39
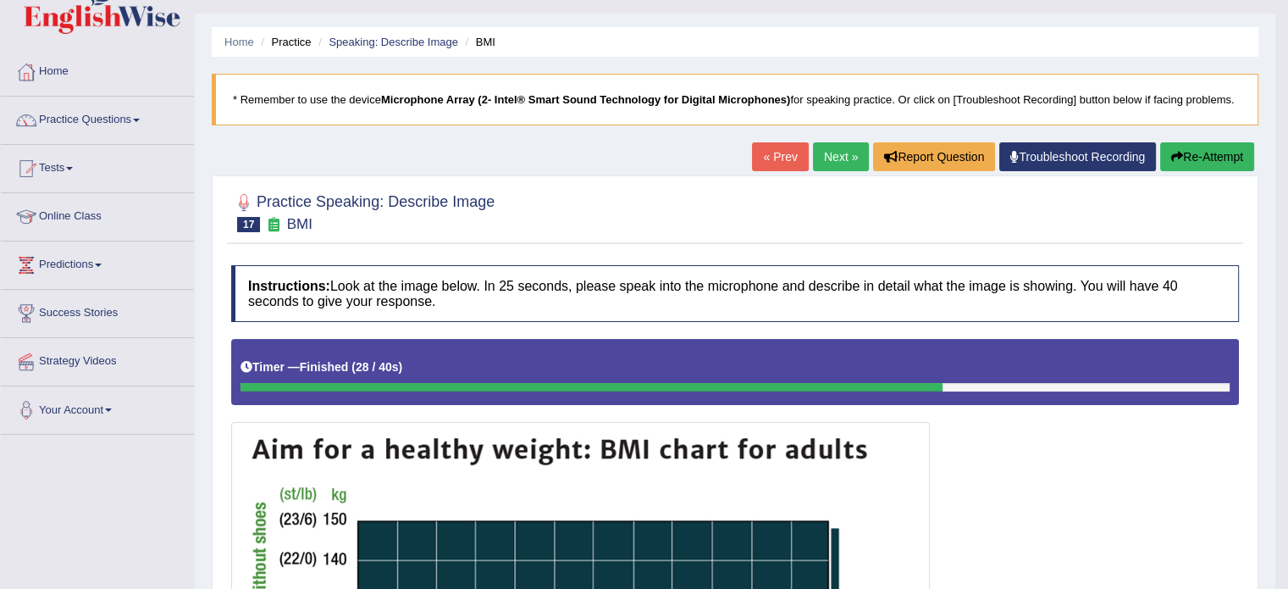
scroll to position [35, 0]
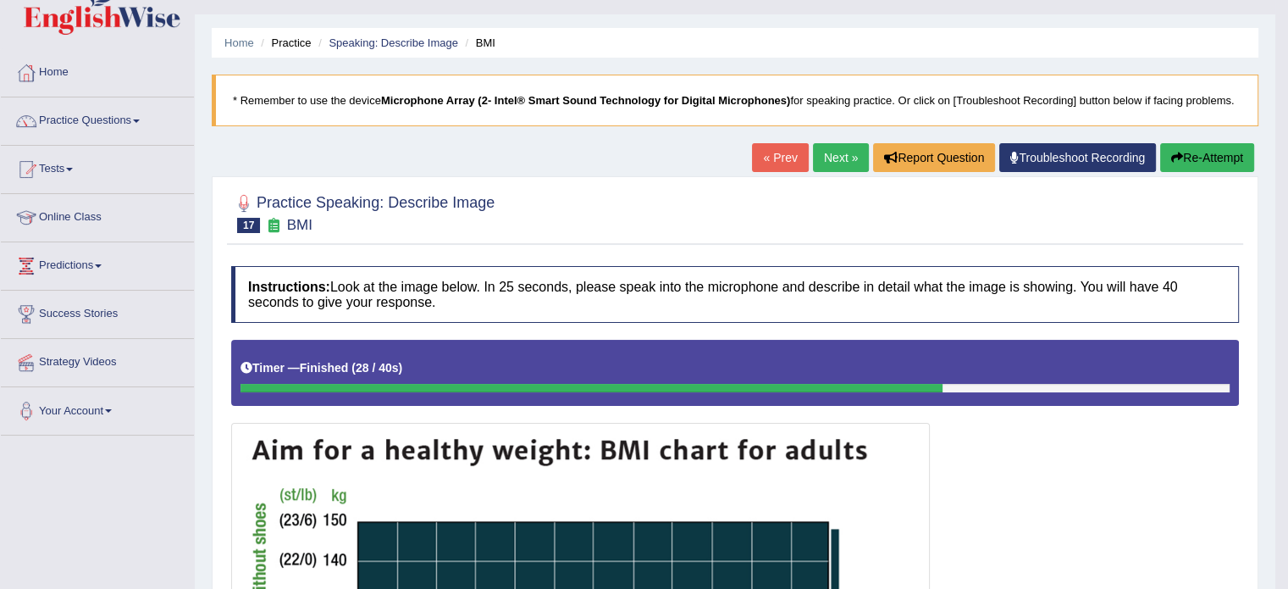
click at [829, 156] on link "Next »" at bounding box center [841, 157] width 56 height 29
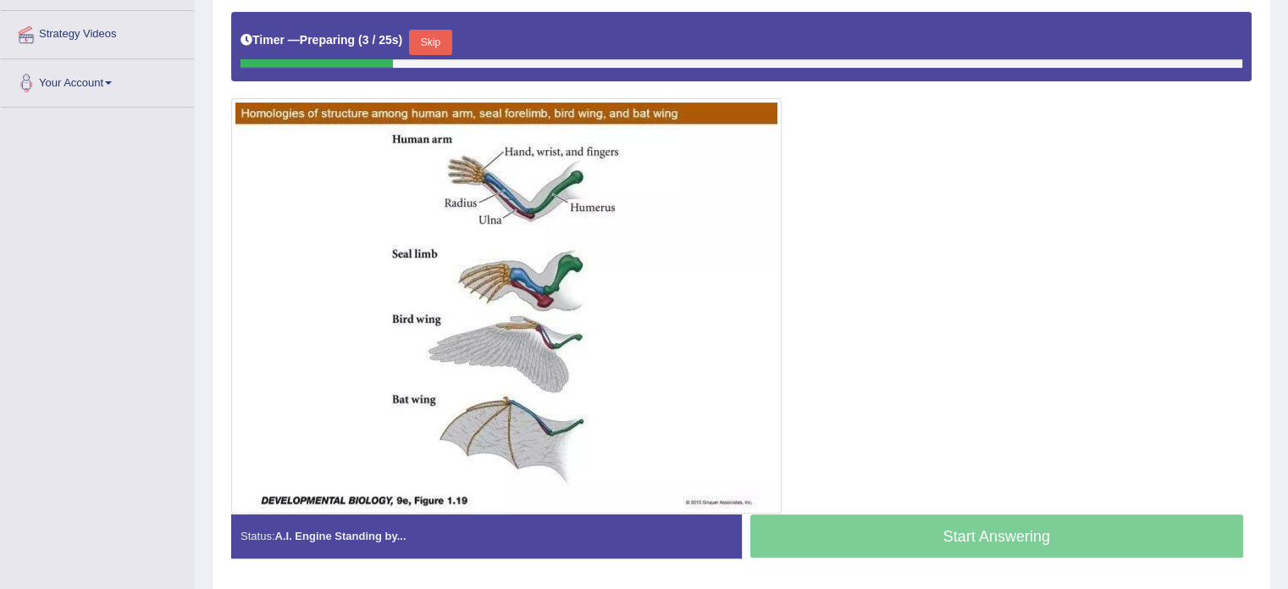
scroll to position [352, 0]
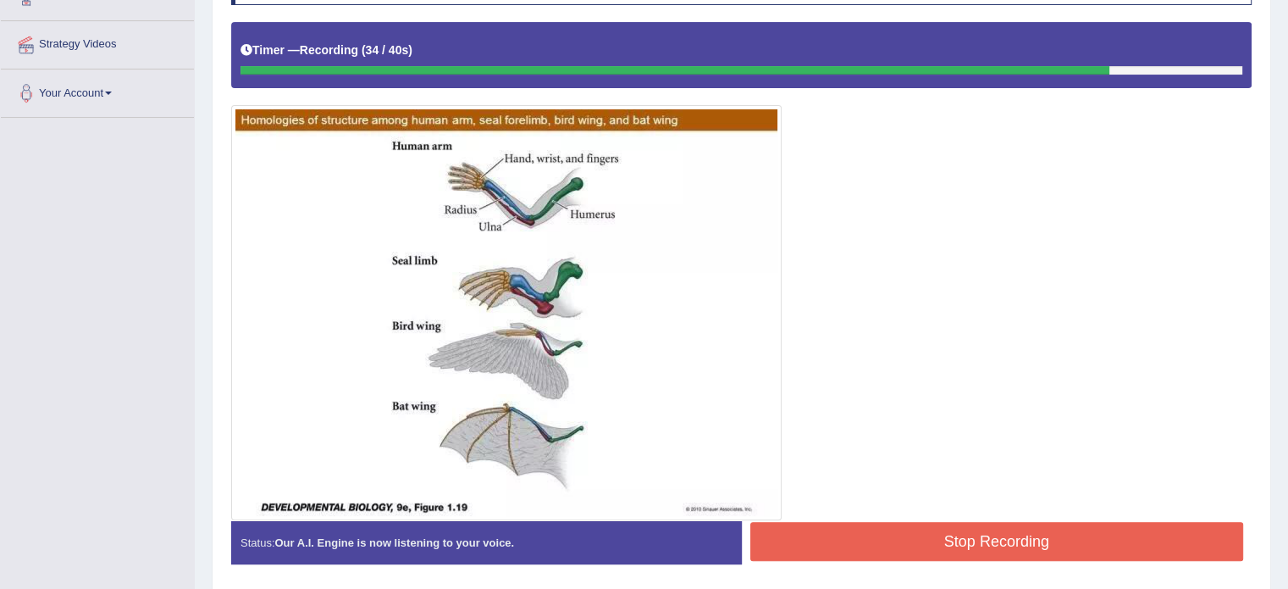
click at [939, 540] on button "Stop Recording" at bounding box center [998, 541] width 494 height 39
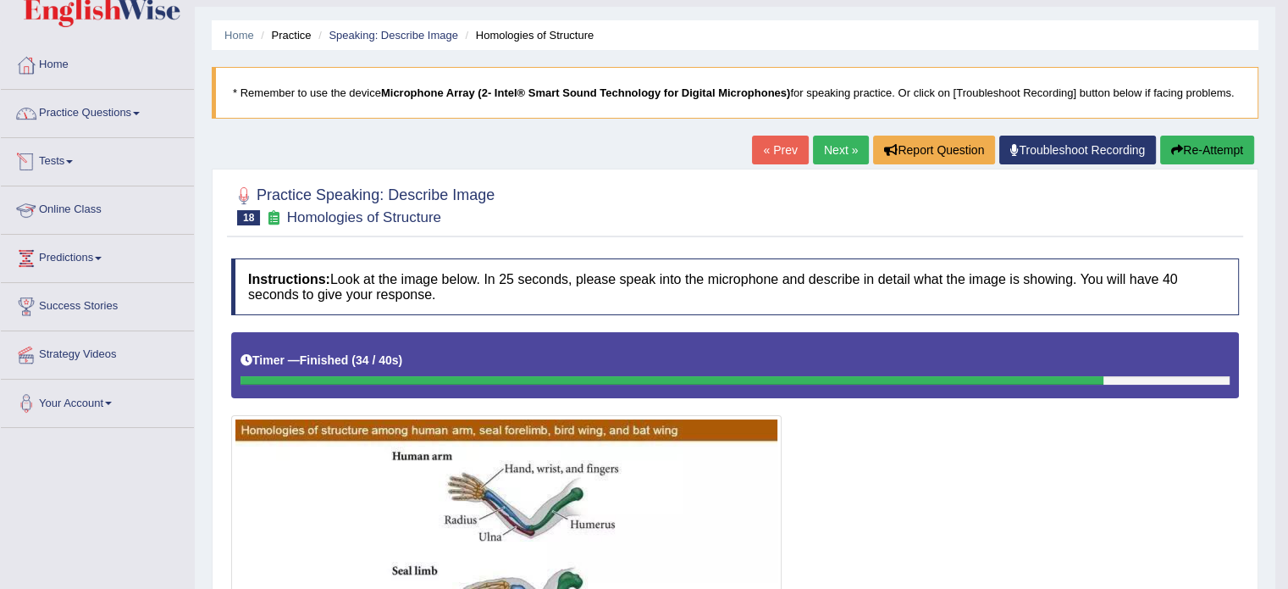
scroll to position [42, 0]
click at [108, 111] on link "Practice Questions" at bounding box center [97, 112] width 193 height 42
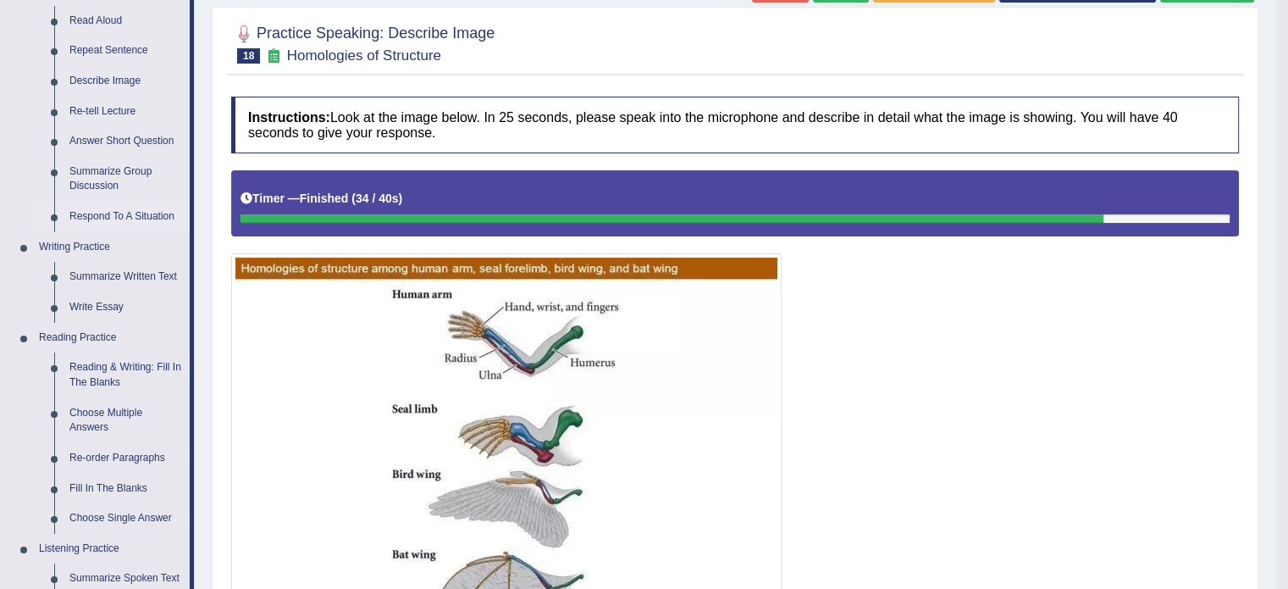
scroll to position [211, 0]
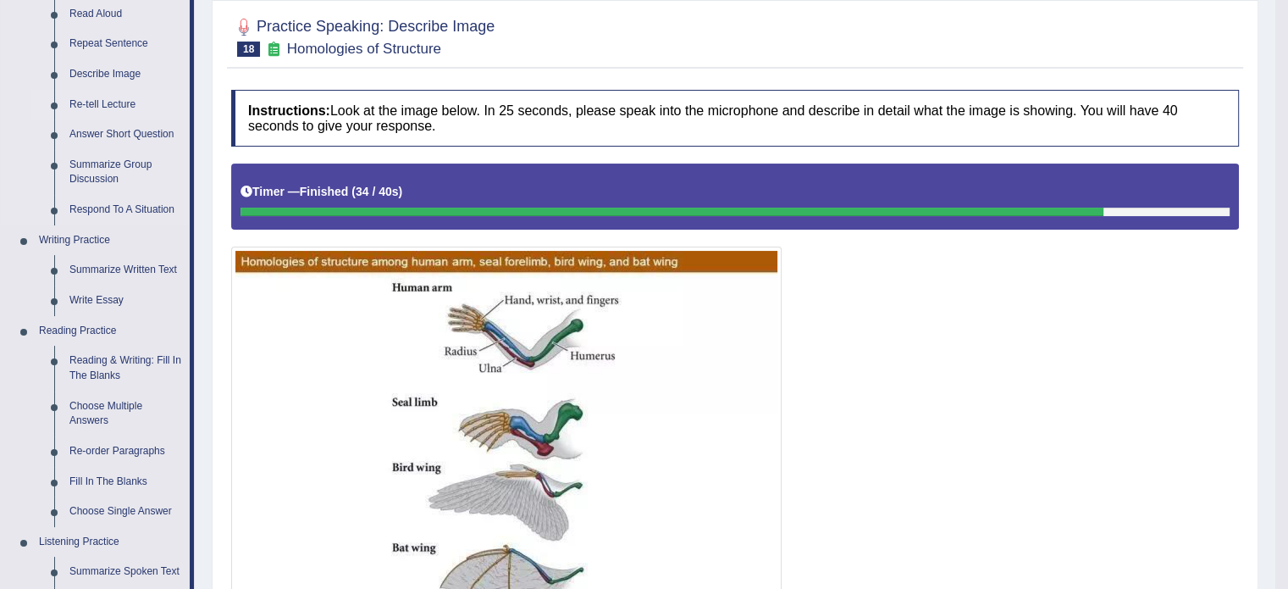
click at [112, 102] on link "Re-tell Lecture" at bounding box center [126, 105] width 128 height 30
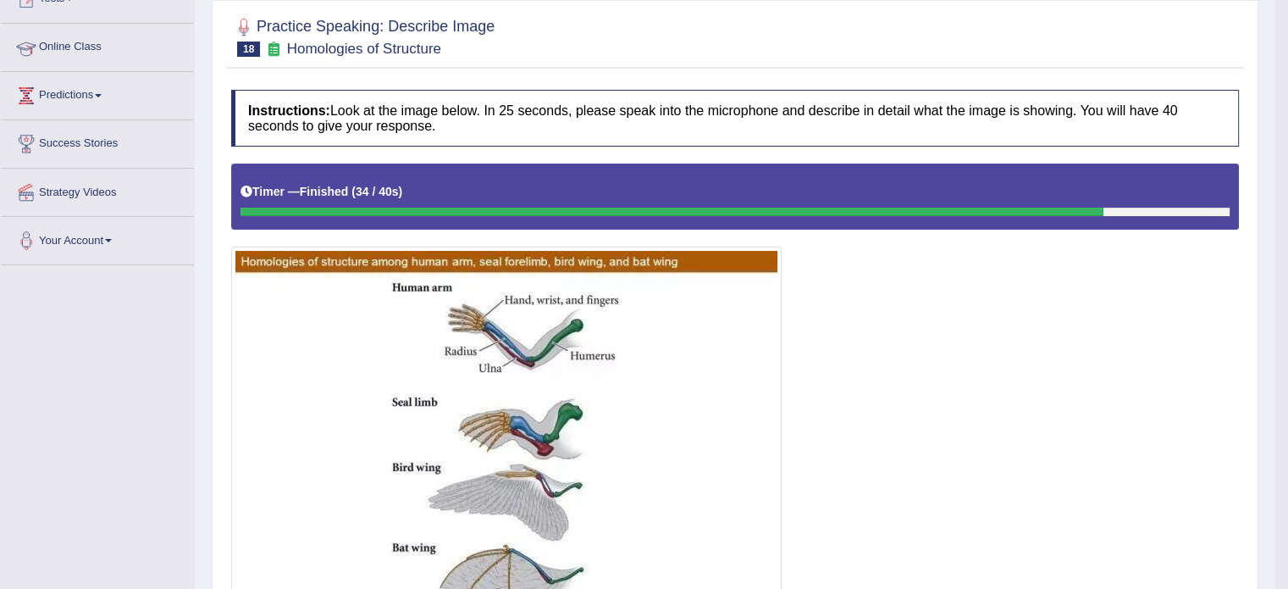
scroll to position [213, 0]
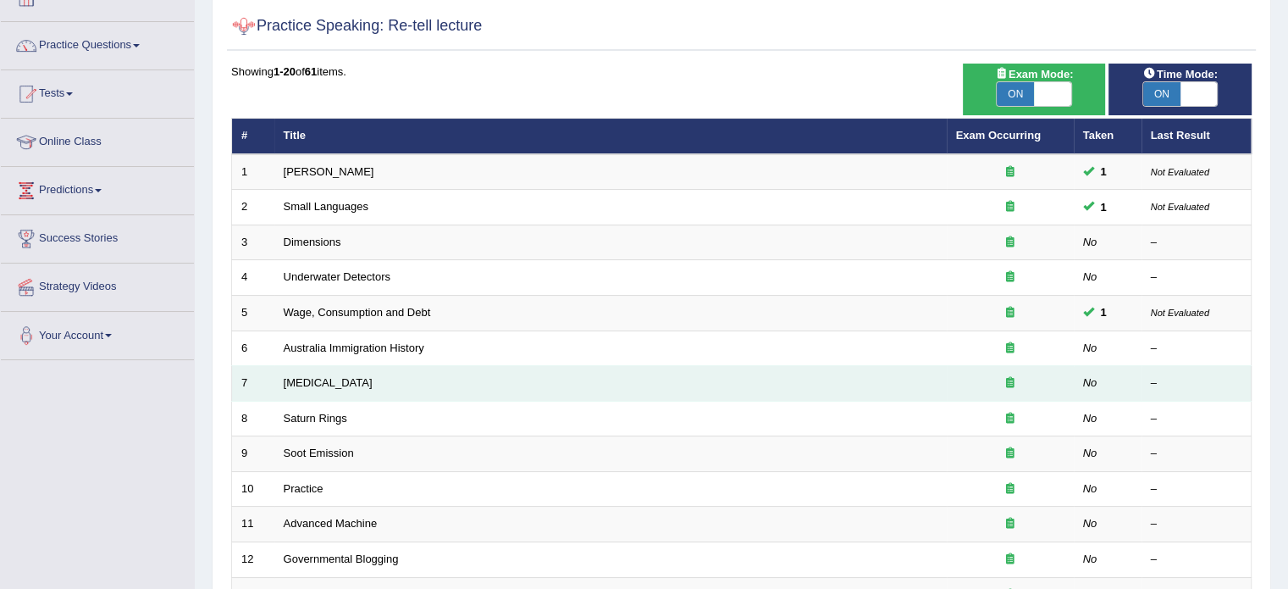
scroll to position [113, 0]
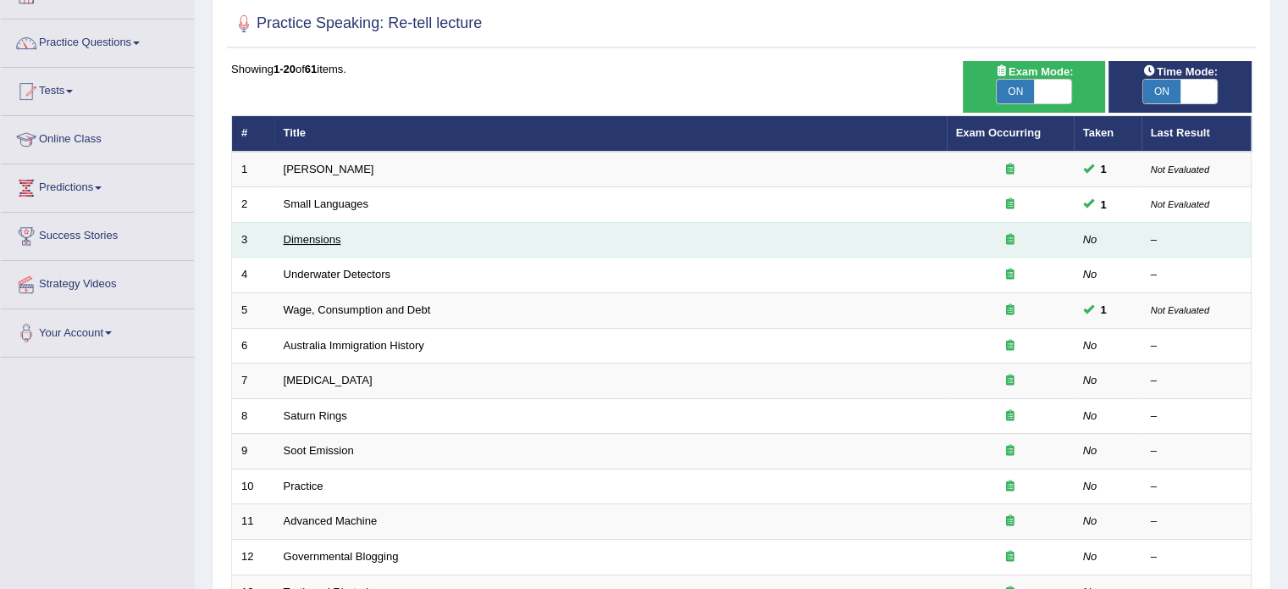
click at [310, 243] on link "Dimensions" at bounding box center [313, 239] width 58 height 13
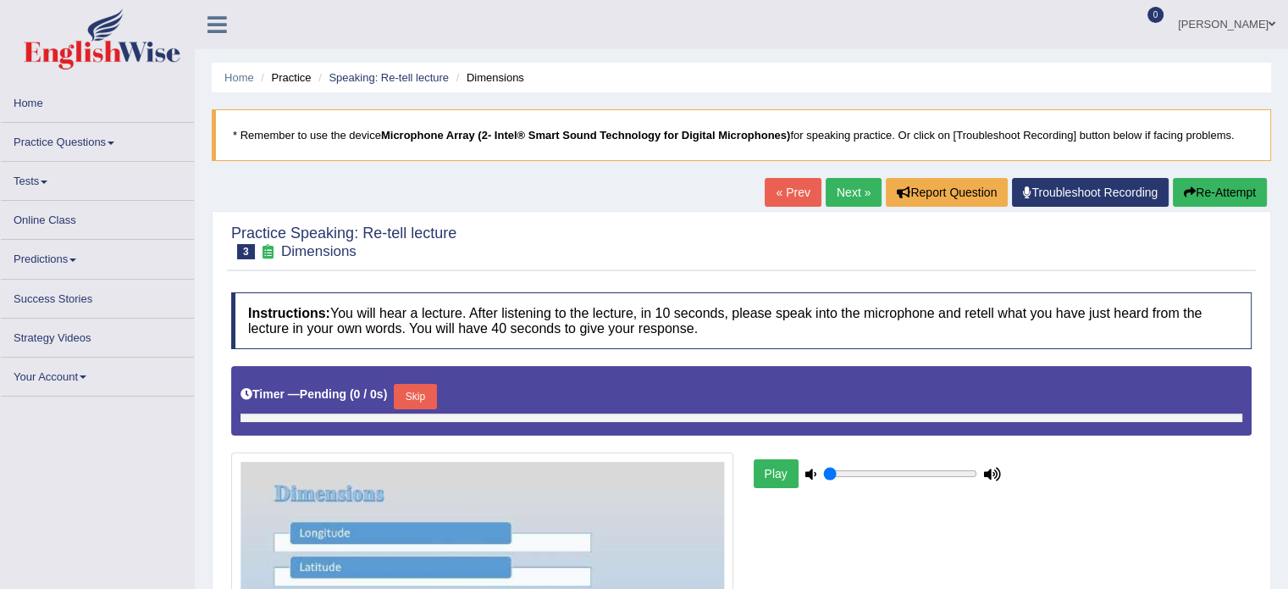
type input "0.8"
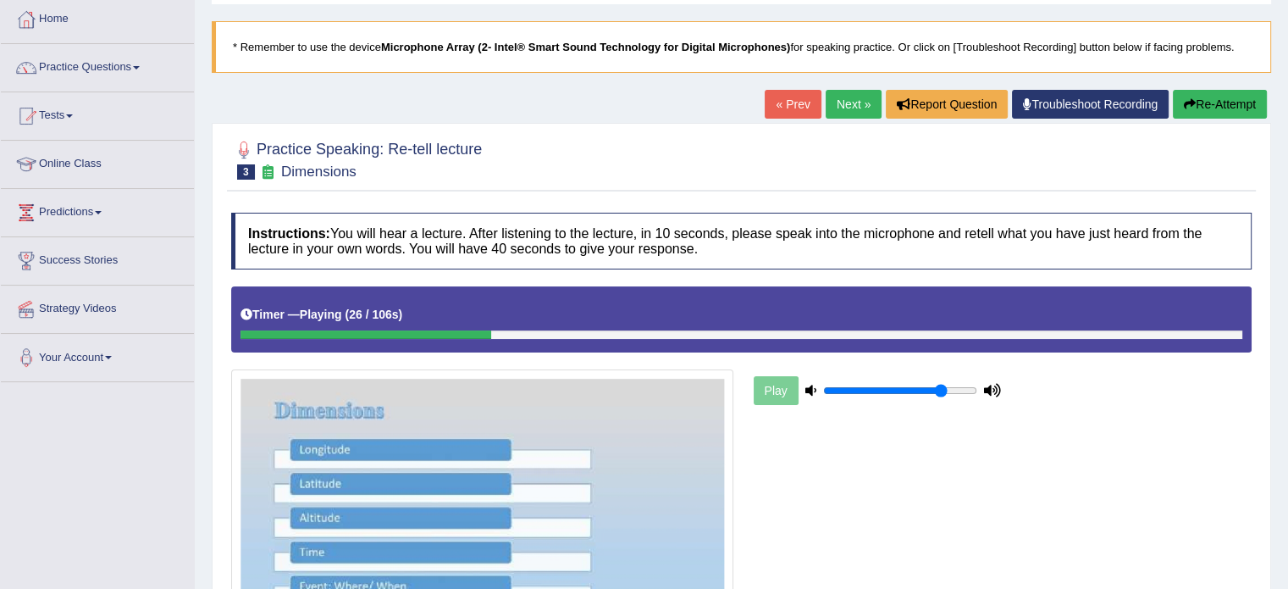
scroll to position [75, 0]
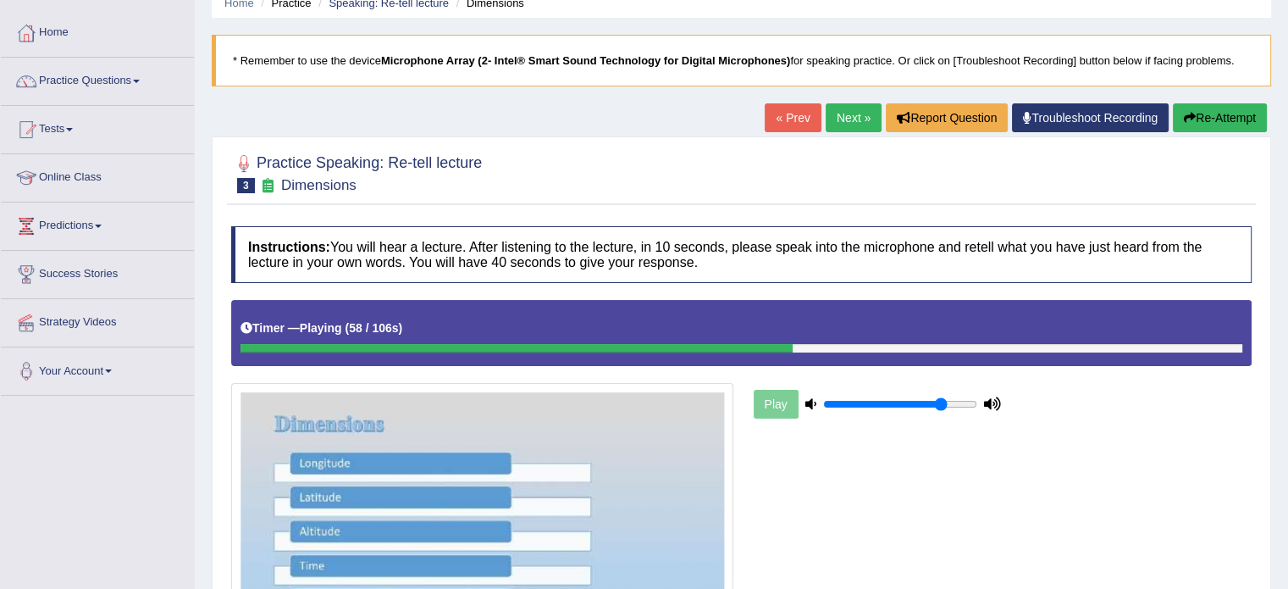
click at [242, 161] on div at bounding box center [243, 163] width 25 height 25
click at [1206, 123] on button "Re-Attempt" at bounding box center [1220, 117] width 94 height 29
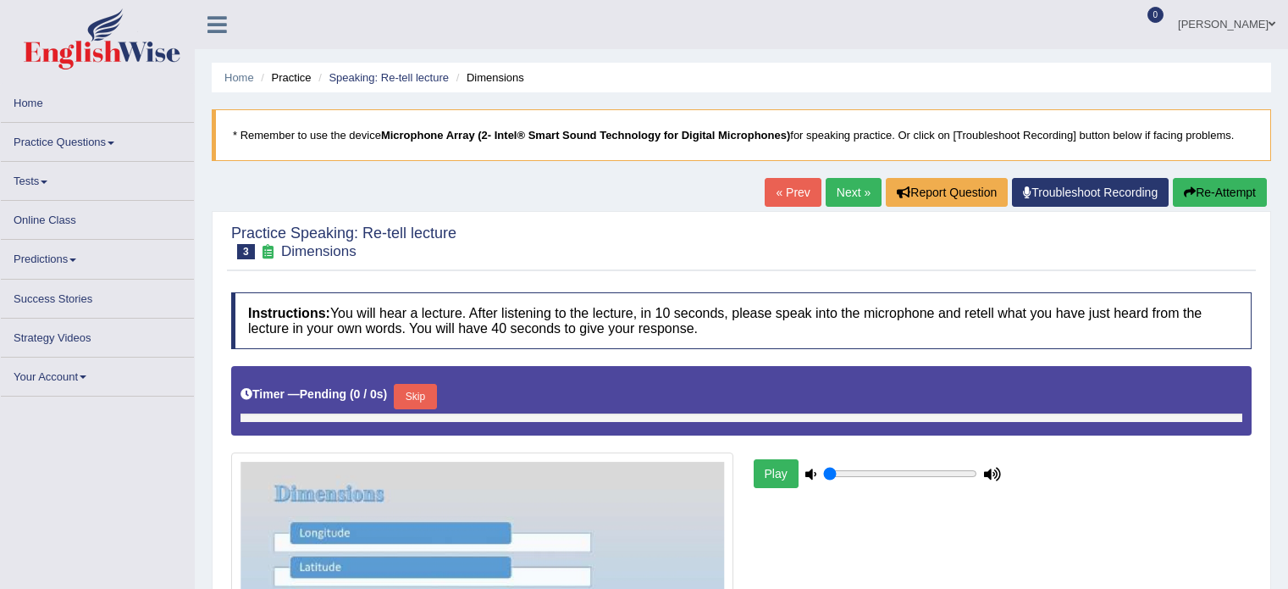
type input "0.8"
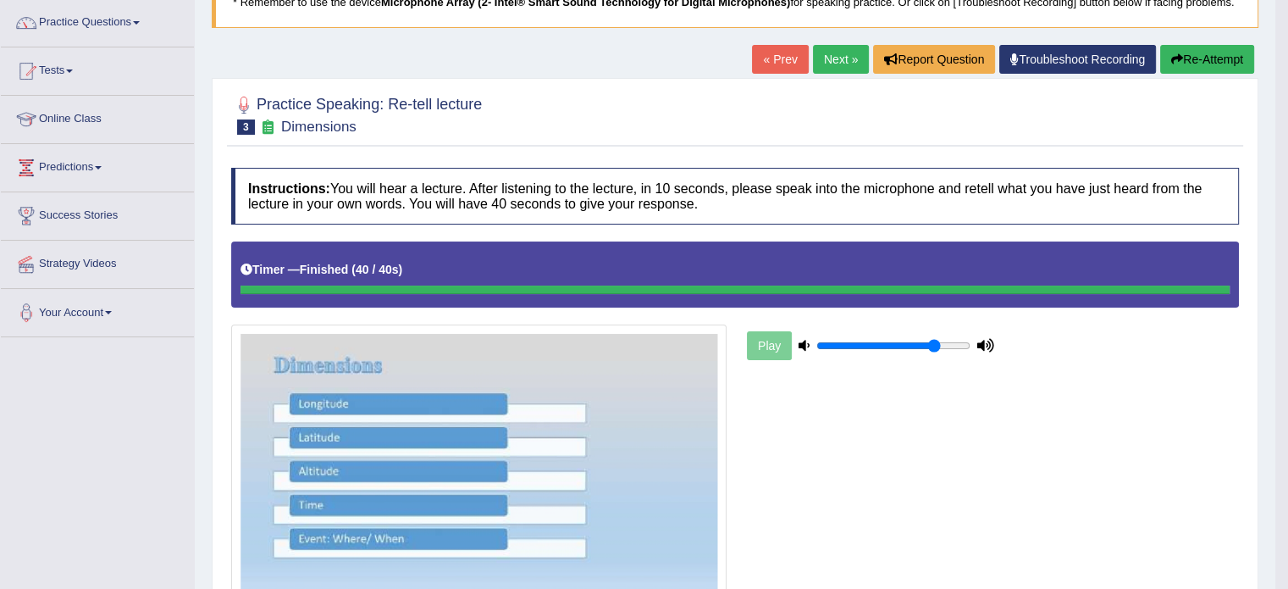
scroll to position [131, 0]
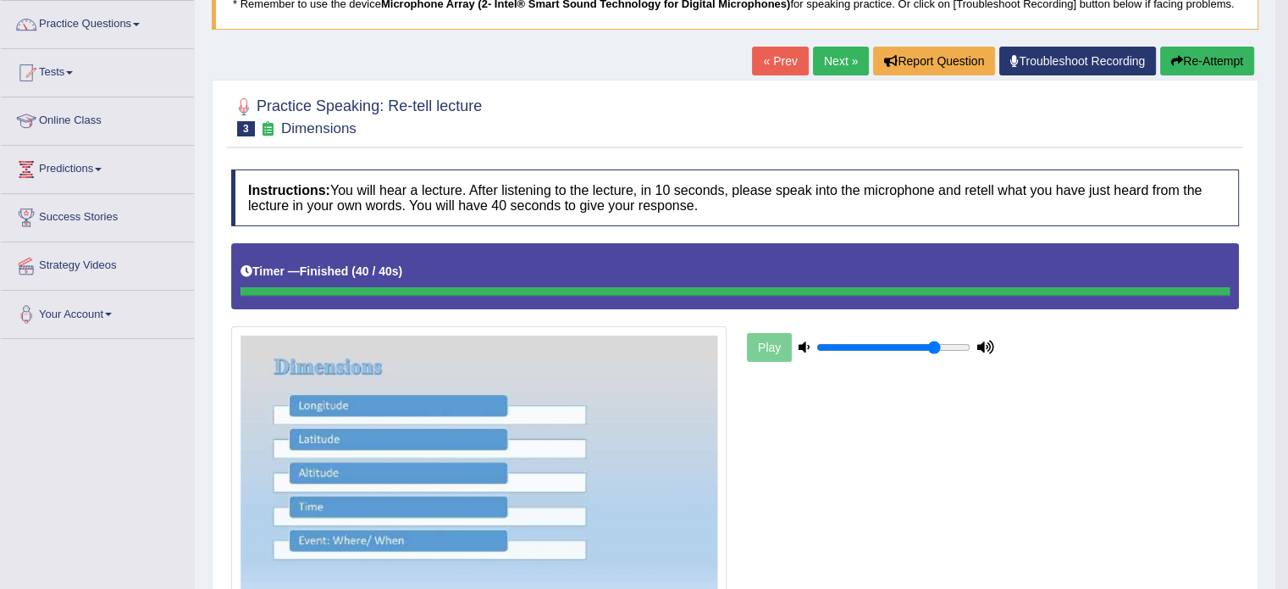
click at [827, 68] on link "Next »" at bounding box center [841, 61] width 56 height 29
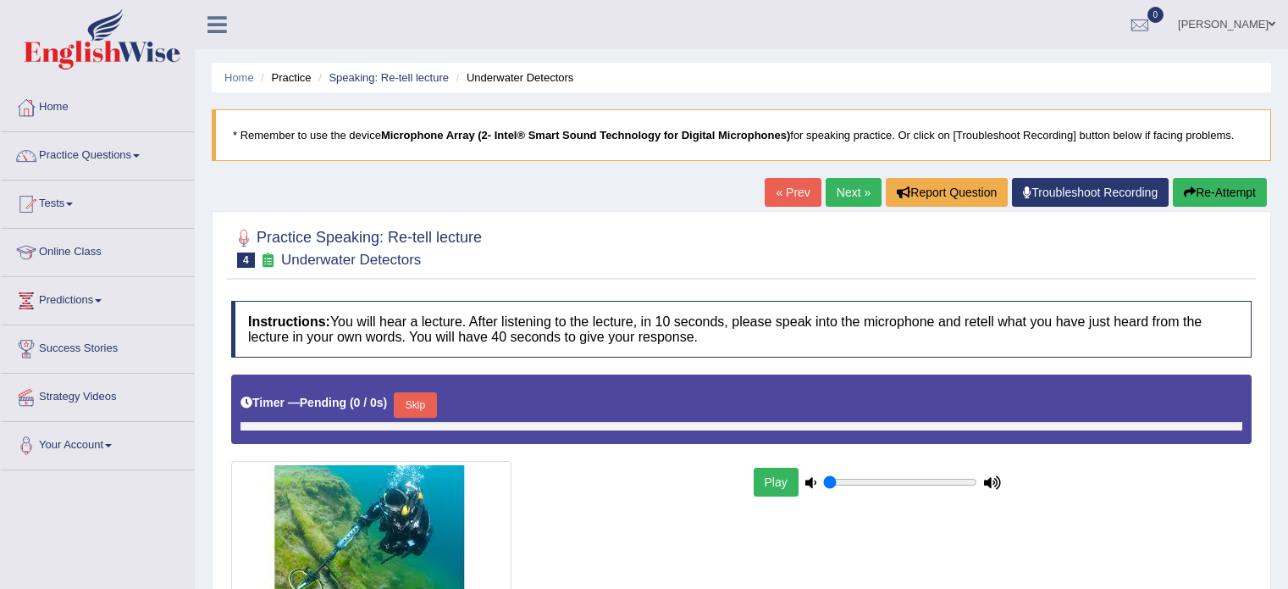
type input "0.8"
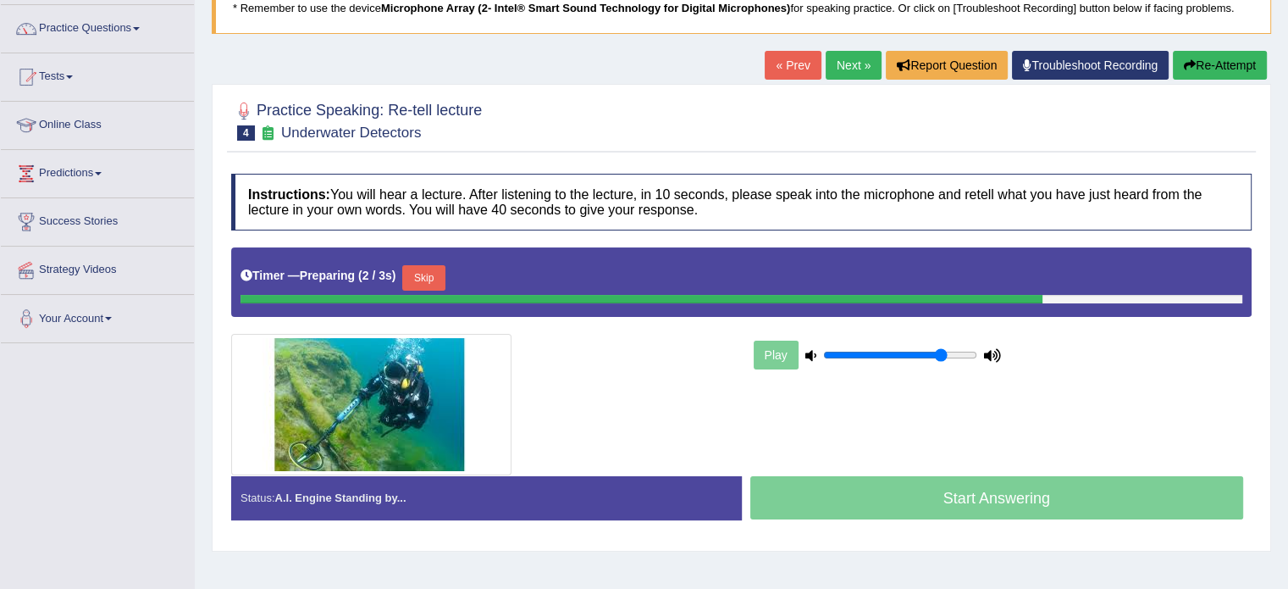
scroll to position [141, 0]
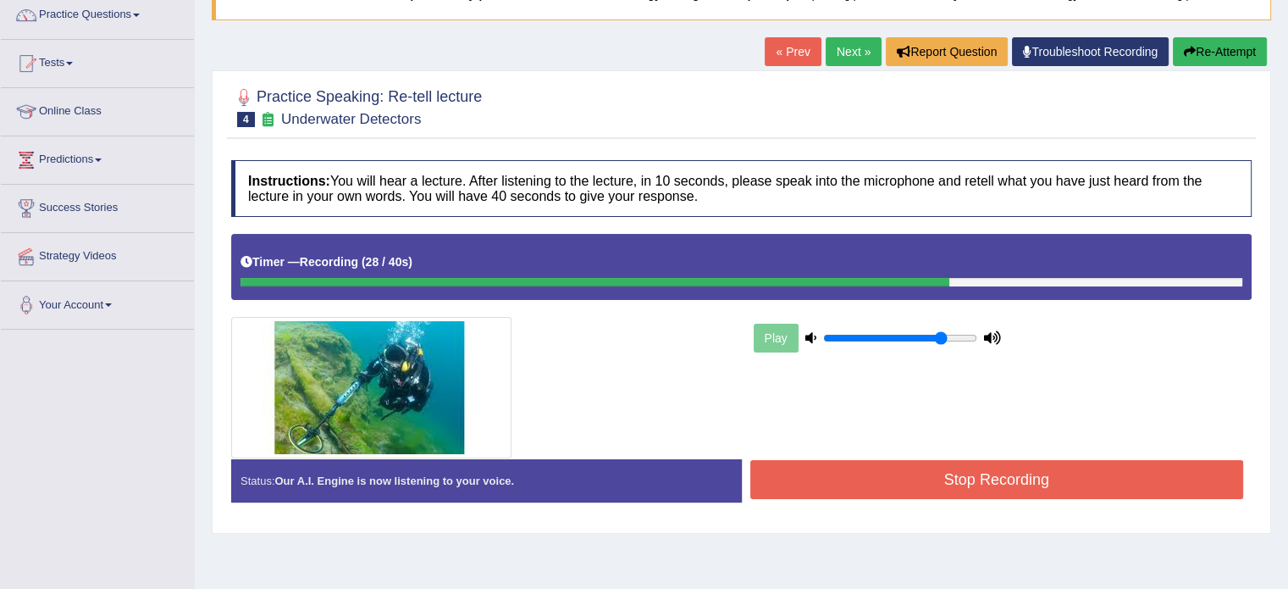
click at [994, 496] on div "Stop Recording" at bounding box center [997, 481] width 511 height 43
click at [989, 480] on button "Stop Recording" at bounding box center [998, 479] width 494 height 39
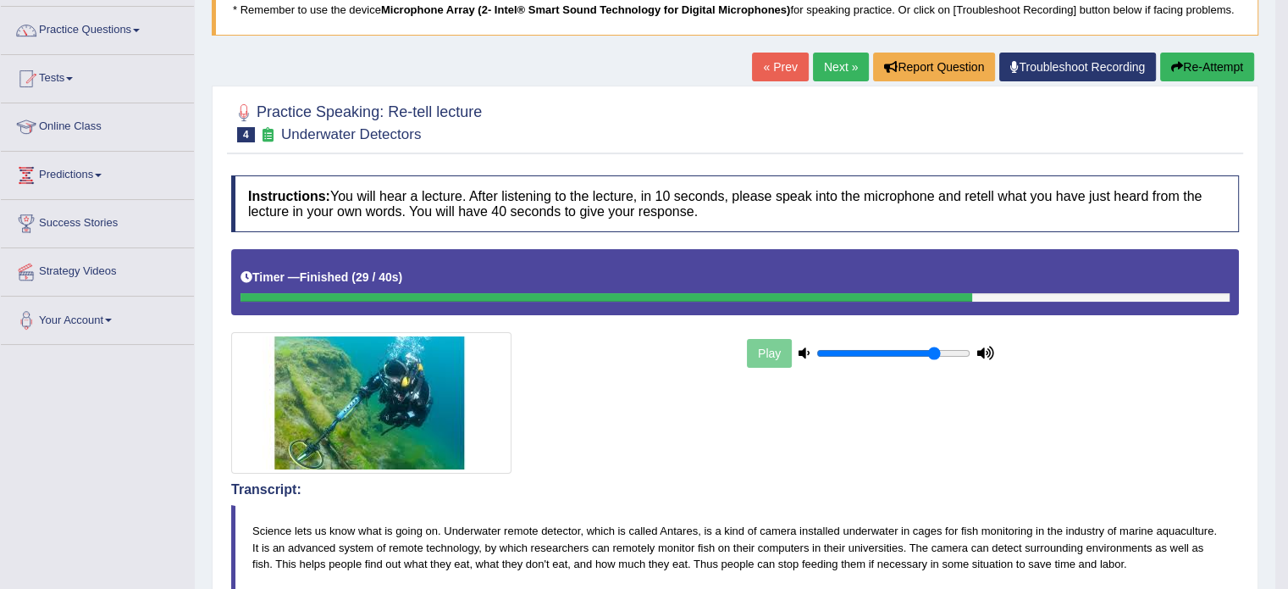
scroll to position [113, 0]
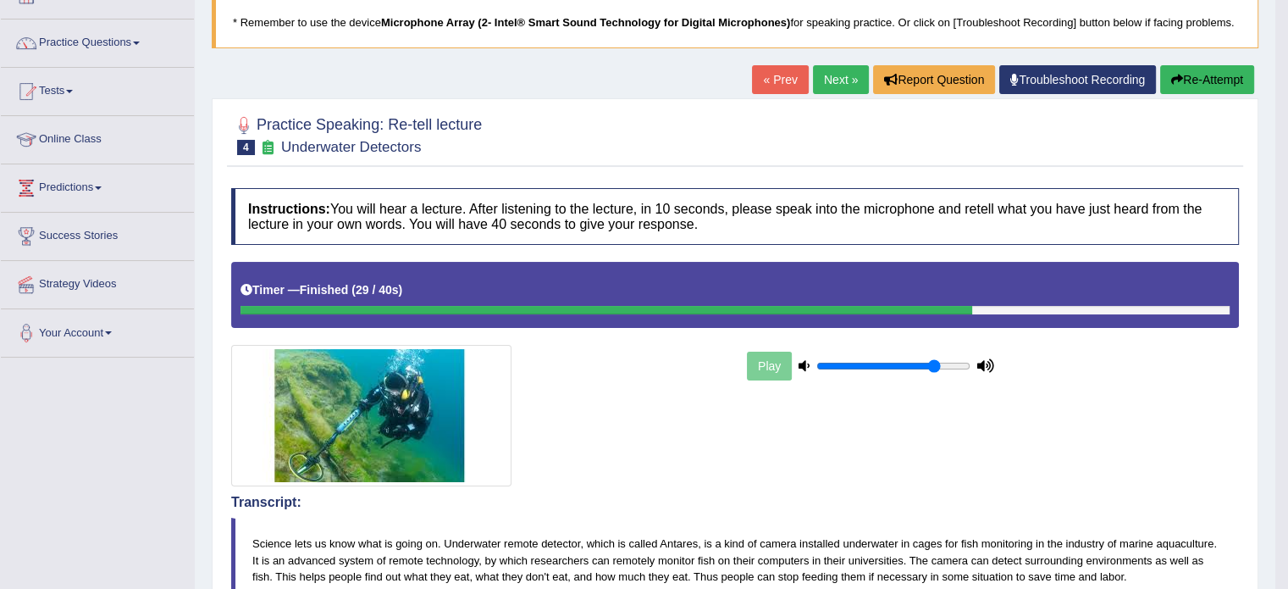
click at [839, 74] on link "Next »" at bounding box center [841, 79] width 56 height 29
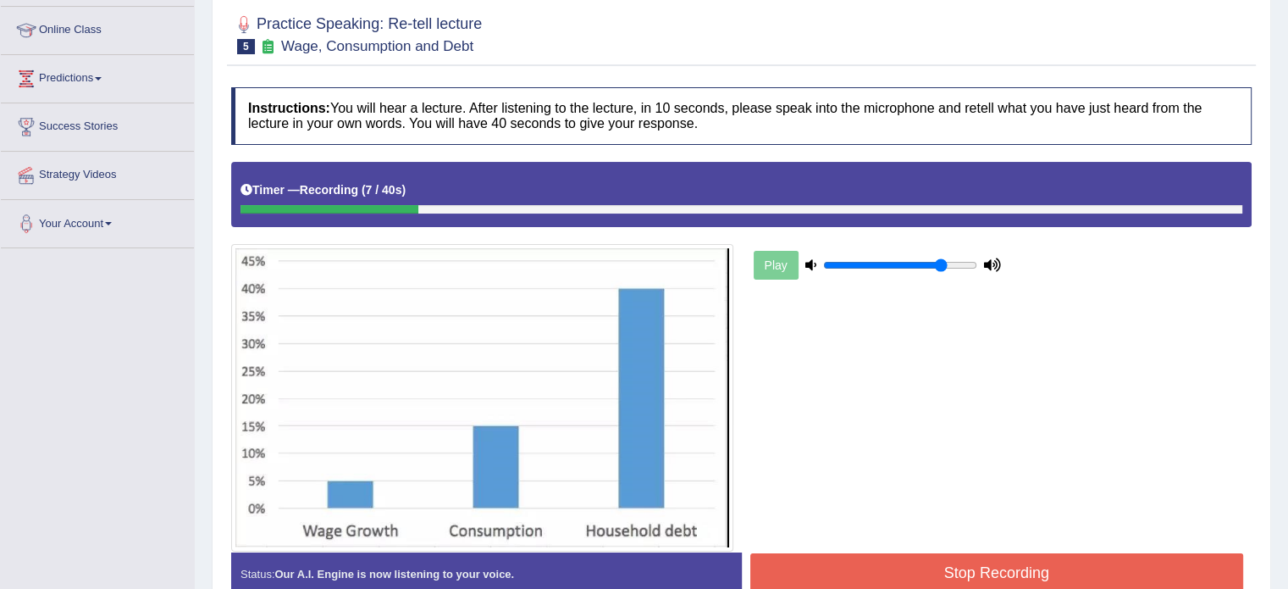
scroll to position [254, 0]
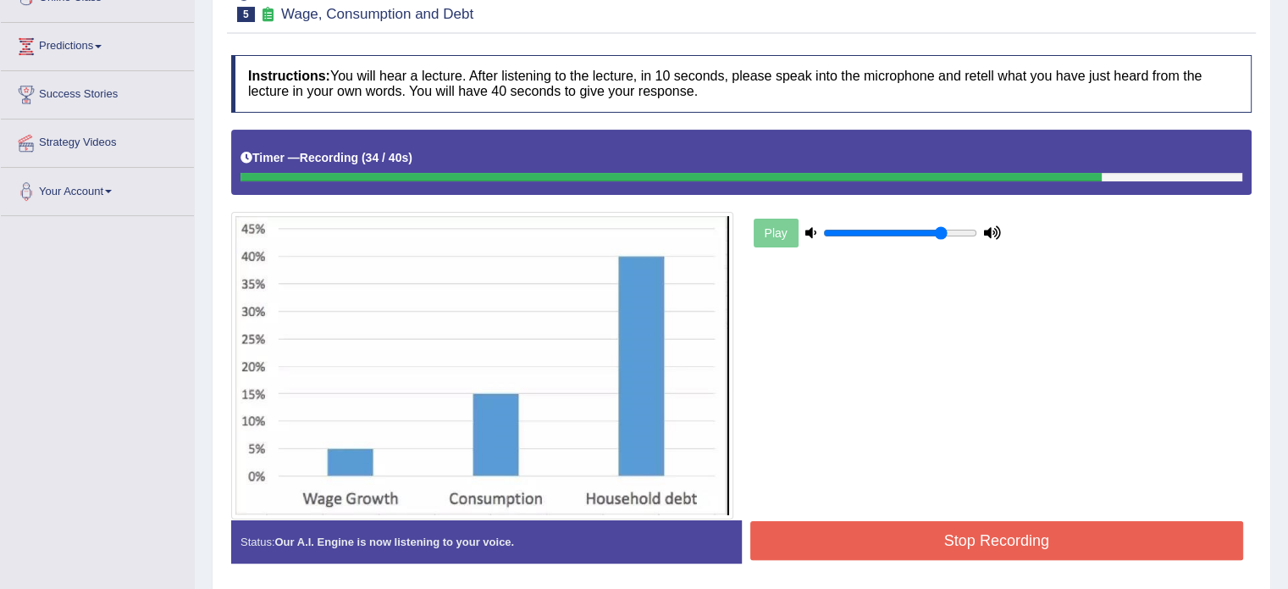
click at [1019, 527] on button "Stop Recording" at bounding box center [998, 540] width 494 height 39
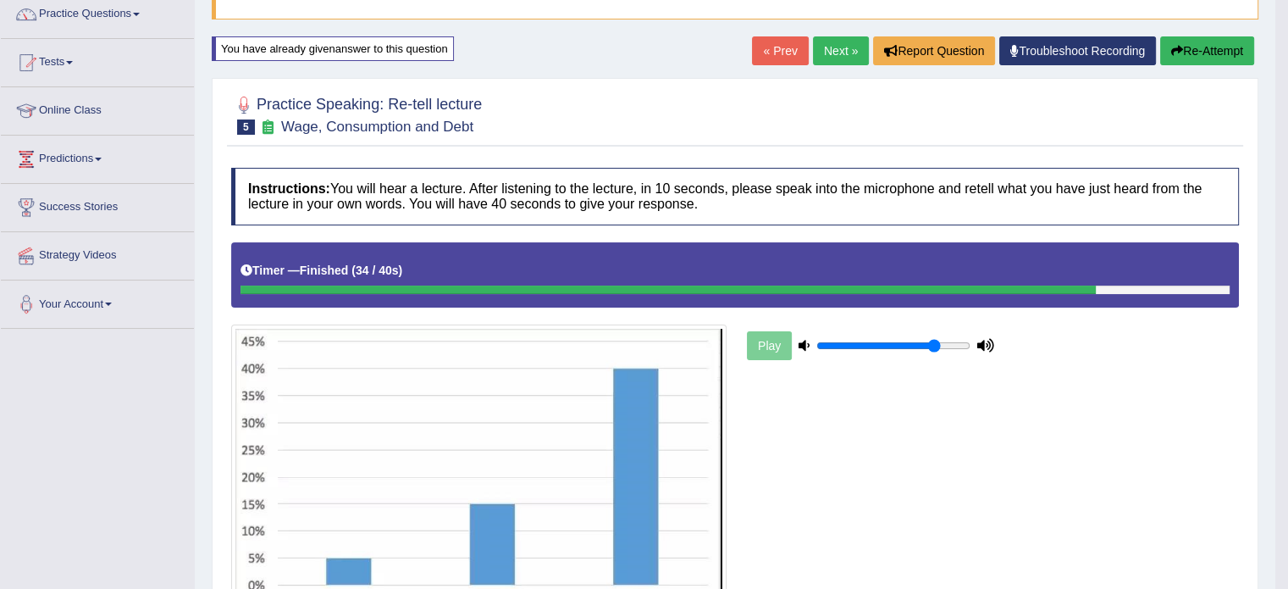
scroll to position [141, 0]
click at [844, 53] on link "Next »" at bounding box center [841, 51] width 56 height 29
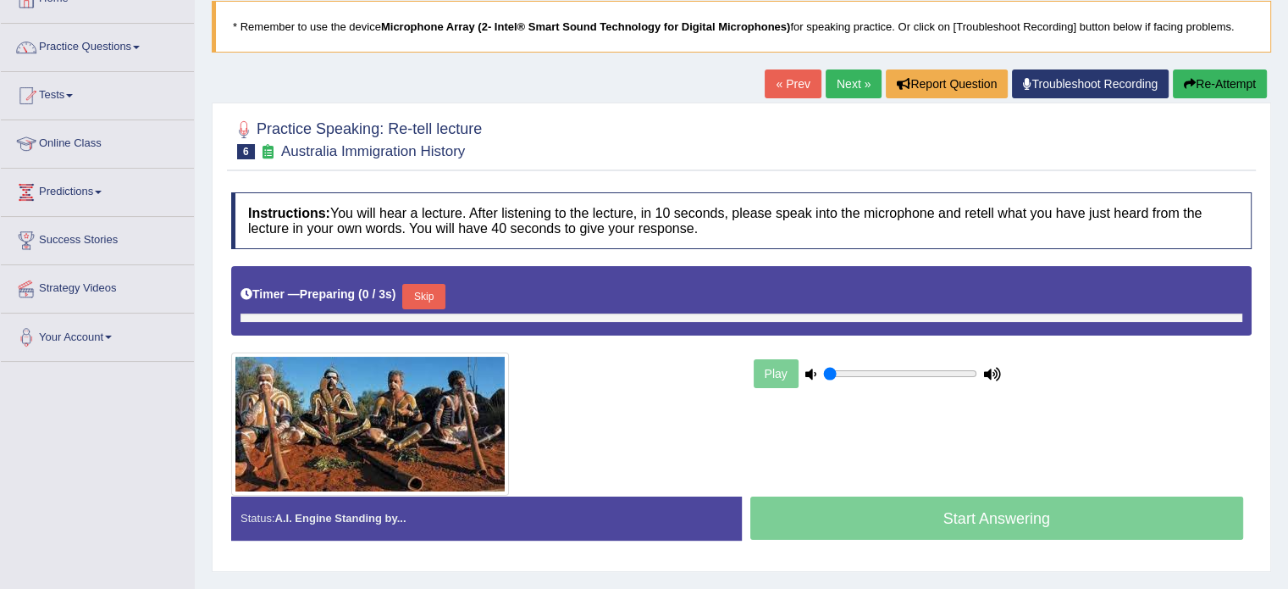
type input "0.8"
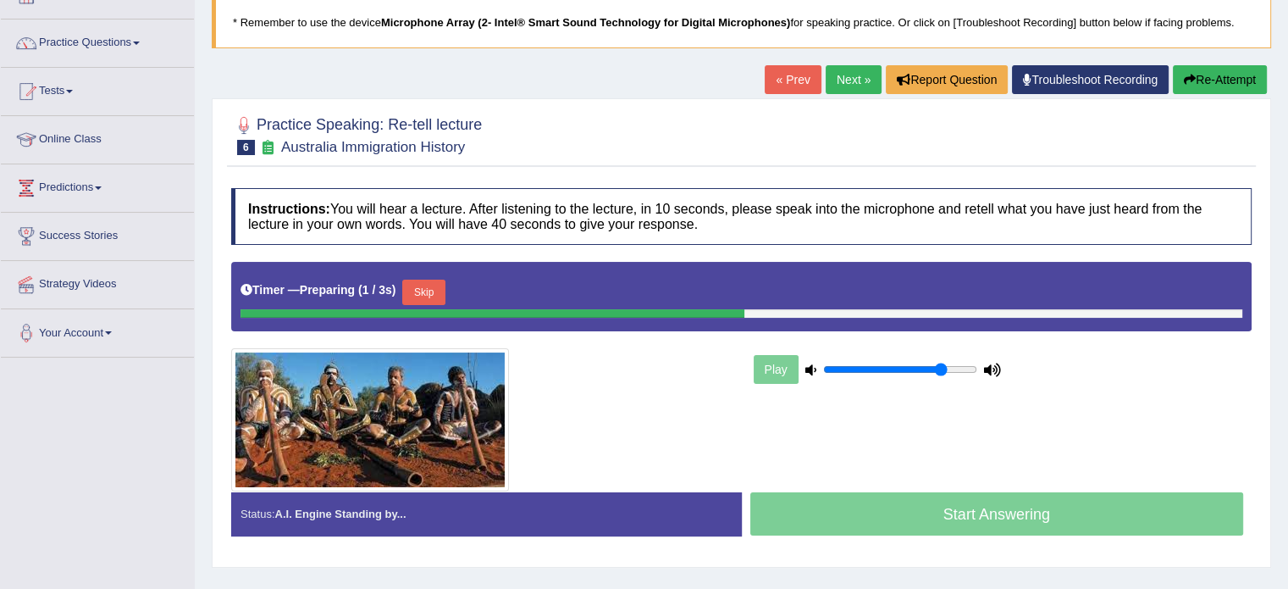
scroll to position [141, 0]
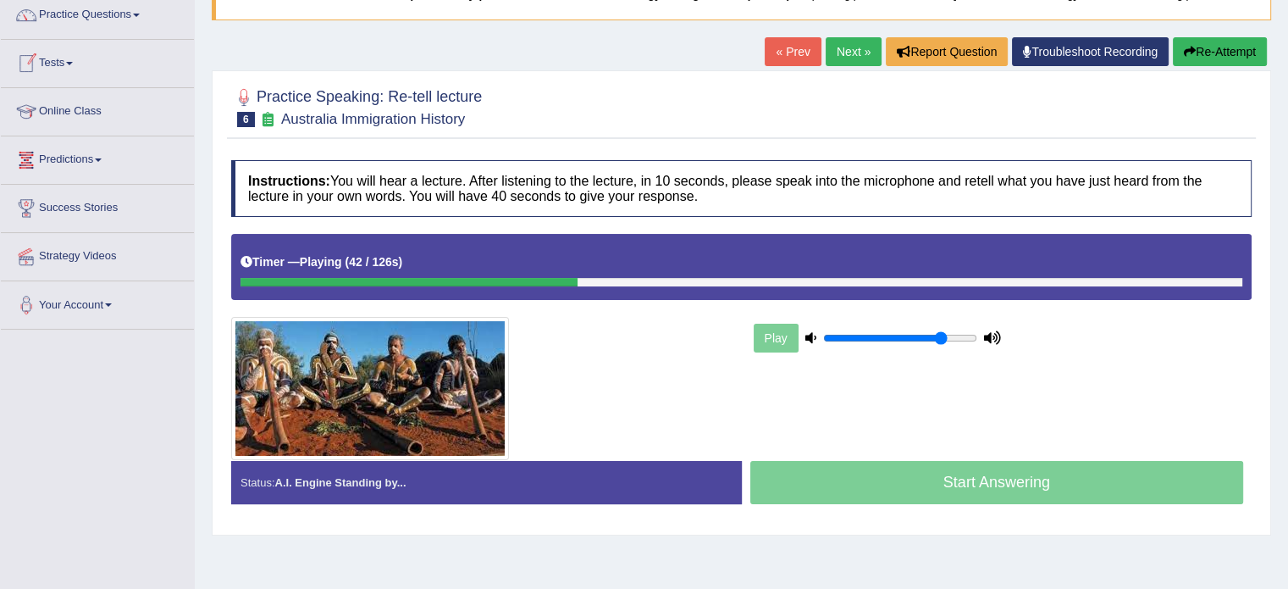
click at [71, 58] on link "Tests" at bounding box center [97, 61] width 193 height 42
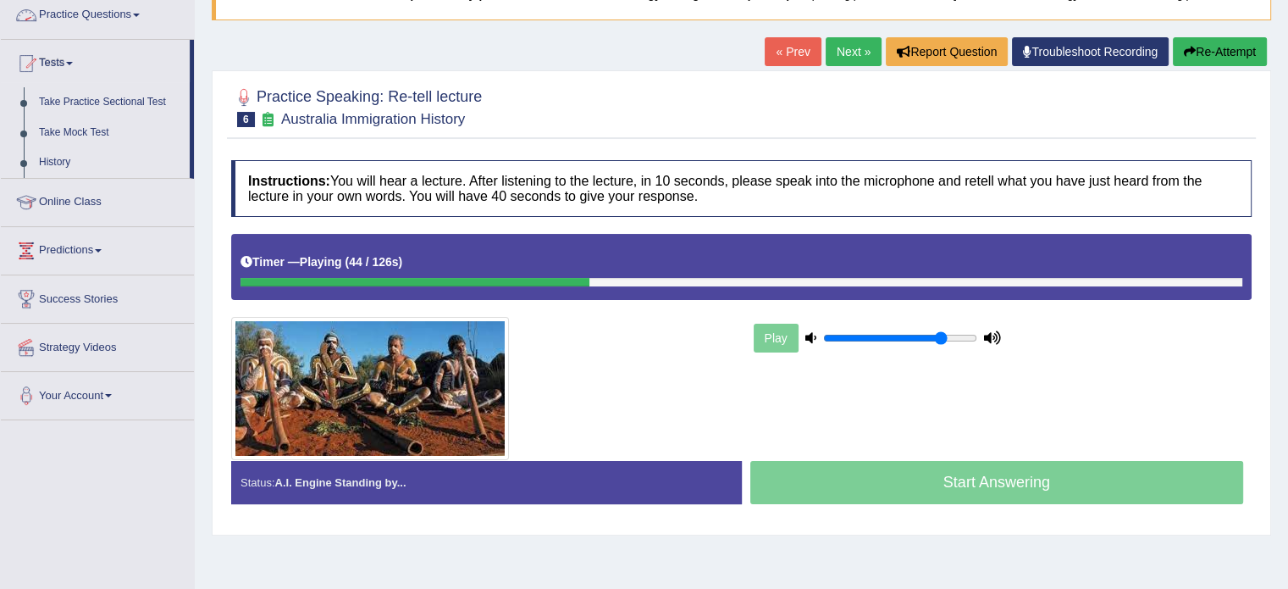
click at [88, 27] on link "Practice Questions" at bounding box center [97, 13] width 193 height 42
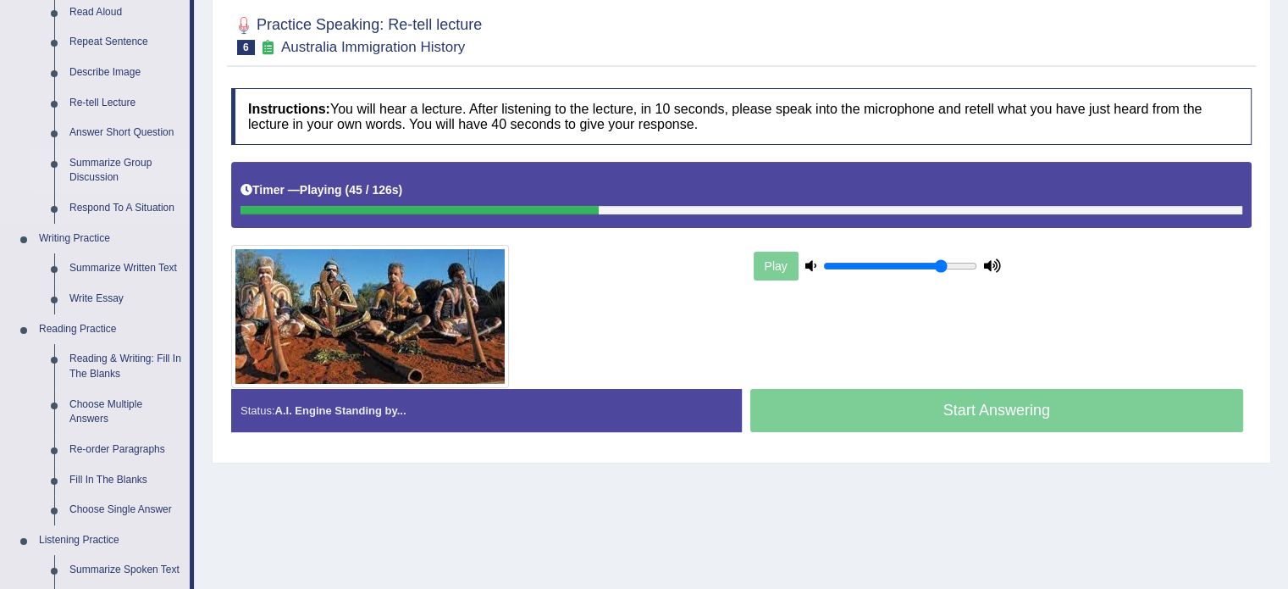
scroll to position [225, 0]
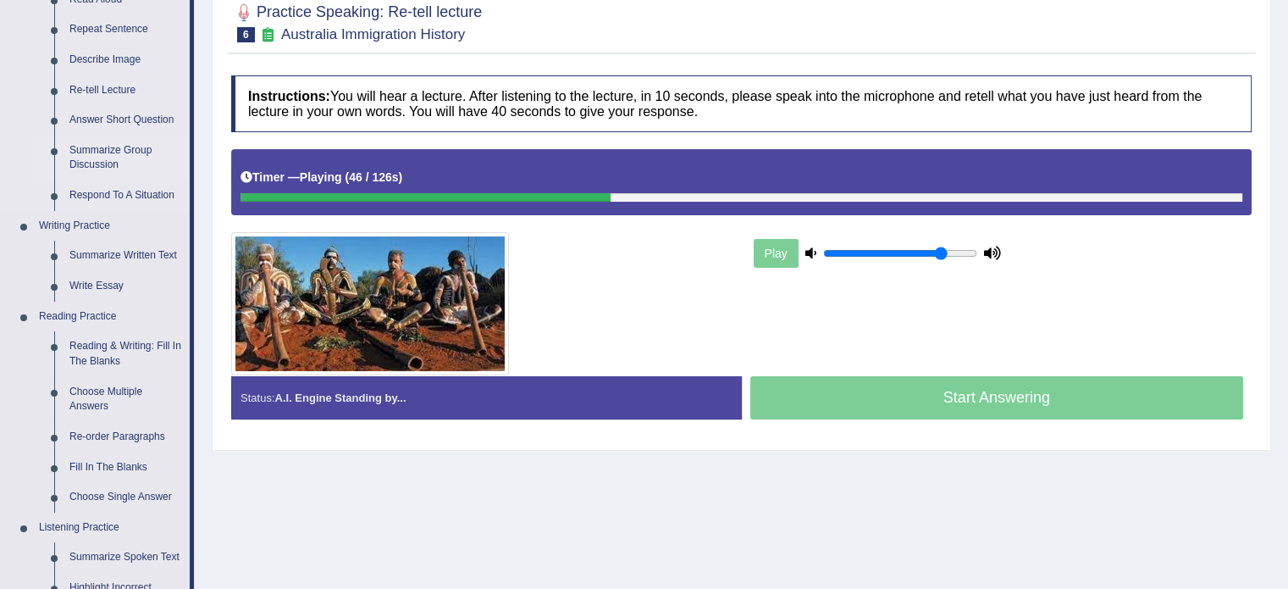
click at [103, 162] on link "Summarize Group Discussion" at bounding box center [126, 158] width 128 height 45
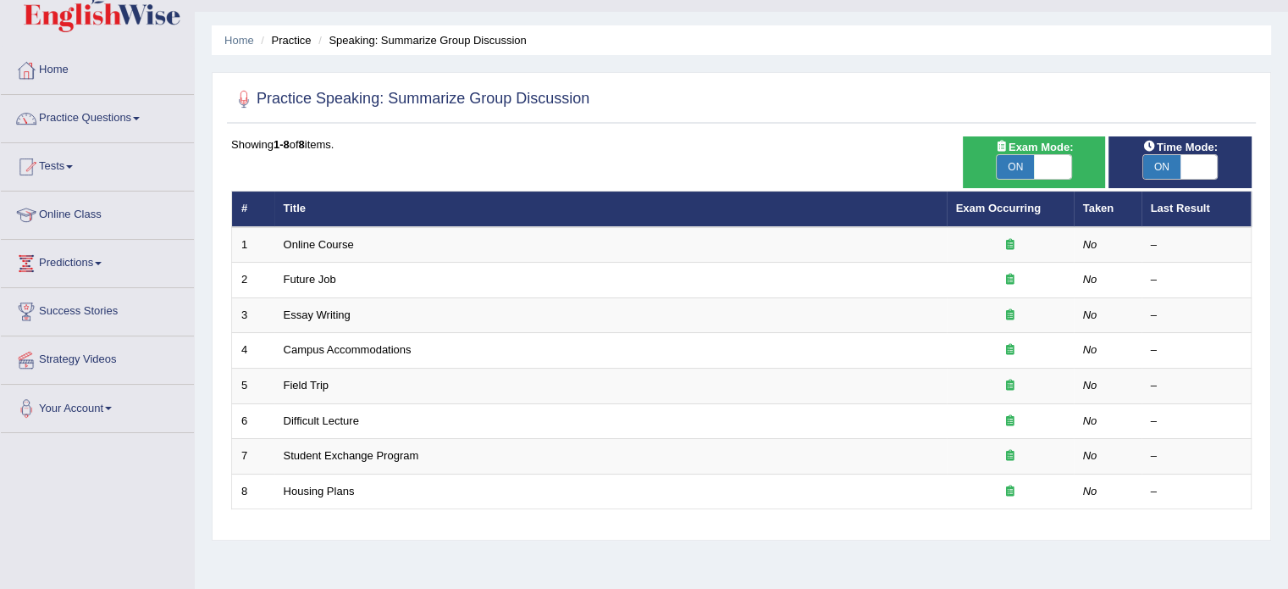
scroll to position [28, 0]
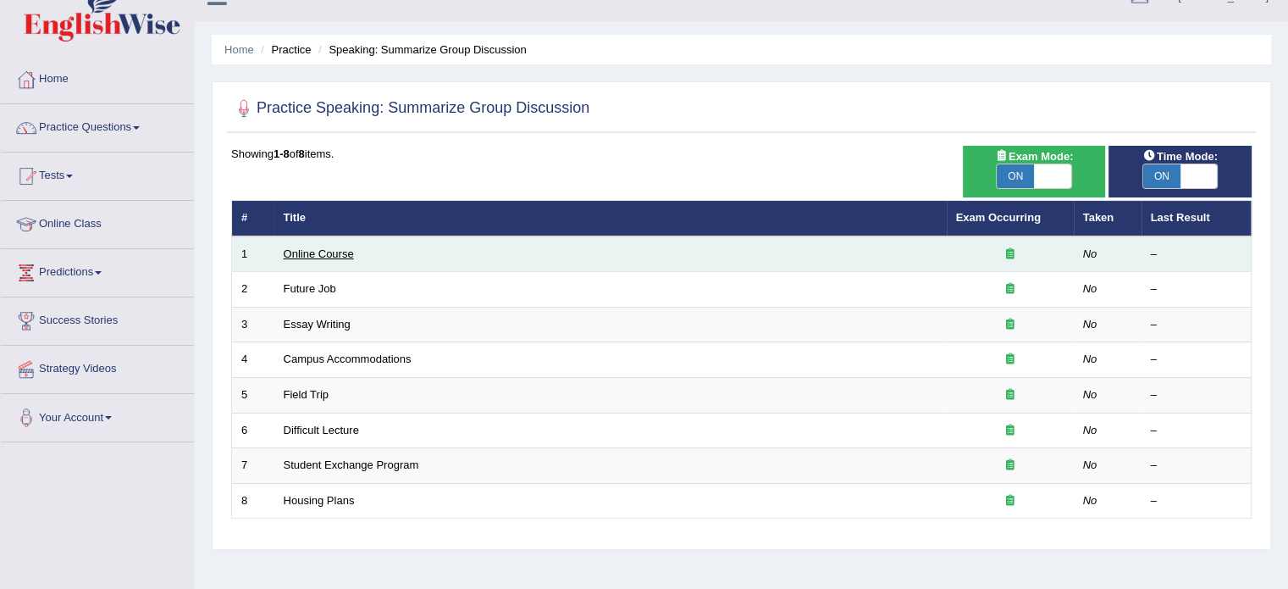
click at [341, 254] on link "Online Course" at bounding box center [319, 253] width 70 height 13
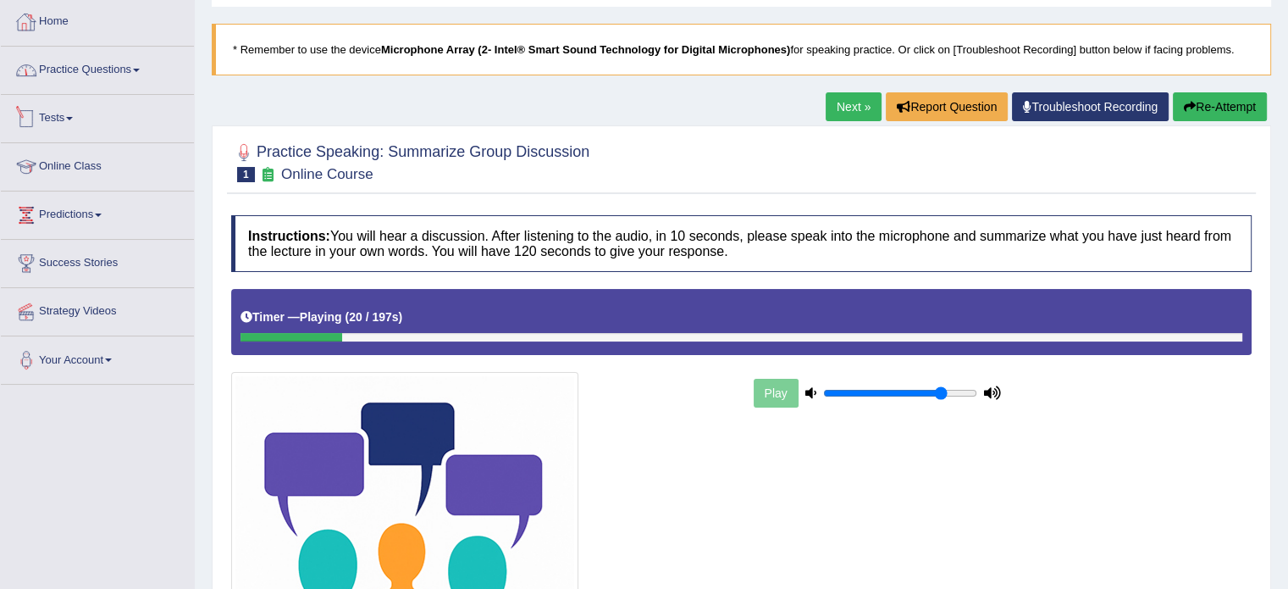
scroll to position [85, 0]
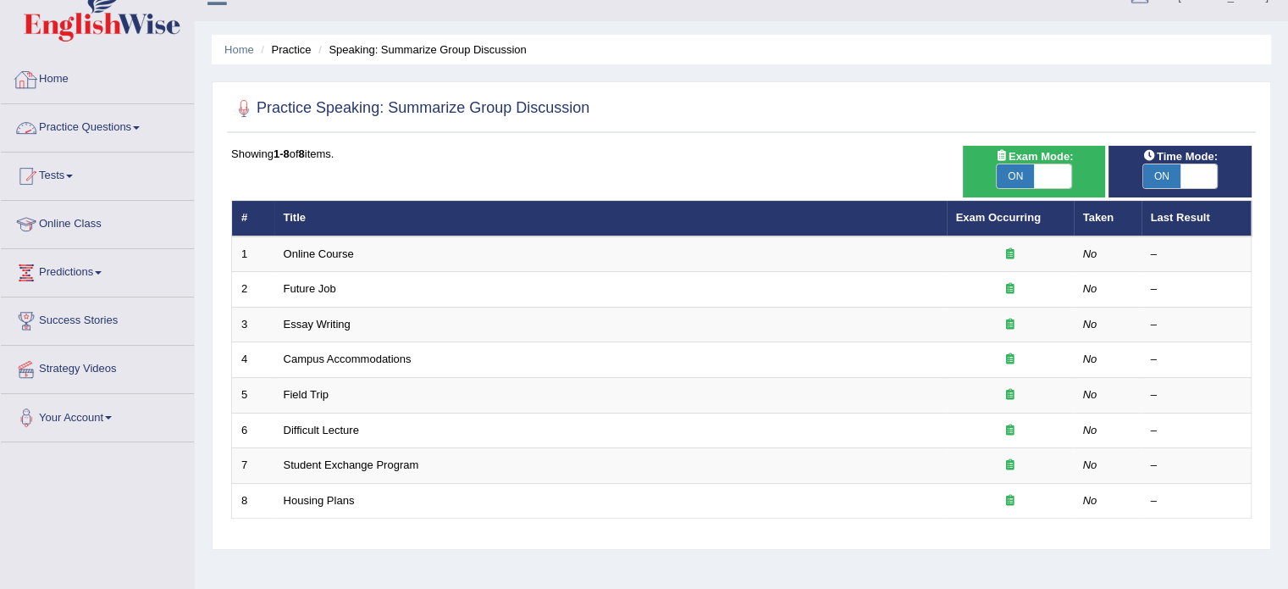
click at [132, 141] on link "Practice Questions" at bounding box center [97, 125] width 193 height 42
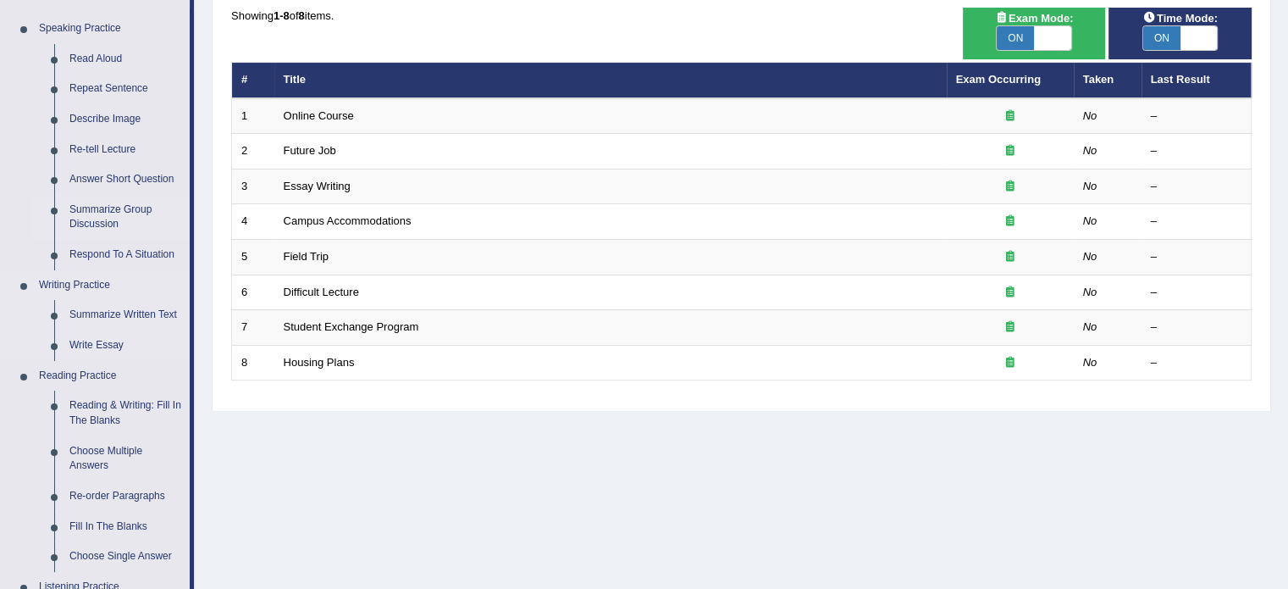
scroll to position [169, 0]
